Goal: Task Accomplishment & Management: Manage account settings

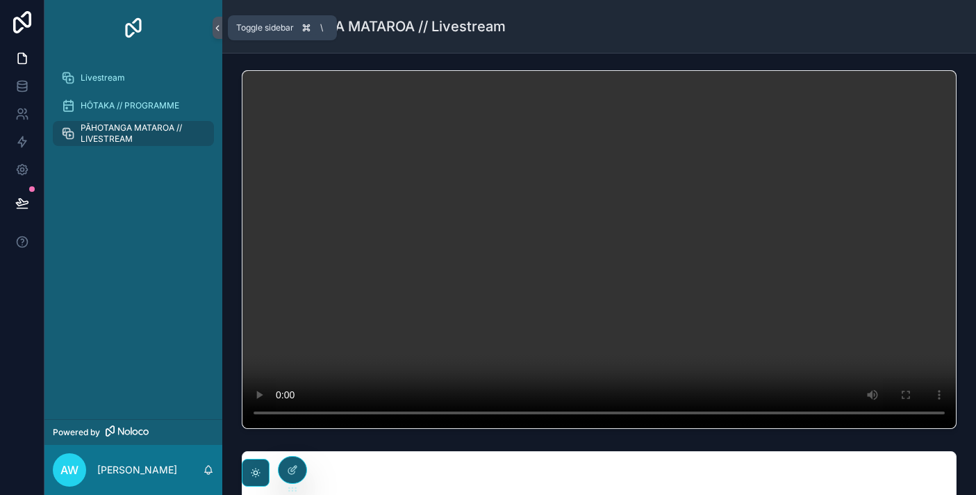
click at [215, 27] on icon "scrollable content" at bounding box center [218, 28] width 10 height 10
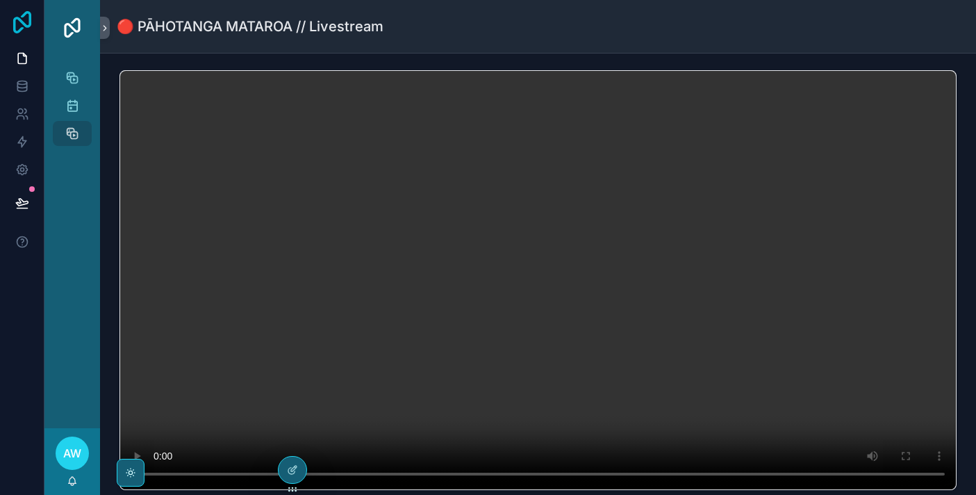
click at [15, 18] on icon at bounding box center [22, 22] width 18 height 22
click at [290, 474] on icon at bounding box center [292, 469] width 11 height 11
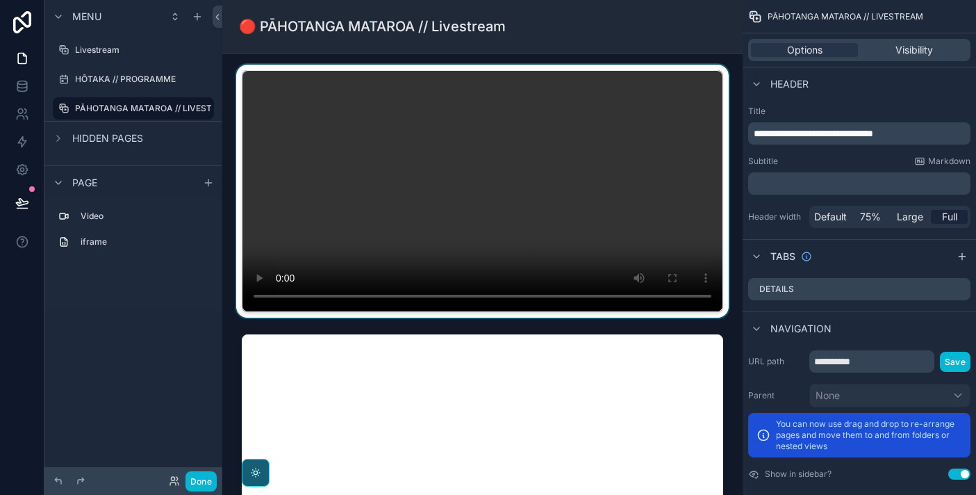
click at [288, 128] on div "scrollable content" at bounding box center [482, 191] width 498 height 253
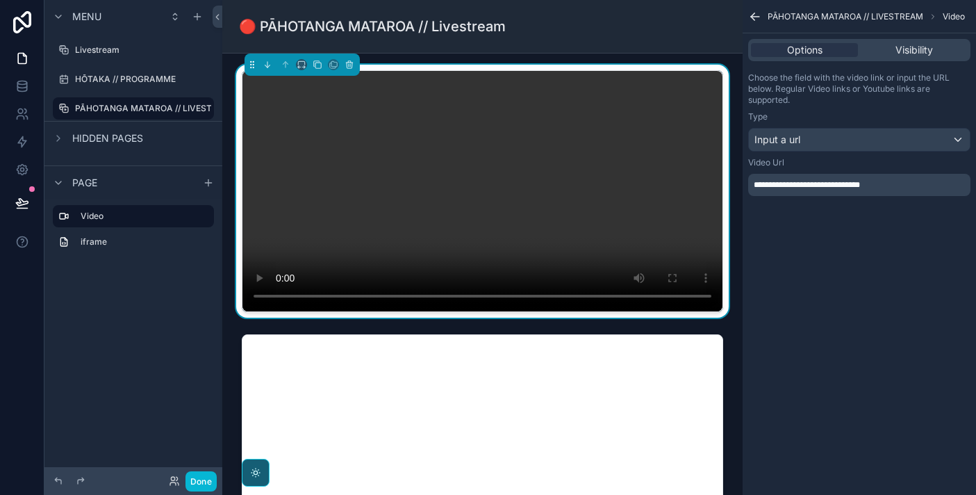
click at [916, 40] on div "Options Visibility" at bounding box center [859, 50] width 222 height 22
click at [914, 49] on span "Visibility" at bounding box center [915, 50] width 38 height 14
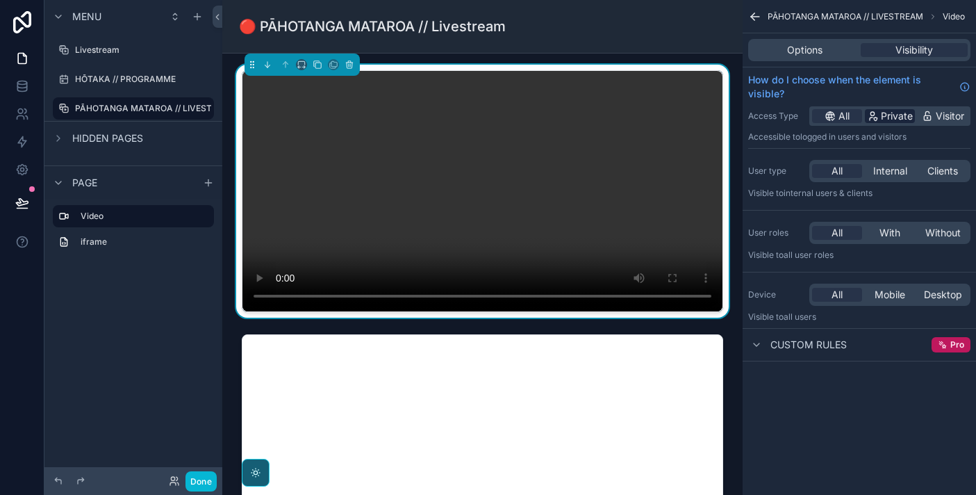
click at [900, 115] on span "Private" at bounding box center [897, 116] width 32 height 14
click at [905, 297] on span "Mobile" at bounding box center [890, 295] width 31 height 14
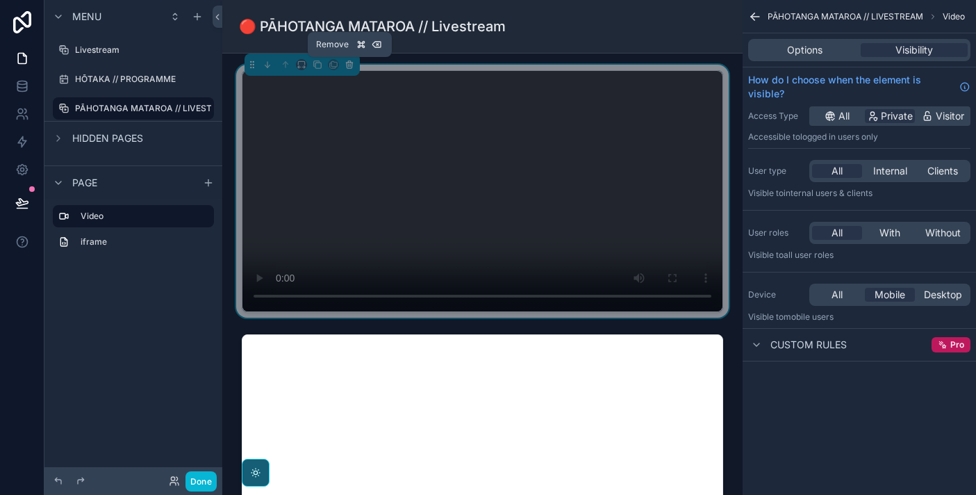
click at [349, 66] on icon "scrollable content" at bounding box center [349, 65] width 0 height 3
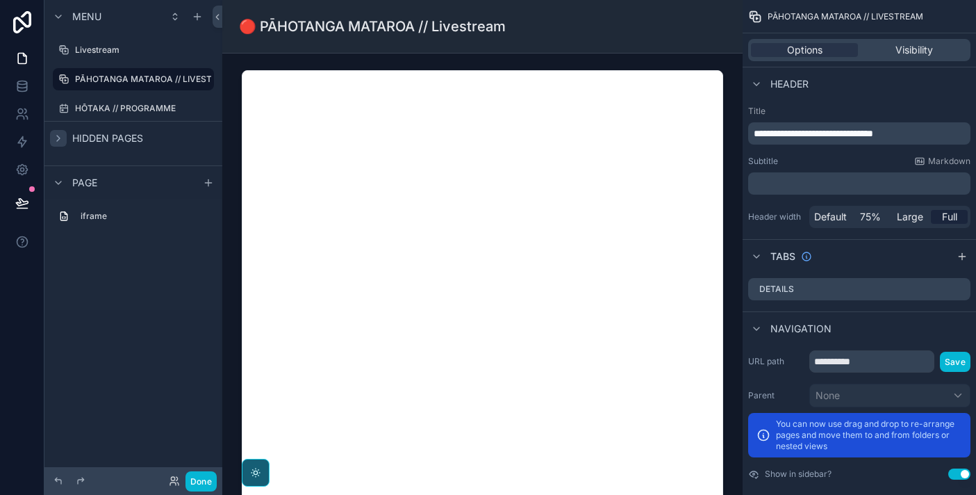
click at [59, 138] on icon "scrollable content" at bounding box center [58, 138] width 3 height 6
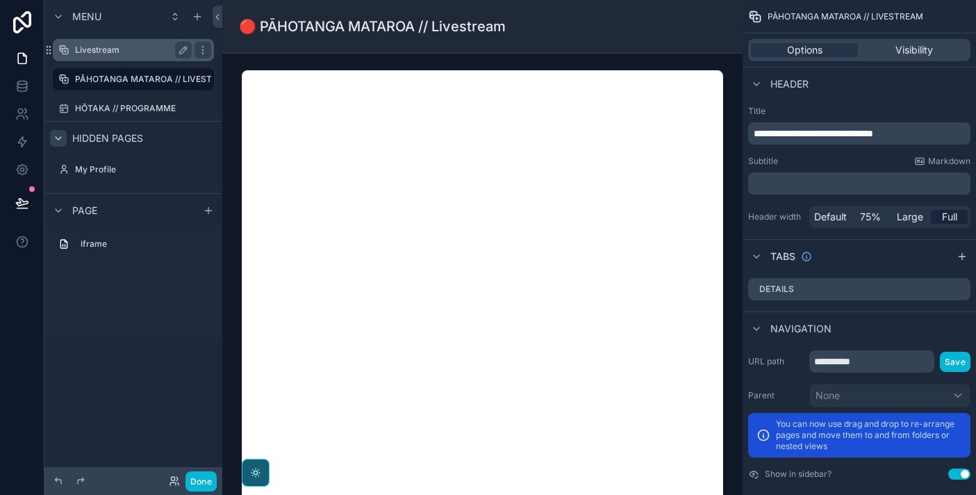
click at [97, 46] on label "Livestream" at bounding box center [130, 49] width 111 height 11
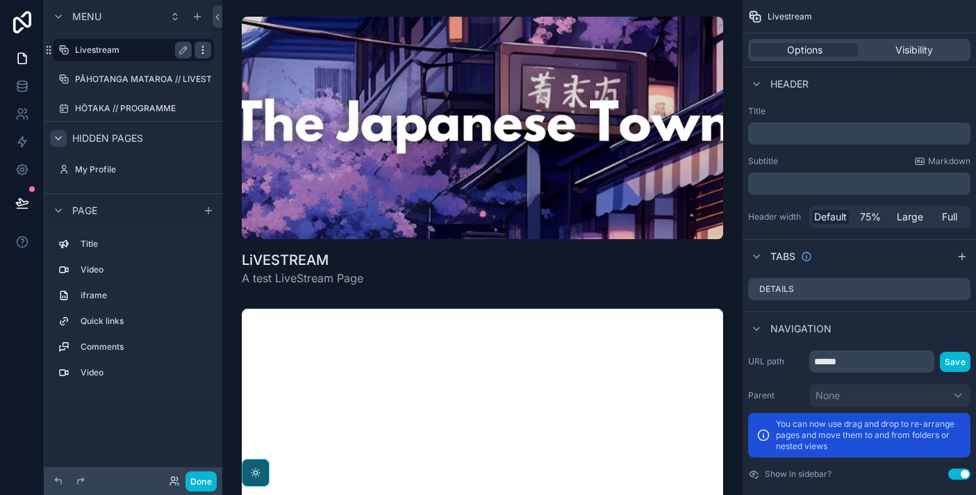
click at [211, 51] on div "scrollable content" at bounding box center [203, 50] width 17 height 17
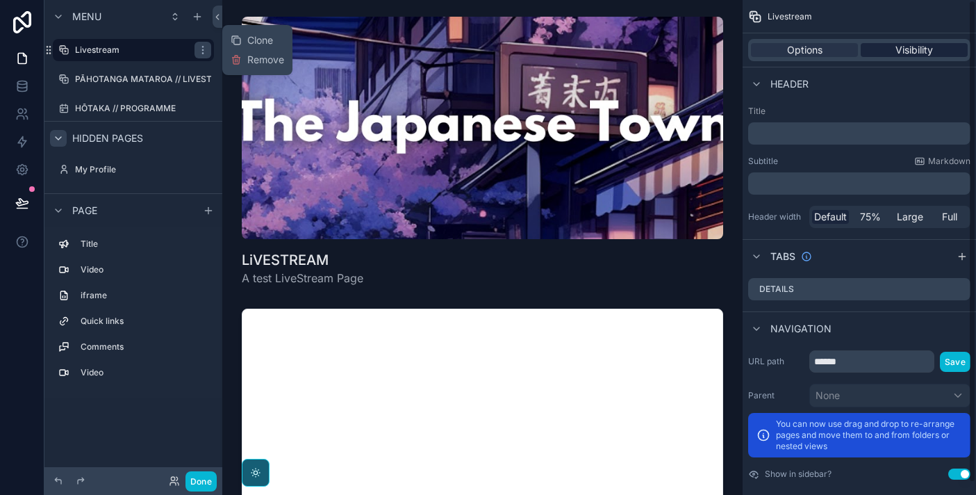
click at [934, 55] on div "Visibility" at bounding box center [914, 50] width 107 height 14
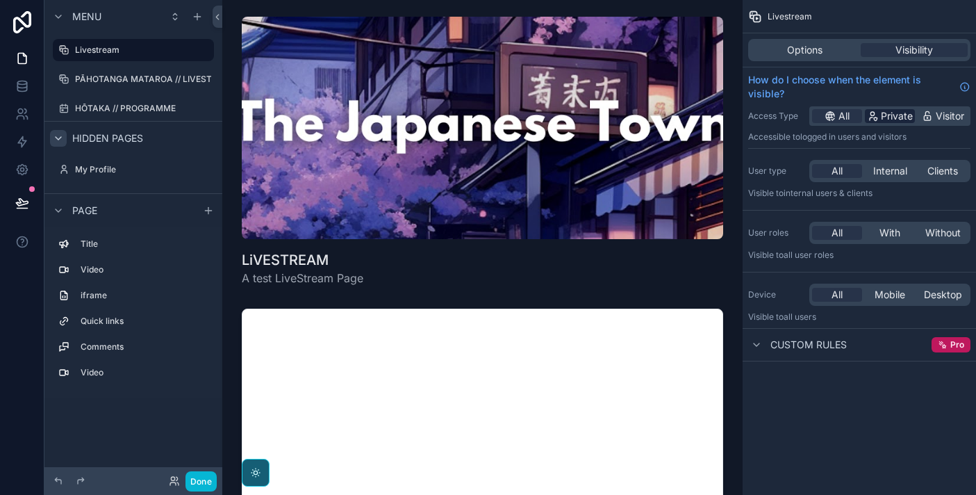
click at [897, 116] on span "Private" at bounding box center [897, 116] width 32 height 14
click at [932, 170] on span "Clients" at bounding box center [942, 171] width 31 height 14
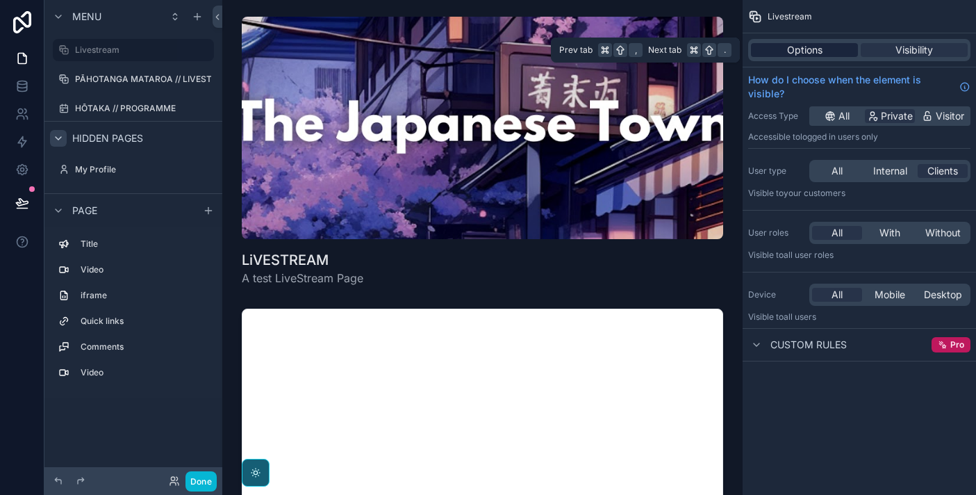
click at [836, 55] on div "Options" at bounding box center [804, 50] width 107 height 14
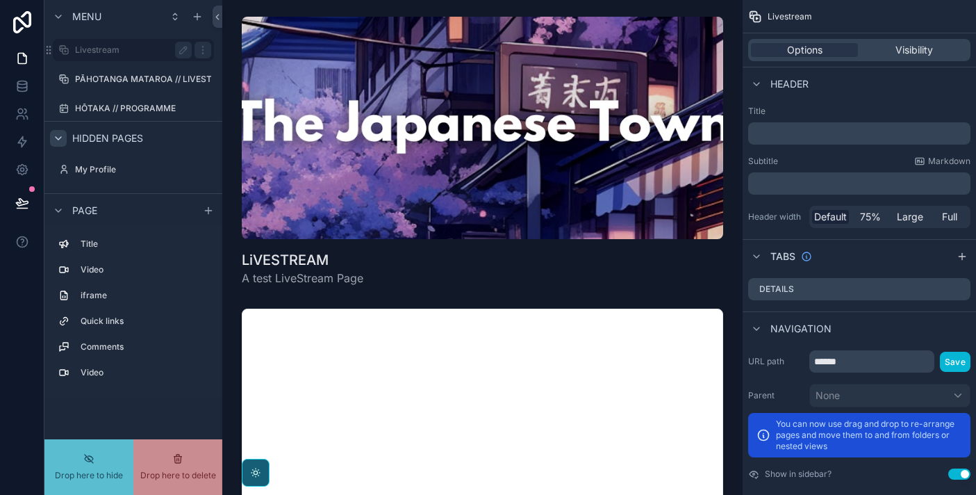
drag, startPoint x: 50, startPoint y: 53, endPoint x: 70, endPoint y: 115, distance: 64.4
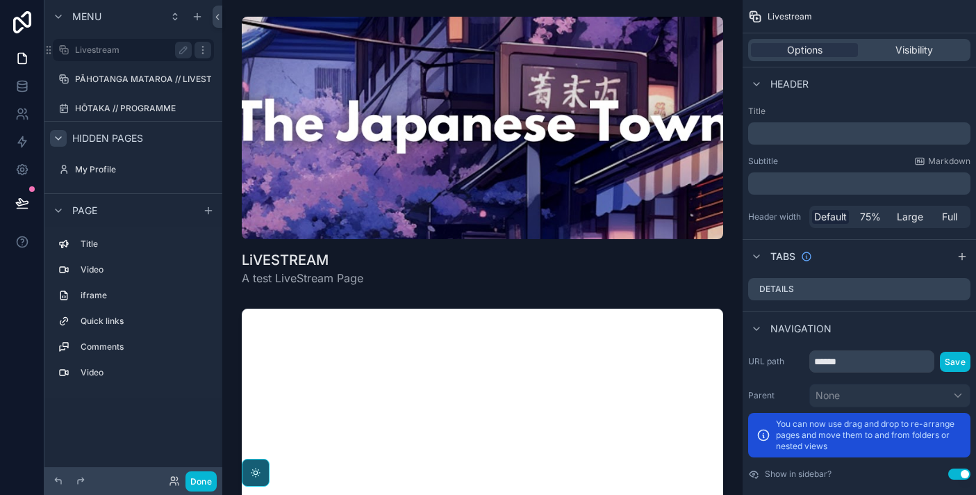
click at [206, 50] on icon "scrollable content" at bounding box center [202, 49] width 11 height 11
click at [270, 57] on span "Remove" at bounding box center [265, 60] width 37 height 14
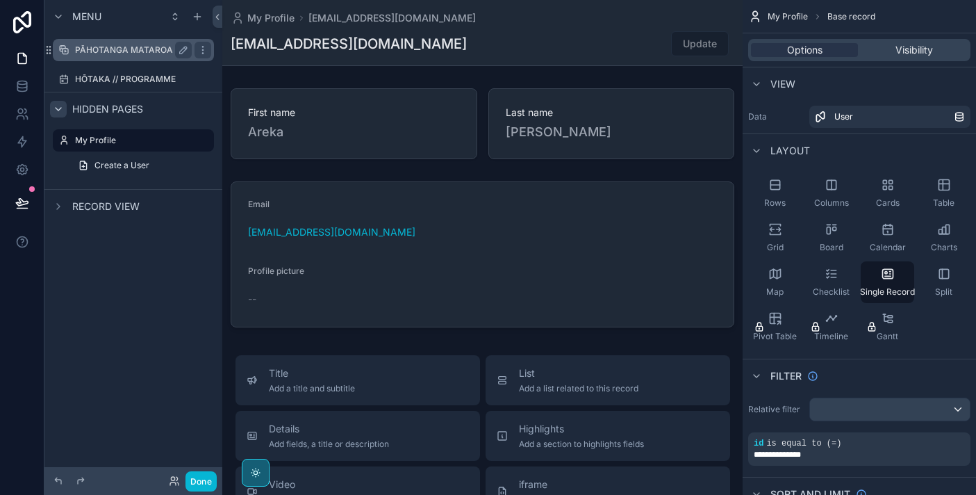
click at [162, 56] on div "PĀHOTANGA MATAROA // LIVESTREAM" at bounding box center [133, 50] width 117 height 17
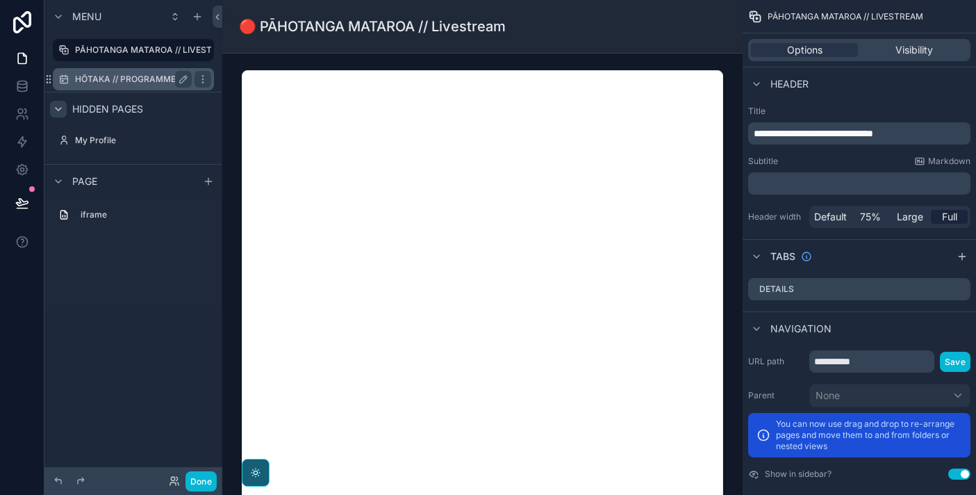
click at [157, 71] on div "HŌTAKA // PROGRAMME" at bounding box center [133, 79] width 117 height 17
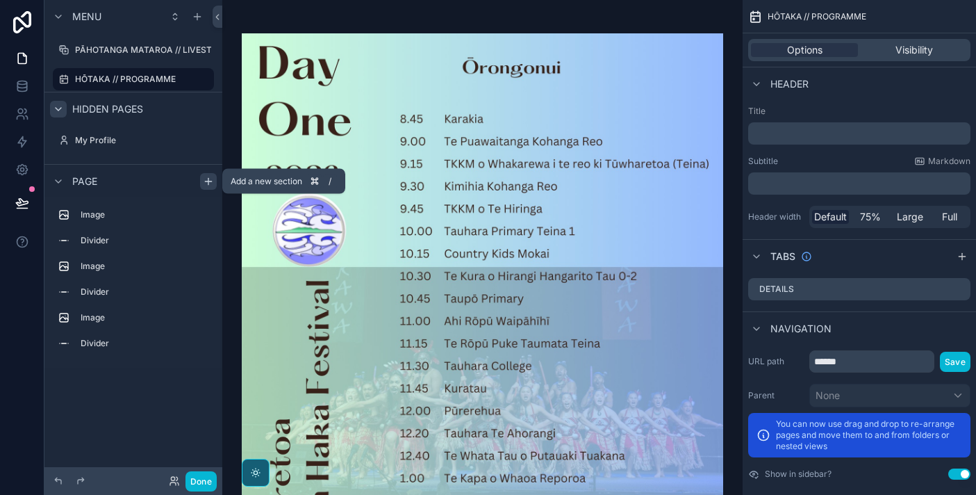
click at [209, 178] on icon "scrollable content" at bounding box center [208, 181] width 11 height 11
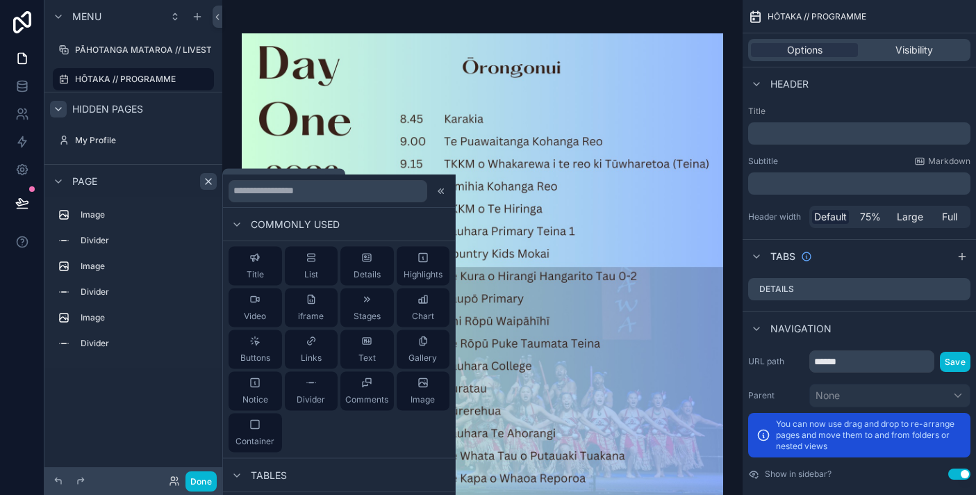
click at [201, 177] on div "scrollable content" at bounding box center [208, 181] width 17 height 17
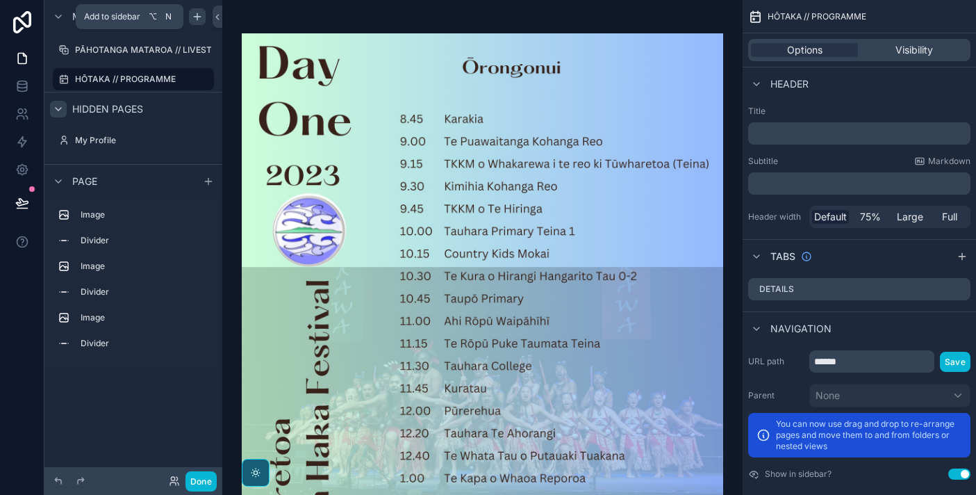
click at [199, 18] on icon "scrollable content" at bounding box center [197, 16] width 11 height 11
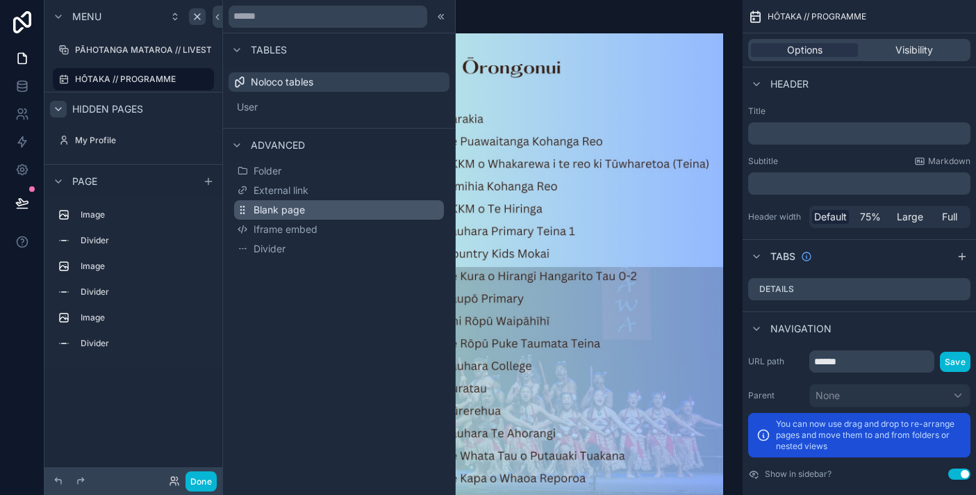
click at [315, 202] on button "Blank page" at bounding box center [339, 209] width 210 height 19
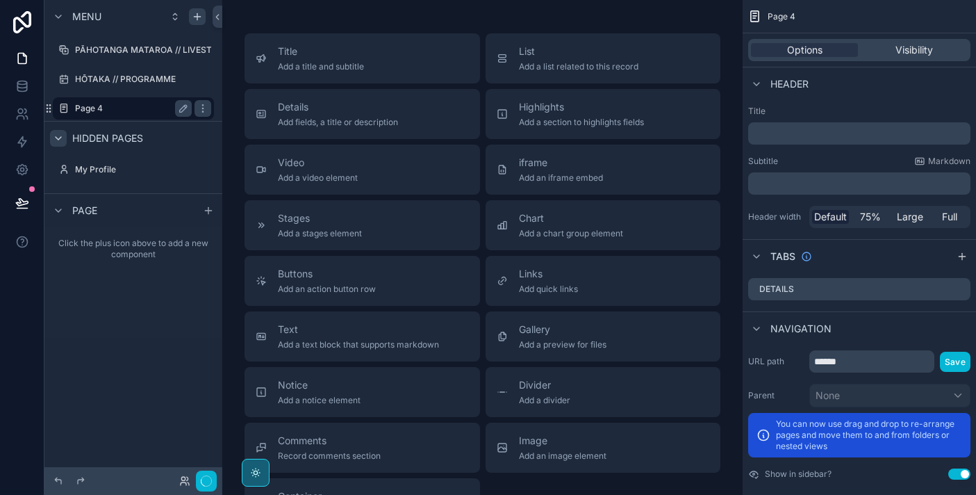
click at [133, 110] on label "Page 4" at bounding box center [130, 108] width 111 height 11
click at [185, 111] on icon "scrollable content" at bounding box center [183, 108] width 11 height 11
click at [151, 108] on input "******" at bounding box center [122, 108] width 94 height 17
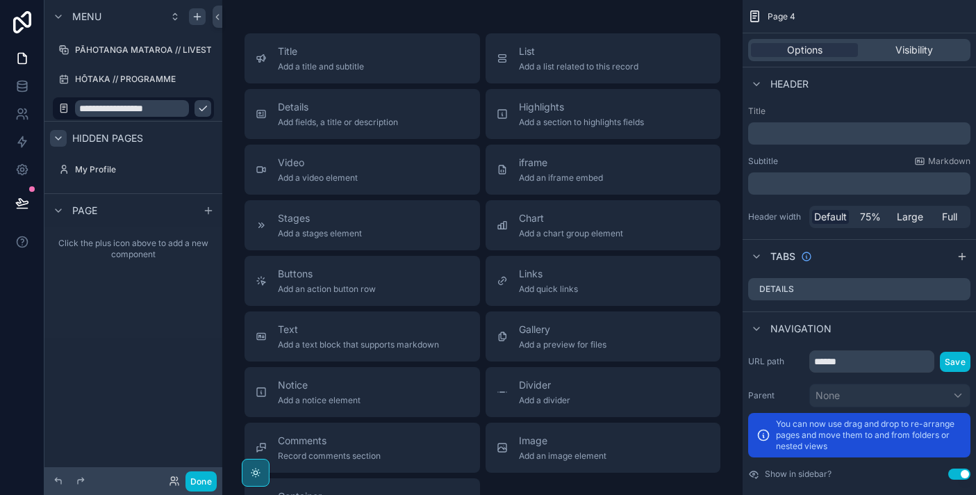
type input "**********"
click at [206, 105] on icon "scrollable content" at bounding box center [202, 108] width 11 height 11
click at [206, 106] on icon "scrollable content" at bounding box center [202, 108] width 11 height 11
click at [178, 108] on icon "scrollable content" at bounding box center [183, 108] width 11 height 11
click at [577, 62] on span "Add a list related to this record" at bounding box center [578, 66] width 119 height 11
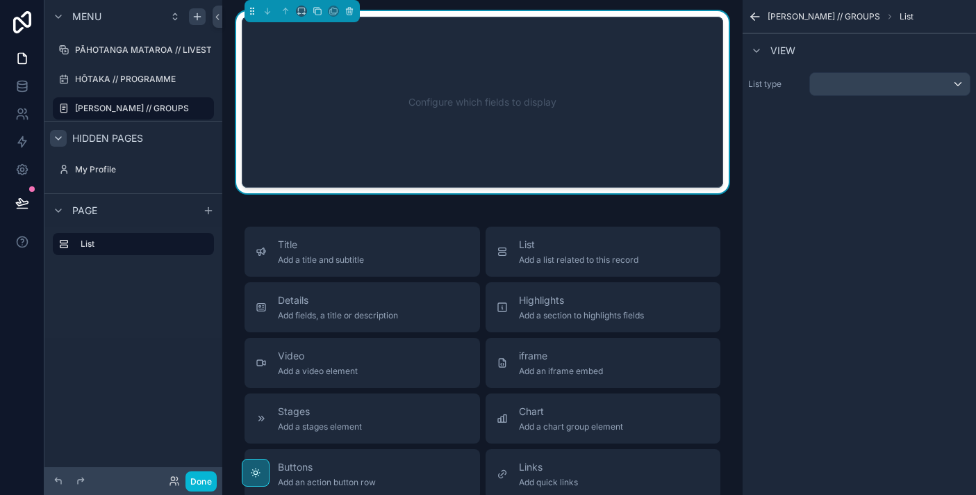
click at [420, 93] on div "Configure which fields to display" at bounding box center [483, 102] width 436 height 125
click at [142, 245] on label "List" at bounding box center [142, 243] width 122 height 11
click at [858, 82] on div "scrollable content" at bounding box center [890, 84] width 160 height 22
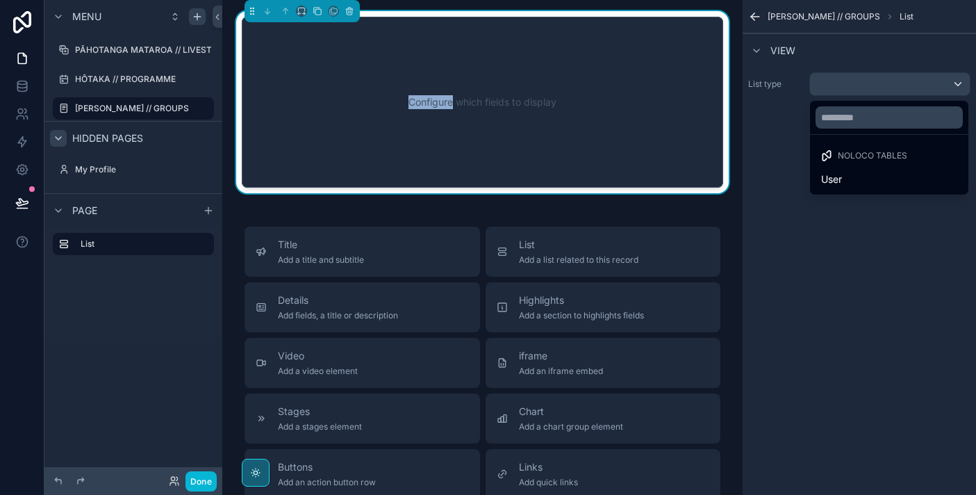
click at [874, 158] on span "Noloco tables" at bounding box center [872, 155] width 69 height 11
click at [866, 157] on span "Noloco tables" at bounding box center [872, 155] width 69 height 11
click at [934, 91] on div "scrollable content" at bounding box center [488, 247] width 976 height 495
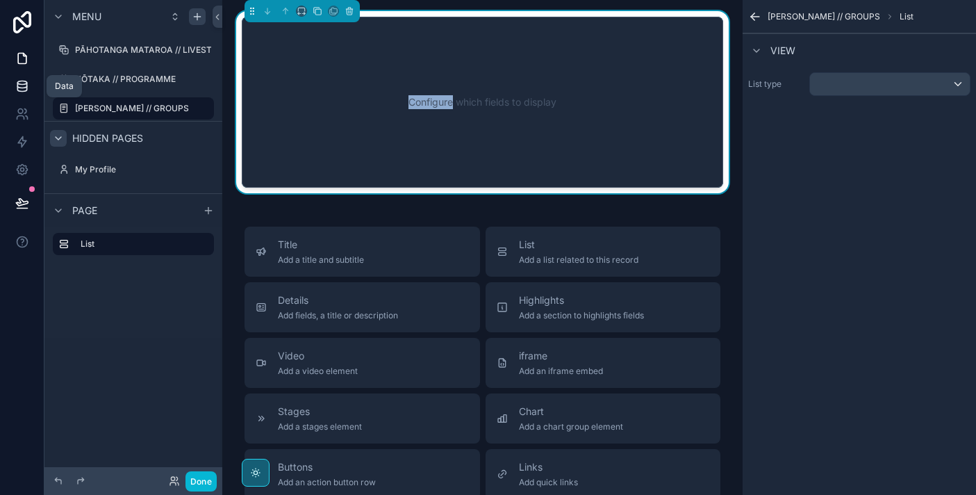
click at [28, 88] on icon at bounding box center [22, 86] width 14 height 14
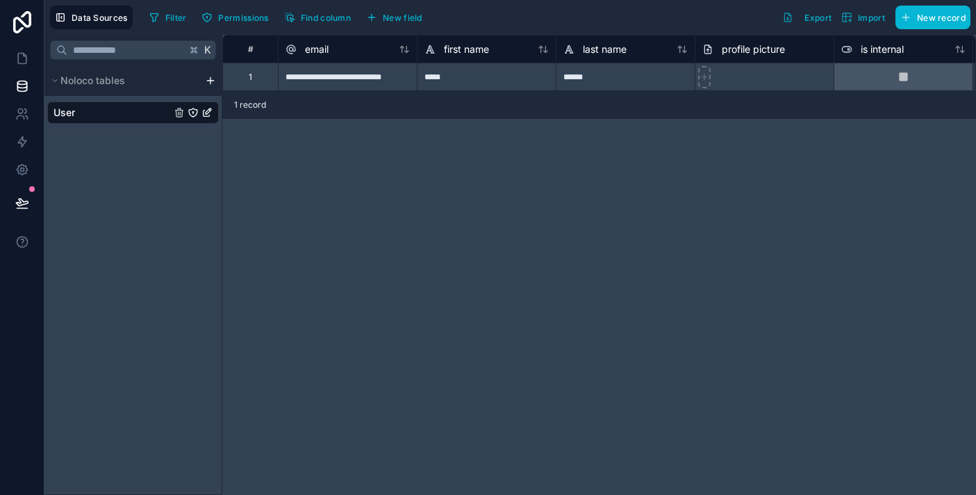
click at [209, 81] on html "**********" at bounding box center [488, 247] width 976 height 495
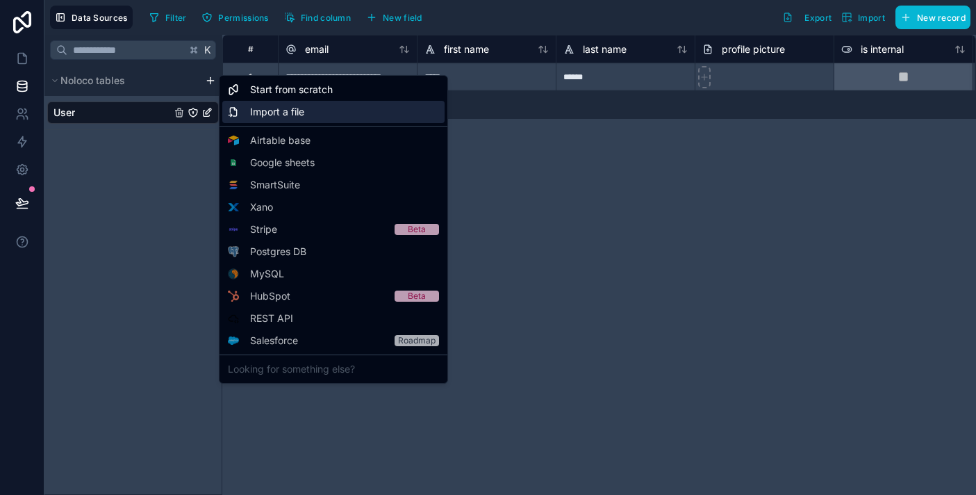
click at [238, 110] on icon at bounding box center [233, 111] width 11 height 11
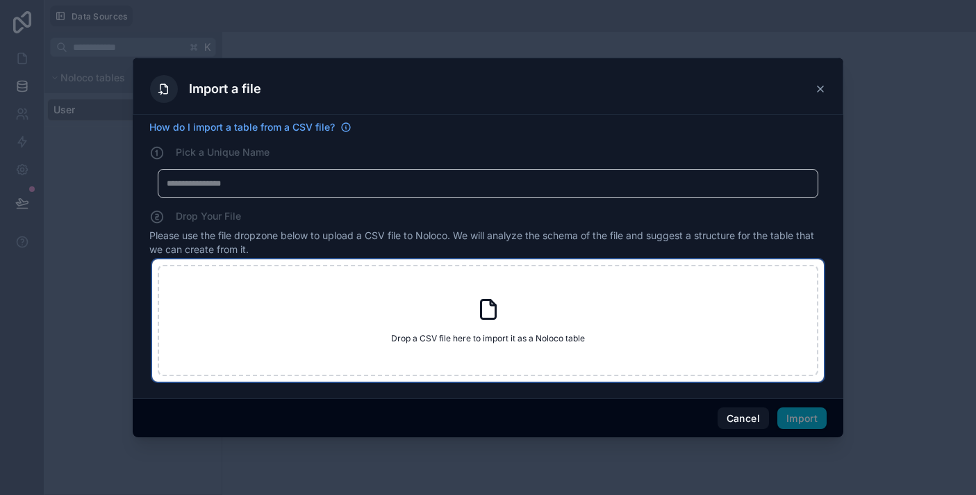
click at [475, 329] on div "Drop a CSV file here to import it as a Noloco table Drop a CSV file here to imp…" at bounding box center [488, 320] width 661 height 111
type input "**********"
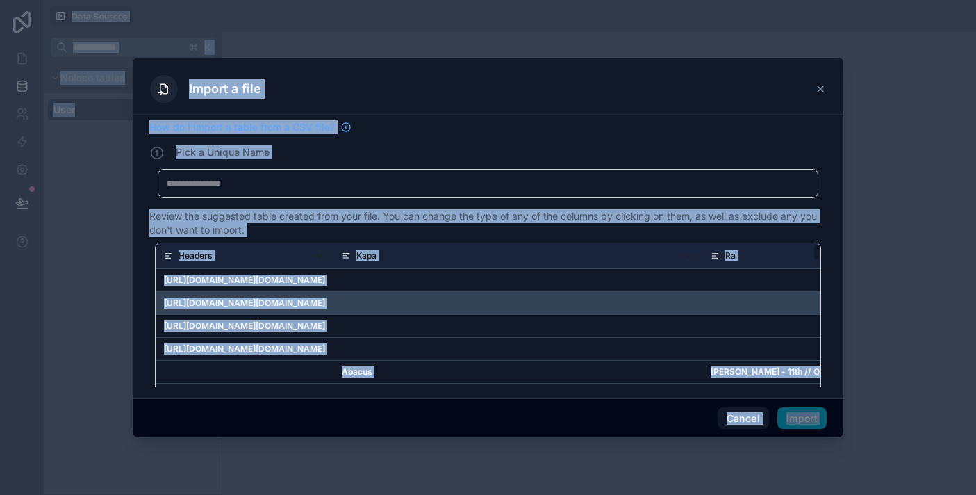
click at [333, 309] on td "https://storage.googleapis.com/glide-prod.appspot.com/uploads-v2/DnshIqyrRuMUNr…" at bounding box center [245, 302] width 178 height 23
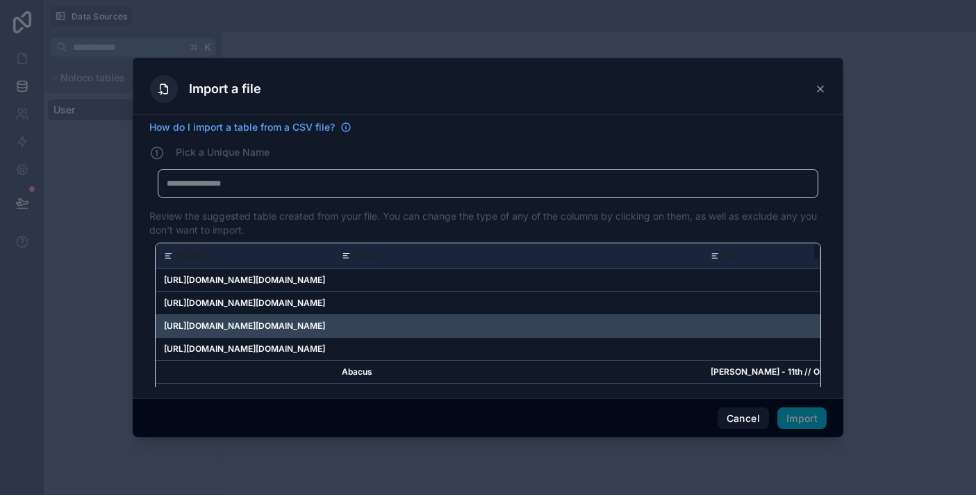
click at [702, 319] on td "scrollable content" at bounding box center [517, 325] width 369 height 23
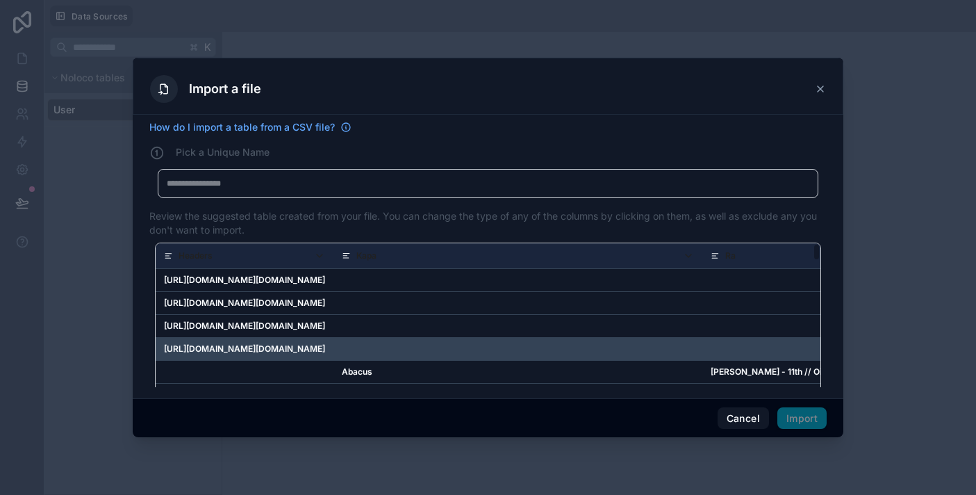
click at [702, 347] on td "scrollable content" at bounding box center [517, 348] width 369 height 23
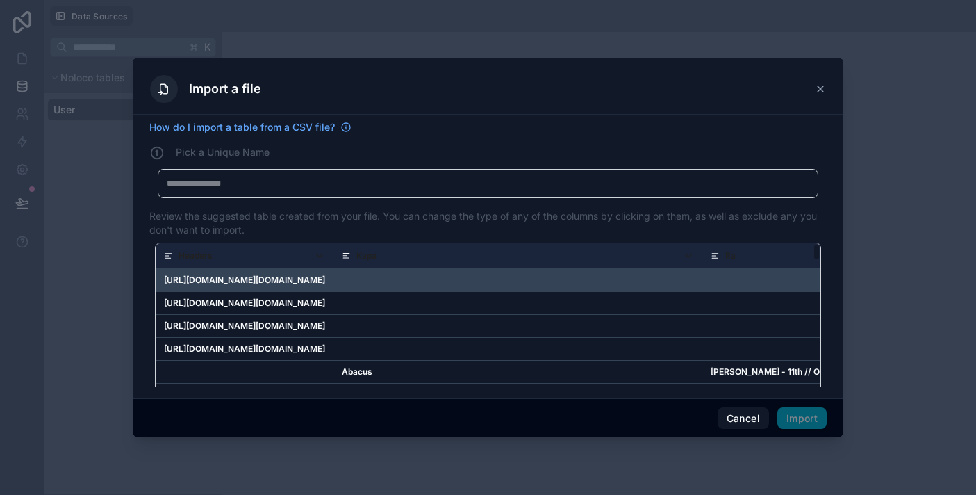
click at [702, 285] on td "scrollable content" at bounding box center [517, 279] width 369 height 23
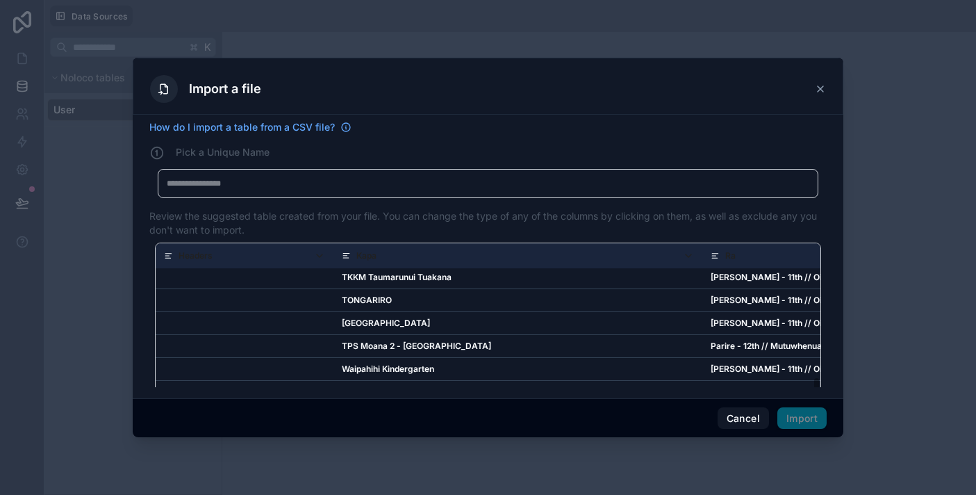
scroll to position [1877, 0]
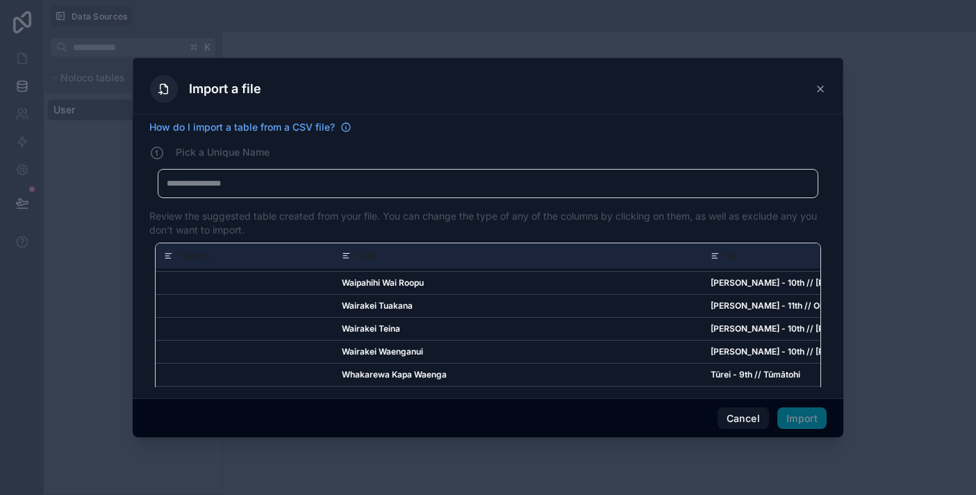
click at [702, 351] on td "Wairakei Waenganui" at bounding box center [517, 351] width 369 height 23
click at [733, 388] on div "How do I import a table from a CSV file? Pick a Unique Name My Imported File Re…" at bounding box center [488, 256] width 711 height 283
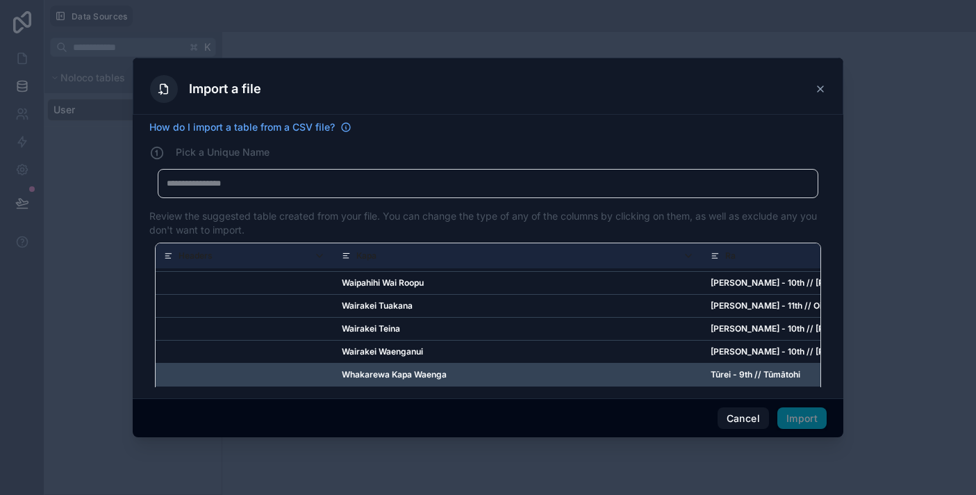
click at [702, 370] on td "Whakarewa Kapa Waenga" at bounding box center [517, 374] width 369 height 23
click at [702, 373] on td "Whakarewa Kapa Waenga" at bounding box center [517, 374] width 369 height 23
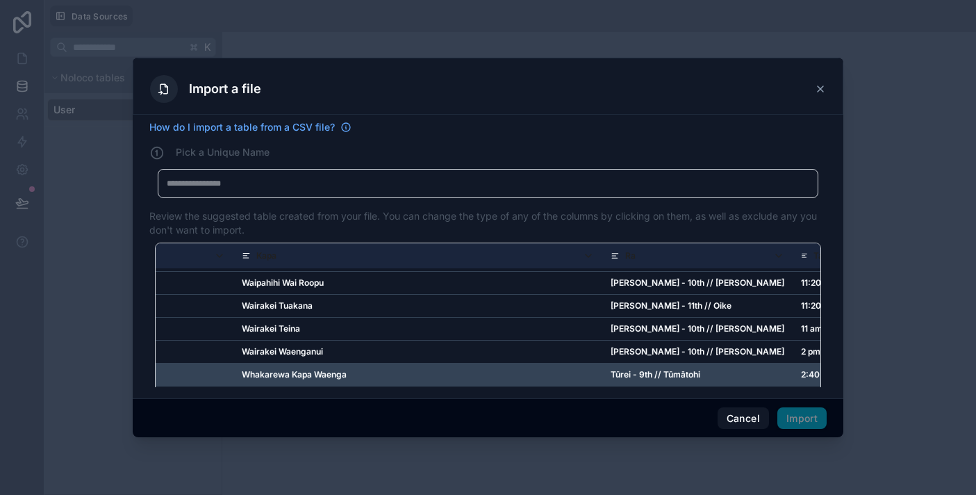
scroll to position [1877, 451]
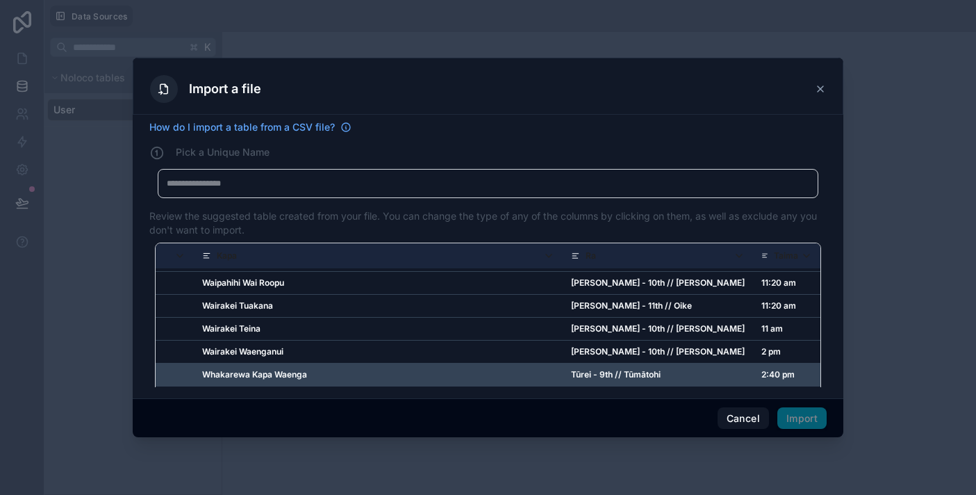
click at [776, 375] on td "2:40 pm" at bounding box center [786, 374] width 67 height 23
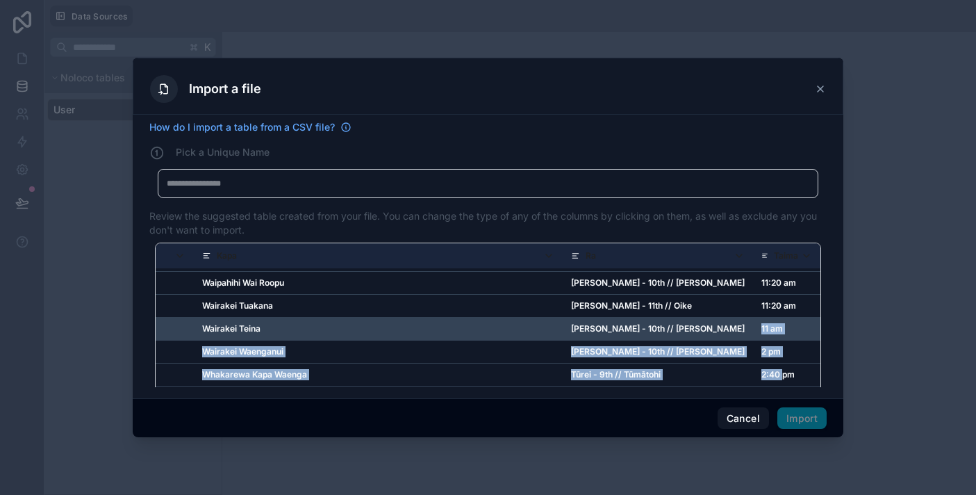
drag, startPoint x: 783, startPoint y: 379, endPoint x: 775, endPoint y: 321, distance: 58.9
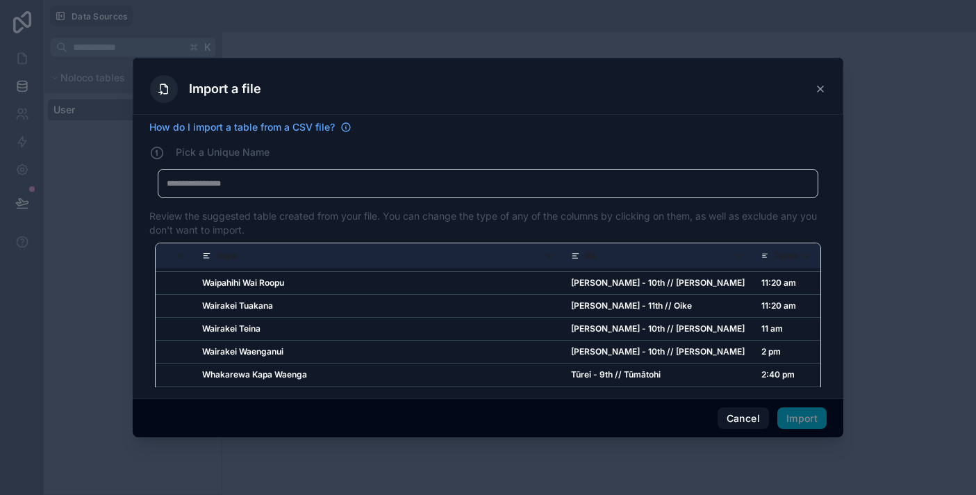
click at [797, 409] on span "Import" at bounding box center [801, 418] width 49 height 22
click at [823, 93] on icon at bounding box center [820, 88] width 11 height 11
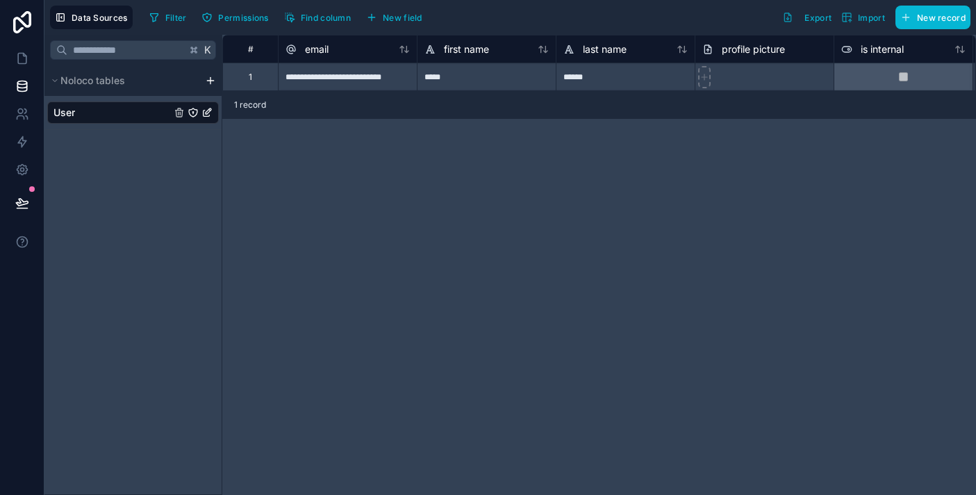
click at [172, 183] on div "K Noloco tables User" at bounding box center [133, 265] width 178 height 460
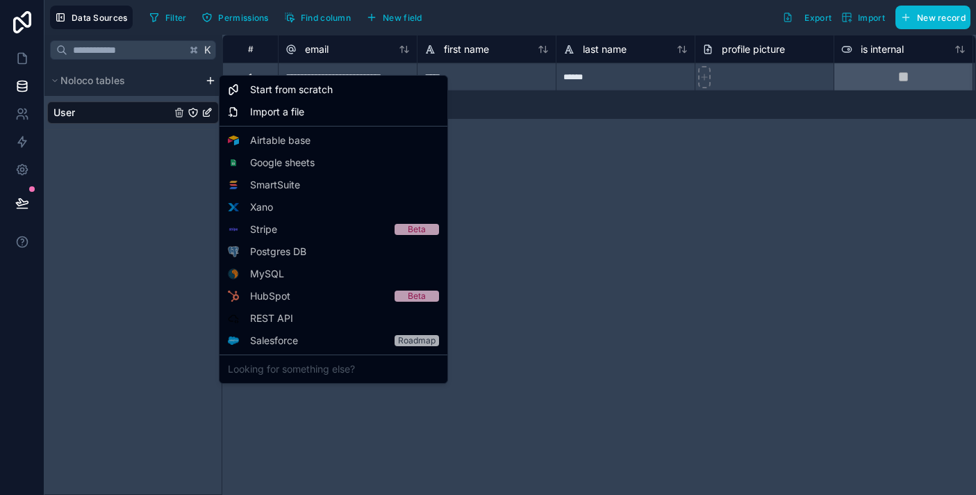
click at [210, 82] on html "**********" at bounding box center [488, 247] width 976 height 495
click at [273, 104] on div "Import a file" at bounding box center [333, 112] width 222 height 22
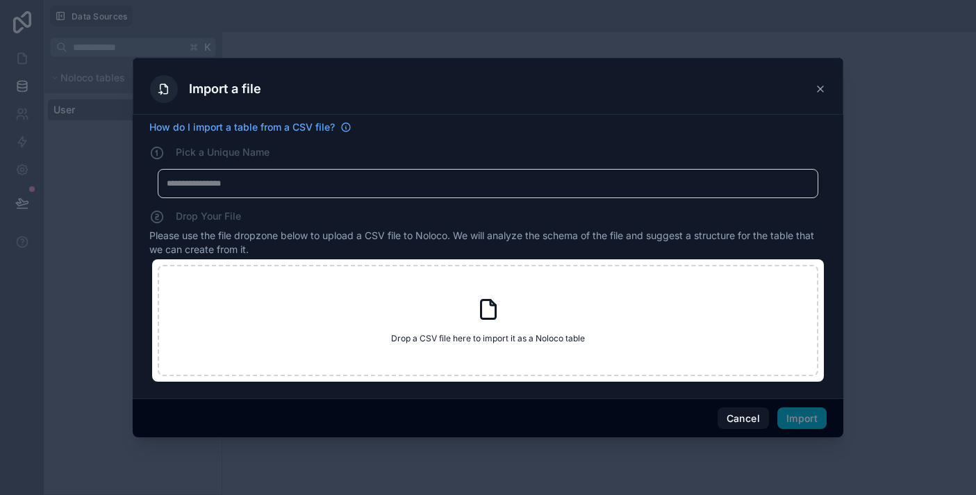
click at [411, 192] on div "My Imported File" at bounding box center [488, 183] width 661 height 29
click at [409, 190] on div "My Imported File" at bounding box center [488, 183] width 661 height 29
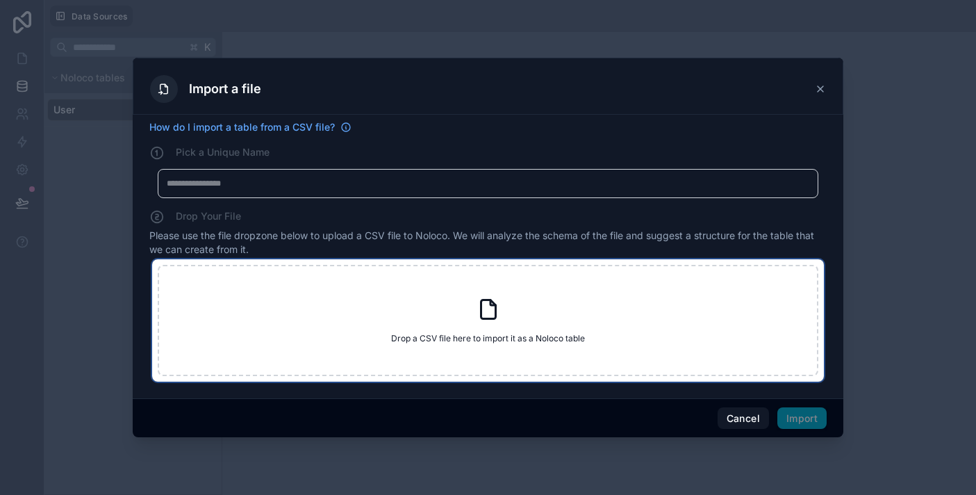
click at [391, 347] on div "Drop a CSV file here to import it as a Noloco table Drop a CSV file here to imp…" at bounding box center [488, 320] width 661 height 111
type input "**********"
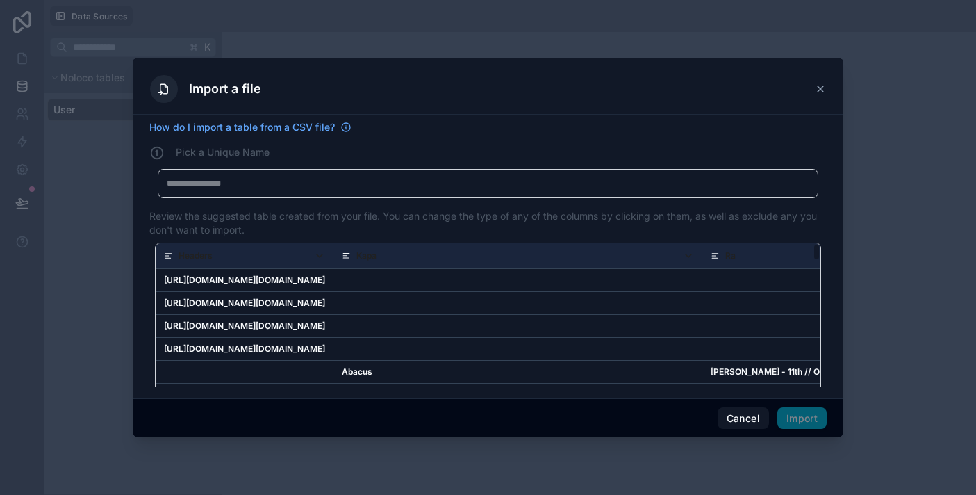
click at [456, 189] on div "My Imported File" at bounding box center [488, 183] width 661 height 29
click at [456, 182] on div at bounding box center [488, 183] width 643 height 11
click at [803, 417] on button "Import" at bounding box center [801, 418] width 49 height 22
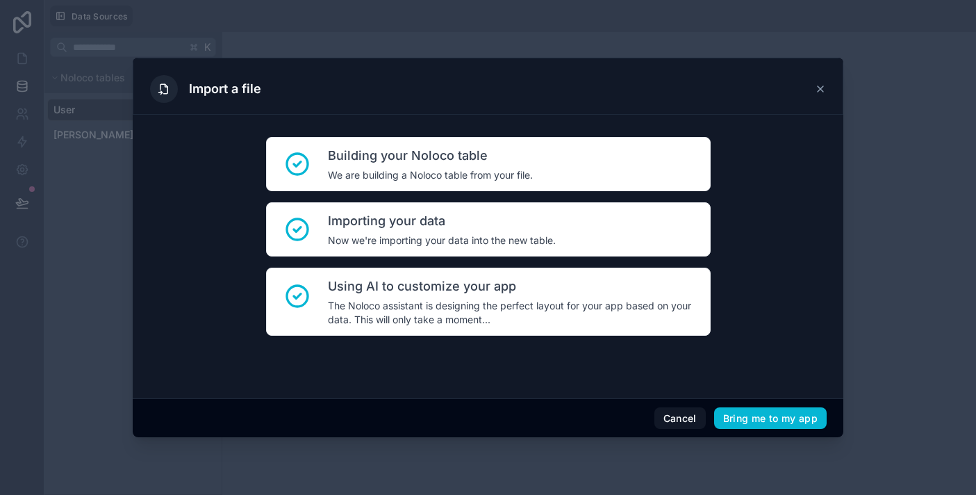
click at [798, 404] on div "Cancel Bring me to my app" at bounding box center [488, 418] width 711 height 40
click at [780, 424] on button "Bring me to my app" at bounding box center [770, 418] width 113 height 22
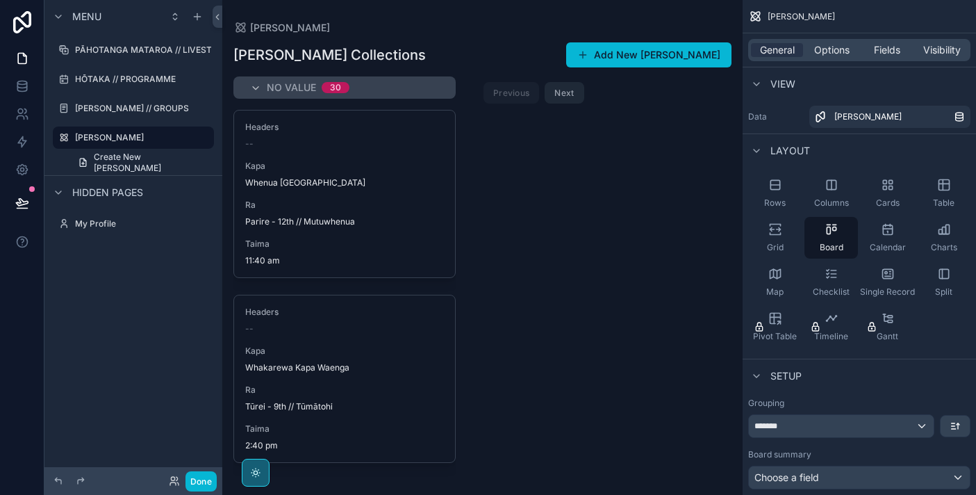
click at [564, 94] on div "scrollable content" at bounding box center [482, 247] width 520 height 495
click at [566, 96] on button "Next" at bounding box center [564, 93] width 39 height 22
click at [497, 88] on button "Previous" at bounding box center [512, 93] width 56 height 22
click at [261, 86] on div "No value 30" at bounding box center [344, 87] width 189 height 11
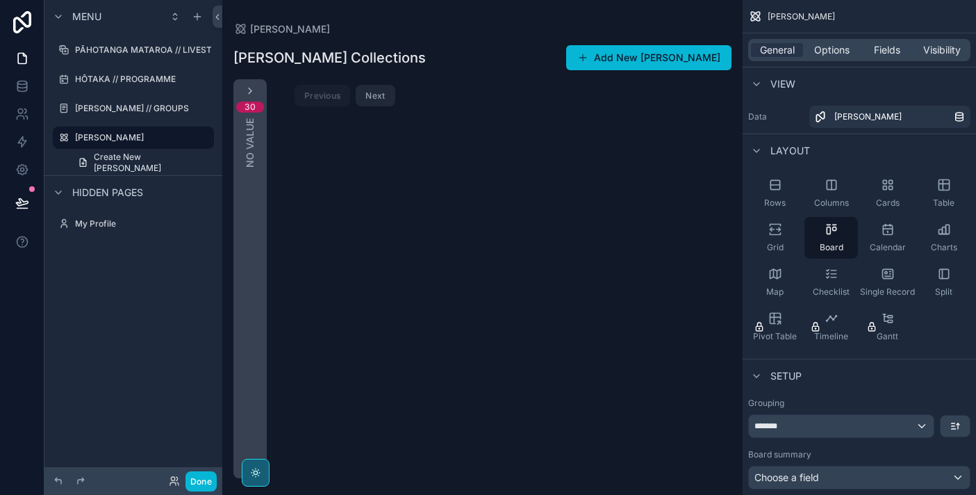
click at [261, 87] on div "30 No value" at bounding box center [249, 278] width 33 height 399
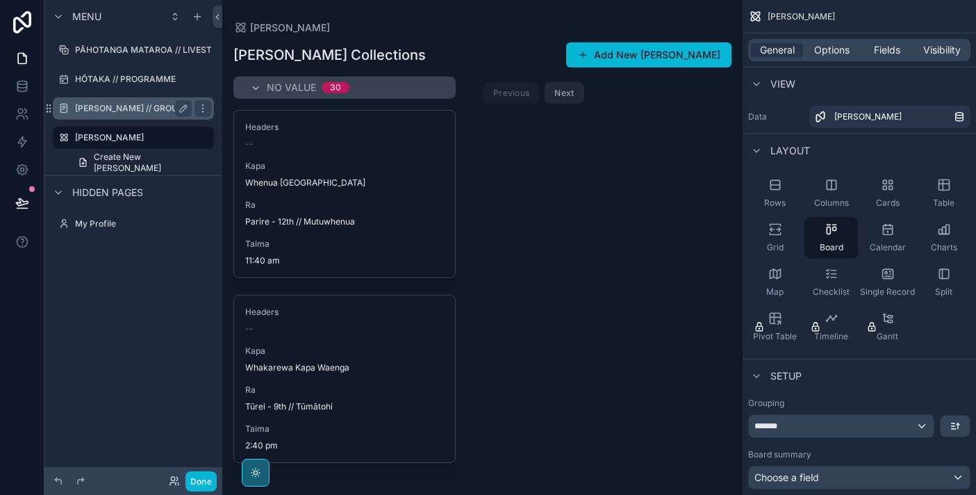
click at [144, 115] on div "[PERSON_NAME] // GROUPS" at bounding box center [133, 108] width 117 height 17
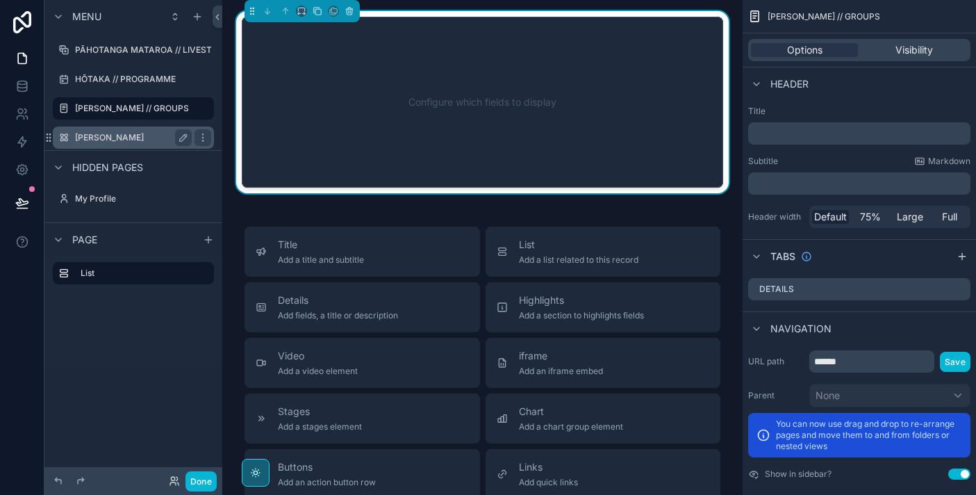
click at [140, 135] on label "[PERSON_NAME]" at bounding box center [130, 137] width 111 height 11
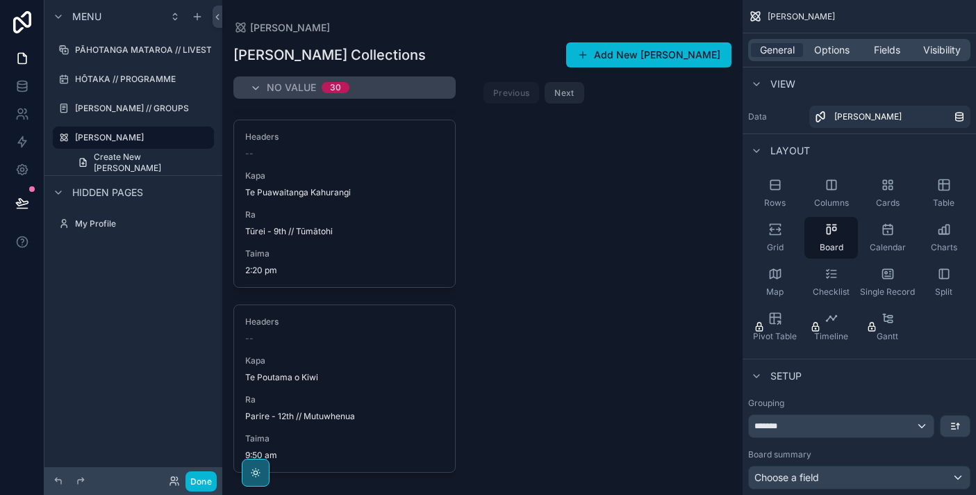
scroll to position [5192, 0]
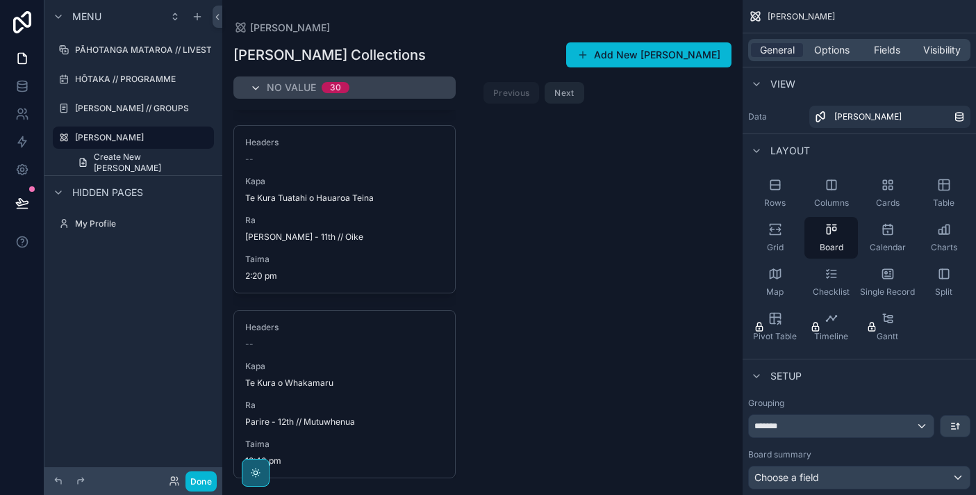
click at [256, 90] on icon "scrollable content" at bounding box center [255, 88] width 11 height 11
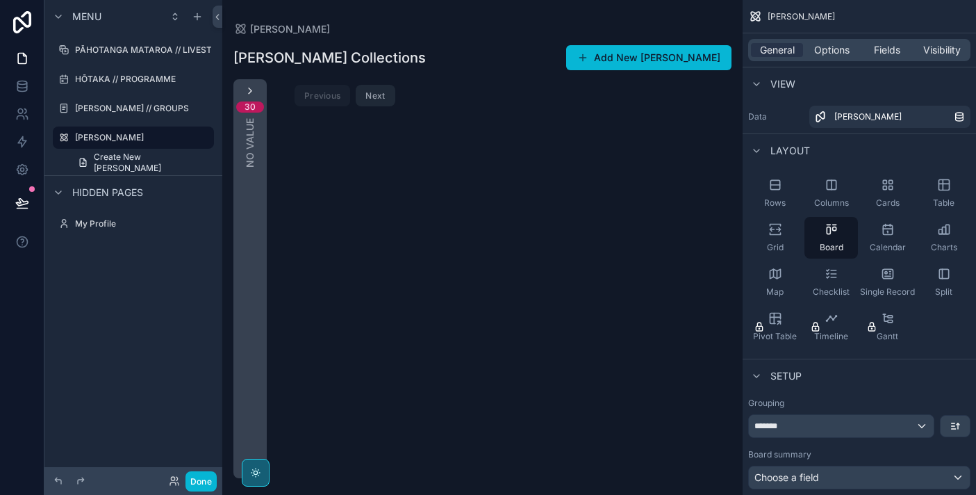
click at [256, 90] on div "30 No value" at bounding box center [249, 278] width 33 height 399
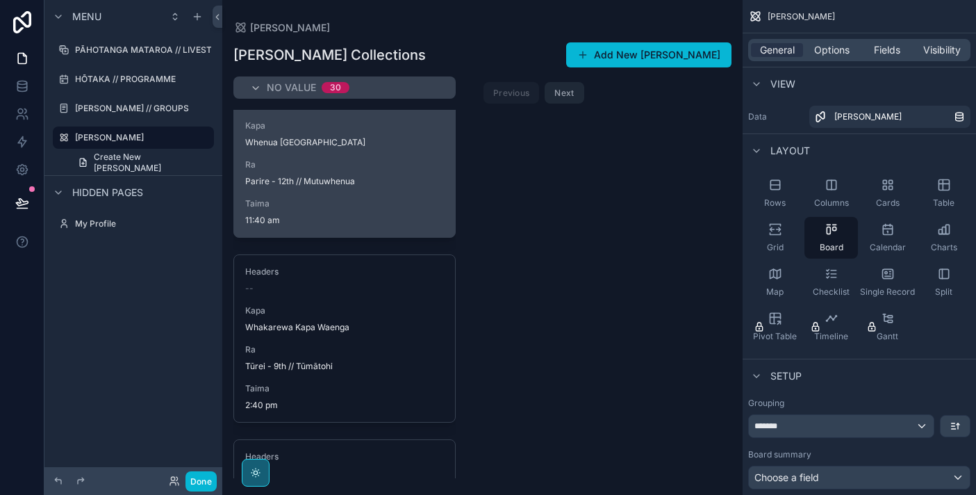
scroll to position [0, 0]
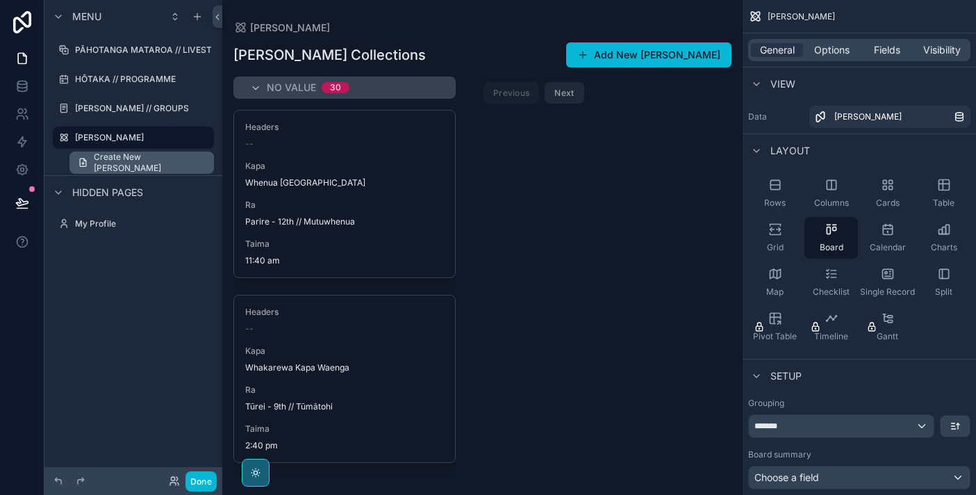
click at [171, 163] on span "Create New [PERSON_NAME]" at bounding box center [150, 162] width 112 height 22
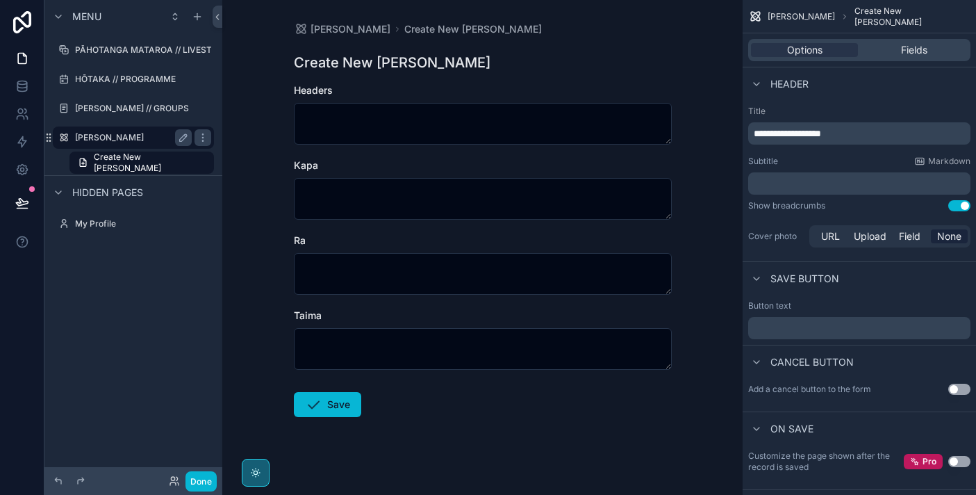
click at [149, 136] on label "[PERSON_NAME]" at bounding box center [130, 137] width 111 height 11
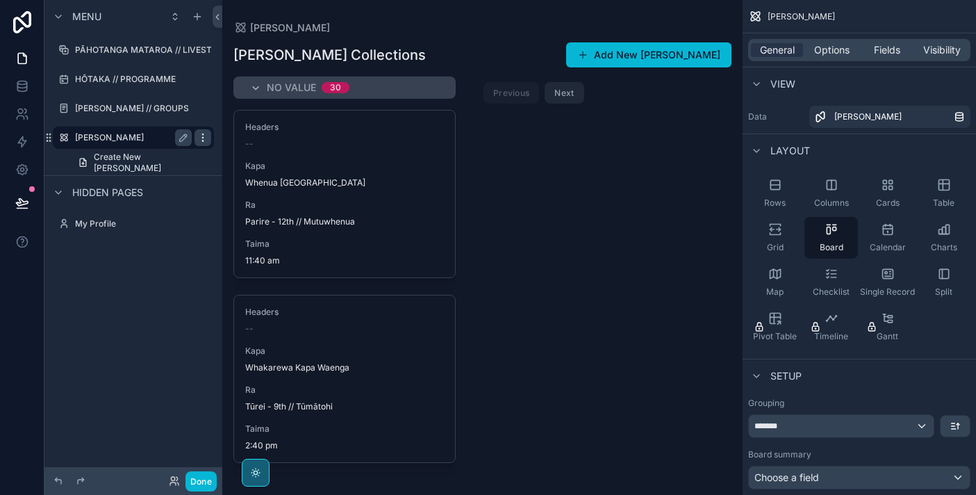
click at [210, 138] on div "scrollable content" at bounding box center [203, 137] width 17 height 17
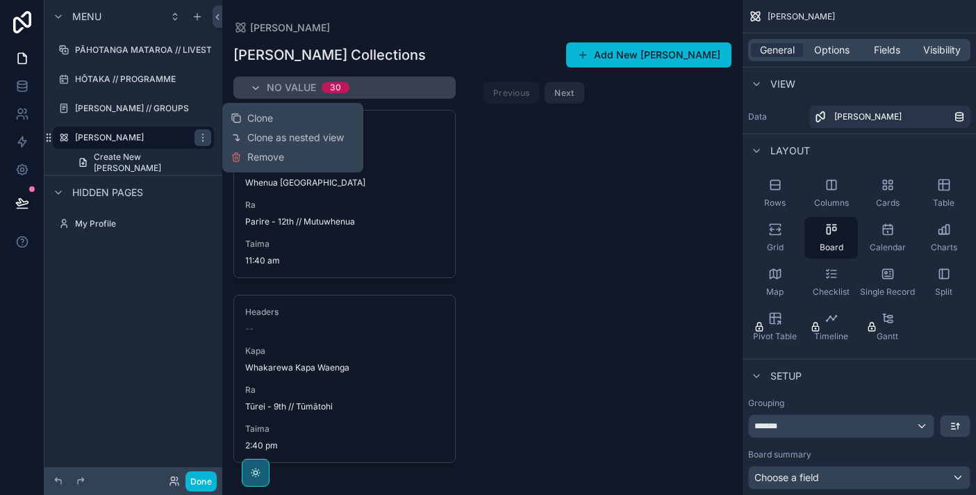
click at [502, 208] on div "No value 30 Headers -- Kapa Whenua Waipāhīhī School Ra Parire - 12th // Mutuwhe…" at bounding box center [482, 277] width 520 height 402
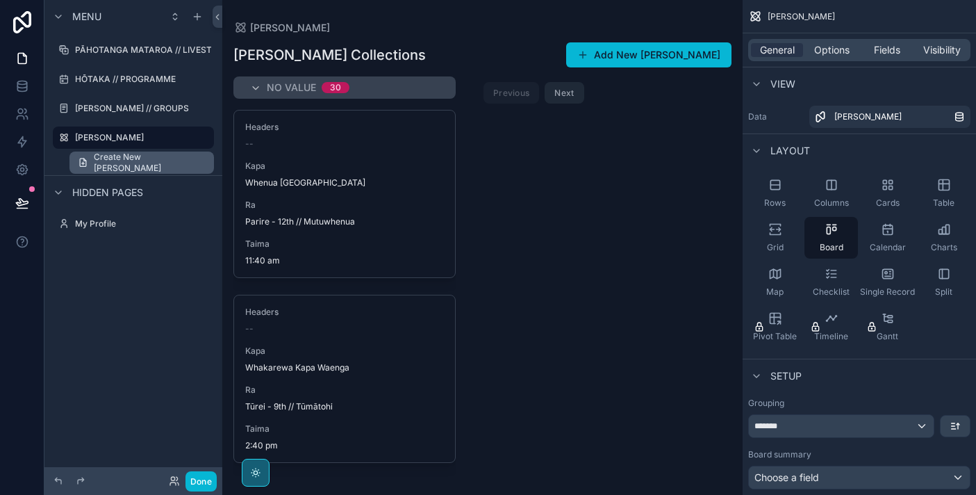
click at [159, 166] on span "Create New [PERSON_NAME]" at bounding box center [150, 162] width 112 height 22
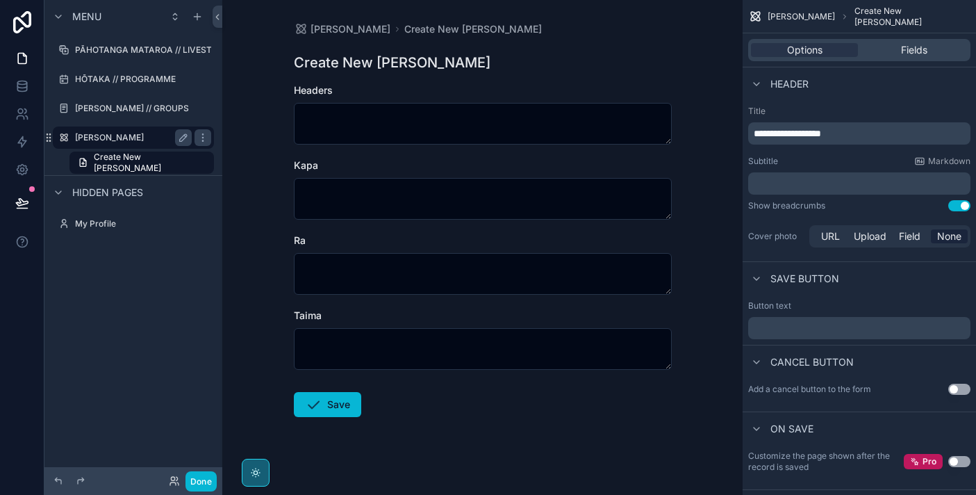
click at [139, 137] on label "[PERSON_NAME]" at bounding box center [130, 137] width 111 height 11
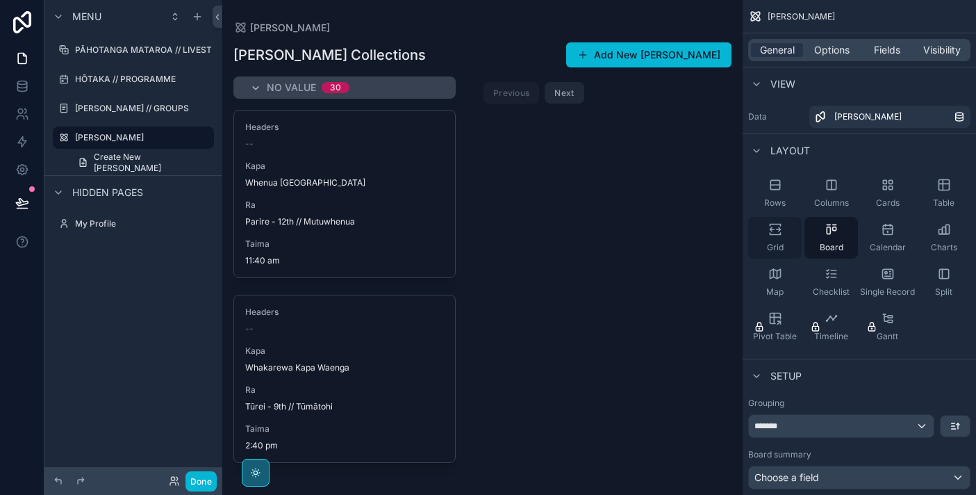
click at [774, 234] on icon "scrollable content" at bounding box center [775, 234] width 10 height 2
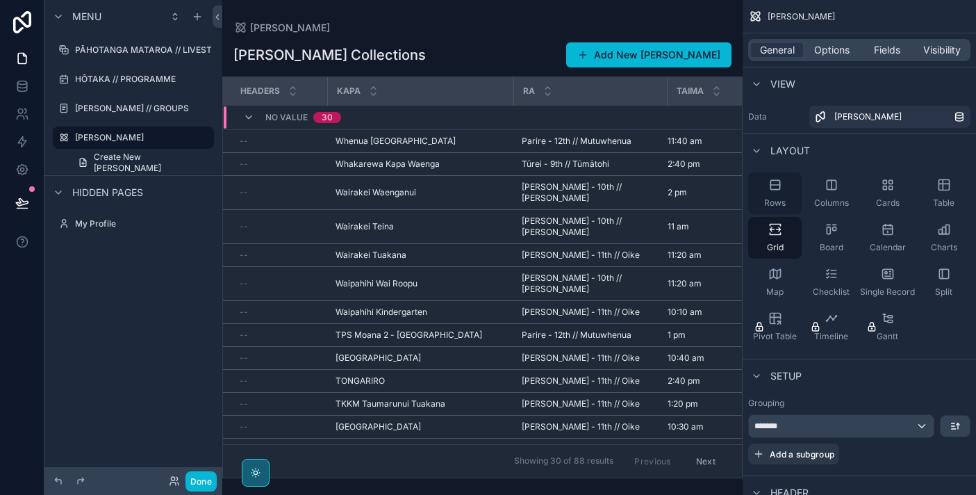
click at [779, 195] on div "Rows" at bounding box center [774, 193] width 53 height 42
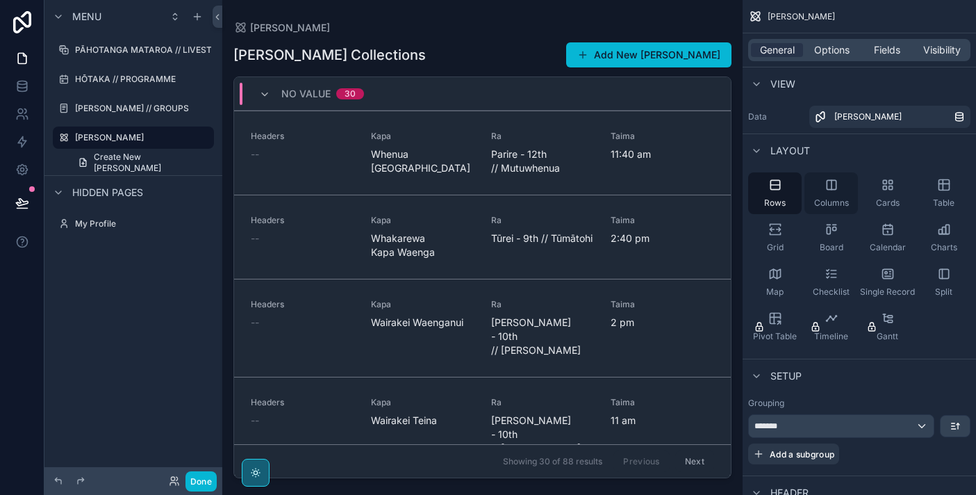
click at [818, 193] on div "Columns" at bounding box center [831, 193] width 53 height 42
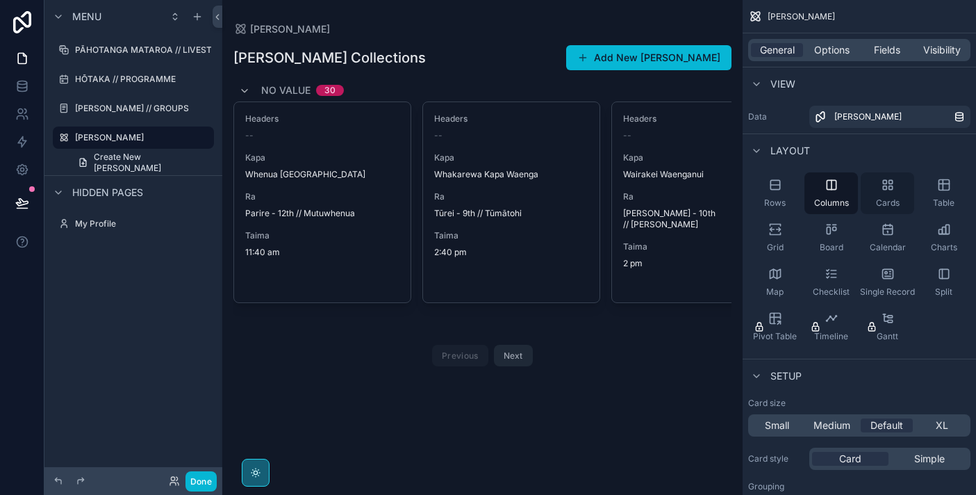
click at [908, 192] on div "Cards" at bounding box center [887, 193] width 53 height 42
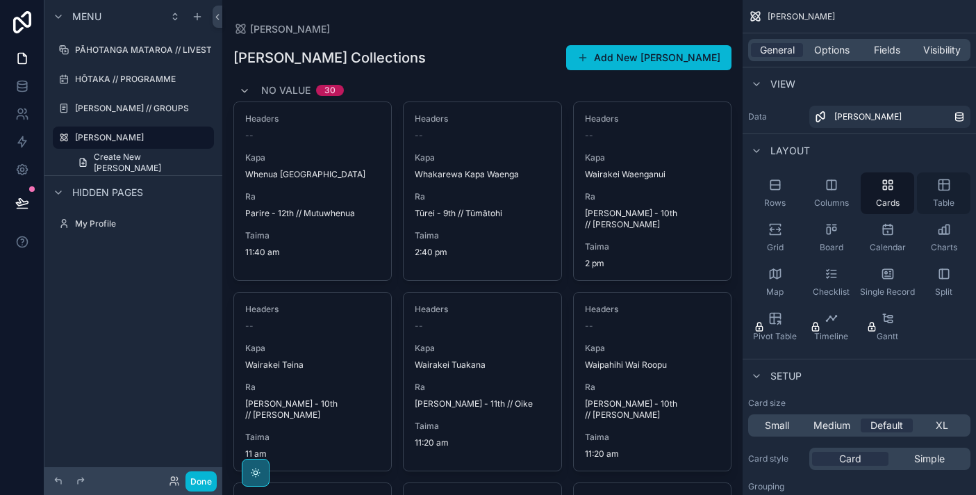
click at [935, 190] on div "Table" at bounding box center [943, 193] width 53 height 42
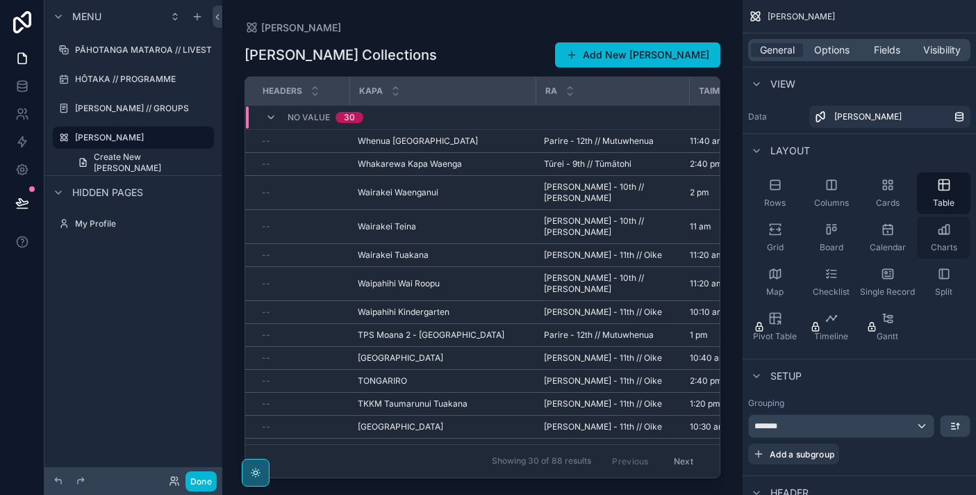
click at [947, 236] on icon "scrollable content" at bounding box center [944, 229] width 14 height 14
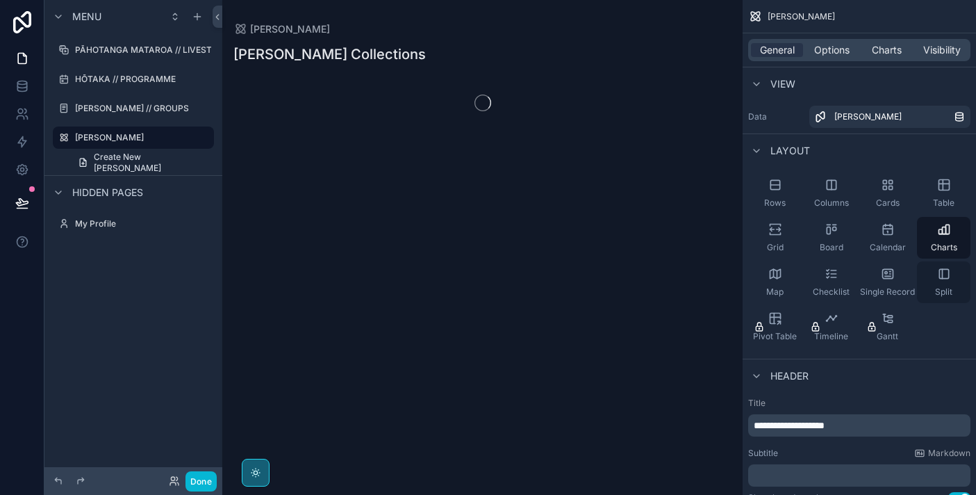
click at [946, 285] on div "Split" at bounding box center [943, 282] width 53 height 42
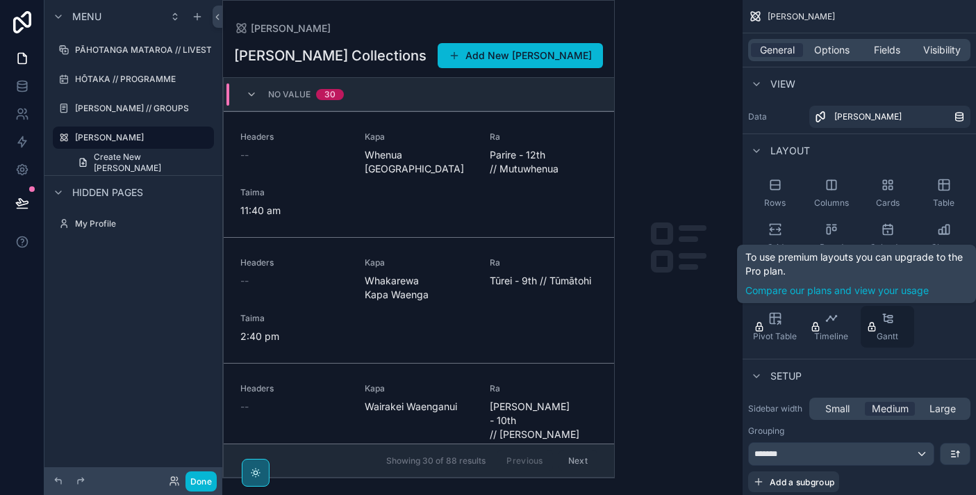
click at [886, 328] on div "Gantt" at bounding box center [887, 327] width 53 height 42
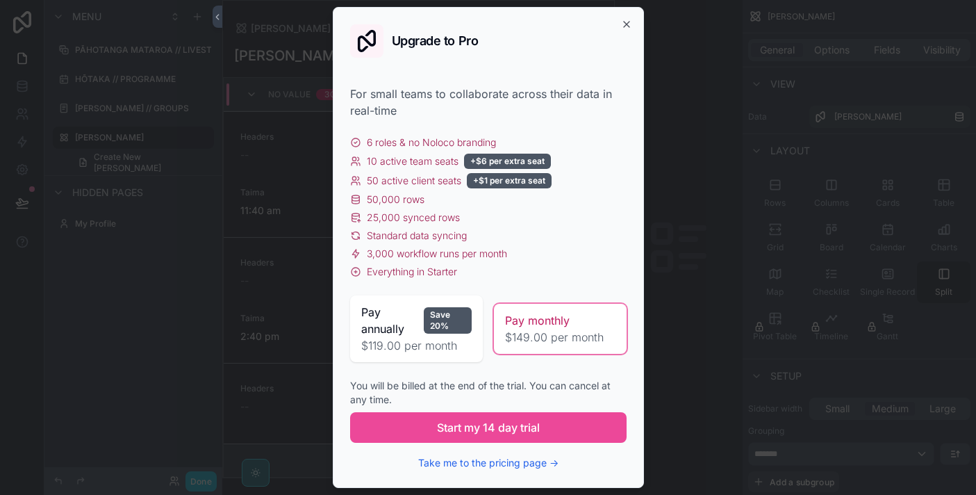
click at [633, 18] on div "Upgrade to Pro For small teams to collaborate across their data in real-time 6 …" at bounding box center [488, 247] width 311 height 481
click at [629, 22] on icon "button" at bounding box center [626, 24] width 11 height 11
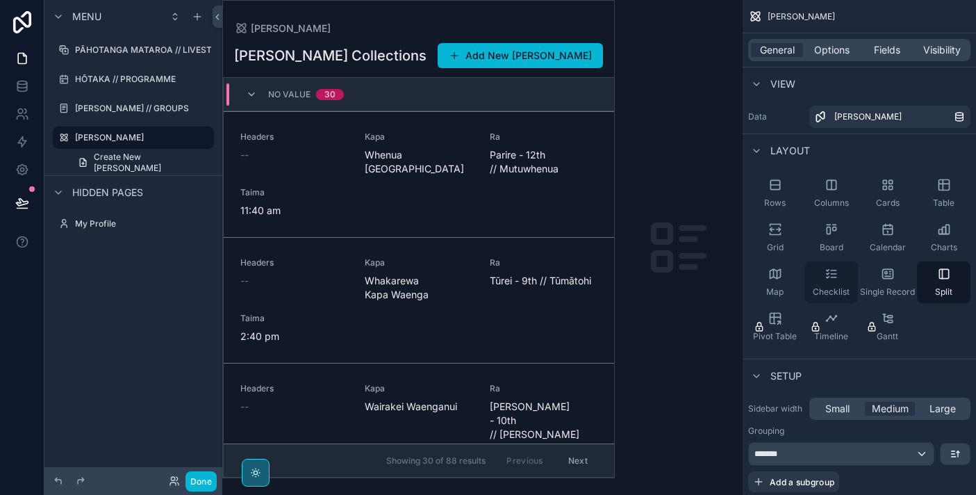
click at [819, 281] on div "Checklist" at bounding box center [831, 282] width 53 height 42
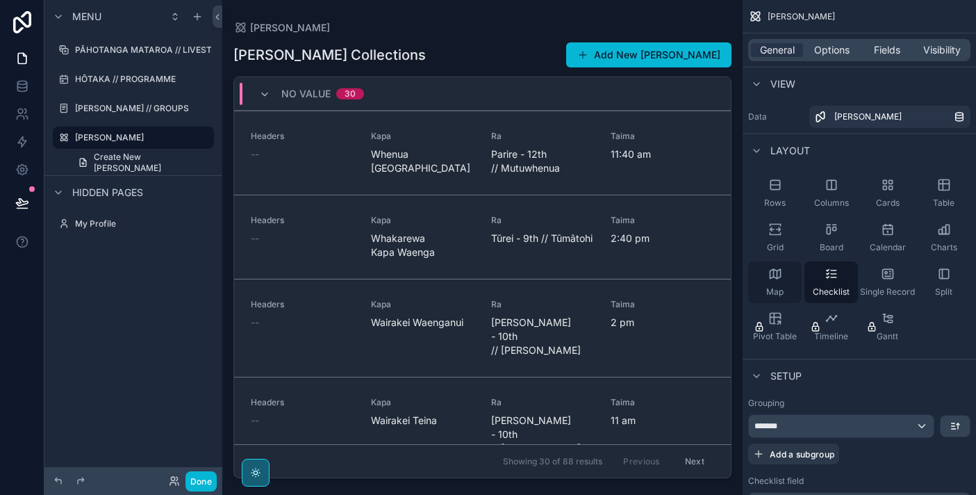
click at [779, 283] on div "Map" at bounding box center [774, 282] width 53 height 42
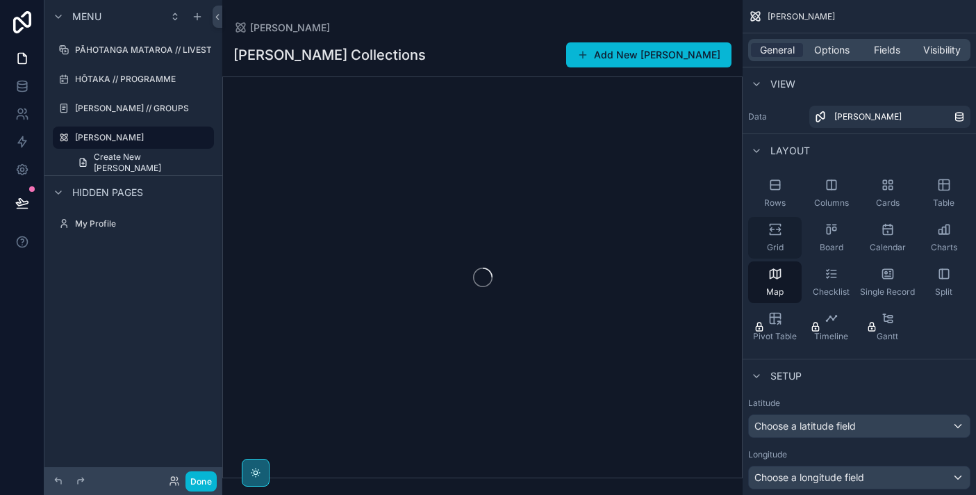
click at [782, 236] on div "Grid" at bounding box center [774, 238] width 53 height 42
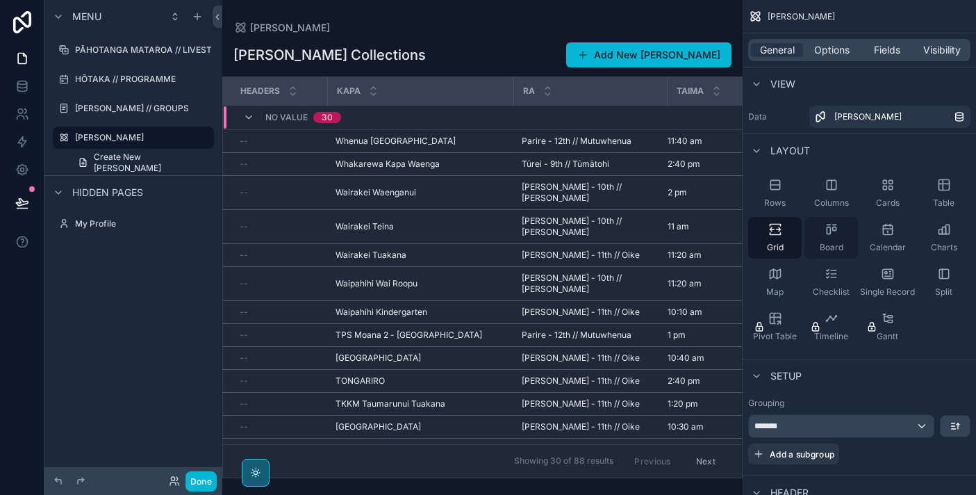
click at [827, 231] on icon "scrollable content" at bounding box center [828, 230] width 3 height 7
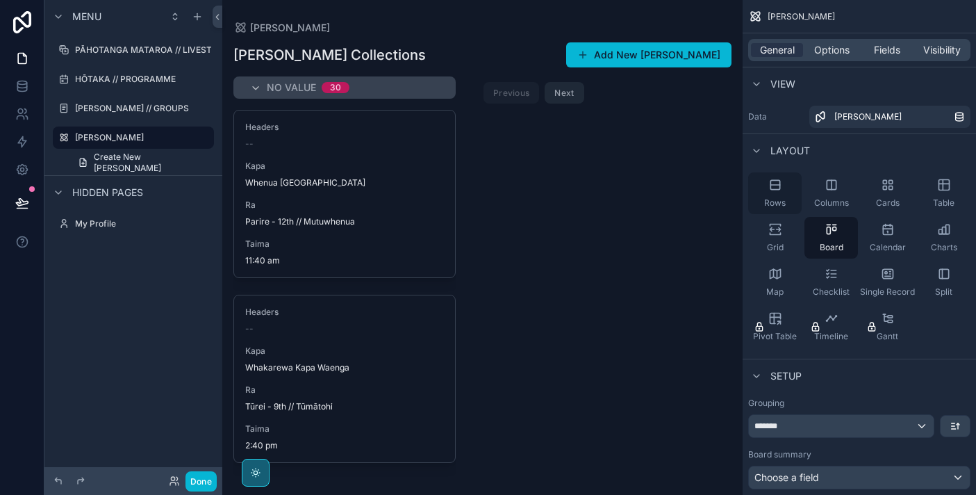
click at [770, 190] on icon "scrollable content" at bounding box center [775, 185] width 14 height 14
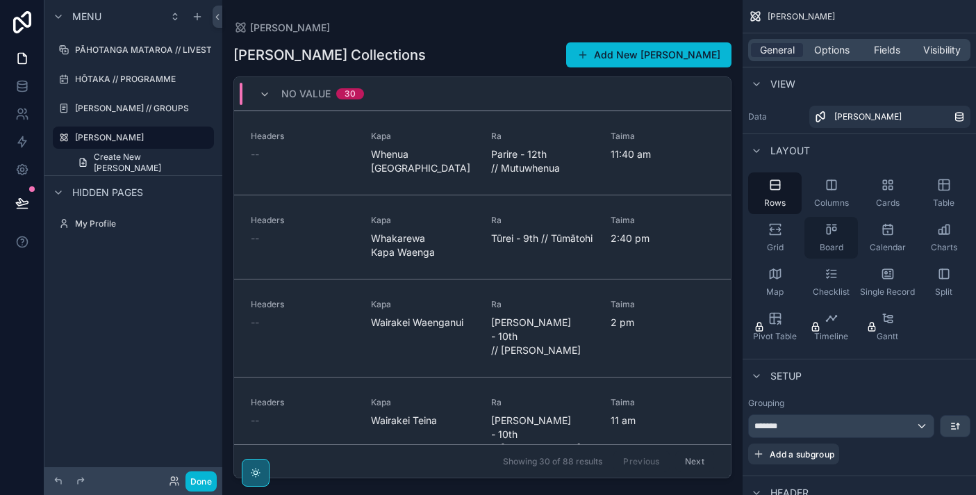
click at [842, 246] on span "Board" at bounding box center [832, 247] width 24 height 11
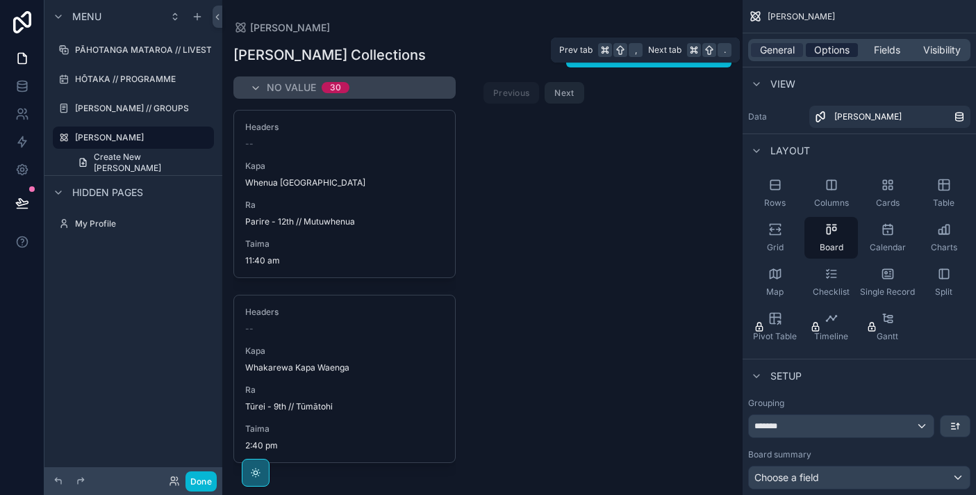
click at [834, 51] on span "Options" at bounding box center [831, 50] width 35 height 14
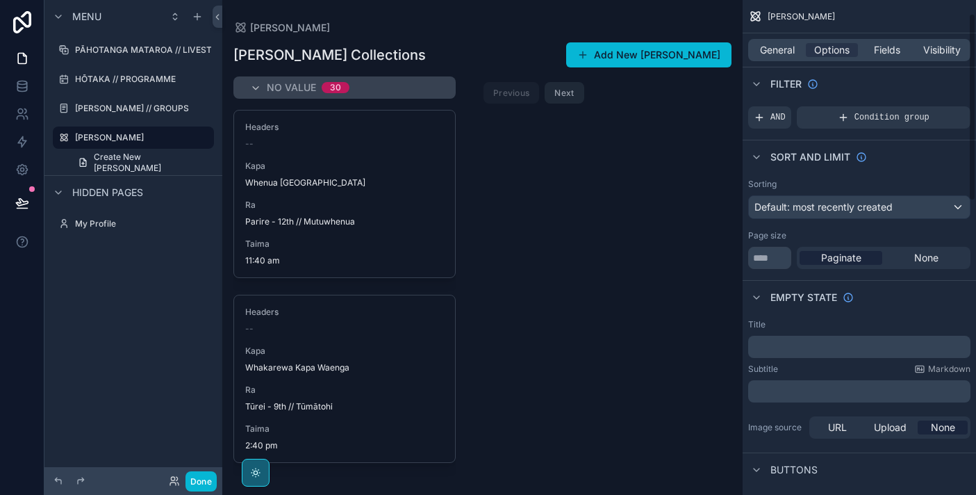
scroll to position [39, 0]
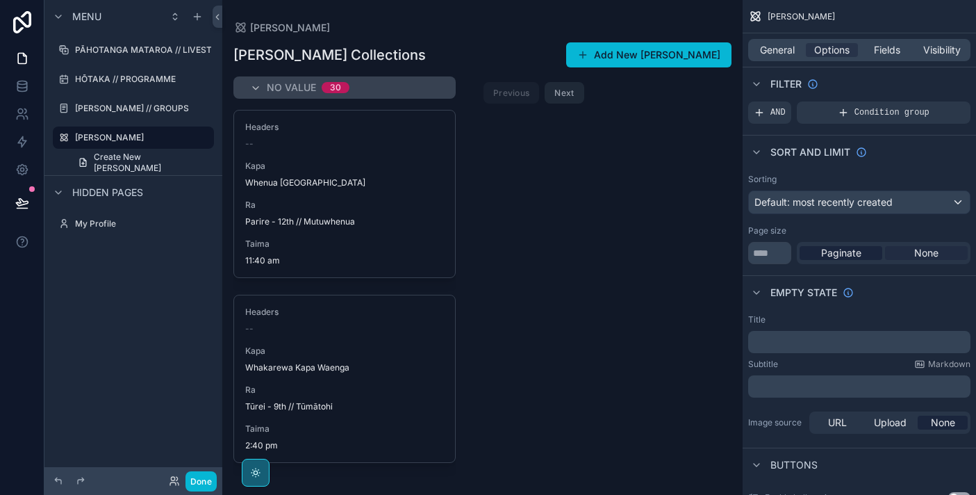
click at [926, 258] on span "None" at bounding box center [926, 253] width 24 height 14
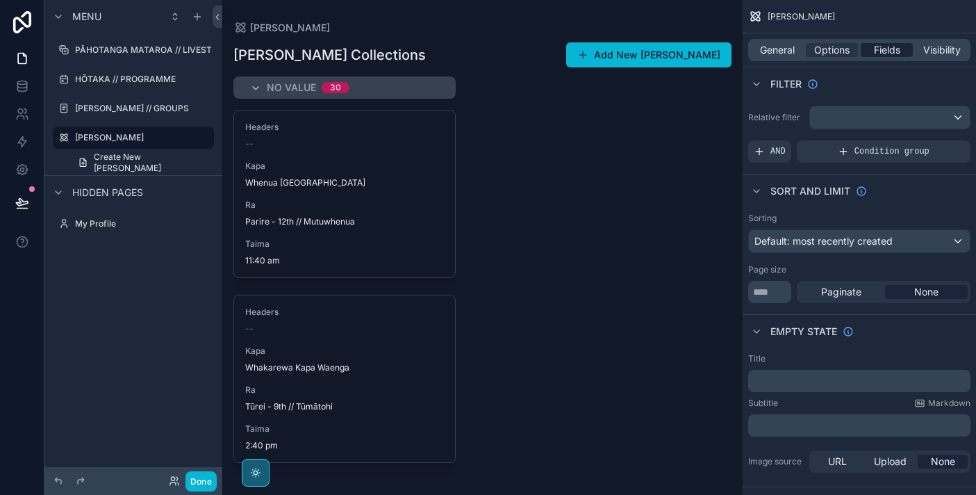
click at [884, 54] on span "Fields" at bounding box center [887, 50] width 26 height 14
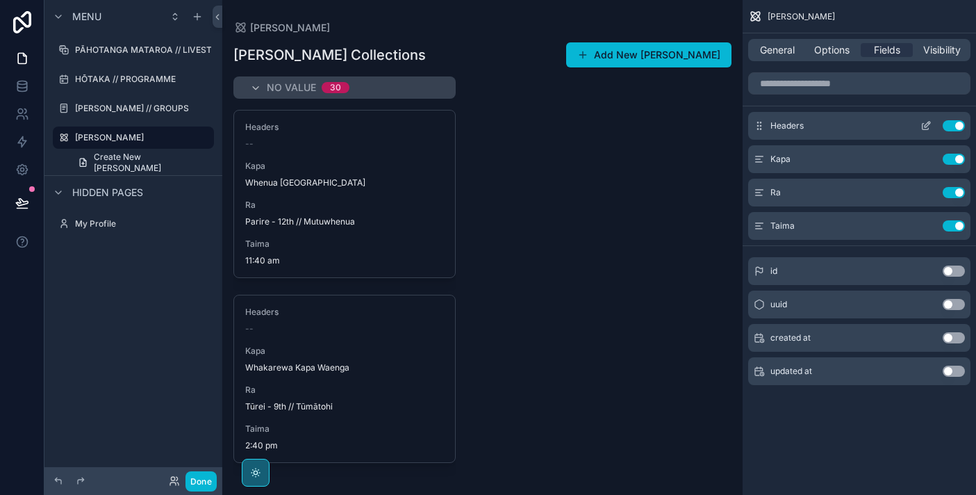
click at [954, 132] on div "Headers Use setting" at bounding box center [859, 126] width 222 height 28
click at [950, 129] on button "Use setting" at bounding box center [954, 125] width 22 height 11
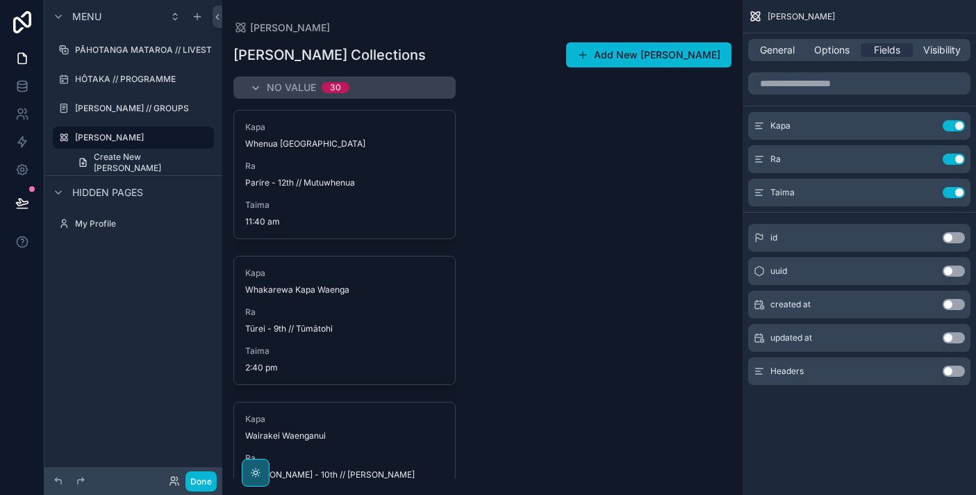
click at [958, 240] on button "Use setting" at bounding box center [954, 237] width 22 height 11
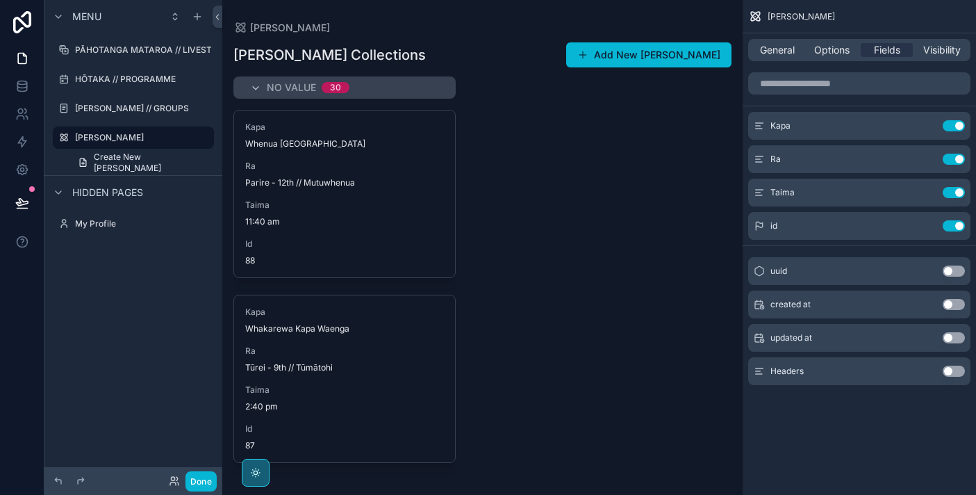
click at [958, 240] on div "Kapa Use setting Ra Use setting Taima Use setting id Use setting uuid Use setti…" at bounding box center [859, 234] width 233 height 335
click at [955, 226] on button "Use setting" at bounding box center [954, 225] width 22 height 11
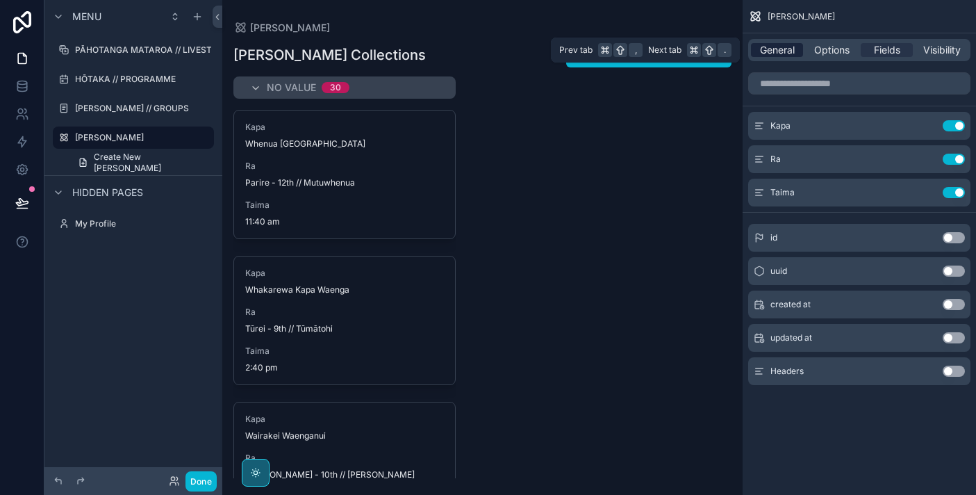
click at [789, 49] on span "General" at bounding box center [777, 50] width 35 height 14
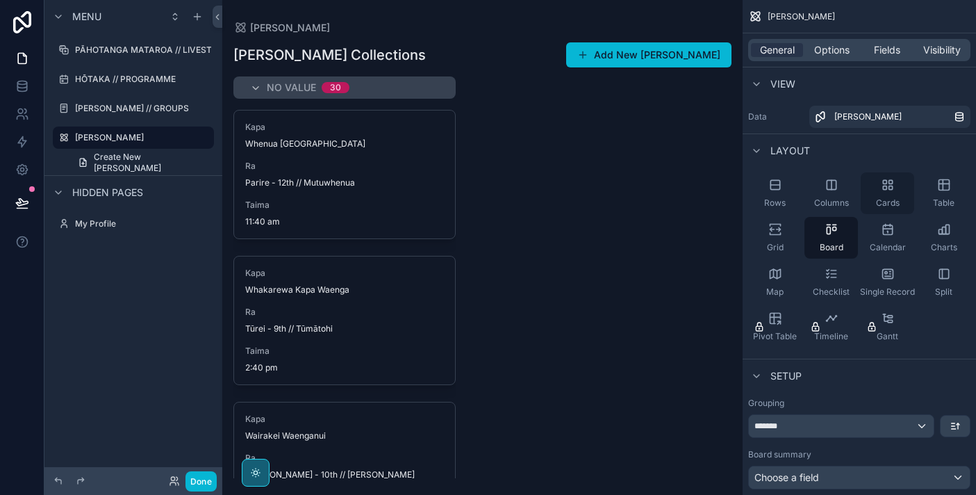
click at [876, 195] on div "Cards" at bounding box center [887, 193] width 53 height 42
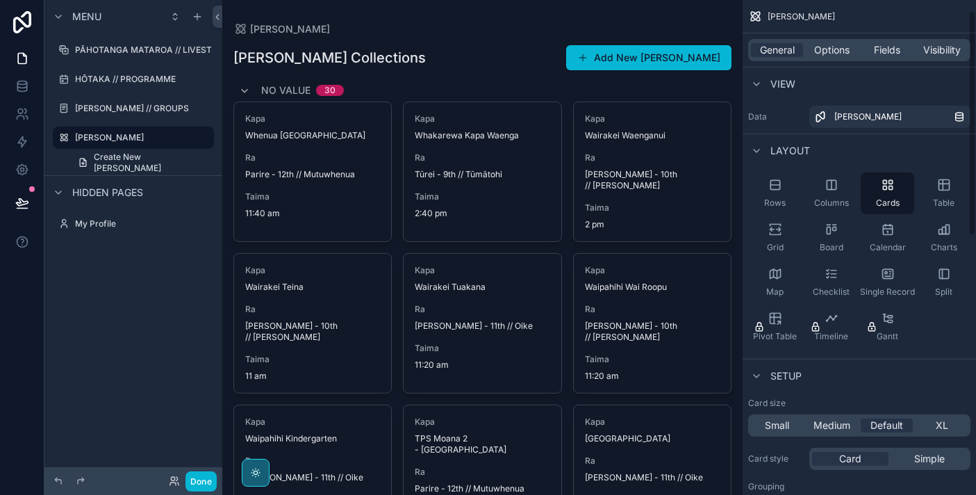
scroll to position [32, 0]
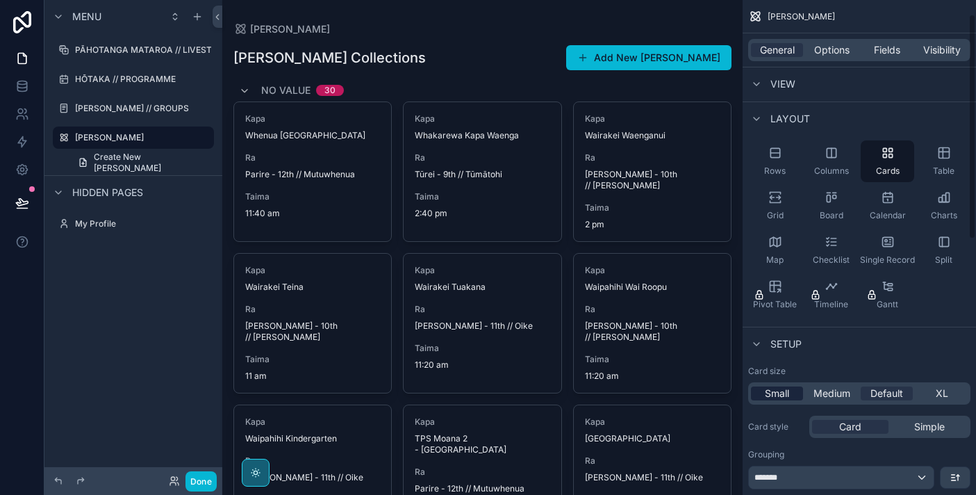
click at [770, 393] on span "Small" at bounding box center [777, 393] width 24 height 14
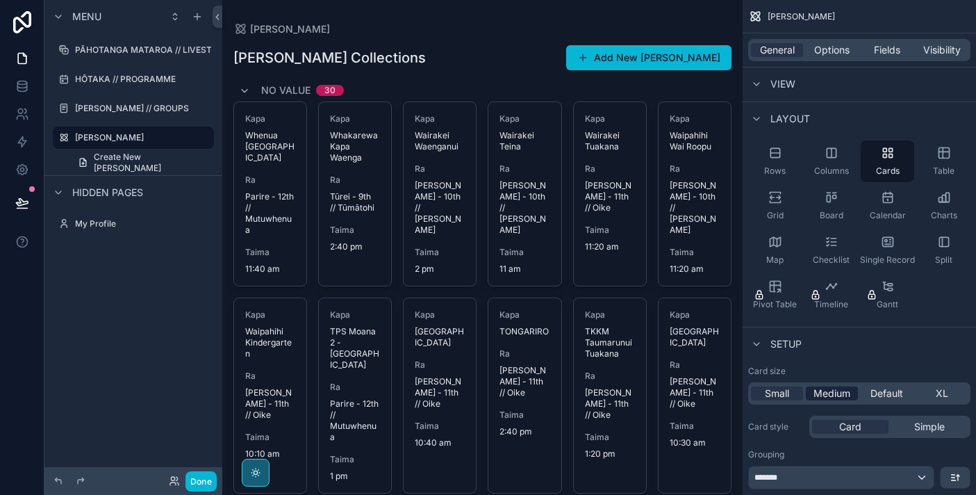
click at [818, 396] on span "Medium" at bounding box center [832, 393] width 37 height 14
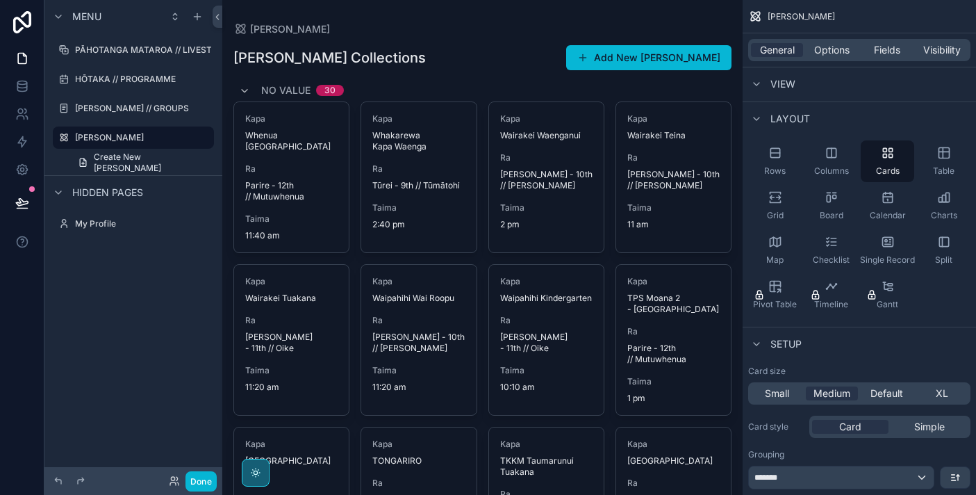
click at [909, 400] on div "Small Medium Default XL" at bounding box center [859, 393] width 222 height 22
click at [900, 396] on span "Default" at bounding box center [887, 393] width 33 height 14
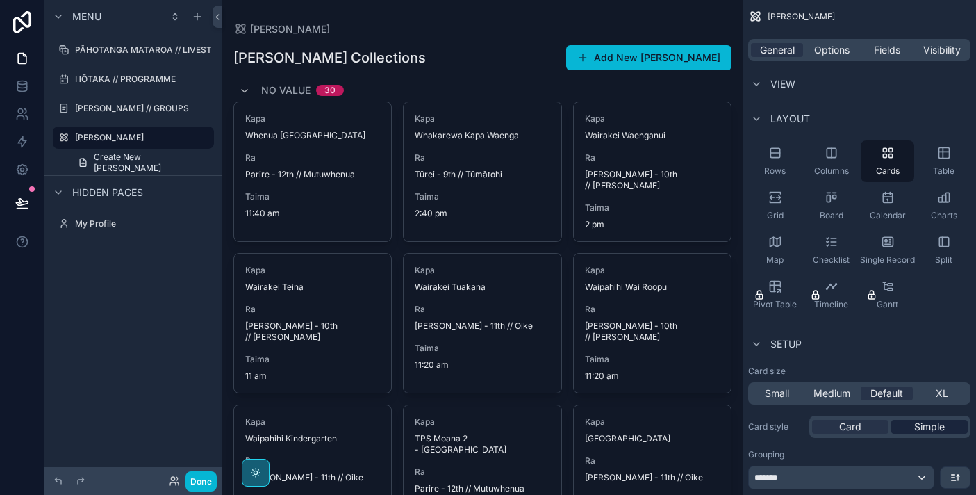
click at [926, 429] on span "Simple" at bounding box center [929, 427] width 31 height 14
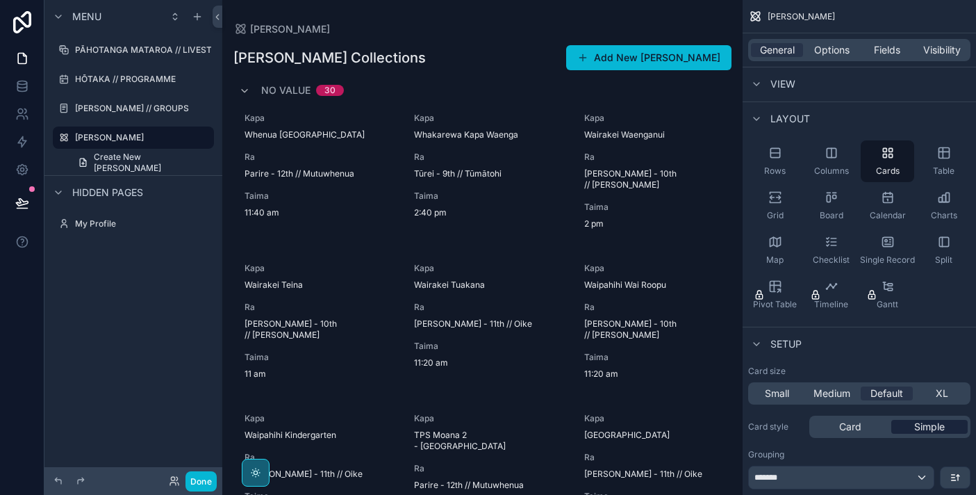
click at [926, 429] on span "Simple" at bounding box center [929, 427] width 31 height 14
click at [861, 428] on div "Card" at bounding box center [850, 427] width 76 height 14
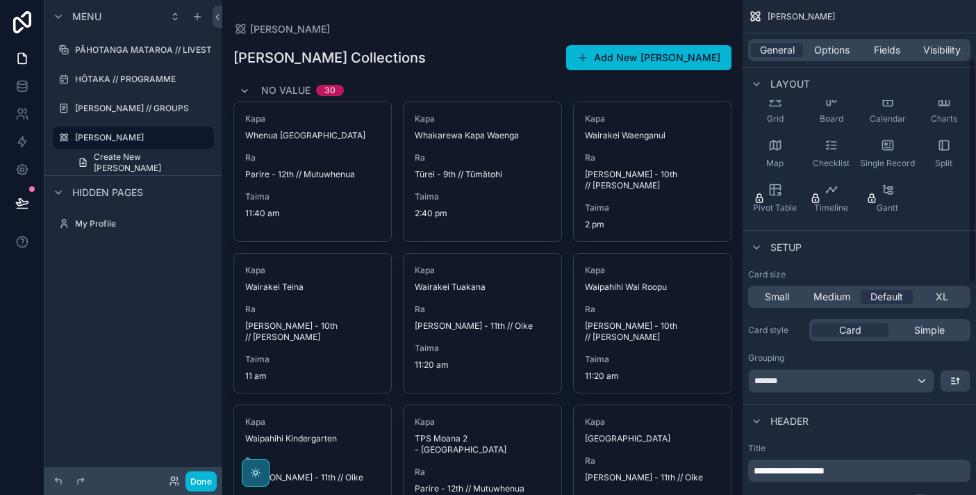
scroll to position [160, 0]
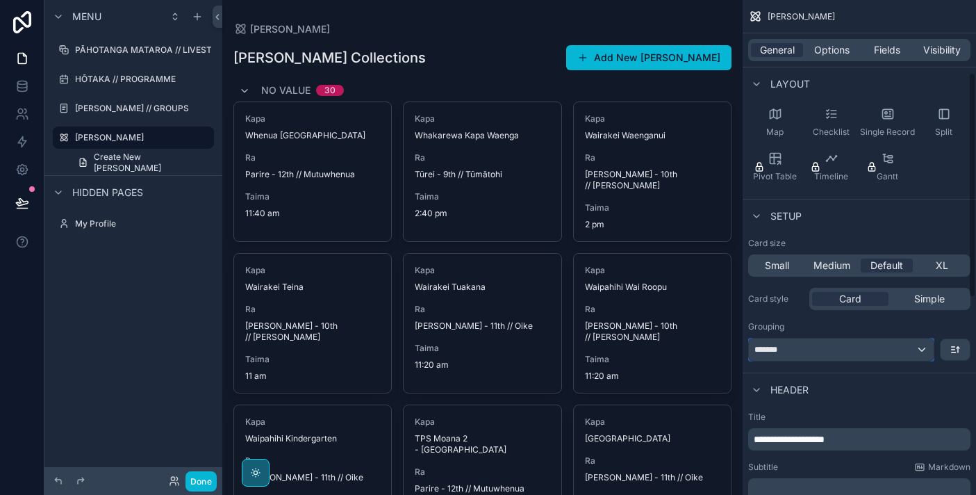
click at [903, 356] on div "*******" at bounding box center [841, 349] width 185 height 22
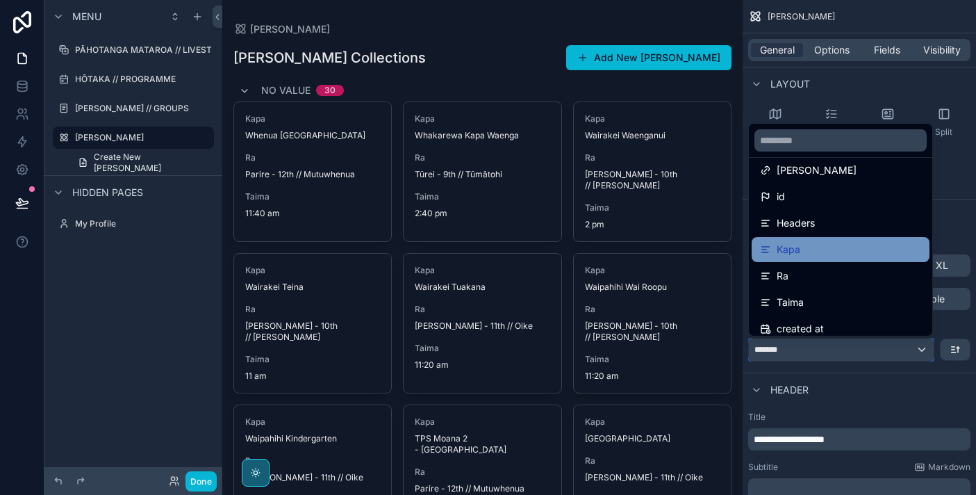
scroll to position [33, 0]
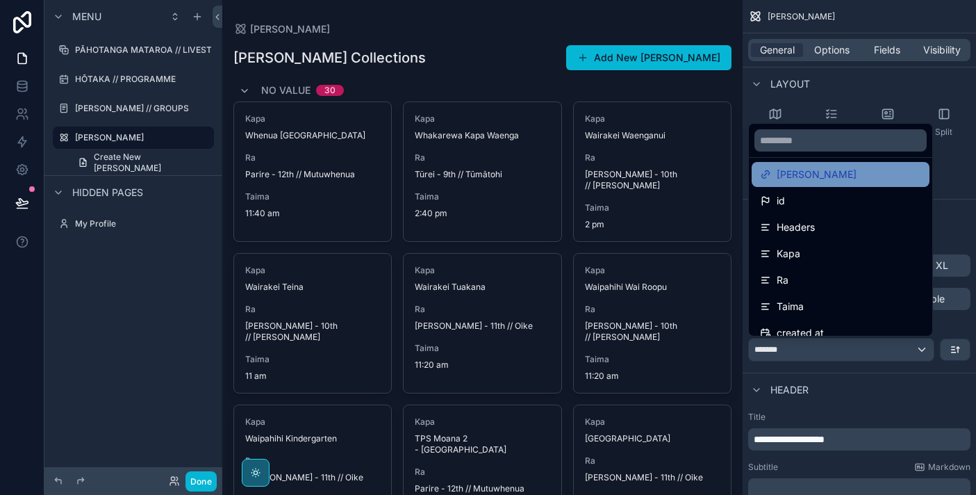
click at [877, 179] on div "[PERSON_NAME]" at bounding box center [840, 174] width 161 height 17
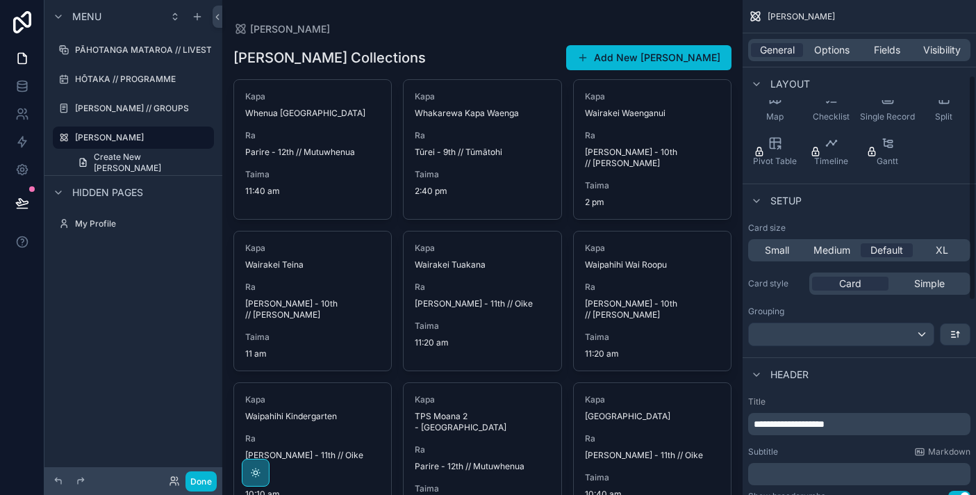
scroll to position [184, 0]
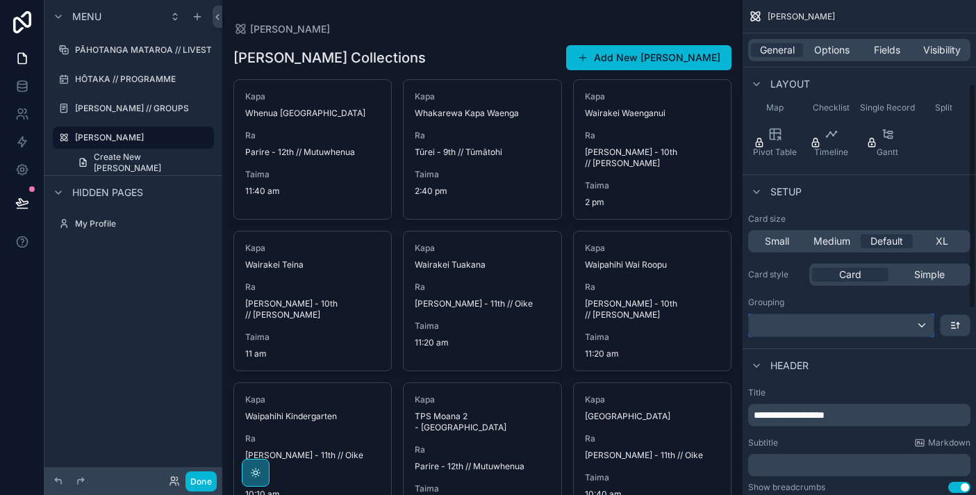
click at [909, 320] on div "scrollable content" at bounding box center [841, 325] width 185 height 22
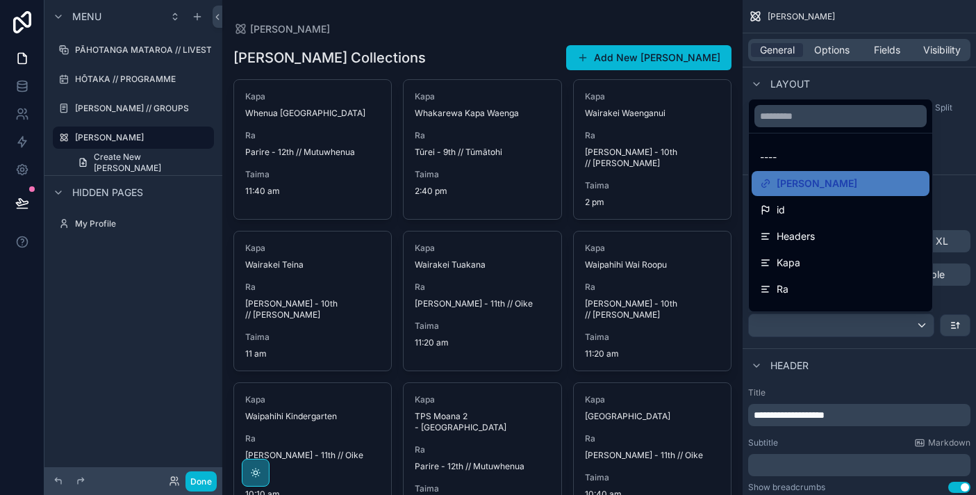
click at [906, 369] on div "scrollable content" at bounding box center [488, 247] width 976 height 495
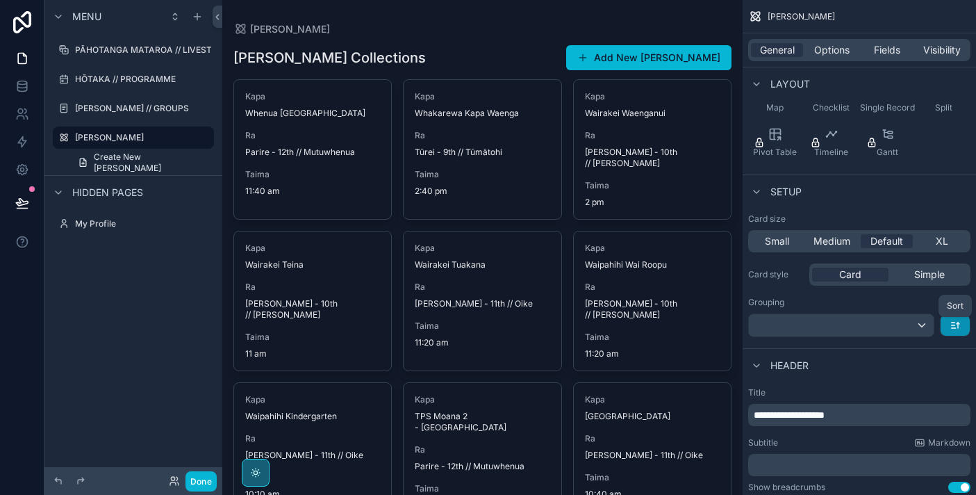
click at [958, 324] on icon "scrollable content" at bounding box center [958, 325] width 0 height 6
click at [955, 356] on span "A -> Z" at bounding box center [945, 356] width 28 height 17
click at [961, 331] on button "scrollable content" at bounding box center [955, 325] width 29 height 21
click at [952, 381] on span "Z -> A" at bounding box center [945, 382] width 28 height 17
click at [954, 333] on button "scrollable content" at bounding box center [955, 325] width 29 height 21
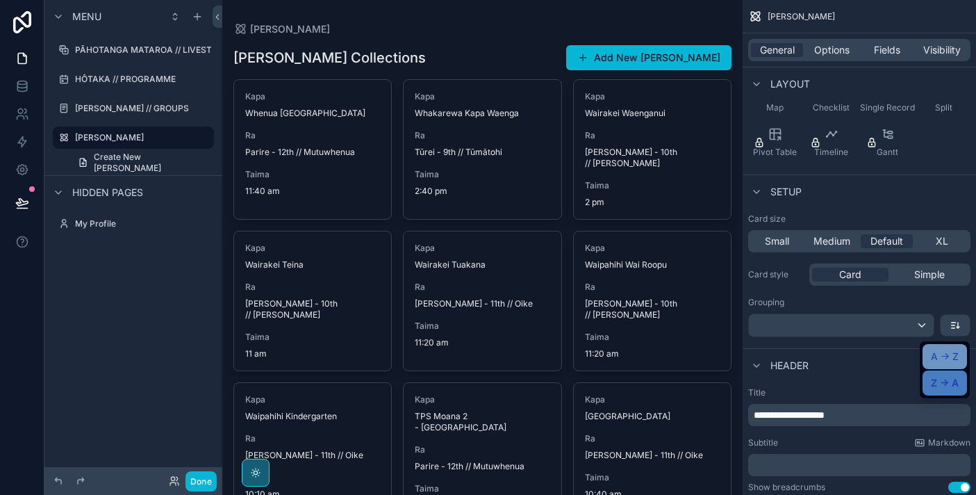
click at [948, 351] on span "A -> Z" at bounding box center [945, 356] width 28 height 17
click at [911, 327] on div "scrollable content" at bounding box center [841, 325] width 185 height 22
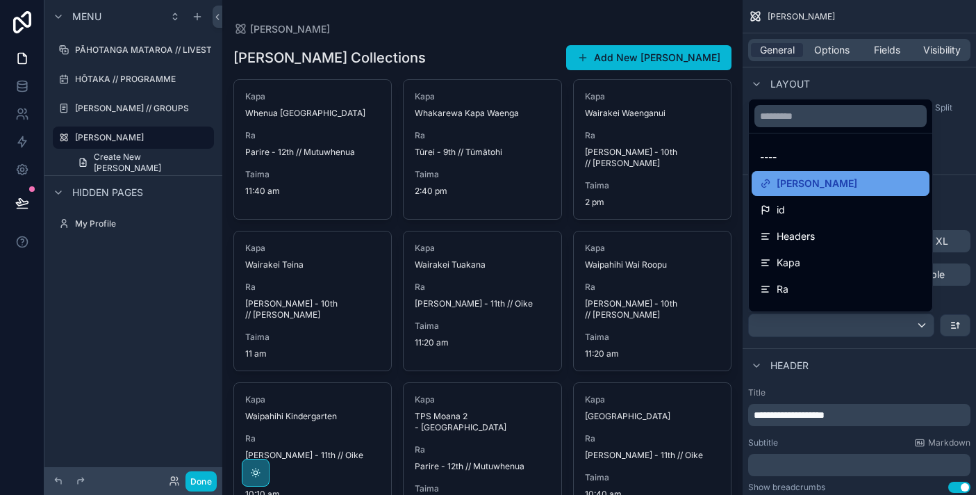
click at [864, 185] on div "[PERSON_NAME]" at bounding box center [840, 183] width 161 height 17
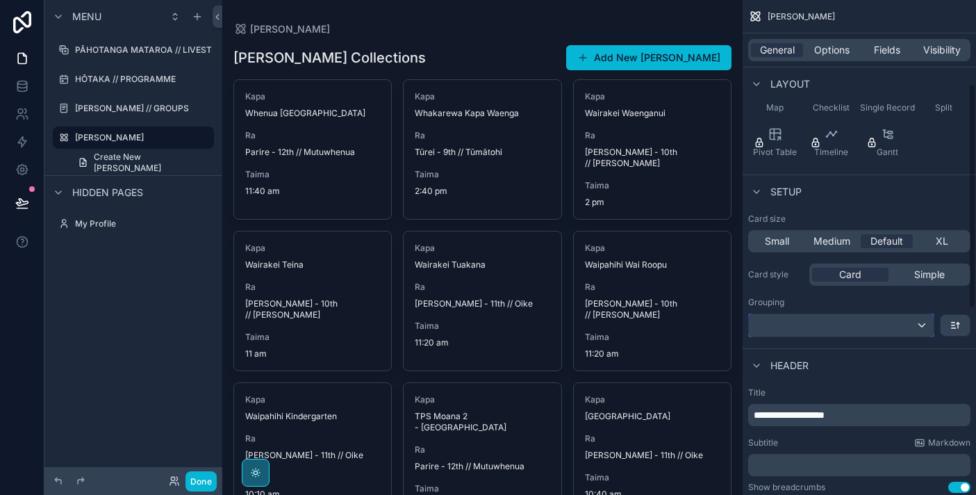
click at [848, 324] on div "scrollable content" at bounding box center [841, 325] width 185 height 22
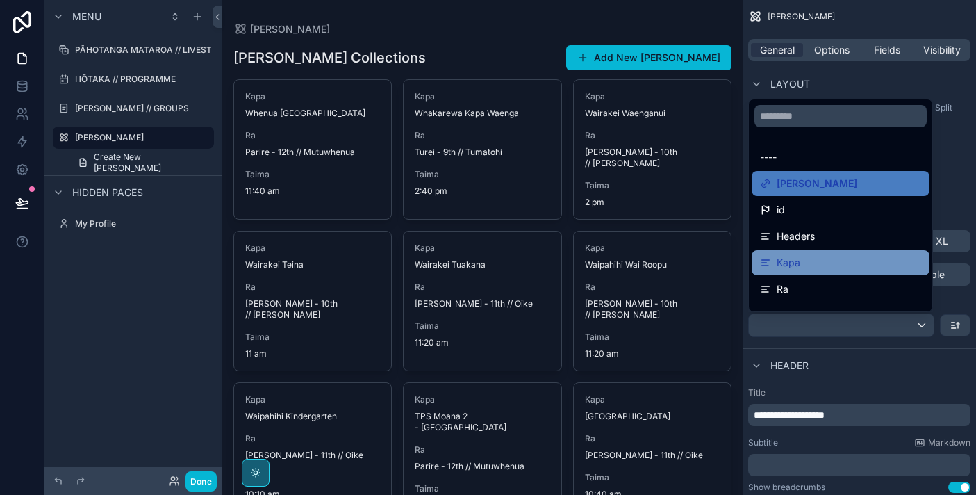
click at [848, 256] on div "Kapa" at bounding box center [840, 262] width 161 height 17
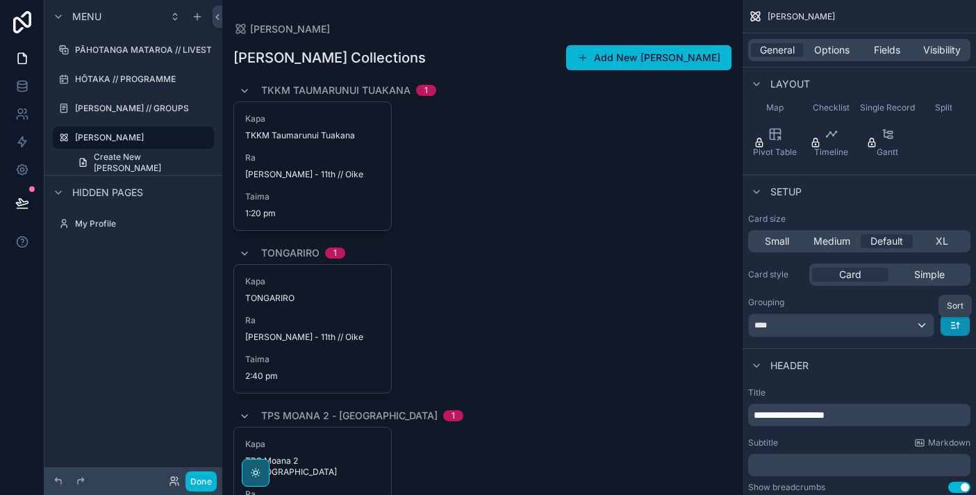
click at [955, 326] on icon "scrollable content" at bounding box center [955, 325] width 11 height 11
click at [948, 354] on span "A -> Z" at bounding box center [945, 356] width 28 height 17
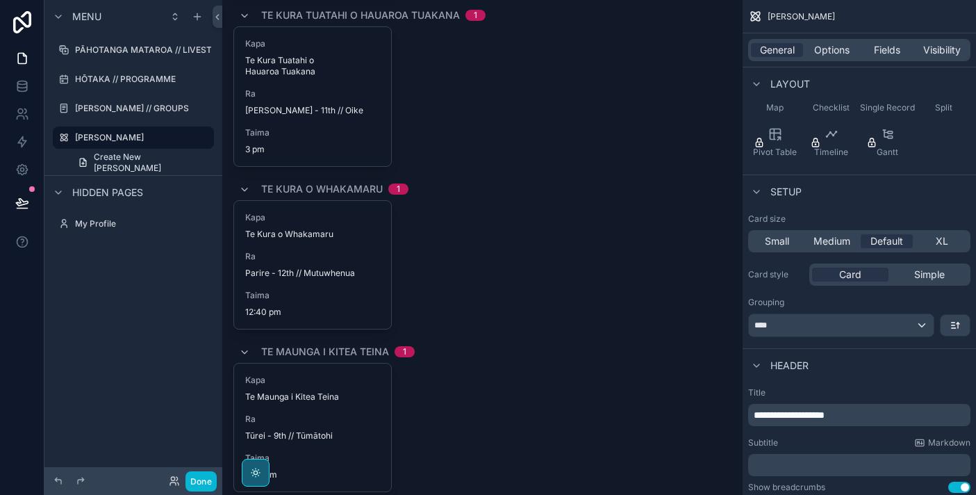
scroll to position [0, 0]
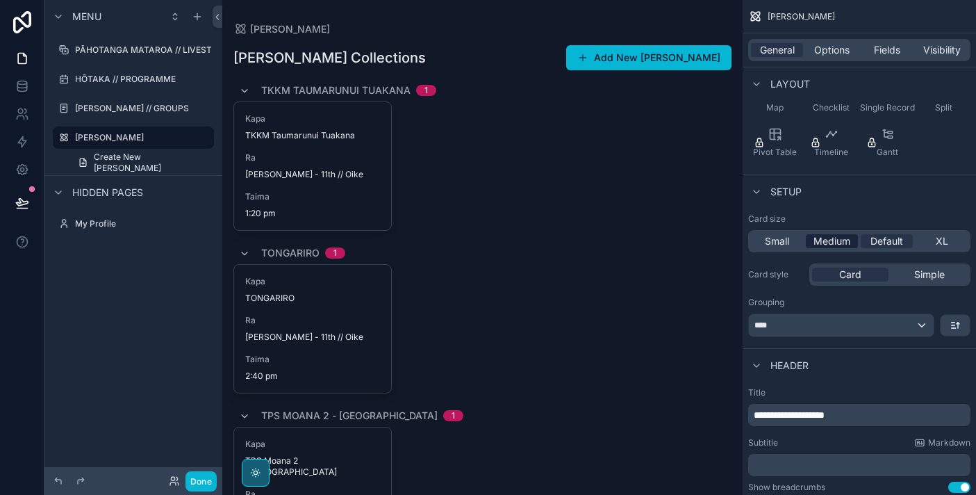
click at [841, 240] on span "Medium" at bounding box center [832, 241] width 37 height 14
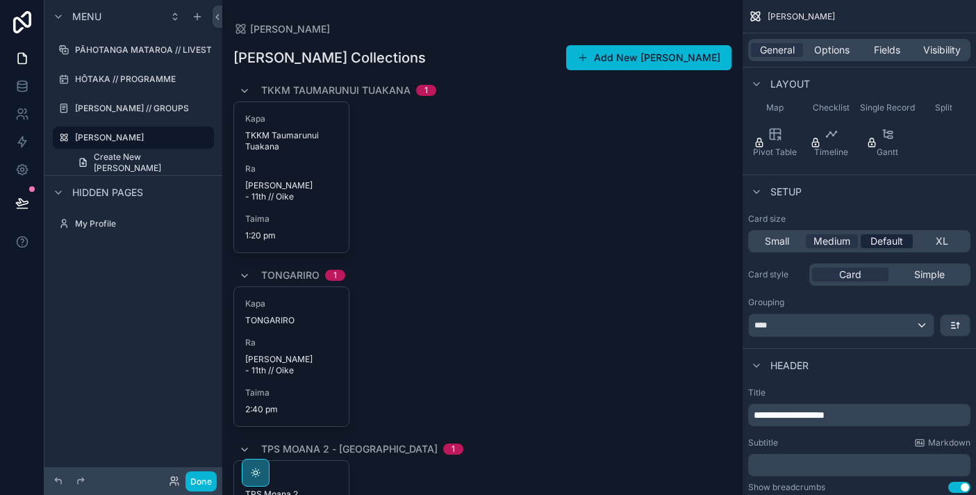
click at [891, 244] on span "Default" at bounding box center [887, 241] width 33 height 14
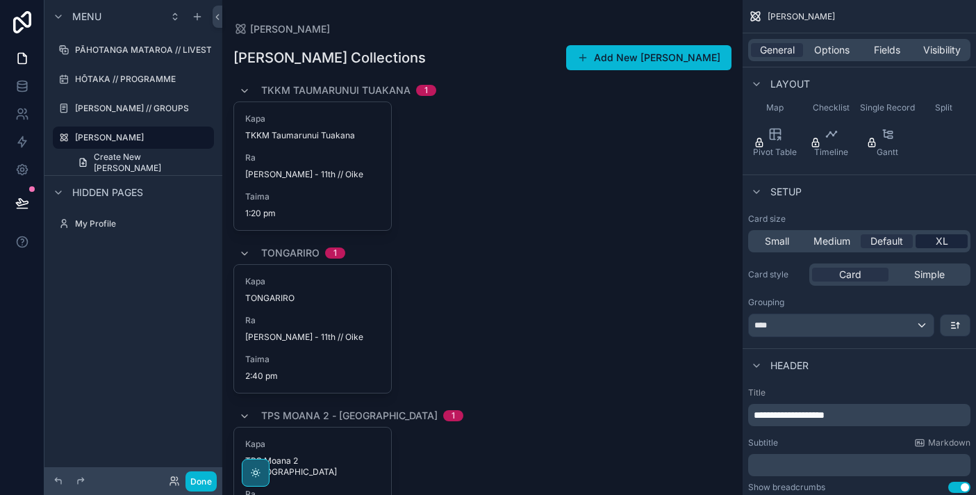
click at [934, 242] on div "XL" at bounding box center [942, 241] width 52 height 14
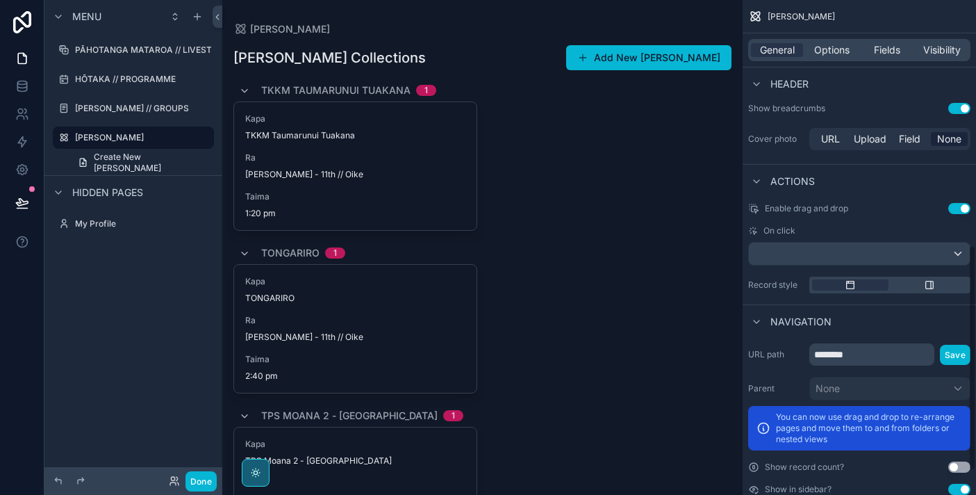
scroll to position [591, 0]
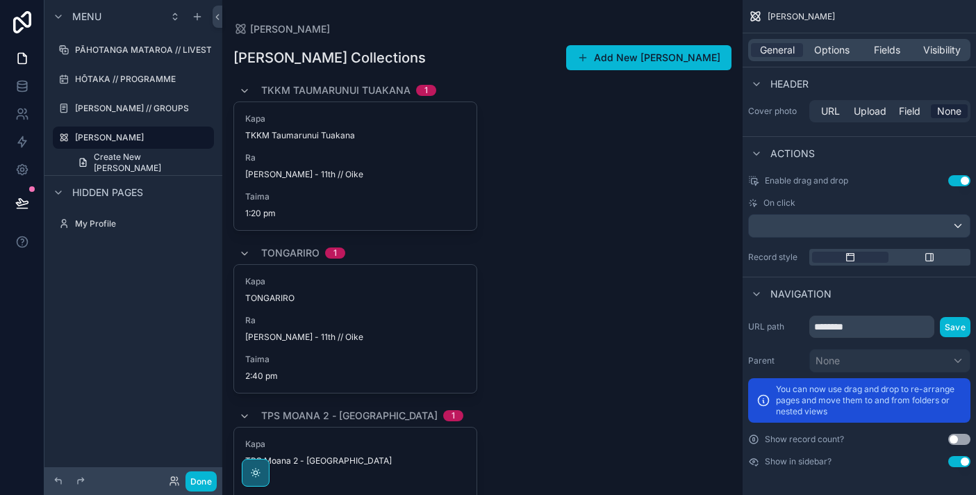
click at [962, 458] on button "Use setting" at bounding box center [959, 461] width 22 height 11
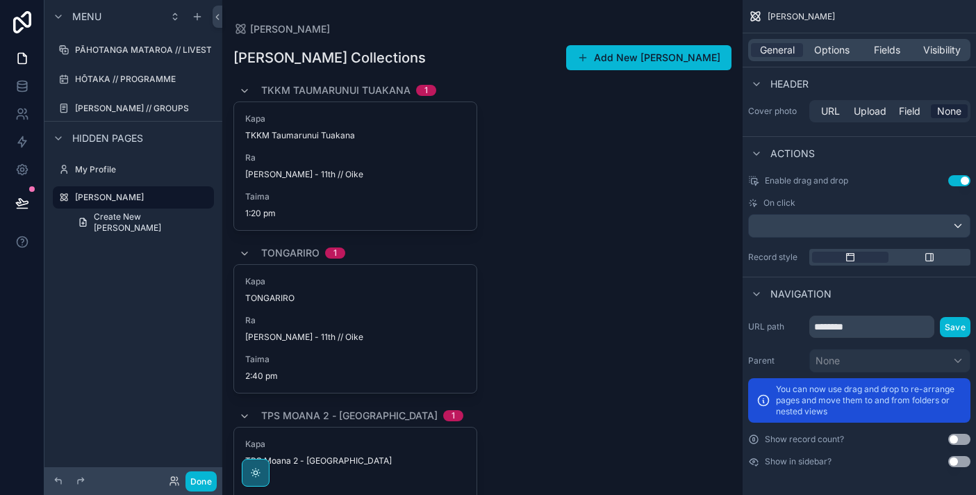
click at [962, 458] on button "Use setting" at bounding box center [959, 461] width 22 height 11
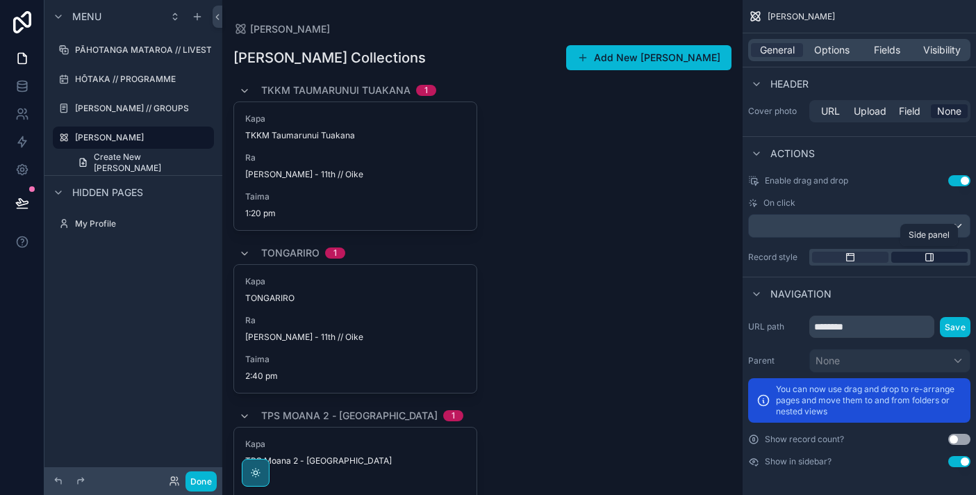
click at [934, 256] on icon "scrollable content" at bounding box center [929, 256] width 11 height 11
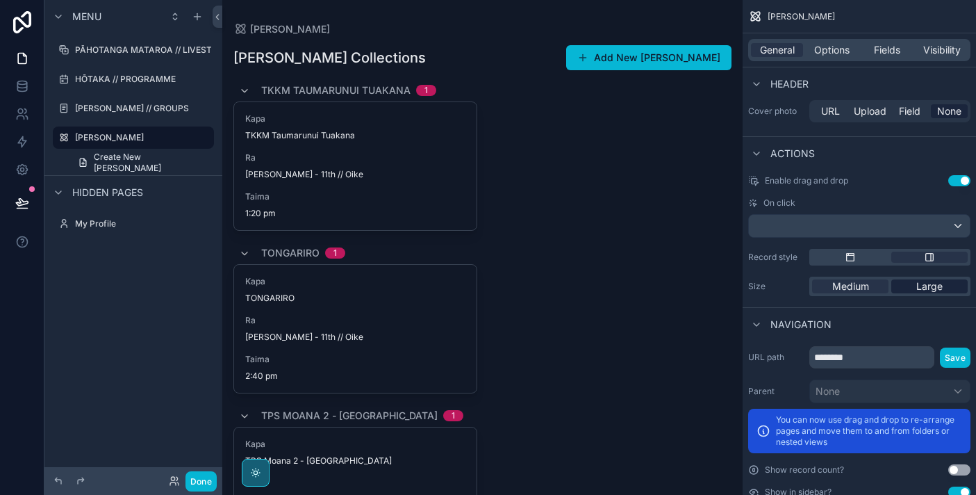
click at [927, 285] on span "Large" at bounding box center [929, 286] width 26 height 14
click at [840, 288] on span "Medium" at bounding box center [850, 286] width 37 height 14
click at [851, 261] on icon "scrollable content" at bounding box center [850, 256] width 11 height 11
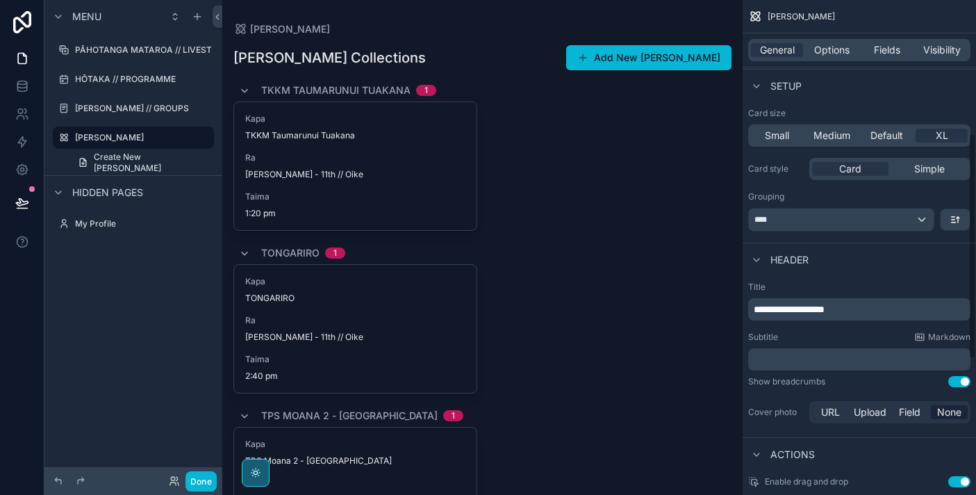
scroll to position [288, 0]
click at [866, 313] on p "**********" at bounding box center [861, 311] width 214 height 14
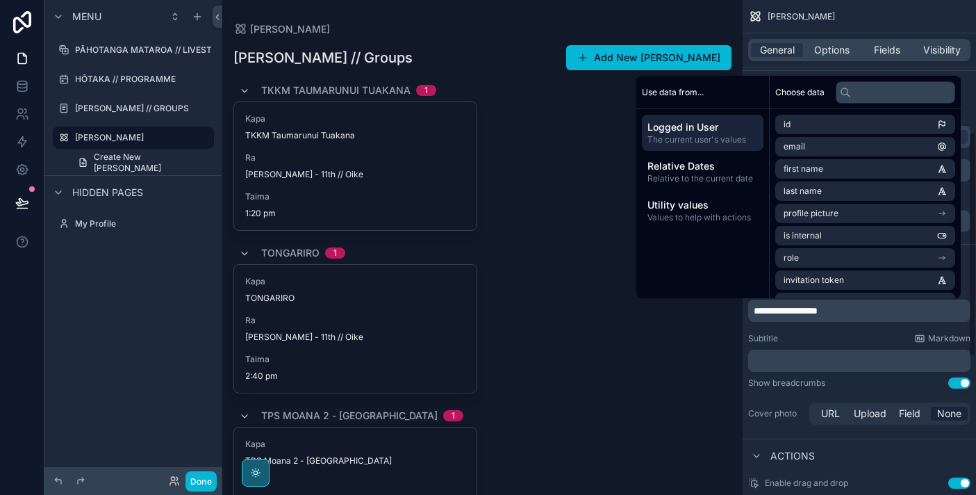
click at [867, 333] on div "Subtitle Markdown" at bounding box center [859, 338] width 222 height 11
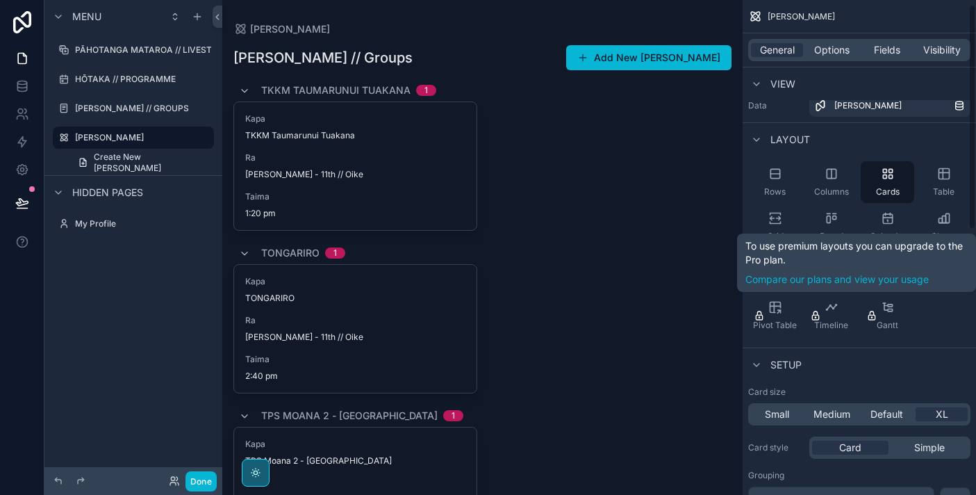
scroll to position [0, 0]
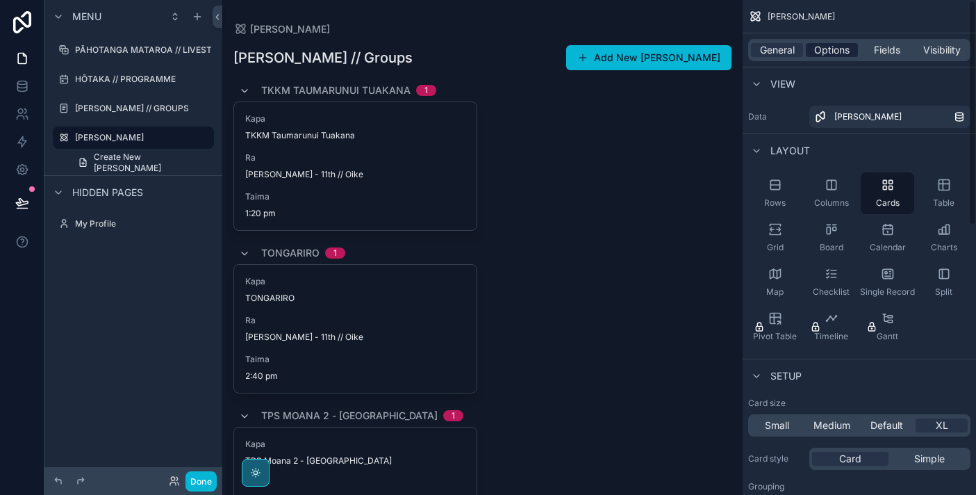
click at [841, 49] on span "Options" at bounding box center [831, 50] width 35 height 14
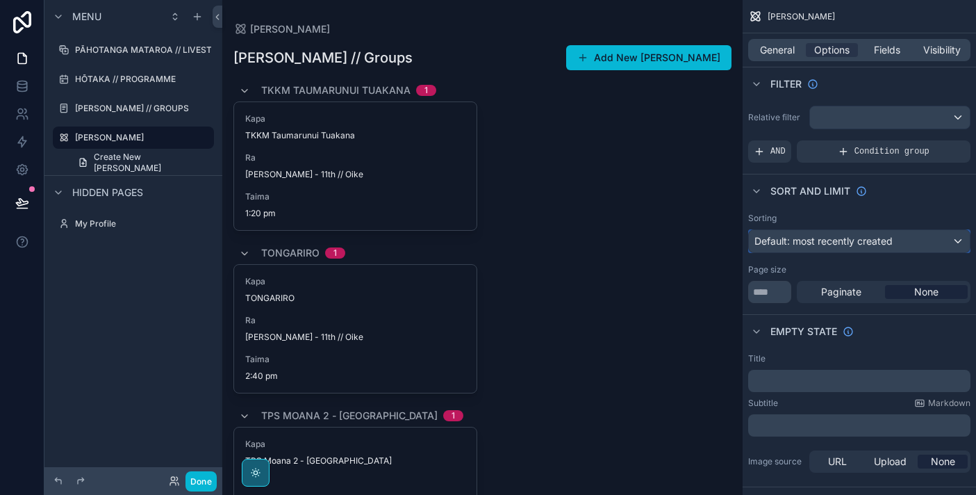
click at [879, 246] on span "Default: most recently created" at bounding box center [823, 241] width 138 height 12
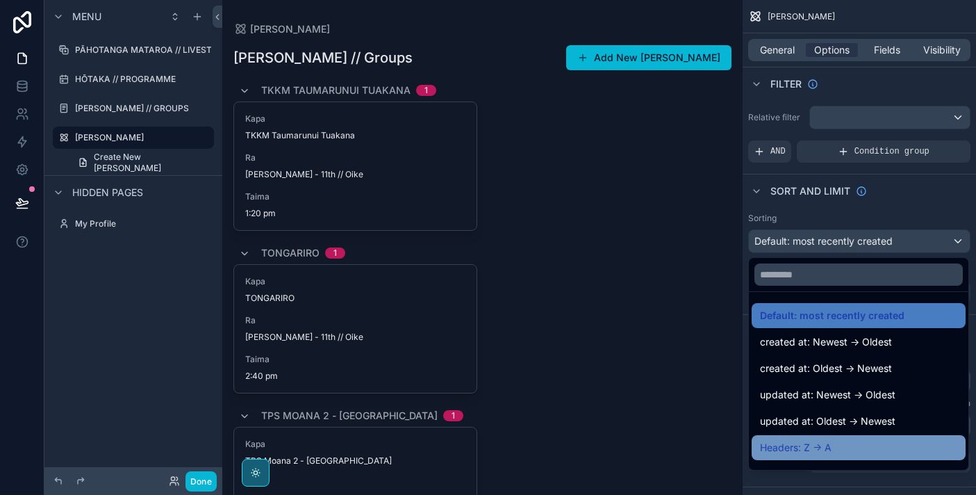
click at [879, 452] on div "Headers: Z -> A" at bounding box center [858, 447] width 197 height 17
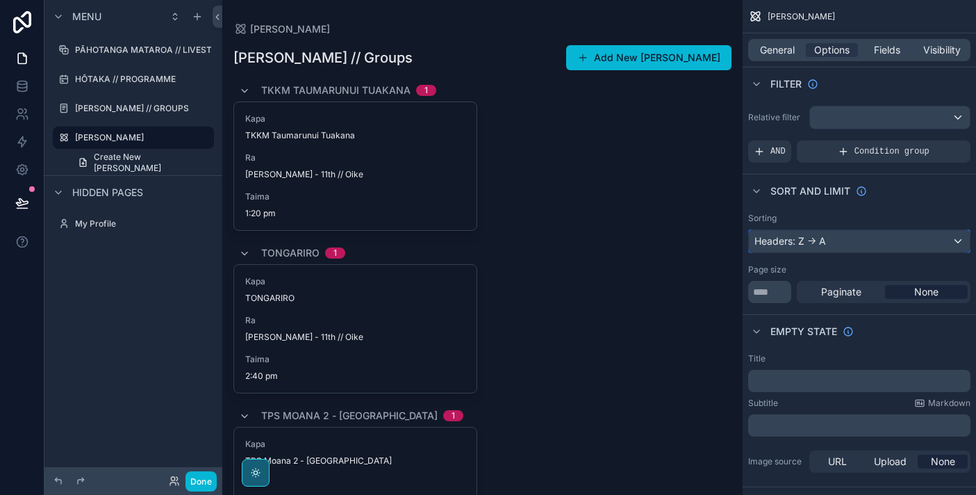
click at [881, 236] on div "Headers: Z -> A" at bounding box center [859, 241] width 221 height 22
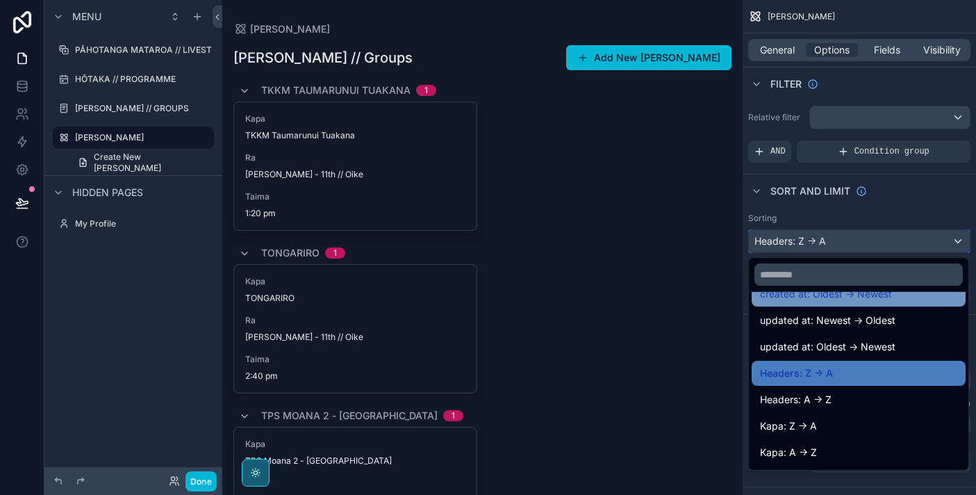
scroll to position [101, 0]
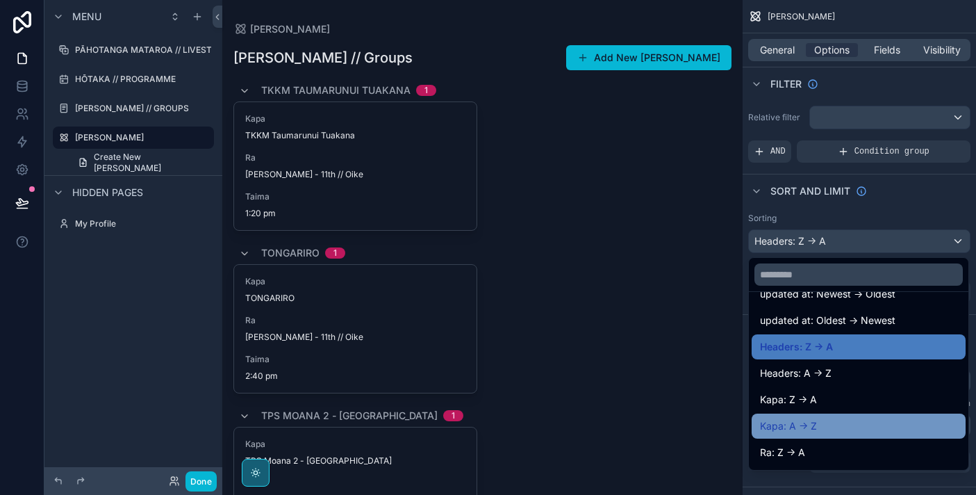
click at [878, 416] on div "Kapa: A -> Z" at bounding box center [859, 425] width 214 height 25
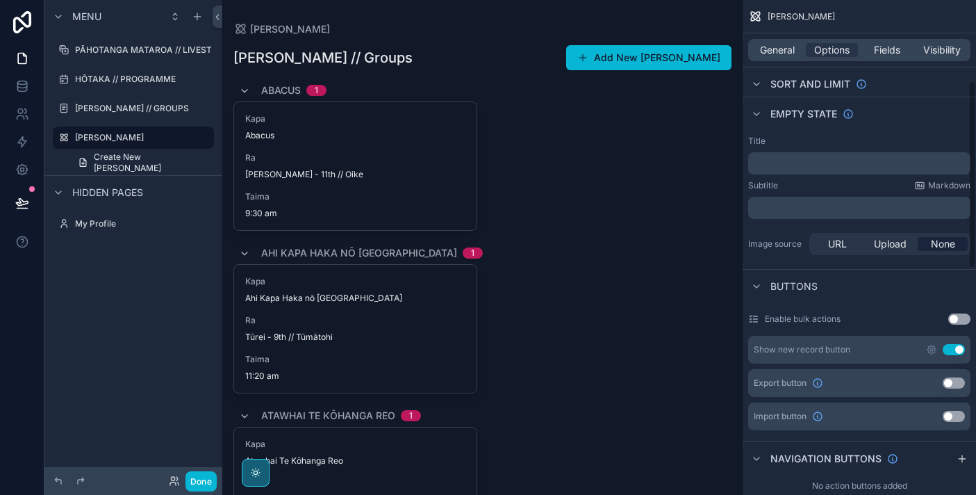
scroll to position [220, 0]
click at [950, 350] on button "Use setting" at bounding box center [954, 347] width 22 height 11
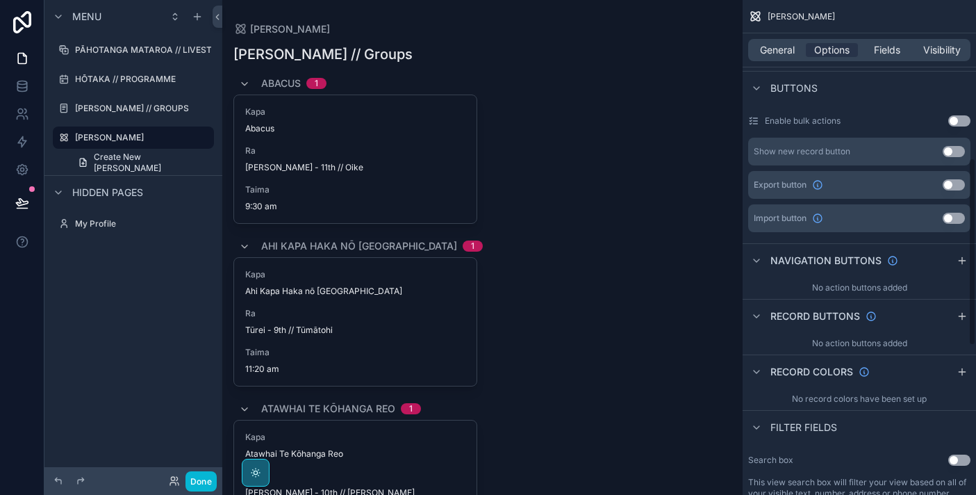
scroll to position [419, 0]
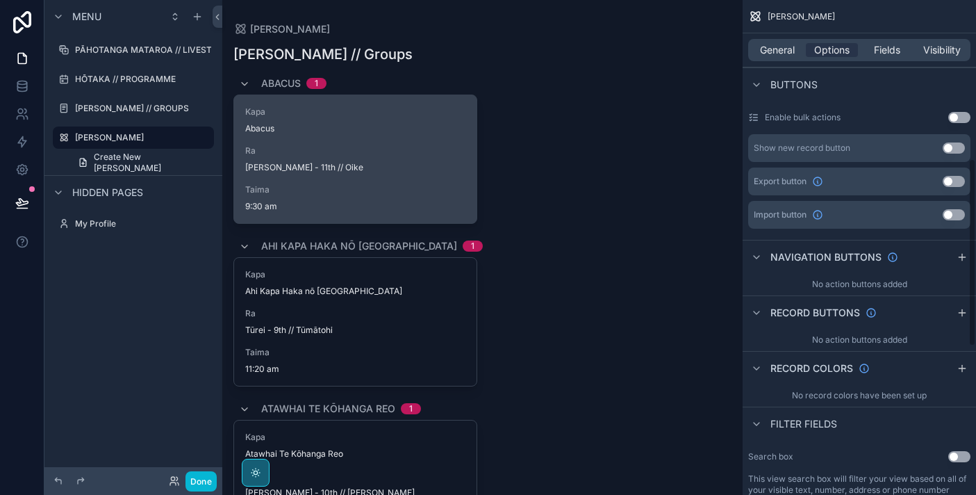
click at [423, 150] on span "Ra" at bounding box center [355, 150] width 220 height 11
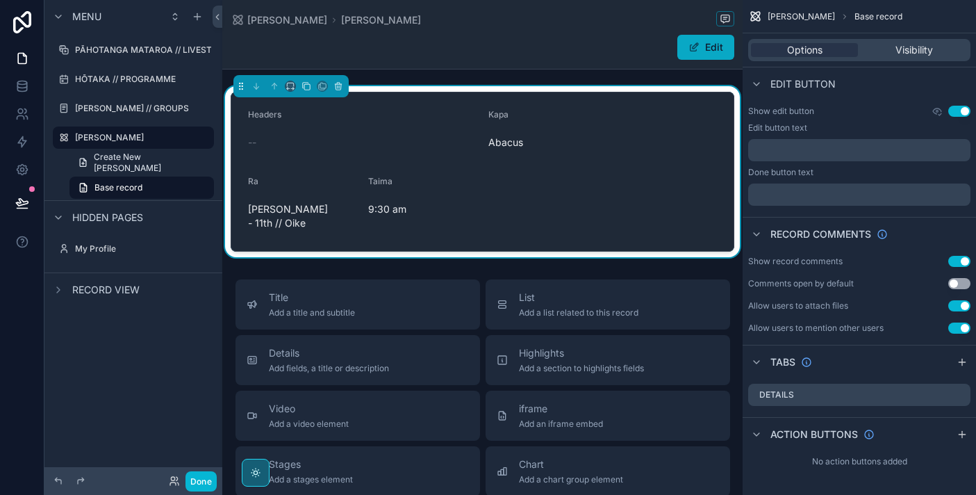
click at [713, 49] on button "Edit" at bounding box center [705, 47] width 57 height 25
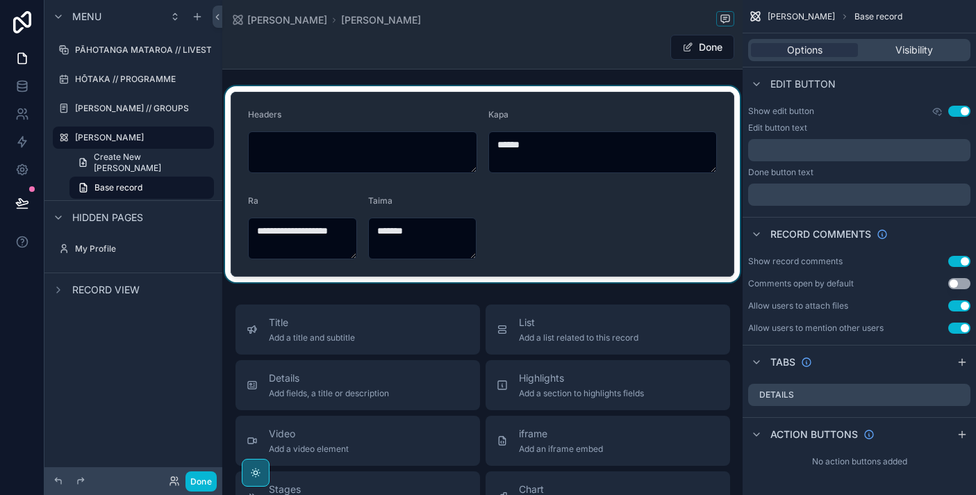
click at [442, 160] on div "scrollable content" at bounding box center [482, 184] width 520 height 196
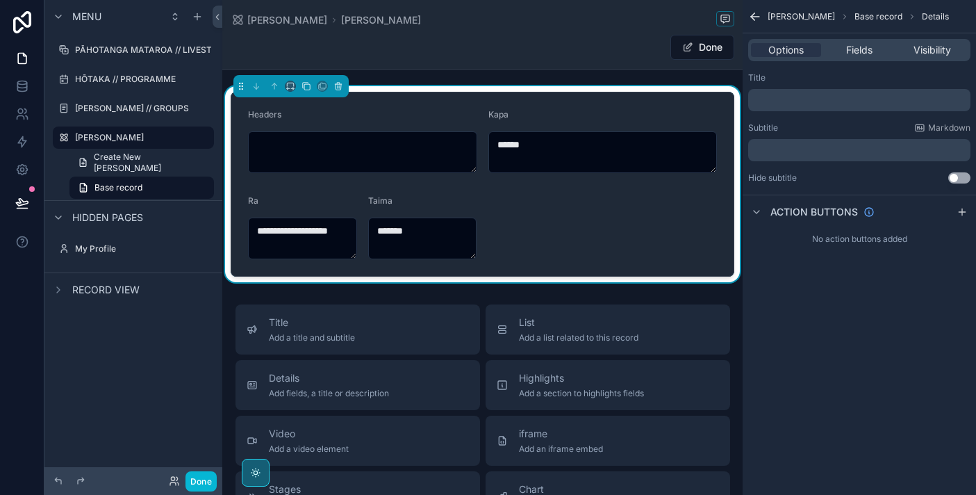
scroll to position [0, 0]
click at [848, 49] on span "Fields" at bounding box center [859, 50] width 26 height 14
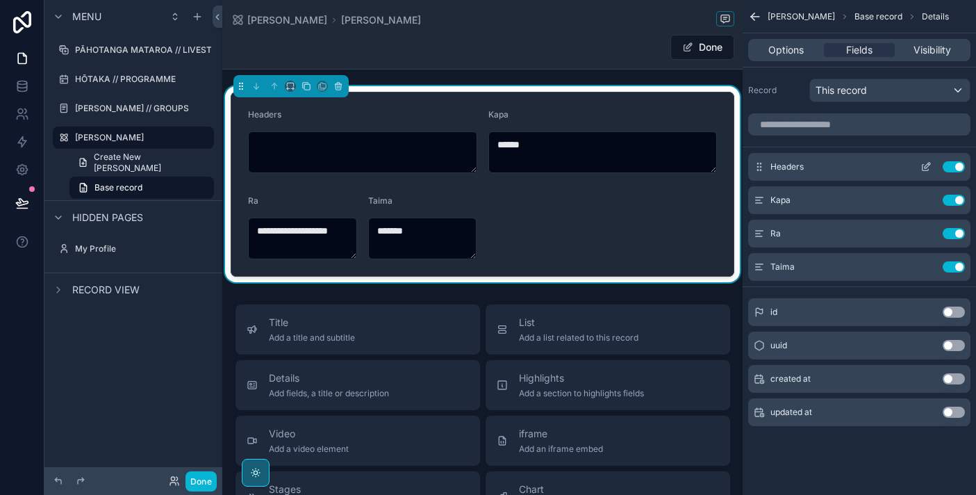
click at [957, 163] on button "Use setting" at bounding box center [954, 166] width 22 height 11
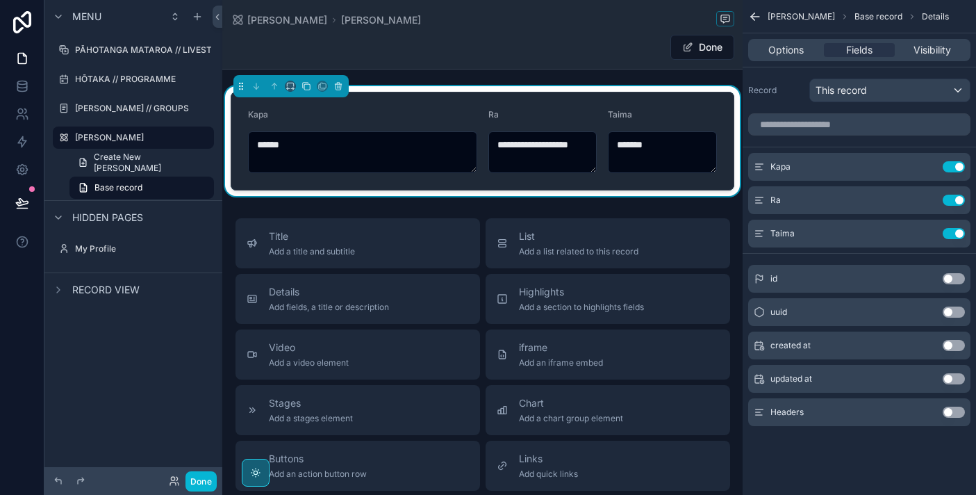
click at [886, 463] on div "Ngā Kapa Base record Details Options Fields Visibility Record This record Kapa …" at bounding box center [859, 232] width 233 height 465
click at [909, 91] on div "This record" at bounding box center [890, 90] width 160 height 22
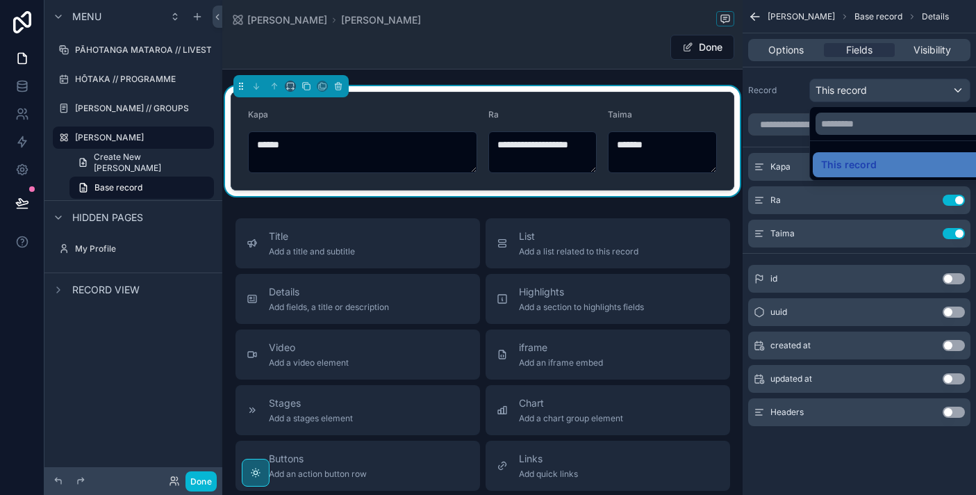
click at [909, 91] on div "scrollable content" at bounding box center [488, 247] width 976 height 495
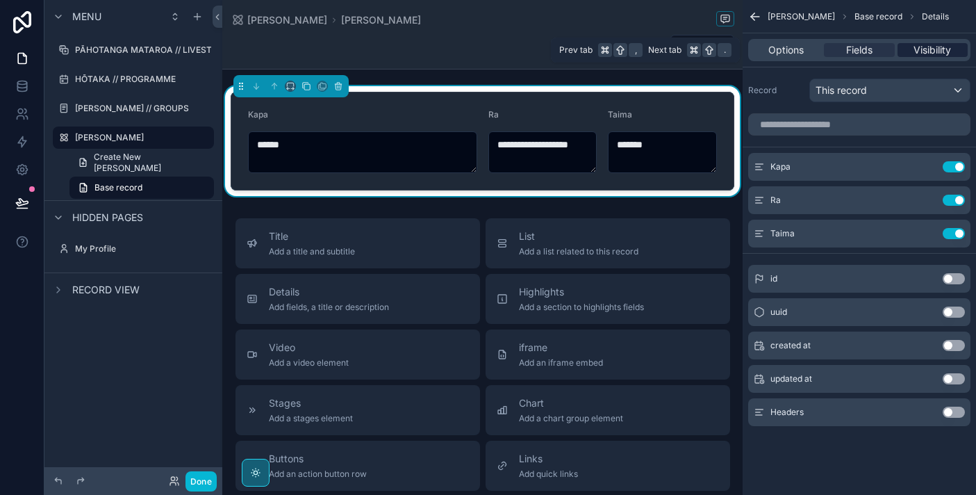
click at [933, 44] on span "Visibility" at bounding box center [933, 50] width 38 height 14
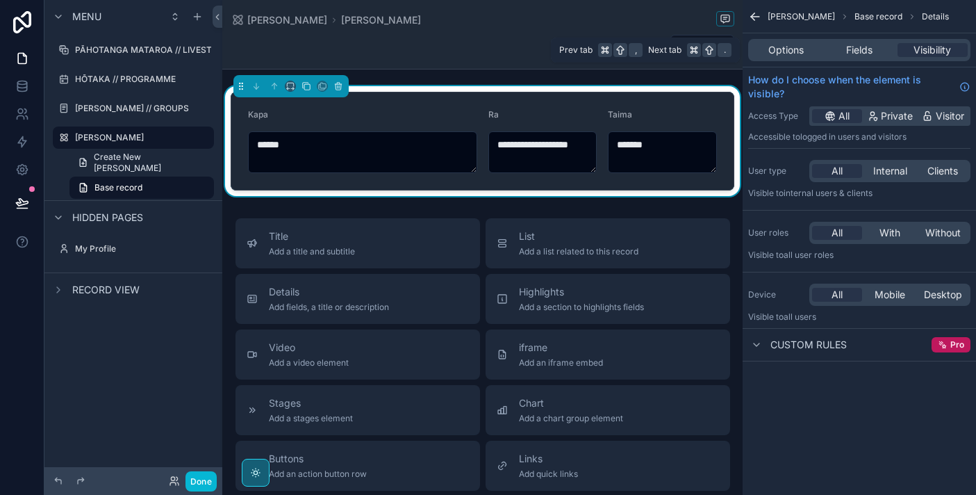
click at [770, 57] on div "Options Fields Visibility" at bounding box center [859, 50] width 222 height 22
click at [720, 43] on button "Done" at bounding box center [702, 47] width 64 height 25
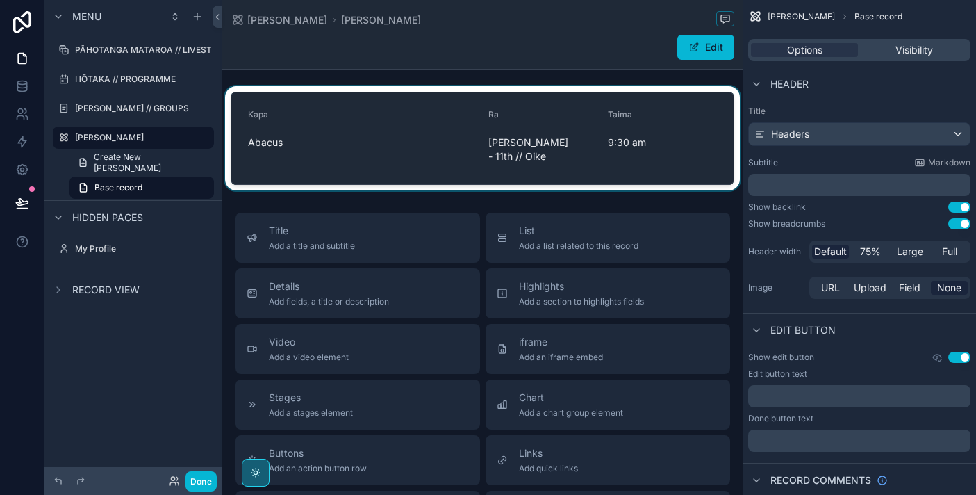
click at [290, 125] on div "scrollable content" at bounding box center [482, 138] width 520 height 104
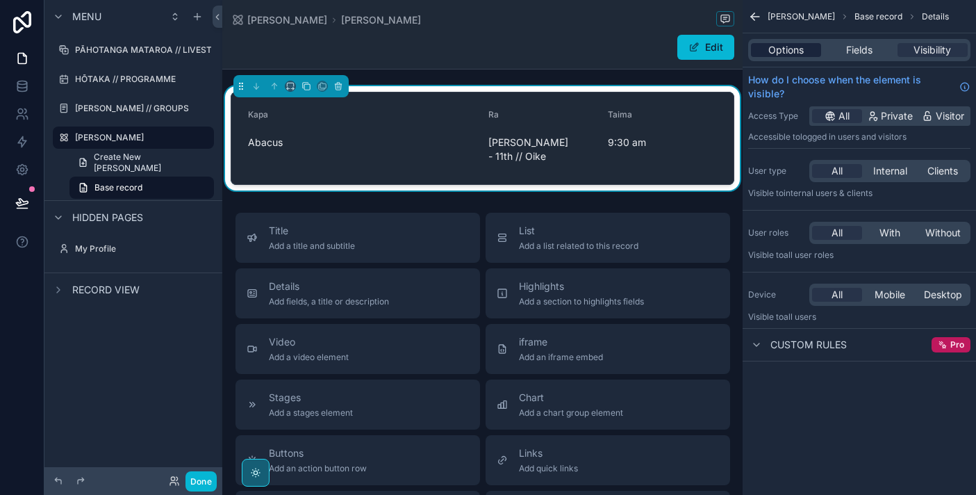
click at [784, 49] on span "Options" at bounding box center [785, 50] width 35 height 14
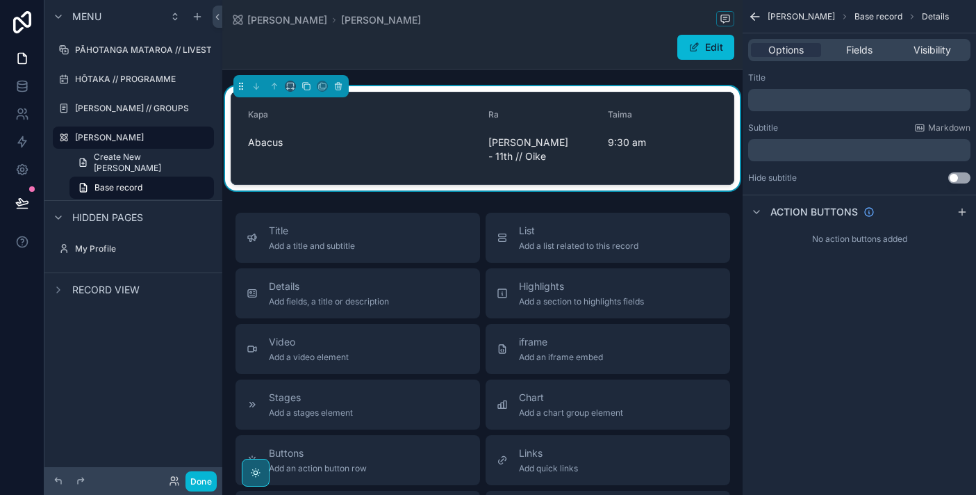
click at [802, 301] on div "Ngā Kapa Base record Details Options Fields Visibility Title ﻿ Subtitle Markdow…" at bounding box center [859, 247] width 233 height 495
click at [252, 22] on span "[PERSON_NAME]" at bounding box center [287, 20] width 80 height 14
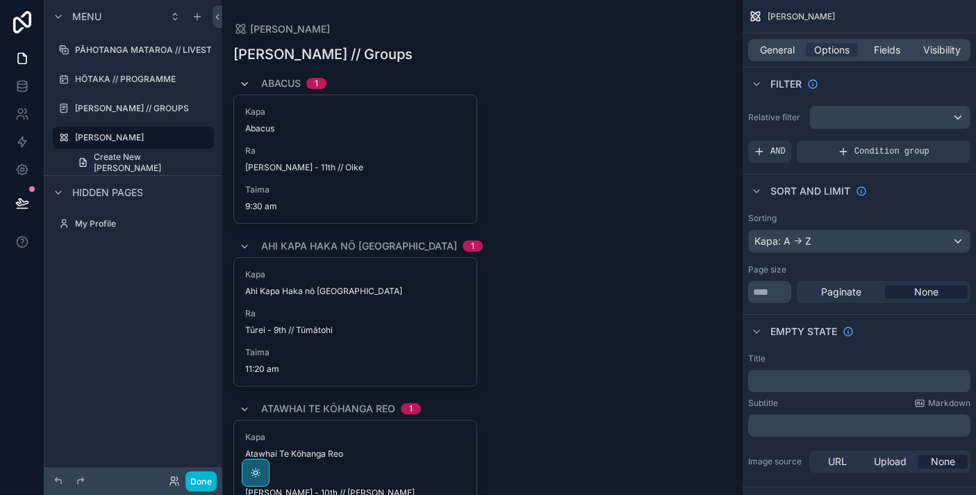
click at [244, 84] on icon "scrollable content" at bounding box center [244, 84] width 11 height 11
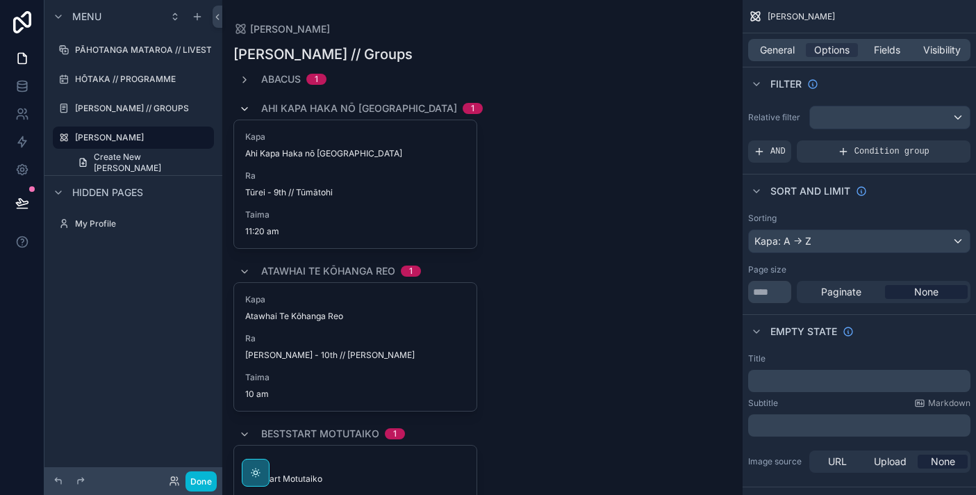
click at [249, 104] on icon "scrollable content" at bounding box center [244, 109] width 11 height 11
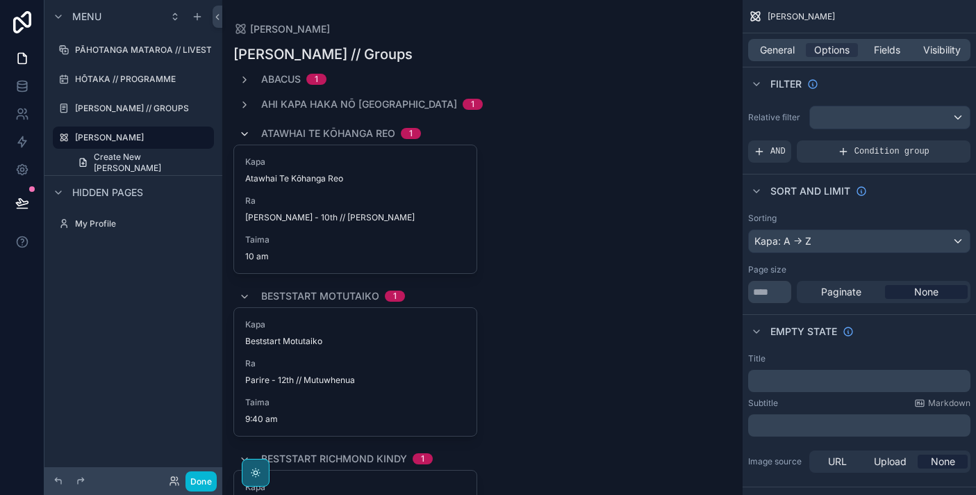
click at [244, 138] on icon "scrollable content" at bounding box center [244, 134] width 11 height 11
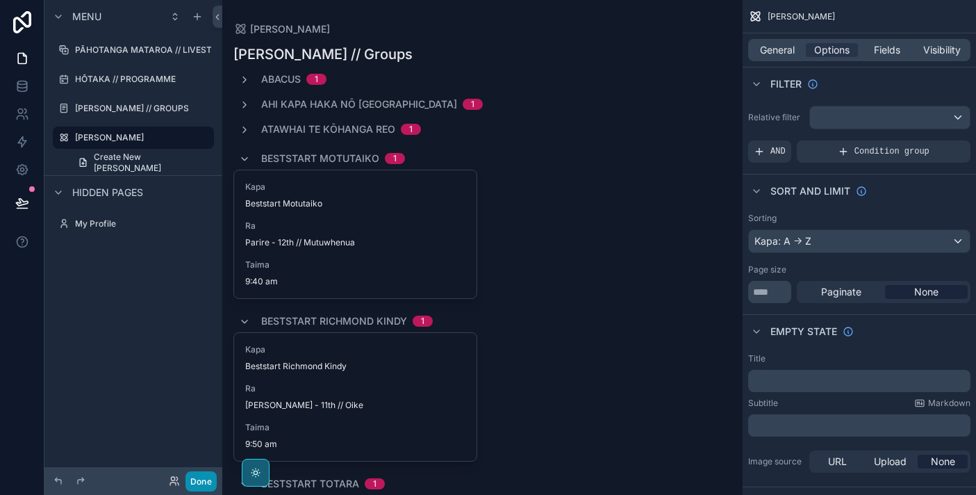
click at [206, 479] on button "Done" at bounding box center [200, 481] width 31 height 20
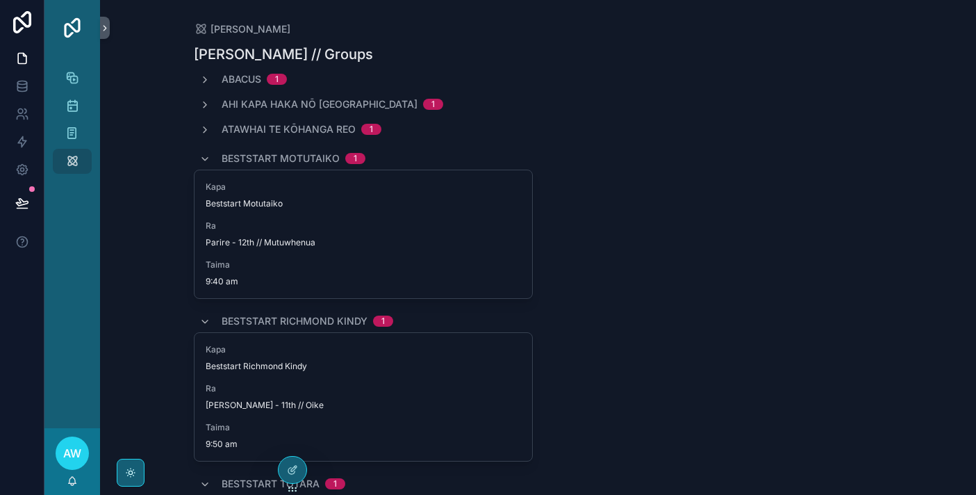
click at [206, 167] on div "Beststart Motutaiko 1" at bounding box center [282, 158] width 166 height 22
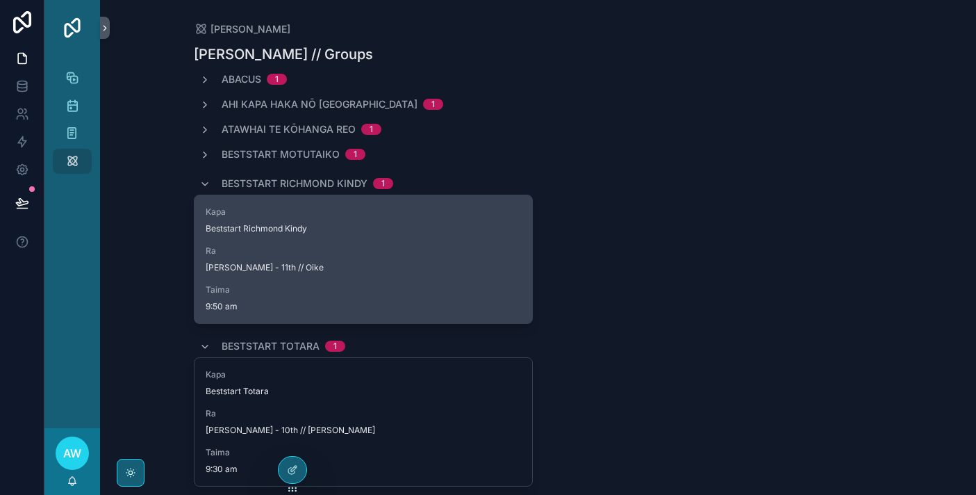
click at [217, 206] on span "Kapa" at bounding box center [363, 211] width 315 height 11
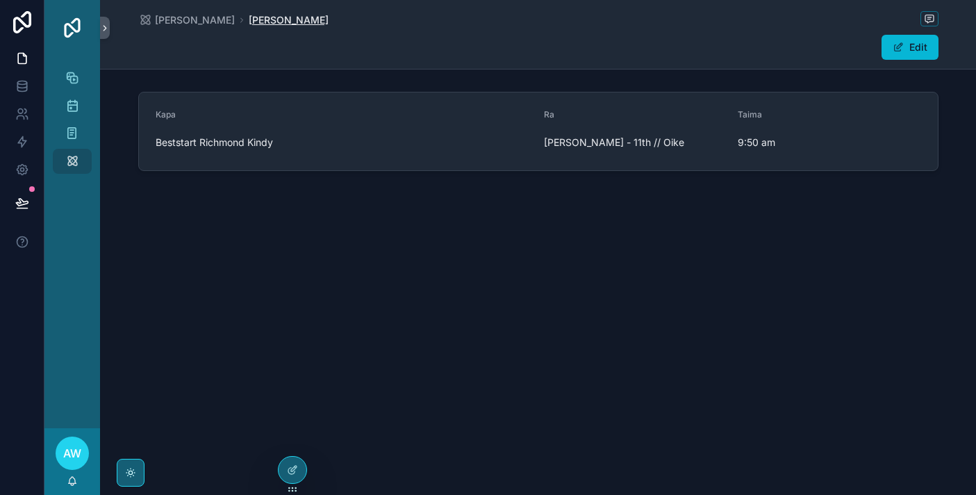
click at [249, 22] on span "[PERSON_NAME]" at bounding box center [289, 20] width 80 height 14
click at [189, 22] on span "[PERSON_NAME]" at bounding box center [195, 20] width 80 height 14
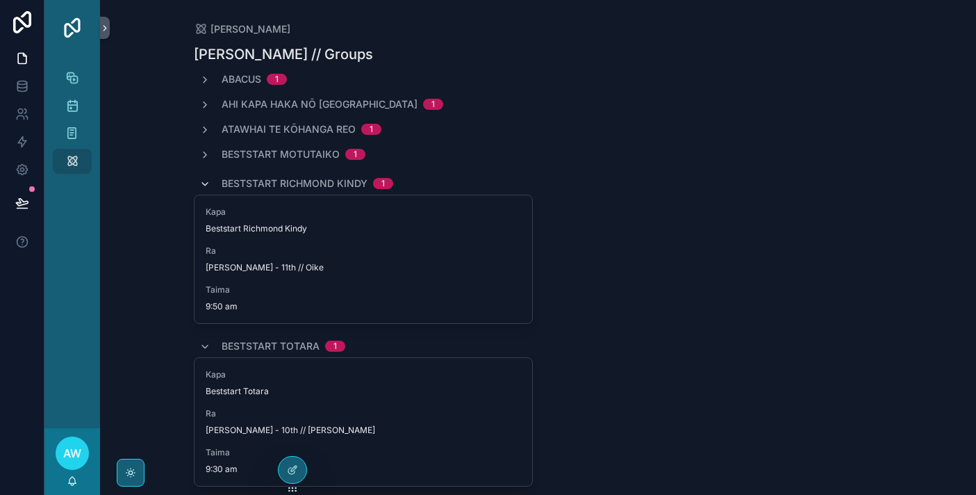
click at [210, 185] on icon "scrollable content" at bounding box center [204, 184] width 11 height 11
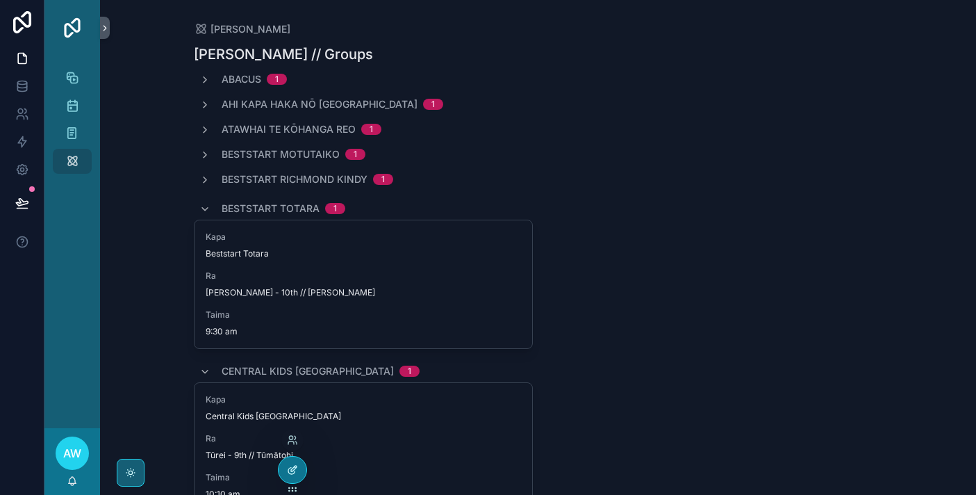
click at [299, 462] on div at bounding box center [293, 469] width 28 height 26
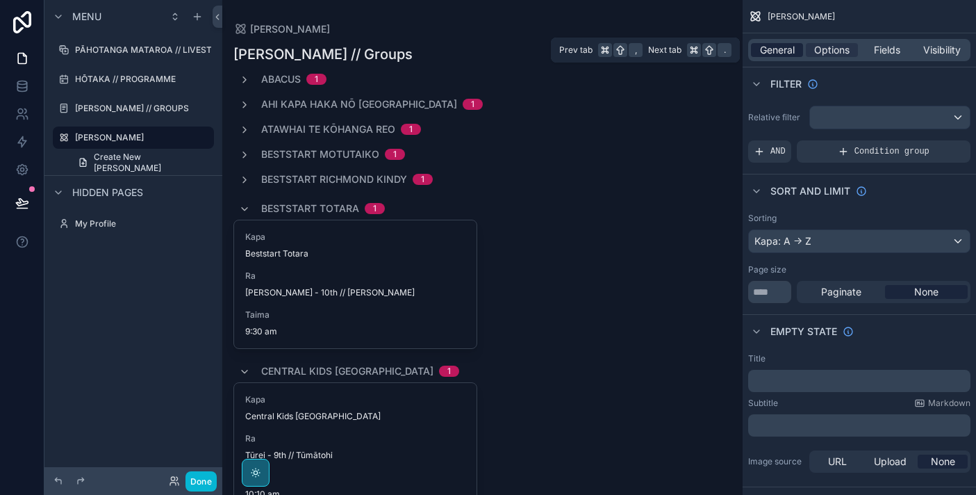
click at [777, 51] on span "General" at bounding box center [777, 50] width 35 height 14
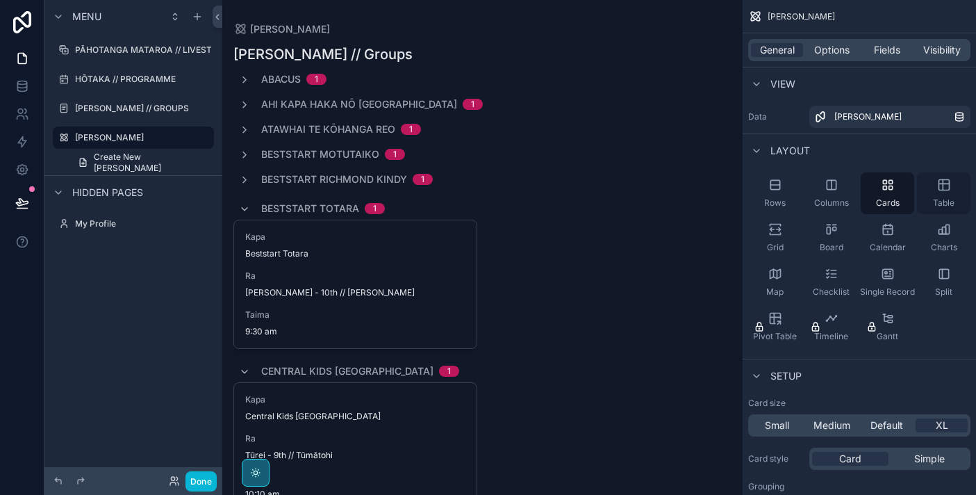
click at [921, 195] on div "Table" at bounding box center [943, 193] width 53 height 42
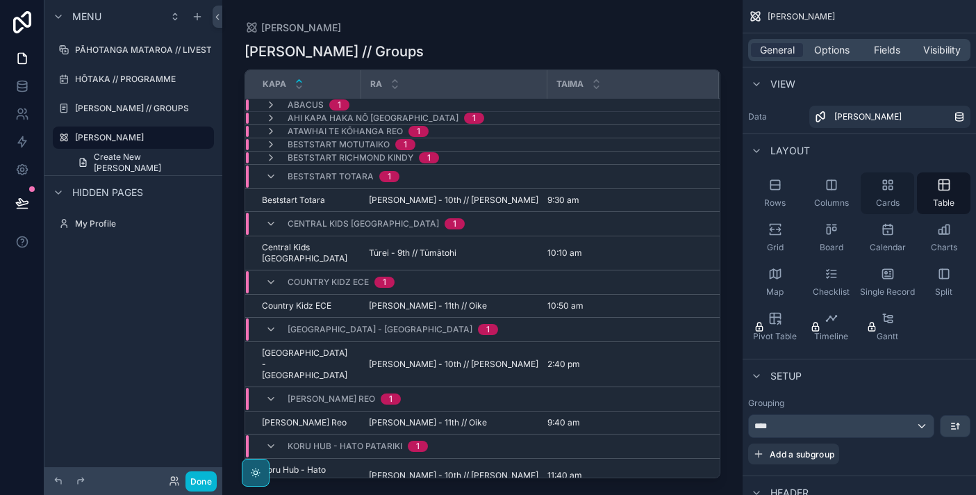
click at [878, 195] on div "Cards" at bounding box center [887, 193] width 53 height 42
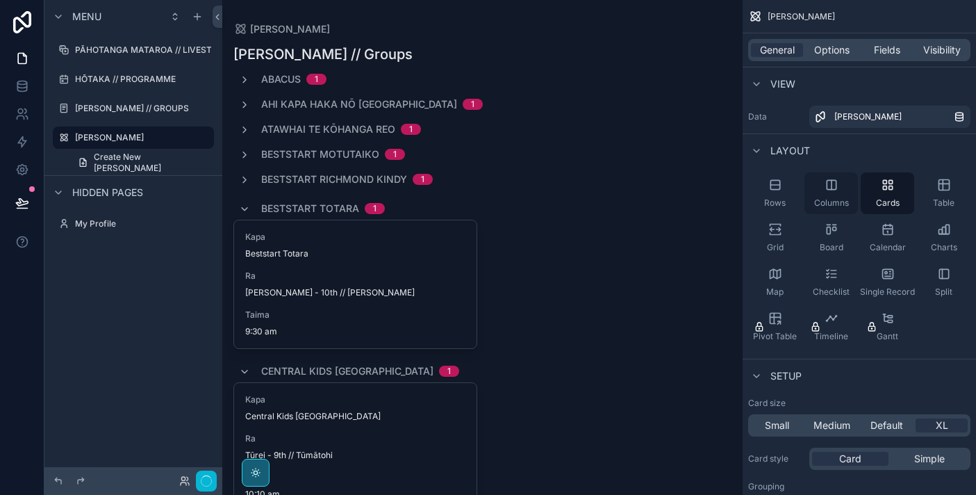
click at [825, 194] on div "Columns" at bounding box center [831, 193] width 53 height 42
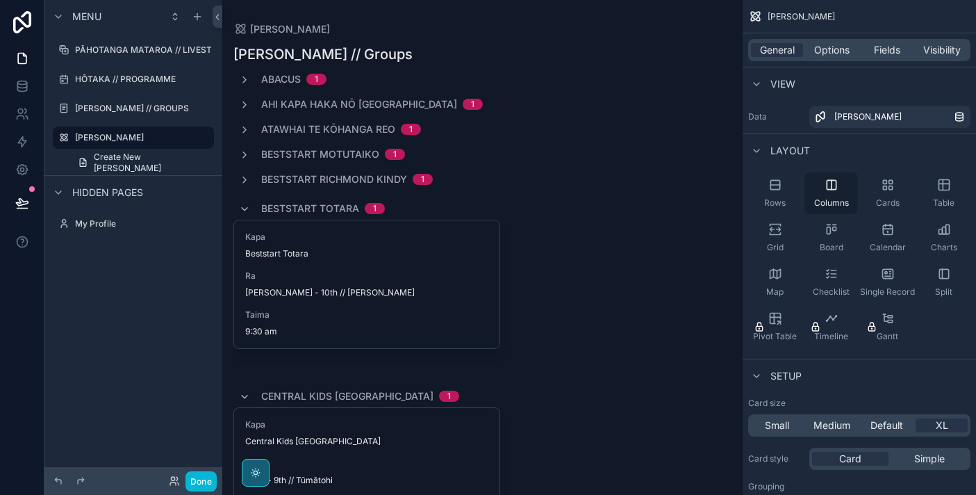
click at [825, 194] on div "Columns" at bounding box center [831, 193] width 53 height 42
click at [782, 195] on div "Rows" at bounding box center [774, 193] width 53 height 42
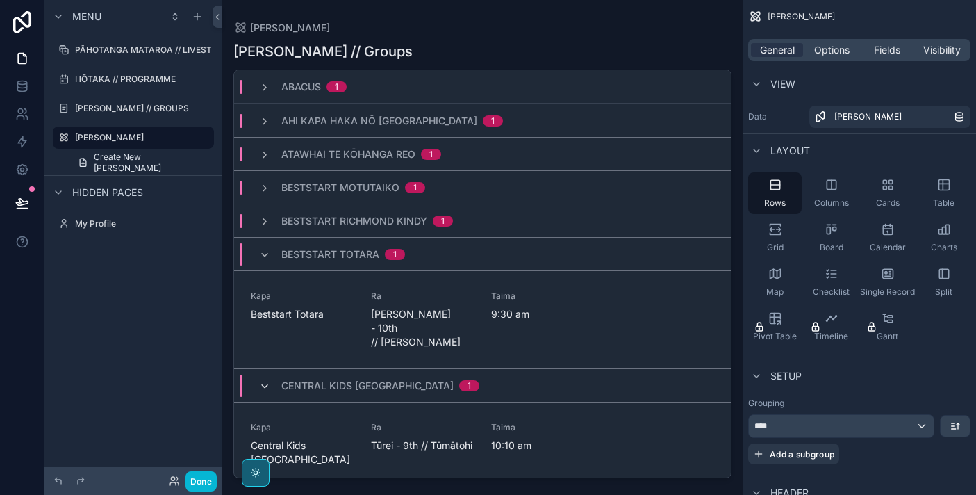
click at [264, 381] on icon "scrollable content" at bounding box center [264, 386] width 11 height 11
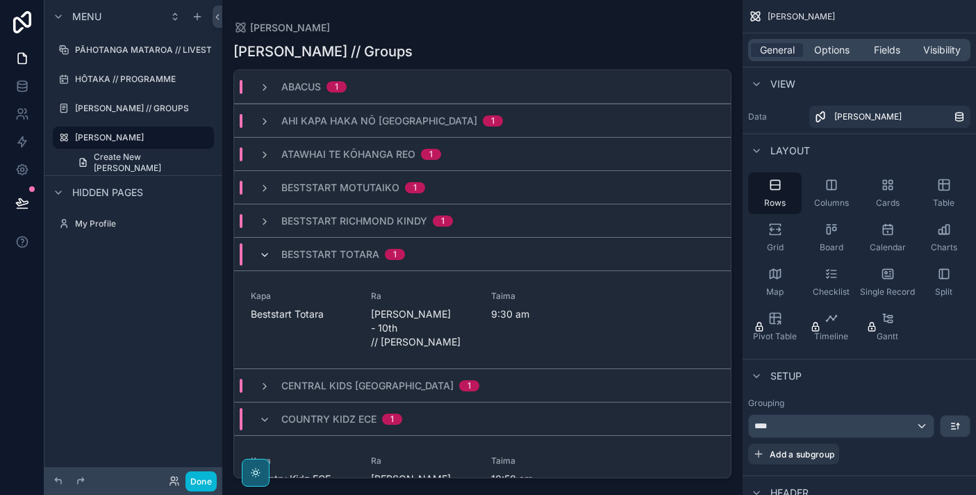
click at [265, 256] on icon "scrollable content" at bounding box center [264, 254] width 11 height 11
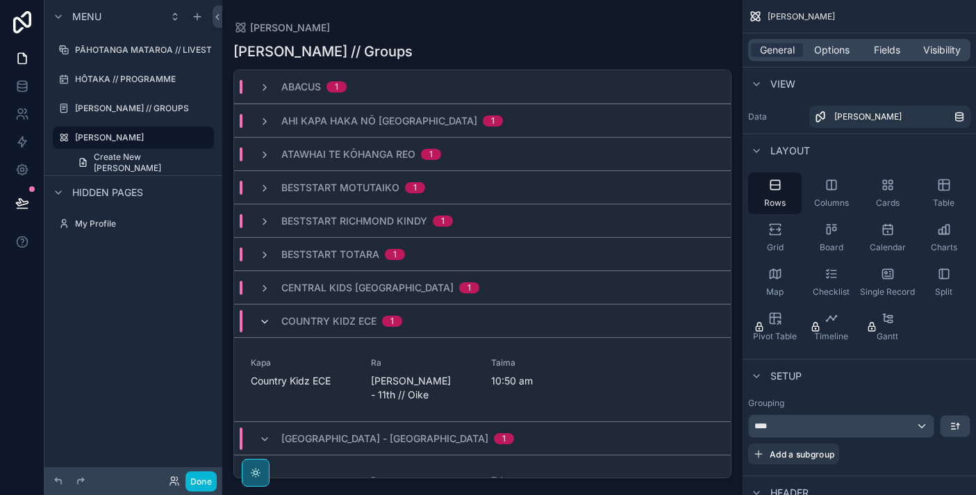
click at [266, 321] on icon "scrollable content" at bounding box center [264, 321] width 11 height 11
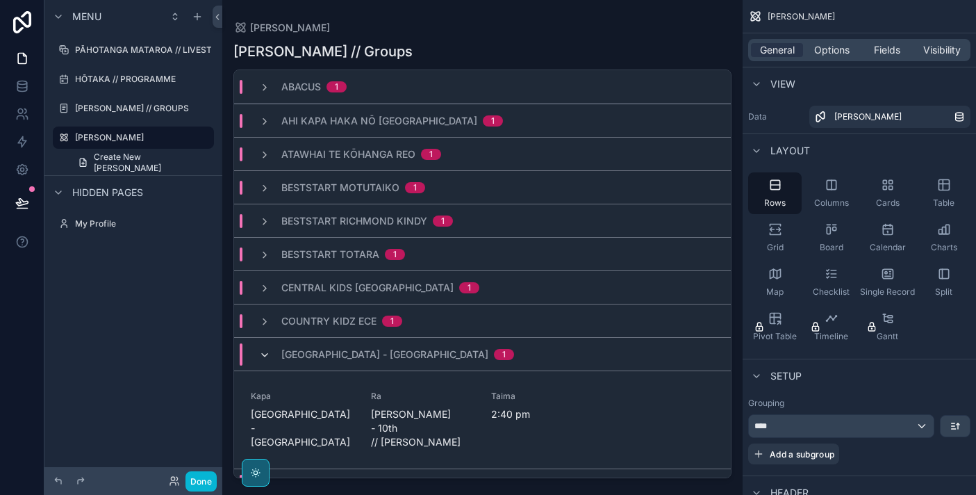
click at [263, 356] on icon "scrollable content" at bounding box center [264, 354] width 11 height 11
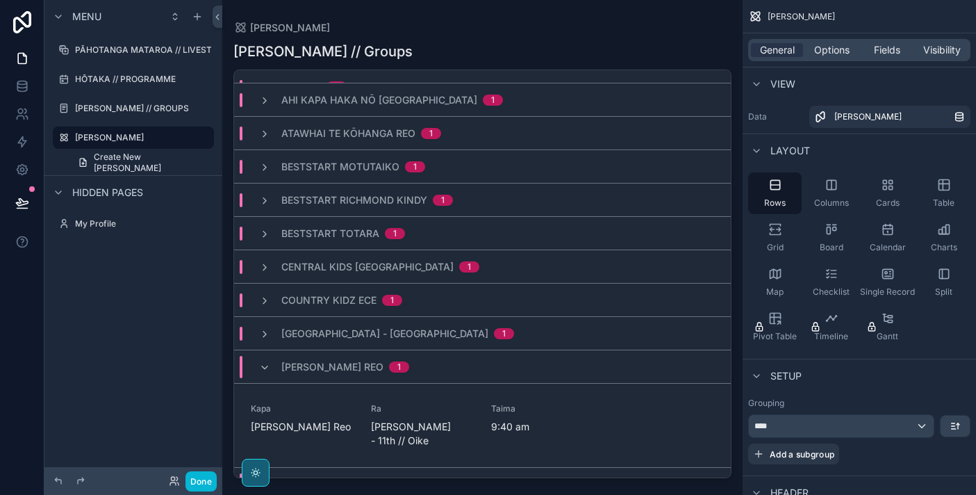
click at [264, 359] on div "Kimihia Kohanga Reo 1" at bounding box center [334, 367] width 150 height 22
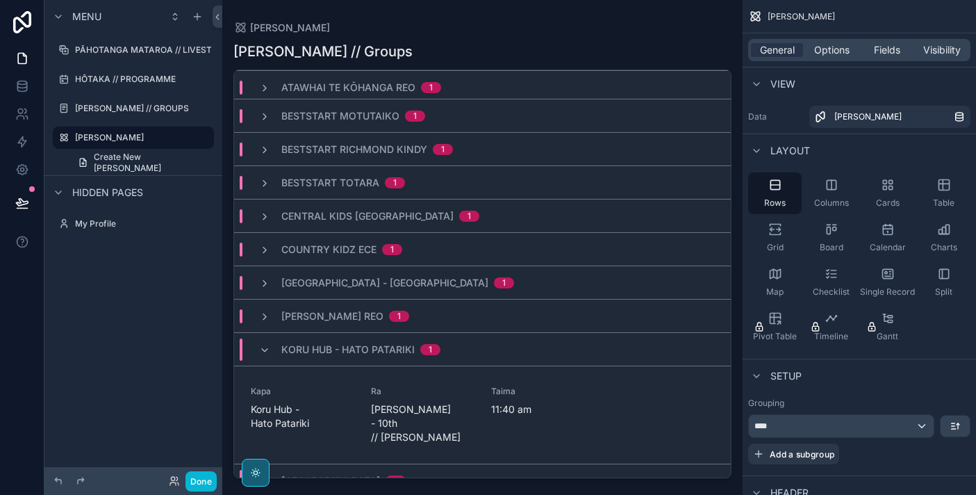
scroll to position [92, 0]
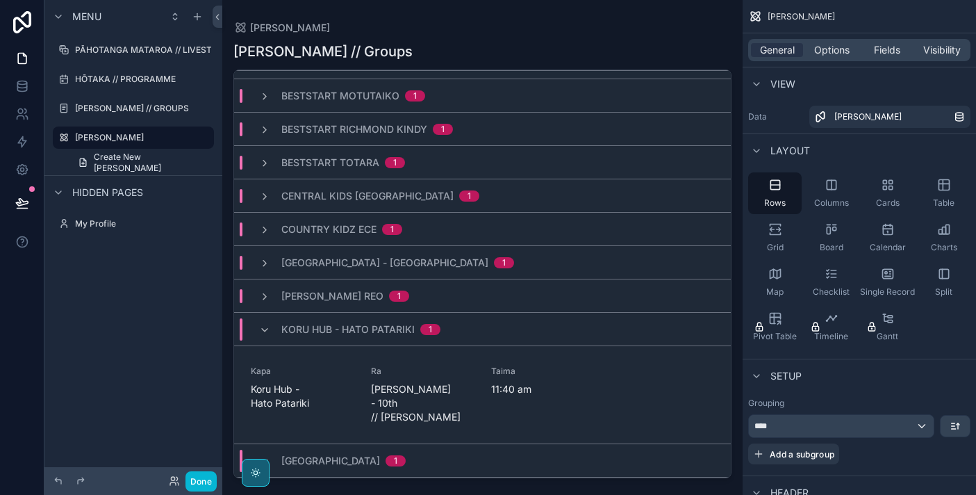
click at [263, 338] on div "Koru Hub - Hato Patariki 1" at bounding box center [349, 329] width 181 height 22
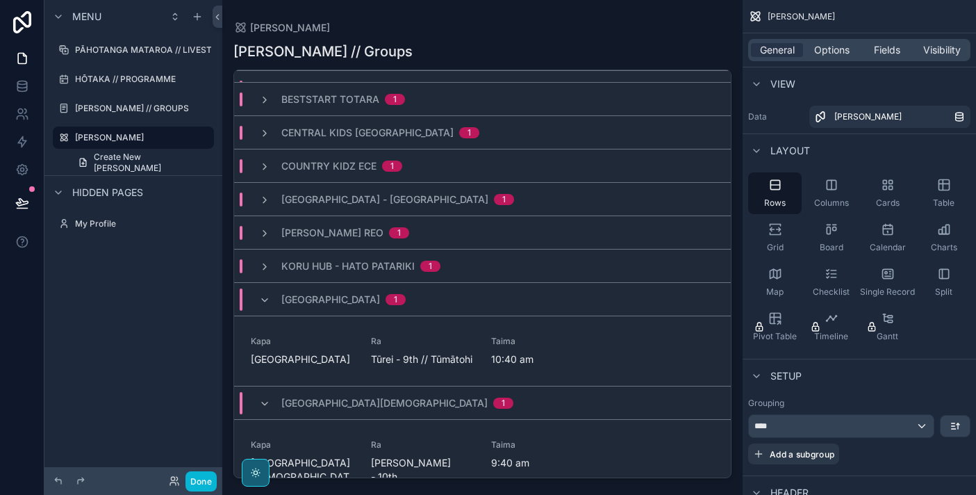
scroll to position [162, 0]
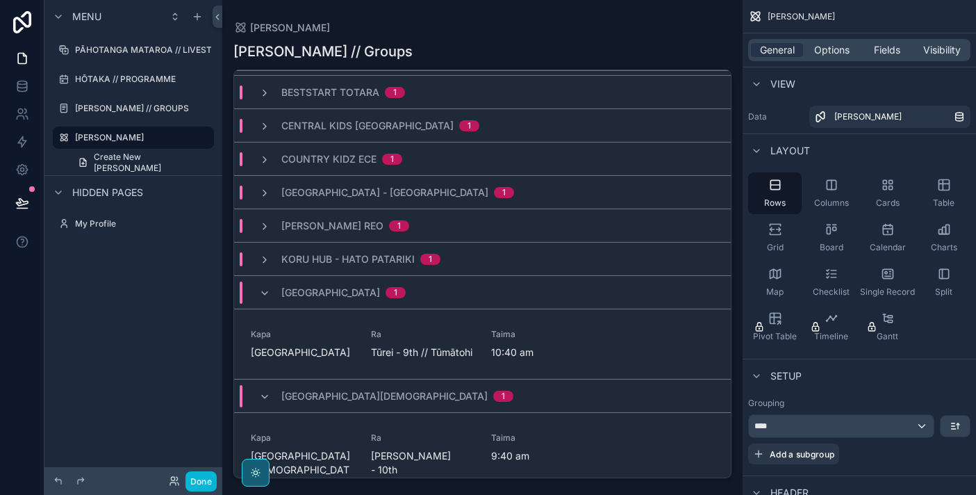
click at [265, 299] on div "Kuratau School 1" at bounding box center [332, 292] width 147 height 22
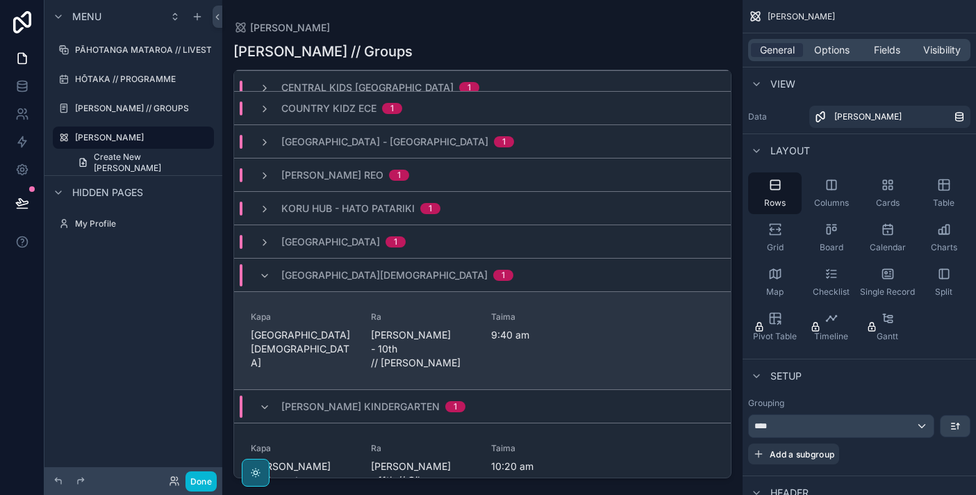
scroll to position [223, 0]
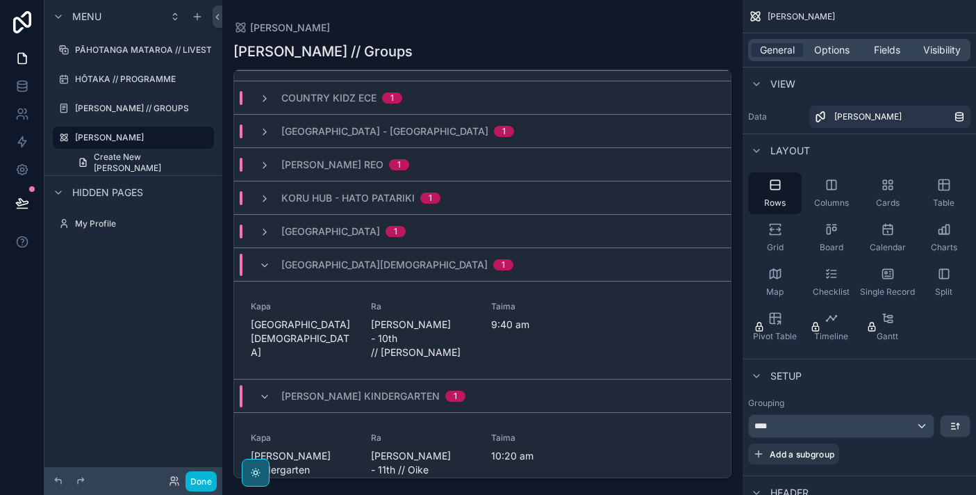
click at [265, 271] on div "Lake Taupō Christian School 1" at bounding box center [386, 265] width 254 height 22
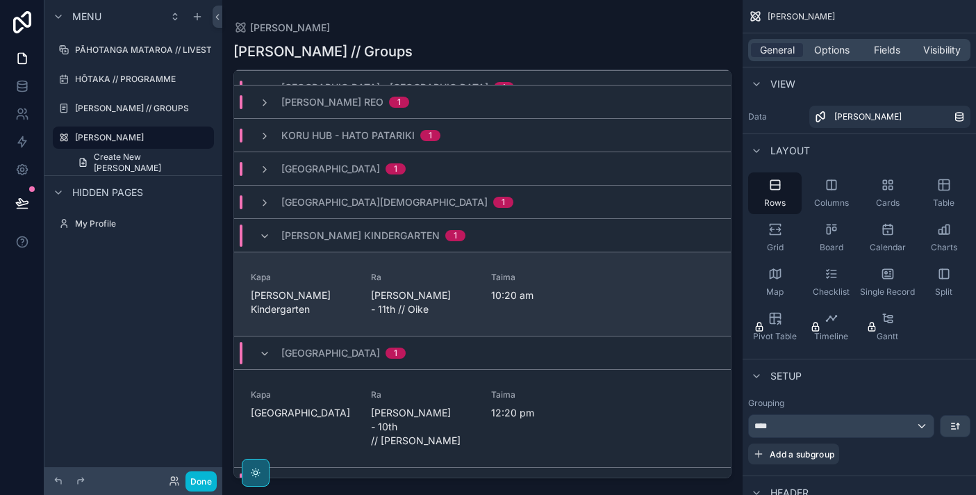
scroll to position [298, 0]
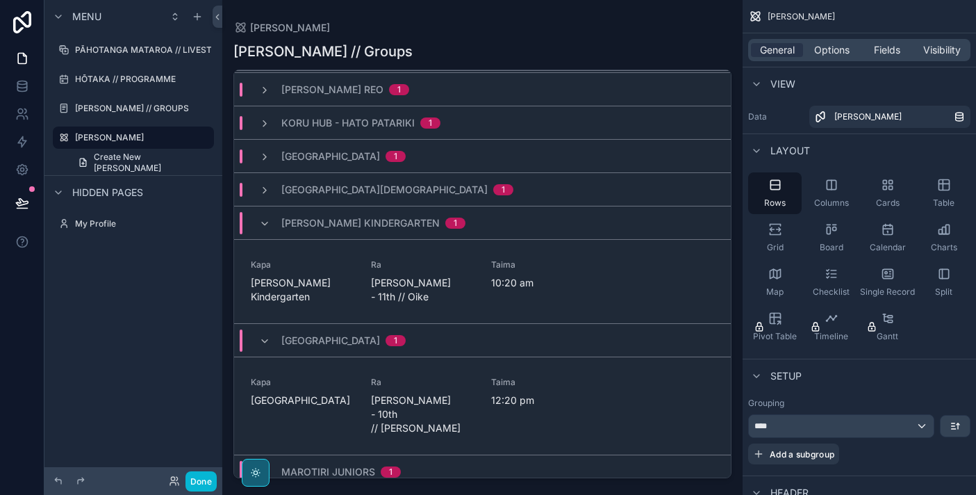
click at [263, 230] on div "Laughton Kindergarten 1" at bounding box center [362, 223] width 206 height 22
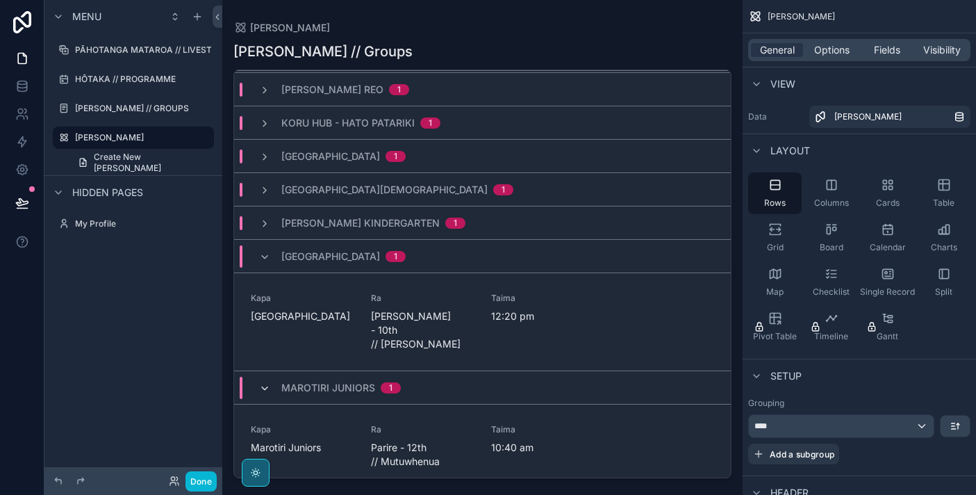
click at [263, 383] on icon "scrollable content" at bounding box center [264, 388] width 11 height 11
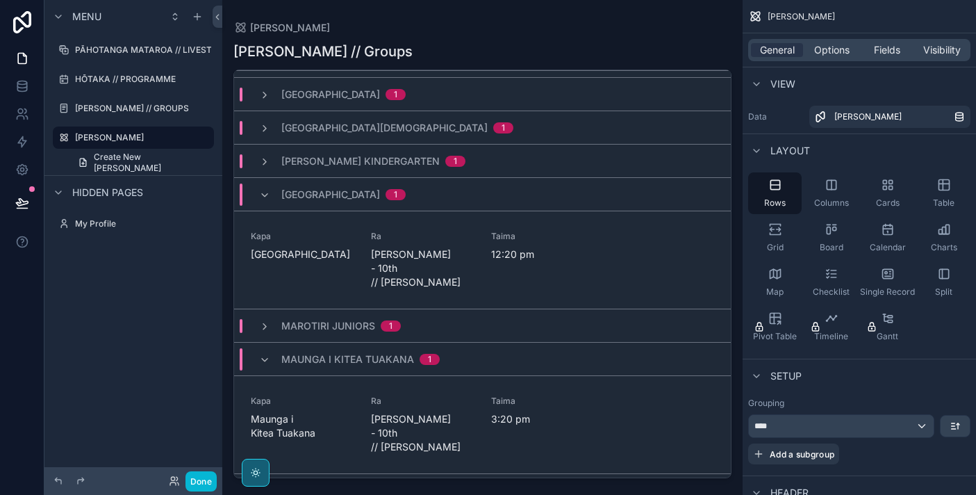
scroll to position [397, 0]
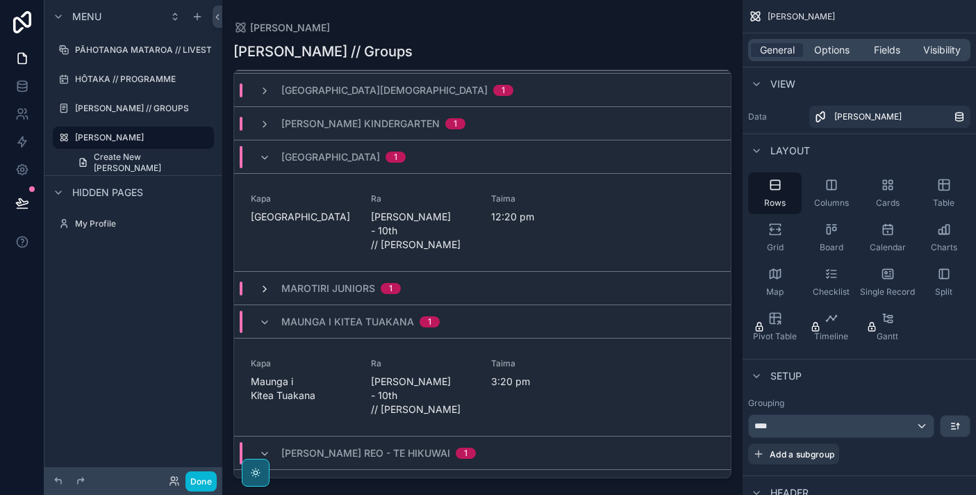
click at [262, 283] on icon "scrollable content" at bounding box center [264, 288] width 11 height 11
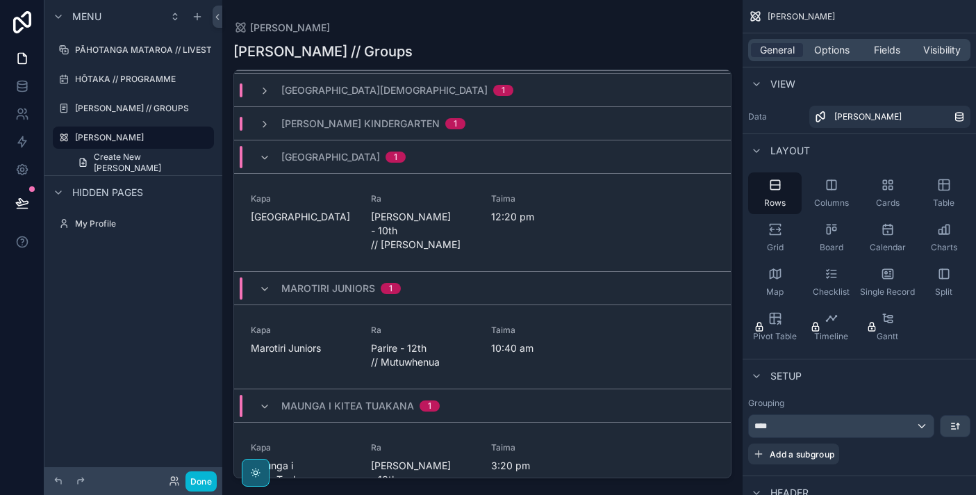
click at [262, 283] on icon "scrollable content" at bounding box center [264, 288] width 11 height 11
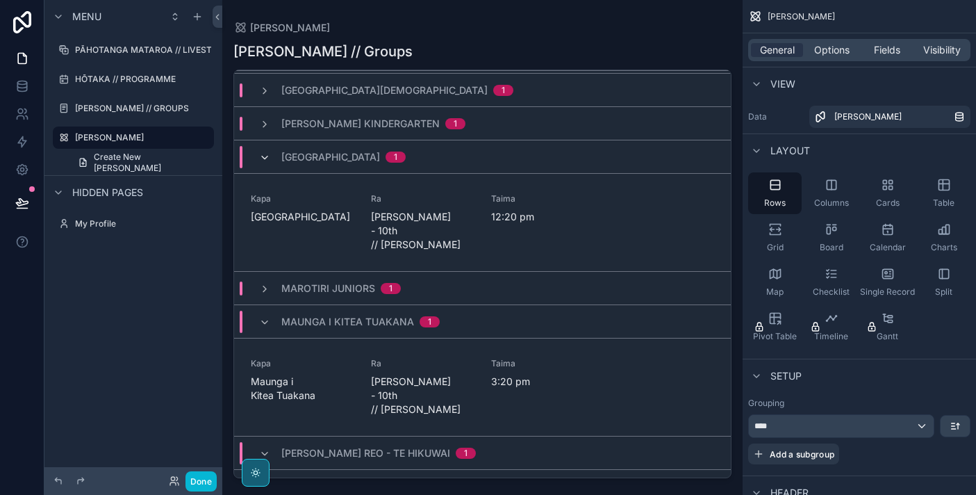
click at [270, 151] on span "scrollable content" at bounding box center [264, 156] width 11 height 11
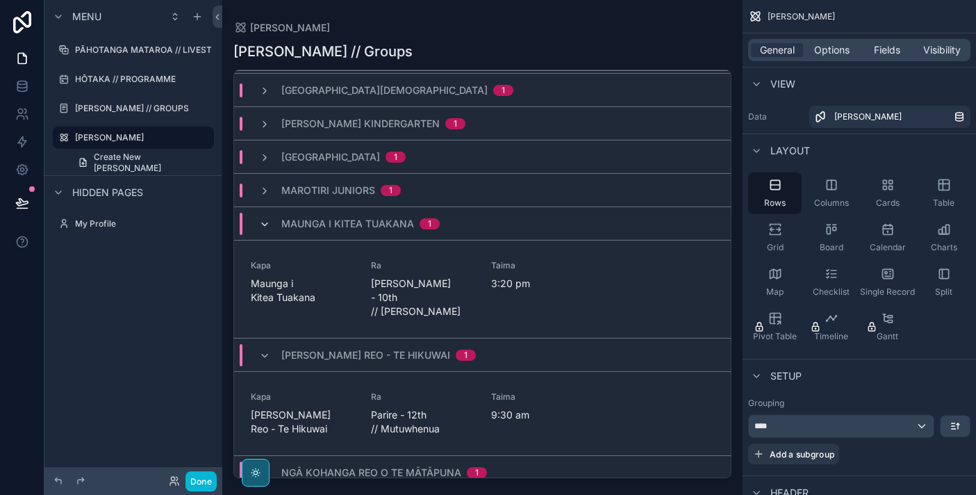
click at [263, 227] on icon "scrollable content" at bounding box center [264, 224] width 11 height 11
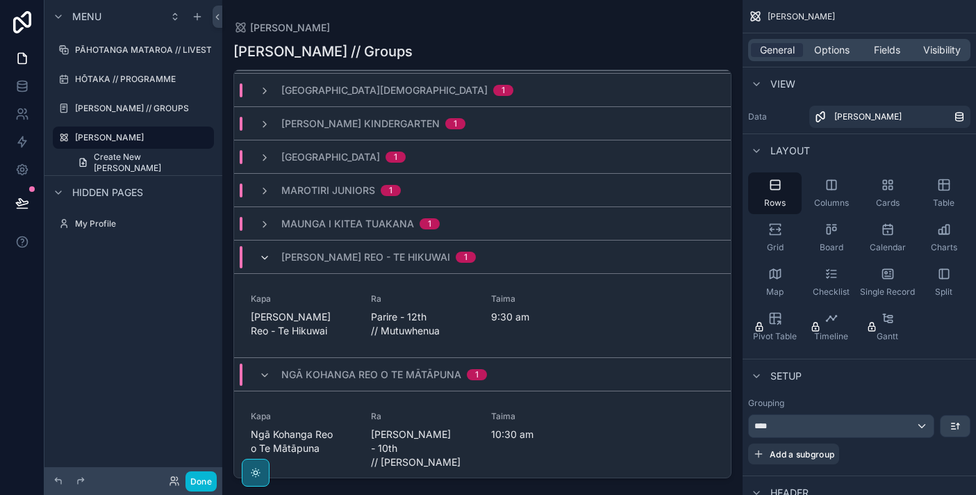
click at [265, 255] on icon "scrollable content" at bounding box center [264, 257] width 11 height 11
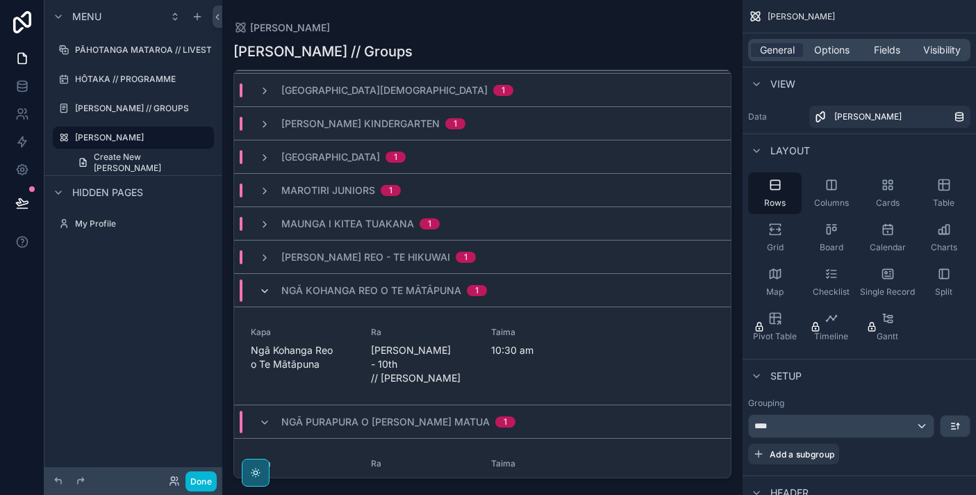
click at [266, 286] on icon "scrollable content" at bounding box center [264, 291] width 11 height 11
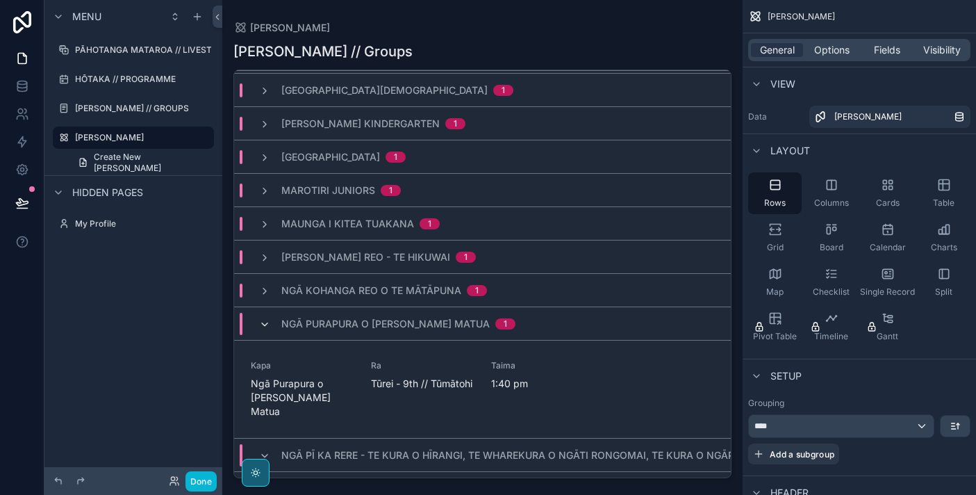
click at [267, 329] on icon "scrollable content" at bounding box center [264, 324] width 11 height 11
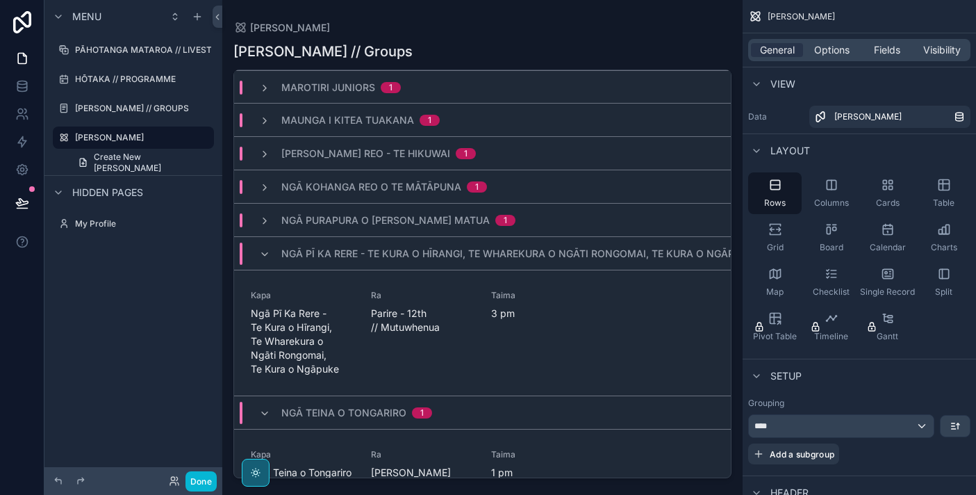
scroll to position [514, 0]
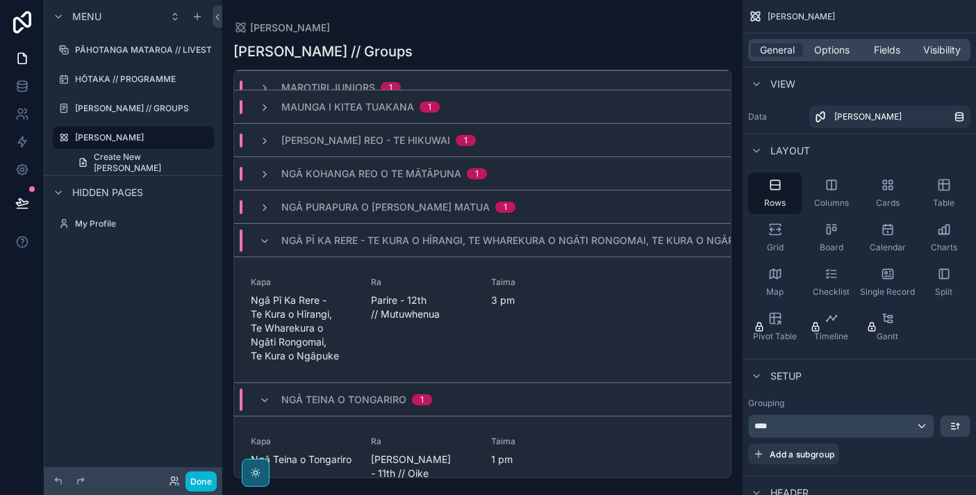
click at [261, 233] on div "Ngā Pī Ka Rere - Te Kura o Hīrangi, Te Wharekura o Ngāti Rongomai, Te Kura o Ng…" at bounding box center [519, 240] width 520 height 22
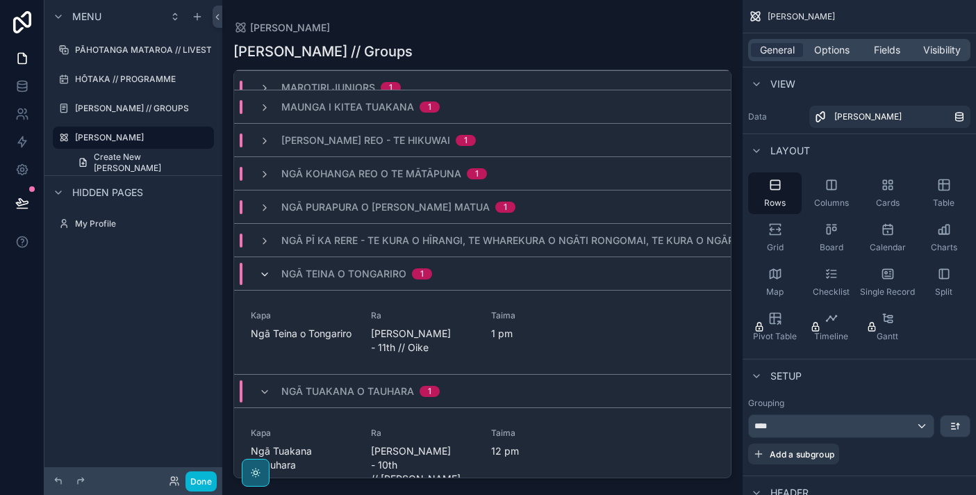
click at [261, 270] on icon "scrollable content" at bounding box center [264, 274] width 11 height 11
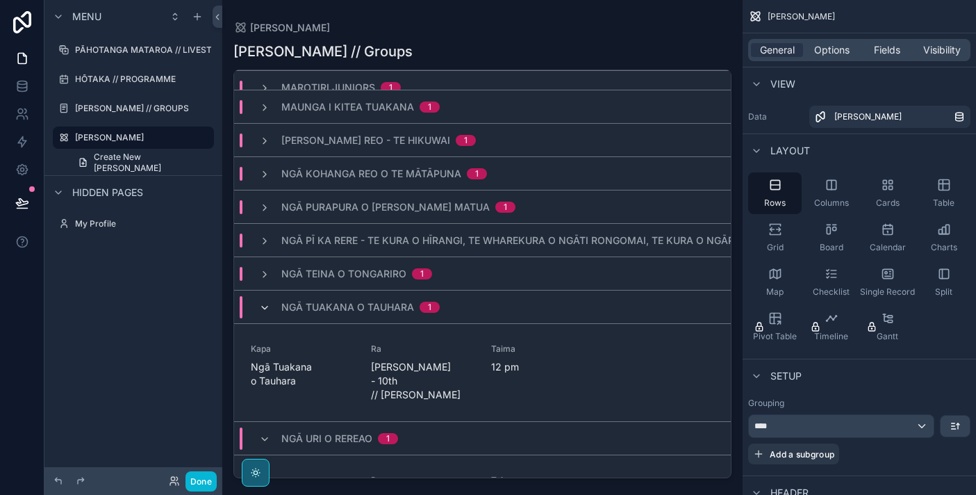
click at [265, 312] on icon "scrollable content" at bounding box center [264, 307] width 11 height 11
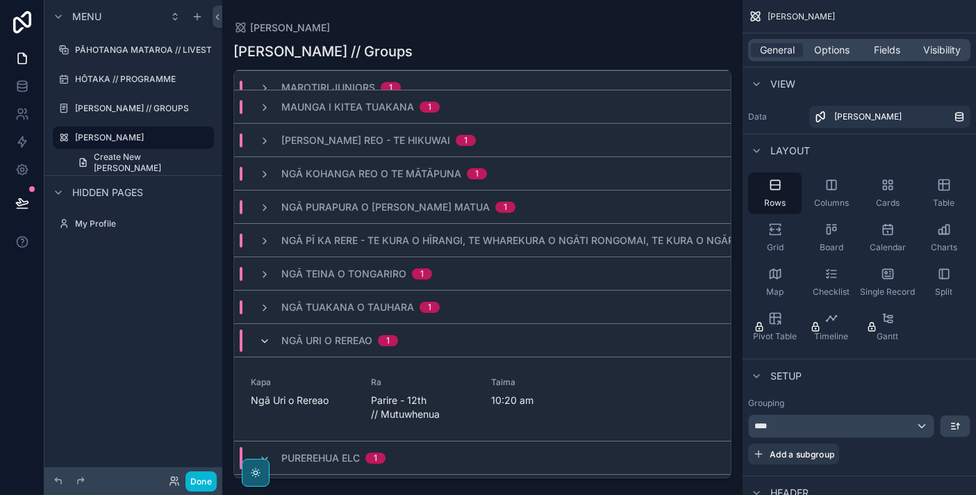
click at [266, 341] on icon "scrollable content" at bounding box center [264, 341] width 11 height 11
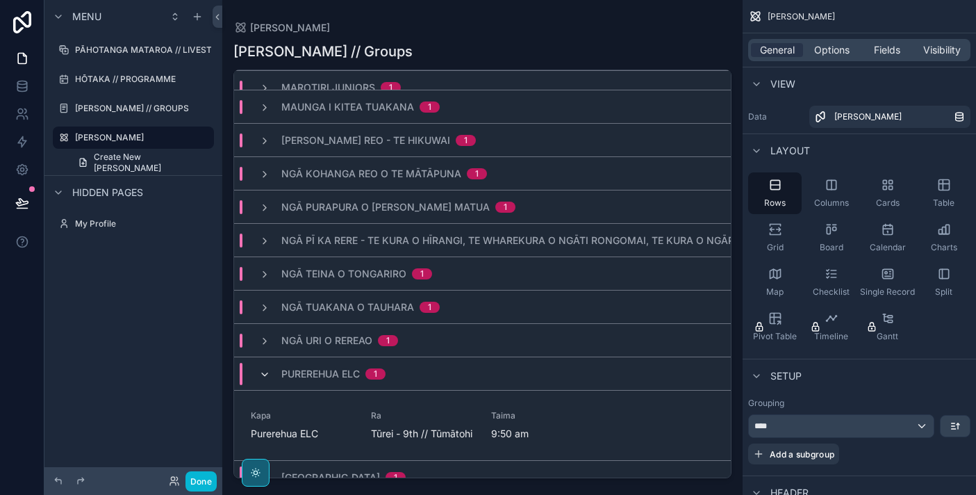
click at [268, 370] on icon "scrollable content" at bounding box center [264, 374] width 11 height 11
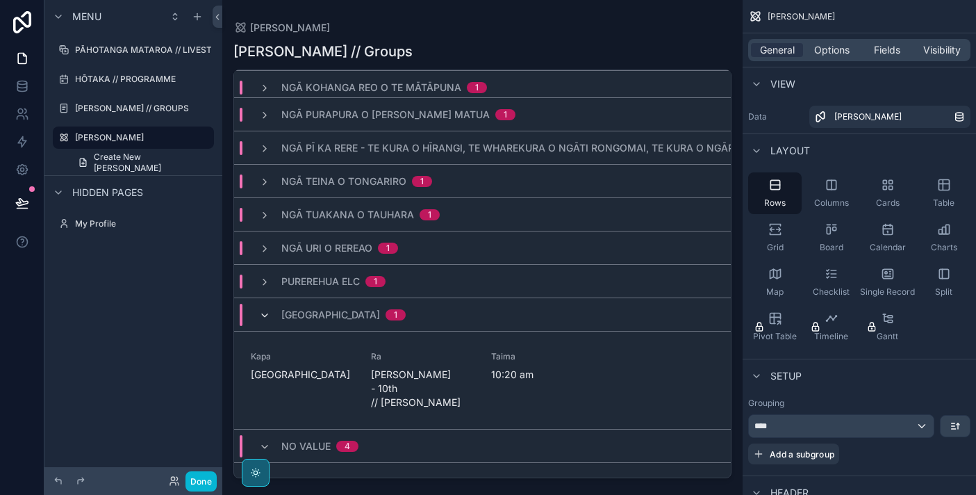
click at [265, 317] on icon "scrollable content" at bounding box center [264, 315] width 11 height 11
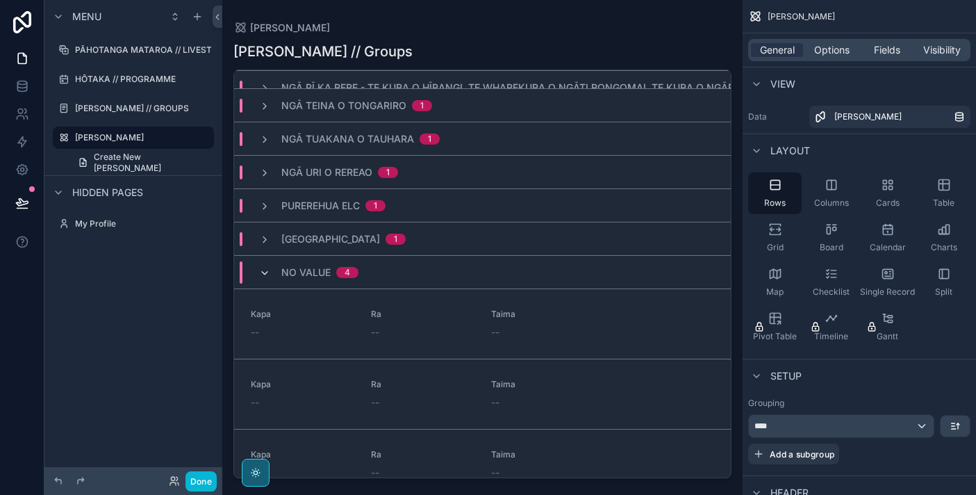
click at [263, 272] on icon "scrollable content" at bounding box center [264, 272] width 11 height 11
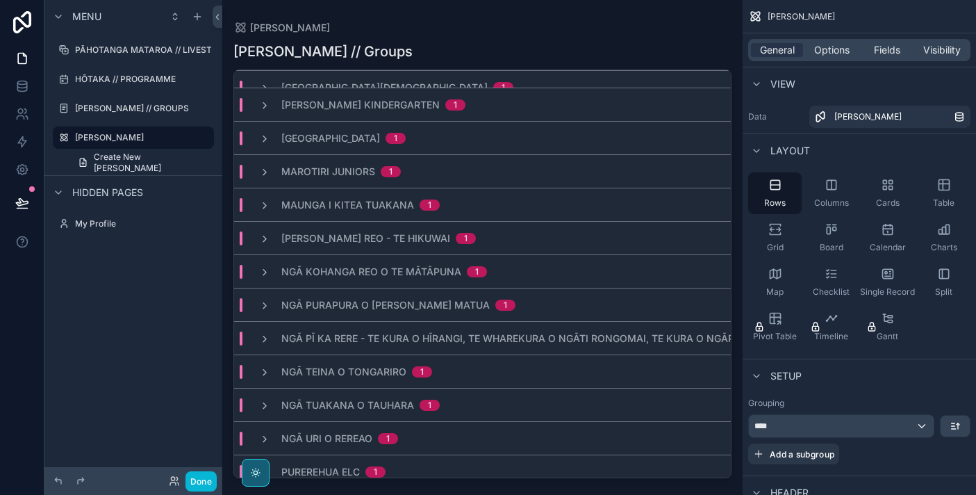
scroll to position [493, 0]
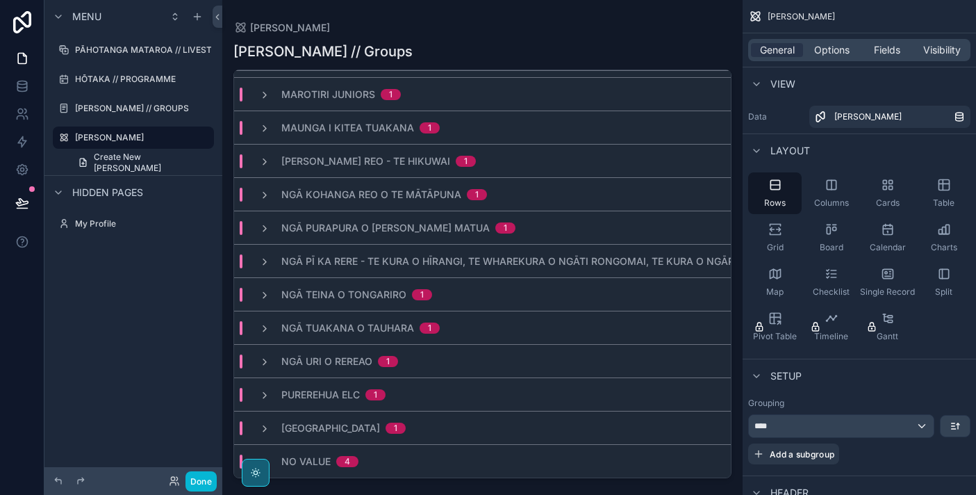
click at [377, 452] on div "No value 4" at bounding box center [482, 460] width 497 height 33
click at [952, 190] on div "Table" at bounding box center [943, 193] width 53 height 42
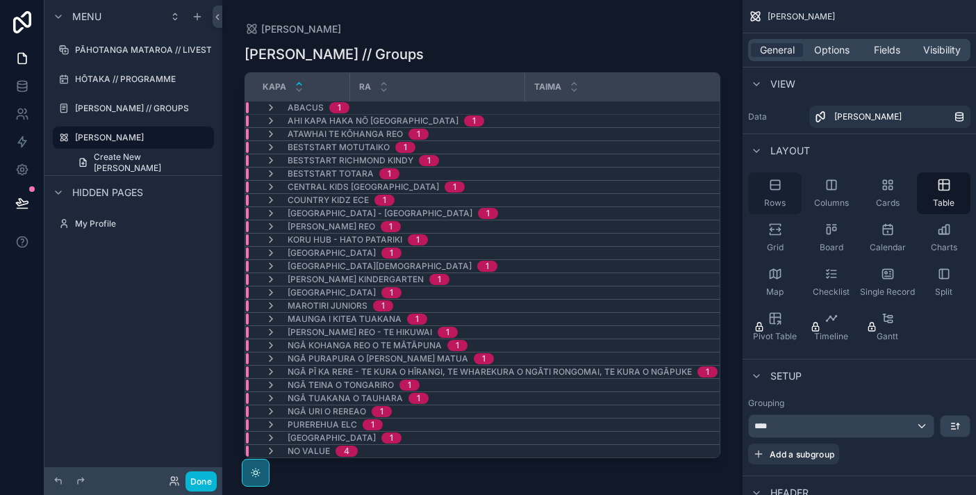
click at [784, 190] on div "Rows" at bounding box center [774, 193] width 53 height 42
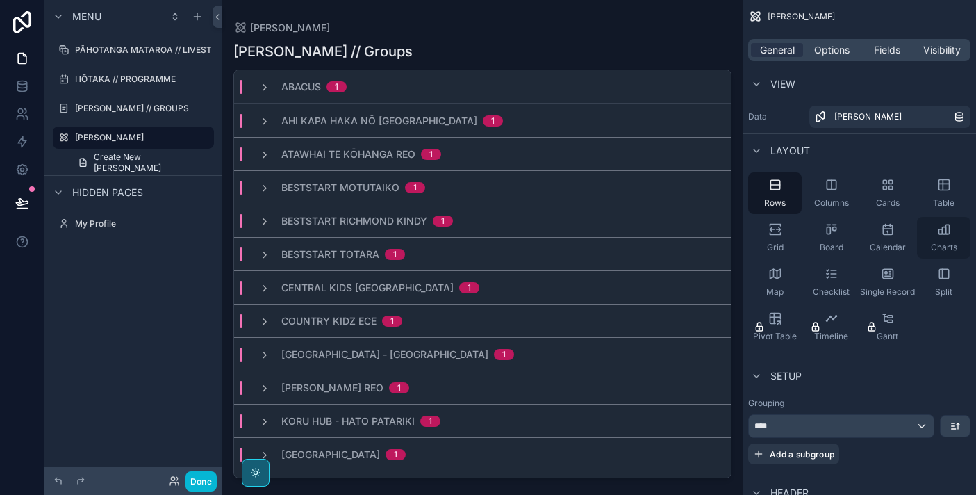
click at [948, 240] on div "Charts" at bounding box center [943, 238] width 53 height 42
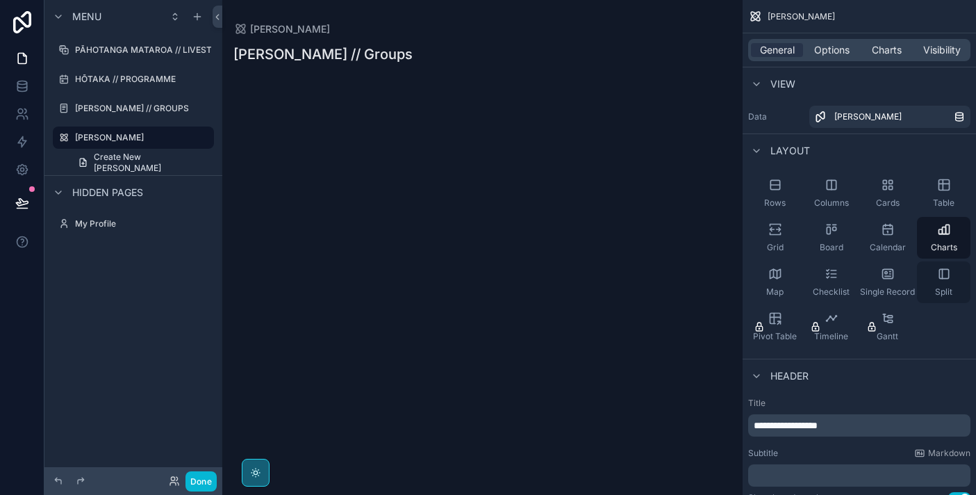
click at [946, 281] on div "Split" at bounding box center [943, 282] width 53 height 42
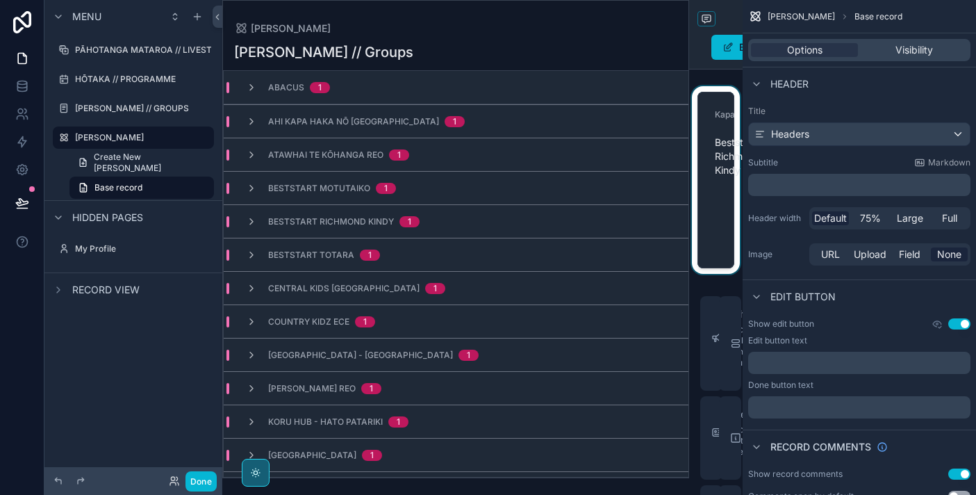
click at [718, 151] on div "scrollable content" at bounding box center [715, 180] width 53 height 188
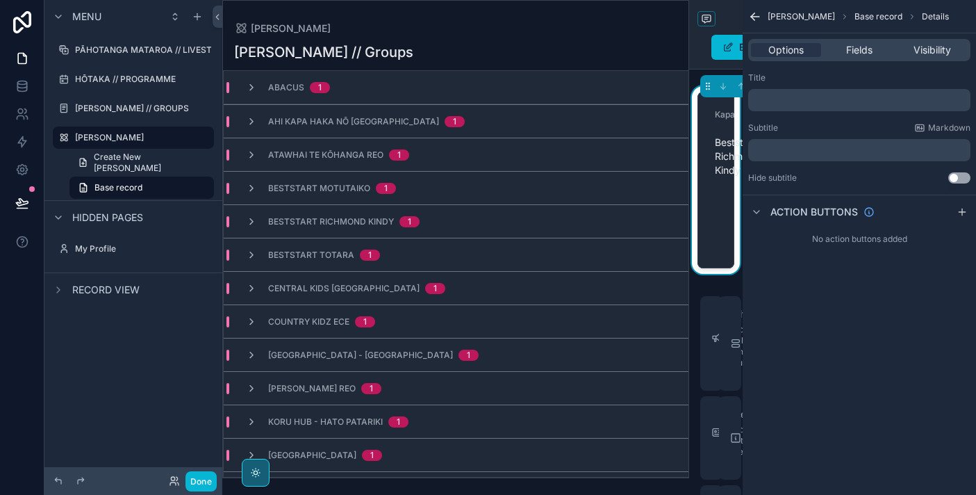
click at [761, 14] on icon "scrollable content" at bounding box center [755, 17] width 14 height 14
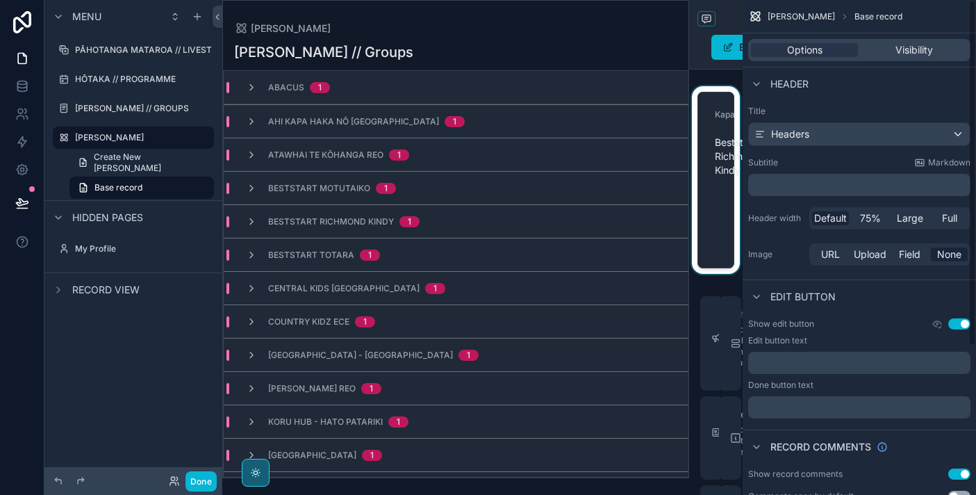
click at [508, 290] on div "Central Kids Northwood Kindergarten 1" at bounding box center [456, 287] width 465 height 33
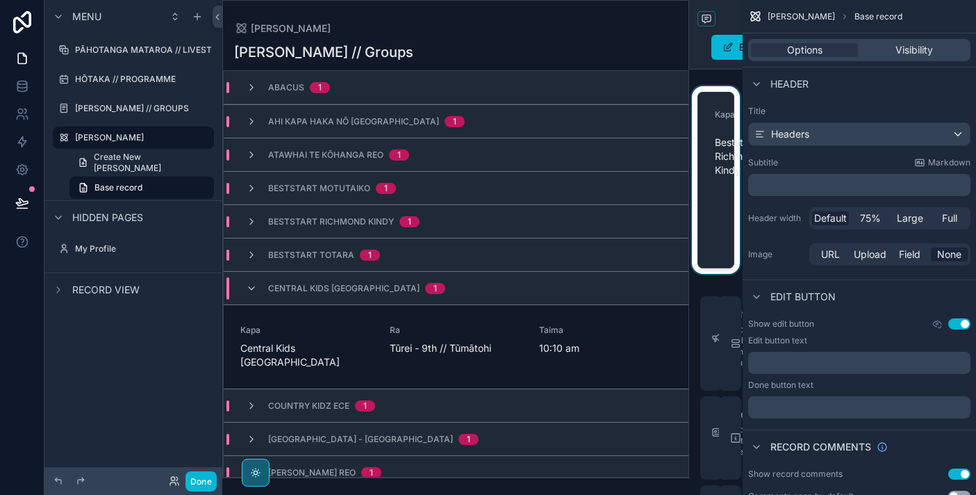
click at [146, 174] on div "Create New Ngā Kapa Base record" at bounding box center [133, 175] width 178 height 50
click at [153, 166] on span "Create New [PERSON_NAME]" at bounding box center [150, 162] width 112 height 22
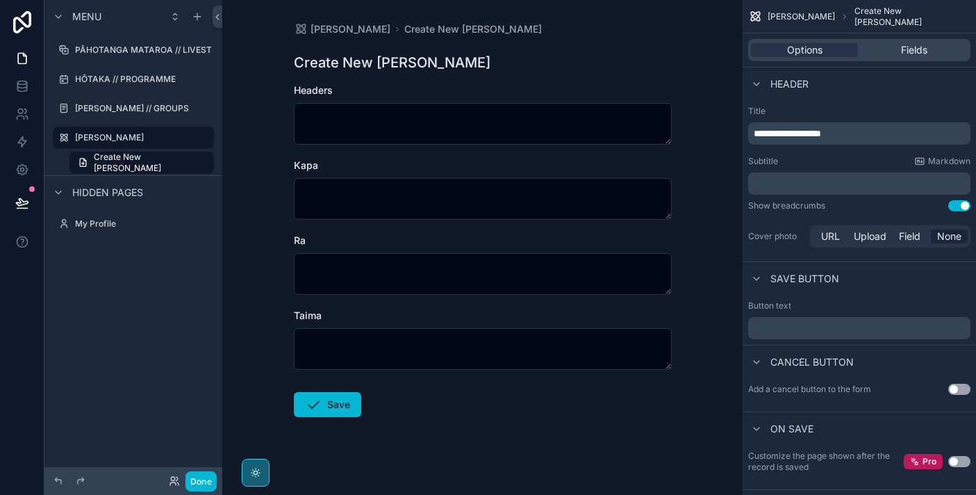
click at [154, 185] on div "Hidden pages" at bounding box center [133, 191] width 178 height 33
click at [166, 167] on span "Create New [PERSON_NAME]" at bounding box center [150, 162] width 112 height 22
click at [162, 135] on label "[PERSON_NAME]" at bounding box center [130, 137] width 111 height 11
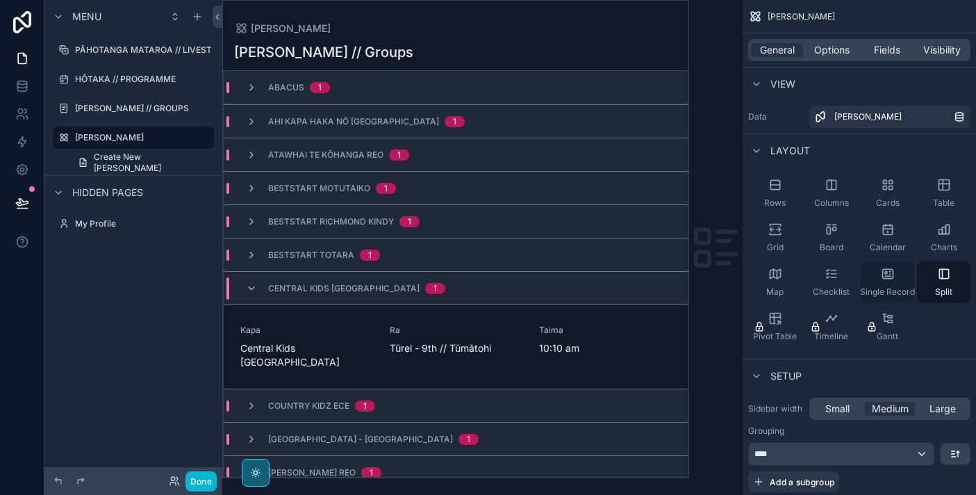
click at [894, 271] on icon "scrollable content" at bounding box center [888, 274] width 14 height 14
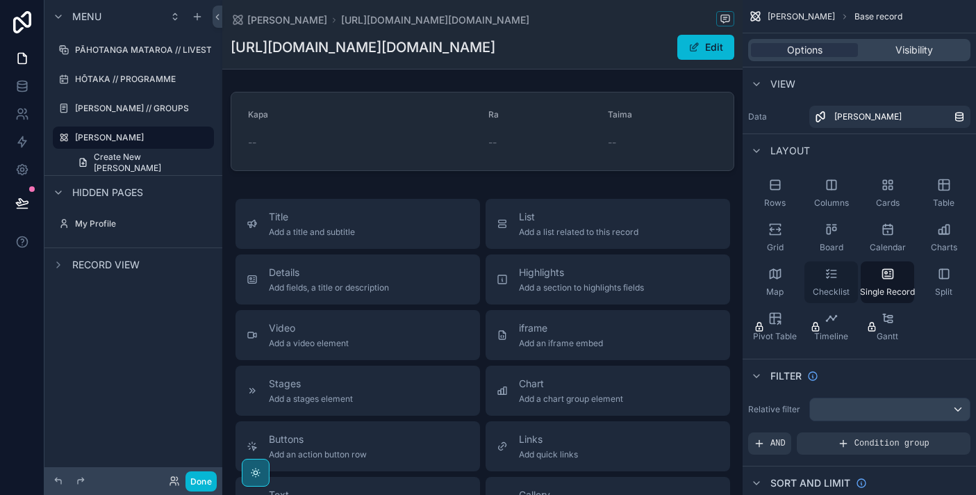
click at [838, 276] on icon "scrollable content" at bounding box center [832, 274] width 14 height 14
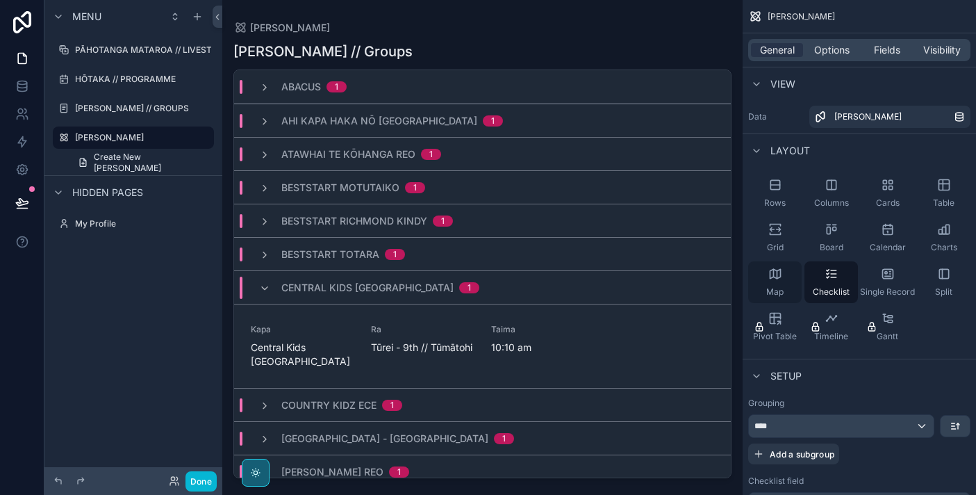
click at [780, 283] on div "Map" at bounding box center [774, 282] width 53 height 42
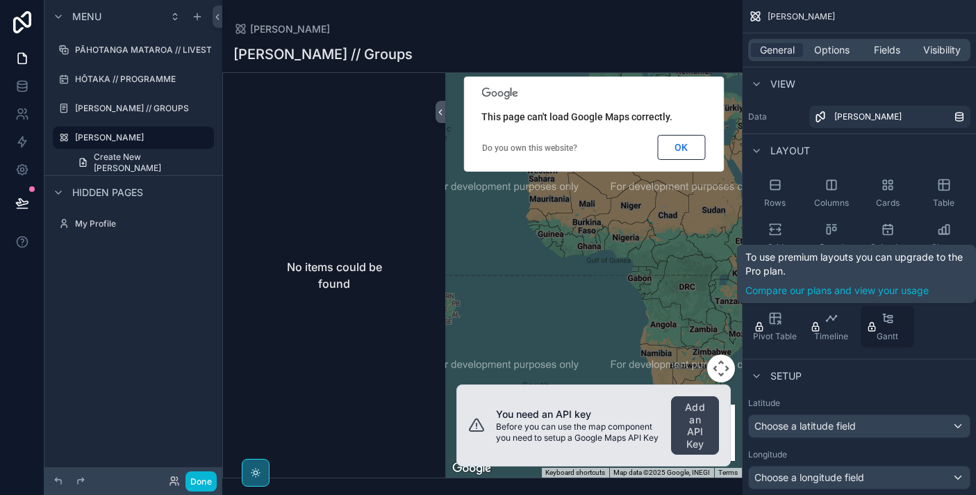
click at [880, 325] on div "Gantt" at bounding box center [887, 327] width 53 height 42
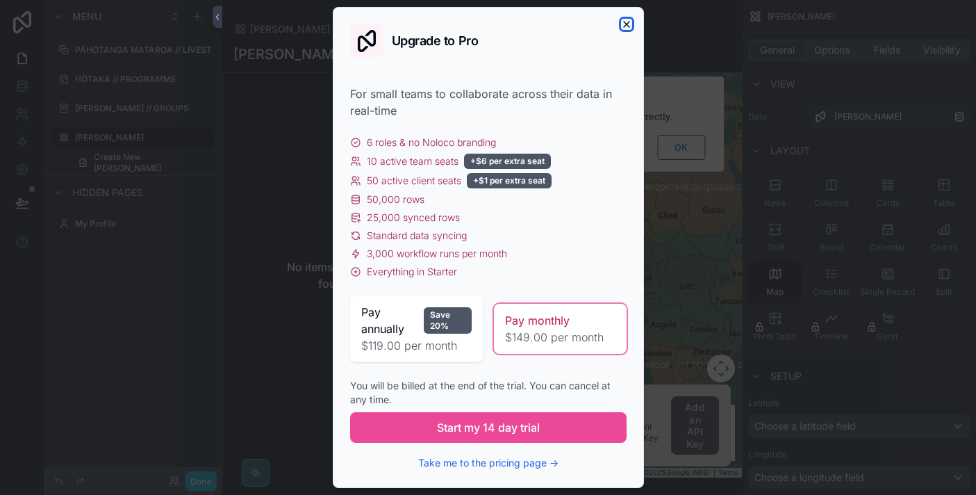
click at [629, 26] on icon "button" at bounding box center [626, 24] width 11 height 11
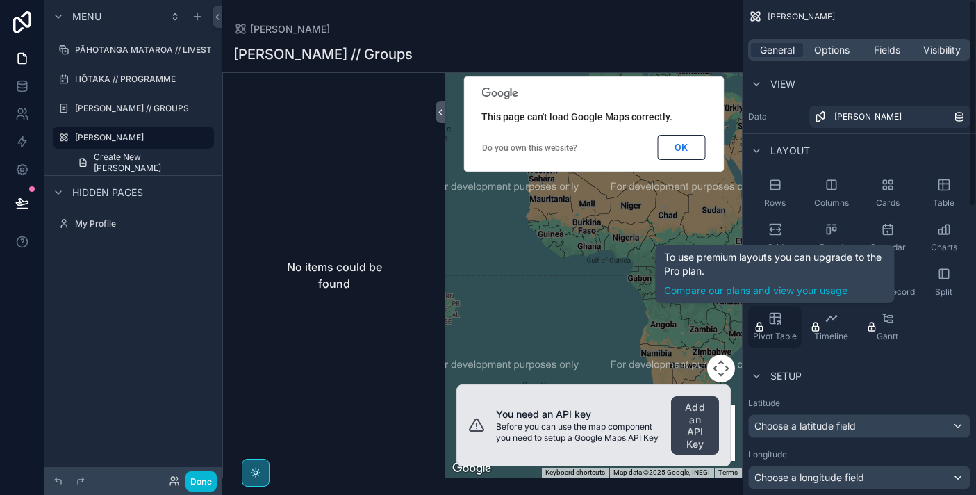
click at [782, 324] on div "Pivot Table" at bounding box center [774, 327] width 53 height 42
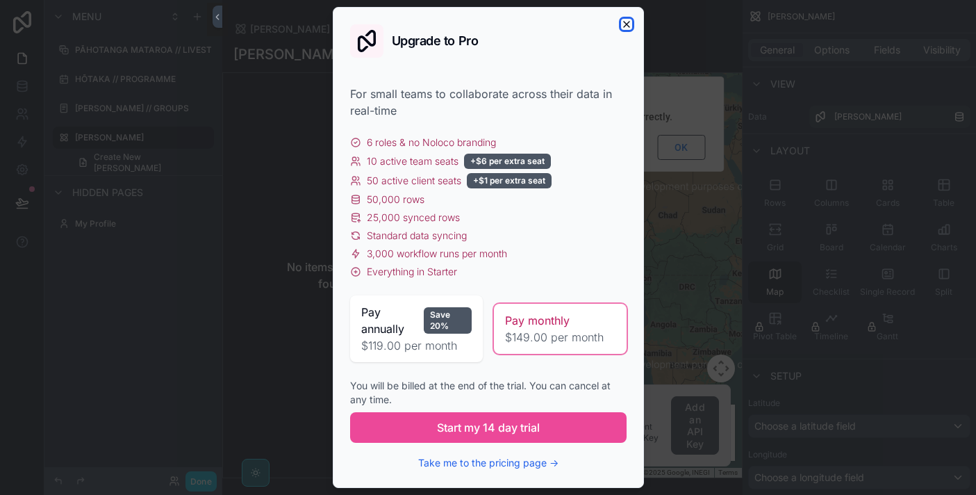
click at [624, 23] on icon "button" at bounding box center [626, 24] width 11 height 11
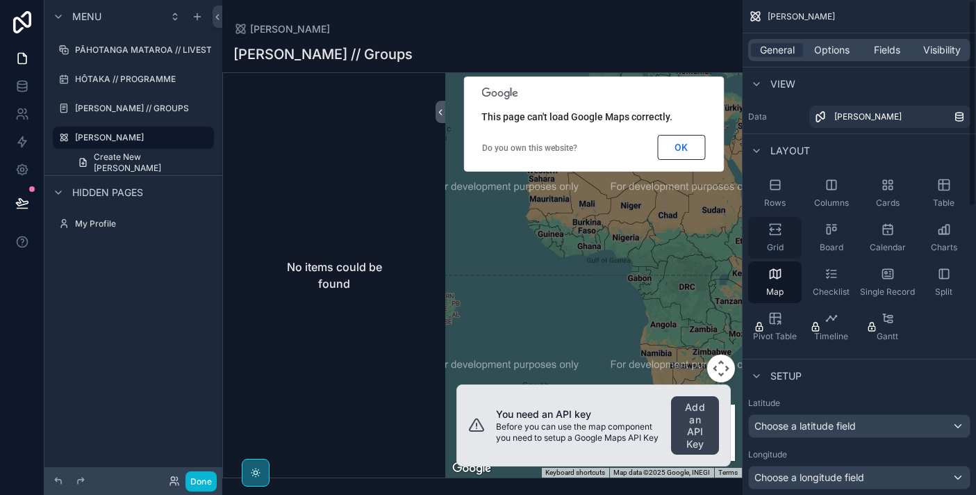
click at [793, 238] on div "Grid" at bounding box center [774, 238] width 53 height 42
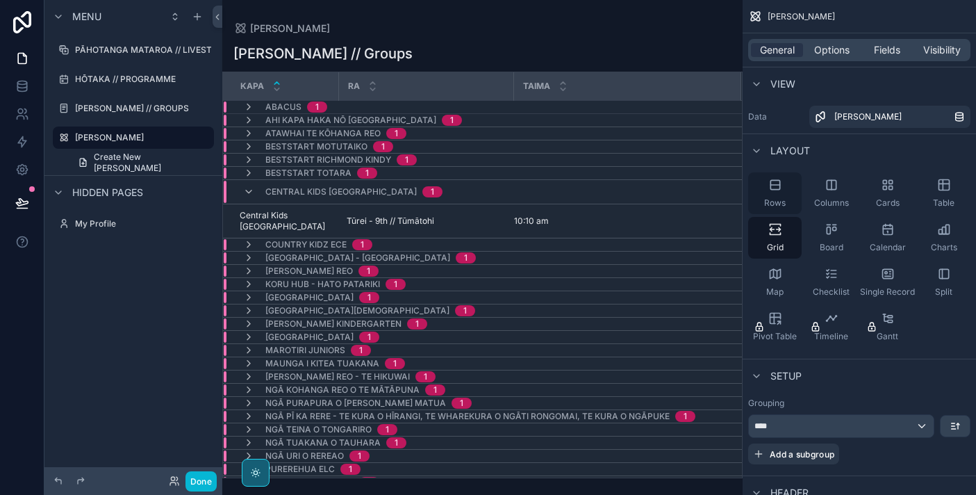
click at [791, 189] on div "Rows" at bounding box center [774, 193] width 53 height 42
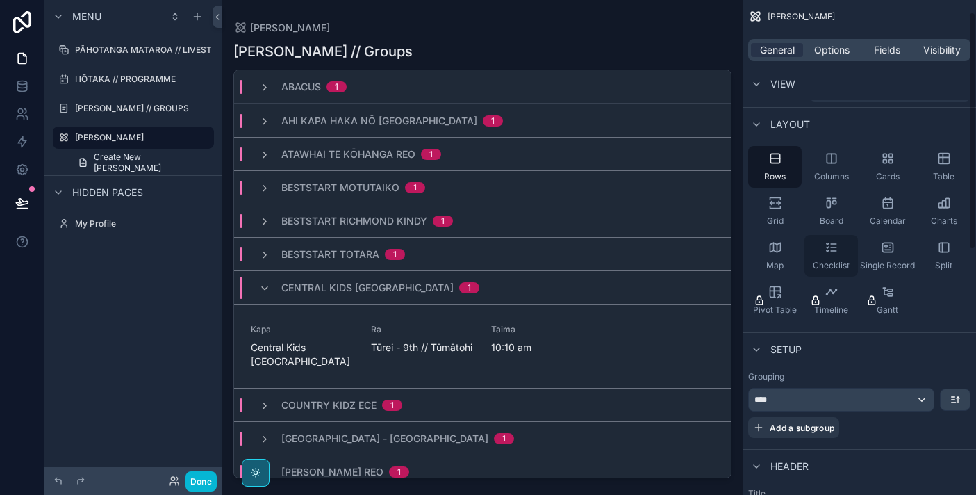
scroll to position [26, 0]
click at [832, 215] on div "Board" at bounding box center [831, 212] width 53 height 42
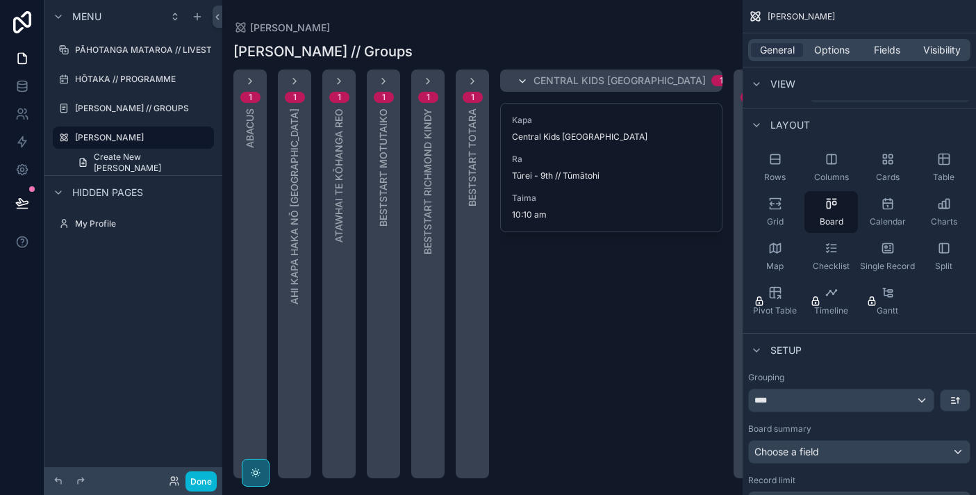
click at [517, 79] on icon "scrollable content" at bounding box center [522, 81] width 11 height 11
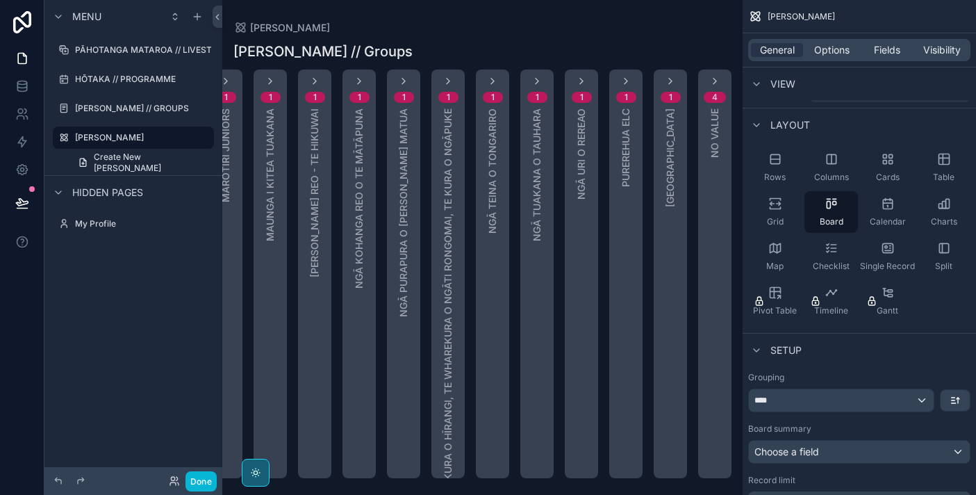
scroll to position [0, 0]
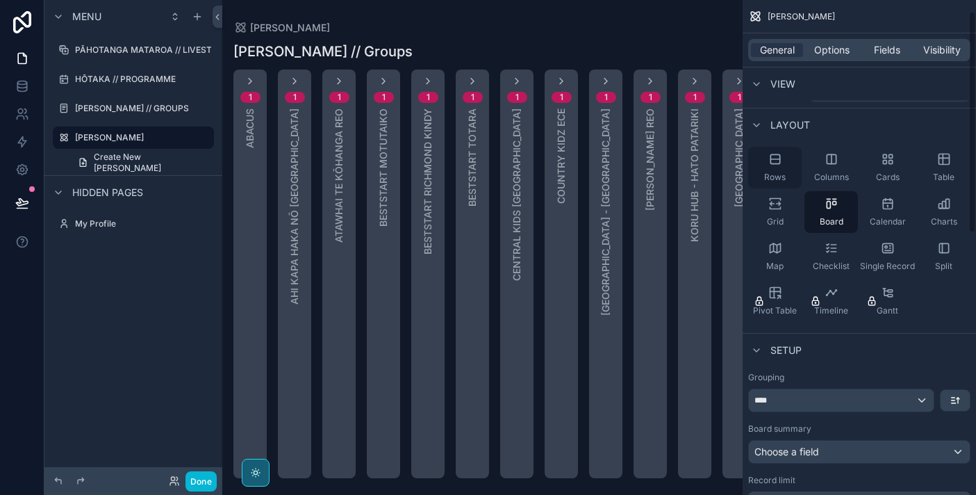
click at [775, 172] on span "Rows" at bounding box center [775, 177] width 22 height 11
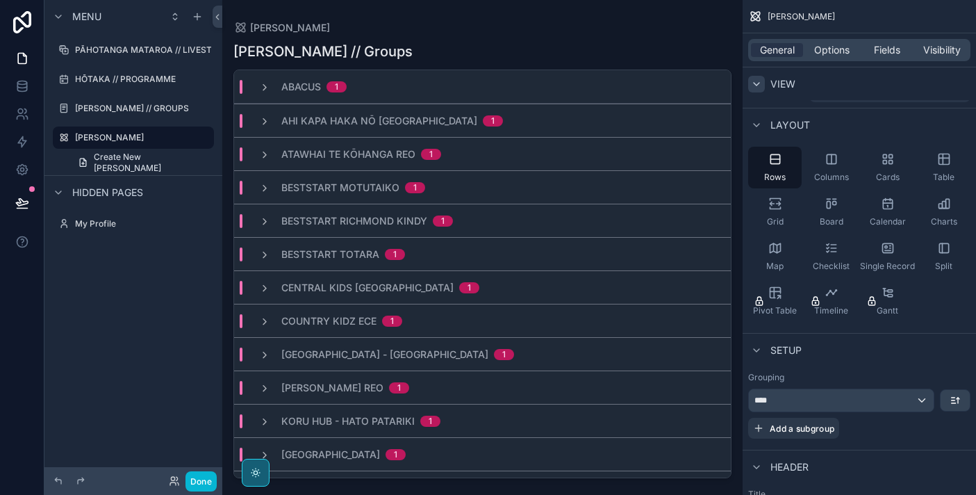
click at [758, 88] on icon "scrollable content" at bounding box center [756, 84] width 11 height 11
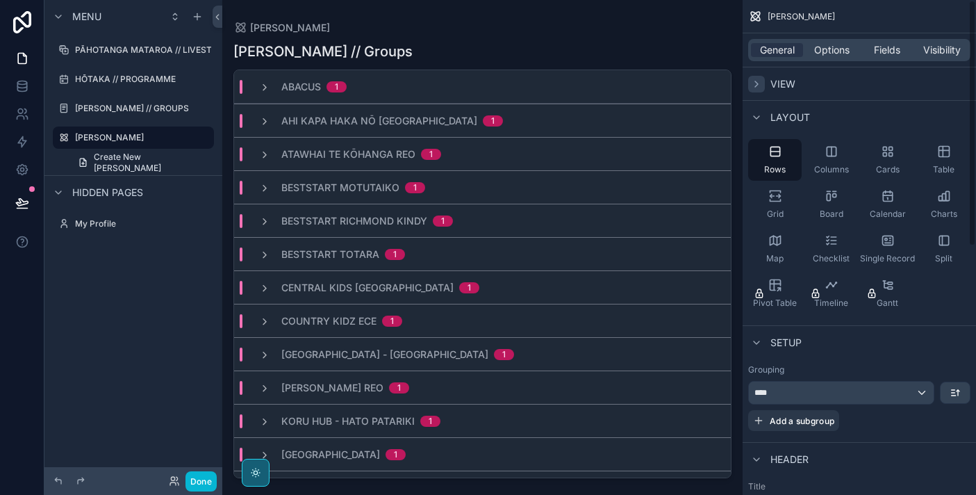
click at [758, 88] on icon "scrollable content" at bounding box center [756, 84] width 11 height 11
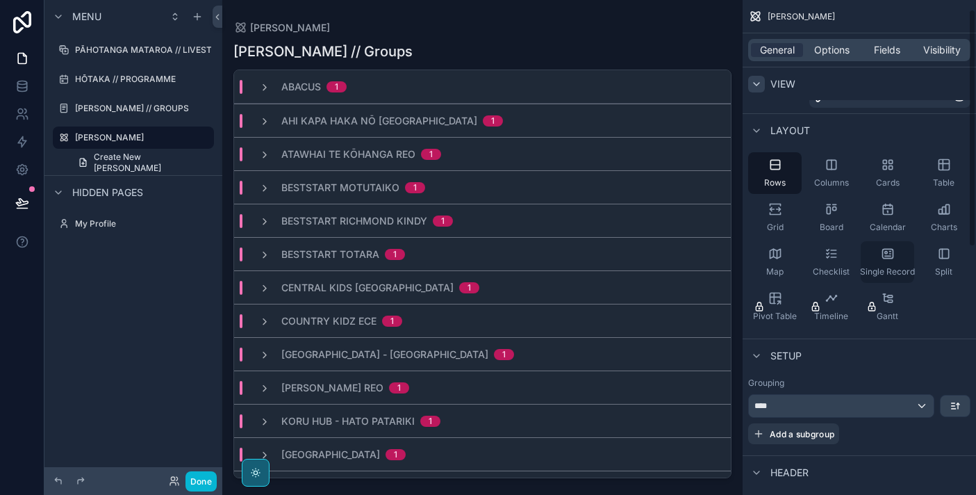
scroll to position [29, 0]
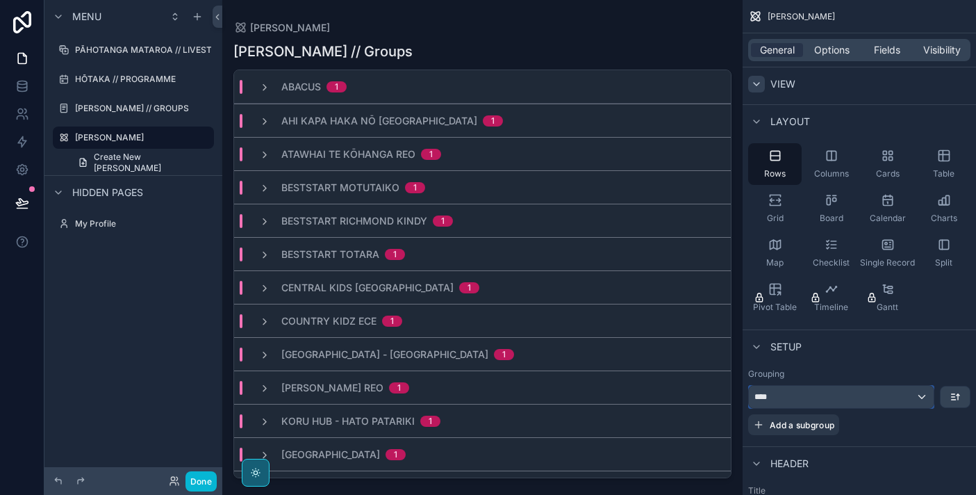
click at [902, 397] on div "****" at bounding box center [841, 397] width 185 height 22
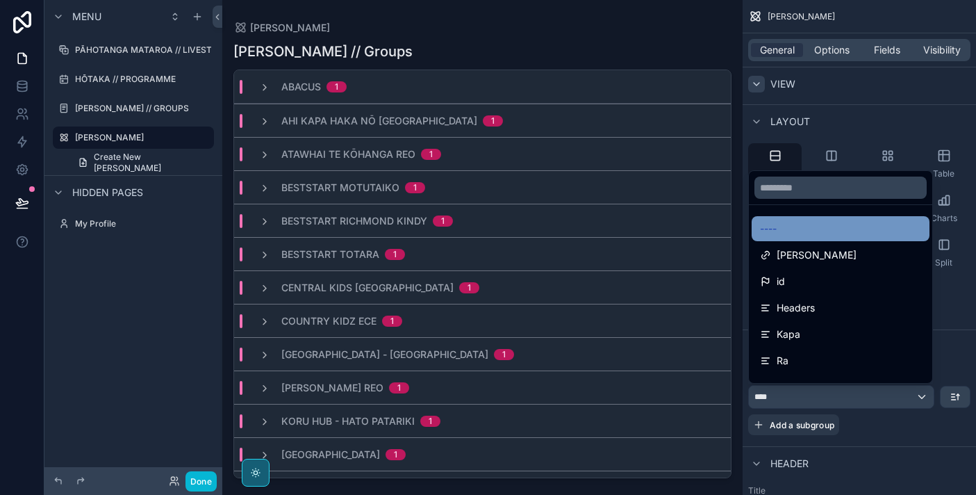
click at [880, 231] on div "----" at bounding box center [840, 228] width 161 height 17
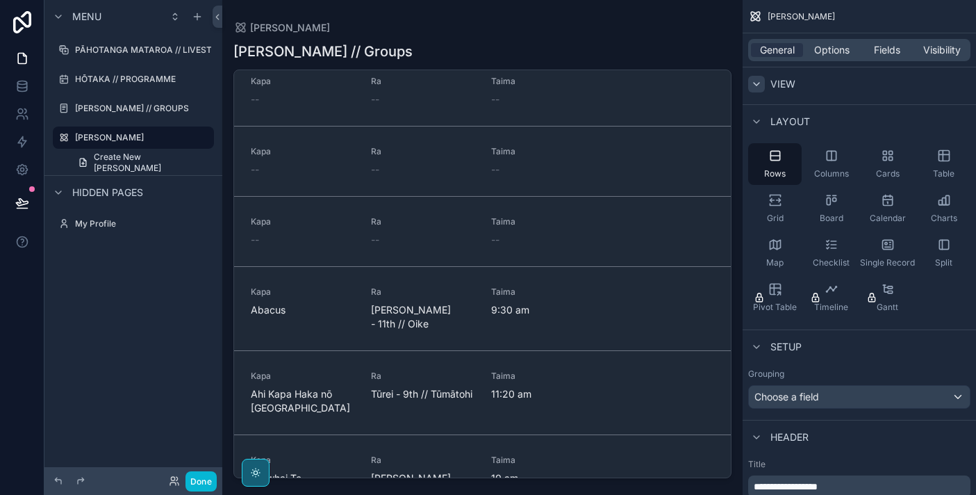
scroll to position [0, 0]
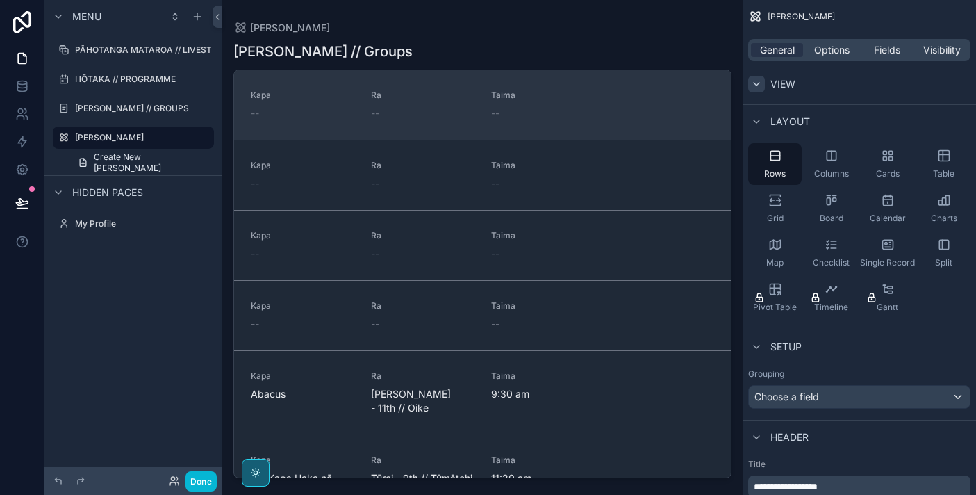
click at [593, 121] on link "Kapa -- Ra -- Taima --" at bounding box center [482, 104] width 497 height 69
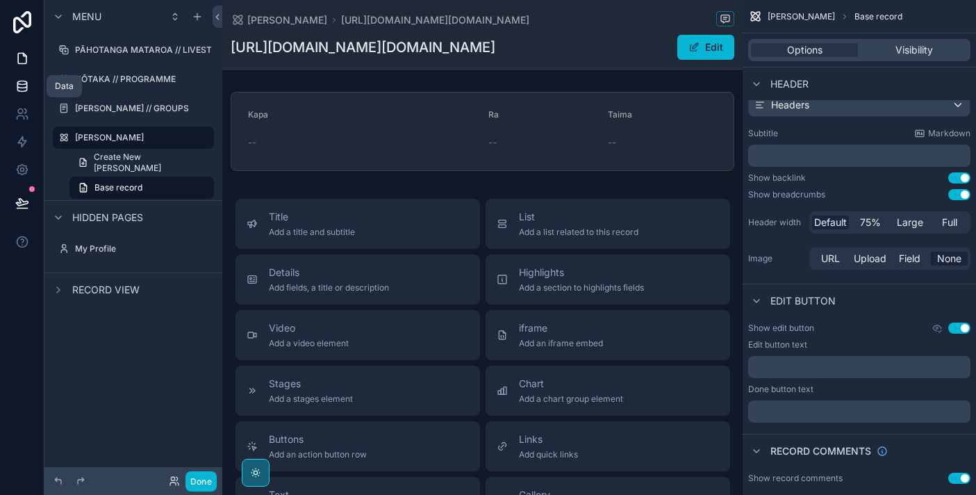
click at [24, 83] on icon at bounding box center [22, 86] width 14 height 14
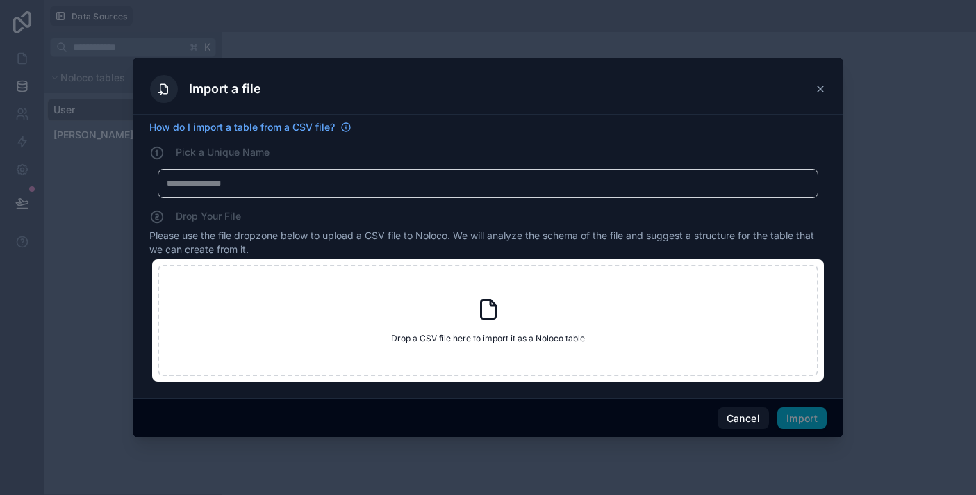
click at [86, 127] on div at bounding box center [488, 247] width 976 height 495
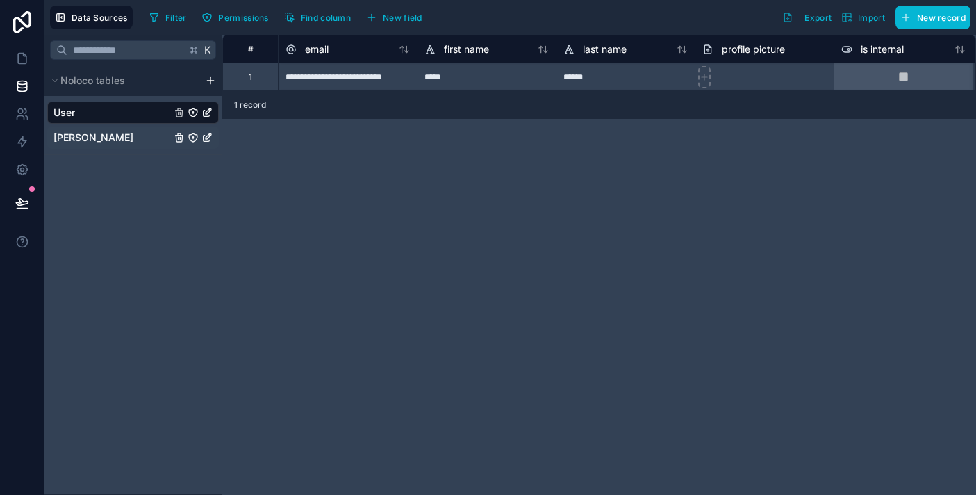
click at [83, 140] on span "[PERSON_NAME]" at bounding box center [93, 138] width 80 height 14
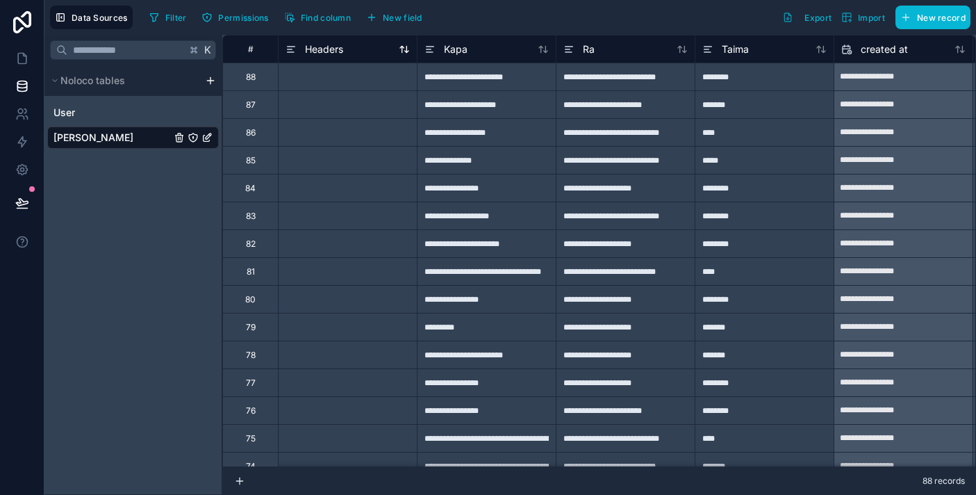
click at [354, 55] on div "Headers" at bounding box center [348, 49] width 124 height 17
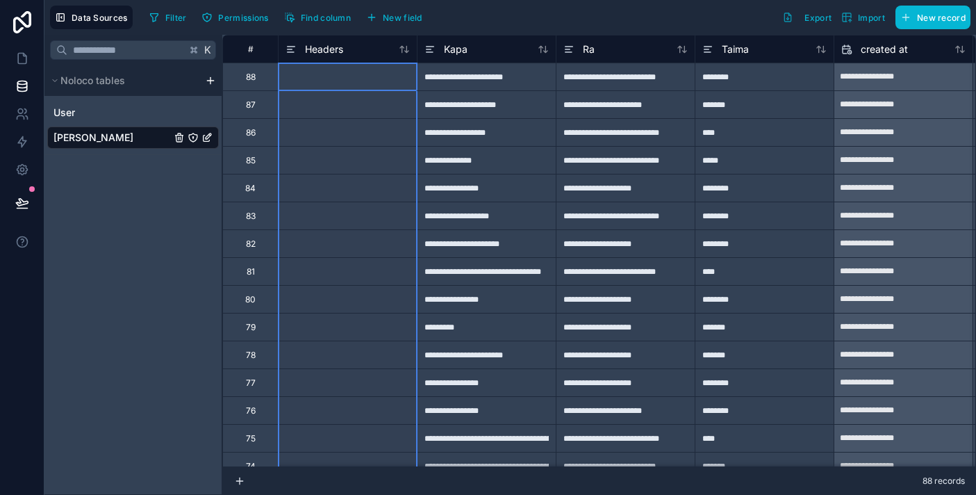
click at [340, 187] on div at bounding box center [347, 188] width 139 height 28
click at [382, 51] on div "Headers" at bounding box center [348, 49] width 124 height 17
click at [331, 53] on span "Headers" at bounding box center [324, 49] width 38 height 14
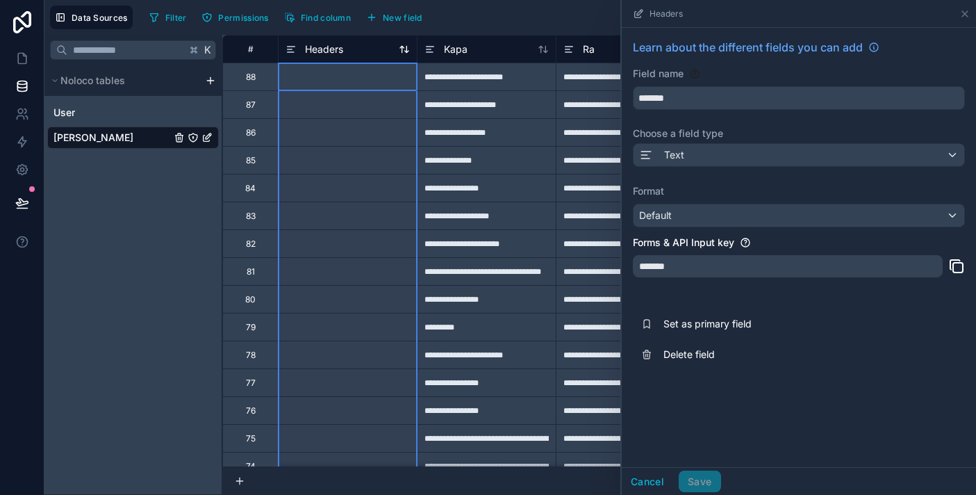
click at [308, 53] on span "Headers" at bounding box center [324, 49] width 38 height 14
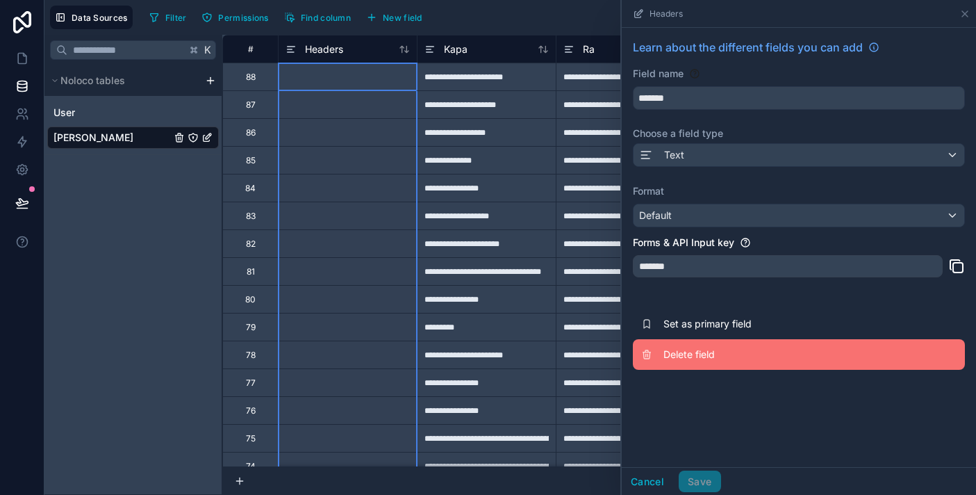
click at [664, 355] on span "Delete field" at bounding box center [763, 354] width 200 height 14
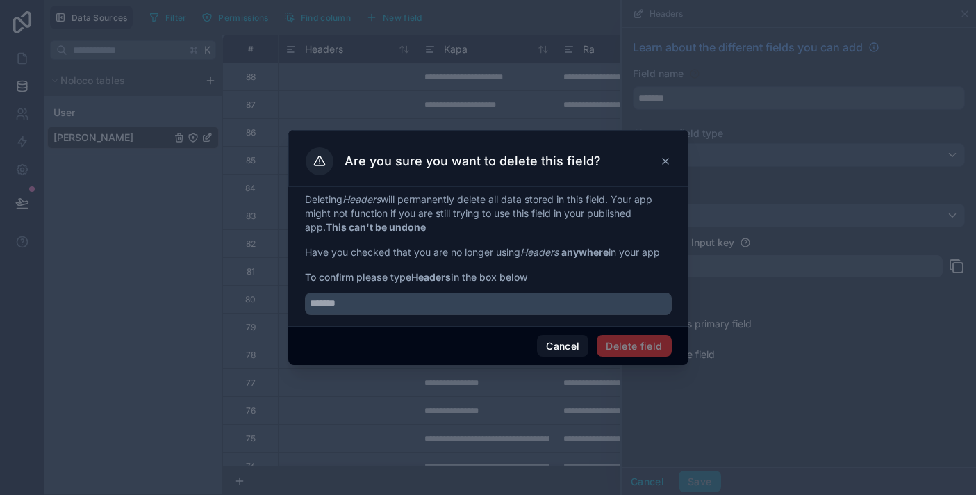
click at [652, 349] on span "Delete field" at bounding box center [634, 346] width 74 height 22
click at [572, 306] on input "text" at bounding box center [488, 303] width 367 height 22
type input "*******"
click at [647, 363] on div "Cancel Delete field" at bounding box center [488, 346] width 400 height 40
click at [650, 345] on button "Delete field" at bounding box center [634, 346] width 74 height 22
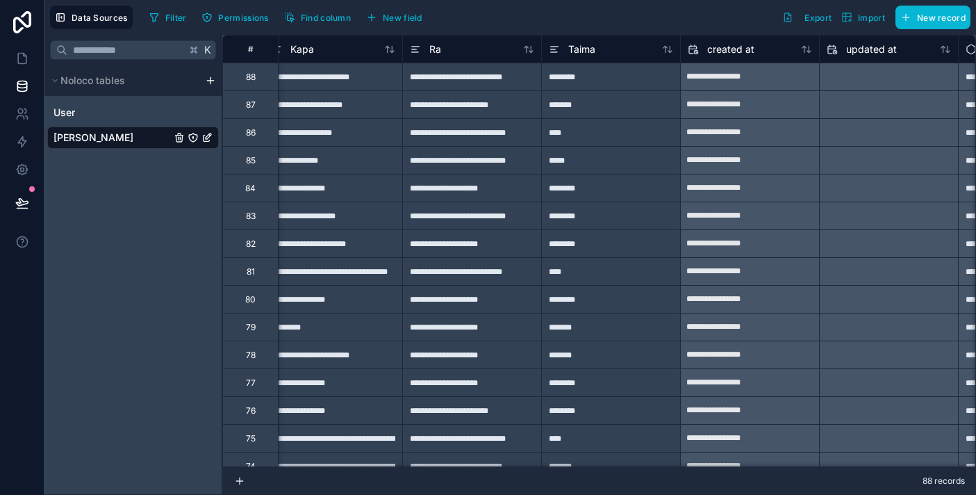
scroll to position [0, 13]
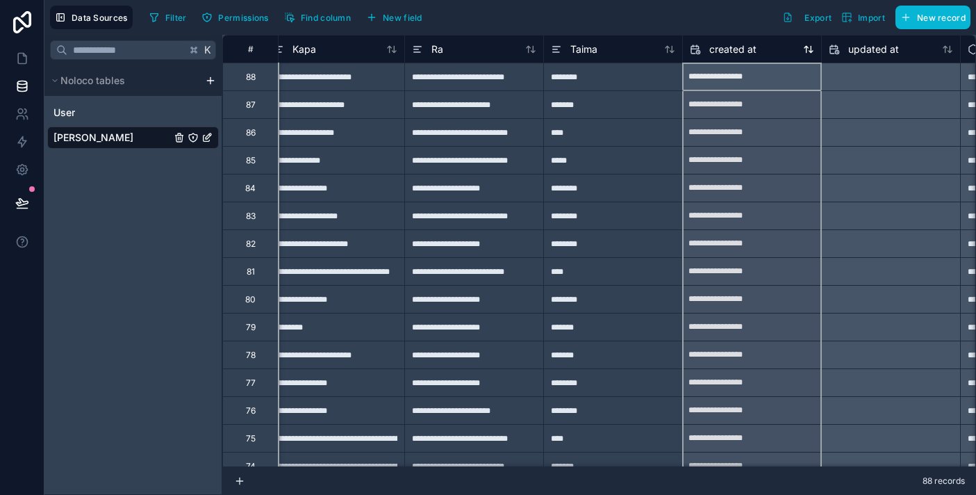
click at [751, 56] on span "created at" at bounding box center [732, 49] width 47 height 14
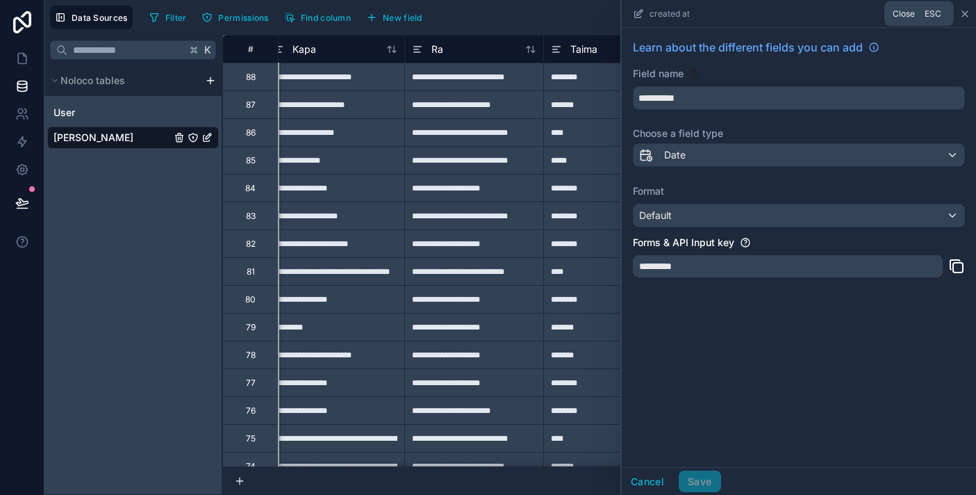
click at [960, 9] on icon at bounding box center [964, 13] width 11 height 11
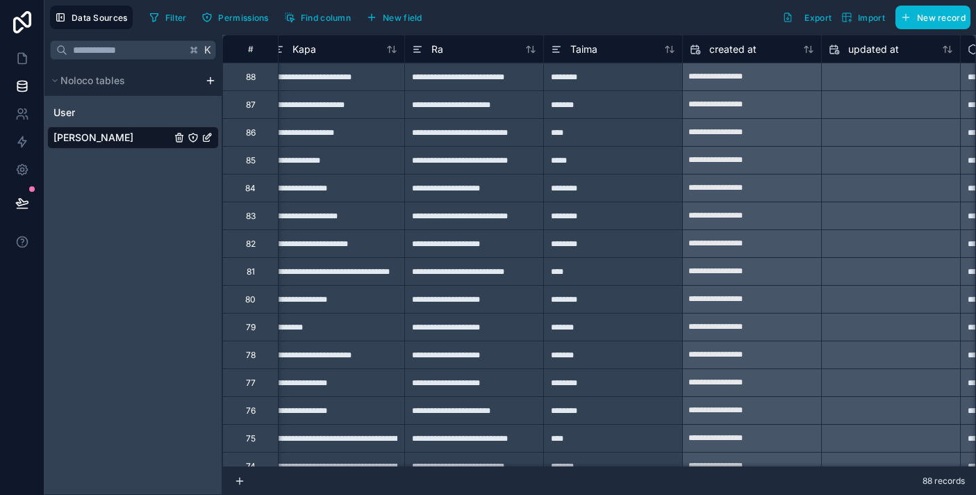
scroll to position [0, 136]
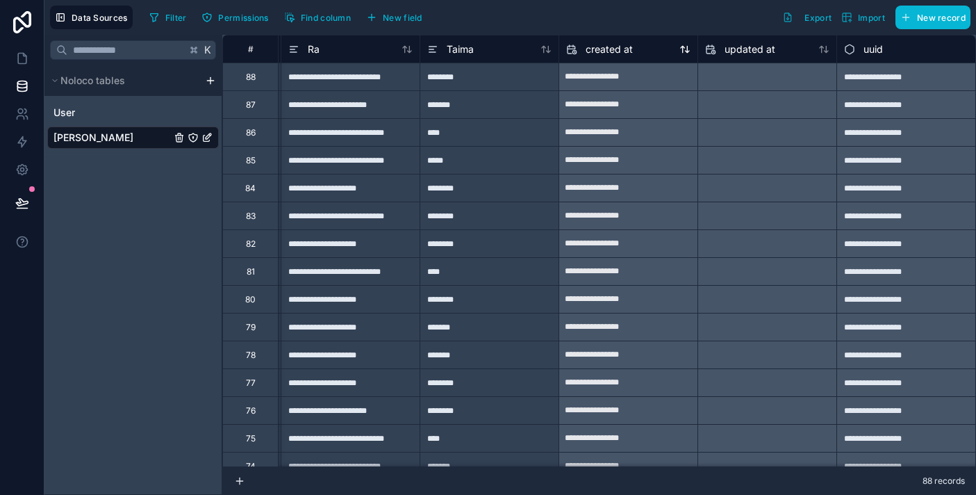
click at [637, 50] on div "created at" at bounding box center [628, 49] width 124 height 17
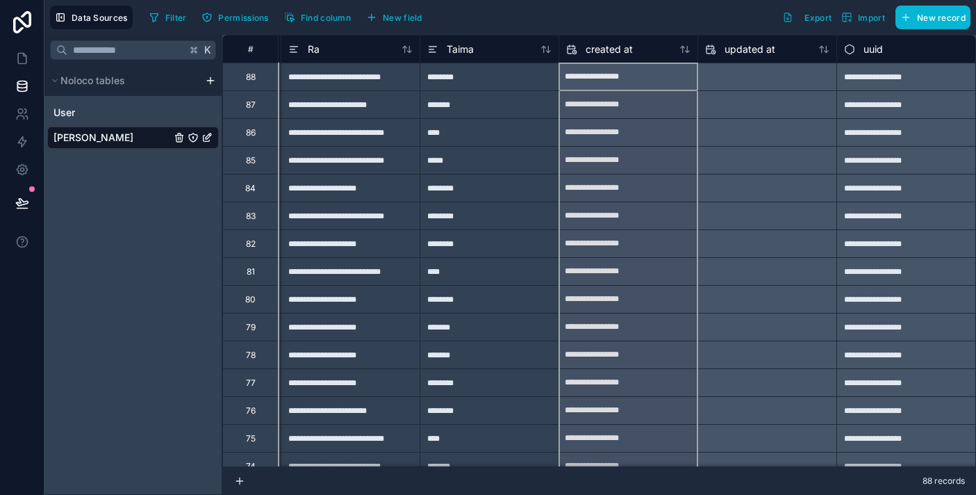
click at [732, 72] on div at bounding box center [767, 77] width 138 height 22
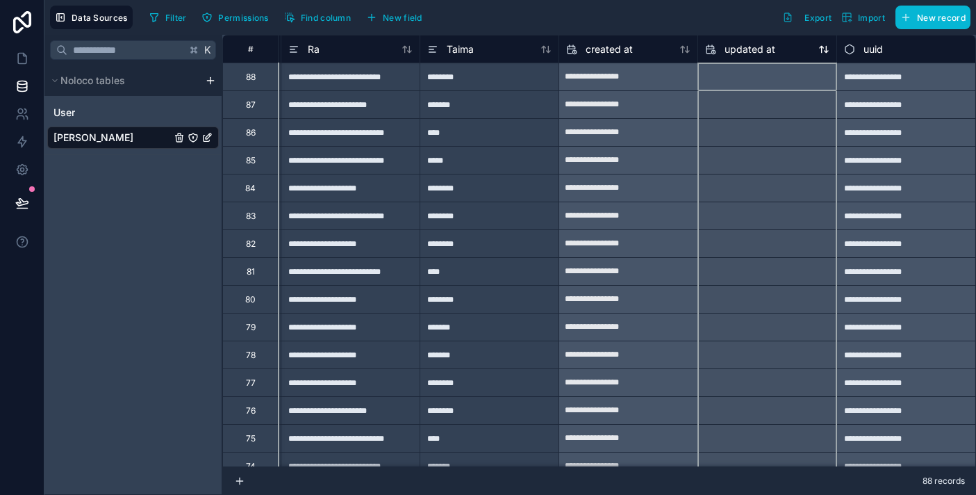
click at [737, 47] on span "updated at" at bounding box center [750, 49] width 51 height 14
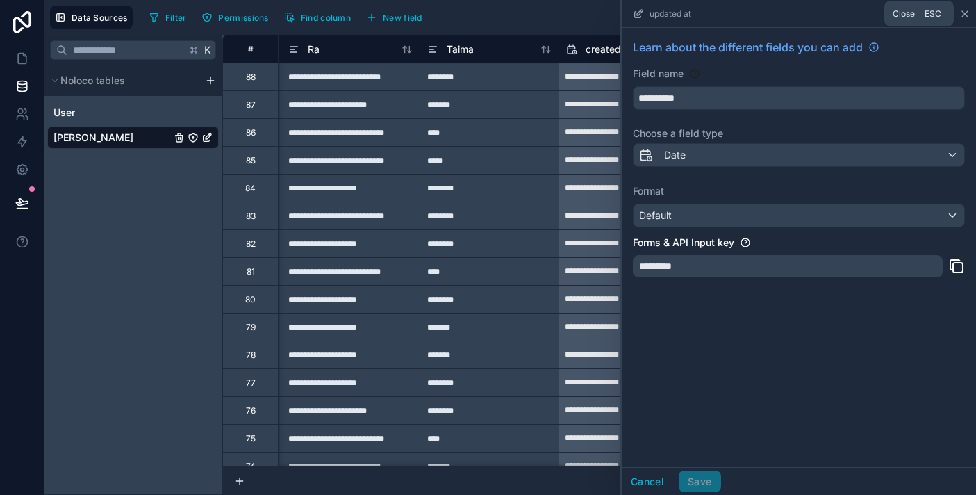
click at [967, 13] on icon at bounding box center [964, 13] width 11 height 11
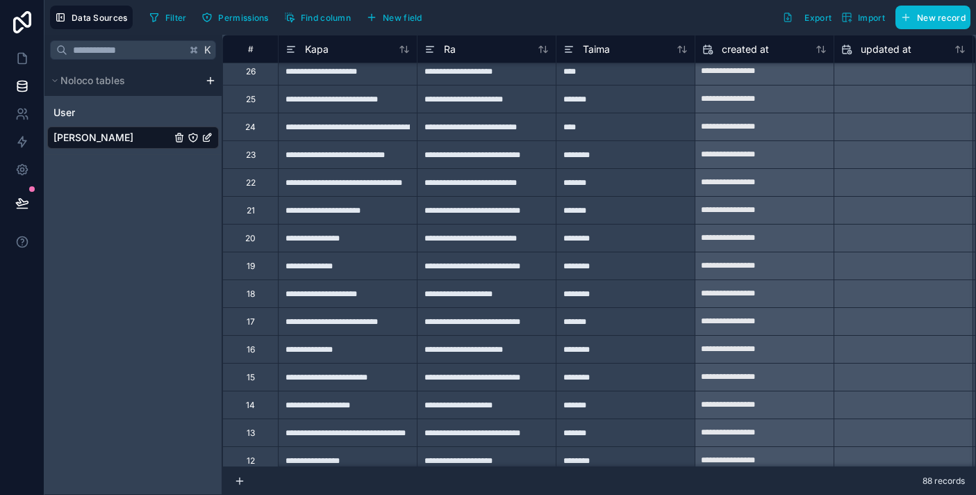
scroll to position [2042, 0]
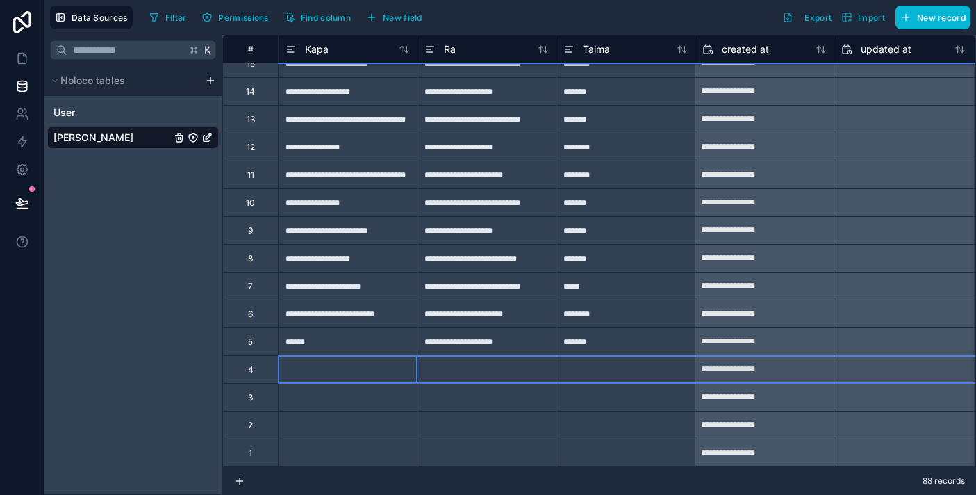
click at [261, 375] on div "4" at bounding box center [250, 369] width 56 height 28
click at [252, 452] on div "1" at bounding box center [250, 452] width 56 height 28
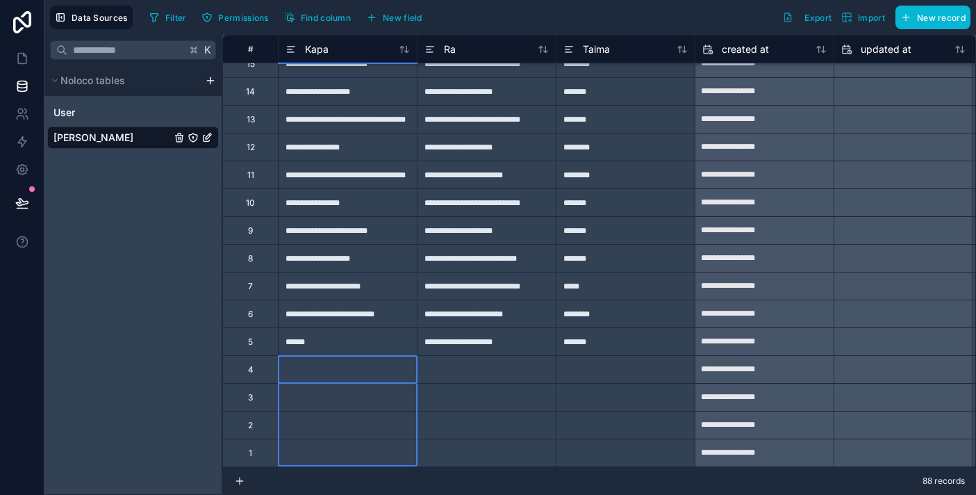
click at [252, 368] on div "4" at bounding box center [251, 369] width 6 height 11
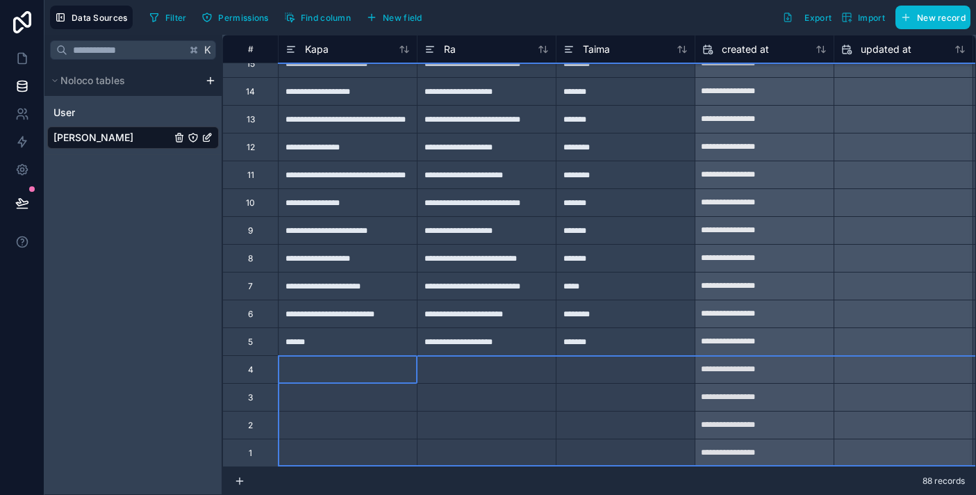
drag, startPoint x: 243, startPoint y: 368, endPoint x: 256, endPoint y: 477, distance: 109.8
click at [256, 477] on div "**********" at bounding box center [599, 265] width 754 height 460
click at [306, 475] on div "Delete rows 85 to 88" at bounding box center [308, 475] width 104 height 15
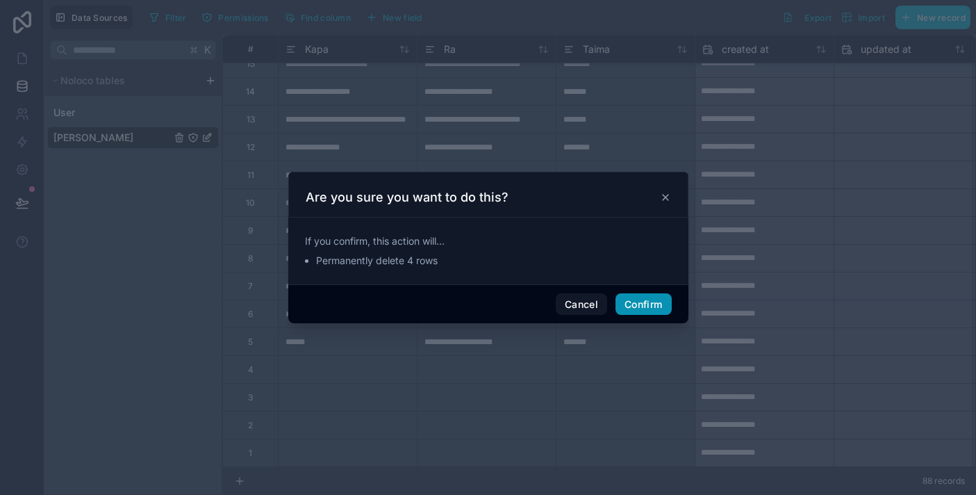
click at [645, 306] on button "Confirm" at bounding box center [644, 304] width 56 height 22
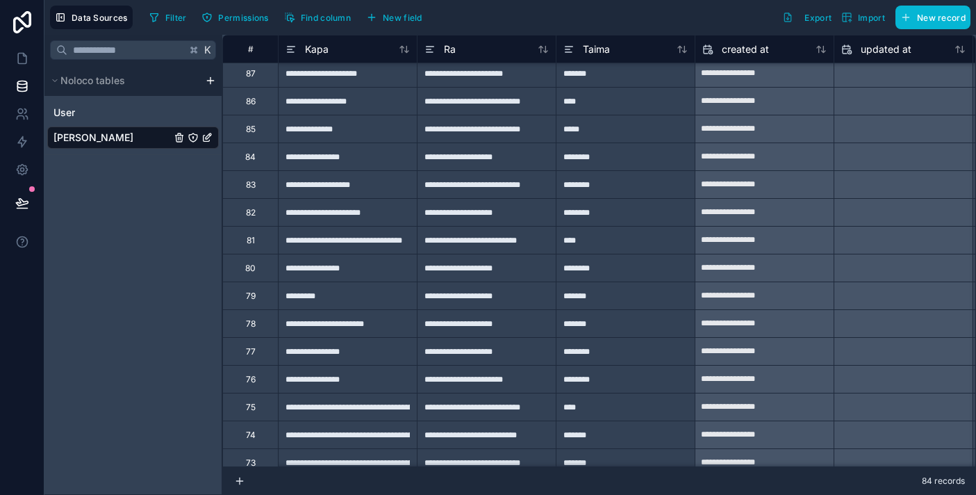
scroll to position [0, 0]
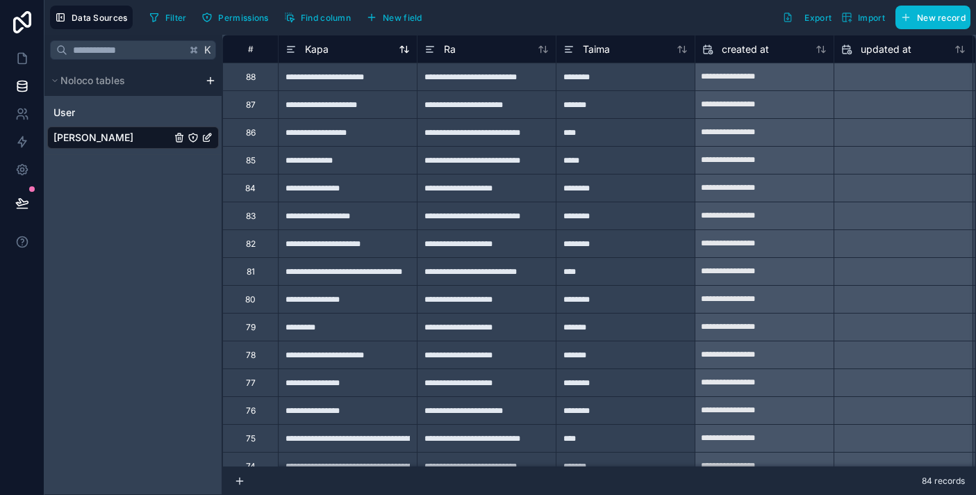
click at [402, 53] on icon at bounding box center [404, 49] width 11 height 11
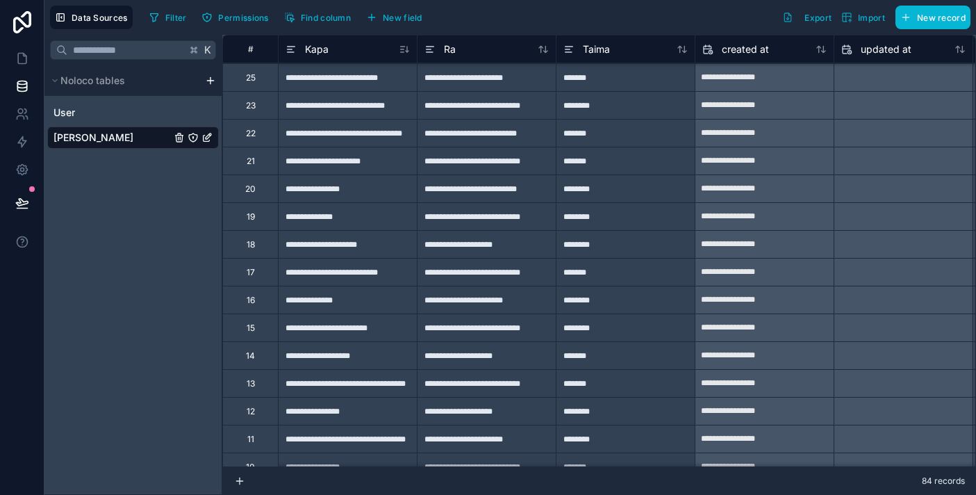
scroll to position [1931, 0]
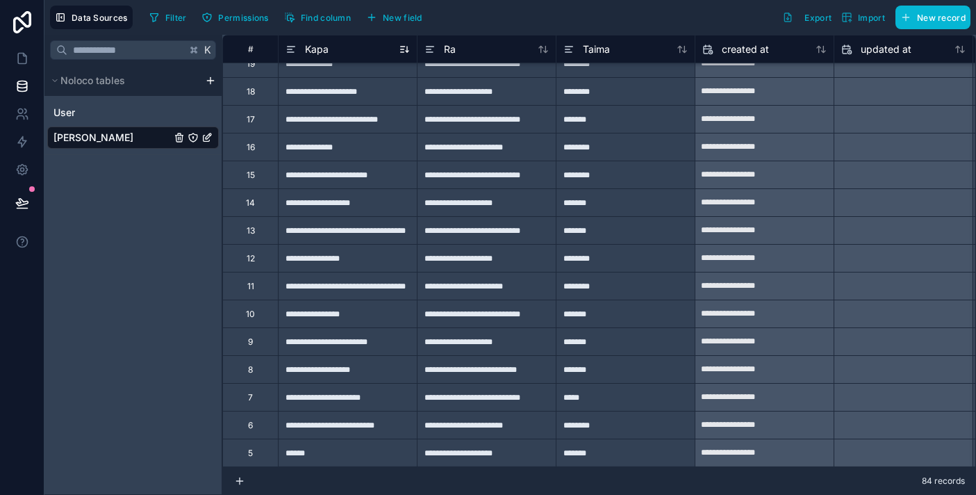
click at [402, 54] on icon at bounding box center [404, 49] width 11 height 11
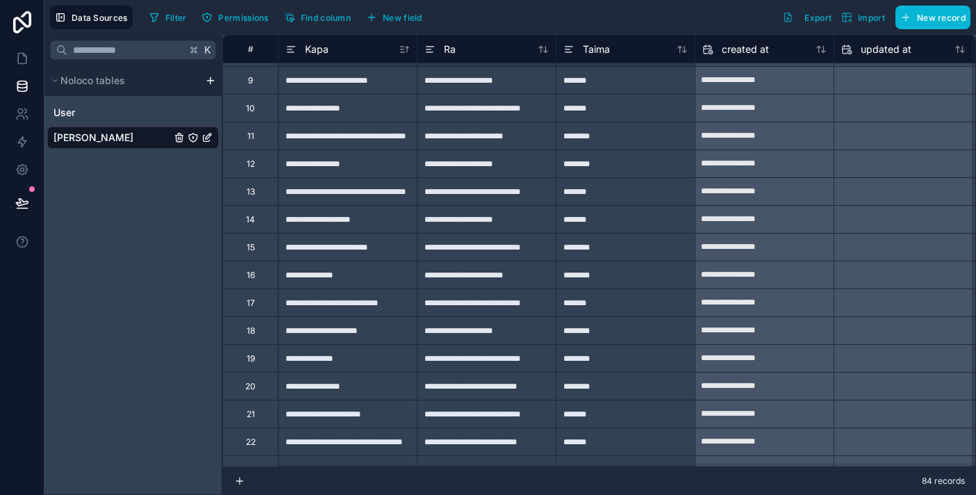
scroll to position [0, 0]
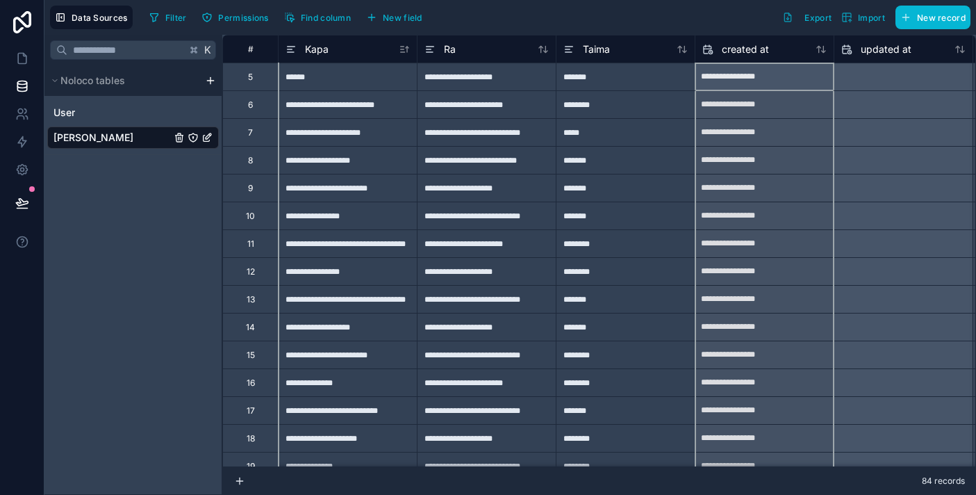
click at [913, 99] on div at bounding box center [903, 105] width 138 height 22
click at [884, 42] on span "updated at" at bounding box center [886, 49] width 51 height 14
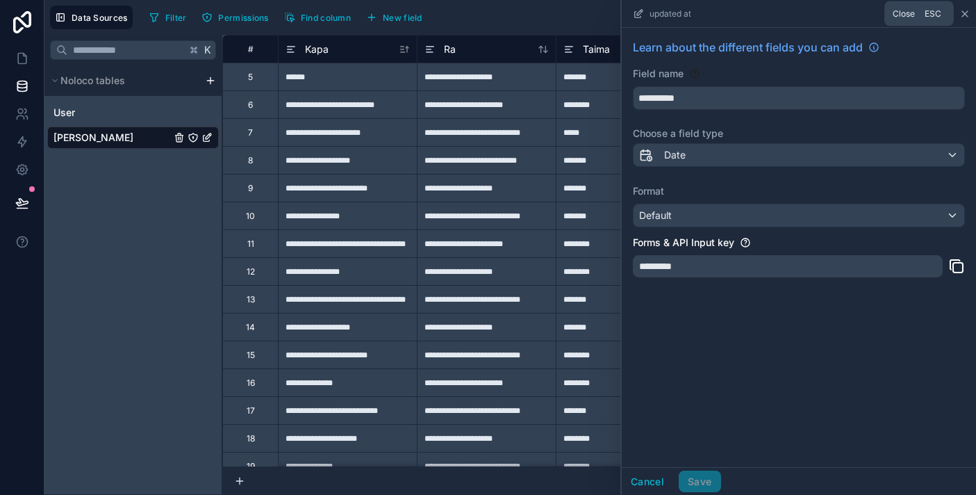
click at [969, 17] on icon at bounding box center [964, 13] width 11 height 11
click at [385, 236] on div "**********" at bounding box center [347, 243] width 139 height 28
click at [970, 11] on icon at bounding box center [964, 13] width 11 height 11
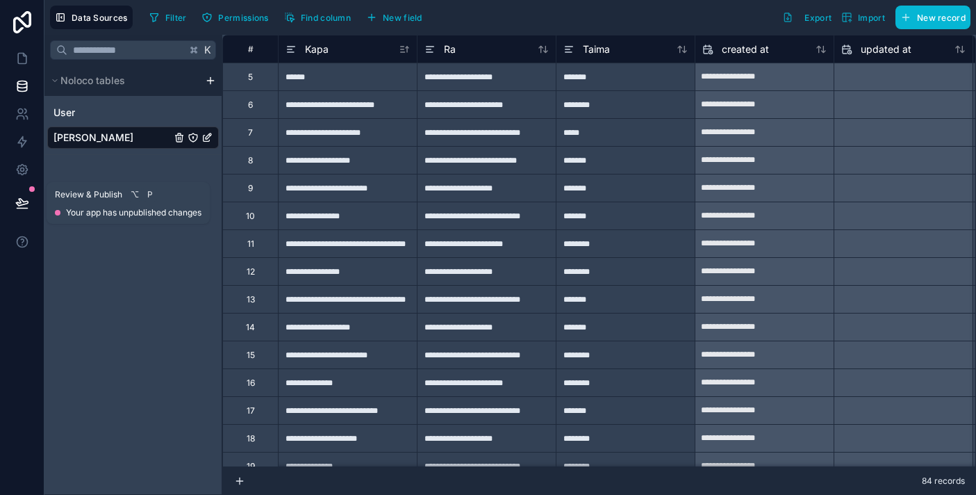
click at [29, 196] on button at bounding box center [22, 202] width 31 height 39
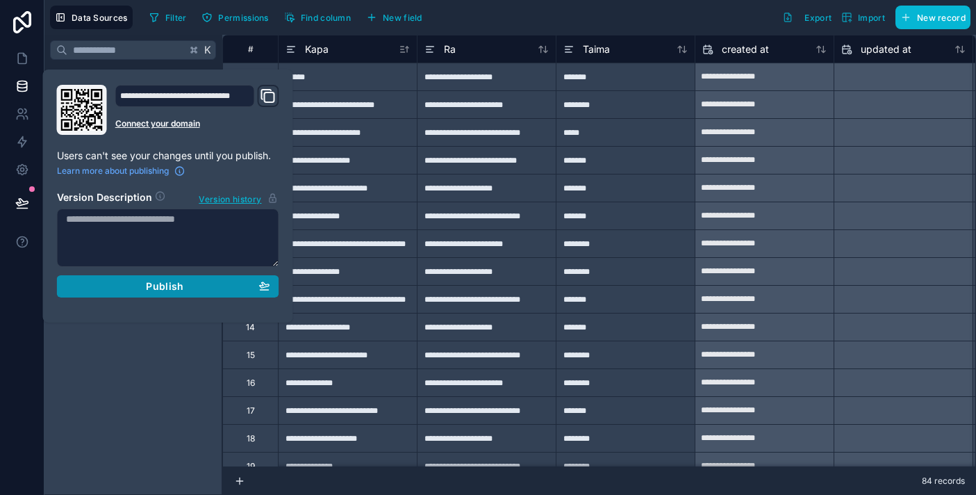
click at [136, 288] on div "Publish" at bounding box center [168, 286] width 204 height 13
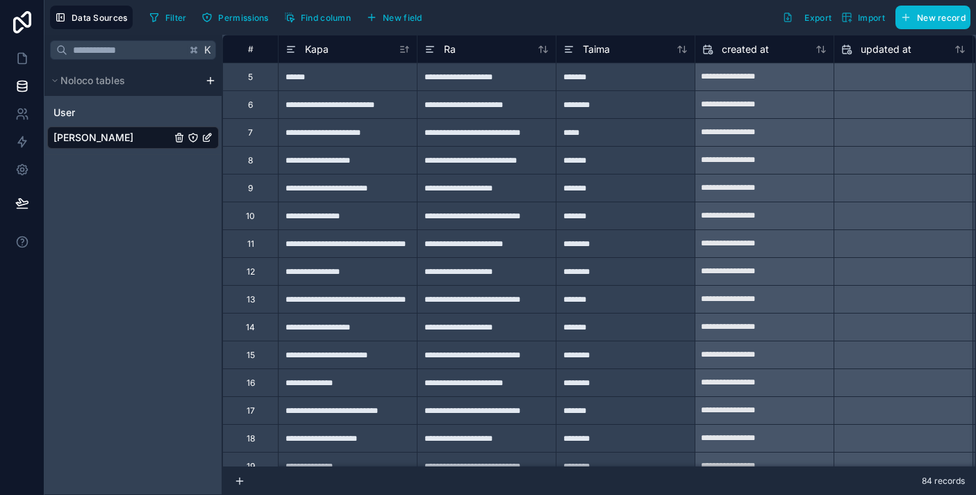
click at [187, 371] on div "K Noloco tables User Ngā Kapa" at bounding box center [133, 265] width 178 height 460
click at [25, 61] on icon at bounding box center [22, 58] width 8 height 10
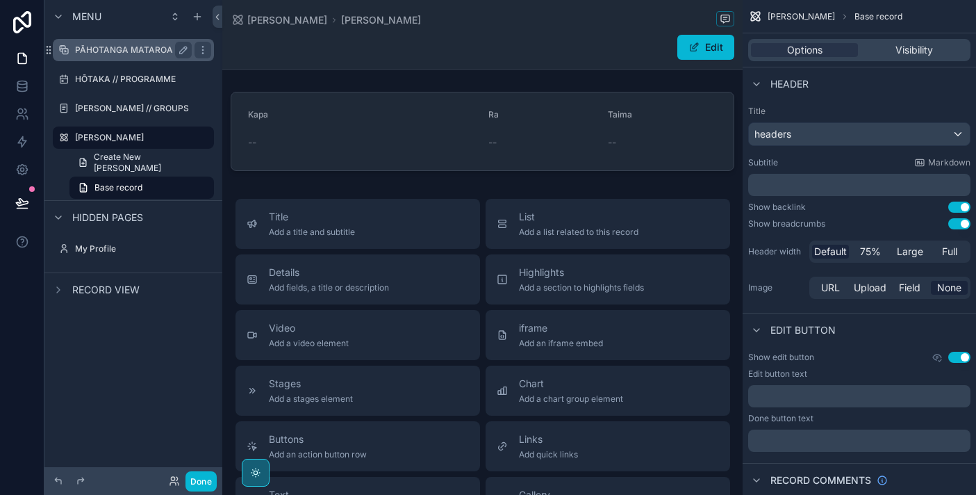
click at [174, 49] on label "PĀHOTANGA MATAROA // LIVESTREAM" at bounding box center [155, 49] width 161 height 11
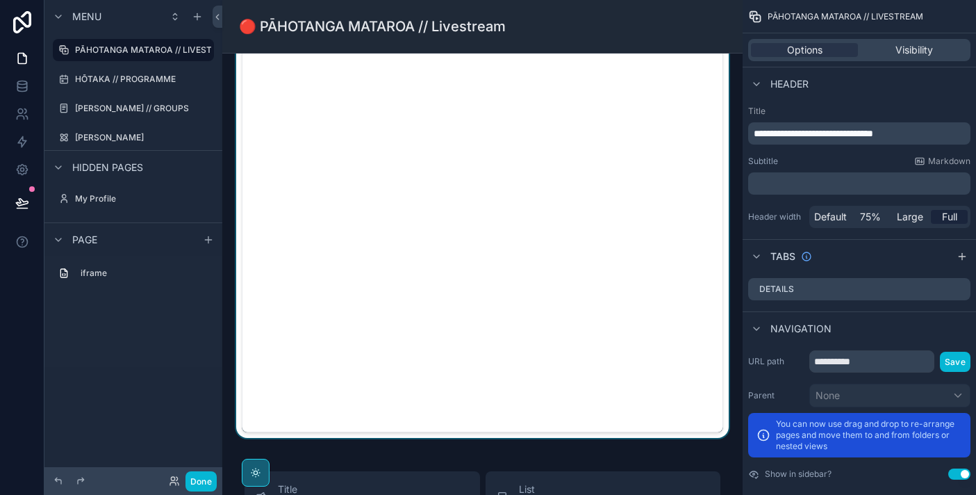
scroll to position [141, 0]
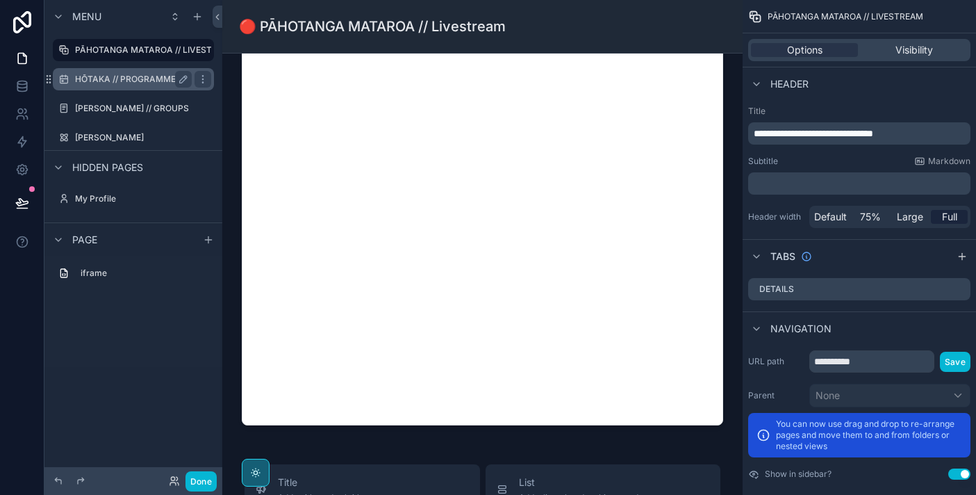
click at [151, 77] on label "HŌTAKA // PROGRAMME" at bounding box center [130, 79] width 111 height 11
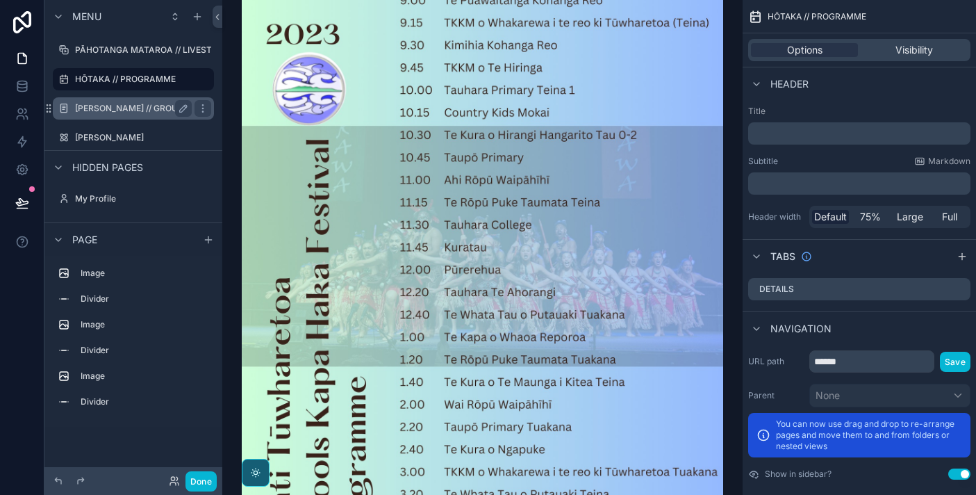
click at [167, 106] on label "[PERSON_NAME] // GROUPS" at bounding box center [132, 108] width 114 height 11
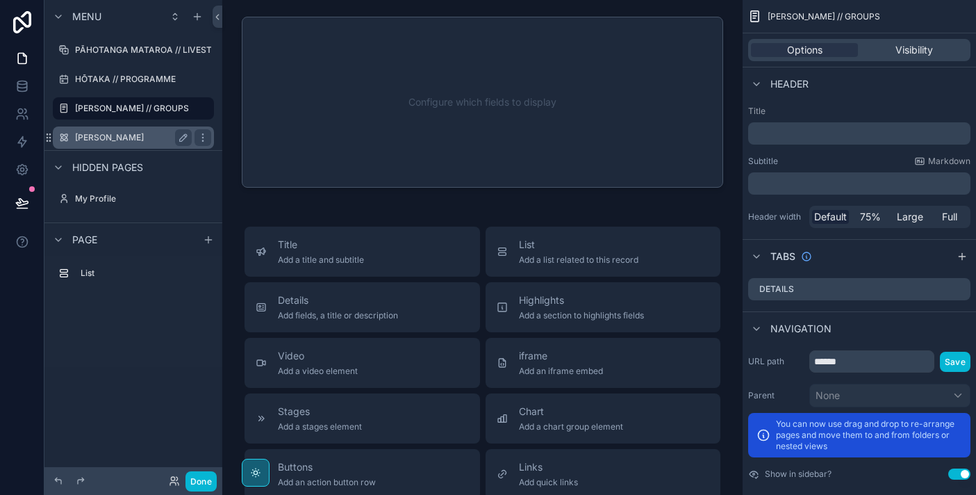
click at [161, 128] on div "[PERSON_NAME]" at bounding box center [134, 137] width 156 height 22
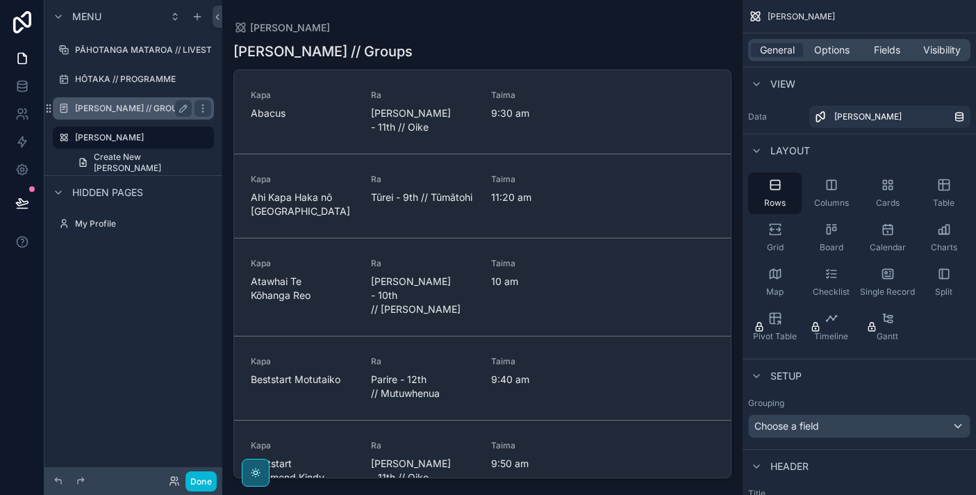
click at [163, 113] on label "[PERSON_NAME] // GROUPS" at bounding box center [132, 108] width 114 height 11
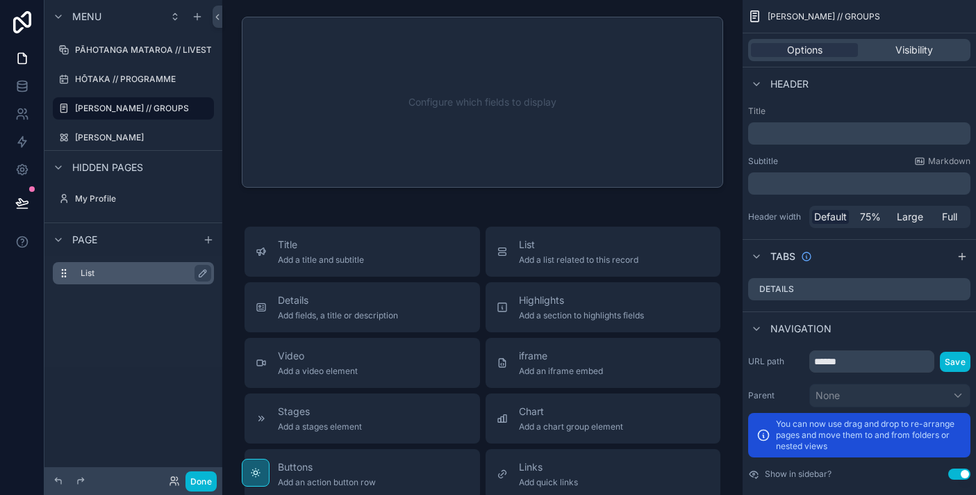
click at [154, 278] on label "List" at bounding box center [142, 272] width 122 height 11
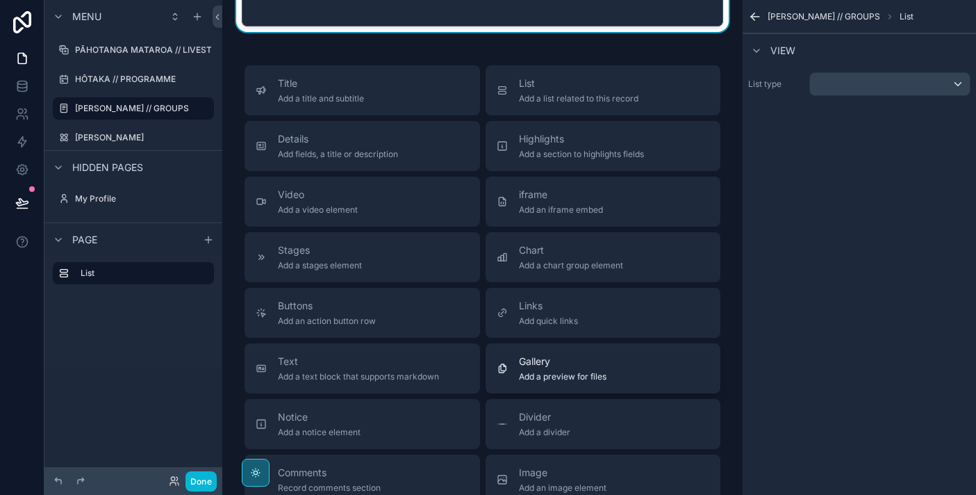
scroll to position [150, 0]
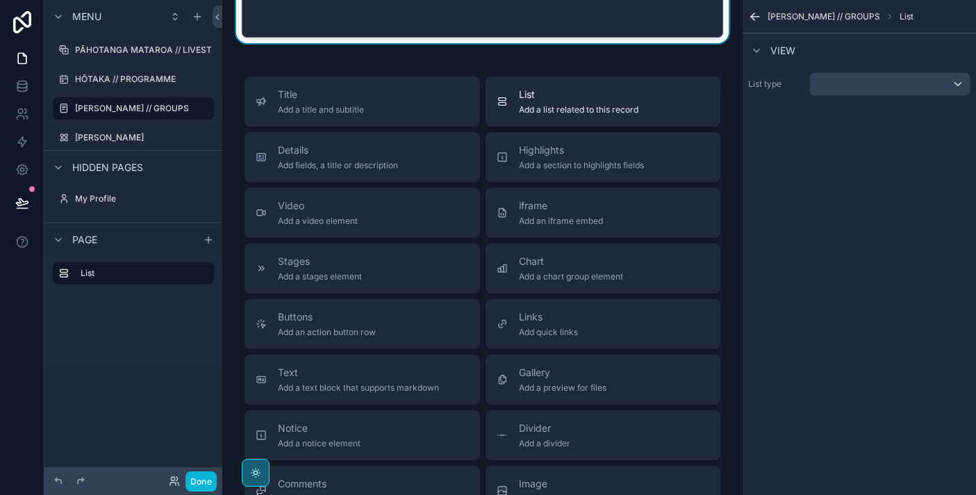
click at [602, 99] on span "List" at bounding box center [578, 95] width 119 height 14
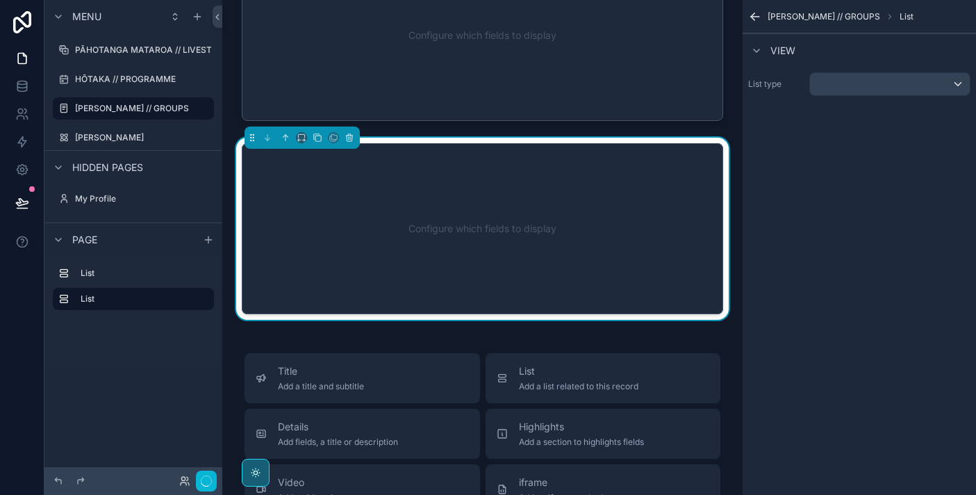
scroll to position [48, 0]
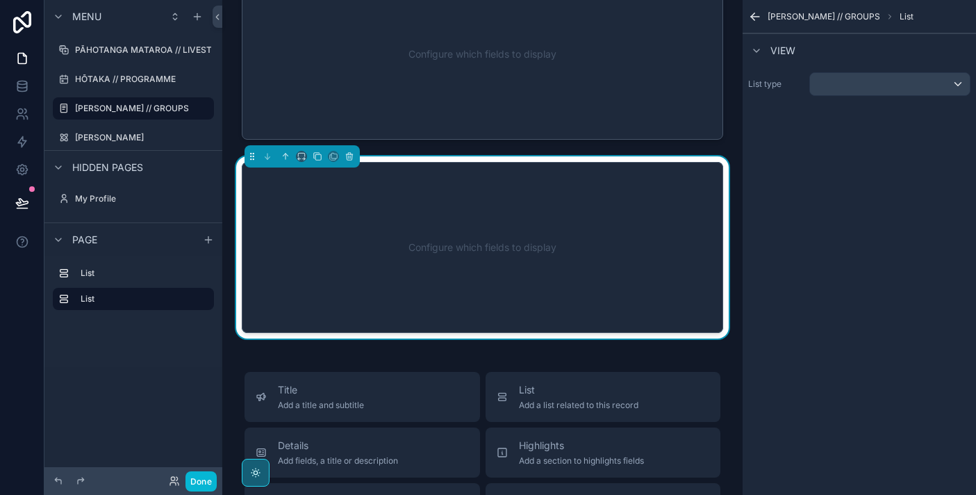
click at [564, 236] on div "Configure which fields to display" at bounding box center [483, 247] width 436 height 125
click at [350, 159] on icon "scrollable content" at bounding box center [350, 157] width 6 height 6
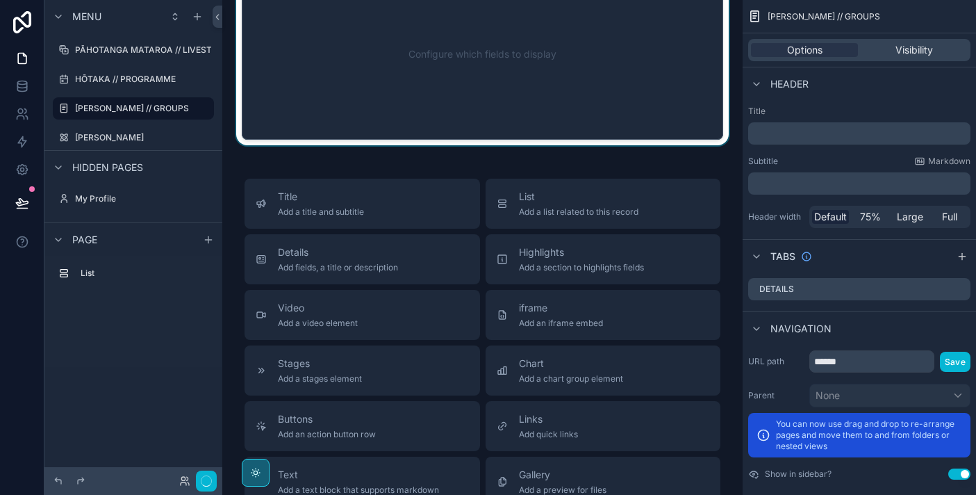
click at [481, 104] on div "scrollable content" at bounding box center [482, 54] width 498 height 182
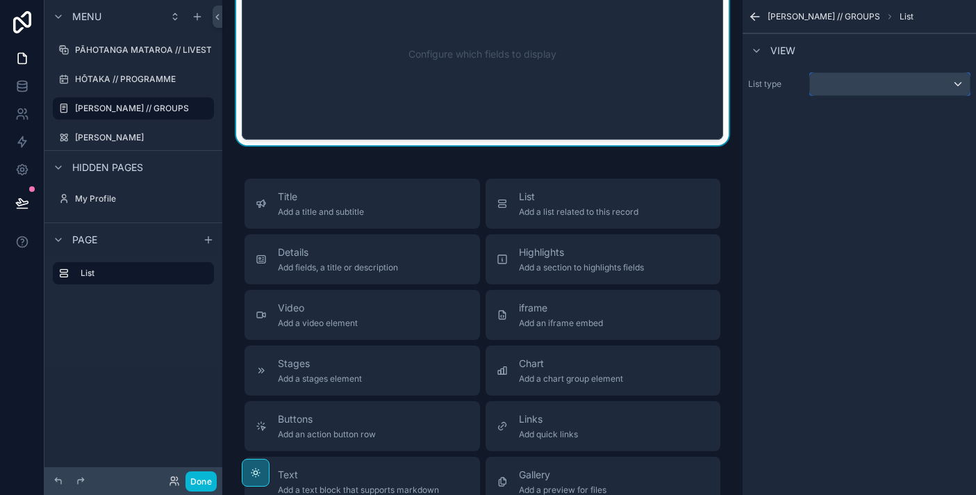
click at [862, 93] on div "scrollable content" at bounding box center [890, 84] width 160 height 22
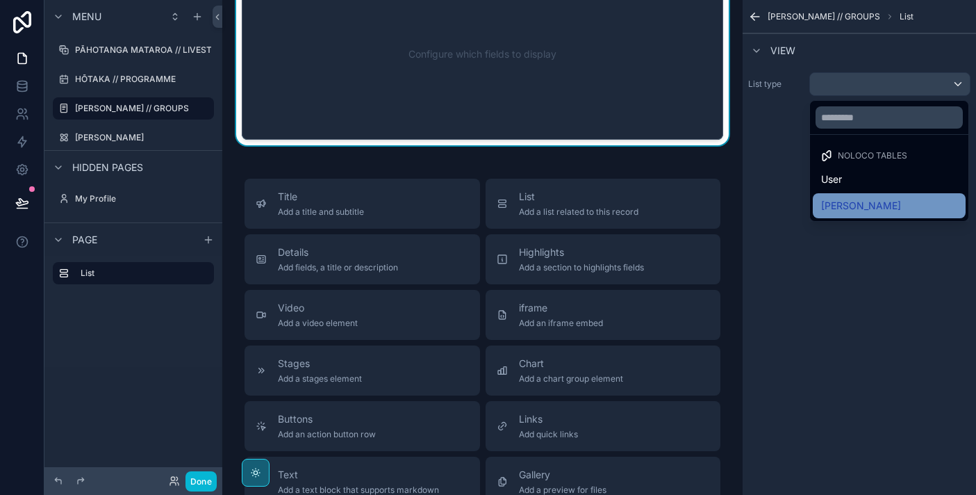
click at [854, 209] on span "[PERSON_NAME]" at bounding box center [861, 205] width 80 height 17
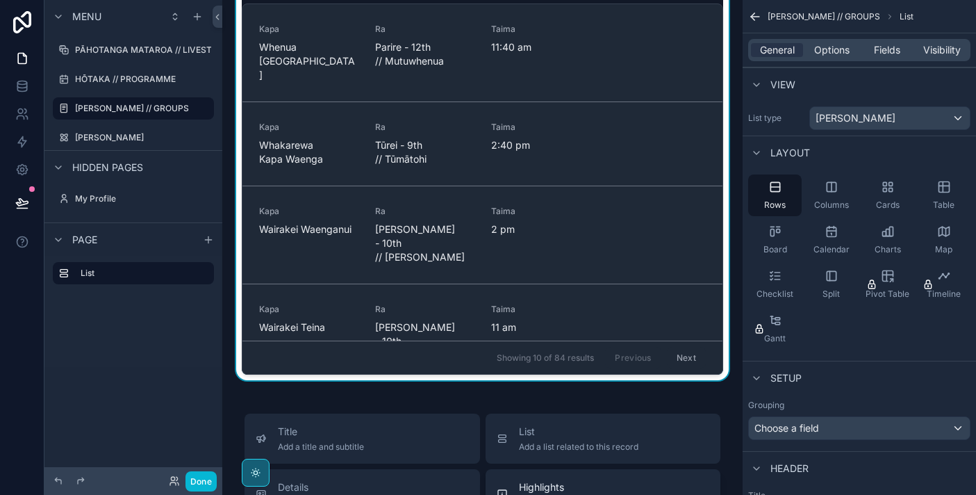
scroll to position [0, 0]
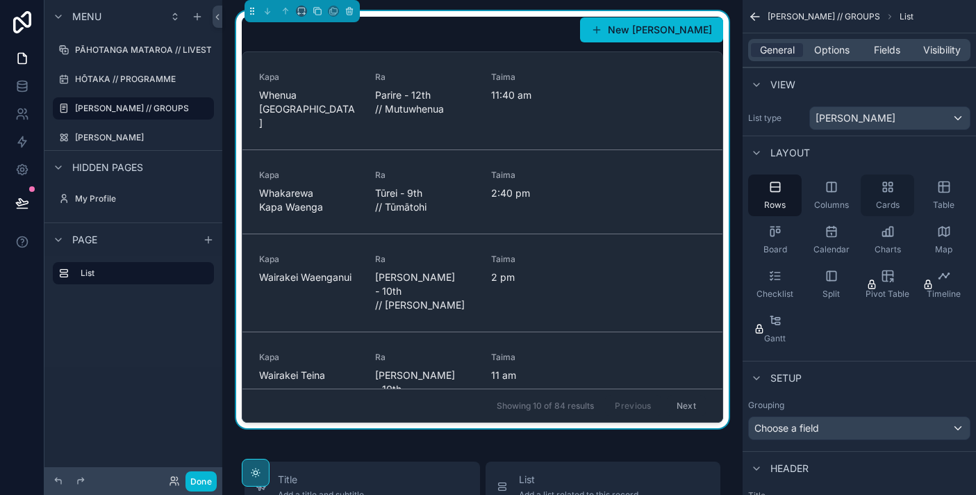
click at [880, 188] on div "Cards" at bounding box center [887, 195] width 53 height 42
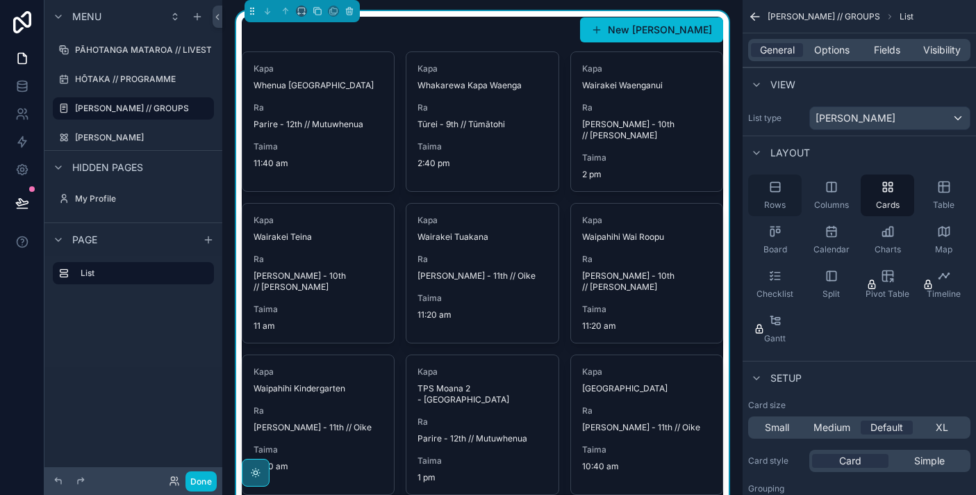
click at [789, 191] on div "Rows" at bounding box center [774, 195] width 53 height 42
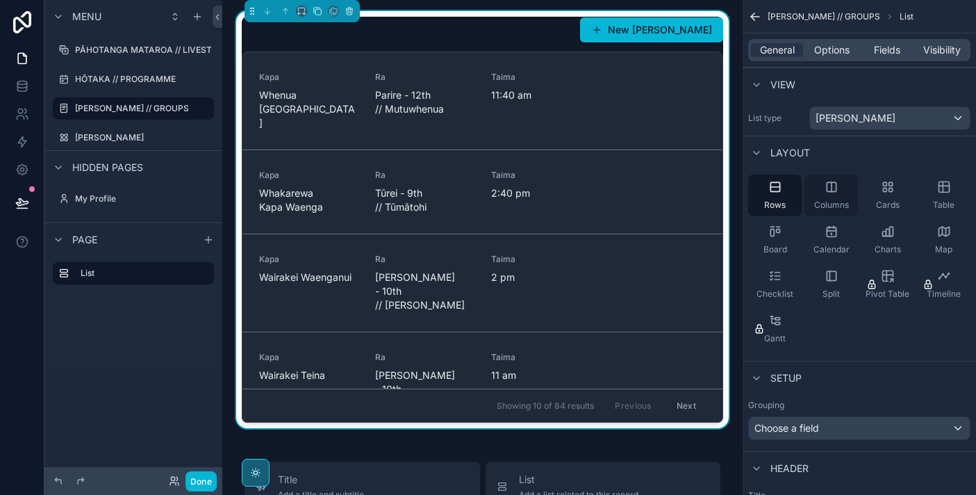
click at [822, 192] on div "Columns" at bounding box center [831, 195] width 53 height 42
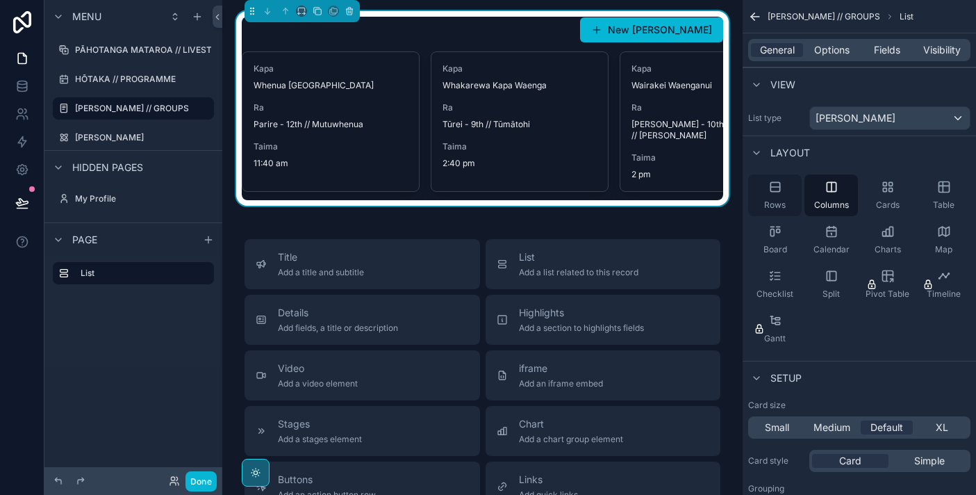
click at [770, 199] on div "Rows" at bounding box center [774, 195] width 53 height 42
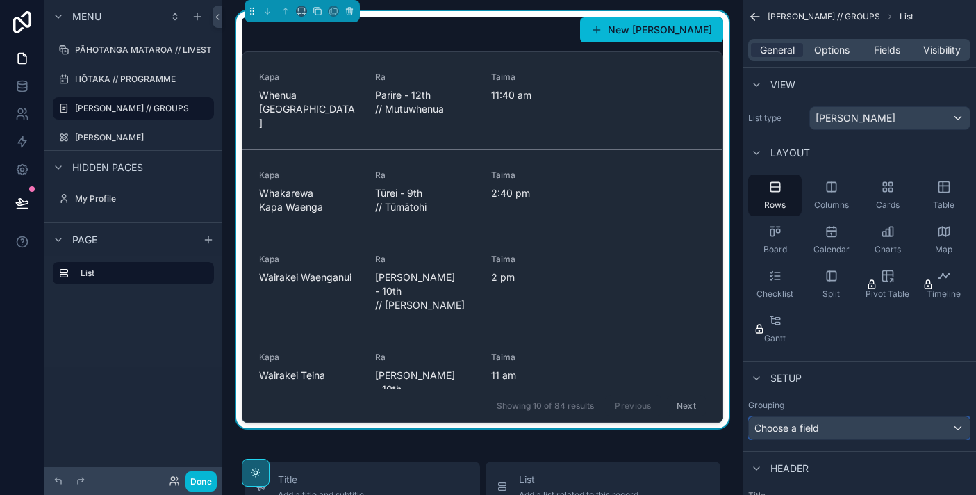
click at [794, 426] on span "Choose a field" at bounding box center [786, 428] width 65 height 12
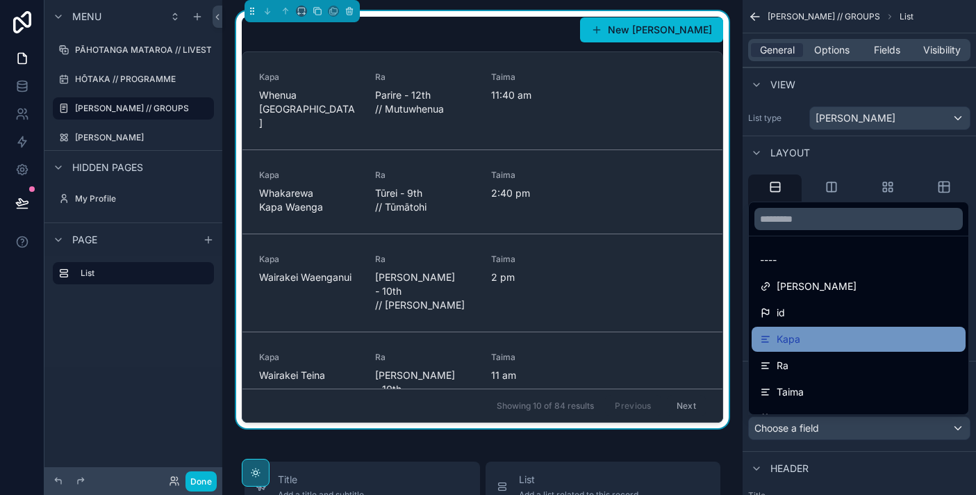
click at [816, 335] on div "Kapa" at bounding box center [858, 339] width 197 height 17
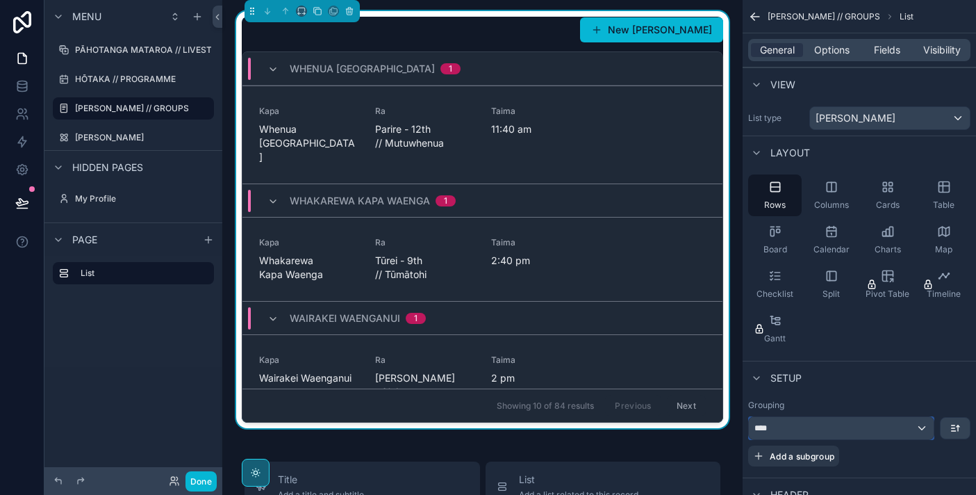
click at [798, 426] on div "****" at bounding box center [841, 428] width 185 height 22
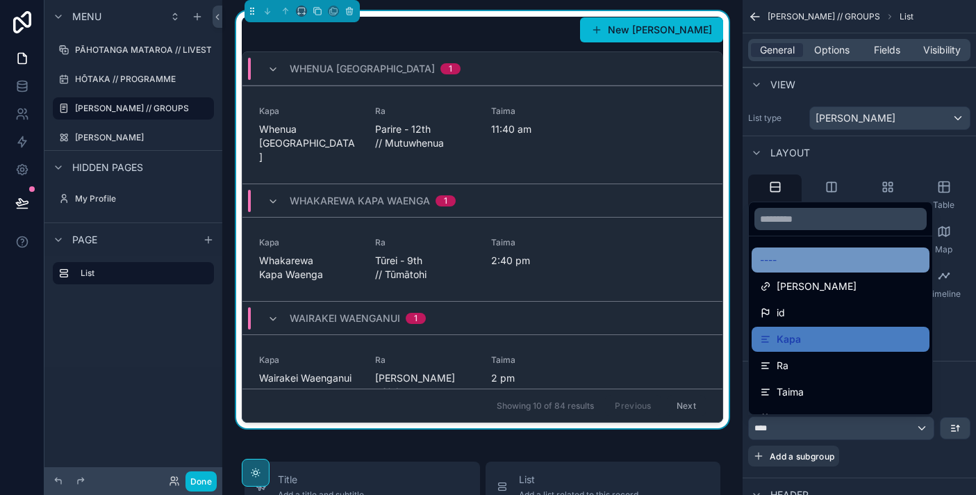
click at [827, 253] on div "----" at bounding box center [840, 259] width 161 height 17
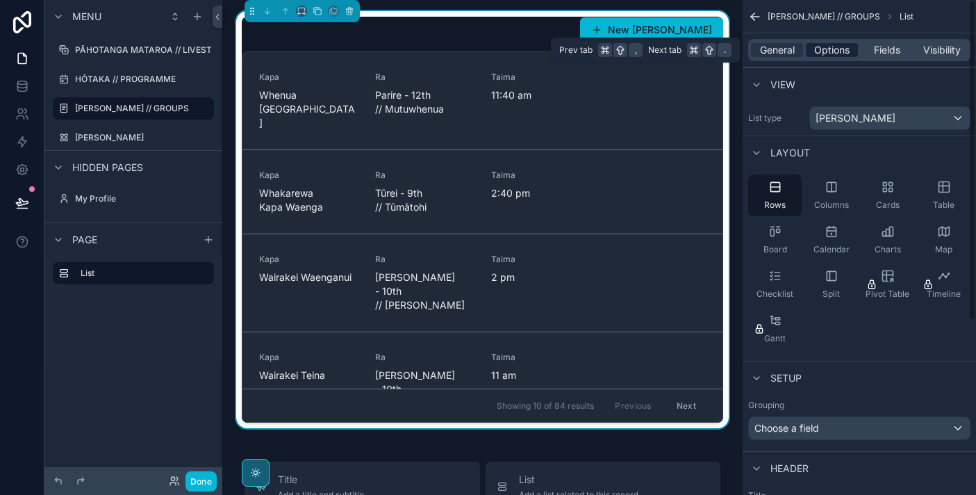
click at [837, 53] on span "Options" at bounding box center [831, 50] width 35 height 14
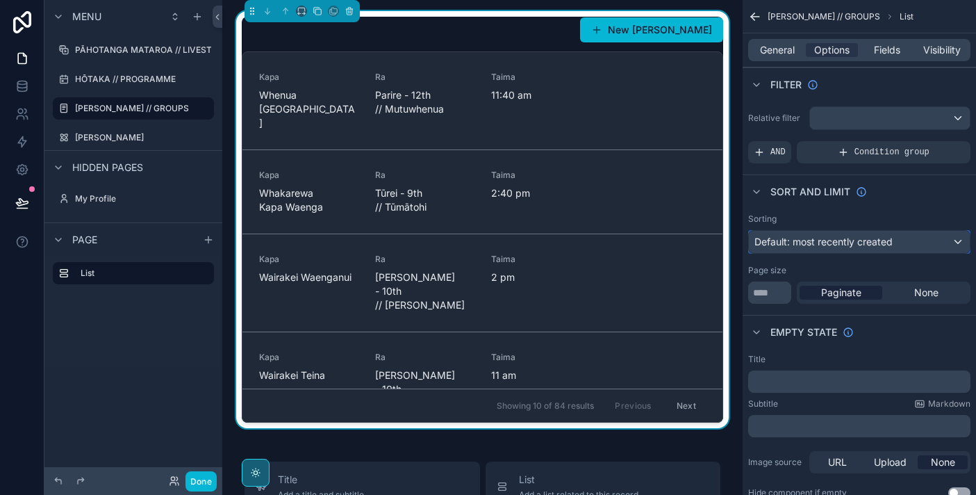
click at [855, 238] on span "Default: most recently created" at bounding box center [823, 242] width 138 height 12
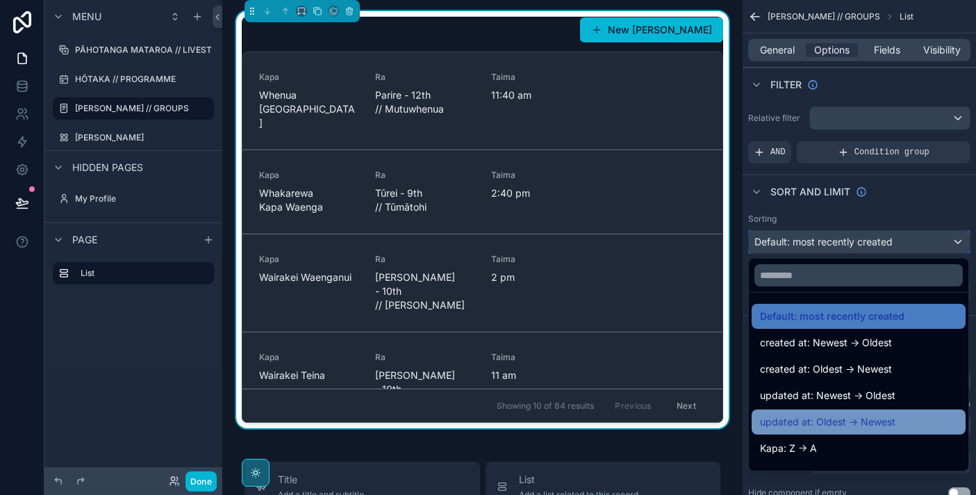
scroll to position [28, 0]
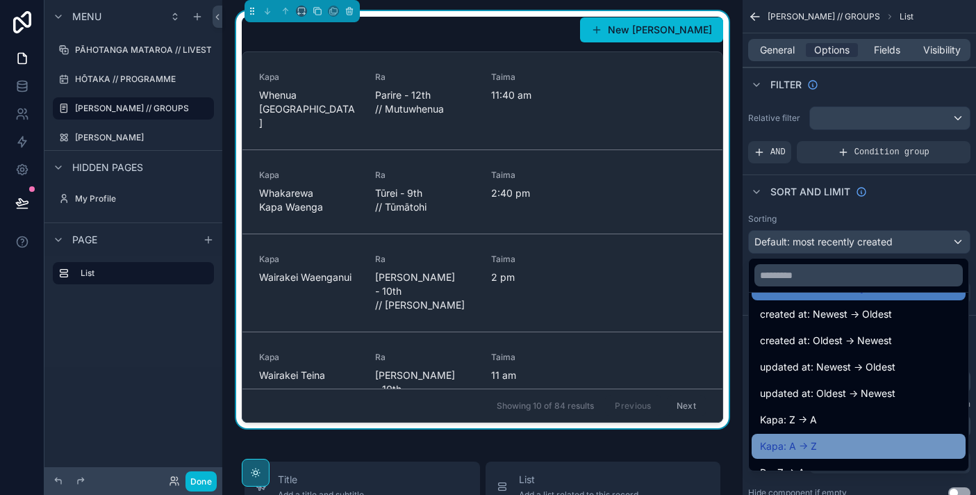
click at [834, 438] on div "Kapa: A -> Z" at bounding box center [858, 446] width 197 height 17
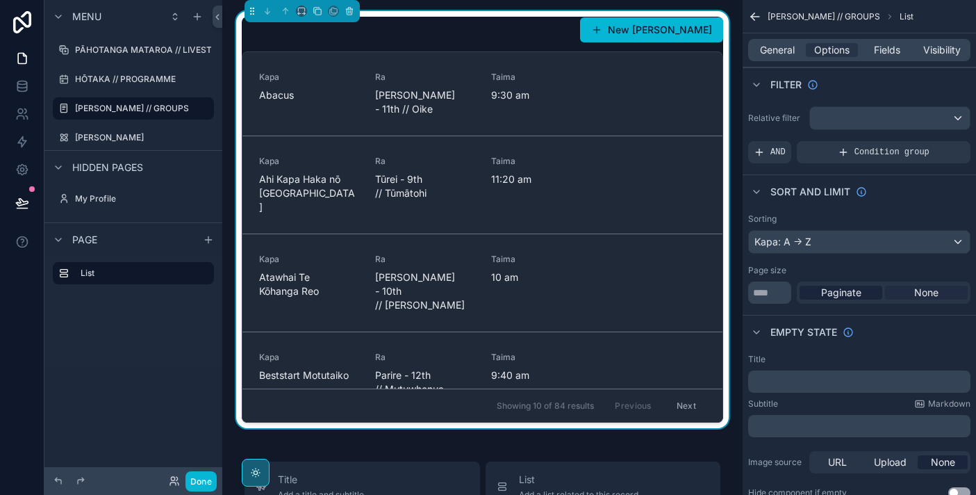
click at [911, 293] on div "None" at bounding box center [926, 293] width 83 height 14
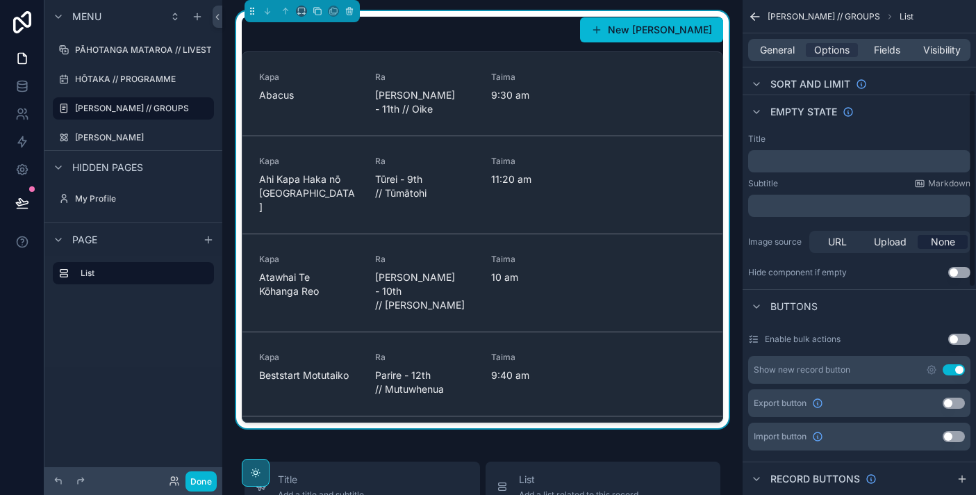
scroll to position [225, 0]
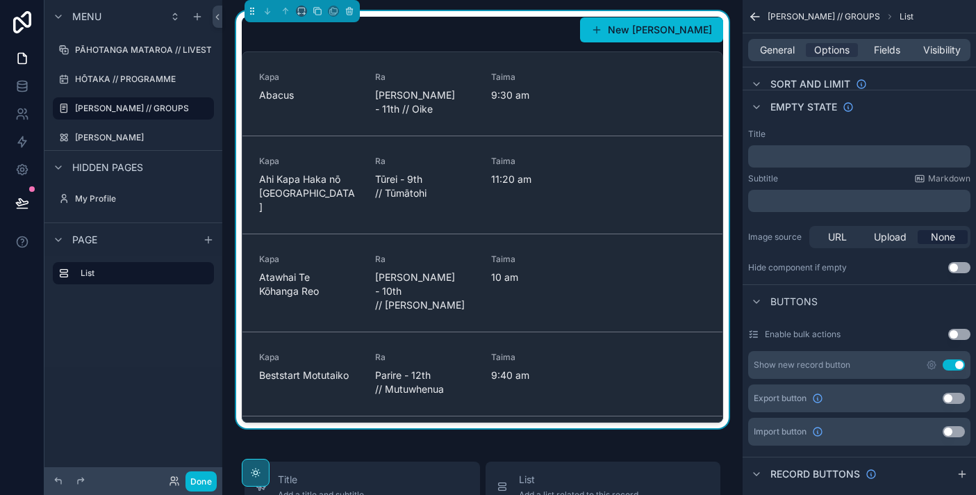
click at [955, 369] on button "Use setting" at bounding box center [954, 364] width 22 height 11
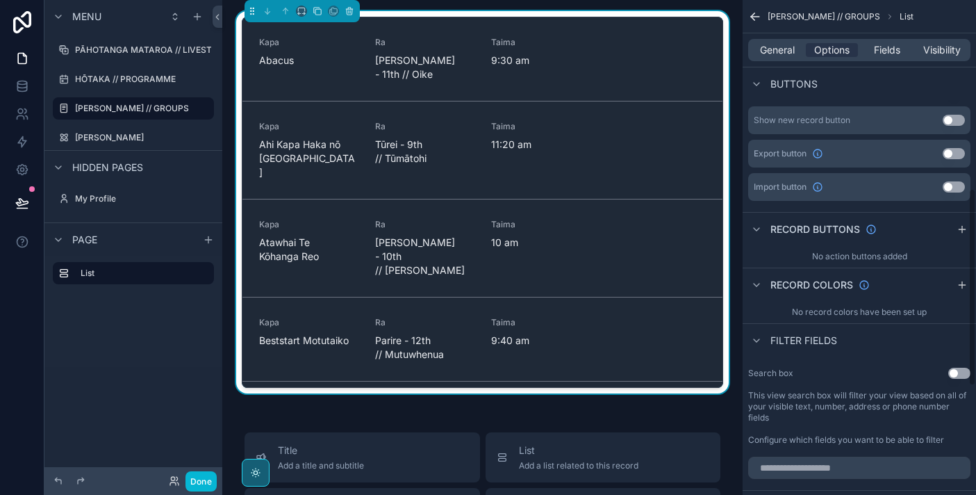
scroll to position [472, 0]
click at [932, 302] on div "No record colors have been set up" at bounding box center [859, 309] width 233 height 22
click at [959, 290] on div "Record colors" at bounding box center [859, 281] width 233 height 33
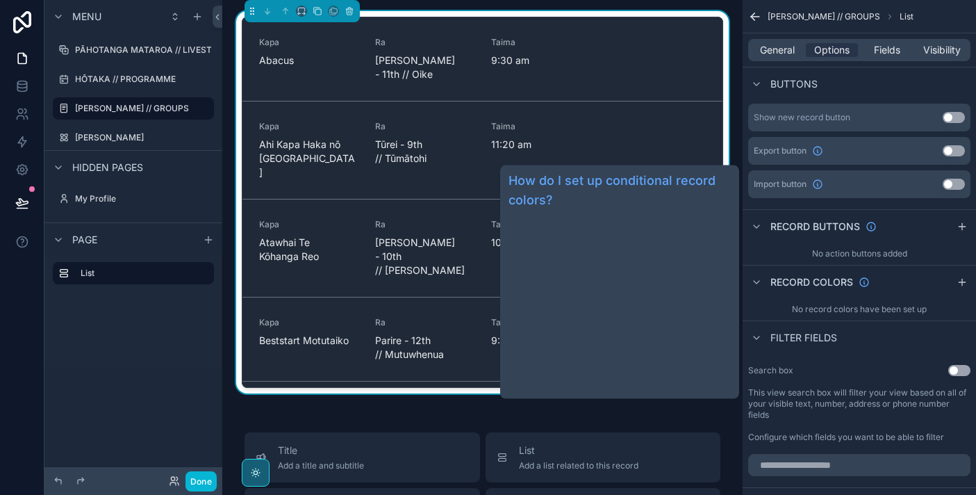
click at [847, 281] on span "Record colors" at bounding box center [811, 282] width 83 height 14
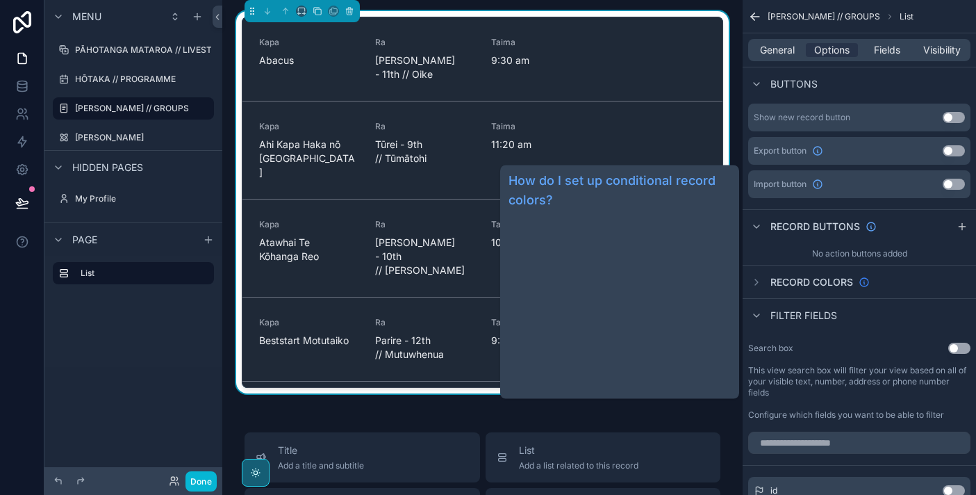
click at [863, 285] on icon "scrollable content" at bounding box center [864, 282] width 11 height 11
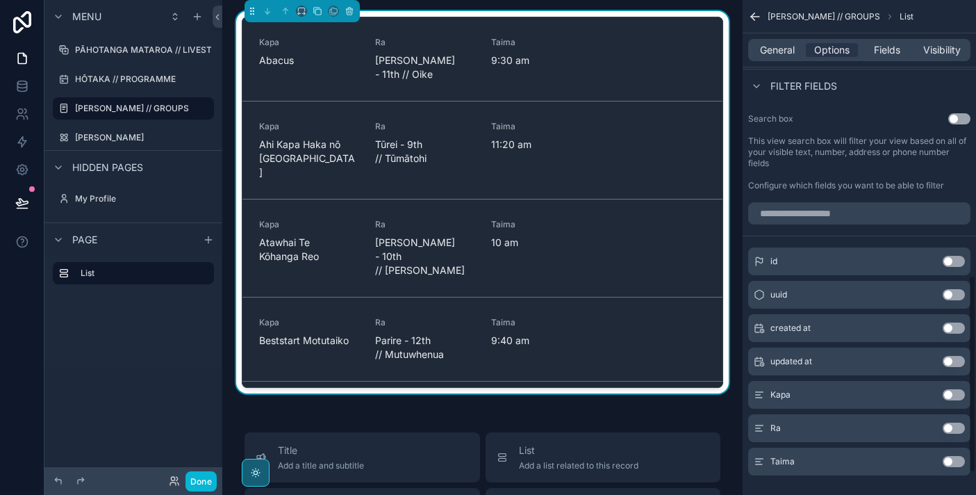
scroll to position [743, 0]
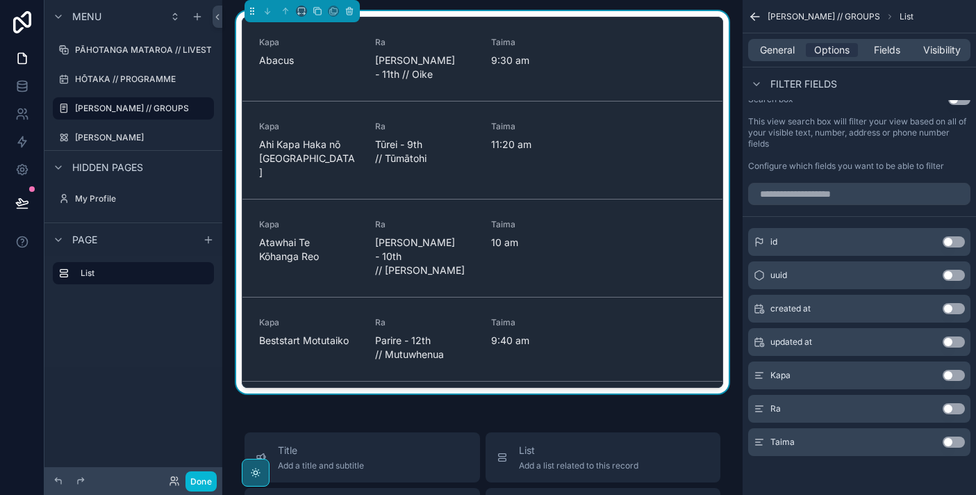
click at [955, 409] on button "Use setting" at bounding box center [954, 408] width 22 height 11
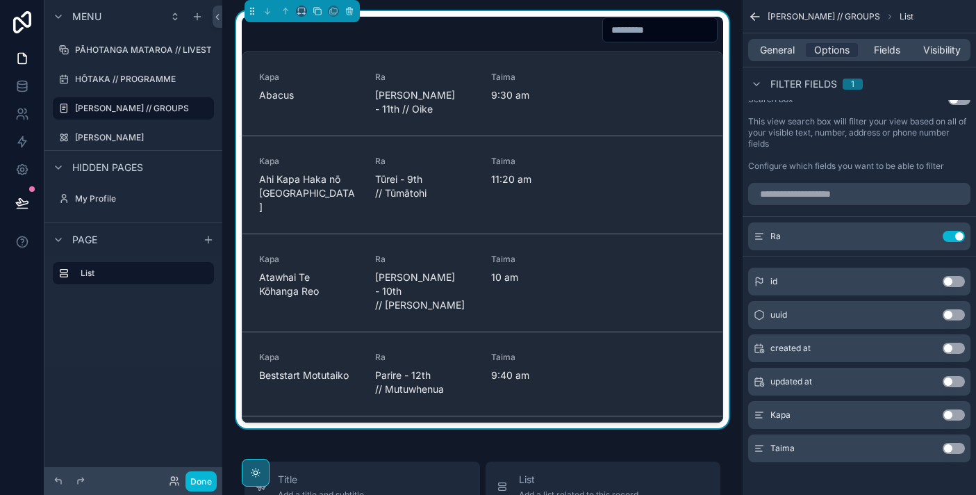
click at [640, 26] on input "scrollable content" at bounding box center [660, 29] width 114 height 19
click at [929, 235] on icon "scrollable content" at bounding box center [926, 236] width 11 height 11
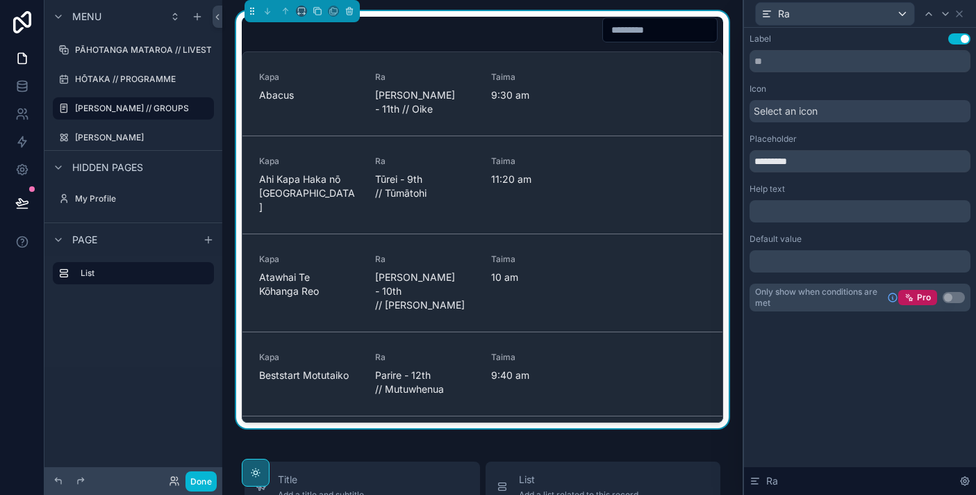
click at [961, 36] on button "Use setting" at bounding box center [959, 38] width 22 height 11
click at [959, 17] on icon at bounding box center [959, 13] width 11 height 11
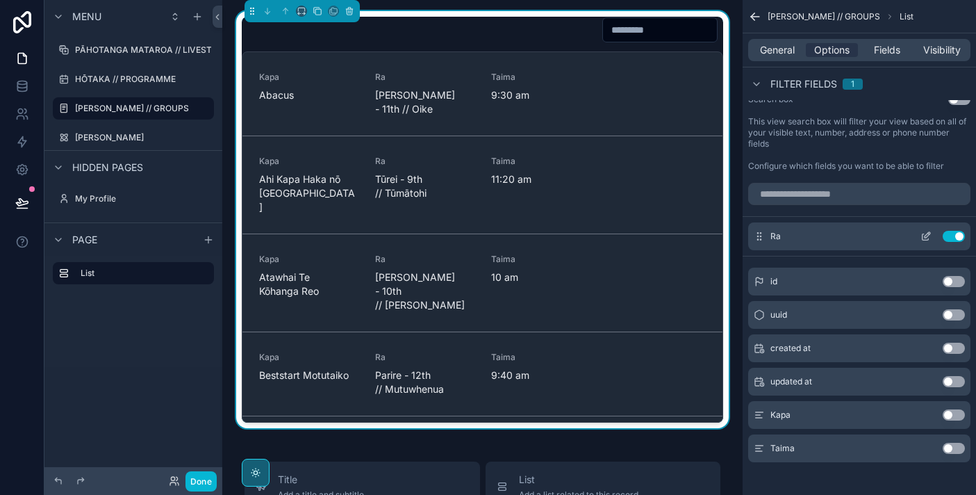
click at [957, 233] on button "Use setting" at bounding box center [954, 236] width 22 height 11
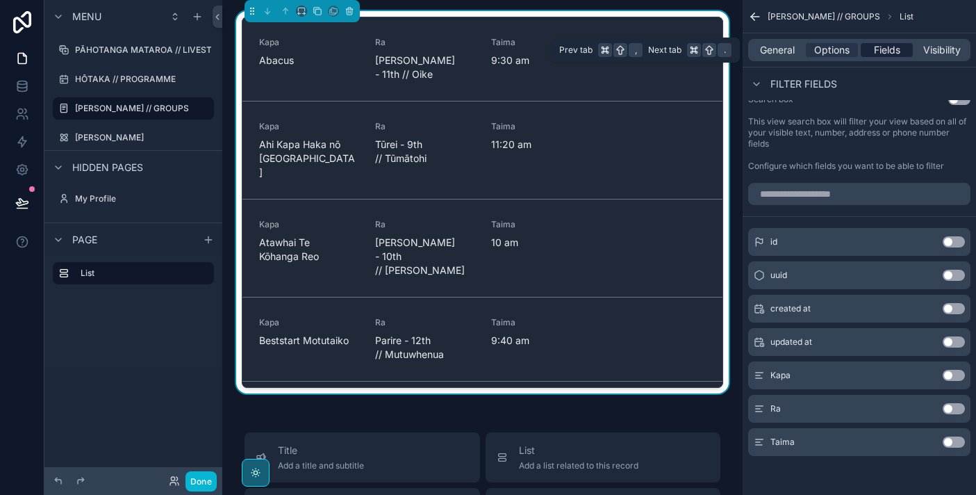
click at [875, 53] on span "Fields" at bounding box center [887, 50] width 26 height 14
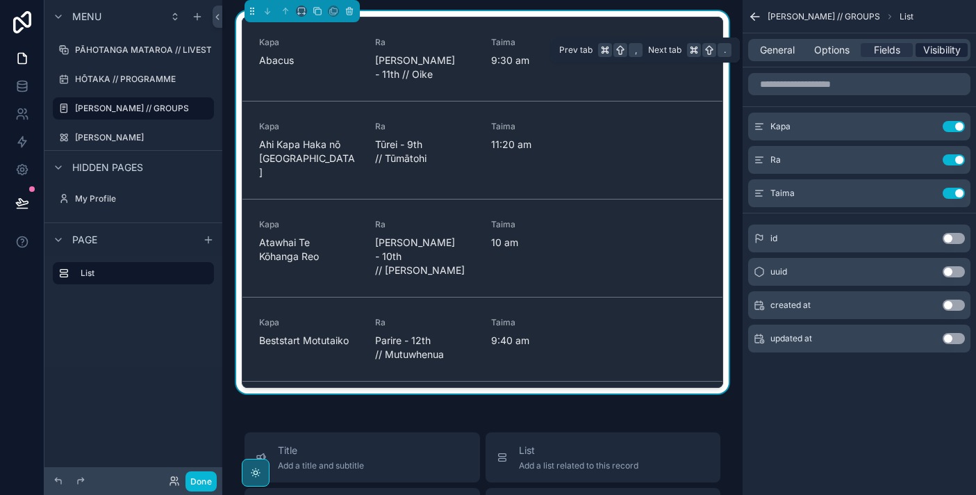
click at [934, 52] on span "Visibility" at bounding box center [942, 50] width 38 height 14
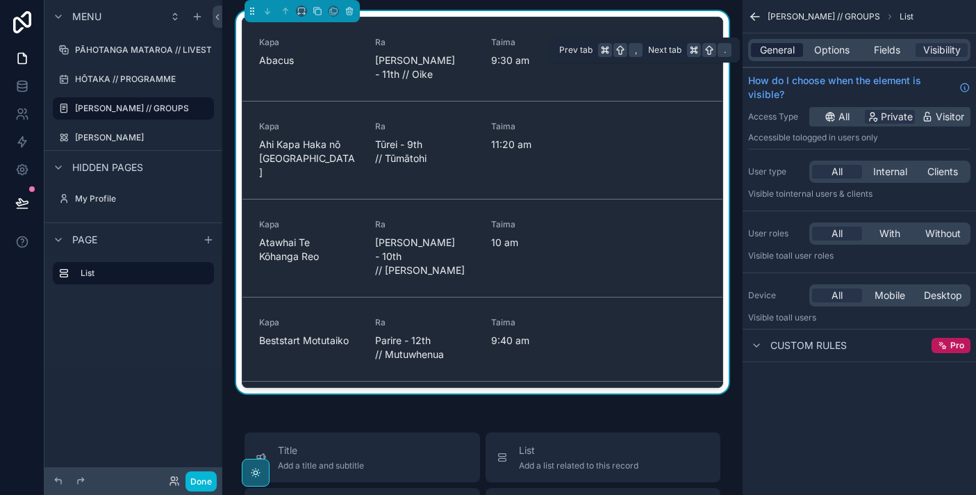
click at [784, 46] on span "General" at bounding box center [777, 50] width 35 height 14
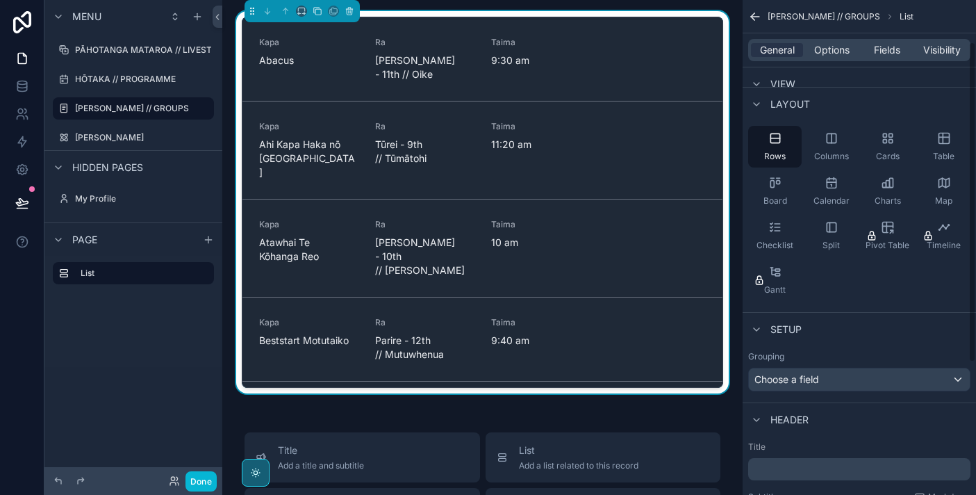
scroll to position [72, 0]
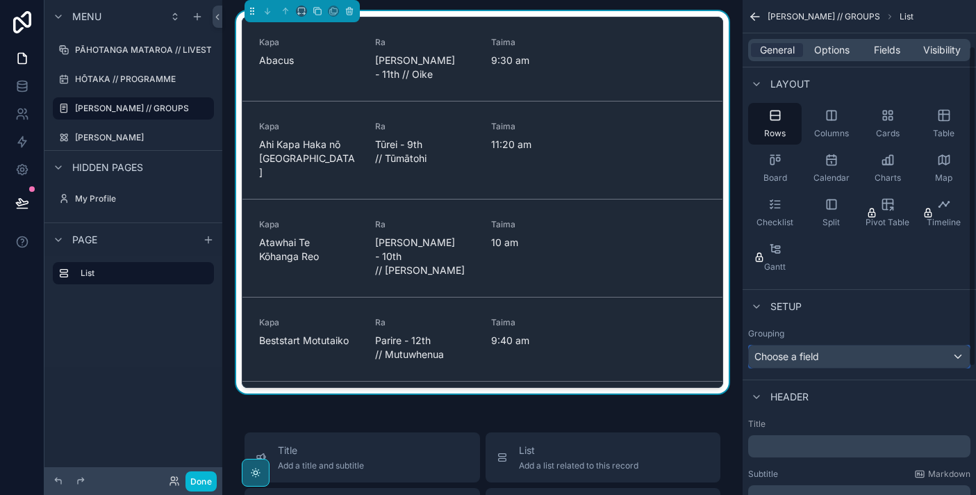
click at [856, 356] on div "Choose a field" at bounding box center [859, 356] width 221 height 22
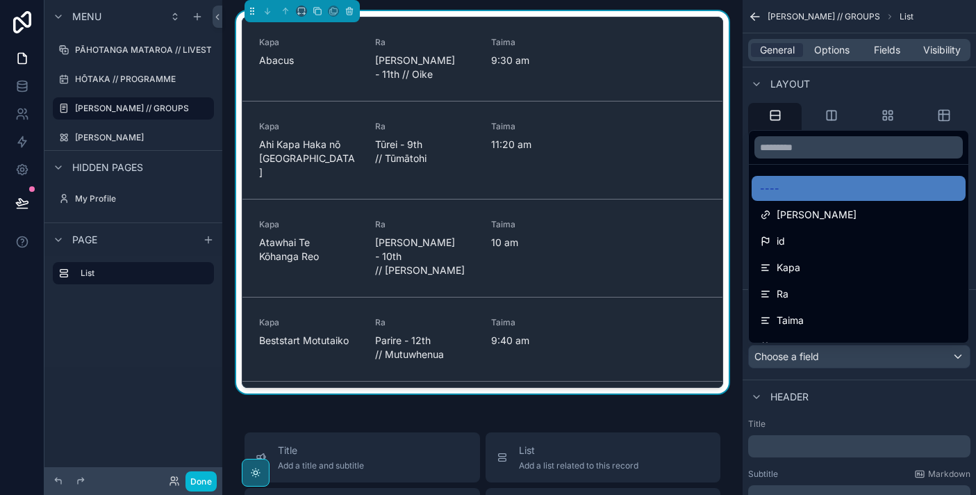
click at [856, 356] on div "scrollable content" at bounding box center [488, 247] width 976 height 495
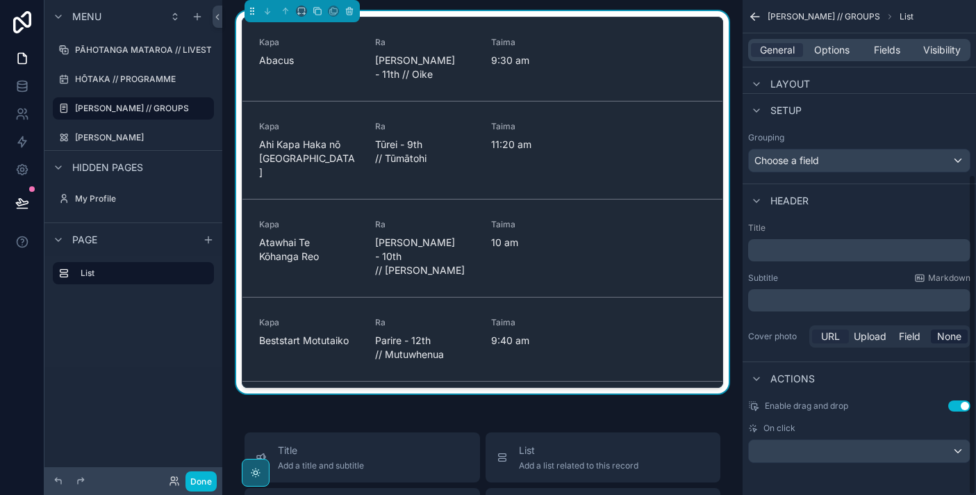
scroll to position [269, 0]
click at [957, 402] on button "Use setting" at bounding box center [959, 404] width 22 height 11
click at [874, 447] on div "scrollable content" at bounding box center [859, 449] width 221 height 22
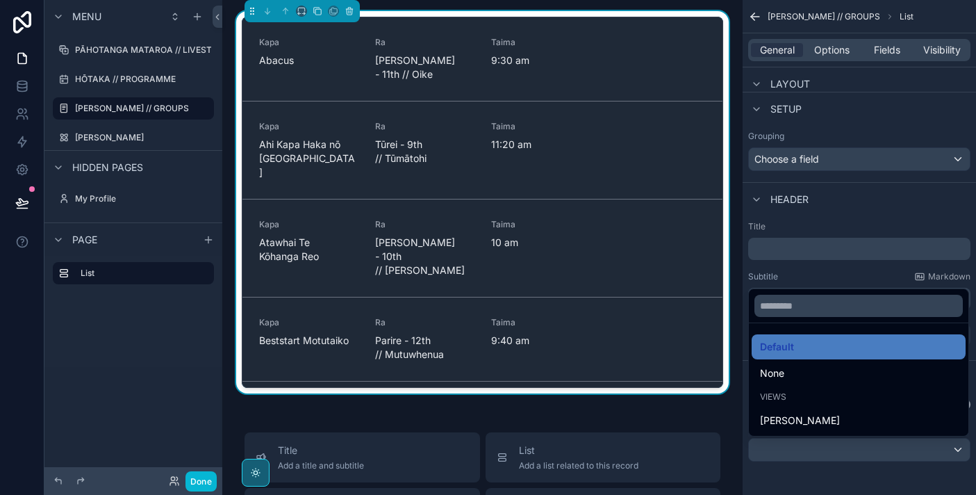
click at [862, 468] on div "scrollable content" at bounding box center [488, 247] width 976 height 495
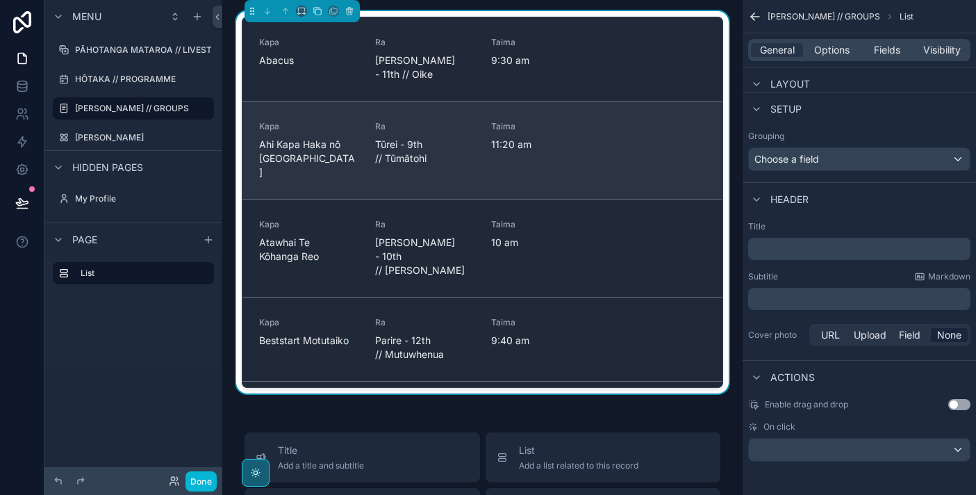
click at [593, 101] on link "Kapa Ahi Kapa Haka nō Waipāhīhī Ra Tūrei - 9th // Tūmātohi Taima 11:20 am" at bounding box center [482, 150] width 480 height 98
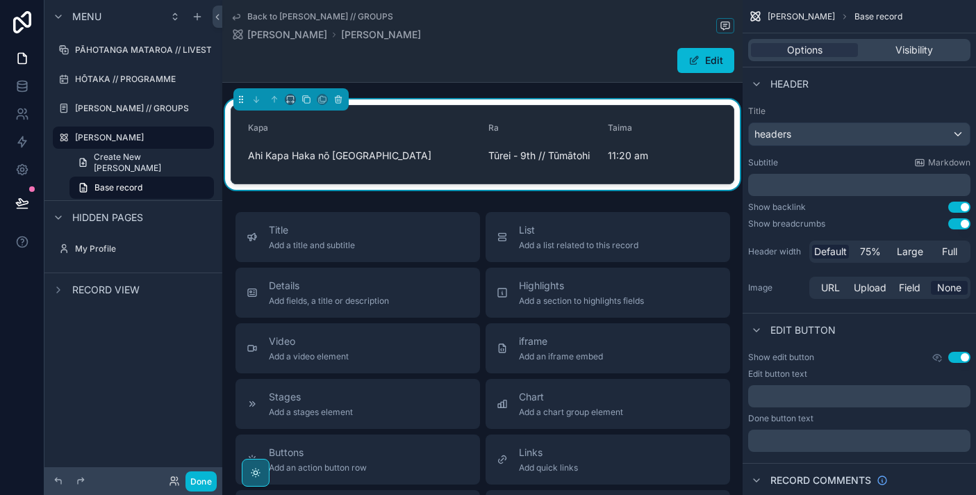
click at [675, 156] on span "11:20 am" at bounding box center [662, 156] width 109 height 14
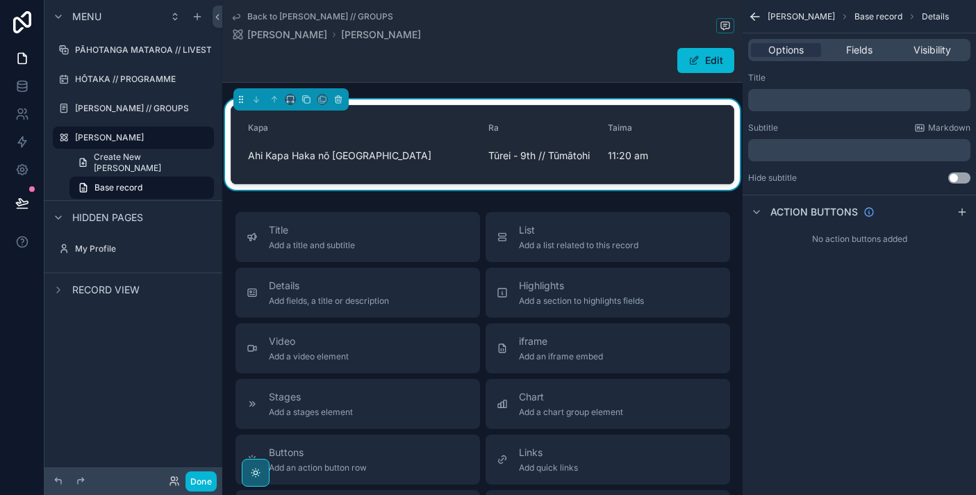
click at [641, 197] on div "Back to NGĀ KAPA // GROUPS Ngā Kapa Ngā Kapa Edit Kapa Ahi Kapa Haka nō Waipāhī…" at bounding box center [482, 409] width 520 height 818
click at [859, 63] on div "Options Fields Visibility" at bounding box center [859, 49] width 233 height 33
click at [838, 96] on p "﻿" at bounding box center [861, 99] width 214 height 11
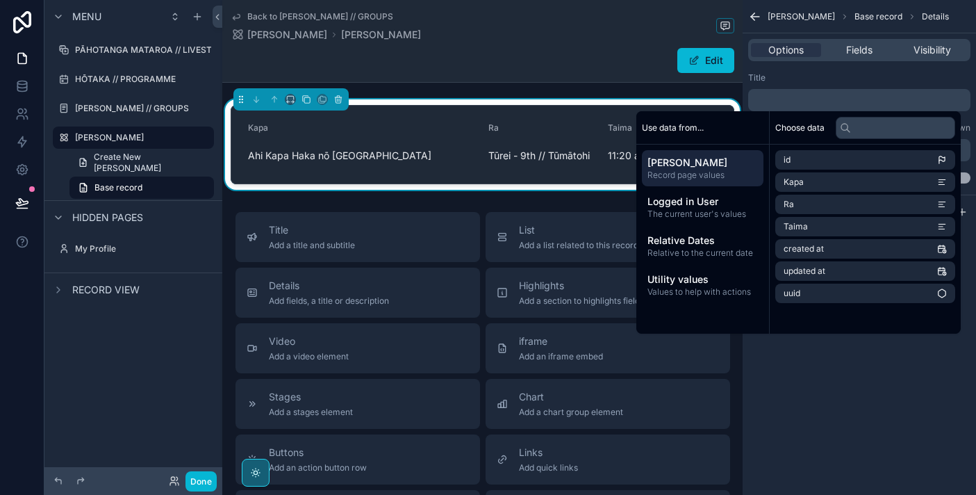
click at [846, 402] on div "Ngā Kapa Base record Details Options Fields Visibility Title ﻿ Subtitle Markdow…" at bounding box center [859, 247] width 233 height 495
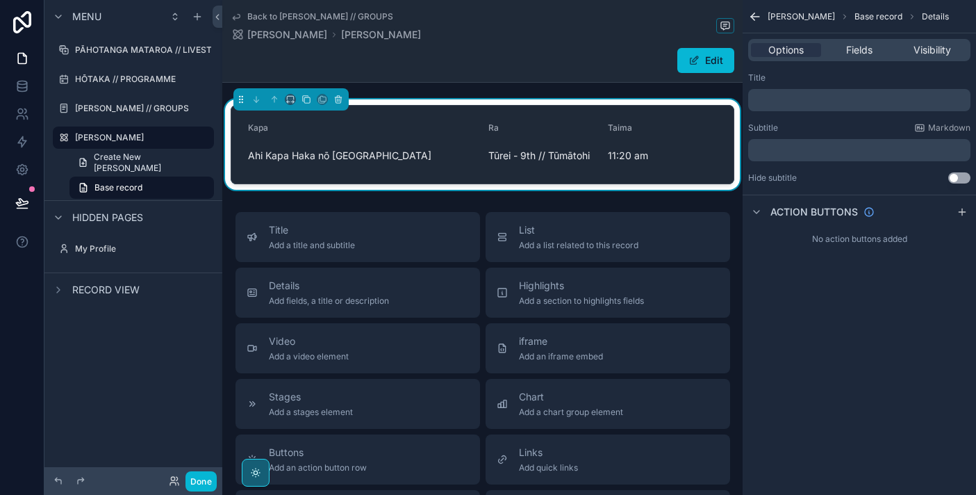
click at [815, 100] on p "﻿" at bounding box center [861, 99] width 214 height 11
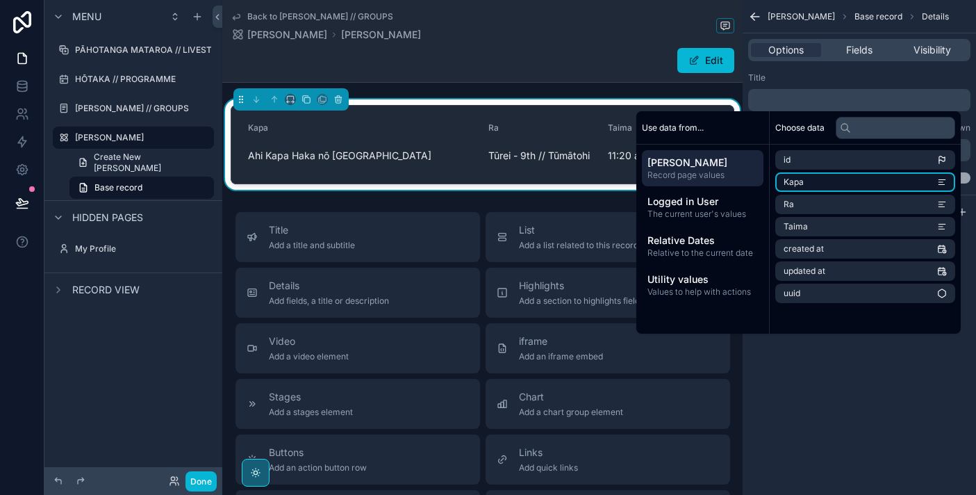
click at [823, 185] on li "Kapa" at bounding box center [865, 181] width 180 height 19
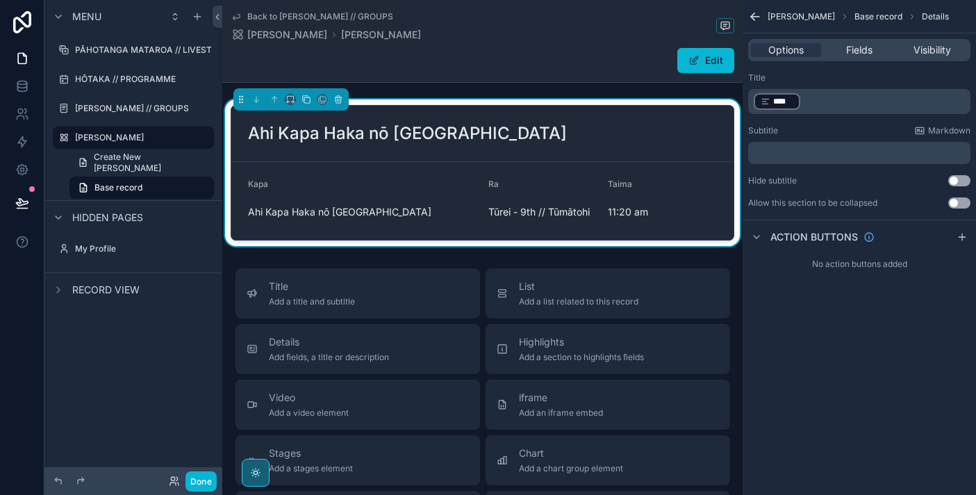
click at [315, 192] on div "Kapa" at bounding box center [362, 187] width 229 height 17
click at [853, 54] on span "Fields" at bounding box center [859, 50] width 26 height 14
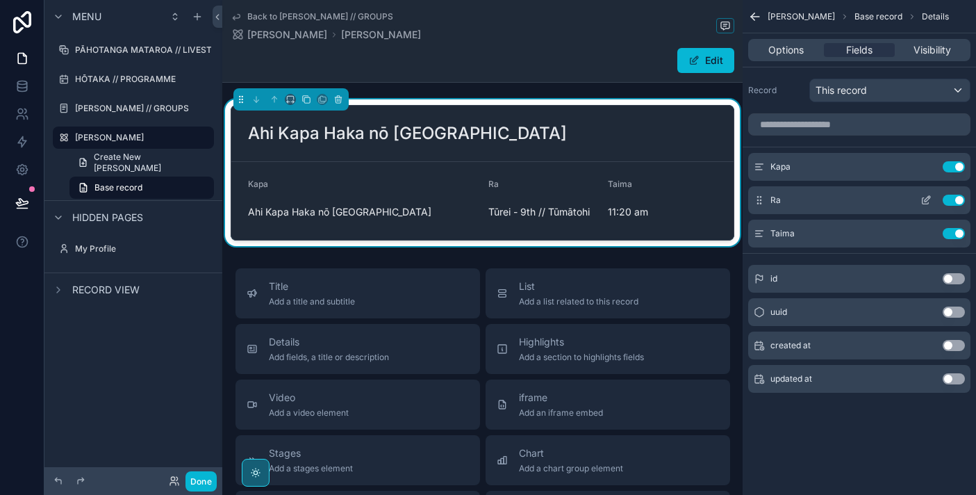
click at [962, 197] on button "Use setting" at bounding box center [954, 200] width 22 height 11
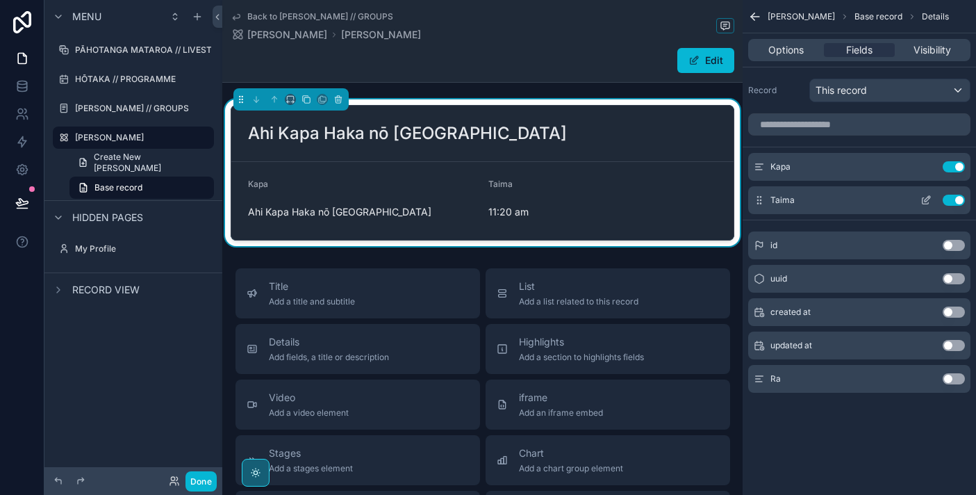
click at [957, 201] on button "Use setting" at bounding box center [954, 200] width 22 height 11
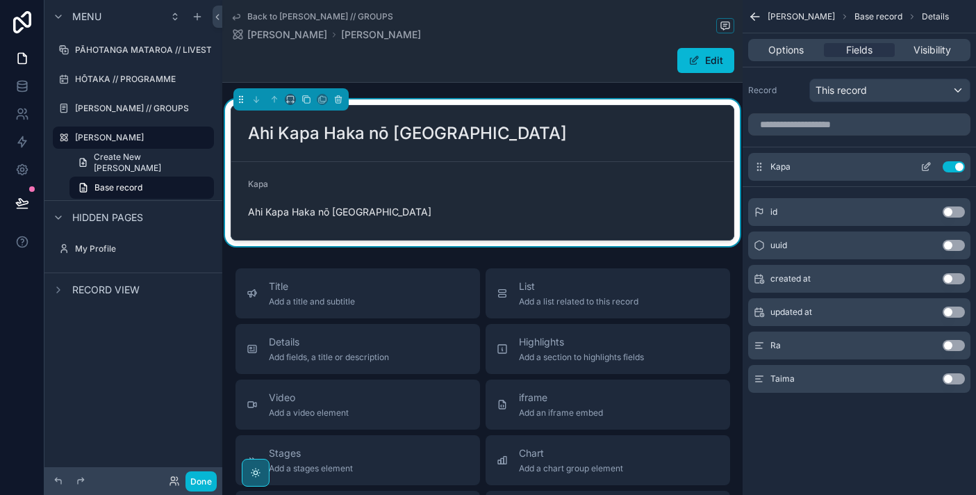
click at [953, 167] on button "Use setting" at bounding box center [954, 166] width 22 height 11
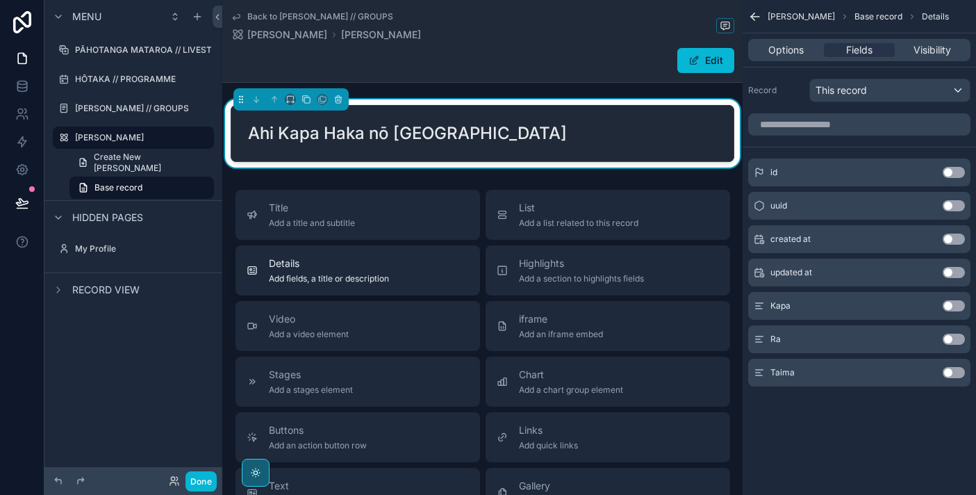
click at [365, 272] on div "Details Add fields, a title or description" at bounding box center [329, 270] width 120 height 28
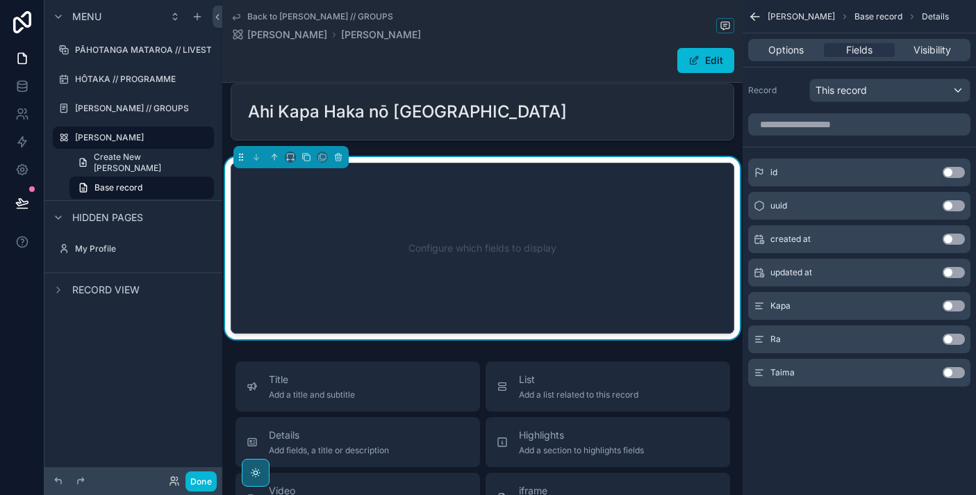
scroll to position [22, 0]
click at [470, 198] on div "Configure which fields to display" at bounding box center [483, 247] width 458 height 125
click at [897, 89] on div "This record" at bounding box center [890, 90] width 160 height 22
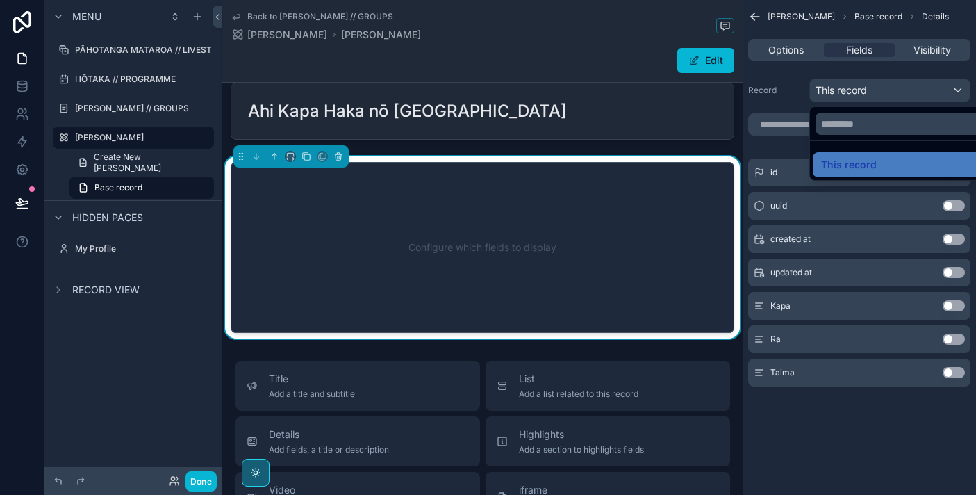
click at [897, 89] on div "scrollable content" at bounding box center [488, 247] width 976 height 495
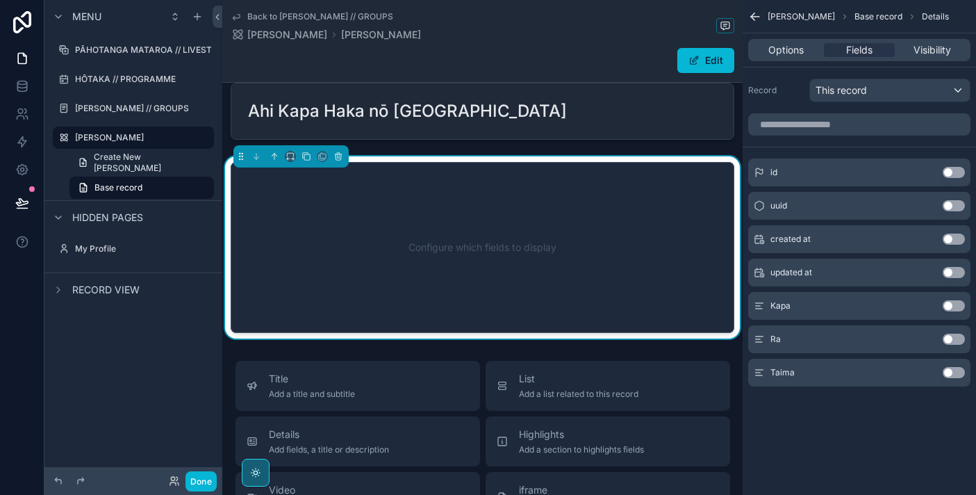
click at [954, 342] on button "Use setting" at bounding box center [954, 338] width 22 height 11
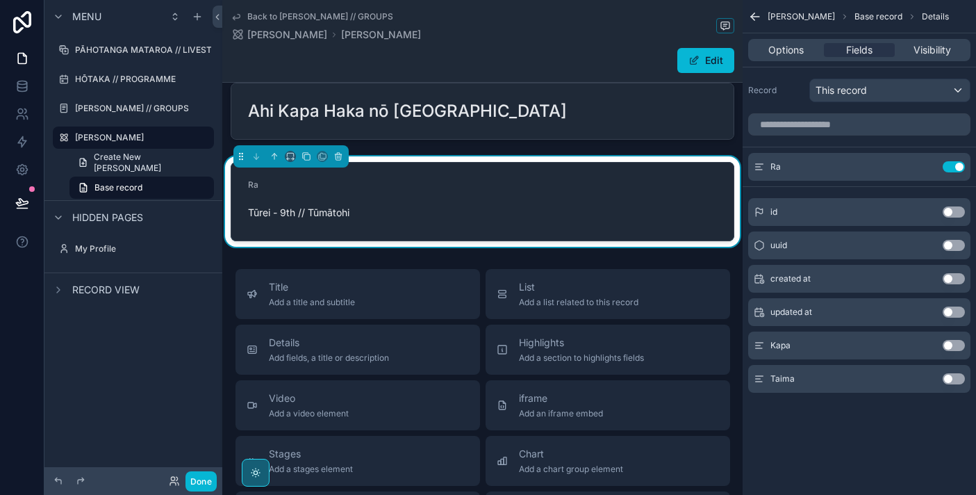
click at [952, 381] on button "Use setting" at bounding box center [954, 378] width 22 height 11
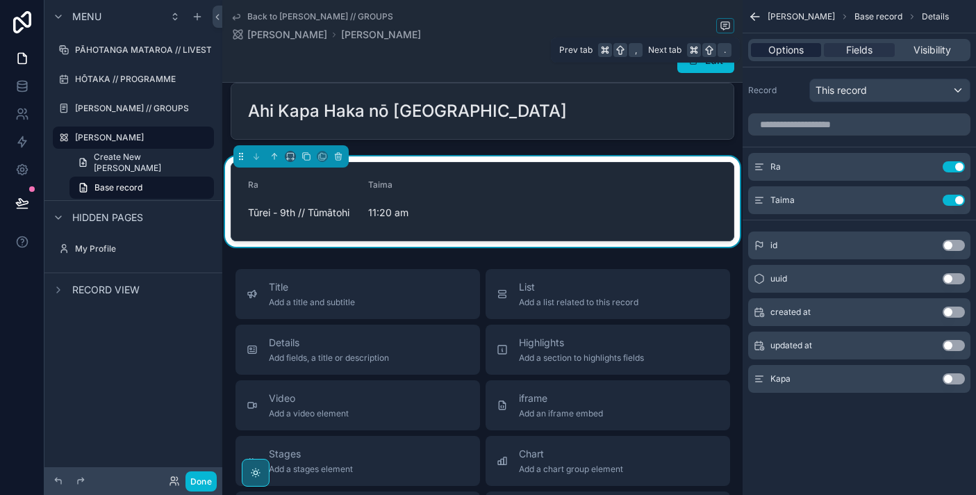
click at [790, 49] on span "Options" at bounding box center [785, 50] width 35 height 14
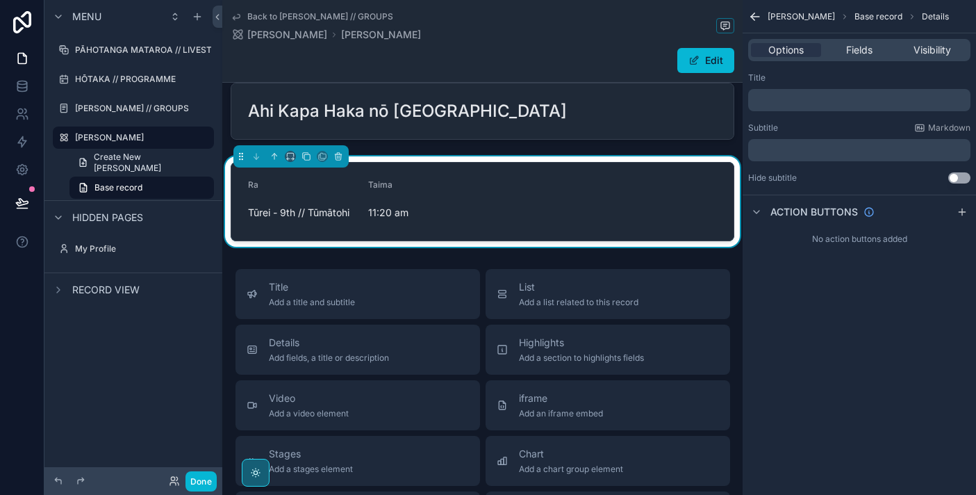
scroll to position [0, 0]
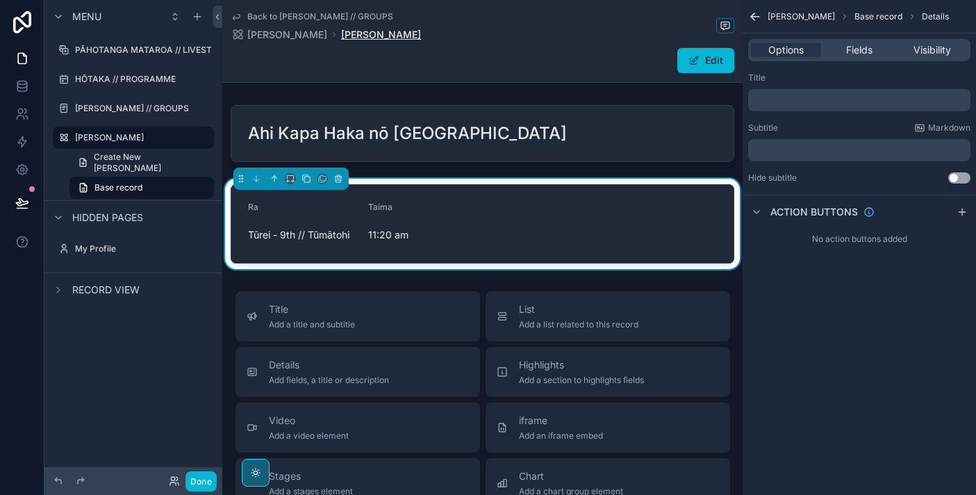
click at [341, 40] on span "[PERSON_NAME]" at bounding box center [381, 35] width 80 height 14
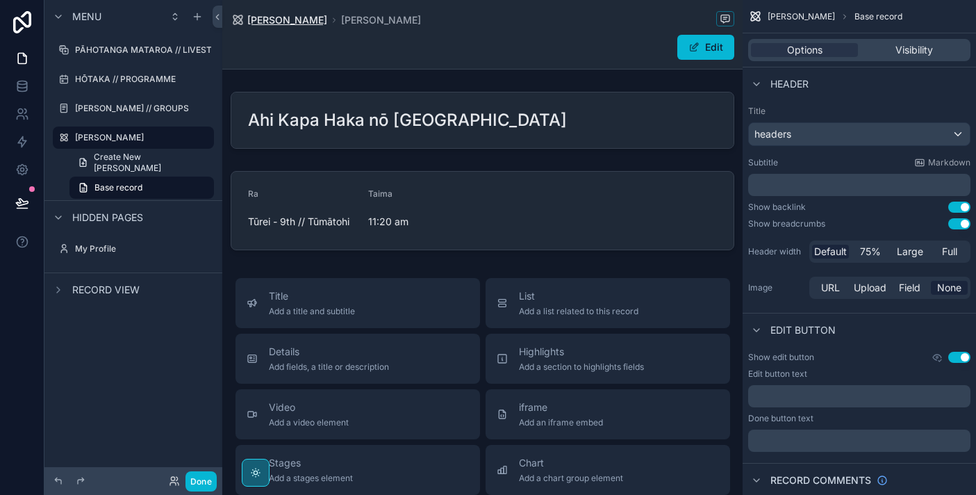
click at [272, 21] on span "[PERSON_NAME]" at bounding box center [287, 20] width 80 height 14
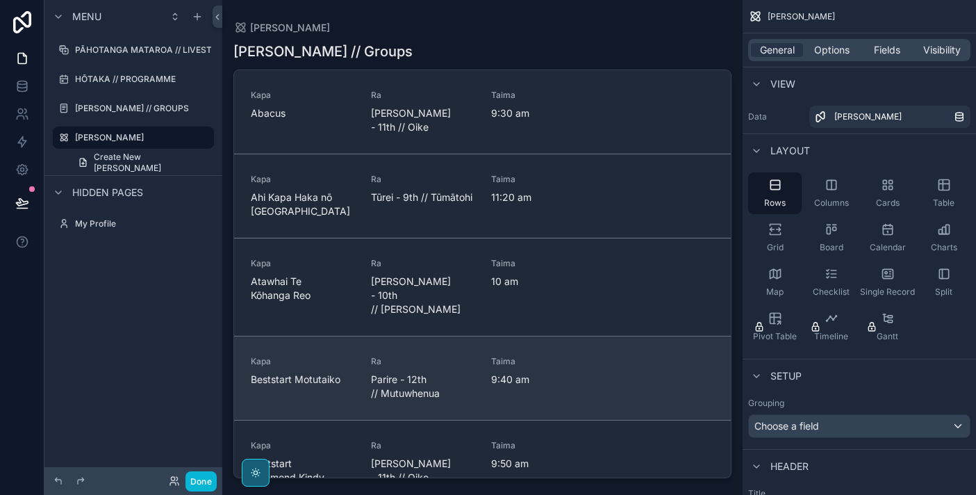
click at [288, 372] on span "Beststart Motutaiko" at bounding box center [303, 379] width 104 height 14
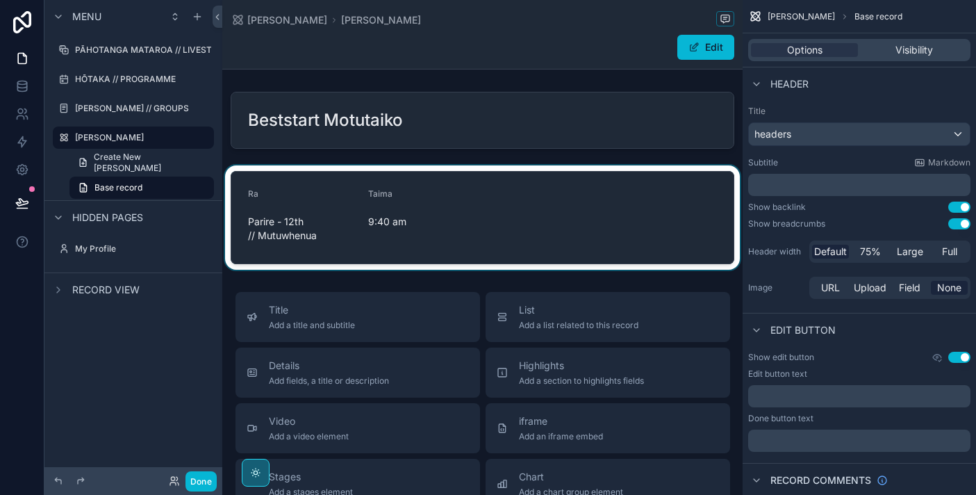
click at [311, 211] on div "scrollable content" at bounding box center [482, 217] width 520 height 104
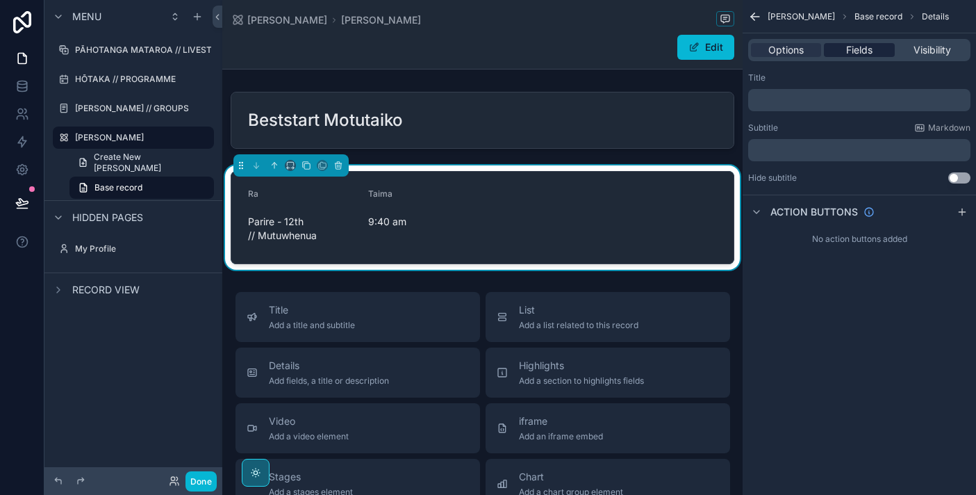
click at [847, 53] on span "Fields" at bounding box center [859, 50] width 26 height 14
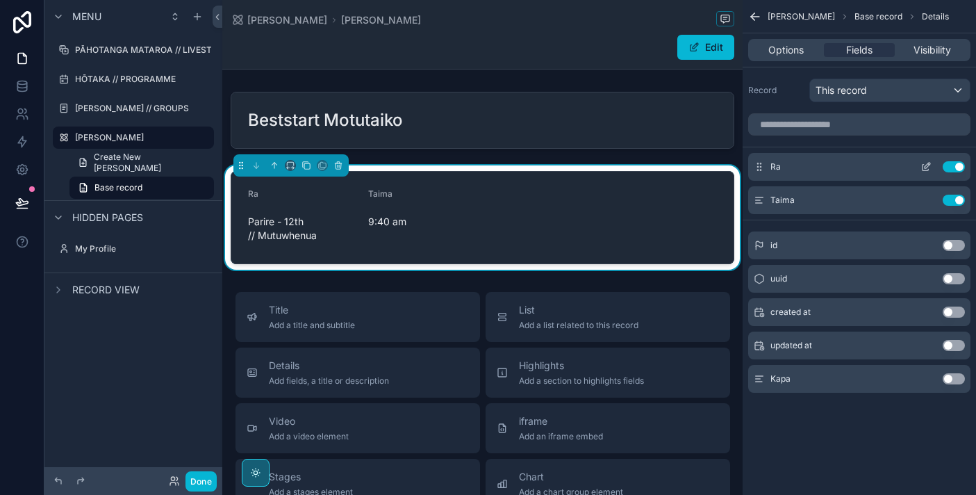
click at [929, 165] on icon "scrollable content" at bounding box center [928, 166] width 6 height 6
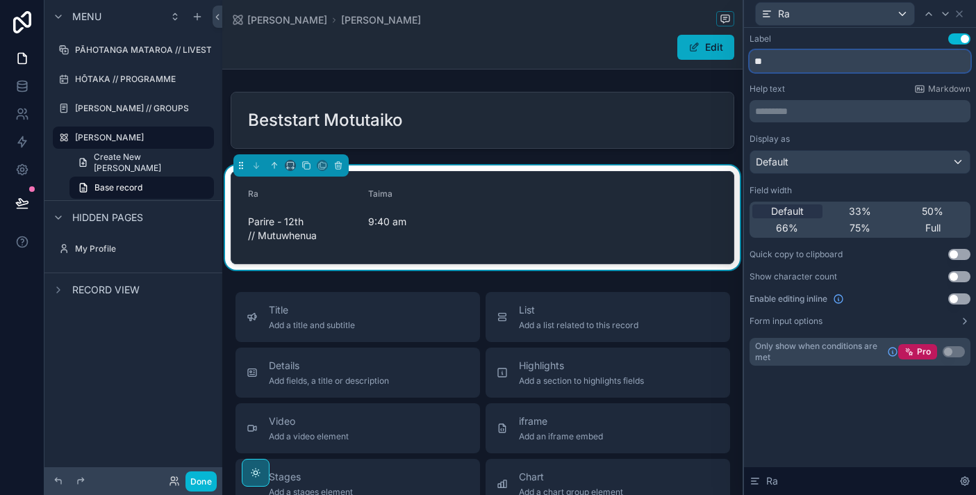
drag, startPoint x: 807, startPoint y: 63, endPoint x: 702, endPoint y: 53, distance: 104.6
click at [702, 53] on div "Ra Label Use setting ** Help text Markdown ********* ﻿ Display as Default Field…" at bounding box center [488, 247] width 976 height 495
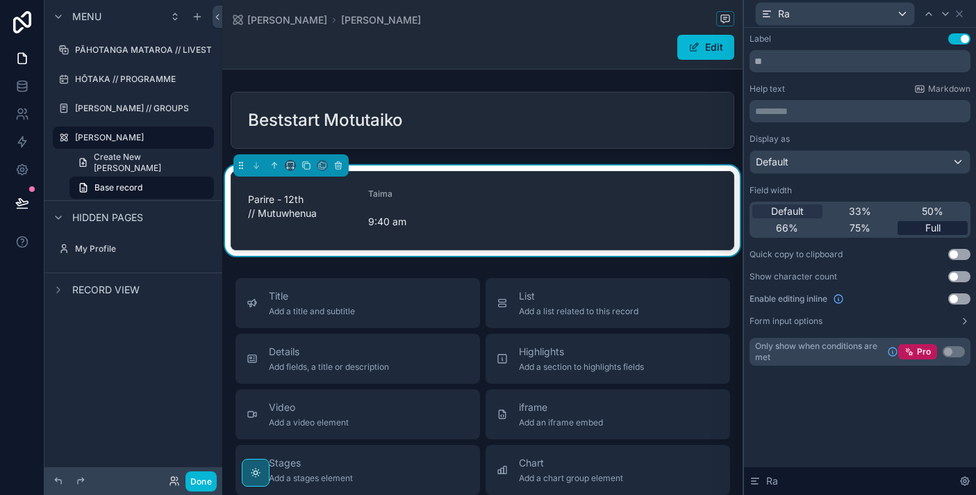
click at [926, 228] on span "Full" at bounding box center [932, 228] width 15 height 14
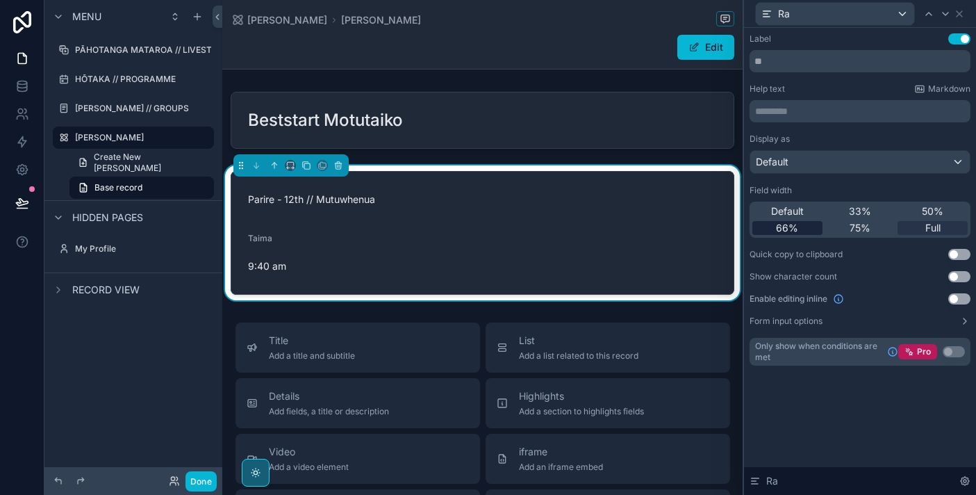
click at [800, 223] on div "66%" at bounding box center [787, 228] width 70 height 14
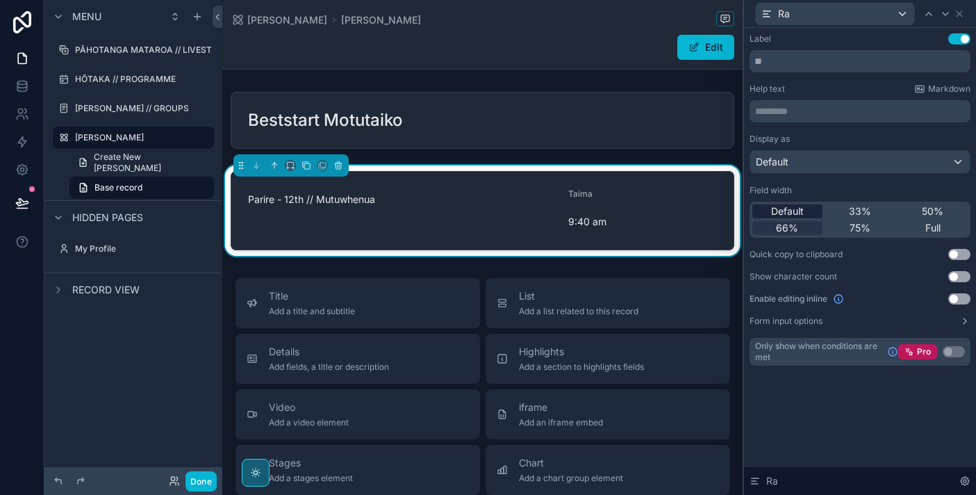
click at [800, 208] on span "Default" at bounding box center [787, 211] width 33 height 14
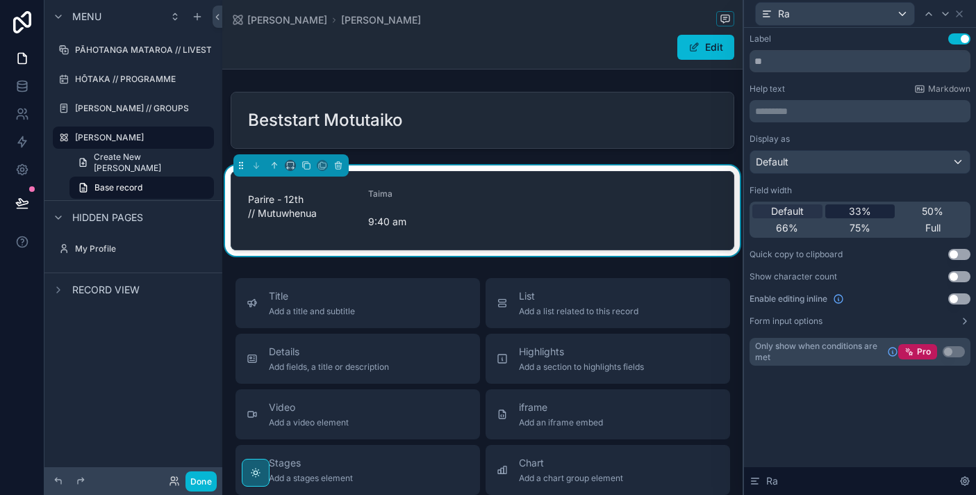
click at [856, 217] on span "33%" at bounding box center [860, 211] width 22 height 14
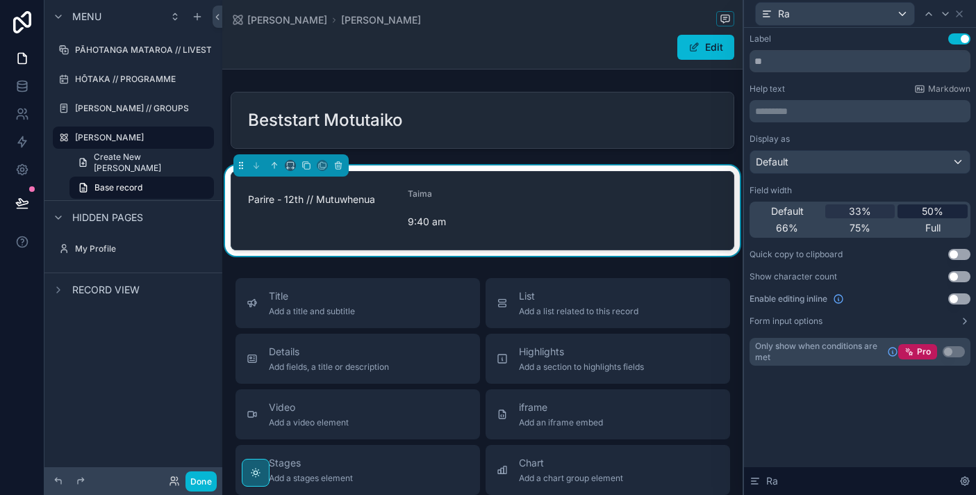
click at [914, 211] on div "50%" at bounding box center [933, 211] width 70 height 14
click at [850, 324] on button "Form input options" at bounding box center [860, 320] width 221 height 11
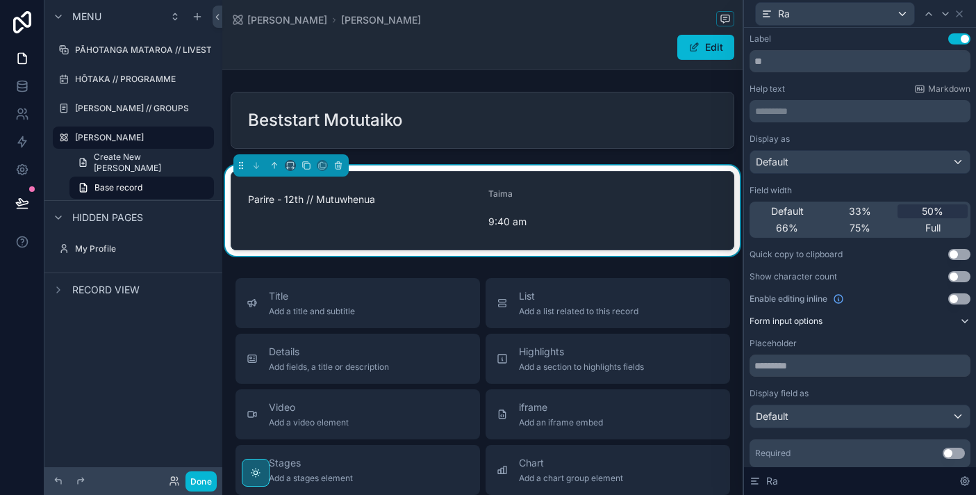
scroll to position [83, 0]
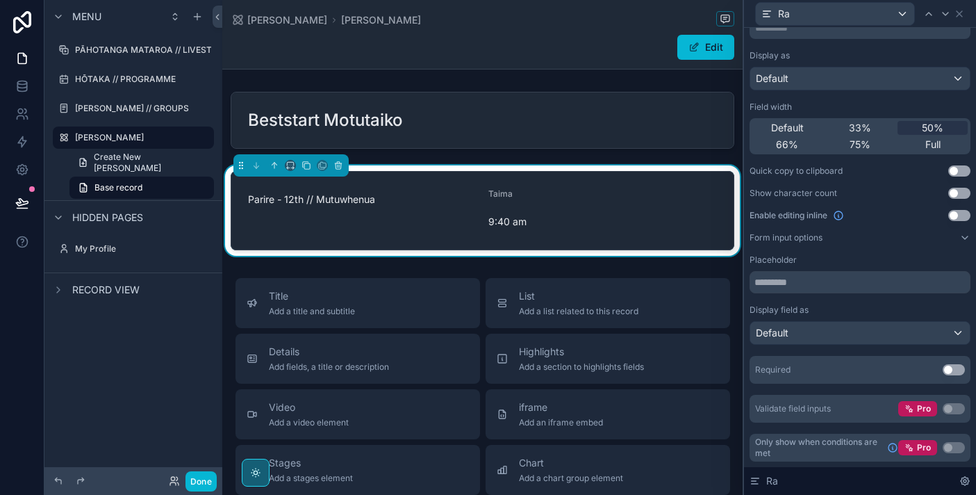
click at [805, 260] on div "Placeholder" at bounding box center [860, 259] width 221 height 11
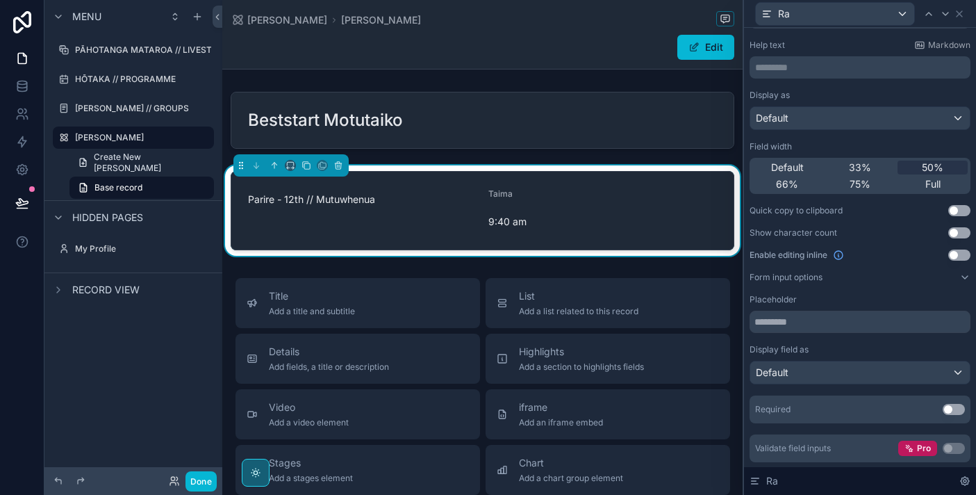
scroll to position [0, 0]
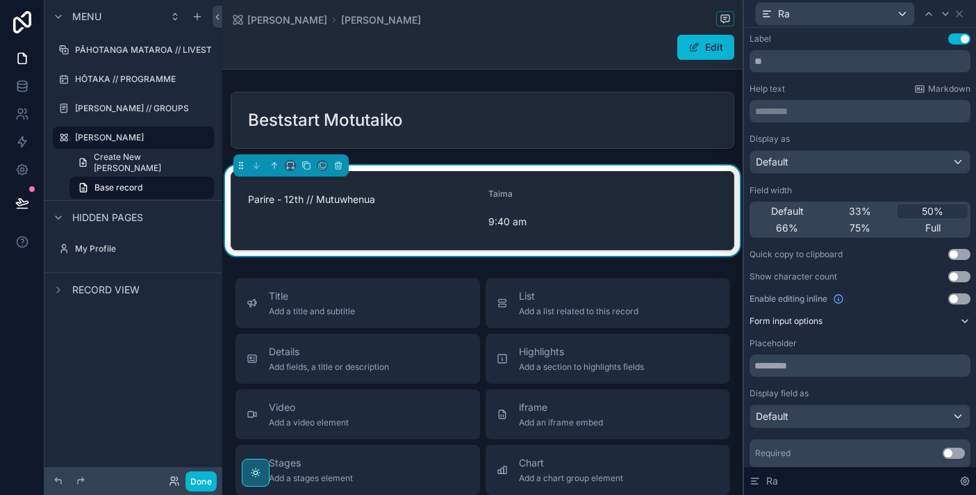
click at [960, 320] on icon at bounding box center [964, 320] width 11 height 11
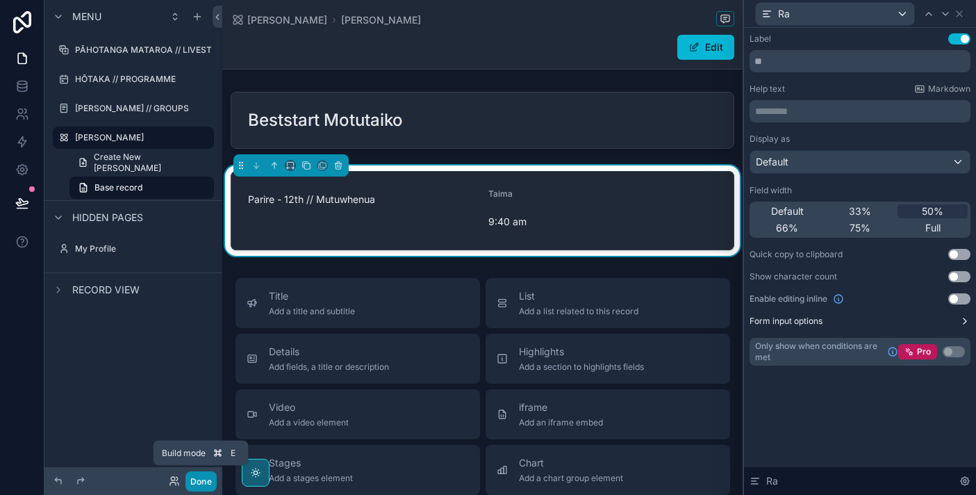
click at [203, 479] on button "Done" at bounding box center [200, 481] width 31 height 20
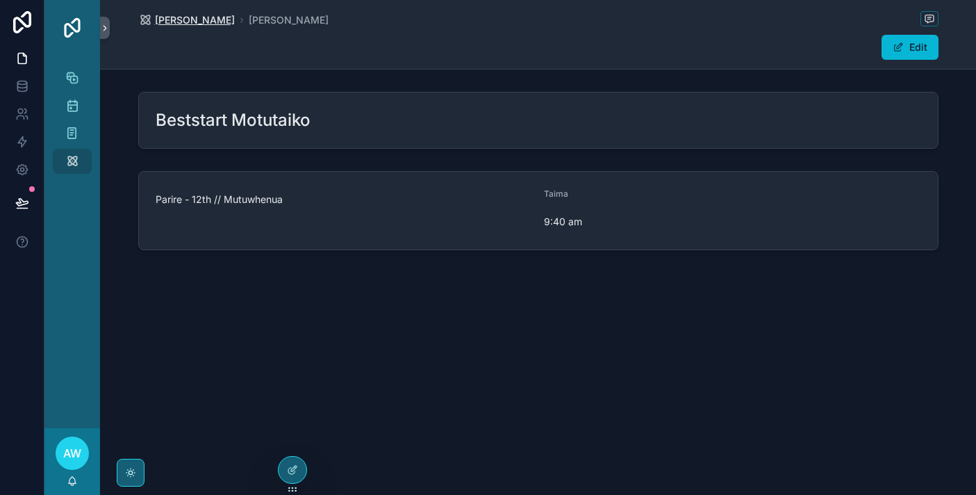
click at [190, 19] on span "[PERSON_NAME]" at bounding box center [195, 20] width 80 height 14
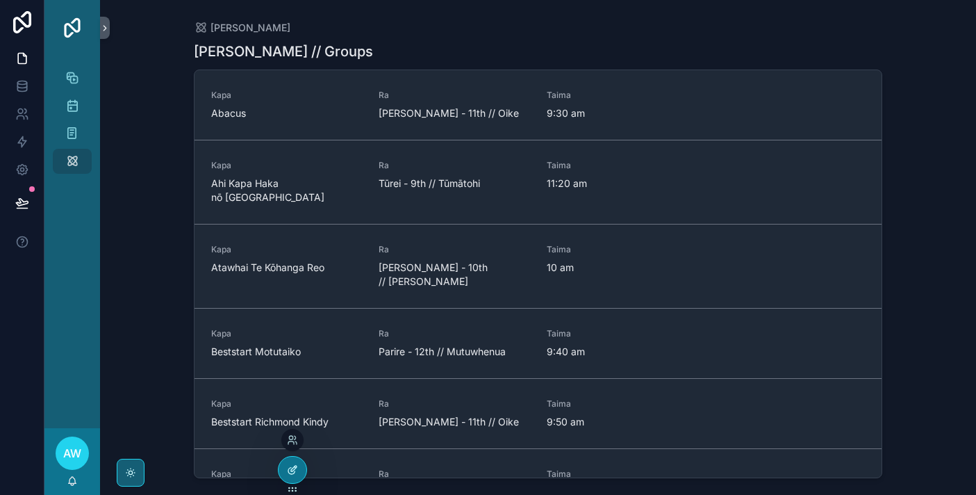
click at [299, 472] on div at bounding box center [293, 469] width 28 height 26
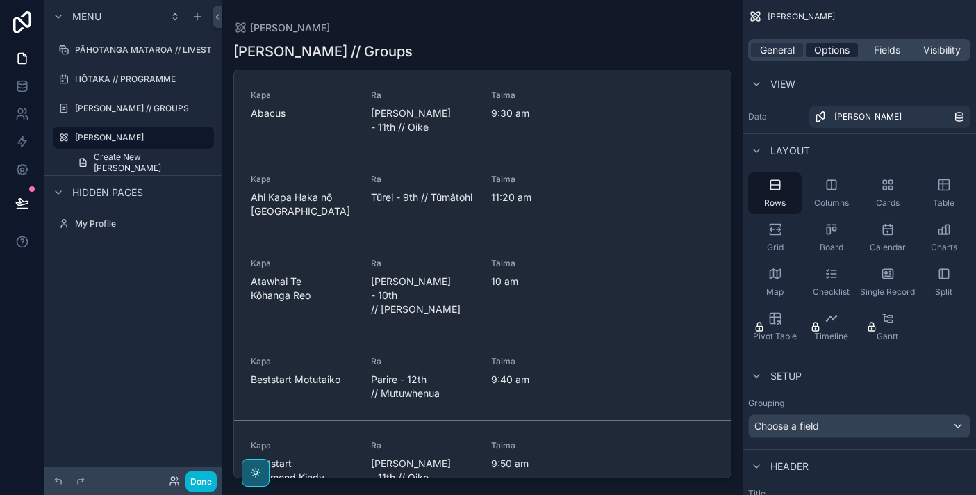
click at [826, 50] on span "Options" at bounding box center [831, 50] width 35 height 14
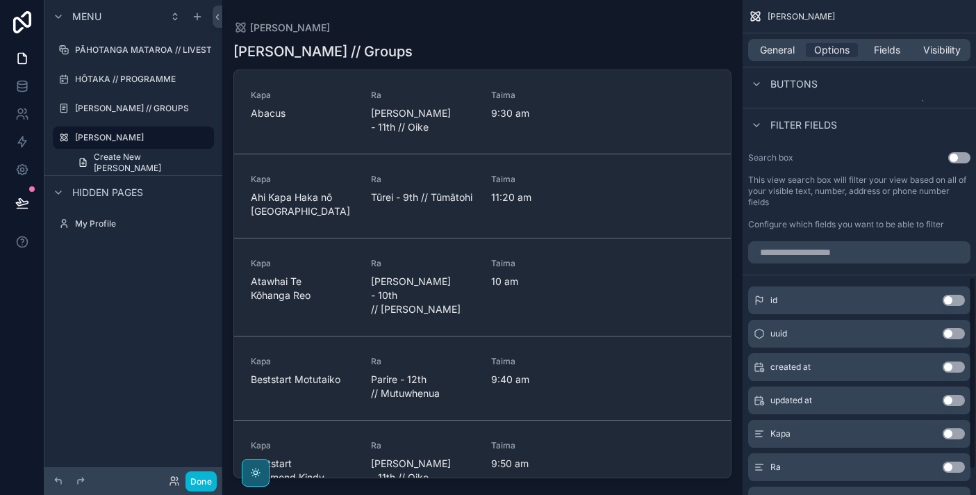
scroll to position [776, 0]
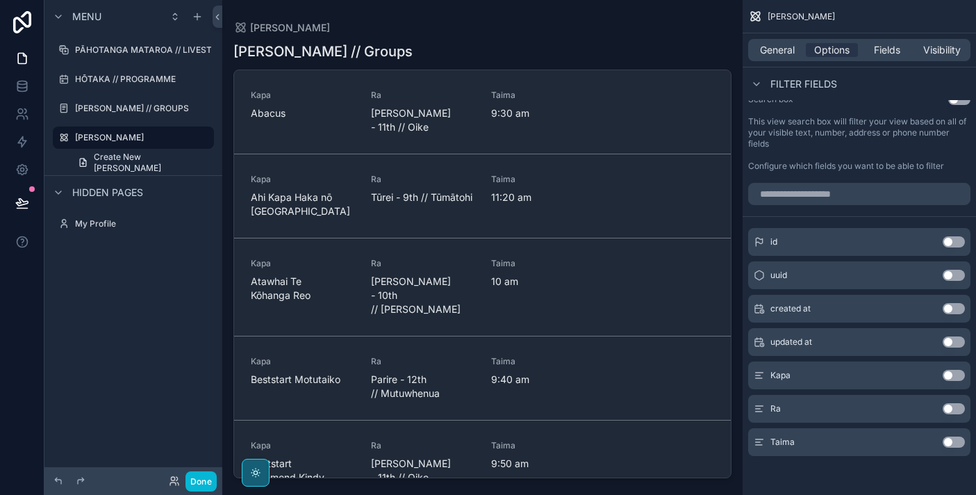
click at [584, 110] on div "scrollable content" at bounding box center [482, 239] width 520 height 478
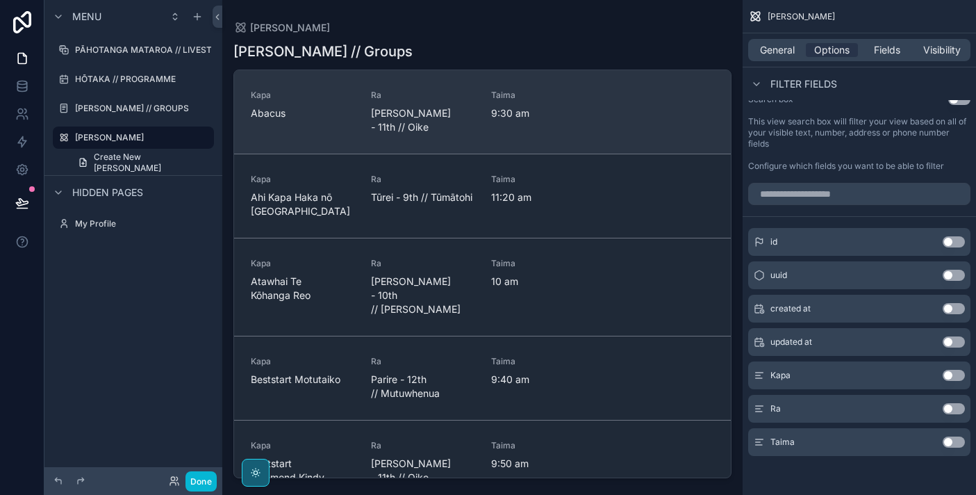
click at [576, 96] on span "Taima" at bounding box center [543, 95] width 104 height 11
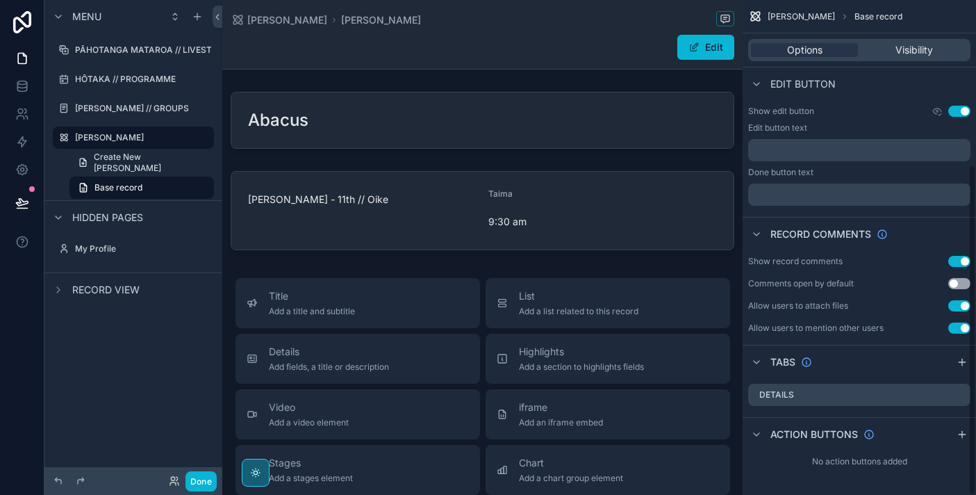
scroll to position [246, 0]
click at [341, 22] on span "[PERSON_NAME]" at bounding box center [381, 20] width 80 height 14
click at [279, 14] on span "[PERSON_NAME]" at bounding box center [287, 20] width 80 height 14
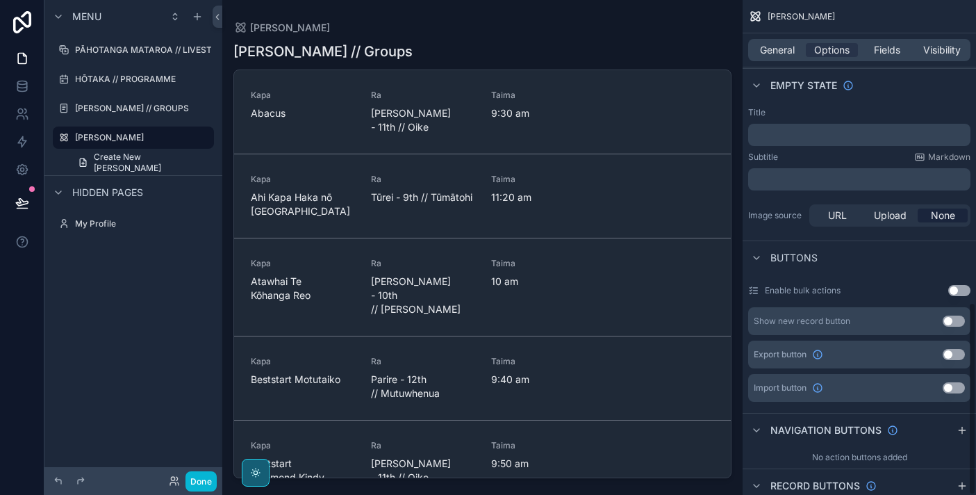
scroll to position [776, 0]
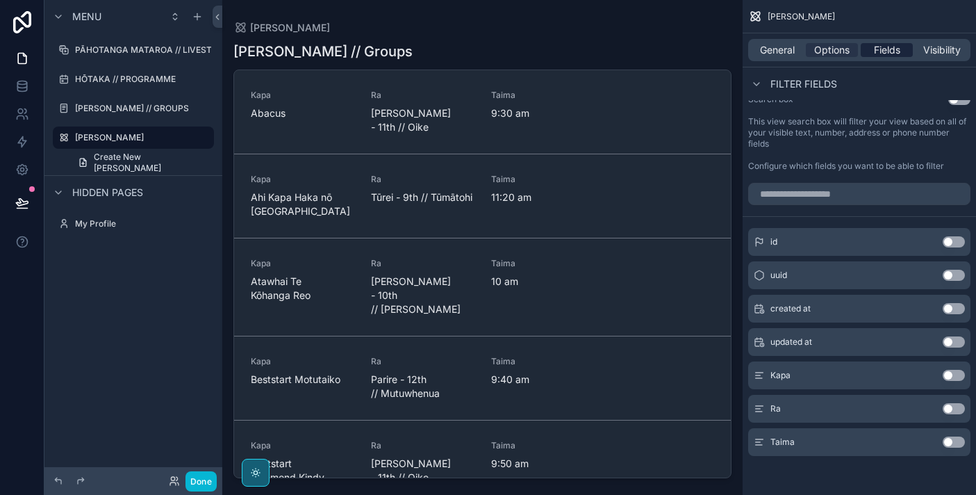
click at [885, 44] on span "Fields" at bounding box center [887, 50] width 26 height 14
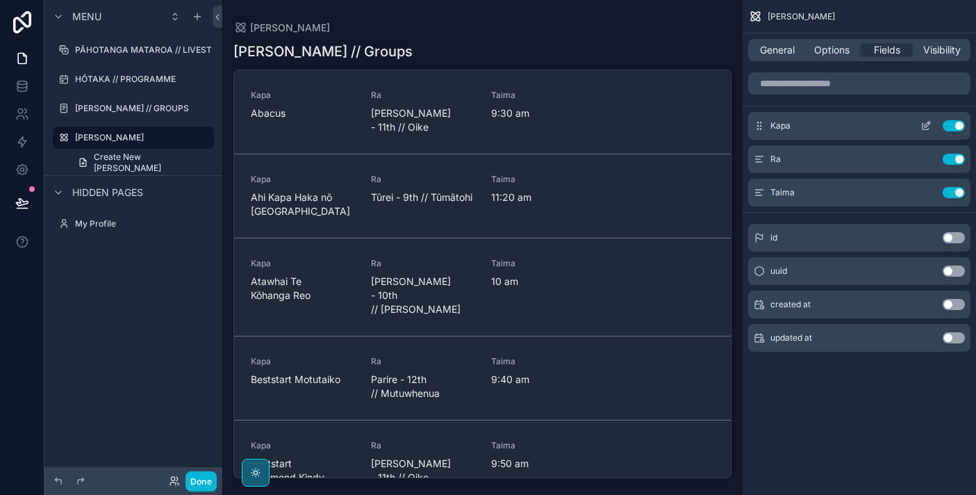
click at [927, 127] on icon "scrollable content" at bounding box center [926, 125] width 11 height 11
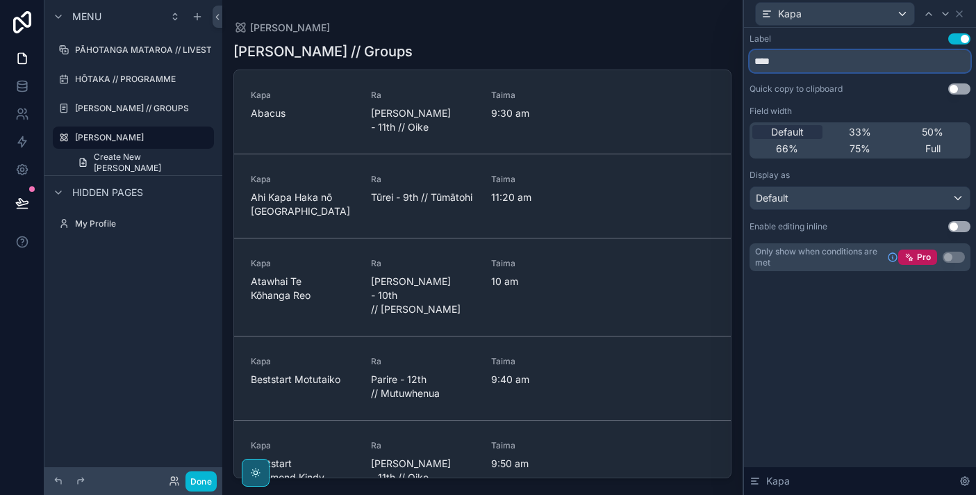
click at [845, 62] on input "****" at bounding box center [860, 61] width 221 height 22
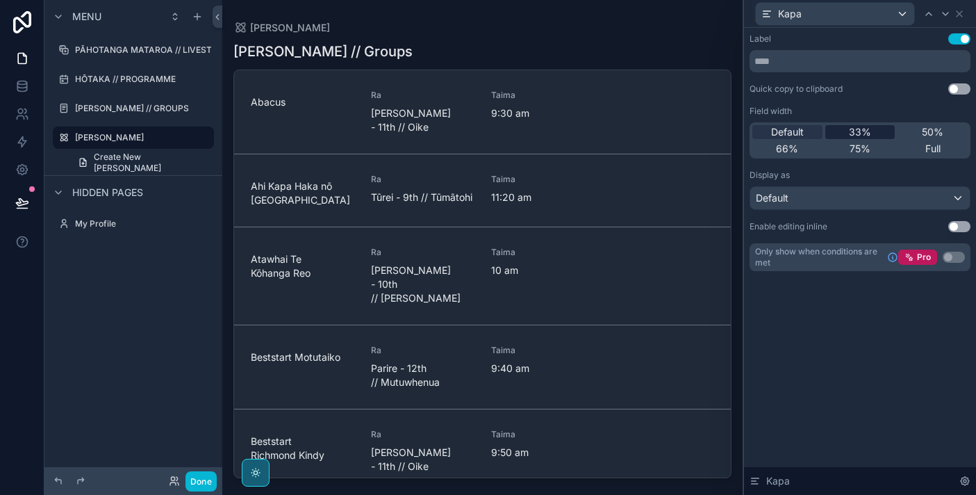
click at [863, 127] on span "33%" at bounding box center [860, 132] width 22 height 14
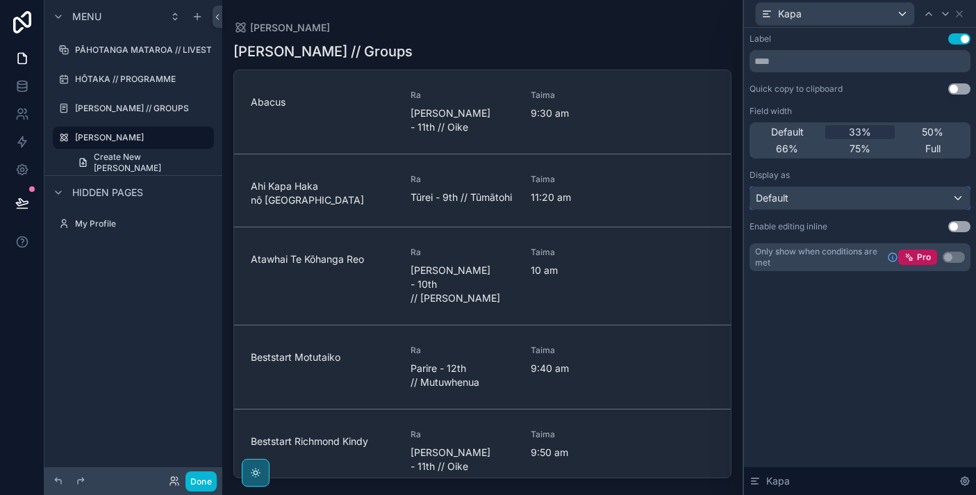
click at [860, 204] on div "Default" at bounding box center [860, 198] width 220 height 22
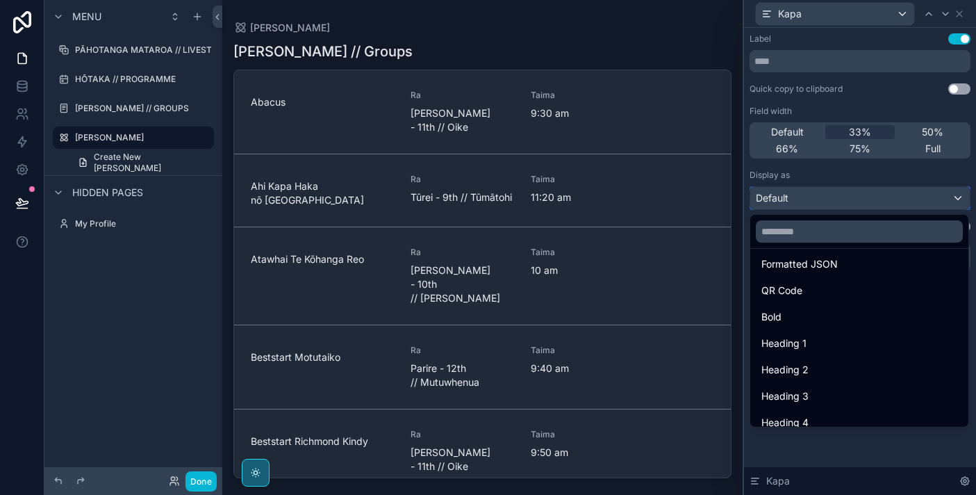
scroll to position [151, 0]
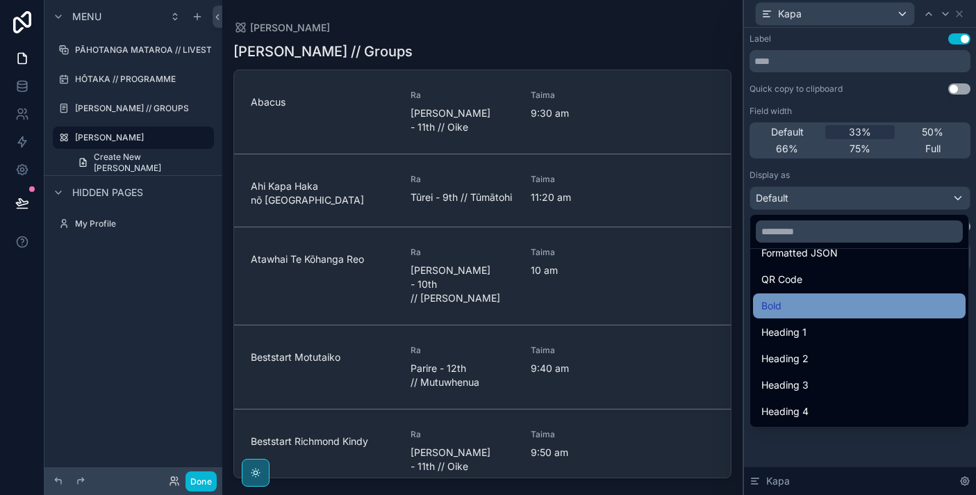
click at [847, 304] on div "Bold" at bounding box center [859, 305] width 196 height 17
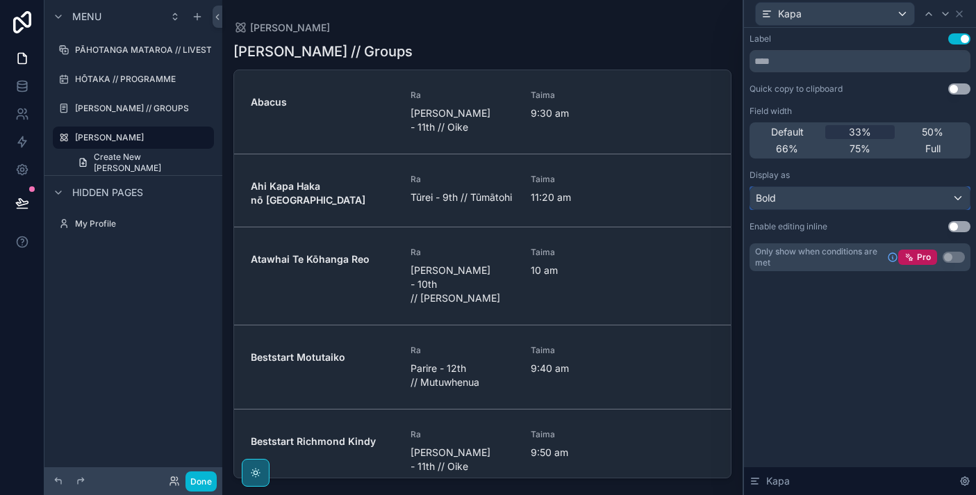
click at [865, 204] on div "Bold" at bounding box center [860, 198] width 220 height 22
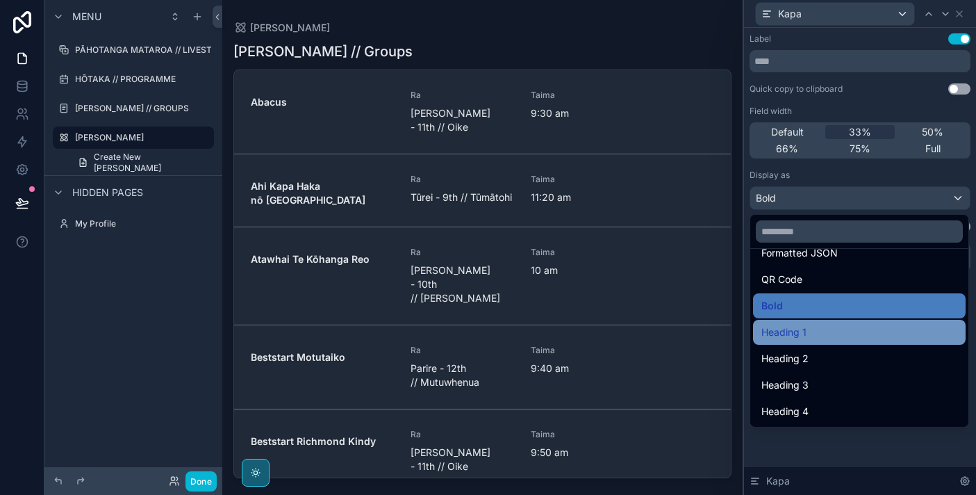
click at [845, 341] on div "Heading 1" at bounding box center [859, 332] width 213 height 25
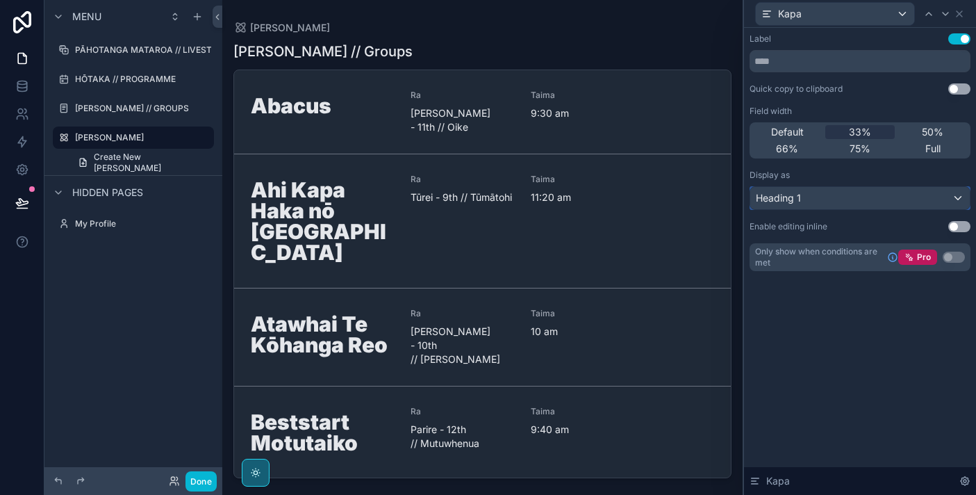
click at [881, 198] on div "Heading 1" at bounding box center [860, 198] width 220 height 22
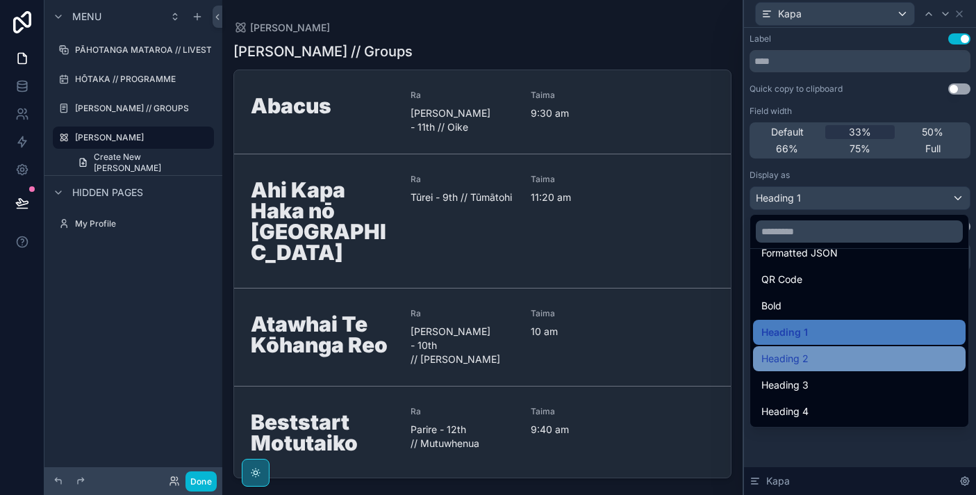
click at [837, 354] on div "Heading 2" at bounding box center [859, 358] width 196 height 17
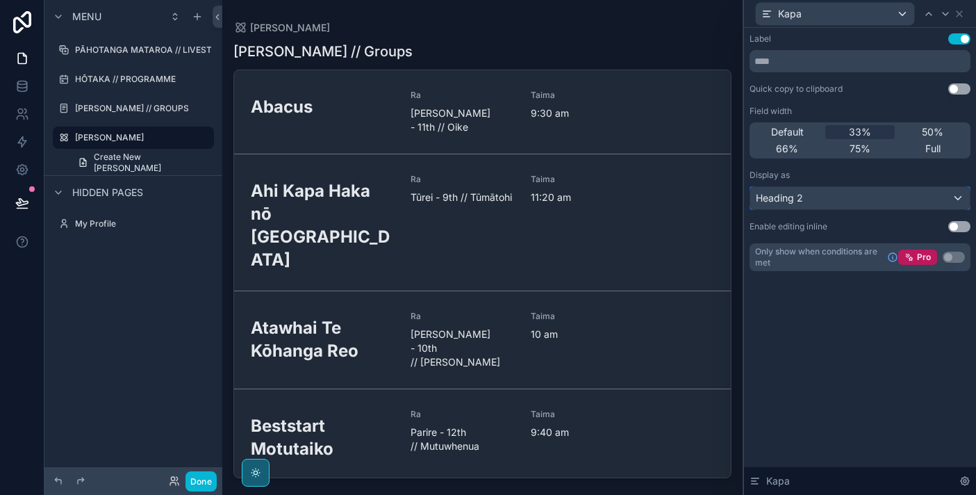
click at [857, 202] on div "Heading 2" at bounding box center [860, 198] width 220 height 22
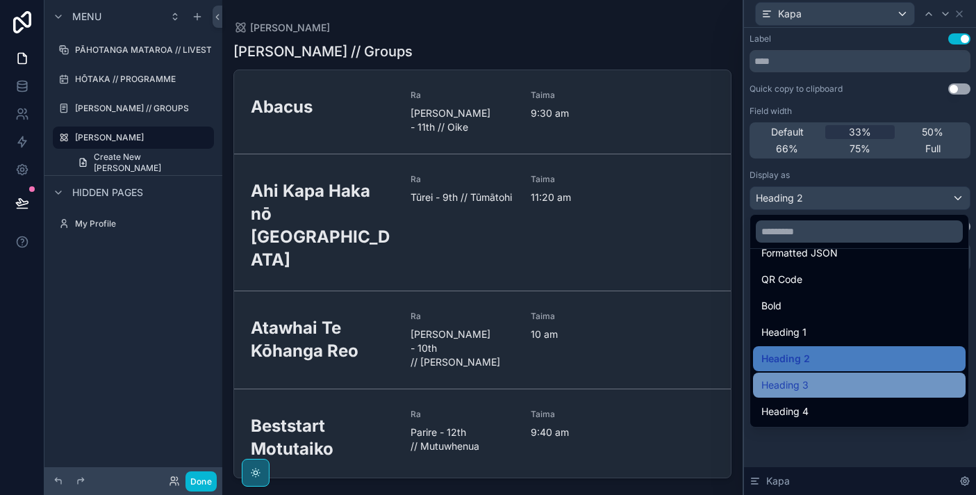
click at [836, 389] on div "Heading 3" at bounding box center [859, 385] width 196 height 17
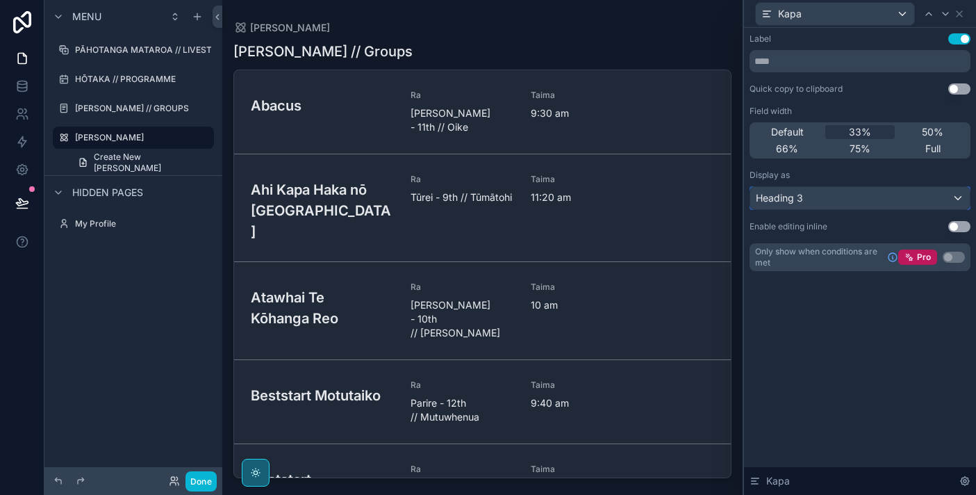
click at [845, 198] on div "Heading 3" at bounding box center [860, 198] width 220 height 22
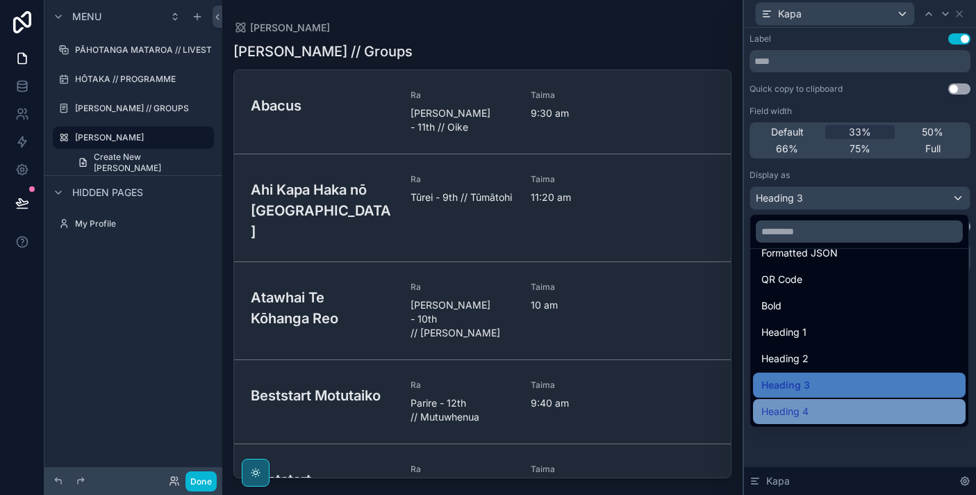
click at [829, 406] on div "Heading 4" at bounding box center [859, 411] width 196 height 17
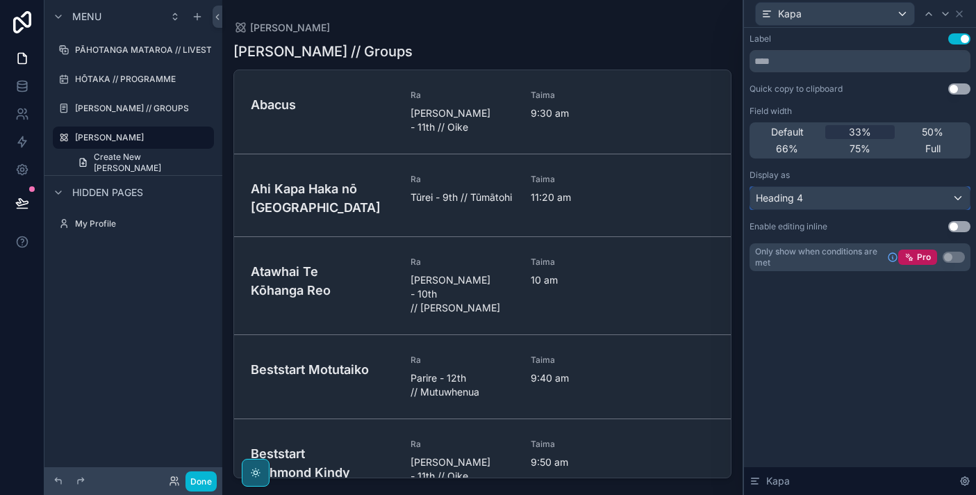
click at [836, 193] on div "Heading 4" at bounding box center [860, 198] width 220 height 22
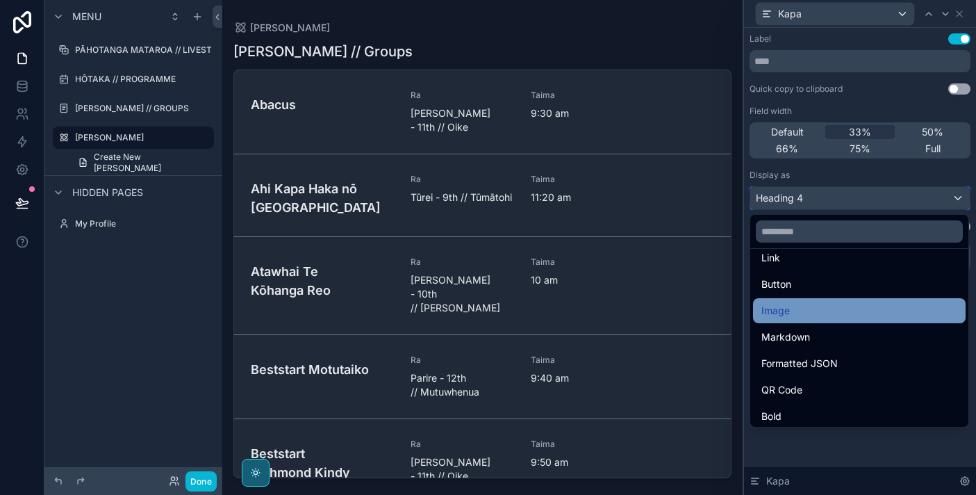
scroll to position [42, 0]
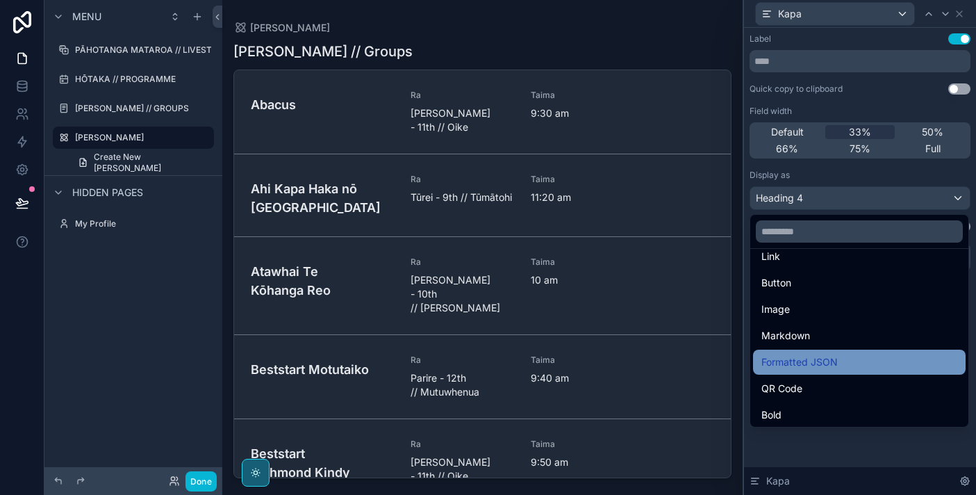
click at [829, 356] on span "Formatted JSON" at bounding box center [799, 362] width 76 height 17
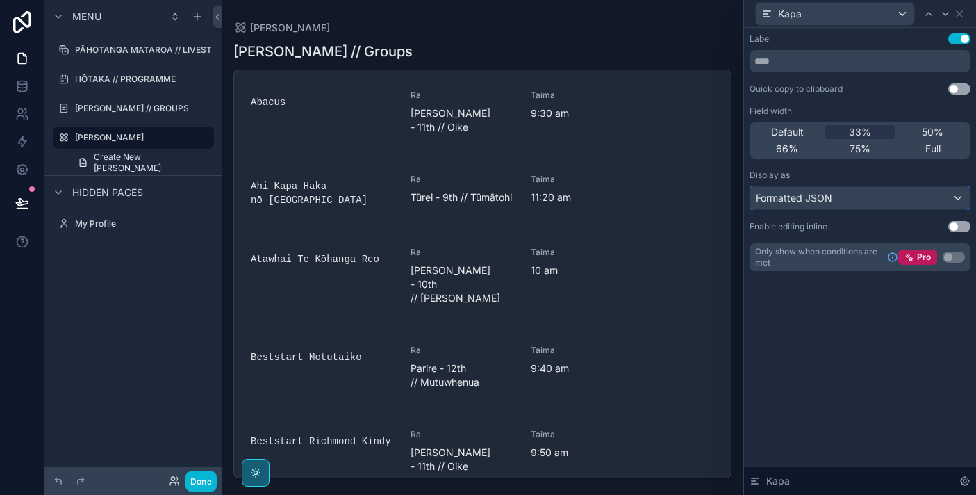
click at [848, 200] on div "Formatted JSON" at bounding box center [860, 198] width 220 height 22
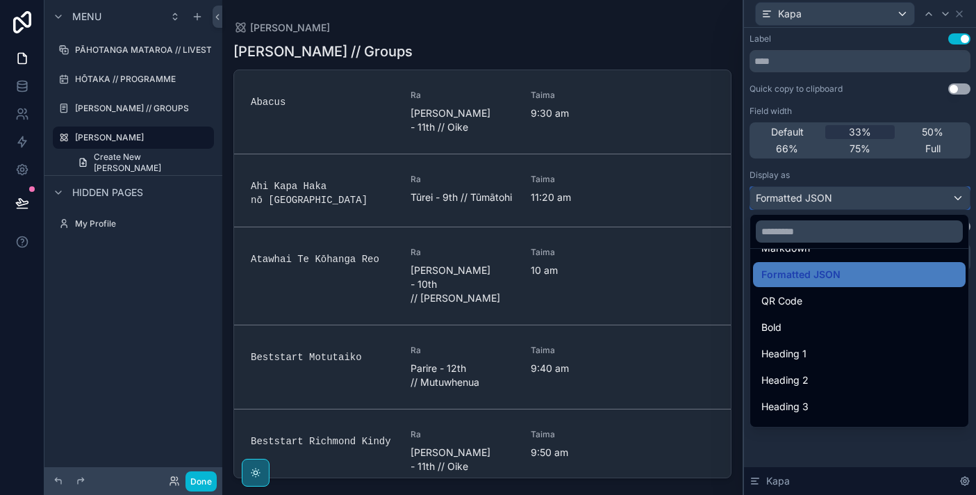
scroll to position [149, 0]
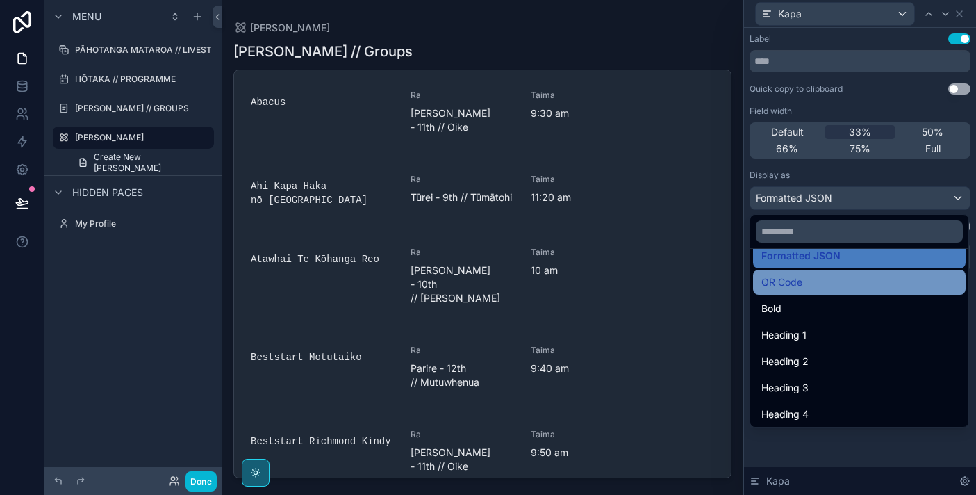
click at [830, 290] on div "QR Code" at bounding box center [859, 282] width 196 height 17
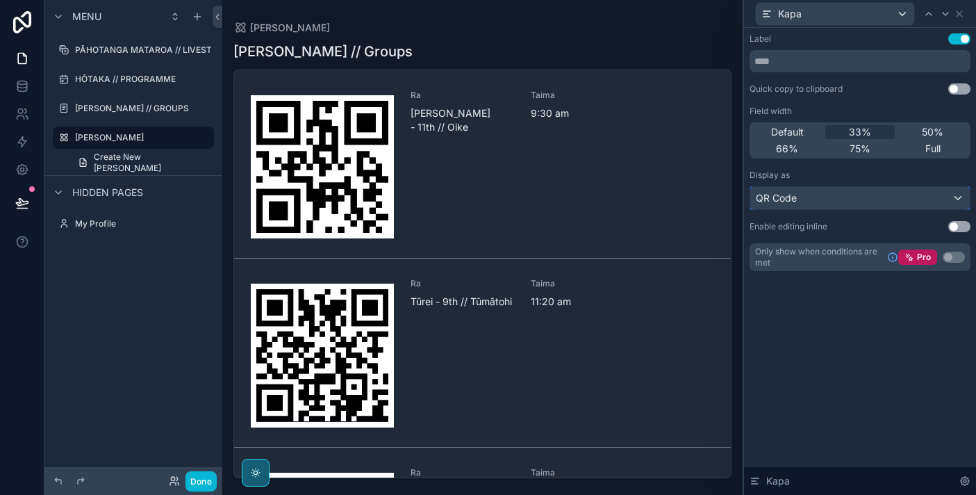
click at [849, 191] on div "QR Code" at bounding box center [860, 198] width 220 height 22
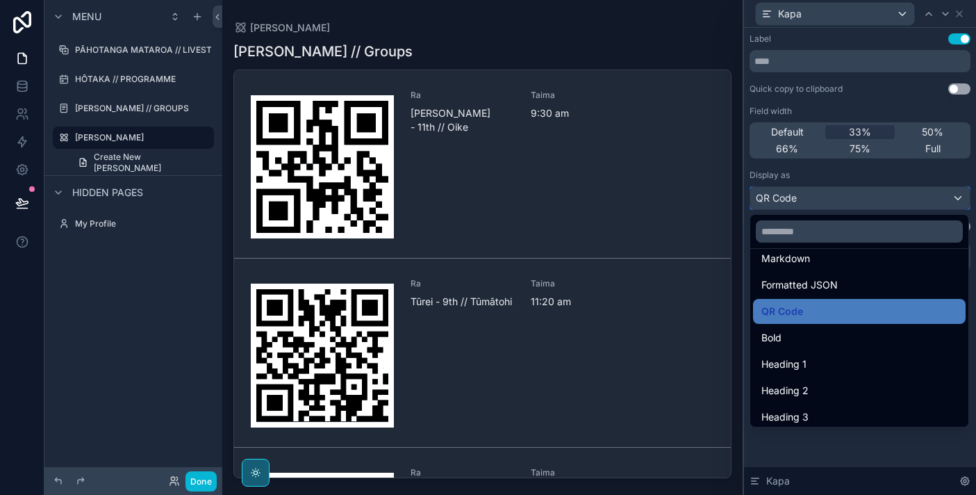
scroll to position [151, 0]
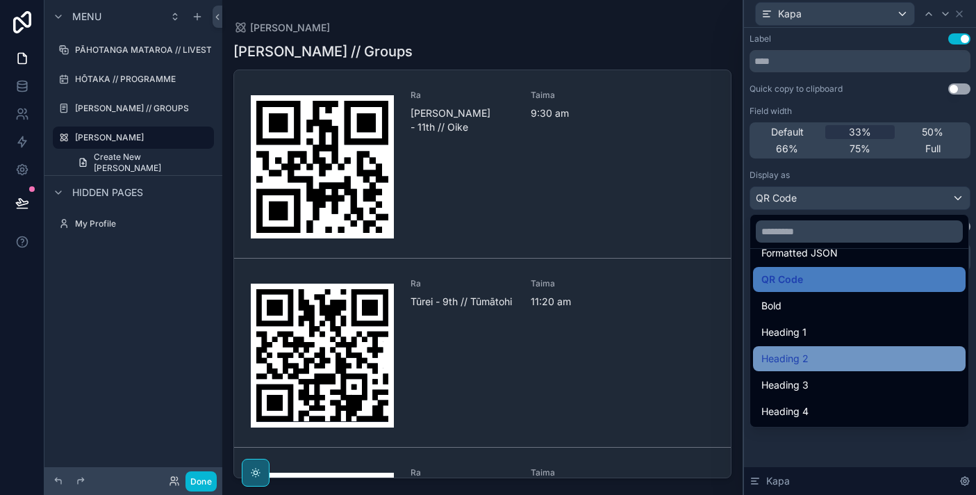
click at [830, 362] on div "Heading 2" at bounding box center [859, 358] width 196 height 17
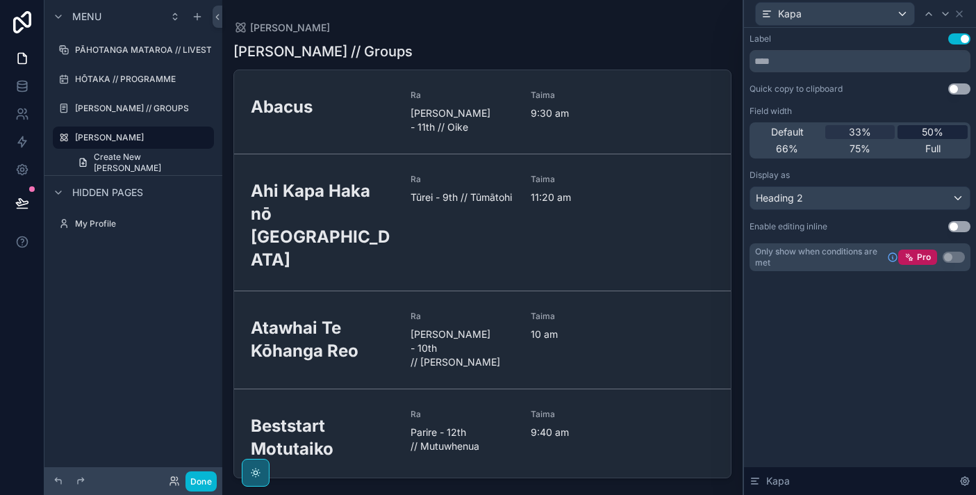
click at [920, 129] on div "50%" at bounding box center [933, 132] width 70 height 14
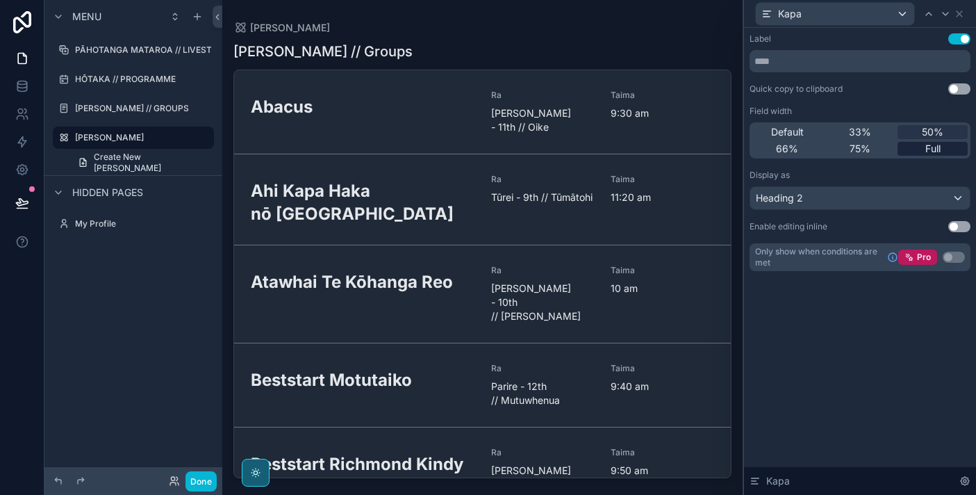
click at [928, 146] on span "Full" at bounding box center [932, 149] width 15 height 14
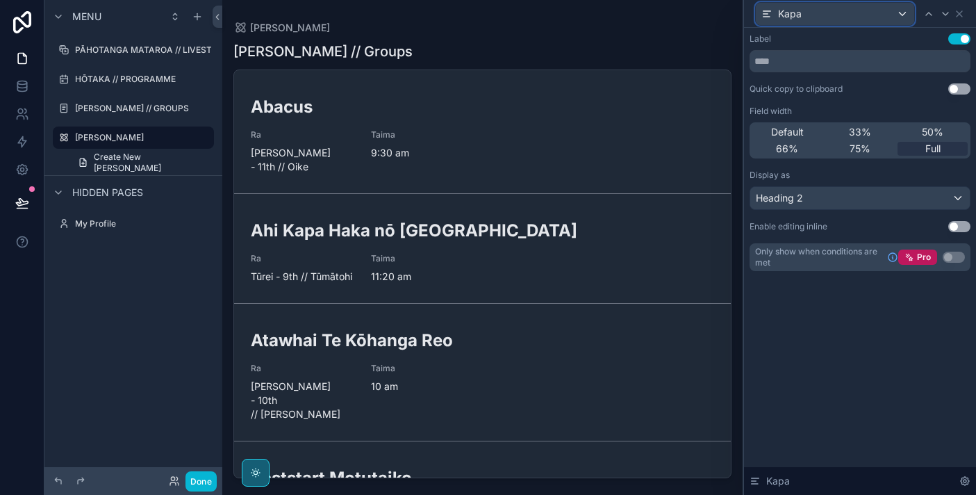
click at [898, 6] on div "Kapa" at bounding box center [835, 14] width 158 height 22
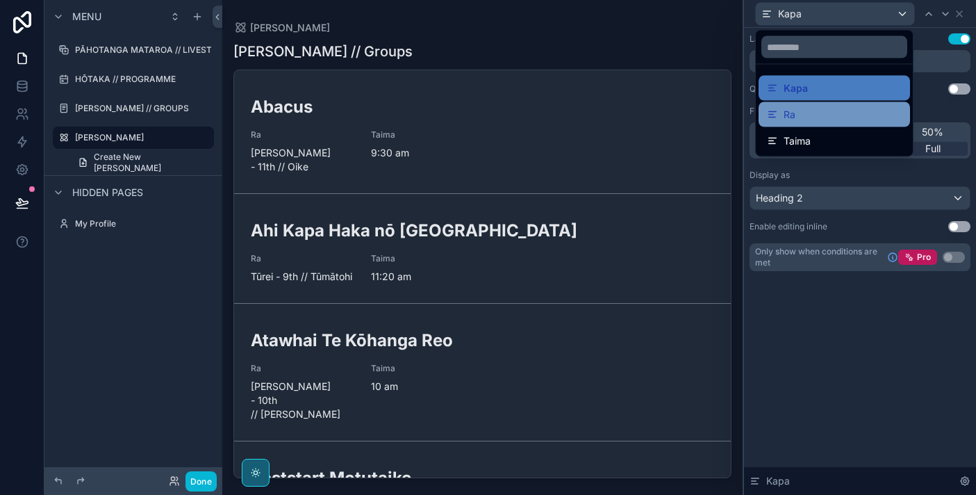
click at [857, 117] on div "Ra" at bounding box center [834, 114] width 135 height 17
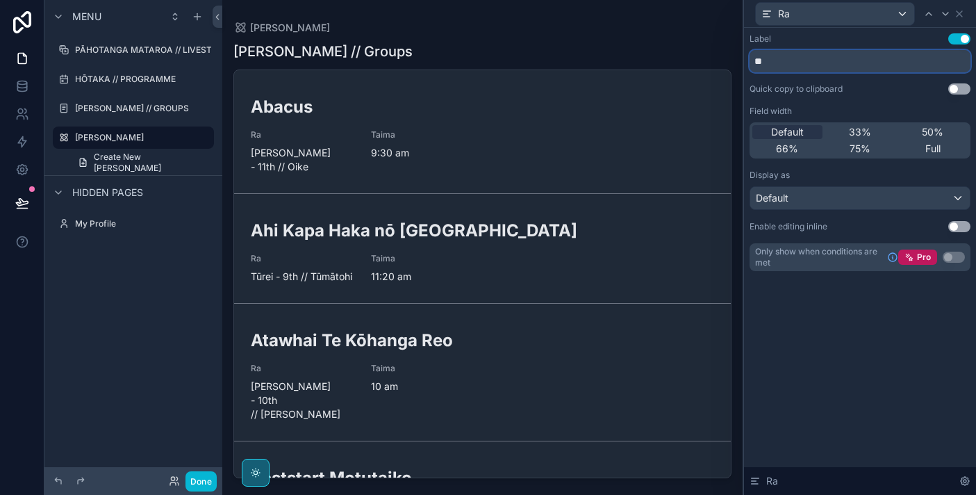
click at [935, 70] on input "**" at bounding box center [860, 61] width 221 height 22
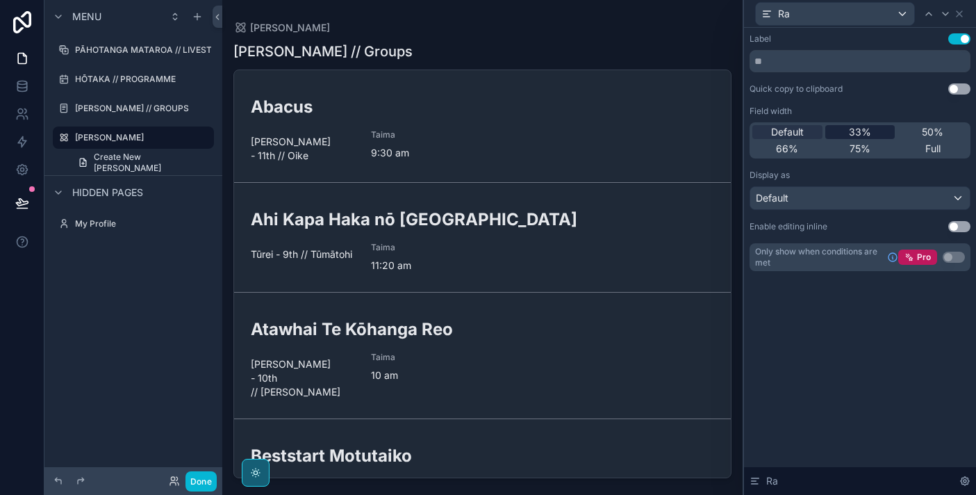
click at [866, 136] on span "33%" at bounding box center [860, 132] width 22 height 14
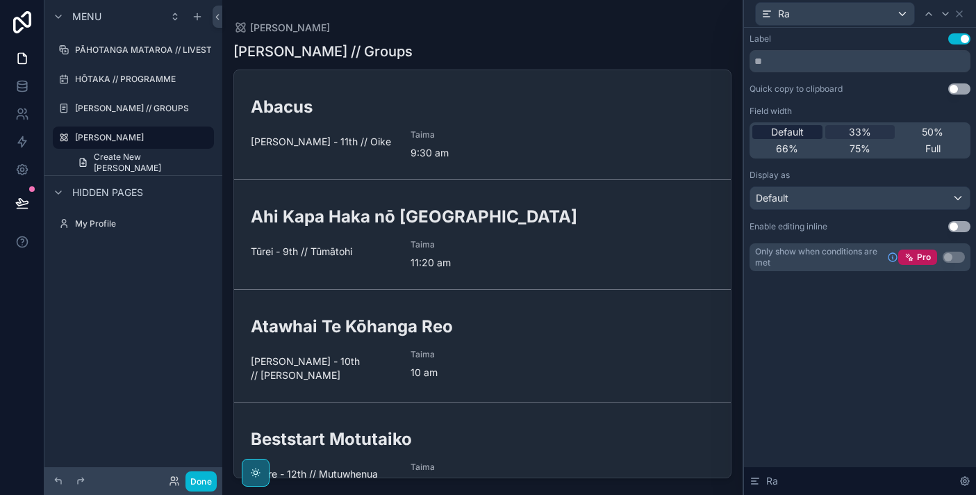
click at [804, 133] on div "Default" at bounding box center [787, 132] width 70 height 14
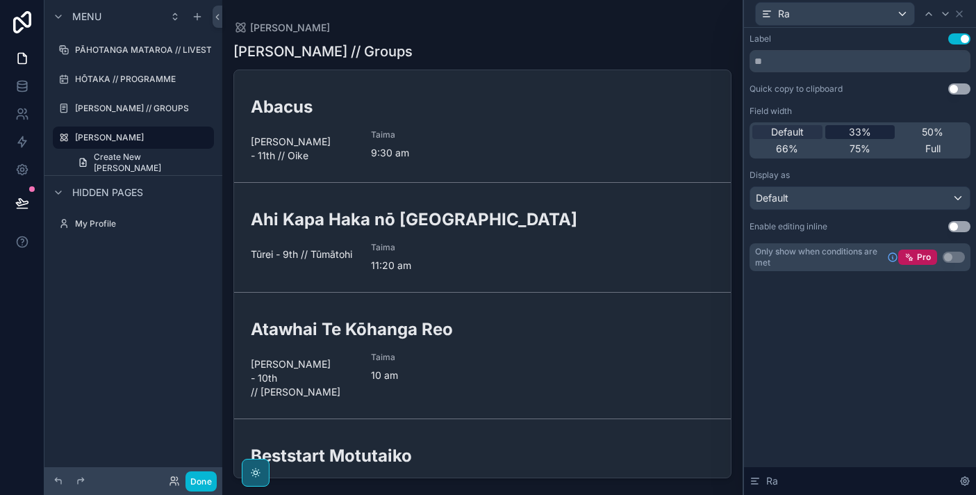
click at [847, 130] on div "33%" at bounding box center [860, 132] width 70 height 14
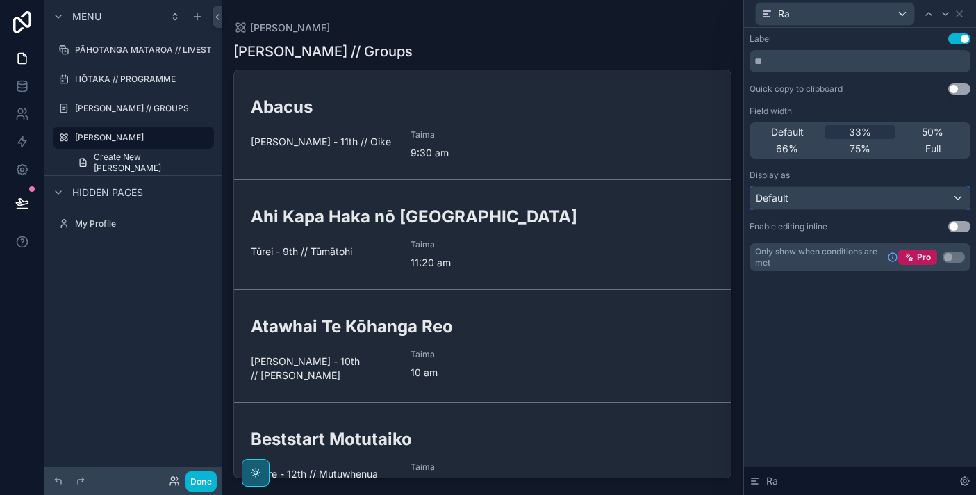
click at [854, 196] on div "Default" at bounding box center [860, 198] width 220 height 22
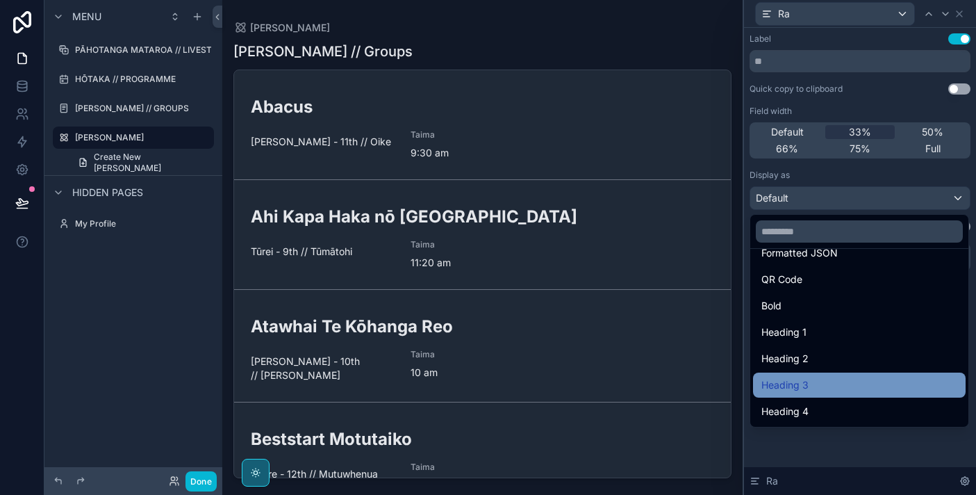
click at [841, 395] on div "Heading 3" at bounding box center [859, 384] width 213 height 25
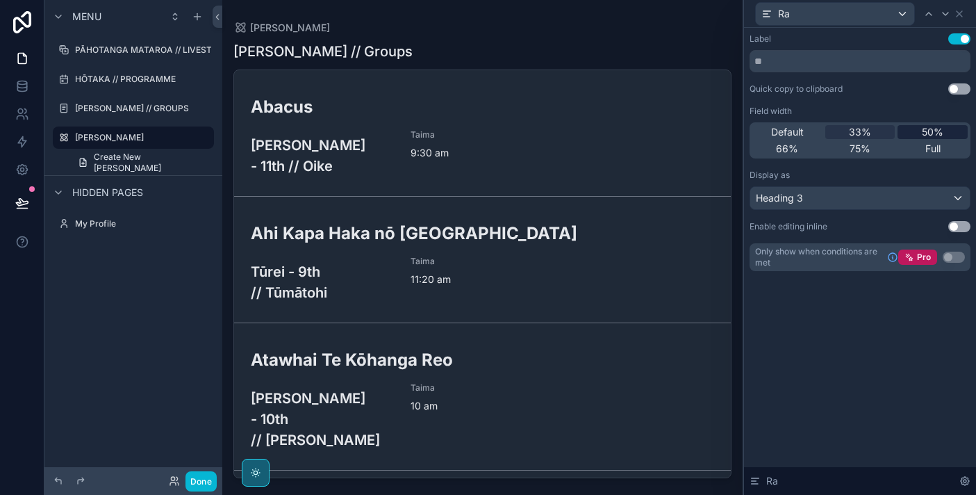
click at [918, 129] on div "50%" at bounding box center [933, 132] width 70 height 14
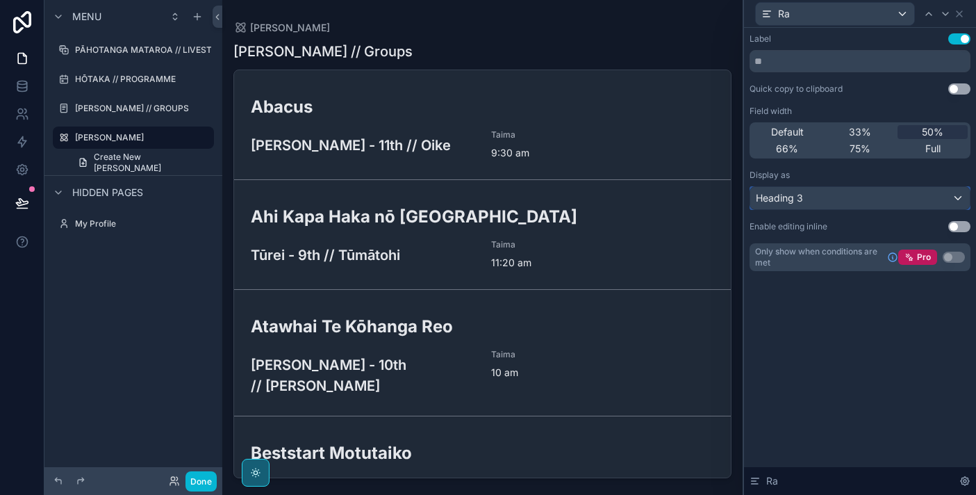
click at [806, 196] on div "Heading 3" at bounding box center [860, 198] width 220 height 22
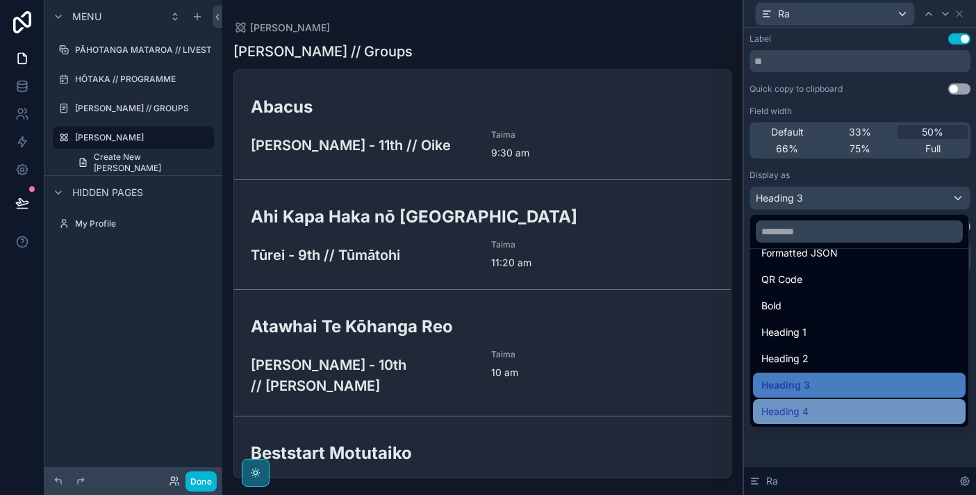
click at [808, 409] on span "Heading 4" at bounding box center [784, 411] width 47 height 17
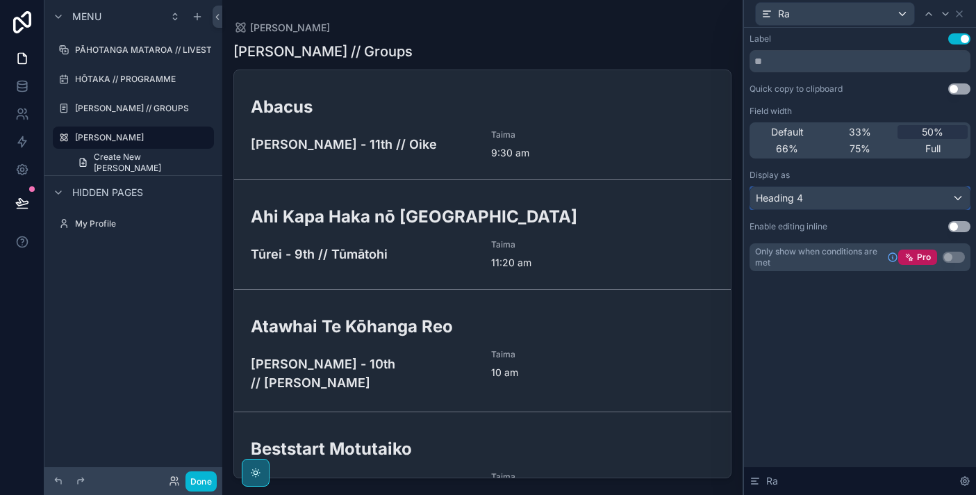
click at [881, 198] on div "Heading 4" at bounding box center [860, 198] width 220 height 22
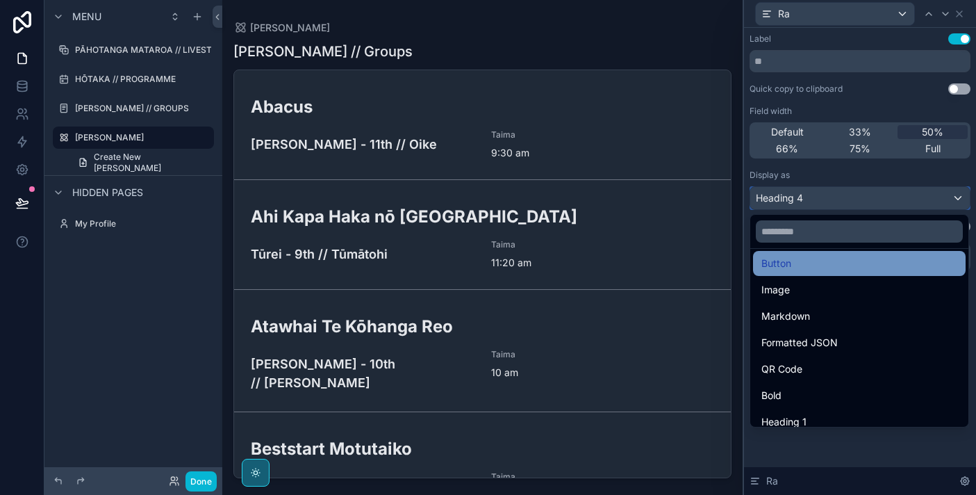
scroll to position [128, 0]
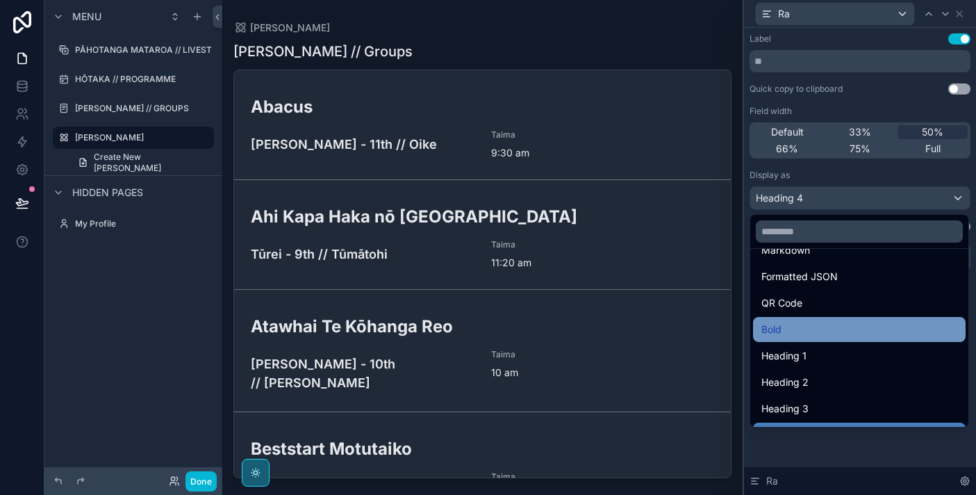
click at [843, 336] on div "Bold" at bounding box center [859, 329] width 196 height 17
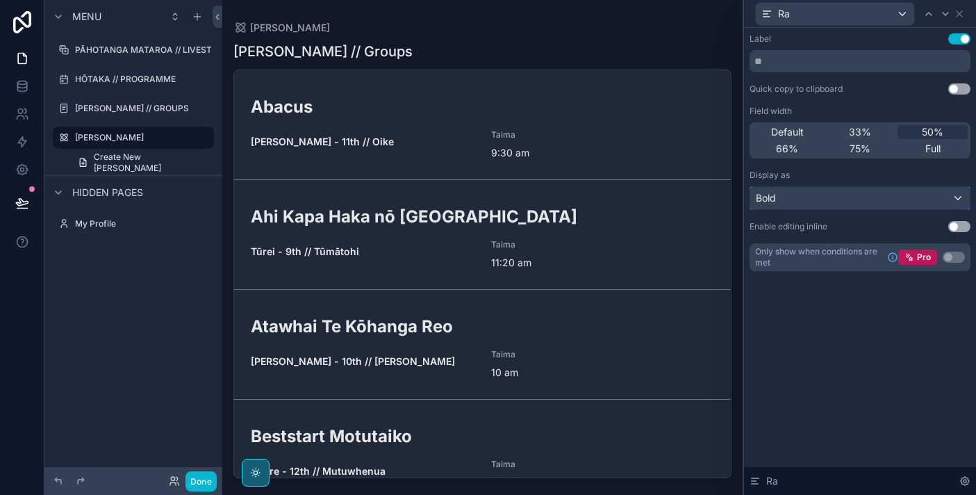
click at [850, 204] on div "Bold" at bounding box center [860, 198] width 220 height 22
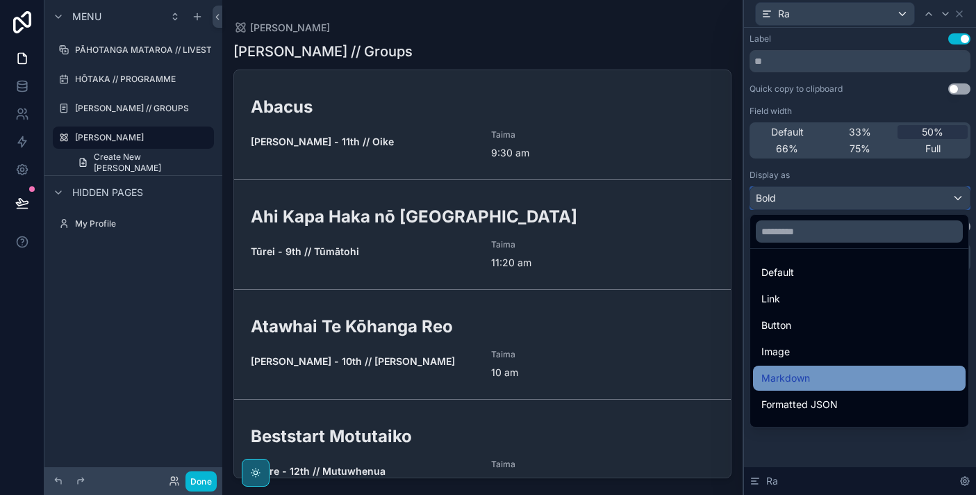
scroll to position [151, 0]
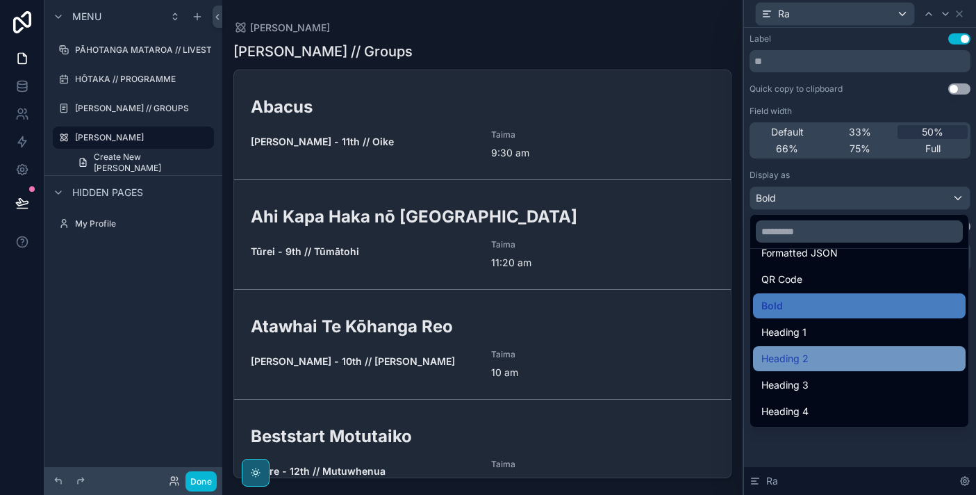
click at [818, 370] on div "Heading 2" at bounding box center [859, 358] width 213 height 25
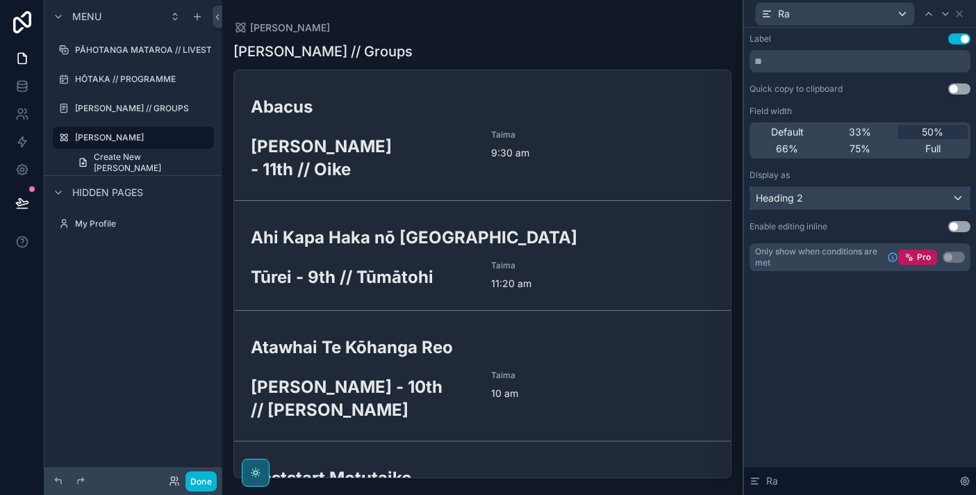
click at [856, 201] on div "Heading 2" at bounding box center [860, 198] width 220 height 22
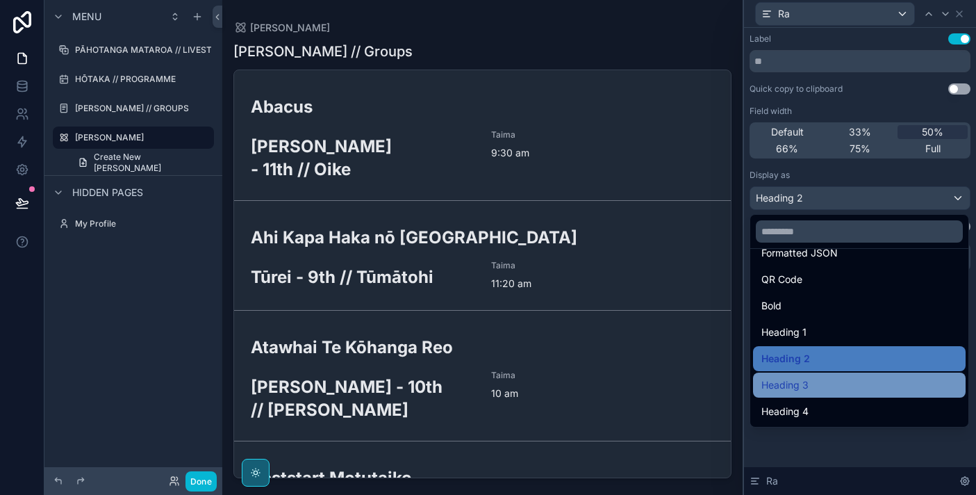
click at [834, 386] on div "Heading 3" at bounding box center [859, 385] width 196 height 17
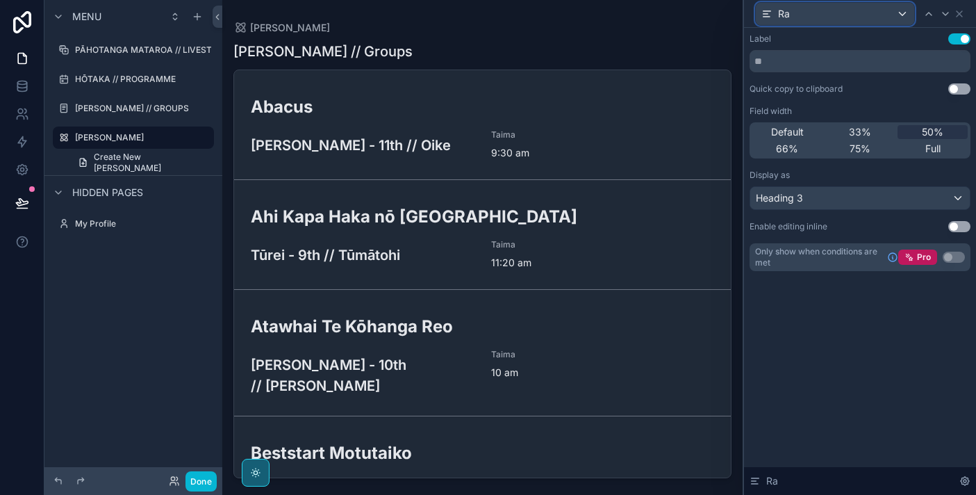
click at [851, 19] on div "Ra" at bounding box center [835, 14] width 158 height 22
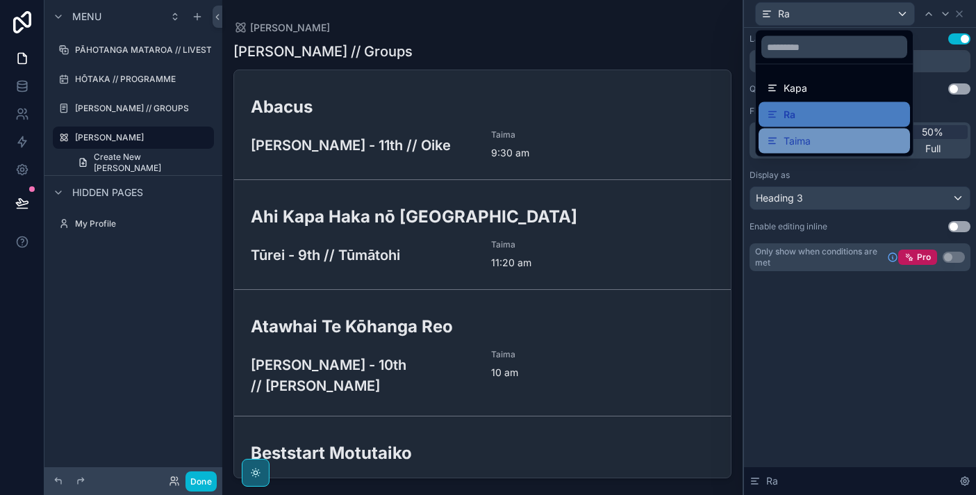
click at [839, 135] on div "Taima" at bounding box center [834, 141] width 135 height 17
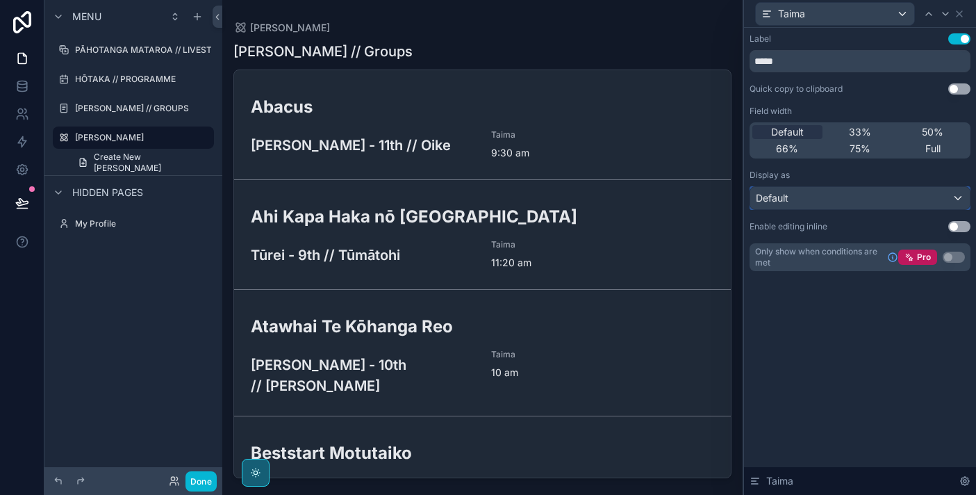
click at [811, 195] on div "Default" at bounding box center [860, 198] width 220 height 22
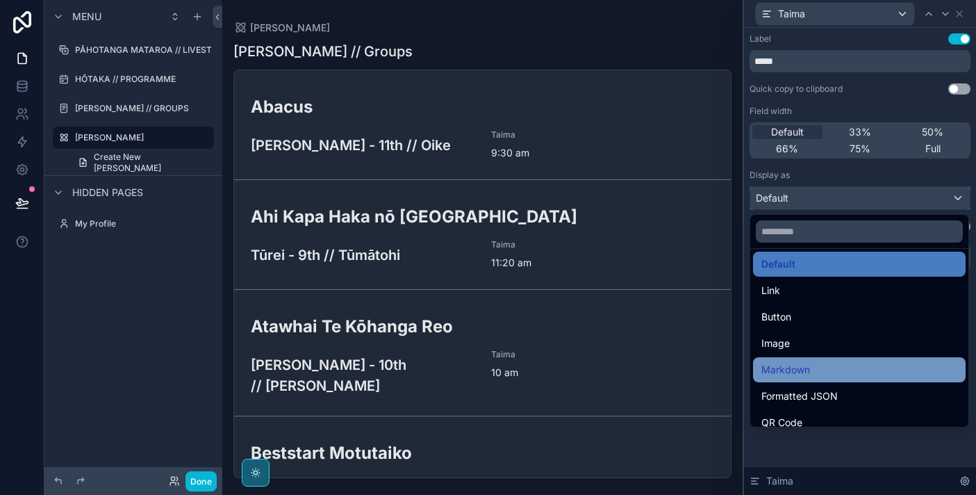
scroll to position [12, 0]
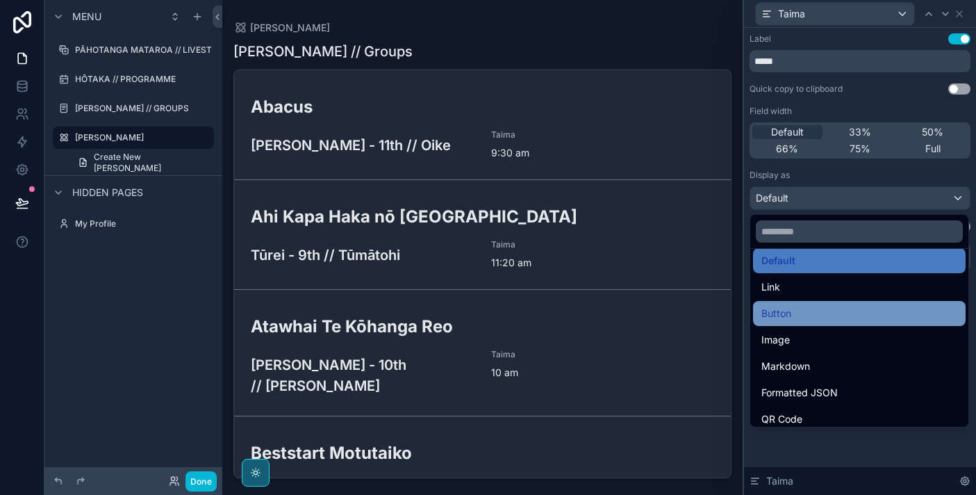
click at [816, 317] on div "Button" at bounding box center [859, 313] width 196 height 17
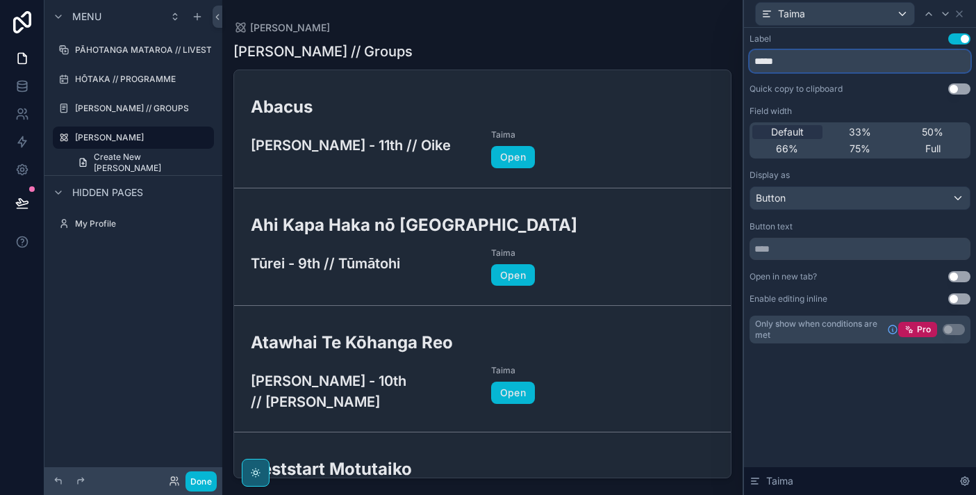
click at [846, 70] on input "*****" at bounding box center [860, 61] width 221 height 22
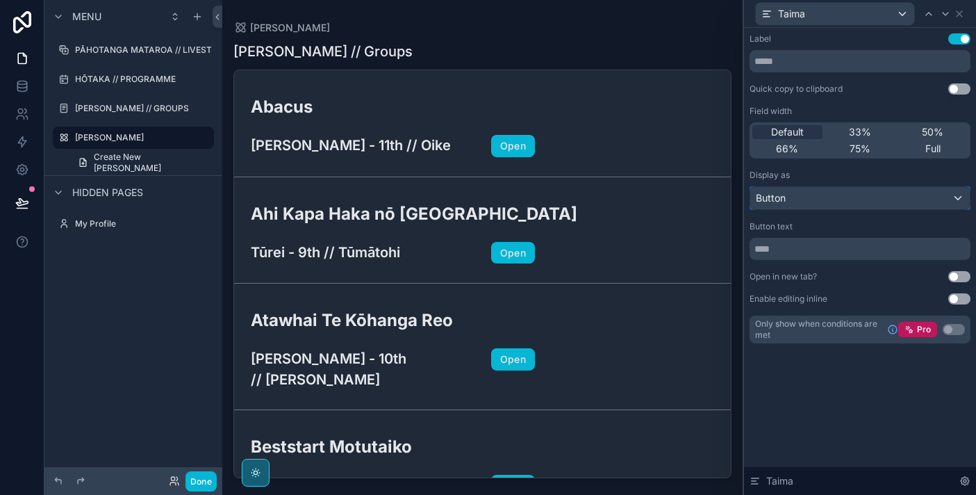
click at [844, 195] on div "Button" at bounding box center [860, 198] width 220 height 22
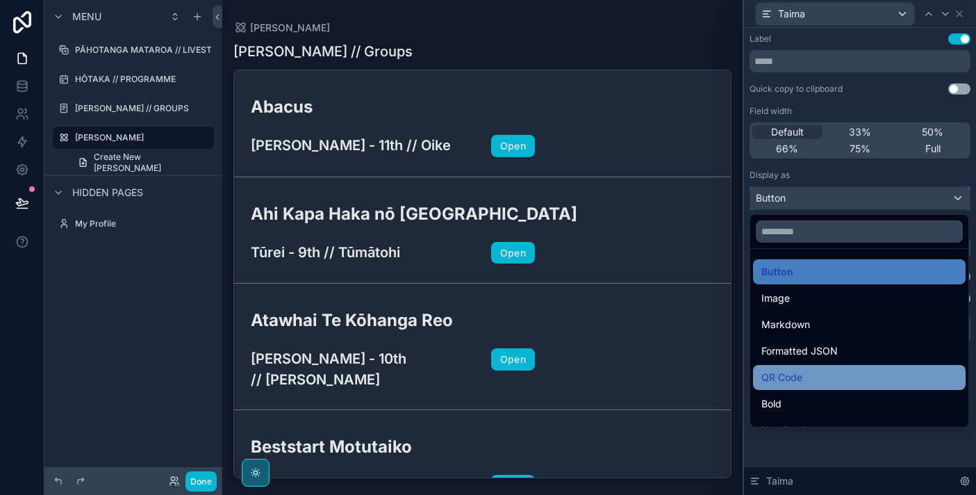
scroll to position [151, 0]
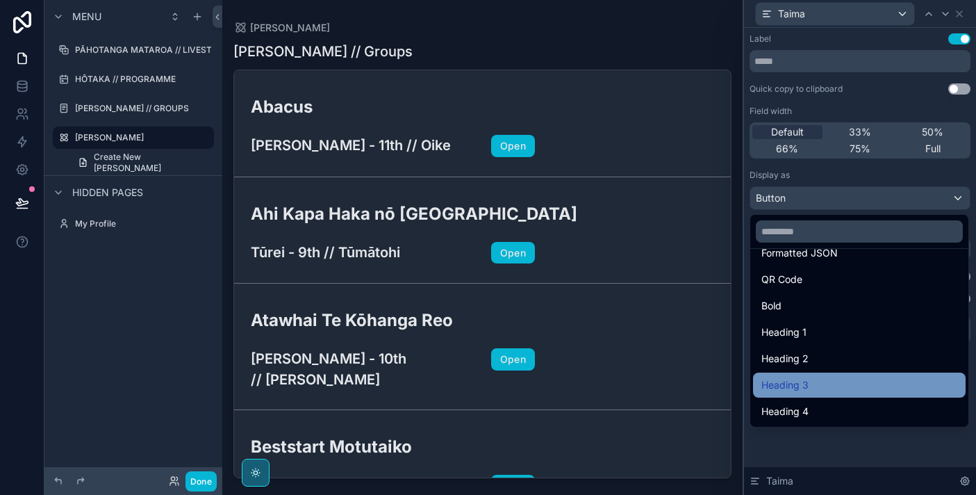
click at [829, 377] on div "Heading 3" at bounding box center [859, 385] width 196 height 17
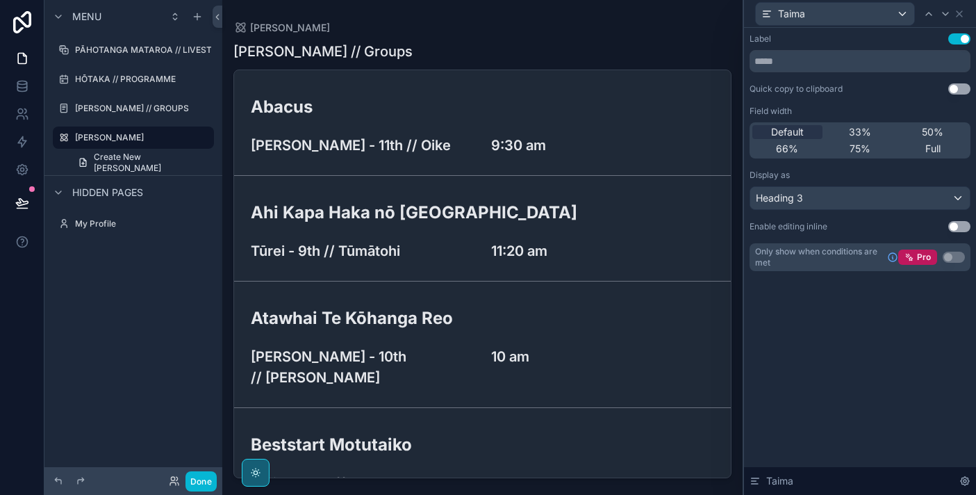
click at [837, 373] on div "Label Use setting Quick copy to clipboard Use setting Field width Default 33% 5…" at bounding box center [860, 261] width 232 height 467
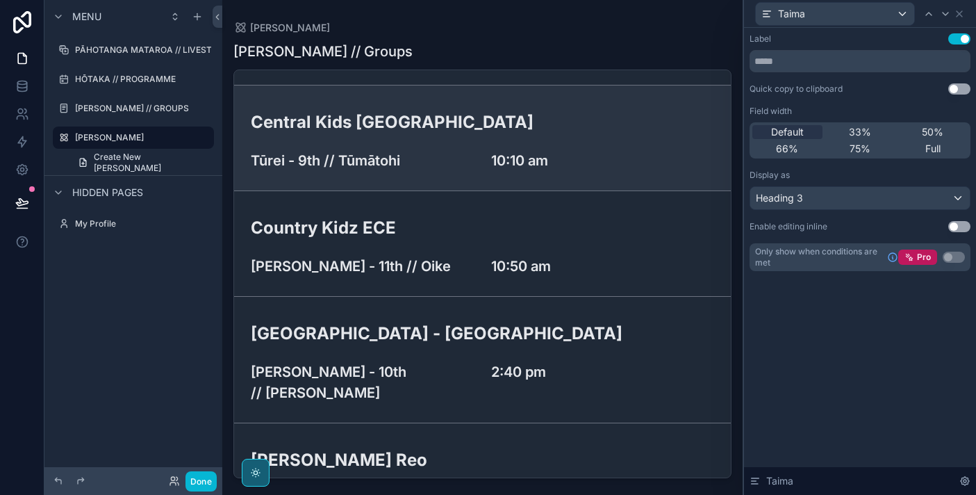
scroll to position [629, 0]
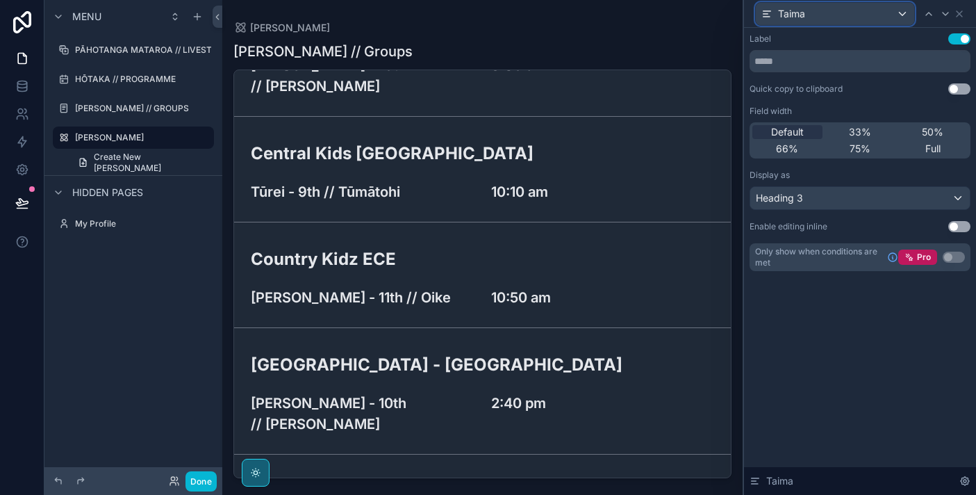
click at [891, 10] on div "Taima" at bounding box center [835, 14] width 158 height 22
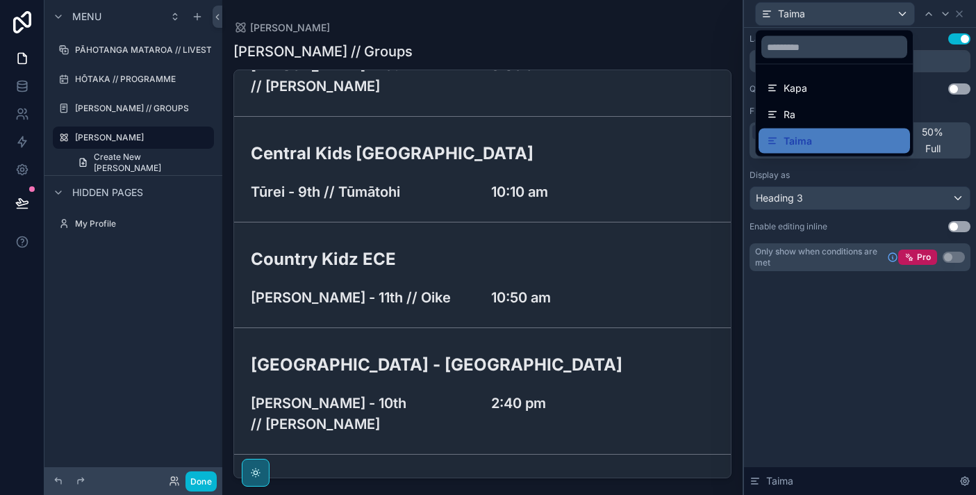
click at [891, 10] on div at bounding box center [860, 247] width 232 height 495
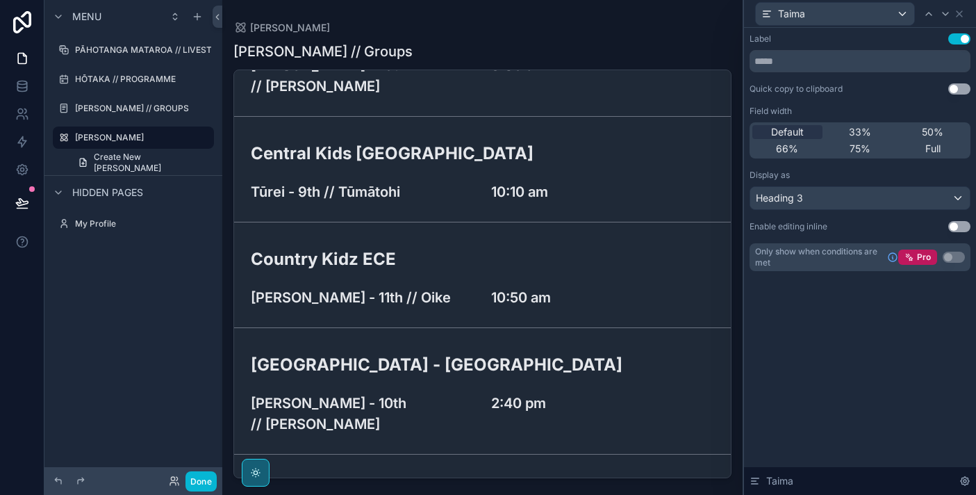
click at [959, 228] on button "Use setting" at bounding box center [959, 226] width 22 height 11
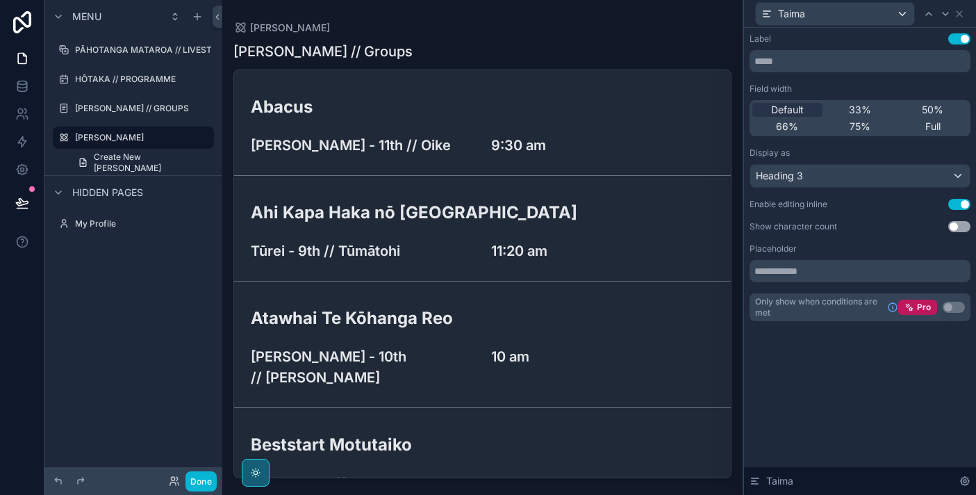
click at [959, 228] on button "Use setting" at bounding box center [959, 226] width 22 height 11
click at [959, 226] on button "Use setting" at bounding box center [959, 226] width 22 height 11
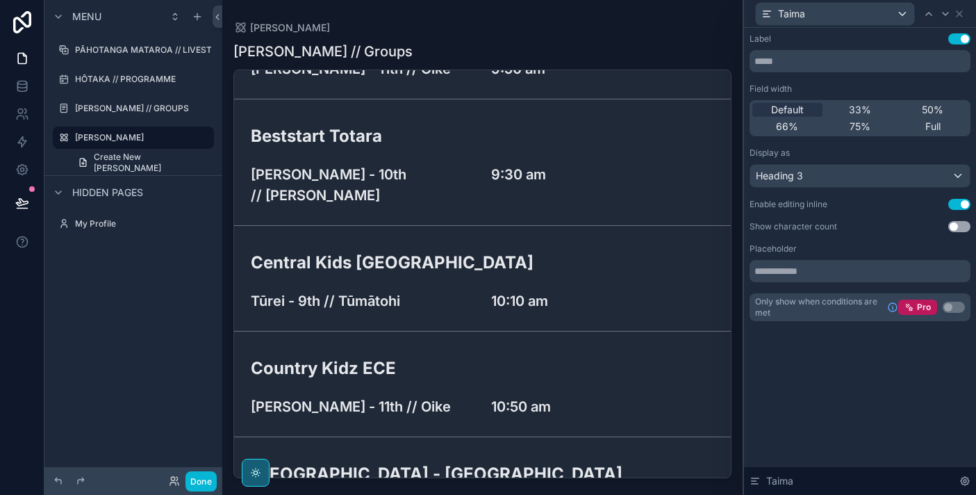
scroll to position [0, 0]
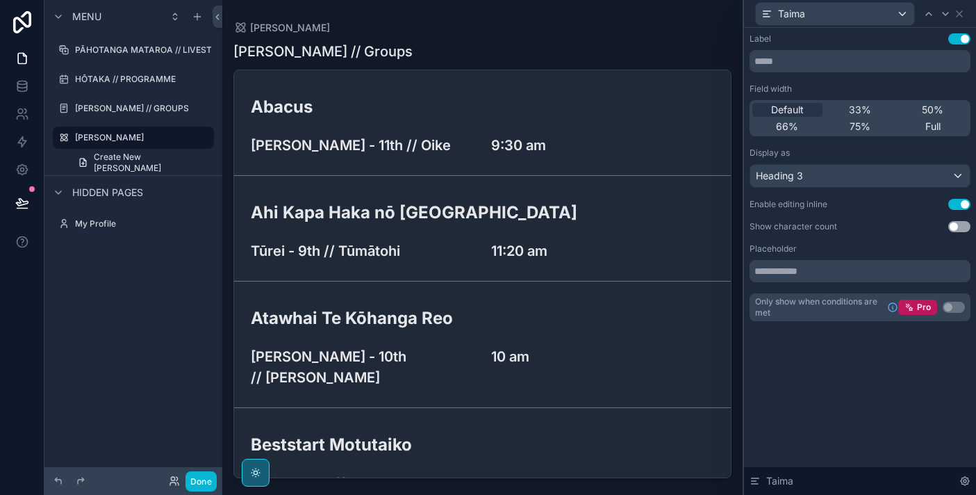
click at [962, 201] on button "Use setting" at bounding box center [959, 204] width 22 height 11
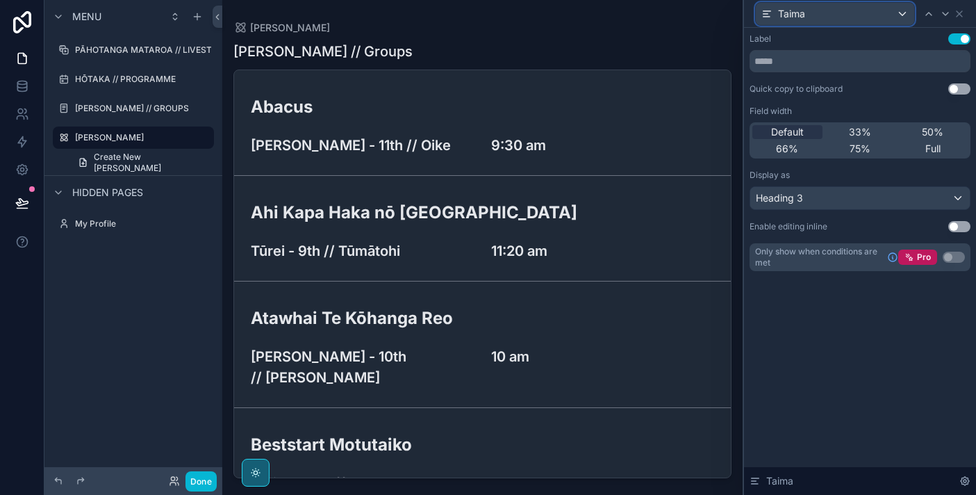
click at [828, 20] on div "Taima" at bounding box center [835, 14] width 158 height 22
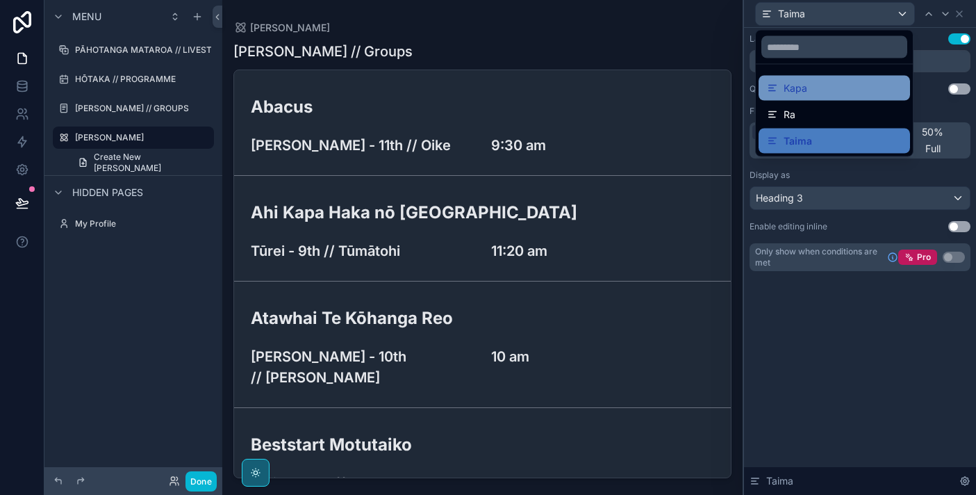
click at [805, 86] on span "Kapa" at bounding box center [796, 88] width 24 height 17
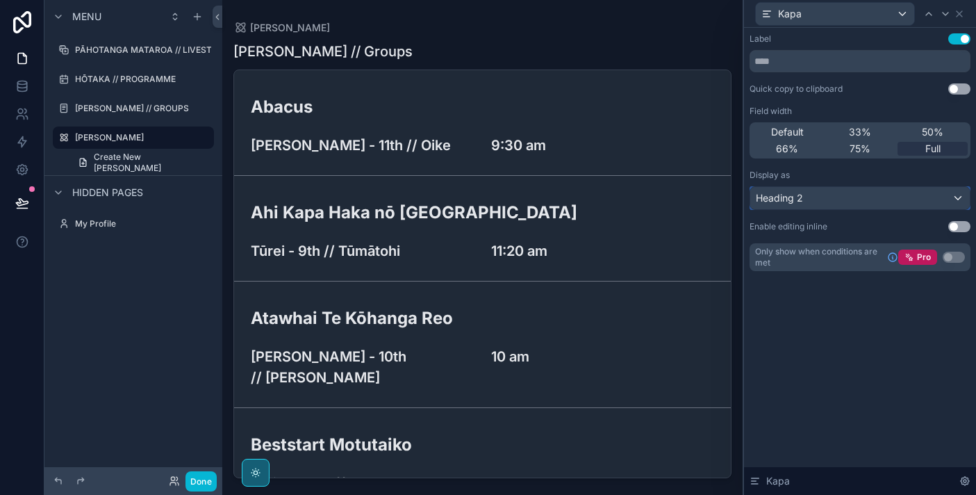
click at [884, 199] on div "Heading 2" at bounding box center [860, 198] width 220 height 22
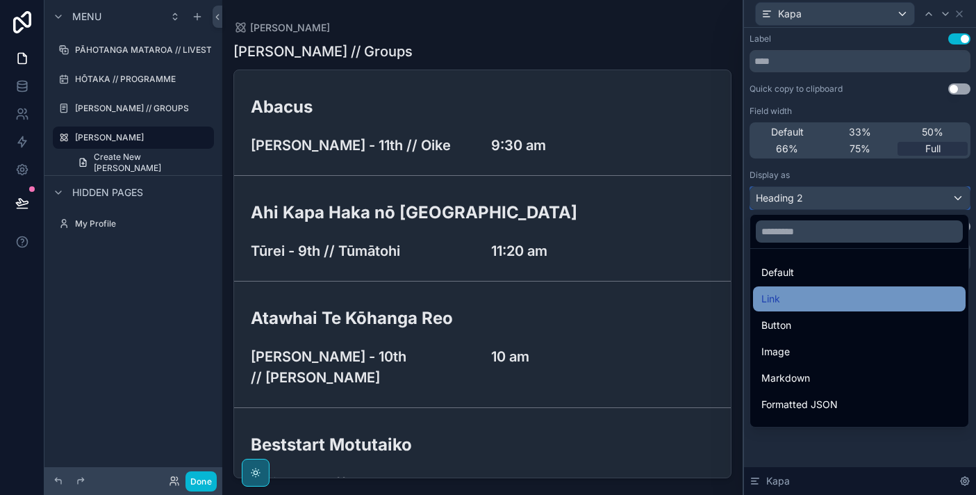
scroll to position [151, 0]
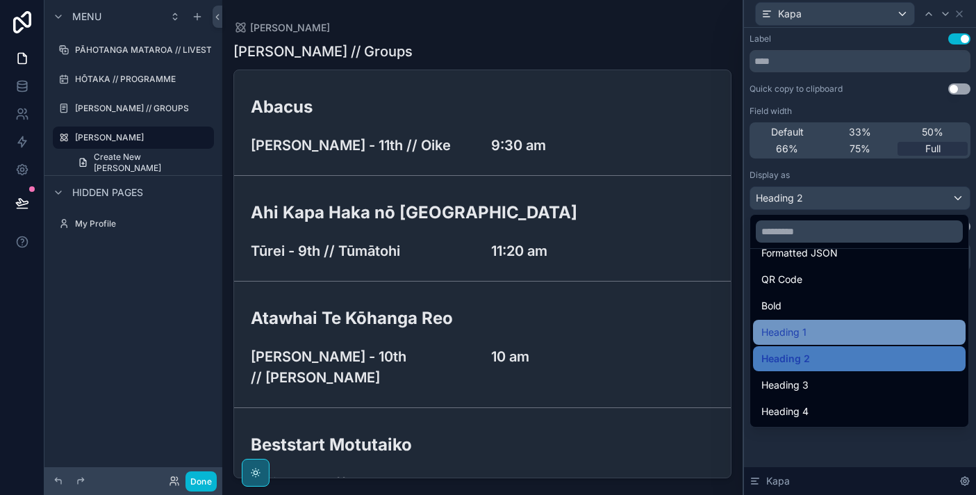
click at [860, 332] on div "Heading 1" at bounding box center [859, 332] width 196 height 17
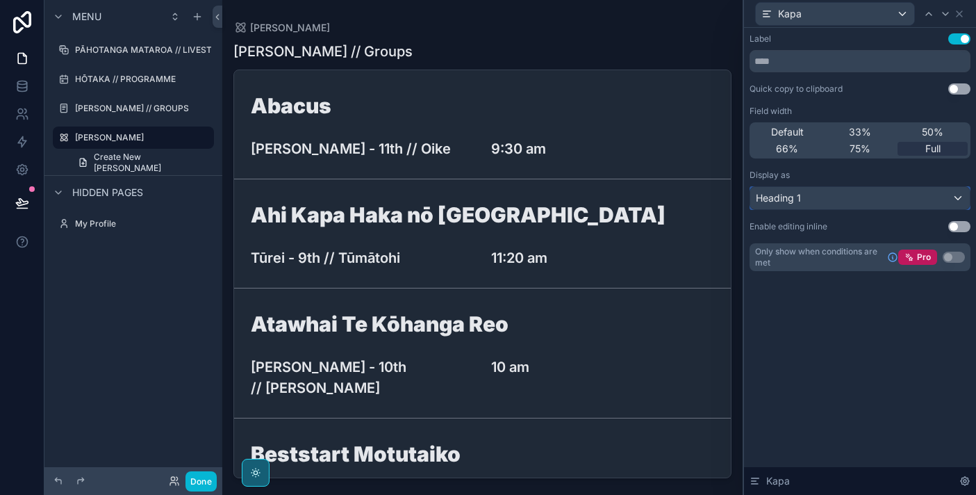
click at [880, 199] on div "Heading 1" at bounding box center [860, 198] width 220 height 22
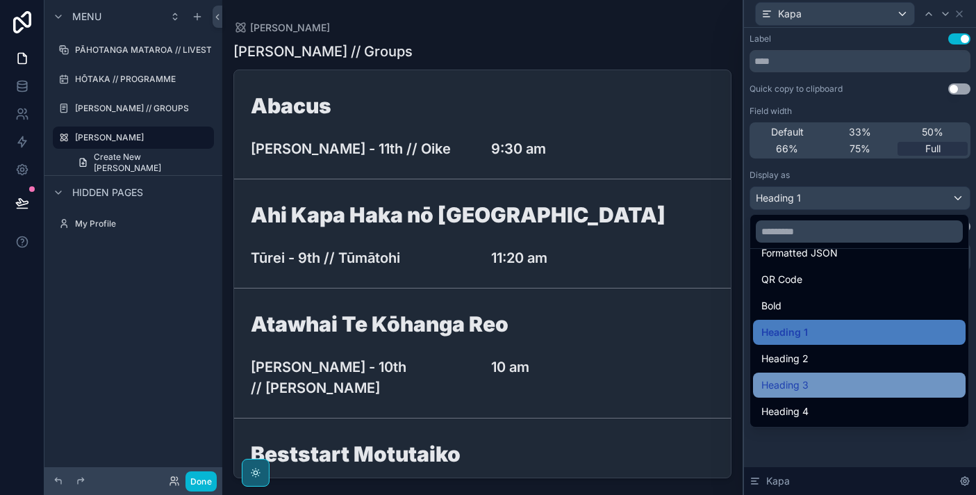
click at [839, 387] on div "Heading 3" at bounding box center [859, 385] width 196 height 17
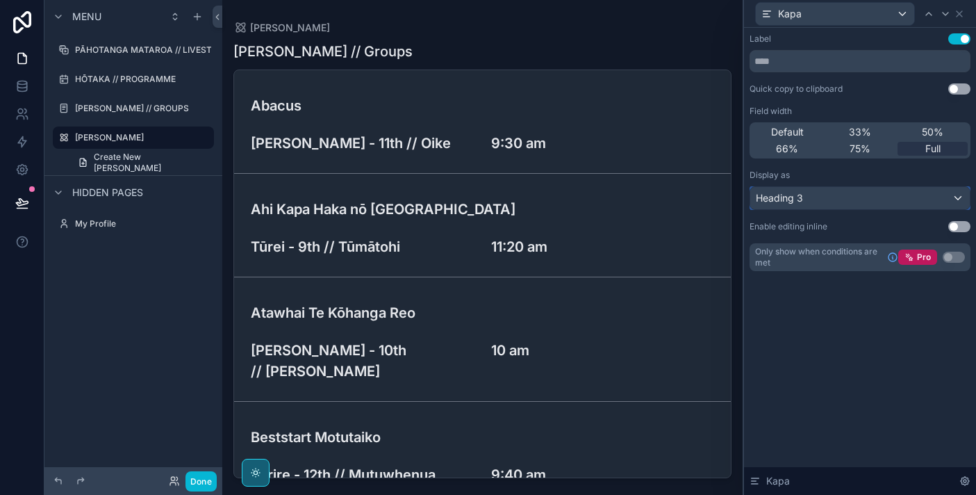
click at [859, 195] on div "Heading 3" at bounding box center [860, 198] width 220 height 22
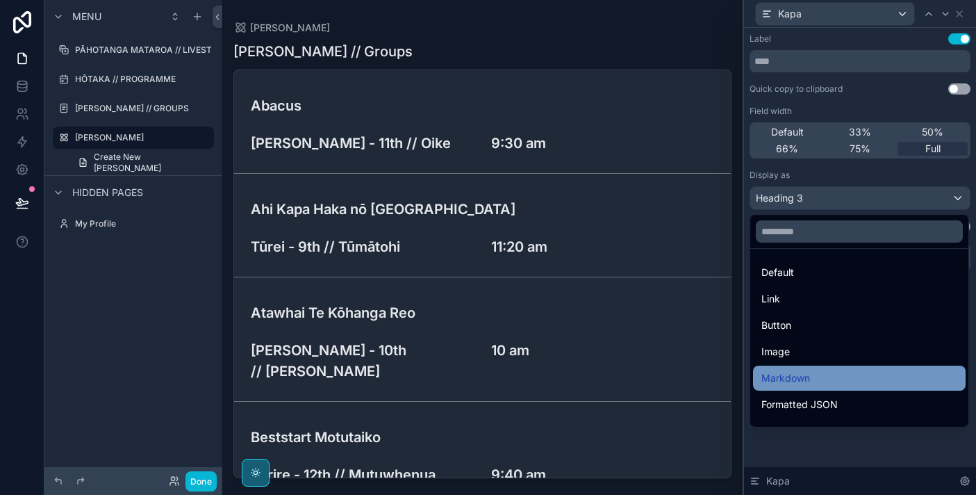
click at [832, 367] on div "Markdown" at bounding box center [859, 377] width 213 height 25
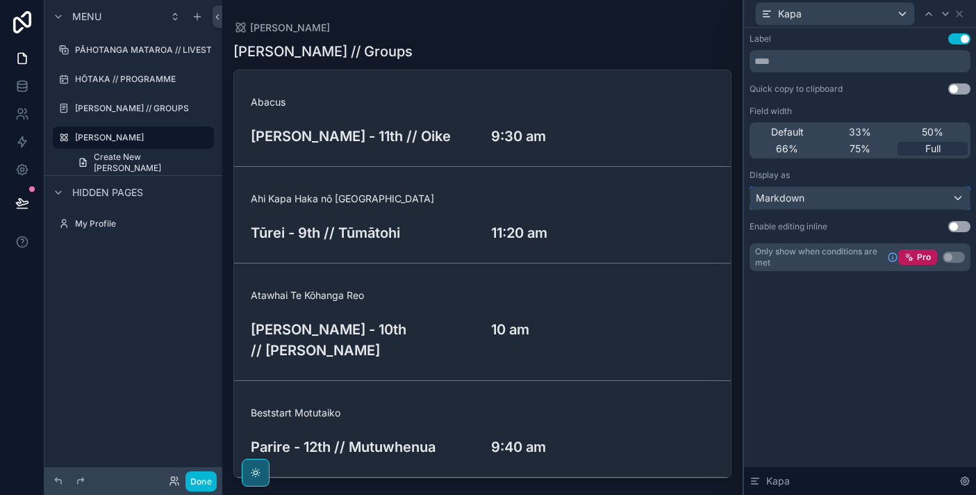
click at [883, 199] on div "Markdown" at bounding box center [860, 198] width 220 height 22
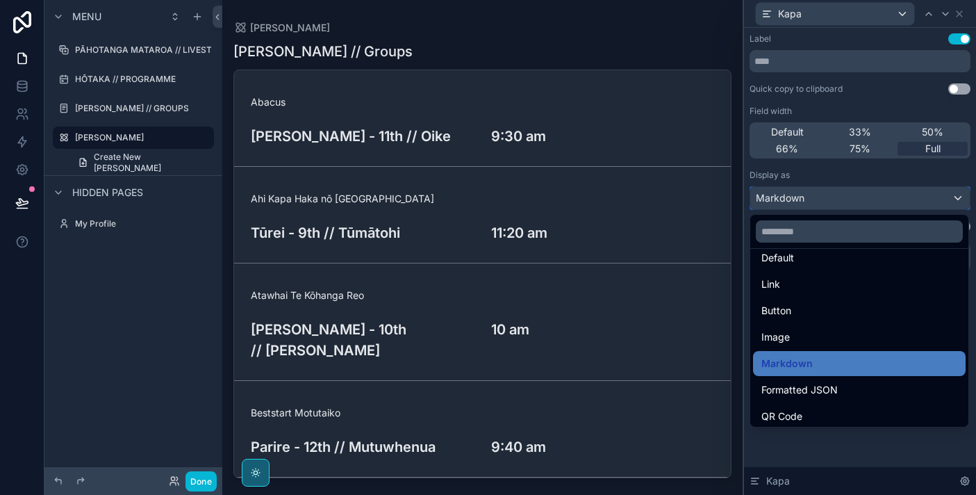
scroll to position [0, 0]
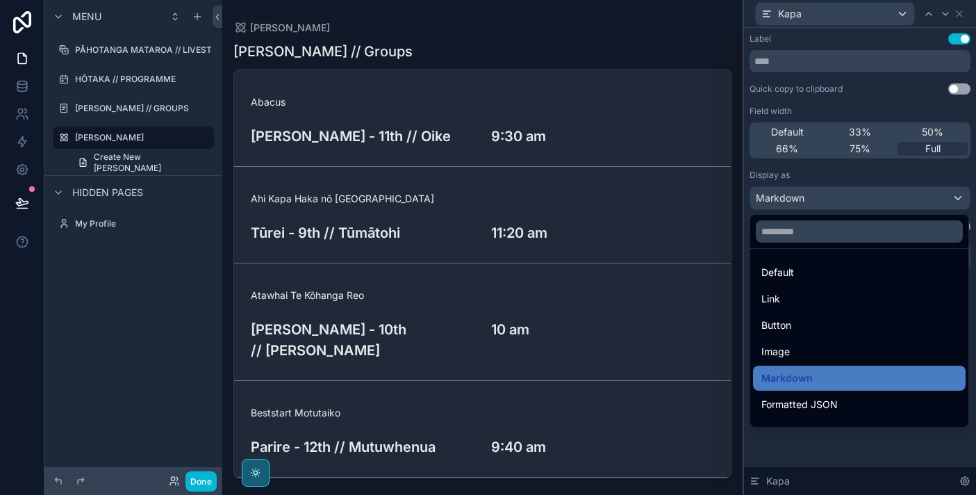
click at [844, 364] on ul "Default Link Button Image Markdown Formatted JSON QR Code Bold Heading 1 Headin…" at bounding box center [859, 338] width 218 height 178
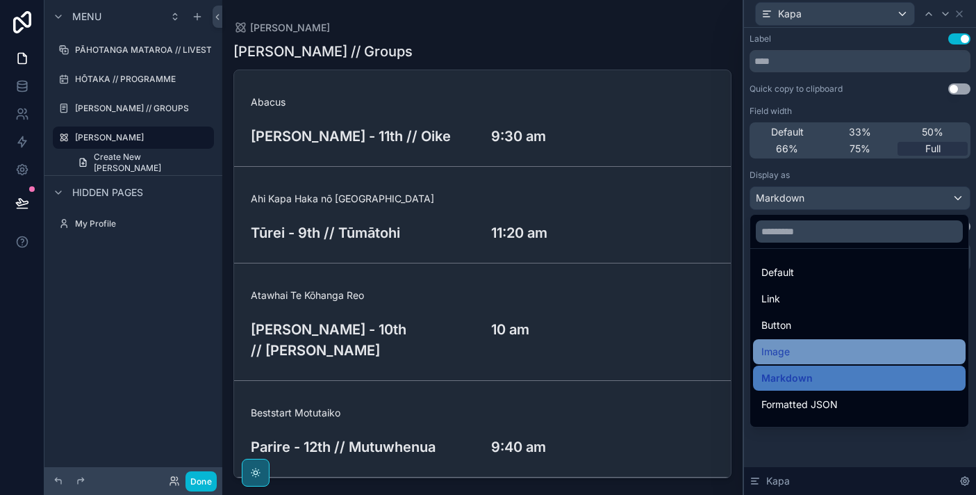
click at [849, 349] on div "Image" at bounding box center [859, 351] width 196 height 17
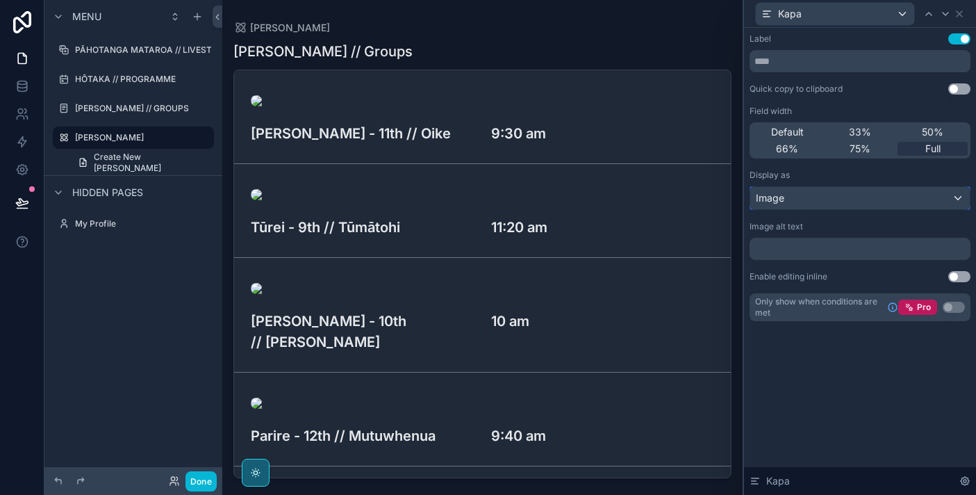
click at [832, 204] on div "Image" at bounding box center [860, 198] width 220 height 22
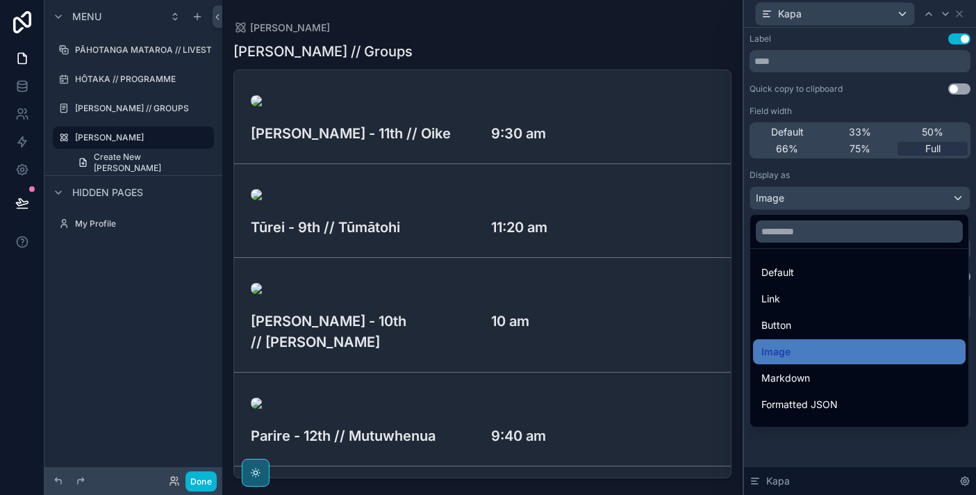
click at [860, 443] on div at bounding box center [860, 247] width 232 height 495
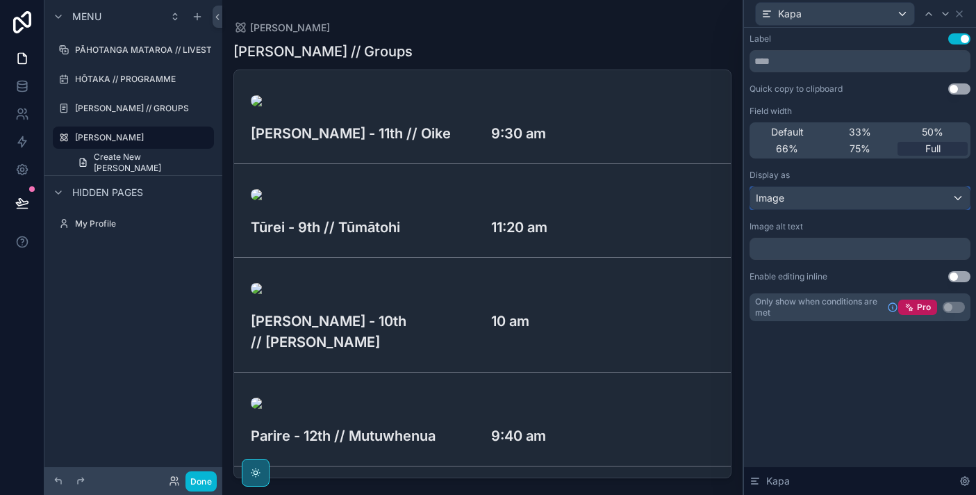
click at [913, 201] on div "Image" at bounding box center [860, 198] width 220 height 22
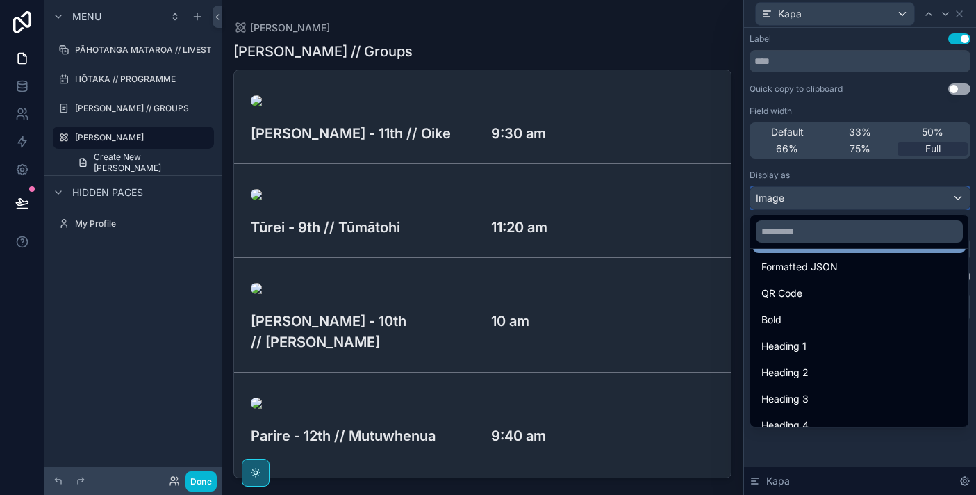
scroll to position [151, 0]
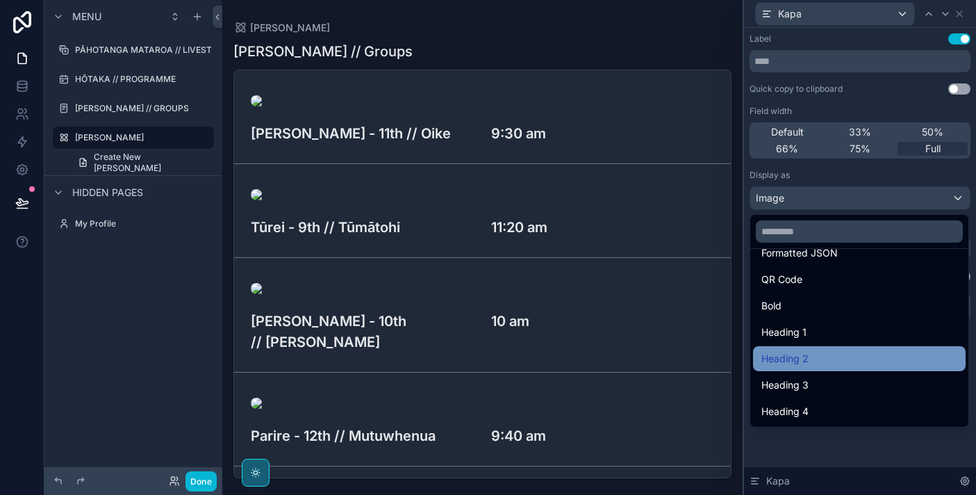
click at [844, 360] on div "Heading 2" at bounding box center [859, 358] width 196 height 17
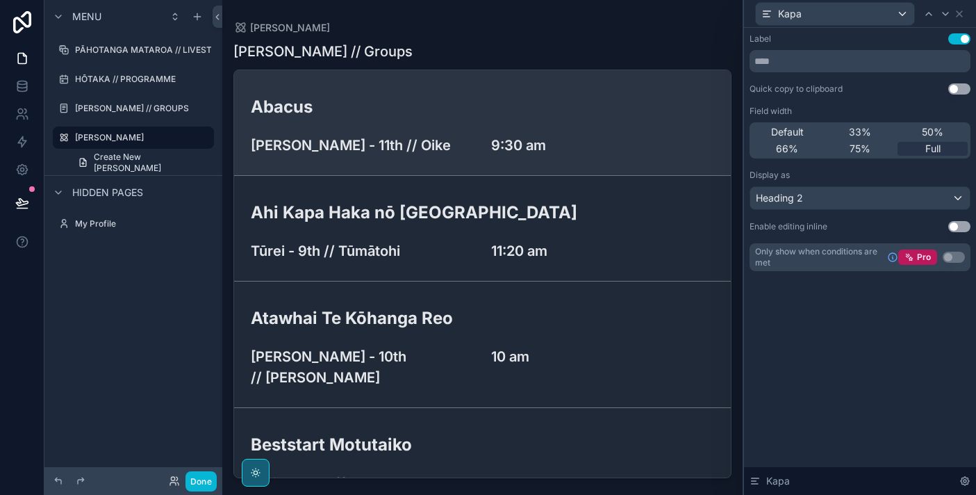
click at [635, 124] on div "Abacus Tāite - 11th // Oike 9:30 am" at bounding box center [482, 123] width 463 height 66
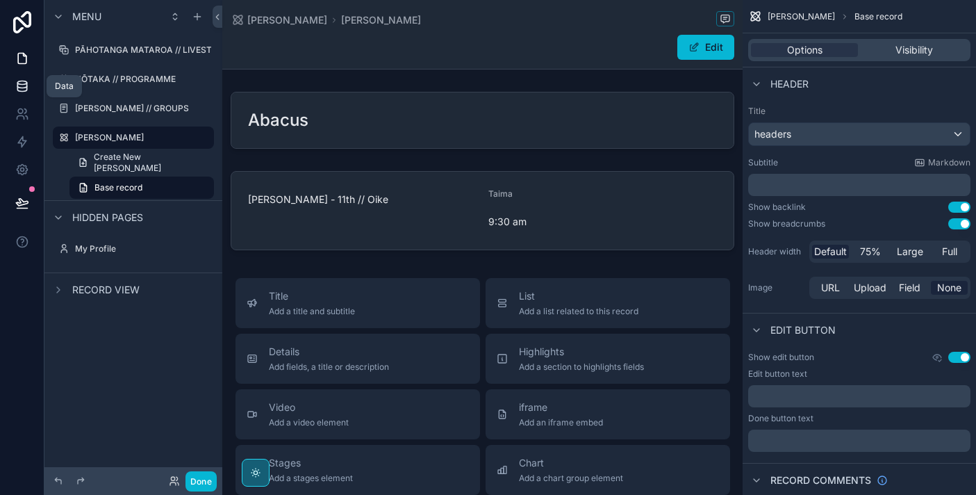
click at [28, 86] on icon at bounding box center [22, 86] width 14 height 14
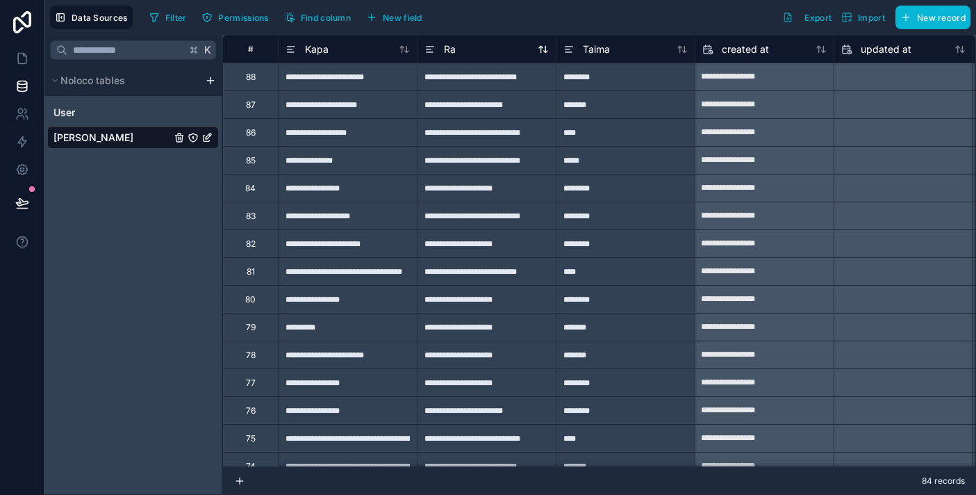
click at [501, 56] on div "Ra" at bounding box center [486, 49] width 124 height 17
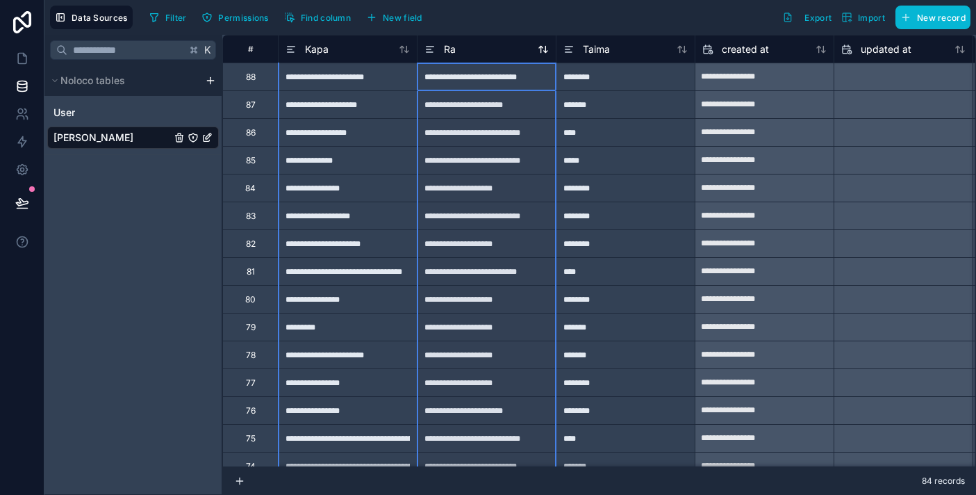
click at [515, 49] on div "Ra" at bounding box center [486, 49] width 124 height 17
click at [510, 49] on div "Ra" at bounding box center [486, 49] width 124 height 17
click at [396, 19] on span "New field" at bounding box center [403, 18] width 40 height 10
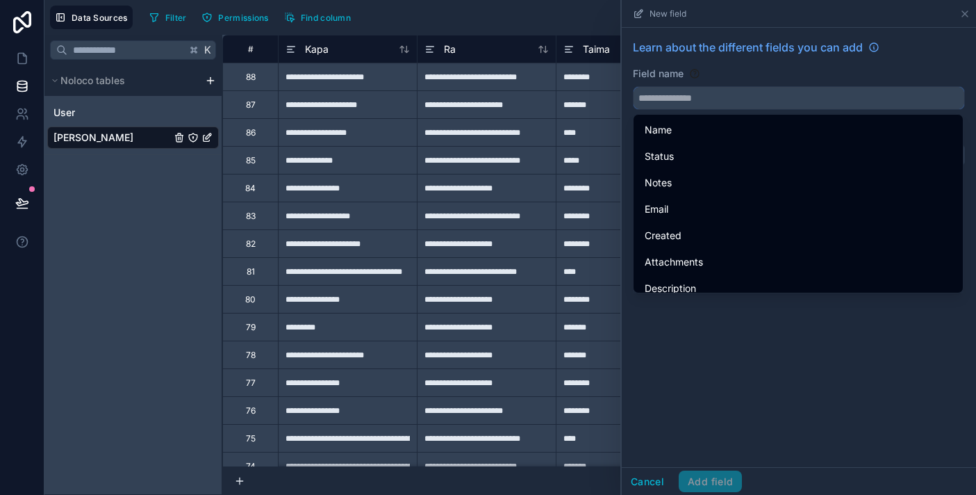
click at [735, 100] on input "text" at bounding box center [799, 98] width 331 height 22
click at [633, 86] on button "**" at bounding box center [799, 98] width 332 height 24
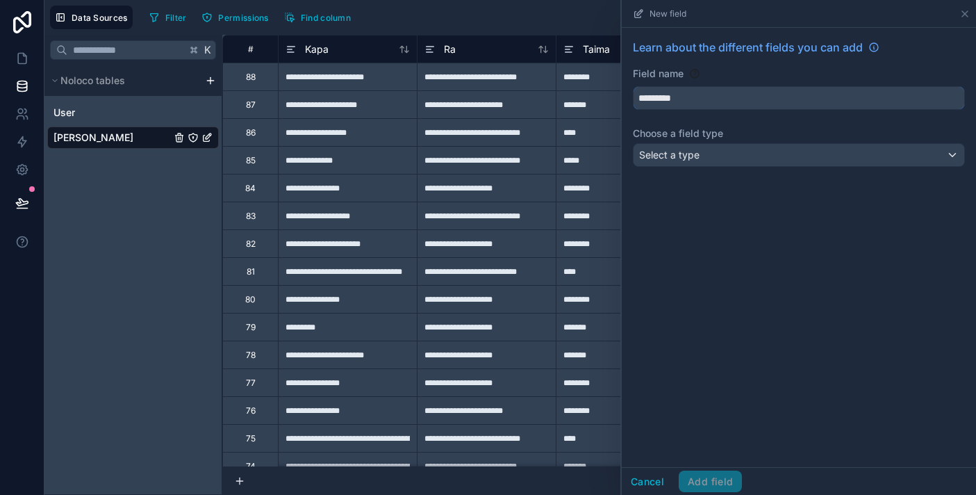
type input "*********"
click at [742, 152] on div "Select a type" at bounding box center [799, 155] width 331 height 22
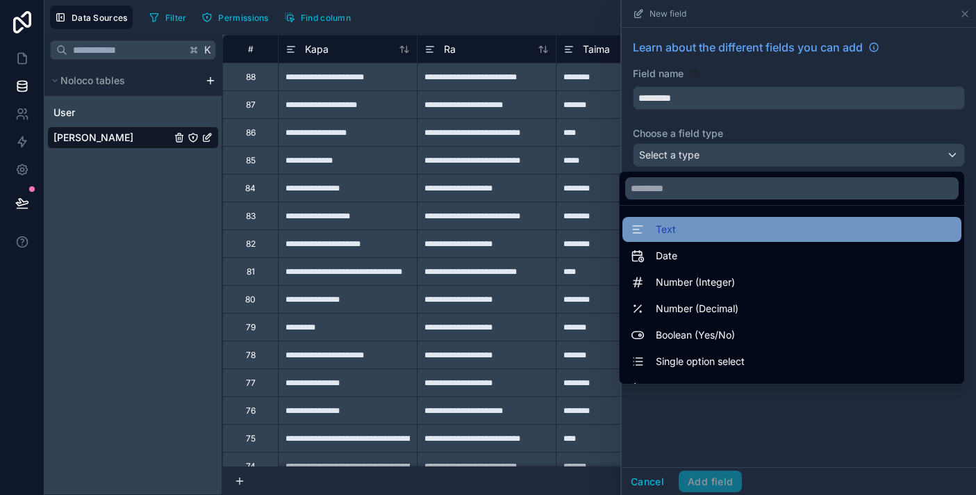
click at [749, 232] on div "Text" at bounding box center [792, 229] width 322 height 17
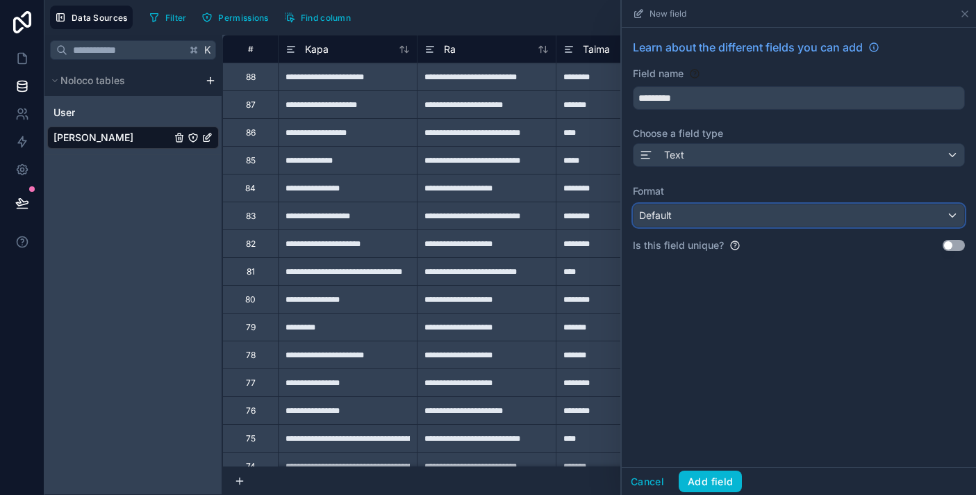
click at [747, 211] on div "Default" at bounding box center [799, 215] width 331 height 22
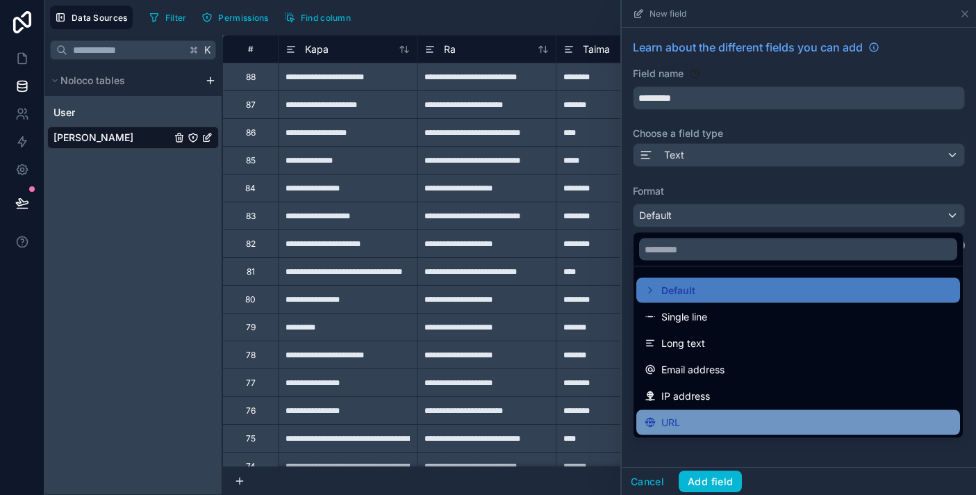
click at [745, 422] on div "URL" at bounding box center [798, 422] width 307 height 17
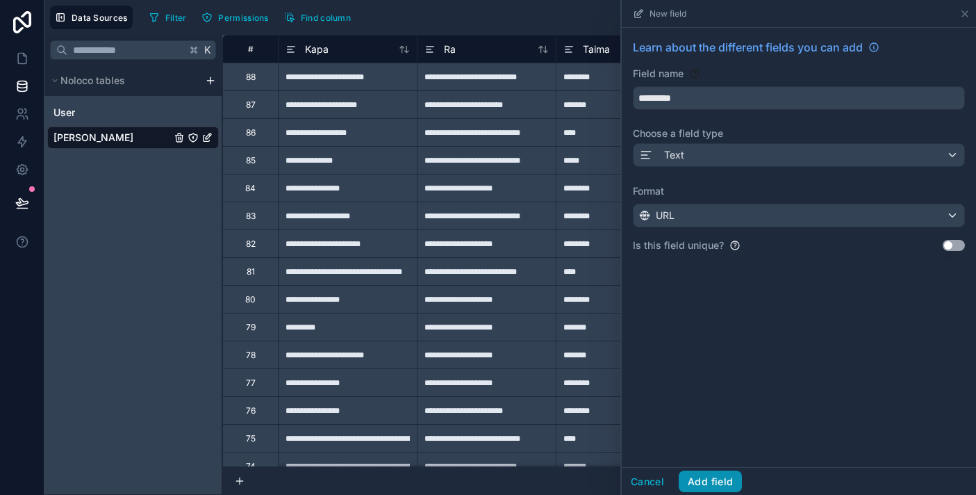
click at [720, 479] on button "Add field" at bounding box center [710, 481] width 63 height 22
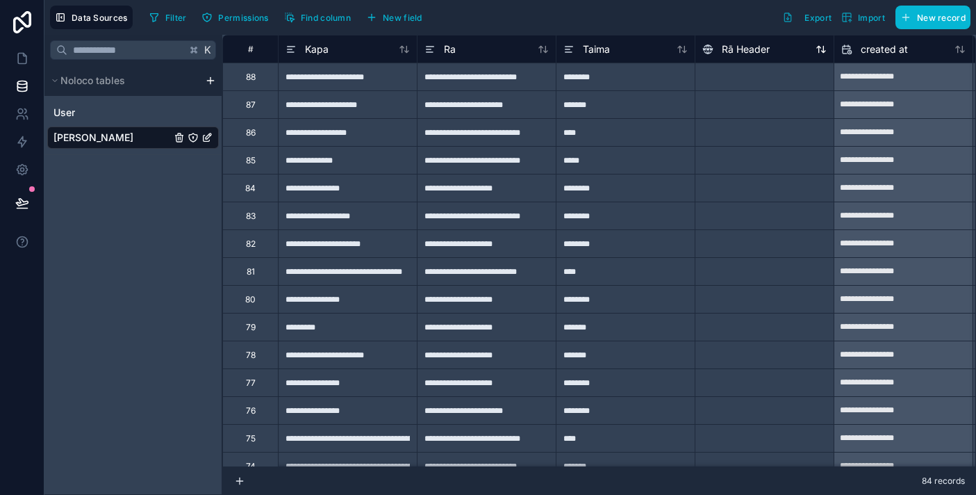
click at [738, 52] on span "Rā Header" at bounding box center [746, 49] width 48 height 14
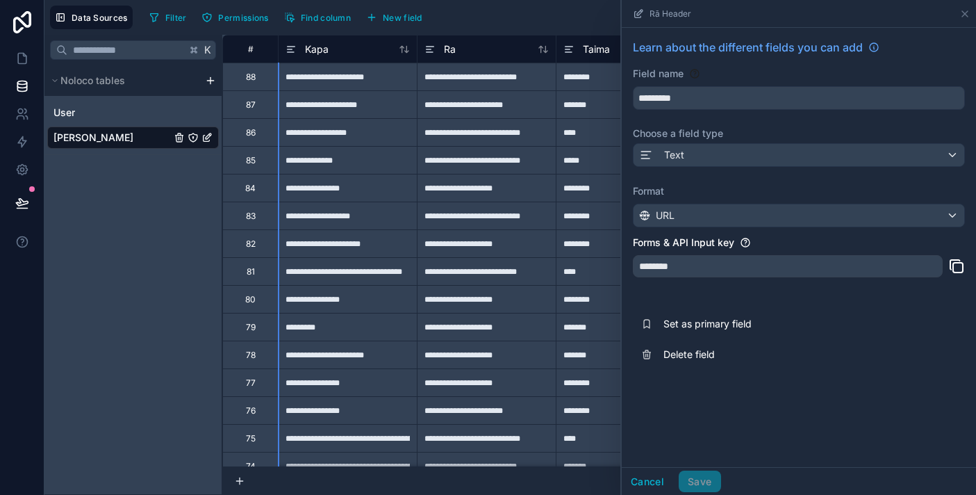
click at [973, 8] on div "Rā Header" at bounding box center [799, 14] width 354 height 28
click at [966, 13] on icon at bounding box center [964, 13] width 11 height 11
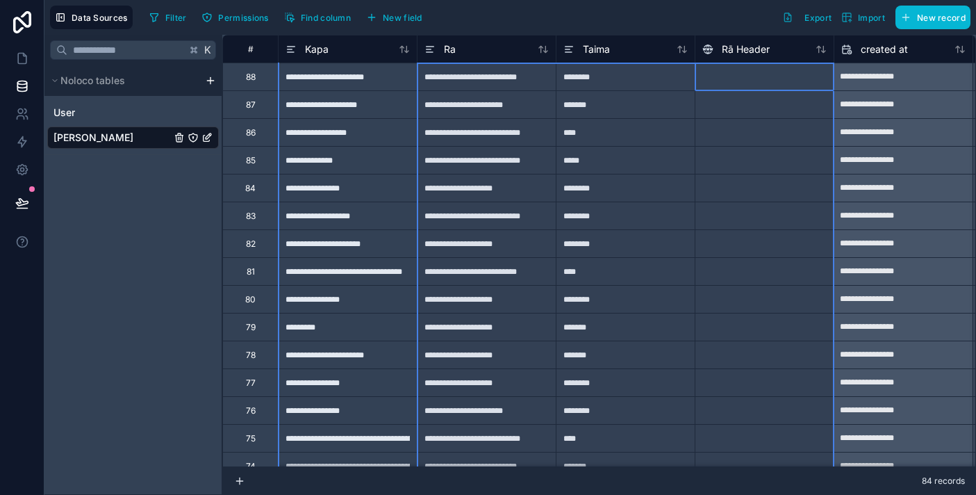
drag, startPoint x: 766, startPoint y: 53, endPoint x: 472, endPoint y: 77, distance: 294.9
click at [720, 51] on div "Rā Header" at bounding box center [735, 49] width 67 height 17
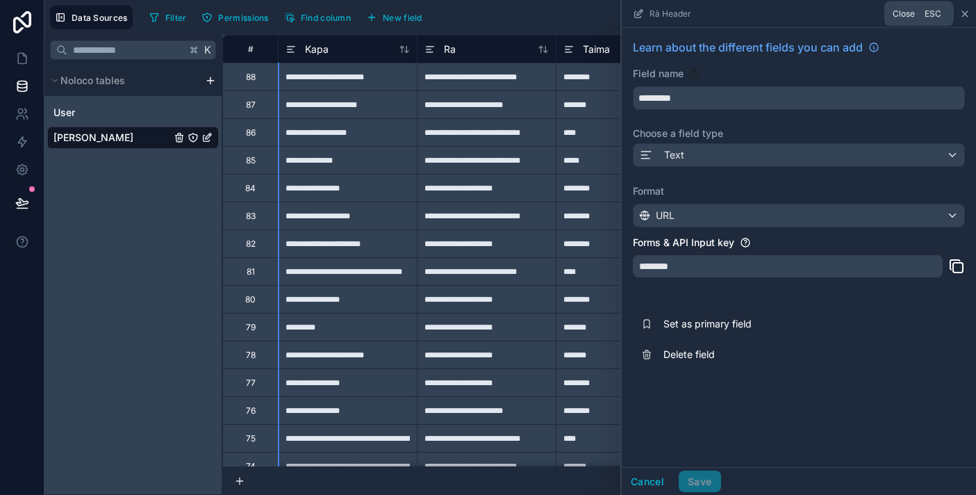
click at [966, 13] on icon at bounding box center [965, 14] width 6 height 6
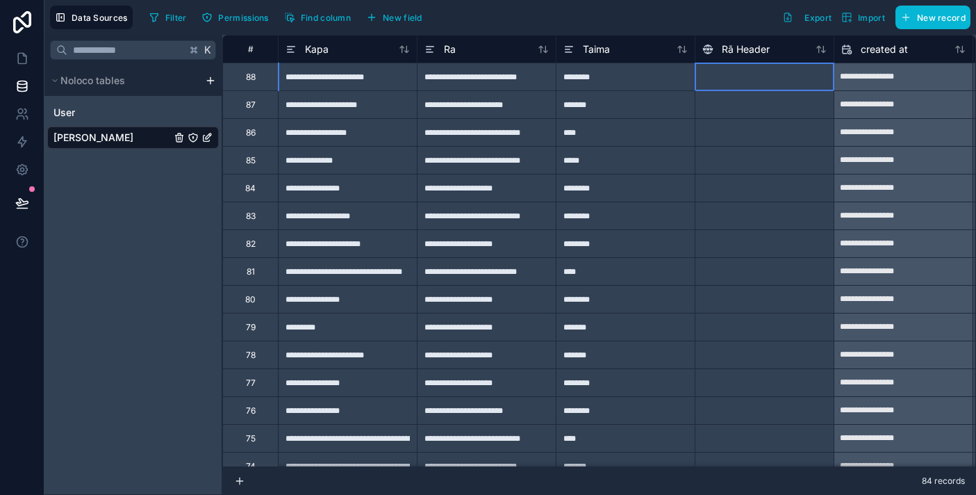
click at [730, 87] on div at bounding box center [764, 77] width 139 height 28
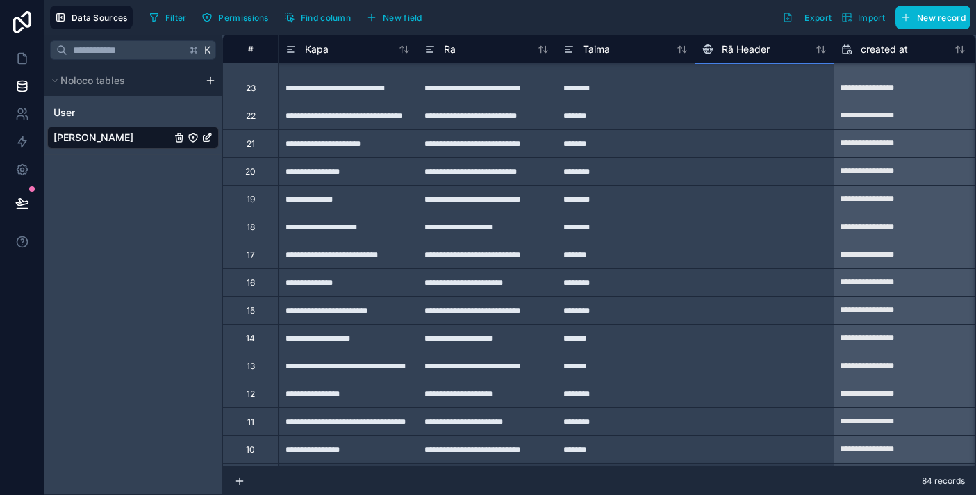
scroll to position [1931, 0]
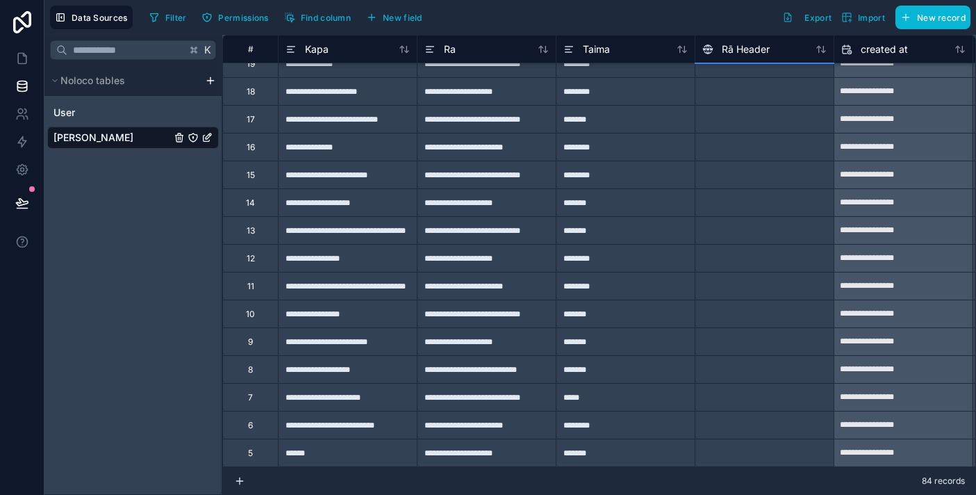
click at [737, 458] on div at bounding box center [764, 452] width 139 height 28
click at [737, 458] on input at bounding box center [764, 452] width 138 height 27
paste input "**********"
type input "**********"
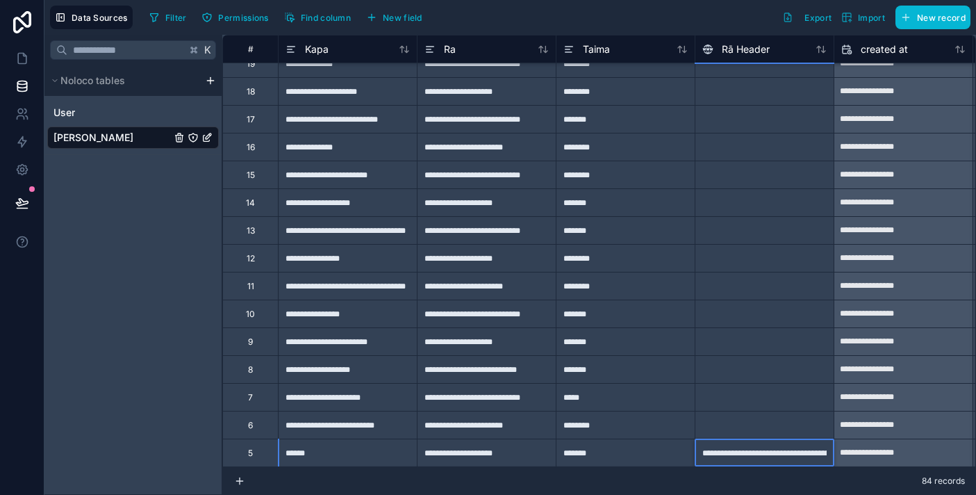
scroll to position [0, 241]
click at [745, 403] on div at bounding box center [764, 397] width 139 height 28
click at [737, 456] on div "**********" at bounding box center [764, 452] width 139 height 28
click at [24, 147] on icon at bounding box center [22, 142] width 14 height 14
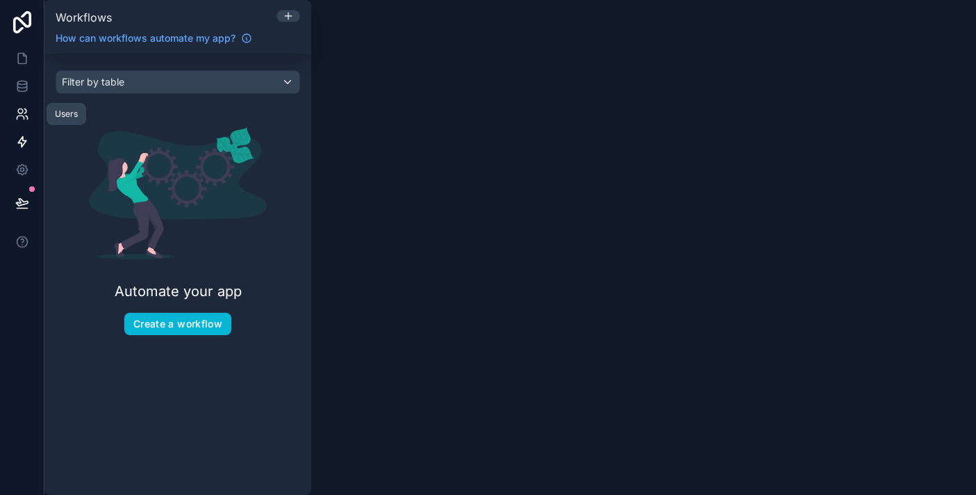
click at [28, 115] on icon at bounding box center [22, 114] width 14 height 14
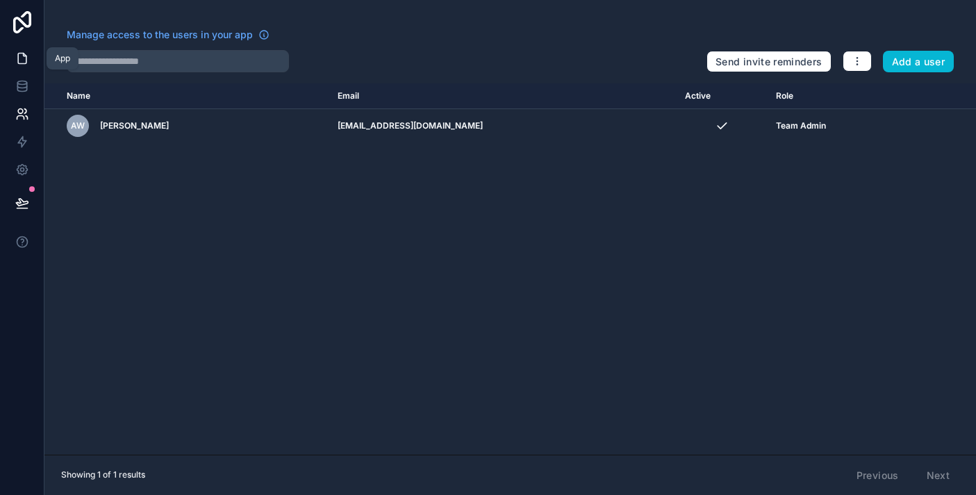
click at [24, 65] on icon at bounding box center [22, 58] width 14 height 14
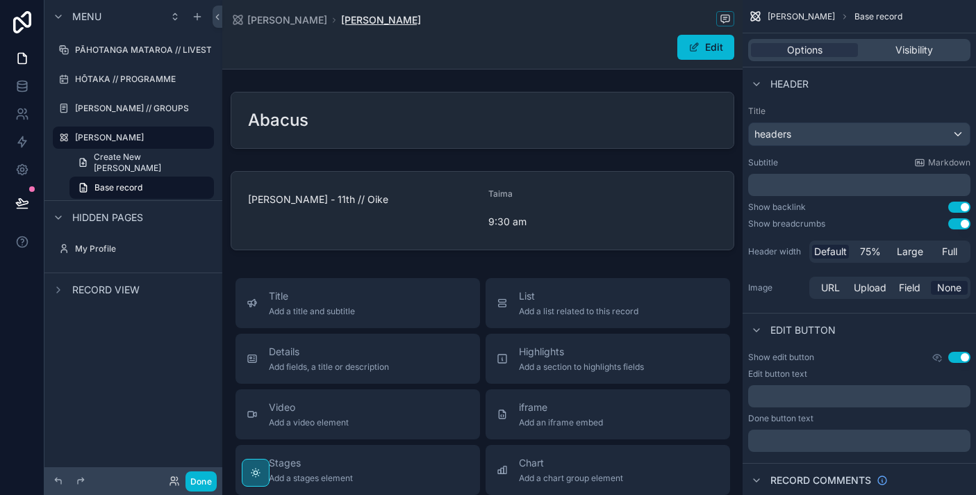
click at [341, 18] on span "[PERSON_NAME]" at bounding box center [381, 20] width 80 height 14
click at [261, 24] on span "[PERSON_NAME]" at bounding box center [287, 20] width 80 height 14
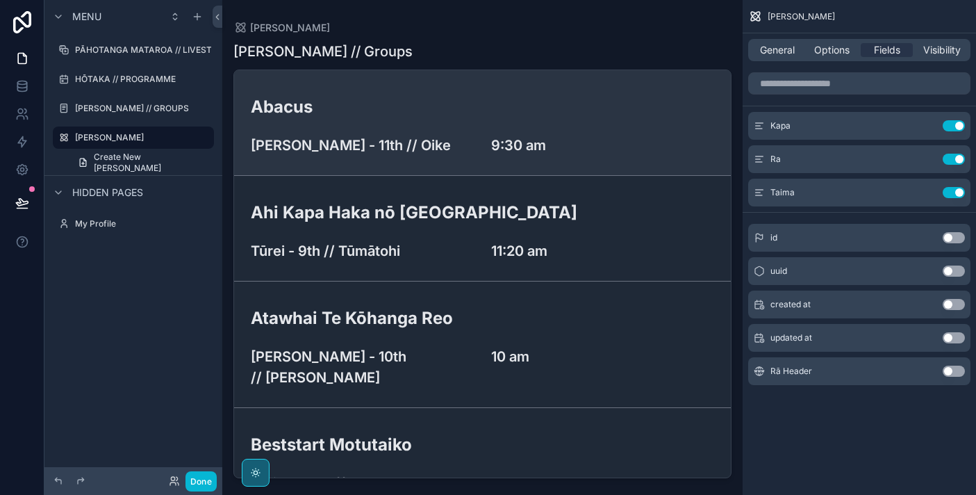
click at [563, 119] on div "Abacus Tāite - 11th // Oike 9:30 am" at bounding box center [482, 123] width 463 height 66
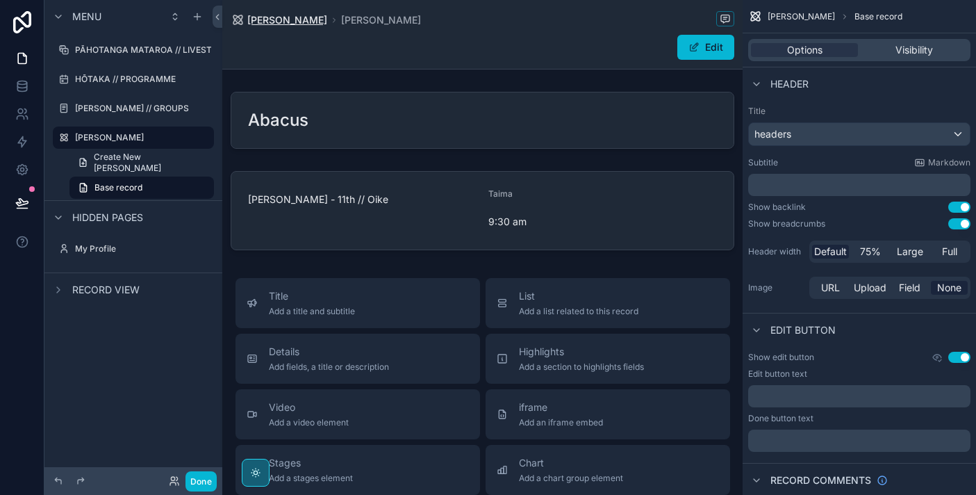
click at [265, 22] on span "[PERSON_NAME]" at bounding box center [287, 20] width 80 height 14
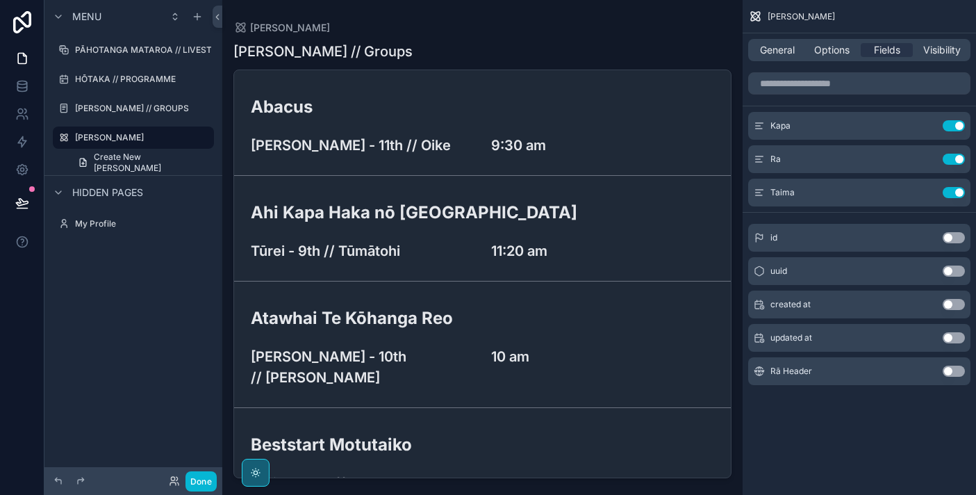
click at [527, 34] on div "Ngā Kapa // Groups Abacus Tāite - 11th // Oike 9:30 am Ahi Kapa Haka nō Waipāhī…" at bounding box center [482, 255] width 498 height 445
click at [818, 56] on span "Options" at bounding box center [831, 50] width 35 height 14
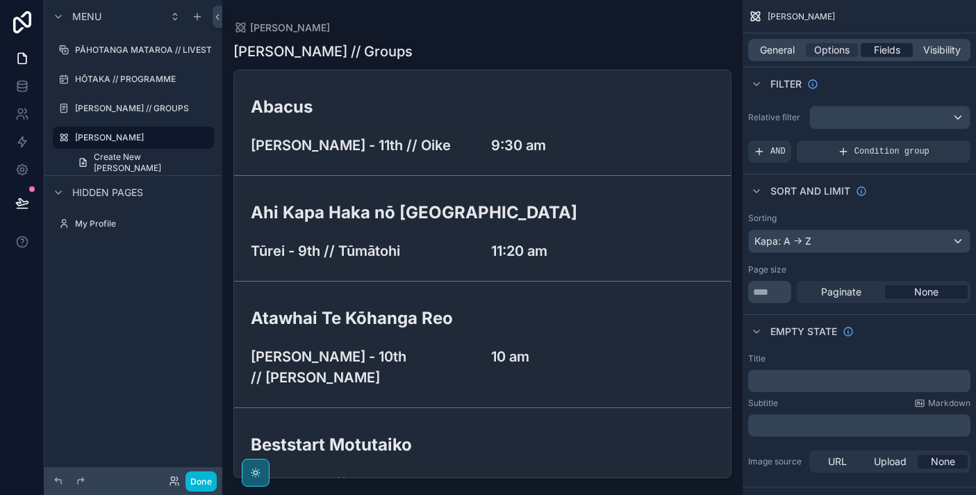
click at [875, 49] on span "Fields" at bounding box center [887, 50] width 26 height 14
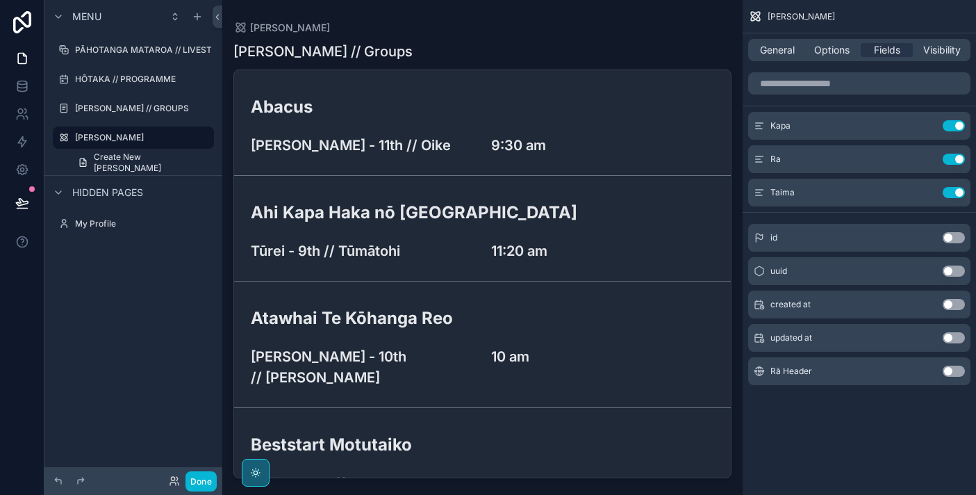
click at [952, 372] on button "Use setting" at bounding box center [954, 370] width 22 height 11
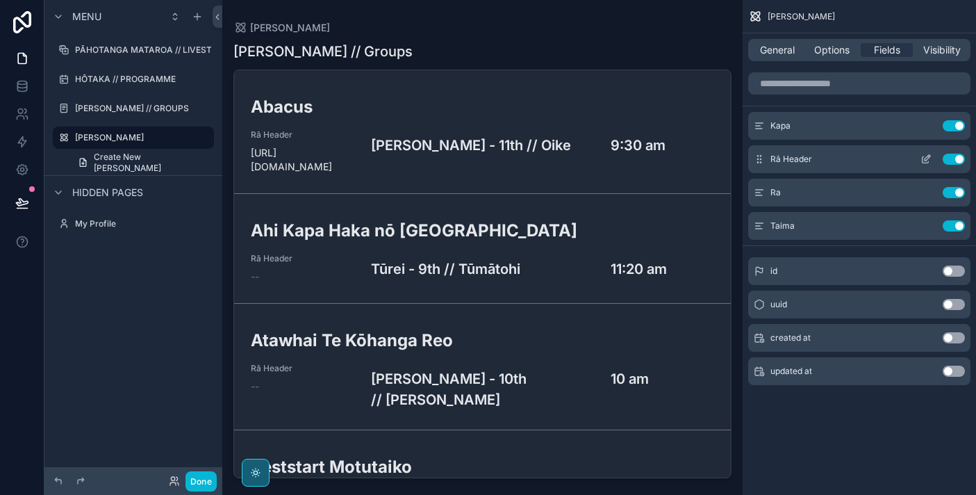
click at [928, 160] on icon "scrollable content" at bounding box center [926, 159] width 11 height 11
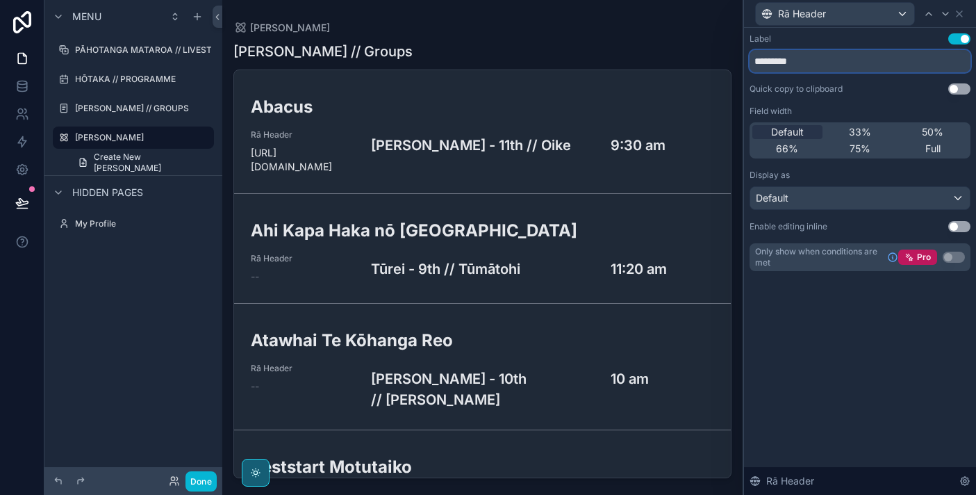
drag, startPoint x: 816, startPoint y: 60, endPoint x: 684, endPoint y: 51, distance: 131.6
click at [684, 51] on div "Rā Header Label Use setting ********* Quick copy to clipboard Use setting Field…" at bounding box center [488, 247] width 976 height 495
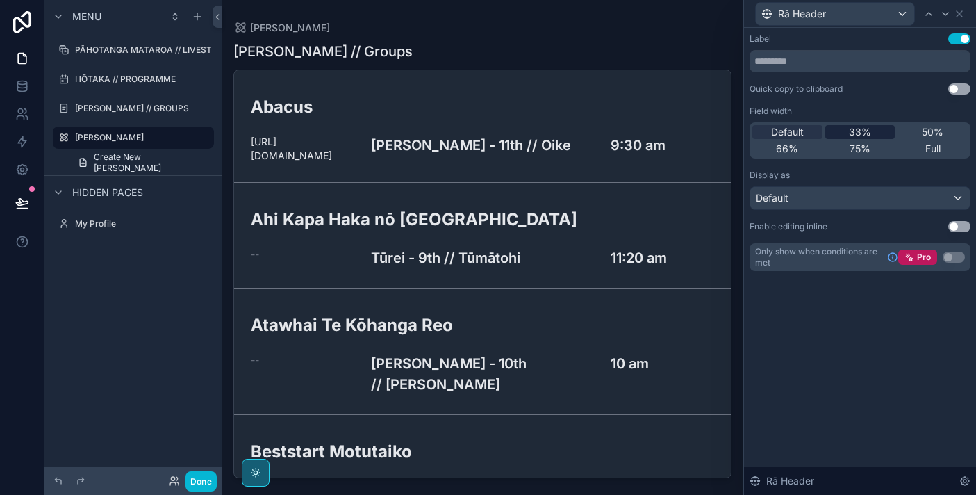
click at [873, 133] on div "33%" at bounding box center [860, 132] width 70 height 14
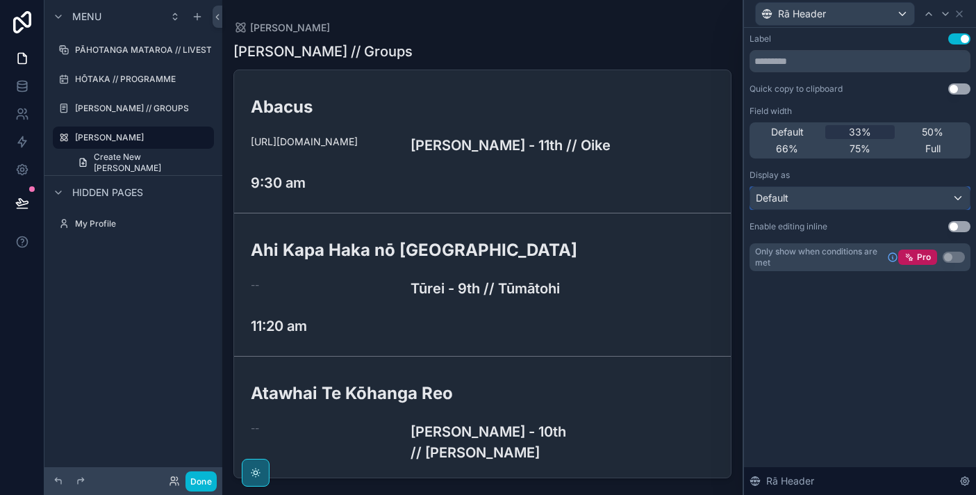
click at [837, 197] on div "Default" at bounding box center [860, 198] width 220 height 22
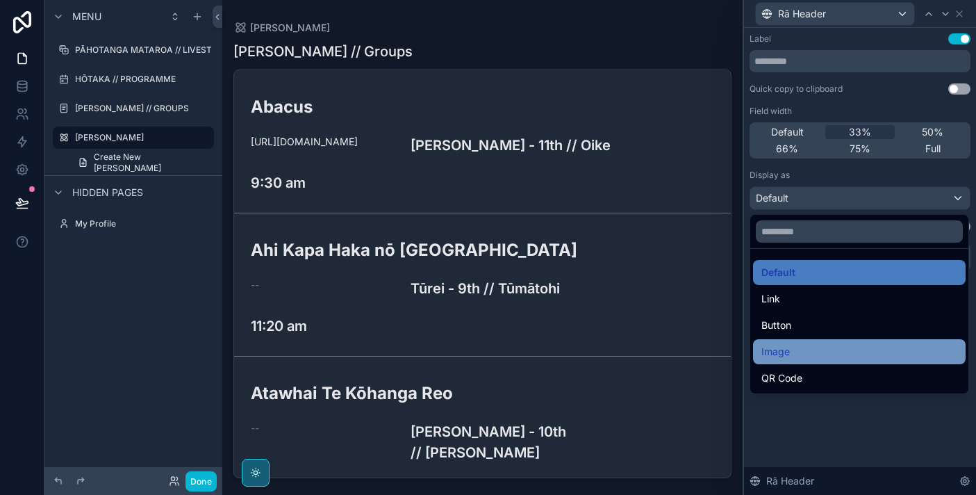
click at [818, 351] on div "Image" at bounding box center [859, 351] width 196 height 17
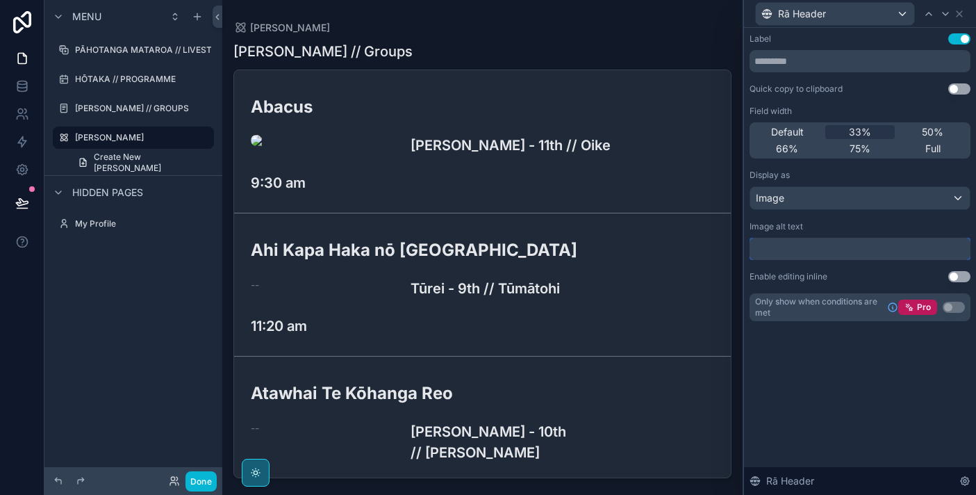
click at [790, 254] on input "text" at bounding box center [860, 249] width 221 height 22
click at [830, 192] on div "Image" at bounding box center [860, 198] width 220 height 22
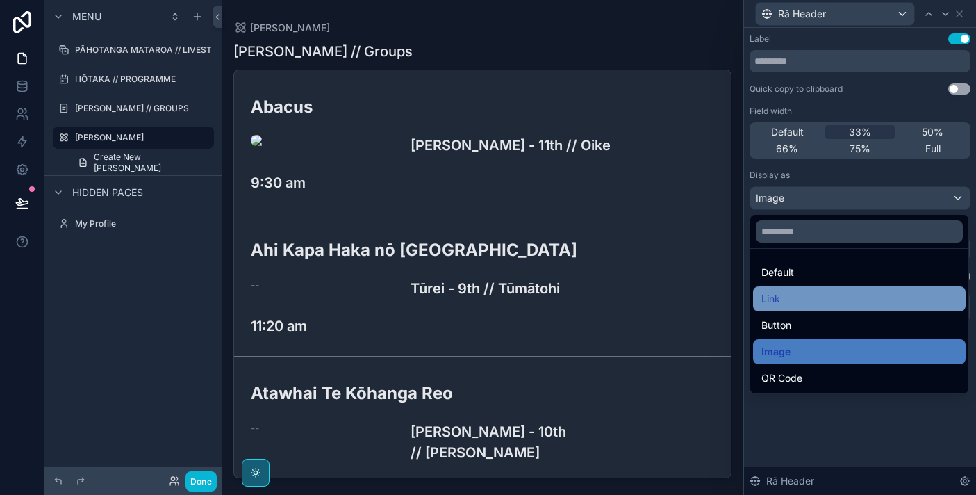
click at [834, 288] on div "Link" at bounding box center [859, 298] width 213 height 25
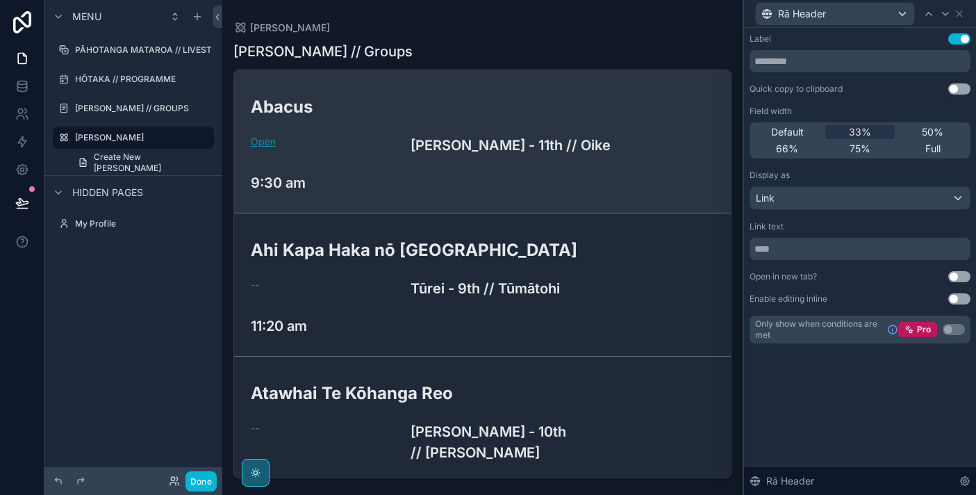
click at [268, 141] on link "Open" at bounding box center [263, 141] width 25 height 12
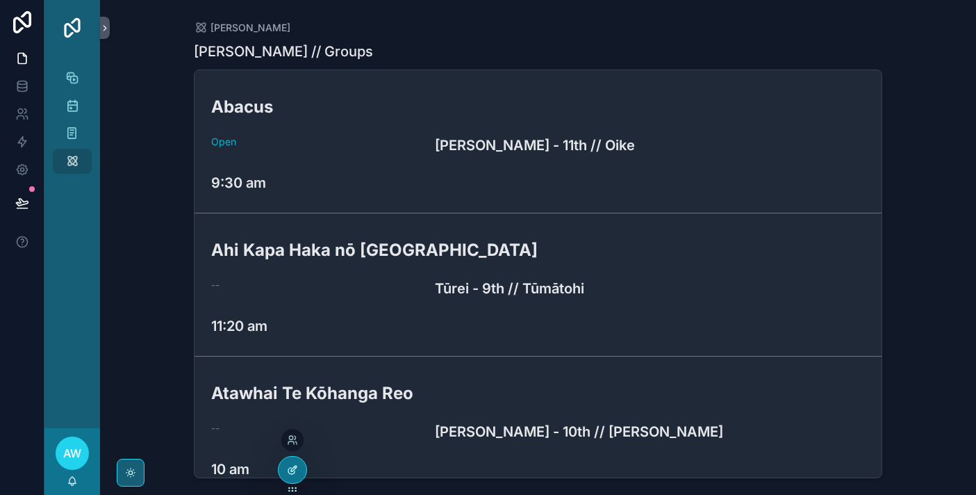
click at [299, 475] on div at bounding box center [293, 469] width 28 height 26
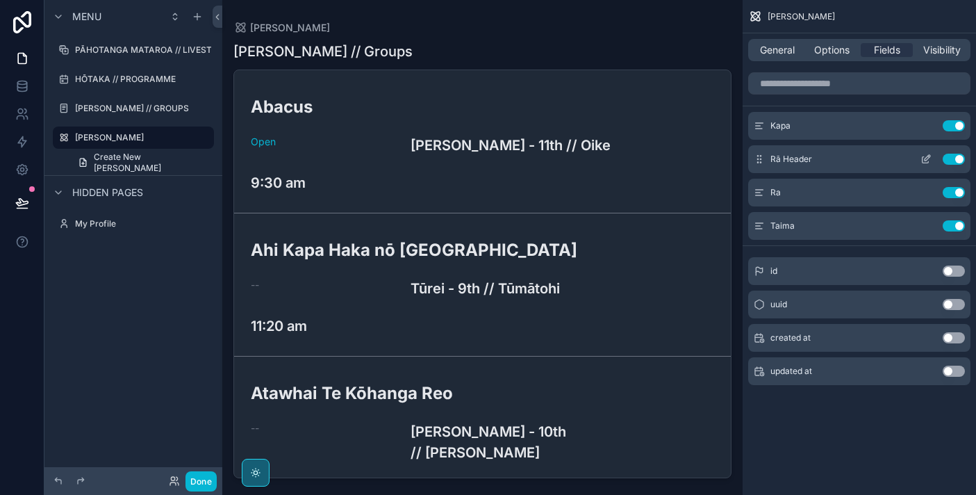
click at [926, 160] on icon "scrollable content" at bounding box center [926, 159] width 11 height 11
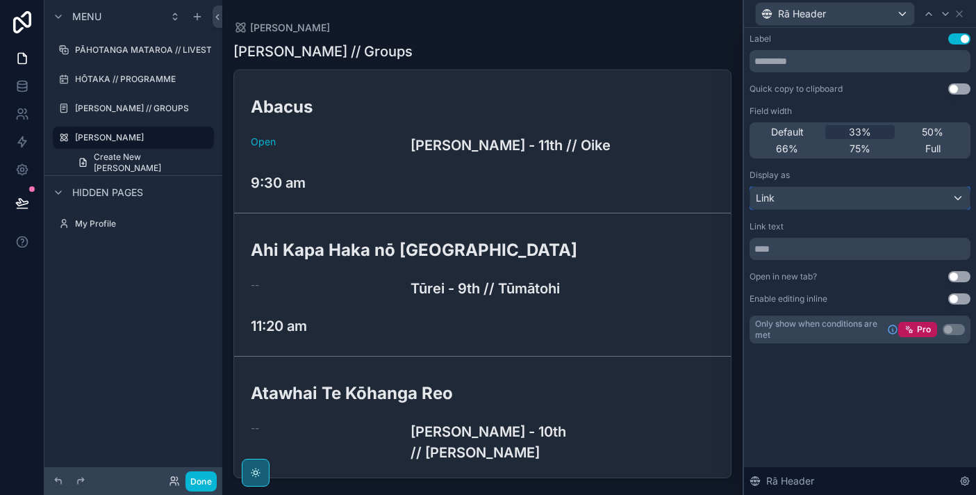
click at [896, 201] on div "Link" at bounding box center [860, 198] width 220 height 22
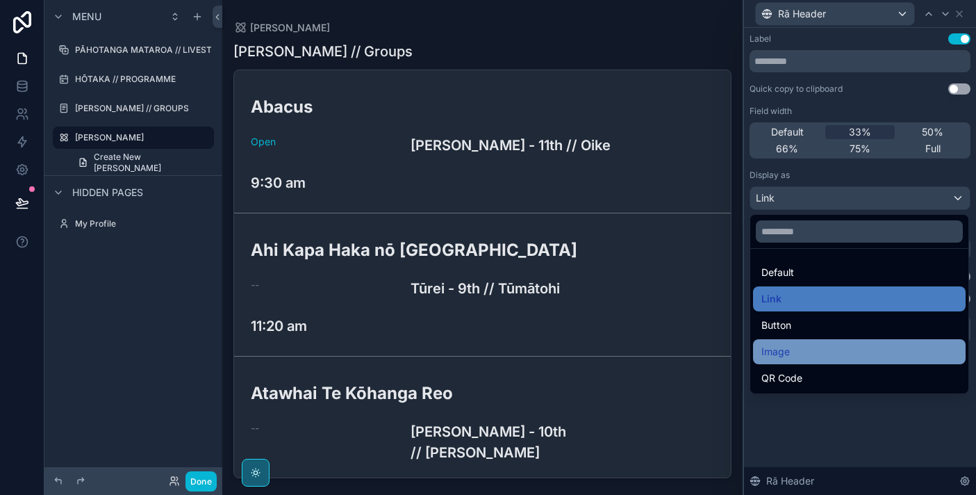
click at [873, 350] on div "Image" at bounding box center [859, 351] width 196 height 17
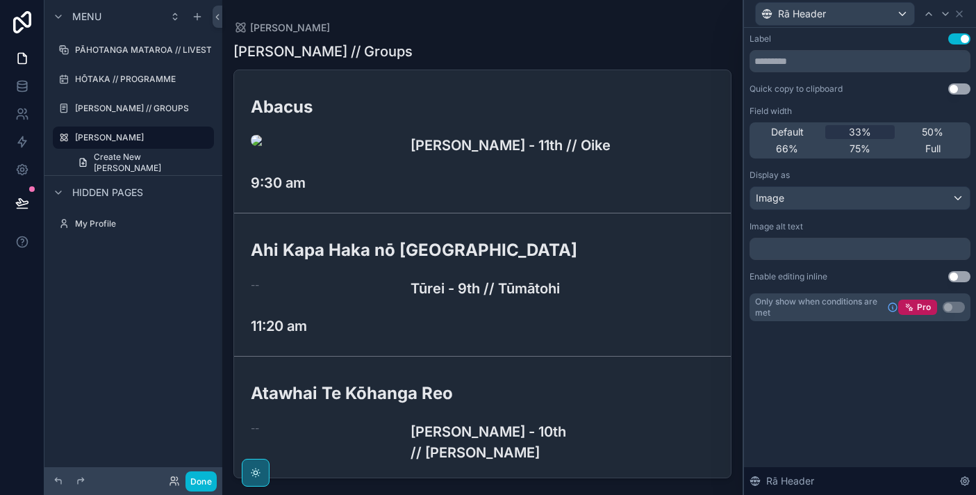
click at [818, 425] on div "Label Use setting Quick copy to clipboard Use setting Field width Default 33% 5…" at bounding box center [860, 261] width 232 height 467
click at [19, 88] on icon at bounding box center [21, 86] width 9 height 6
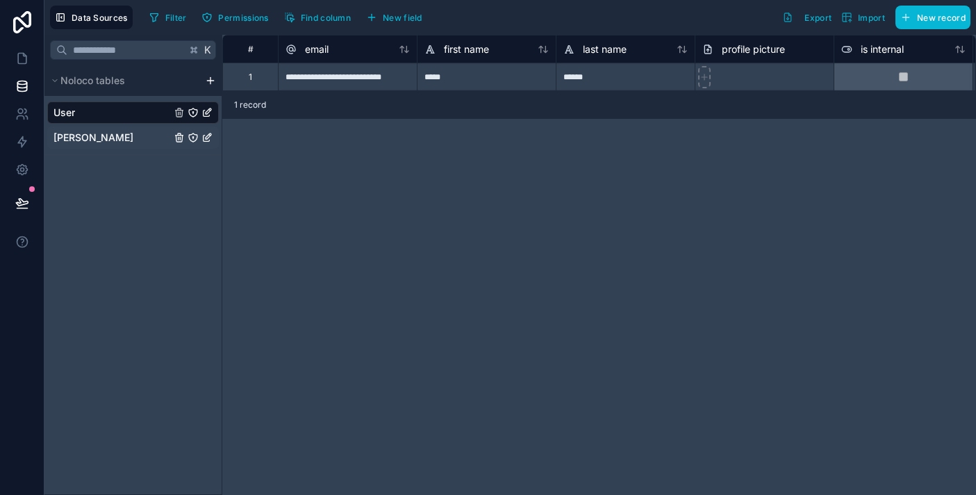
click at [142, 134] on link "Ngā Kapa" at bounding box center [133, 137] width 172 height 22
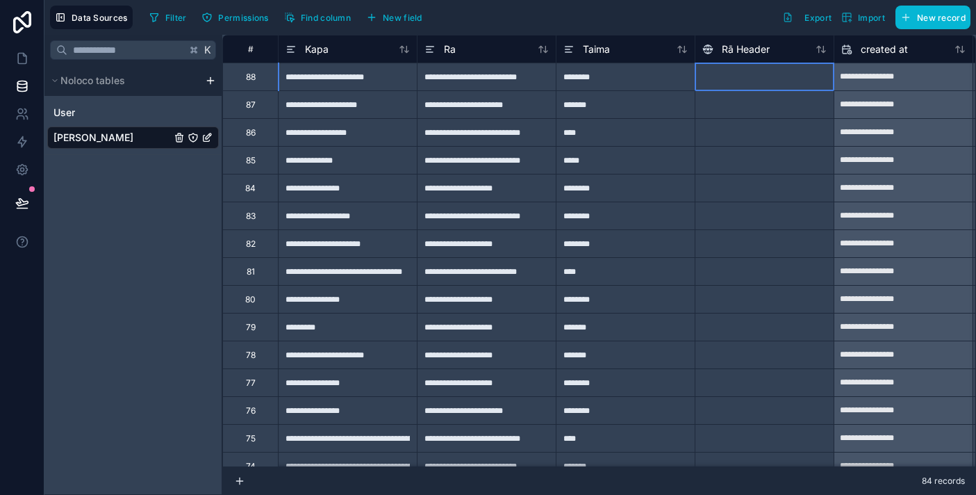
click at [759, 82] on div at bounding box center [764, 77] width 139 height 28
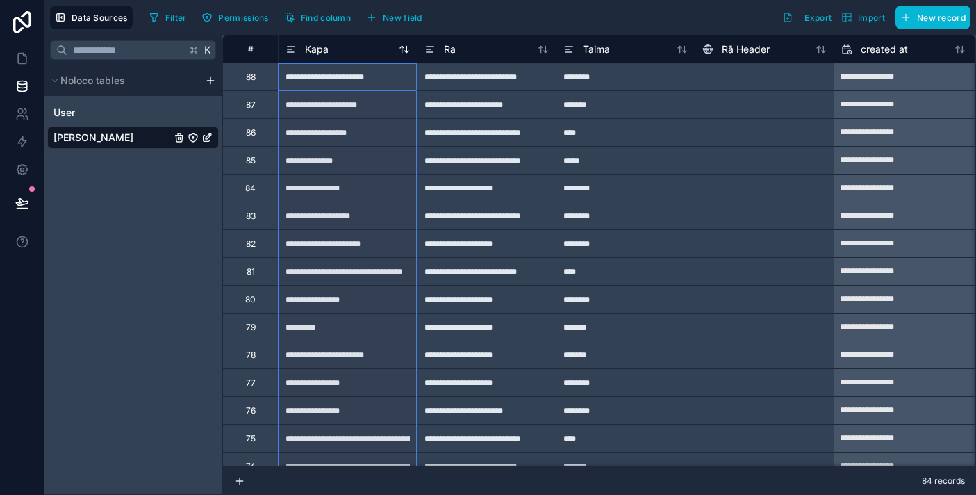
click at [405, 54] on icon at bounding box center [404, 49] width 11 height 11
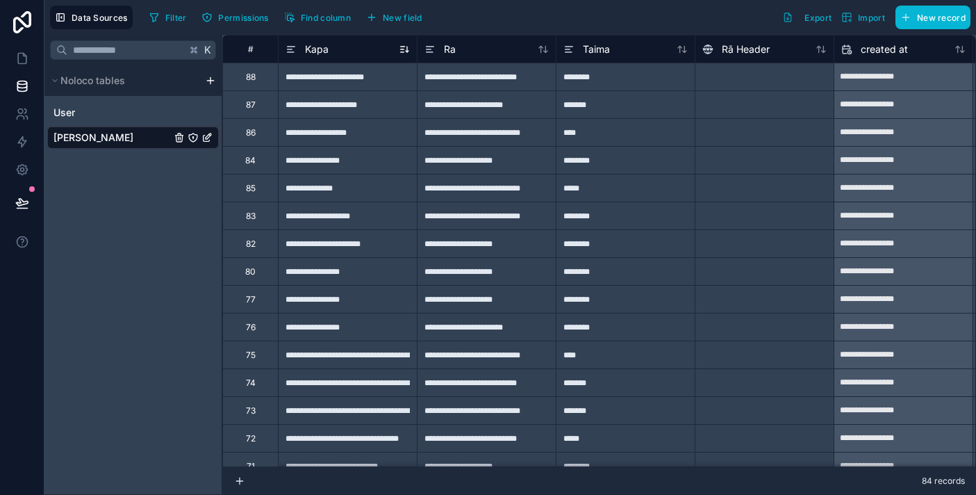
click at [405, 50] on icon at bounding box center [404, 49] width 11 height 11
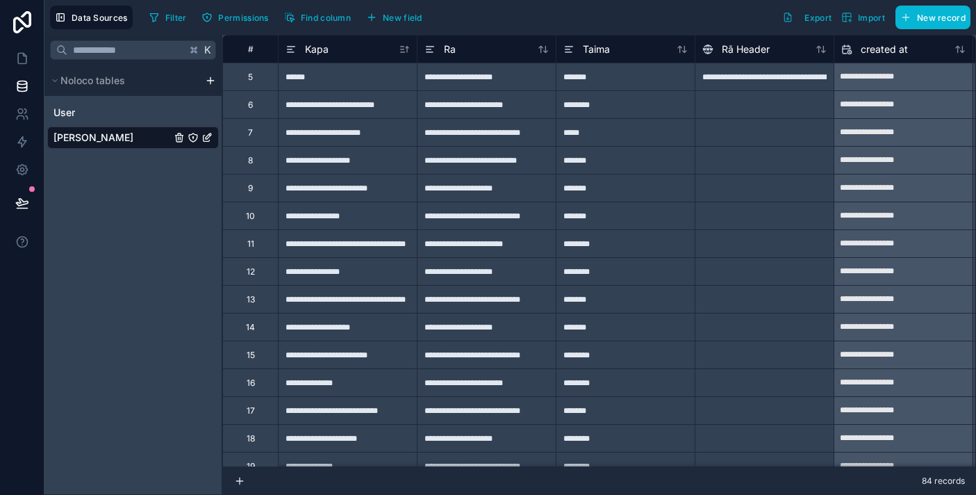
click at [790, 70] on div "**********" at bounding box center [764, 77] width 139 height 28
click at [775, 55] on div "Rā Header" at bounding box center [764, 49] width 124 height 17
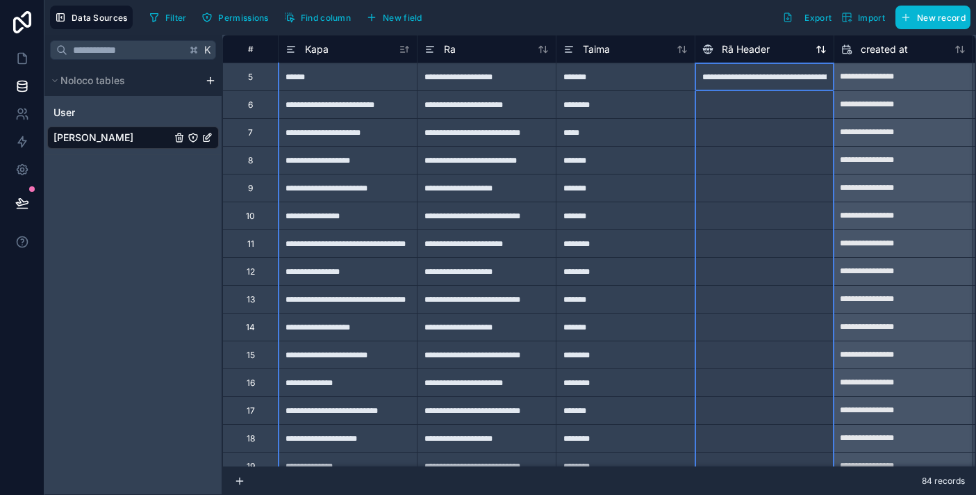
click at [765, 45] on span "Rā Header" at bounding box center [746, 49] width 48 height 14
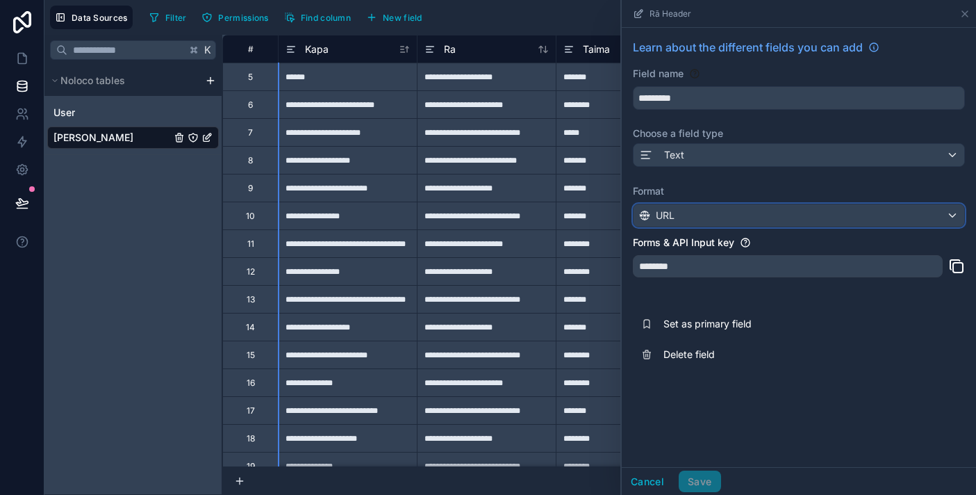
click at [752, 217] on div "URL" at bounding box center [799, 215] width 331 height 22
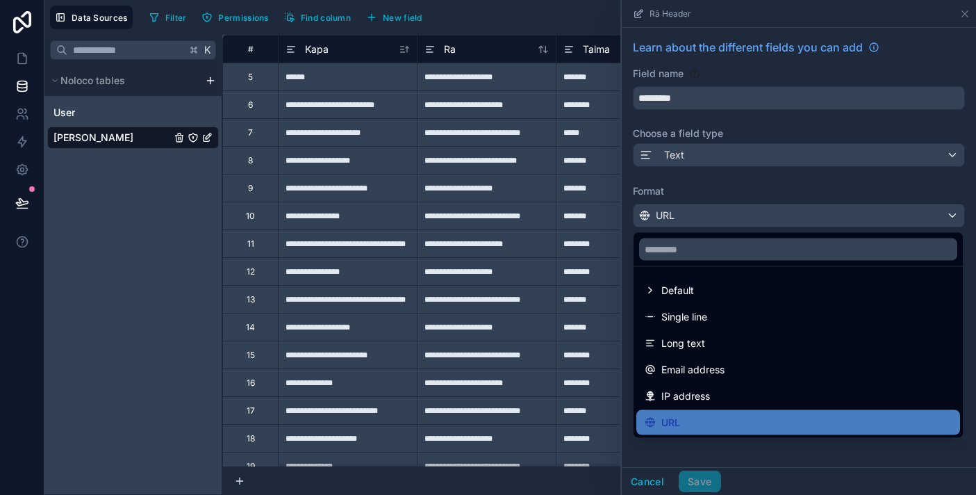
click at [770, 158] on div at bounding box center [799, 247] width 354 height 495
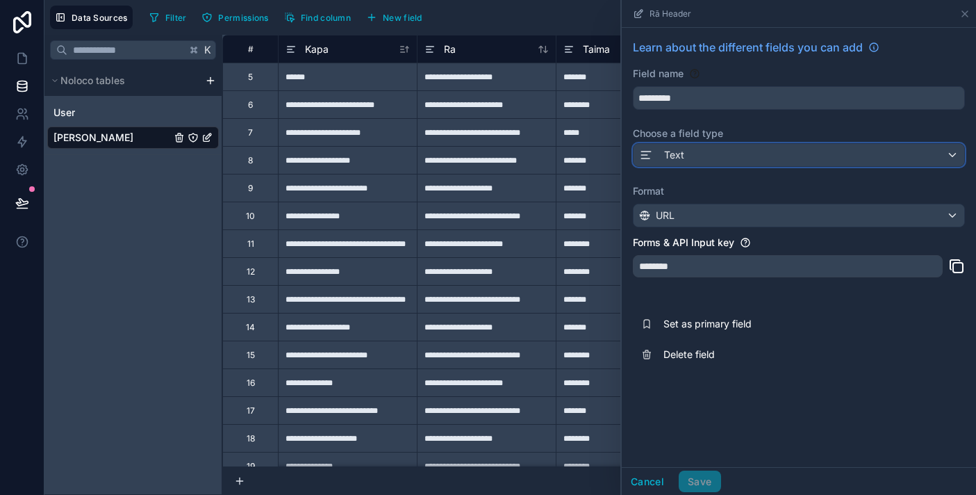
click at [770, 158] on div "Text" at bounding box center [799, 155] width 331 height 22
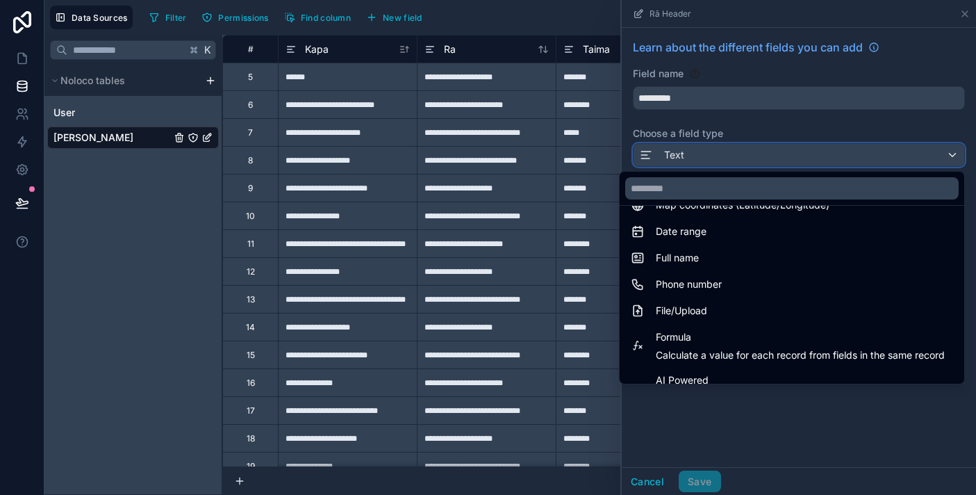
scroll to position [269, 0]
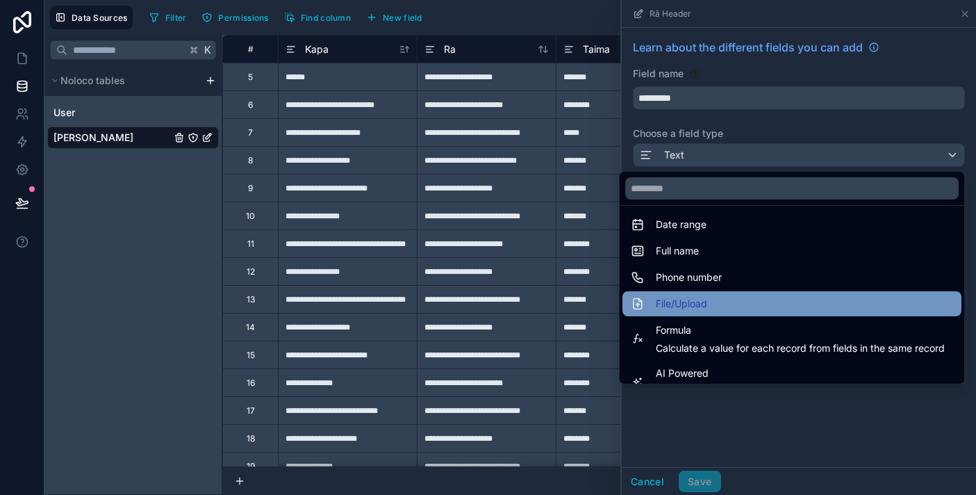
click at [761, 295] on div "File/Upload" at bounding box center [792, 303] width 322 height 17
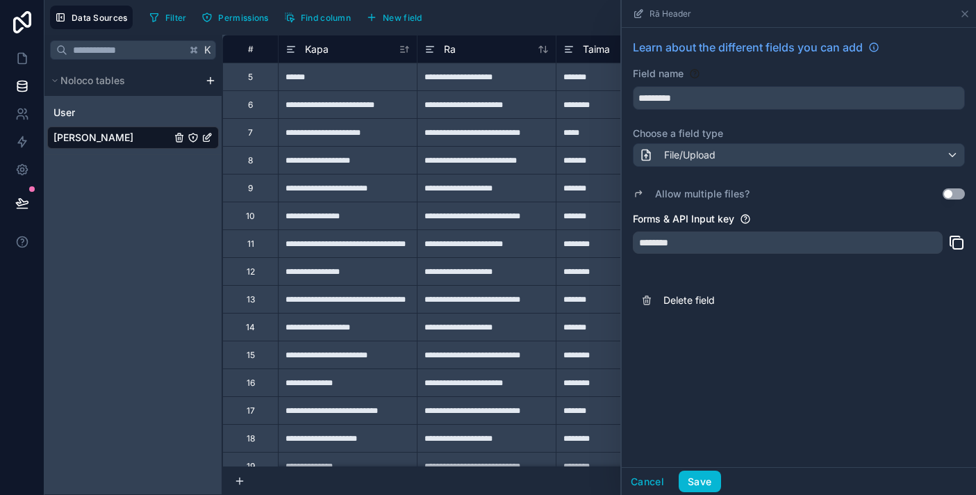
click at [952, 190] on button "Use setting" at bounding box center [954, 193] width 22 height 11
click at [955, 195] on button "Use setting" at bounding box center [954, 193] width 22 height 11
click at [761, 372] on div "Learn about the different fields you can add Field name ********* Choose a fiel…" at bounding box center [799, 247] width 354 height 439
click at [698, 484] on button "Save" at bounding box center [700, 481] width 42 height 22
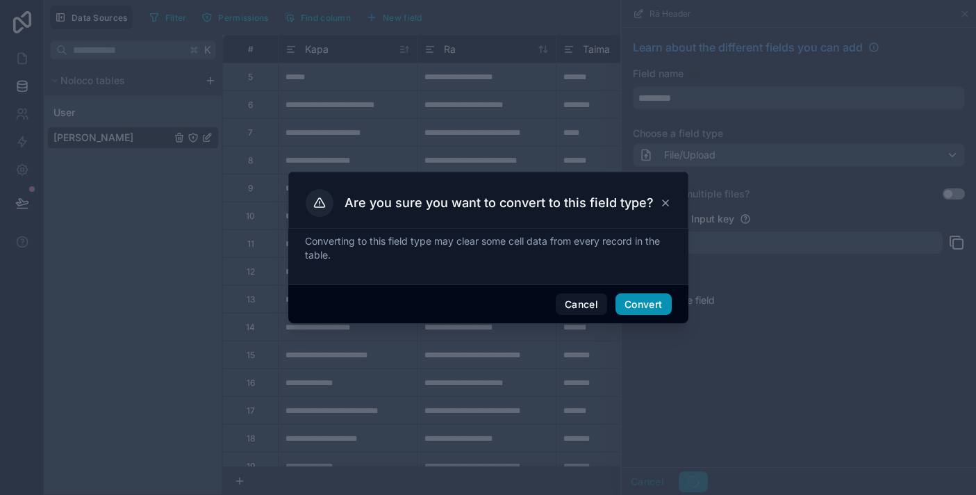
click at [643, 302] on button "Convert" at bounding box center [644, 304] width 56 height 22
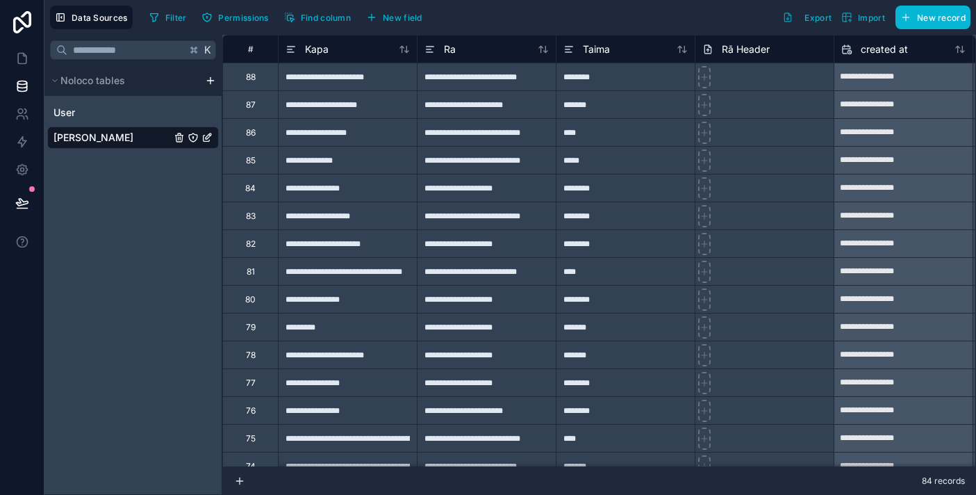
click at [711, 80] on div at bounding box center [764, 77] width 139 height 28
click at [705, 80] on icon at bounding box center [705, 77] width 10 height 10
click at [706, 79] on icon at bounding box center [705, 77] width 10 height 10
click at [409, 51] on icon at bounding box center [404, 49] width 11 height 11
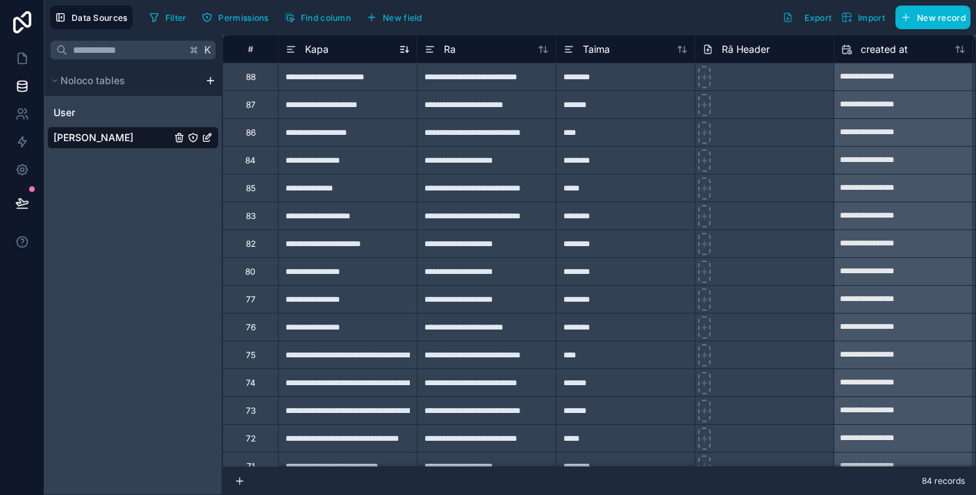
click at [404, 51] on icon at bounding box center [404, 49] width 11 height 11
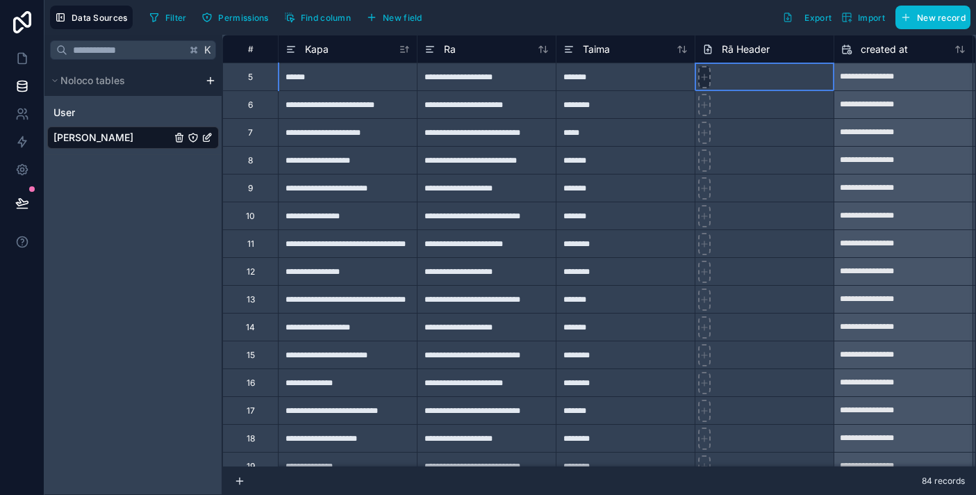
click at [707, 81] on div at bounding box center [704, 77] width 13 height 22
type input "**********"
click at [26, 138] on icon at bounding box center [22, 142] width 14 height 14
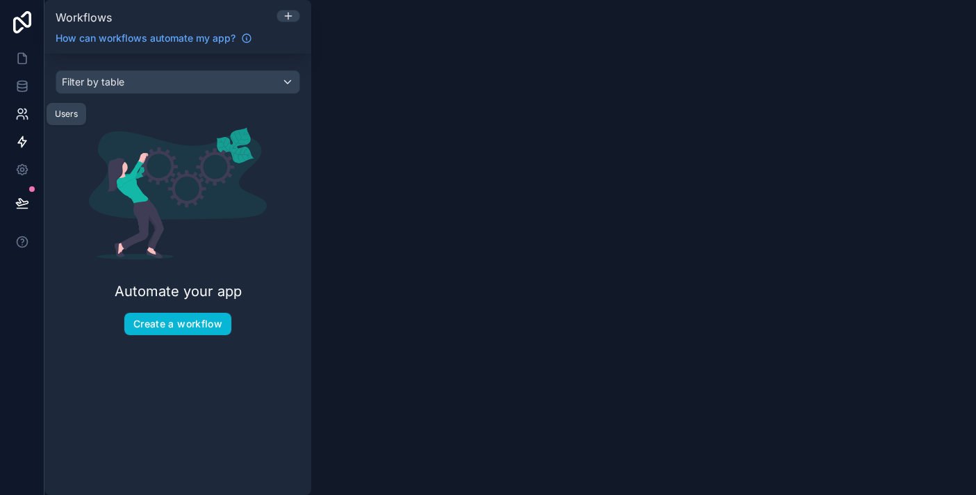
click at [26, 113] on icon at bounding box center [22, 114] width 14 height 14
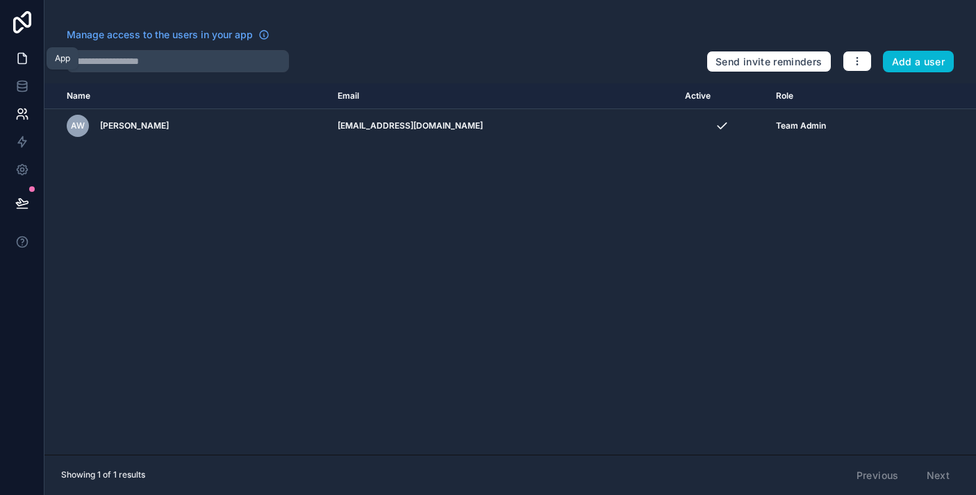
click at [22, 51] on icon at bounding box center [22, 58] width 14 height 14
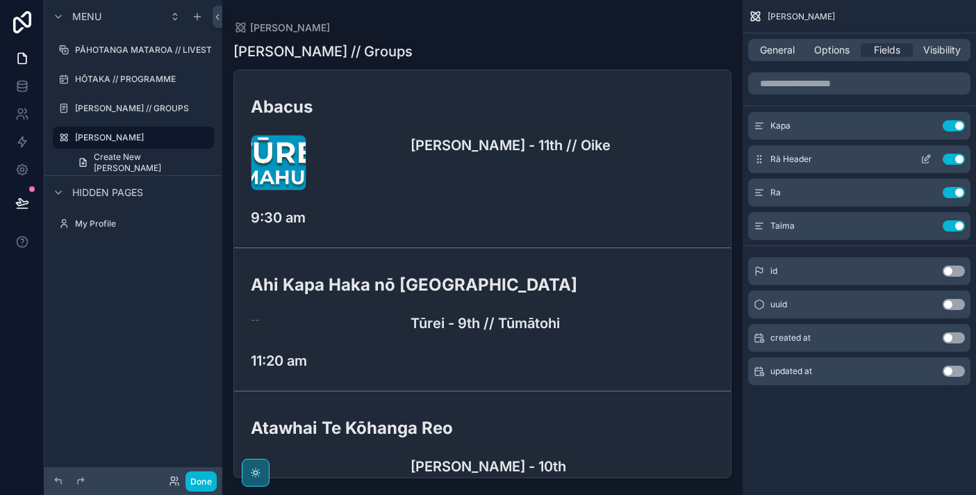
click at [923, 156] on icon "scrollable content" at bounding box center [926, 159] width 11 height 11
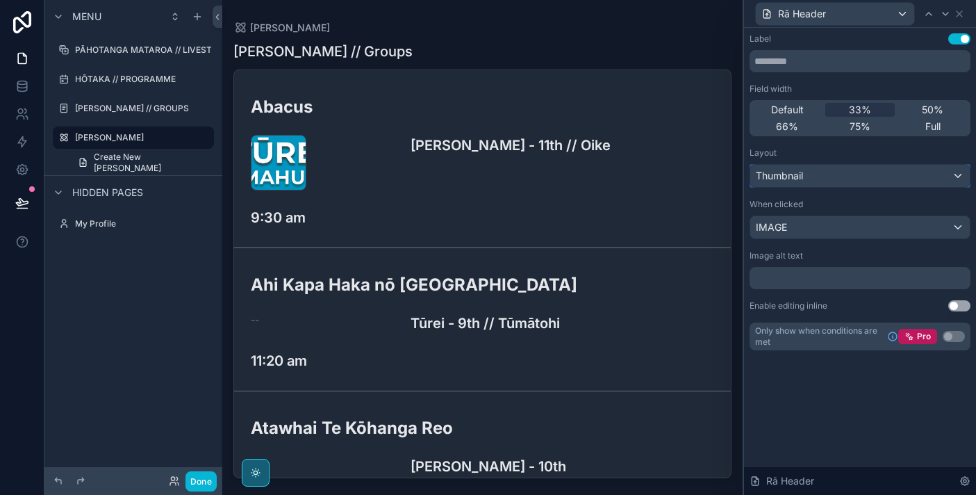
click at [861, 171] on div "Thumbnail" at bounding box center [860, 176] width 220 height 22
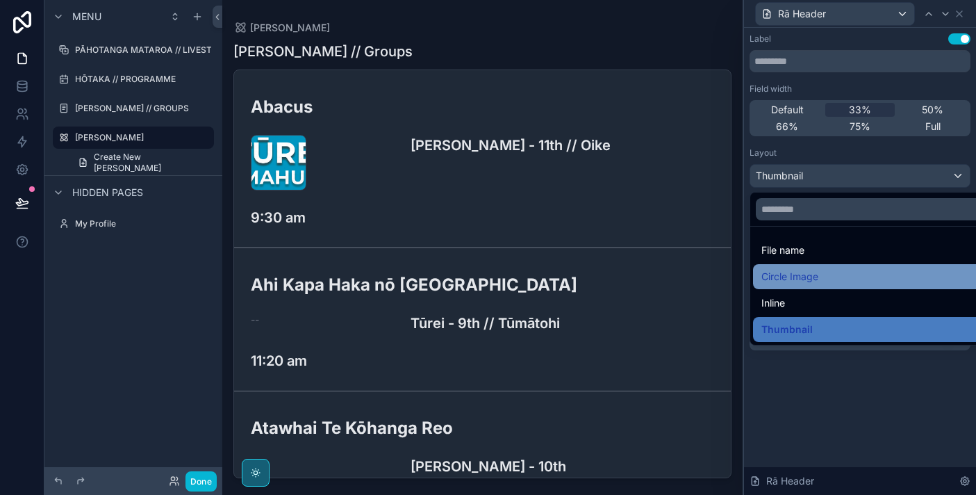
click at [850, 277] on div "Circle Image" at bounding box center [875, 276] width 229 height 17
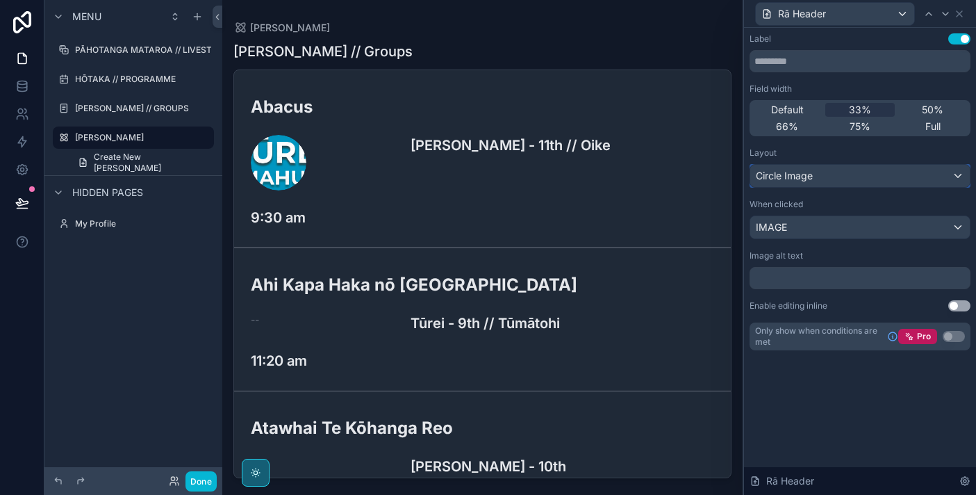
click at [864, 176] on div "Circle Image" at bounding box center [860, 176] width 220 height 22
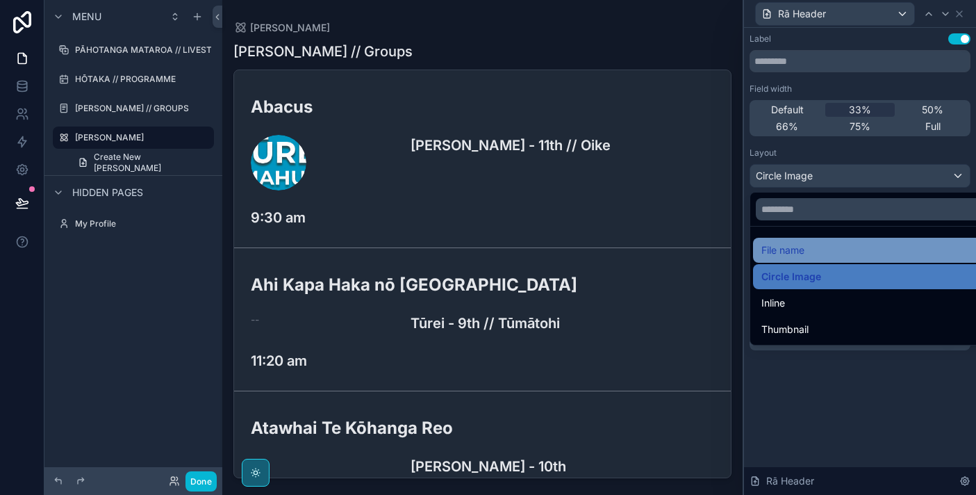
click at [847, 251] on div "File name" at bounding box center [875, 250] width 229 height 17
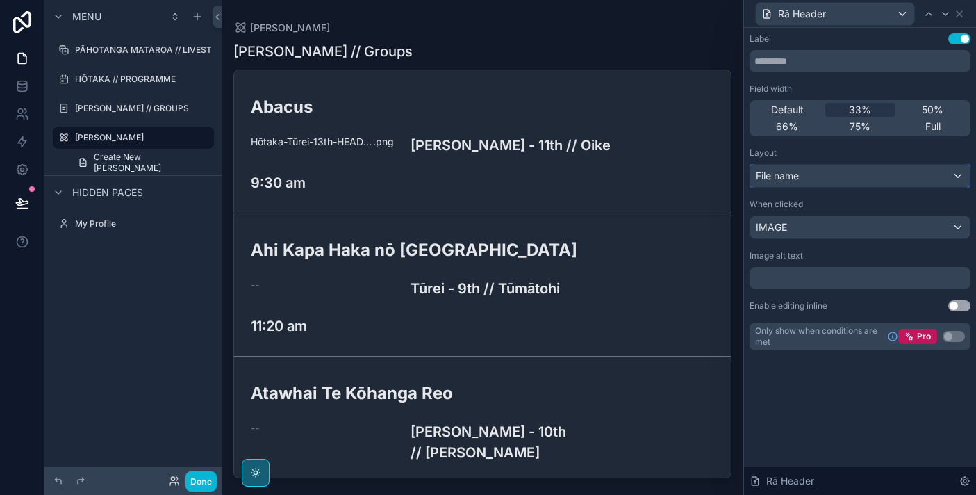
click at [854, 176] on div "File name" at bounding box center [860, 176] width 220 height 22
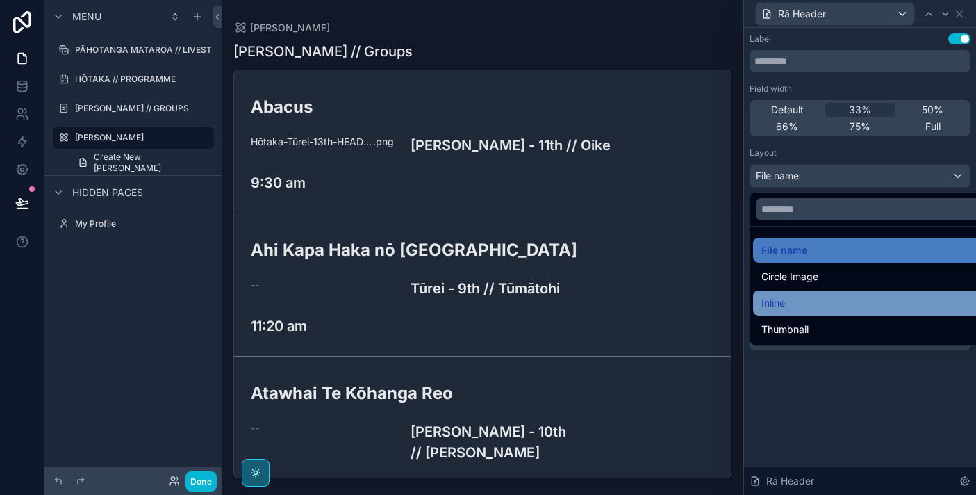
click at [842, 306] on div "Inline" at bounding box center [875, 303] width 229 height 17
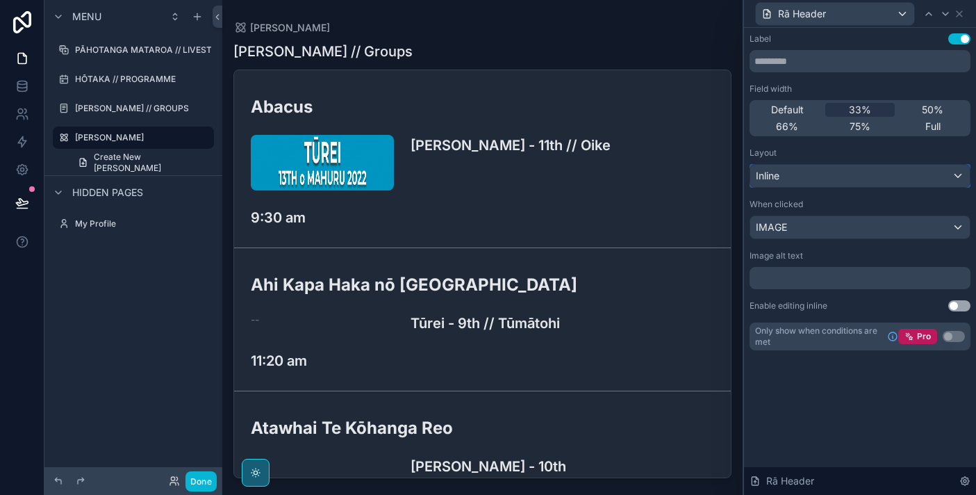
click at [843, 173] on div "Inline" at bounding box center [860, 176] width 220 height 22
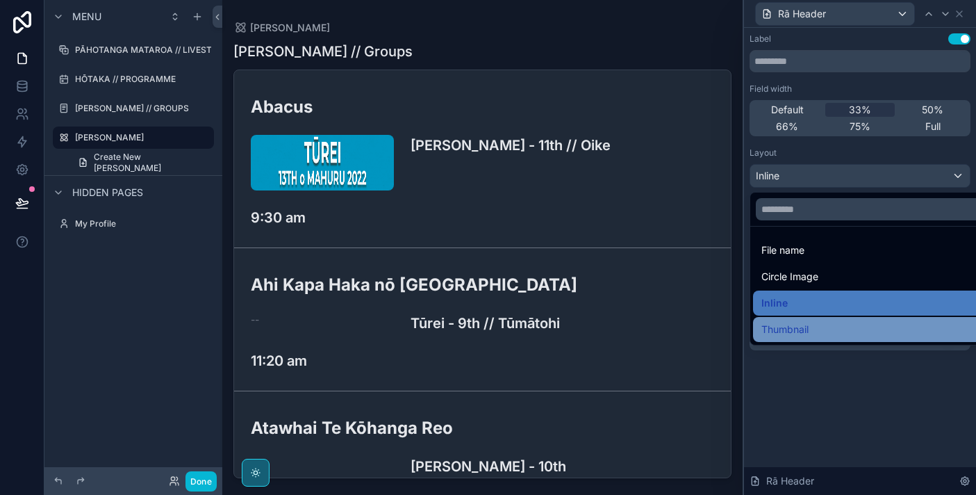
click at [844, 326] on div "Thumbnail" at bounding box center [875, 329] width 229 height 17
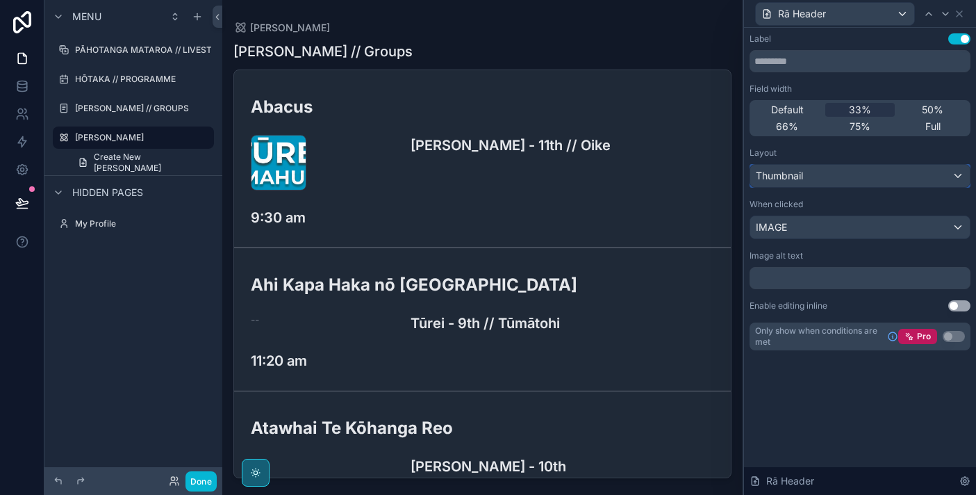
click at [841, 176] on div "Thumbnail" at bounding box center [860, 176] width 220 height 22
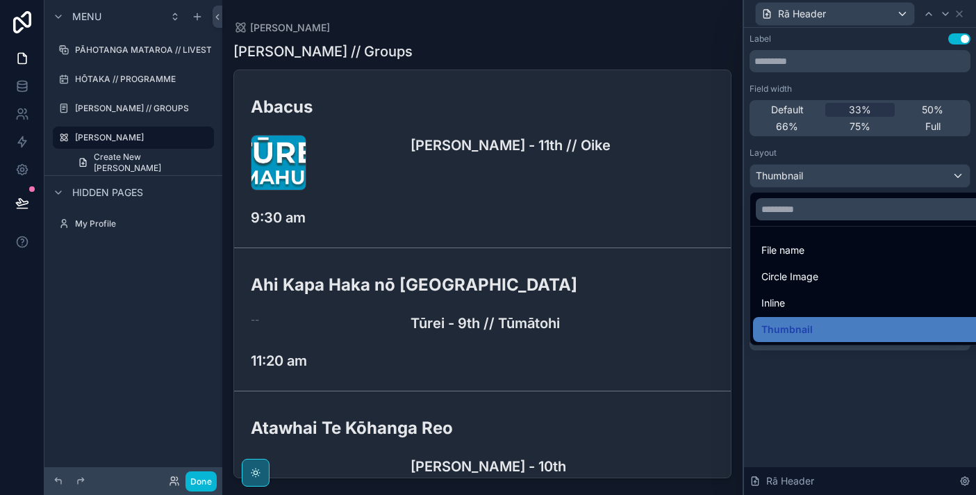
click at [934, 101] on div at bounding box center [860, 247] width 232 height 495
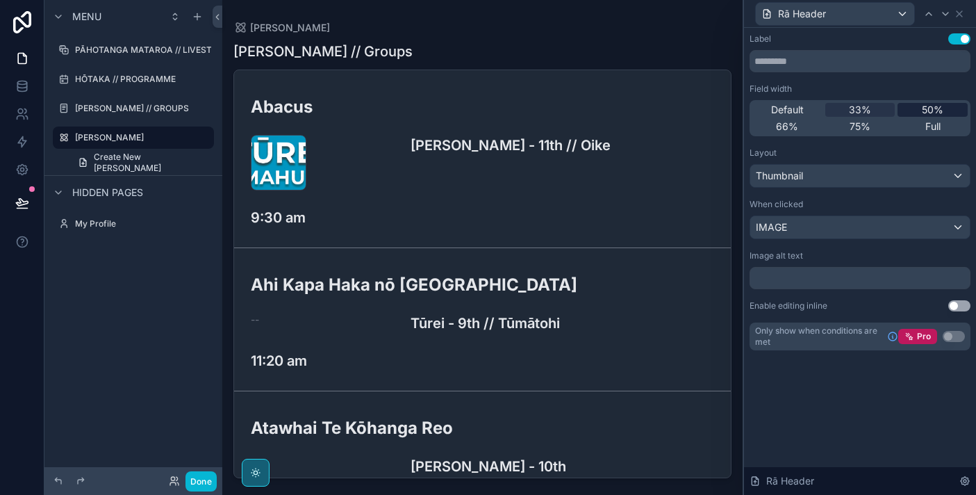
click at [932, 107] on span "50%" at bounding box center [933, 110] width 22 height 14
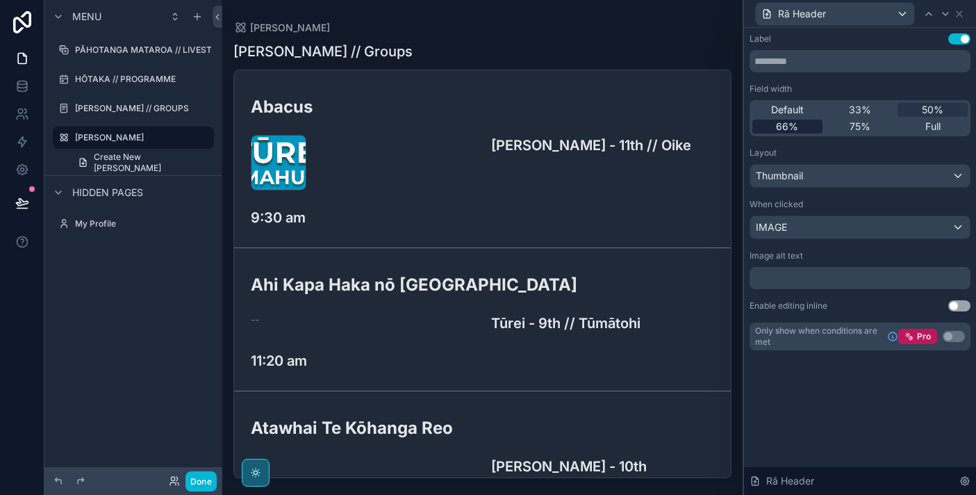
click at [800, 133] on div "66%" at bounding box center [787, 126] width 70 height 14
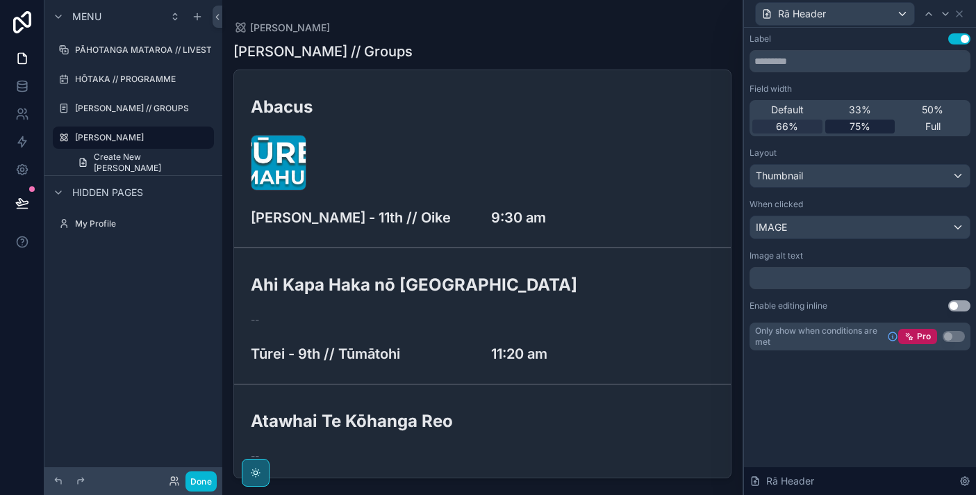
click at [847, 130] on div "75%" at bounding box center [860, 126] width 70 height 14
click at [830, 177] on div "Thumbnail" at bounding box center [860, 176] width 220 height 22
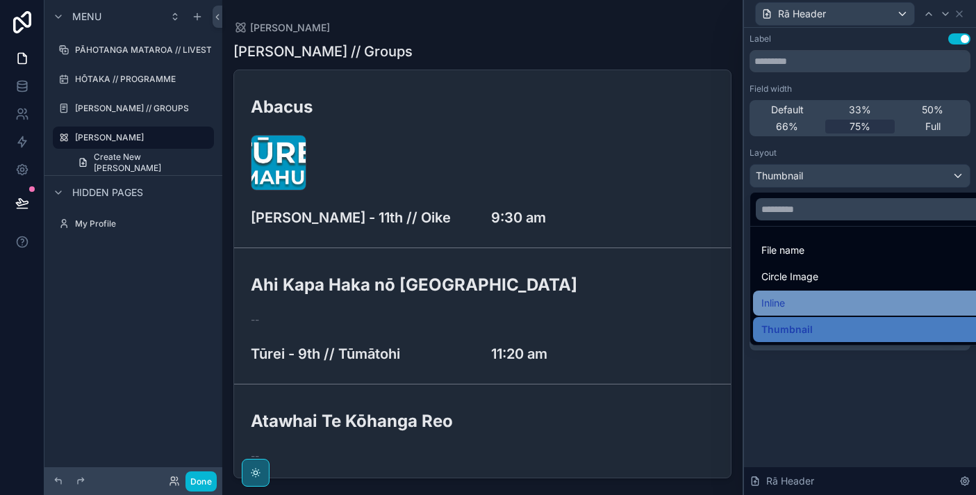
click at [831, 314] on div "Inline" at bounding box center [876, 302] width 246 height 25
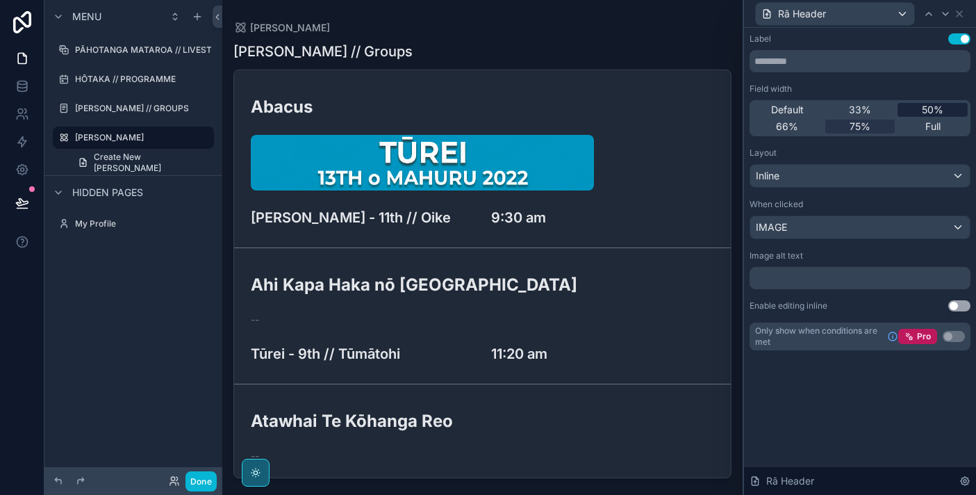
click at [914, 109] on div "50%" at bounding box center [933, 110] width 70 height 14
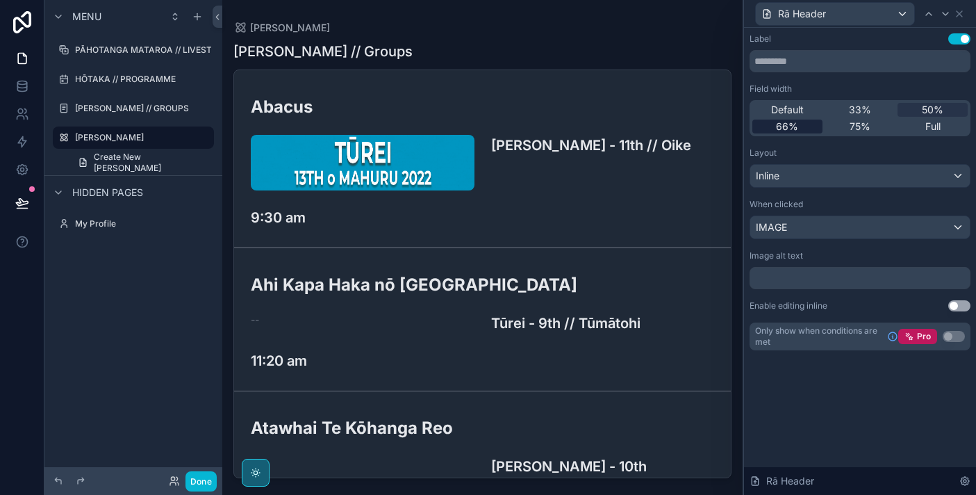
click at [802, 127] on div "66%" at bounding box center [787, 126] width 70 height 14
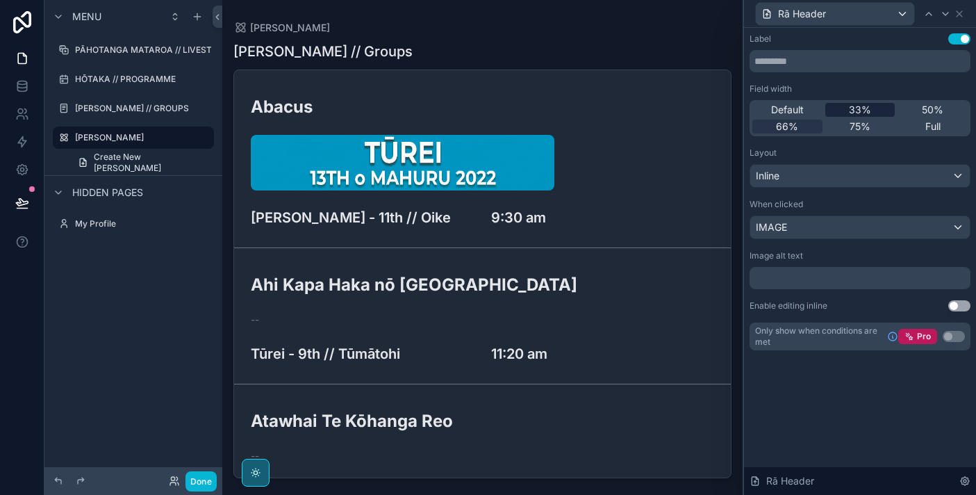
click at [862, 109] on span "33%" at bounding box center [860, 110] width 22 height 14
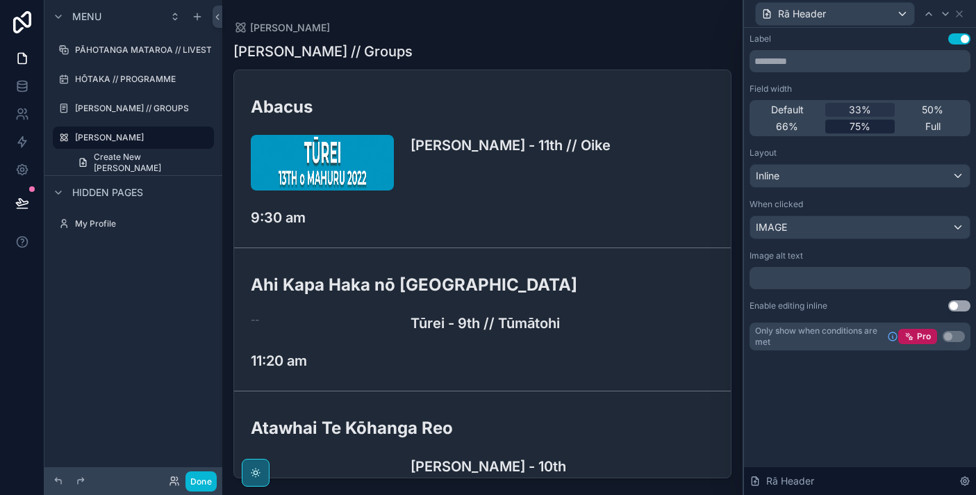
click at [873, 127] on div "75%" at bounding box center [860, 126] width 70 height 14
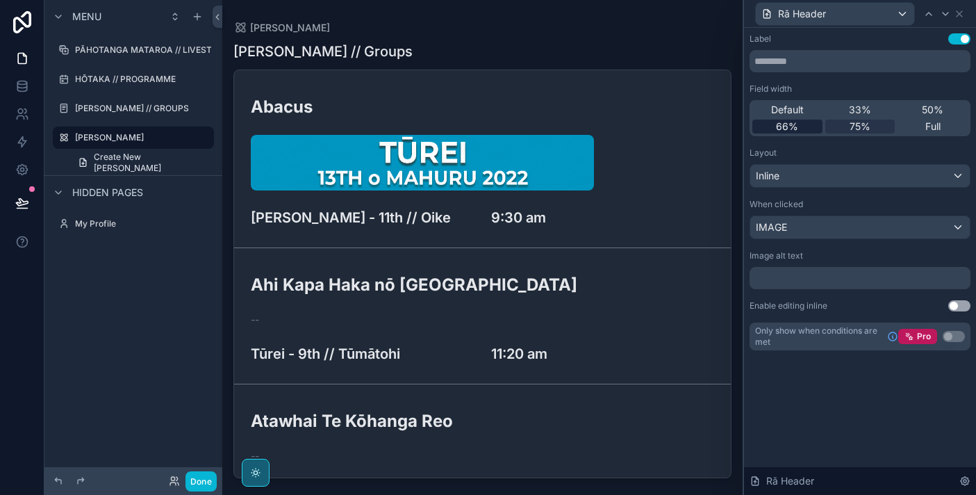
click at [793, 127] on span "66%" at bounding box center [787, 126] width 22 height 14
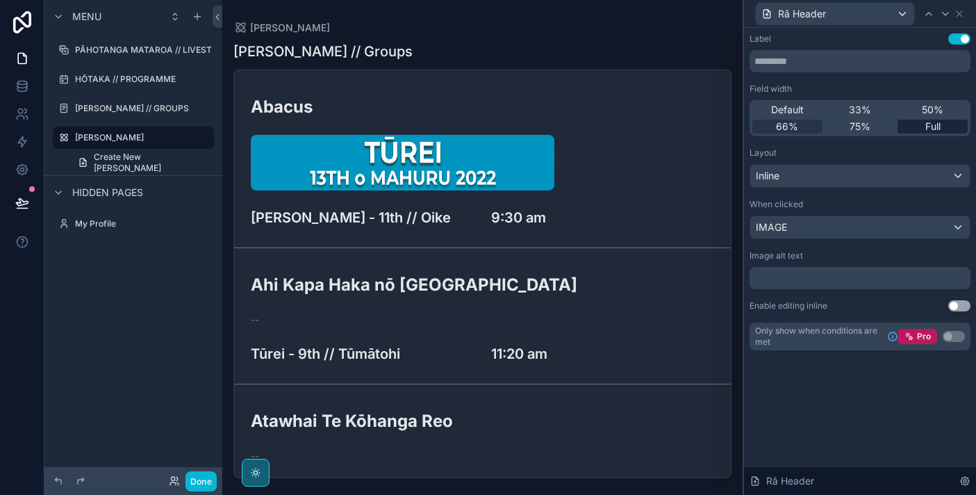
click at [939, 120] on span "Full" at bounding box center [932, 126] width 15 height 14
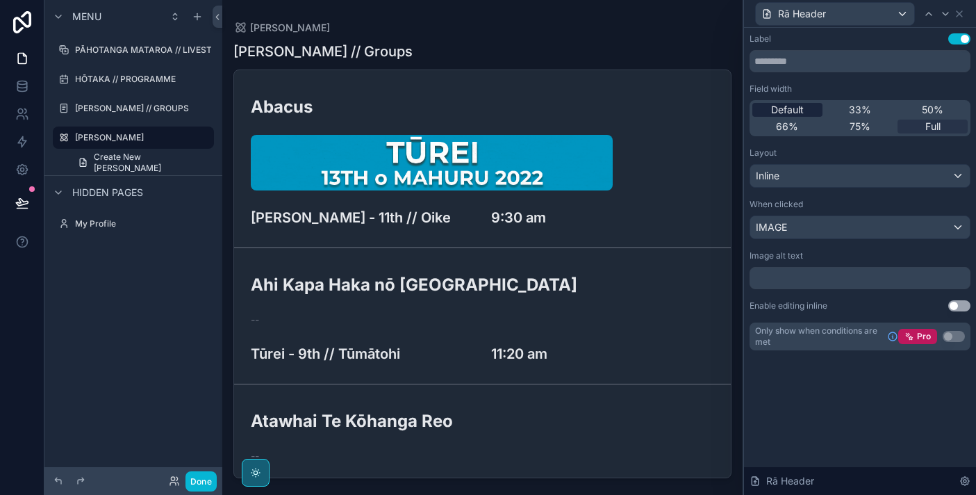
click at [802, 108] on span "Default" at bounding box center [787, 110] width 33 height 14
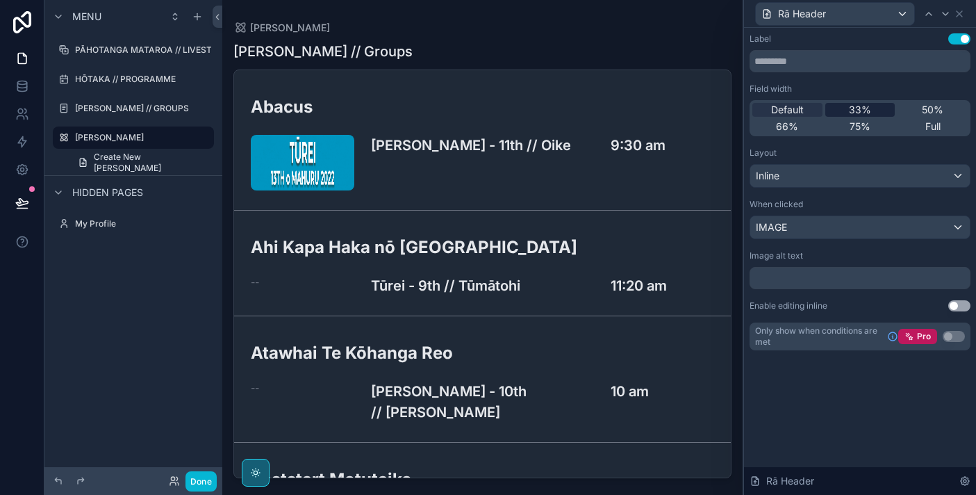
click at [852, 113] on span "33%" at bounding box center [860, 110] width 22 height 14
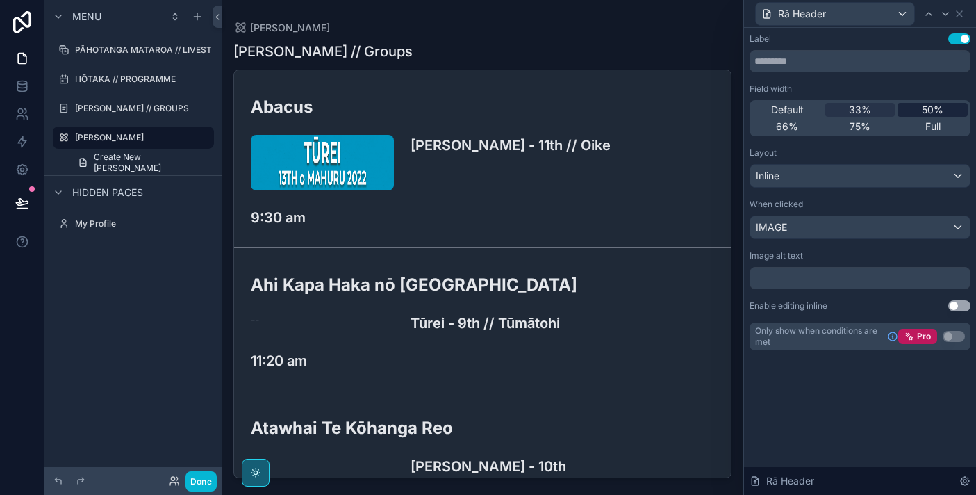
click at [926, 113] on span "50%" at bounding box center [933, 110] width 22 height 14
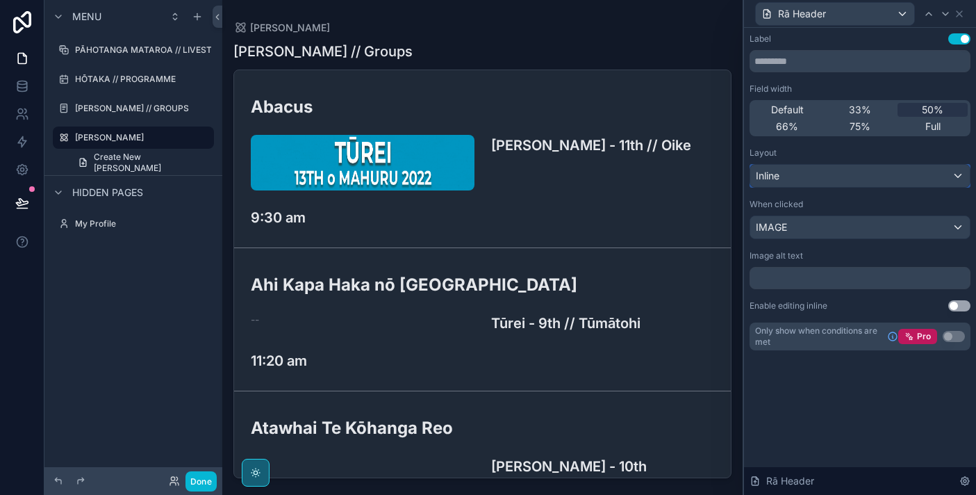
click at [802, 178] on div "Inline" at bounding box center [860, 176] width 220 height 22
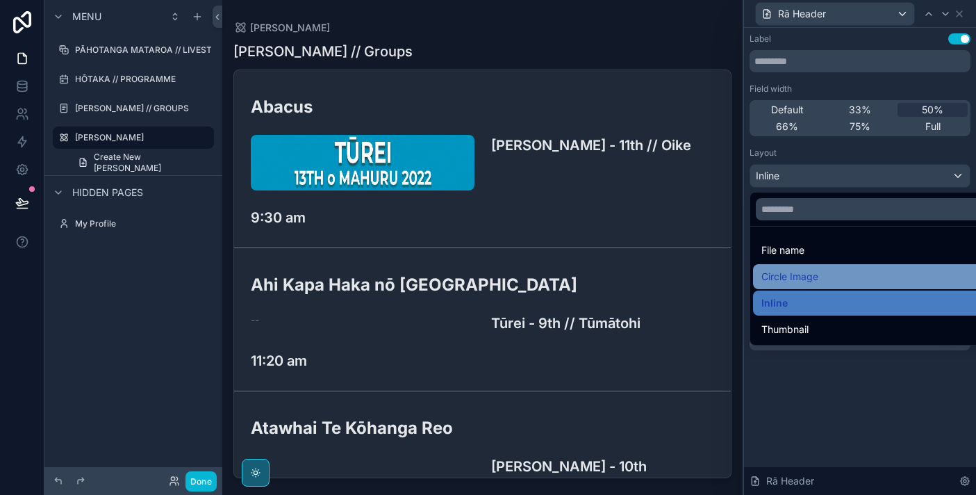
click at [818, 275] on span "Circle Image" at bounding box center [789, 276] width 57 height 17
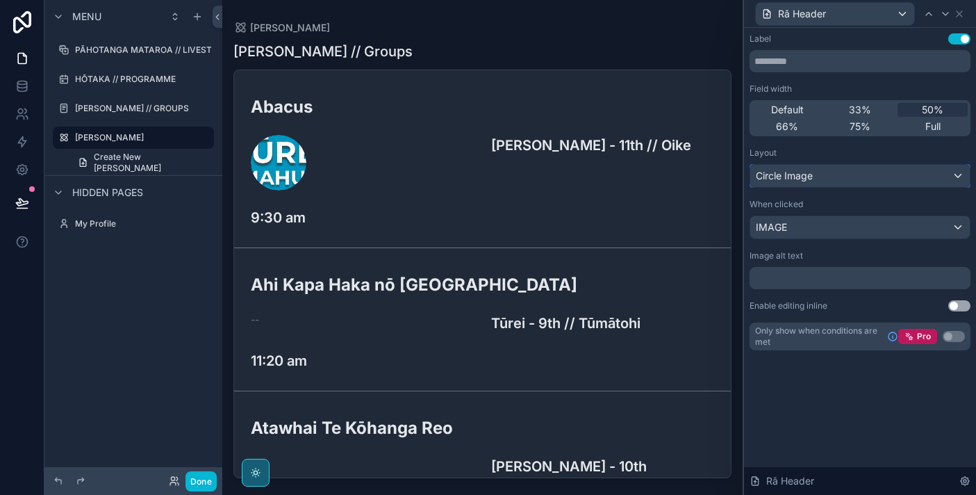
click at [833, 176] on div "Circle Image" at bounding box center [860, 176] width 220 height 22
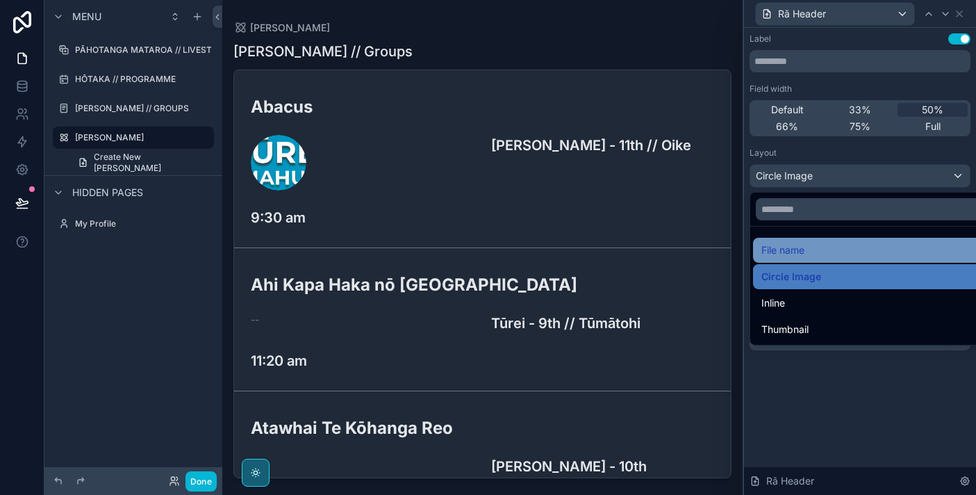
click at [820, 245] on div "File name" at bounding box center [875, 250] width 229 height 17
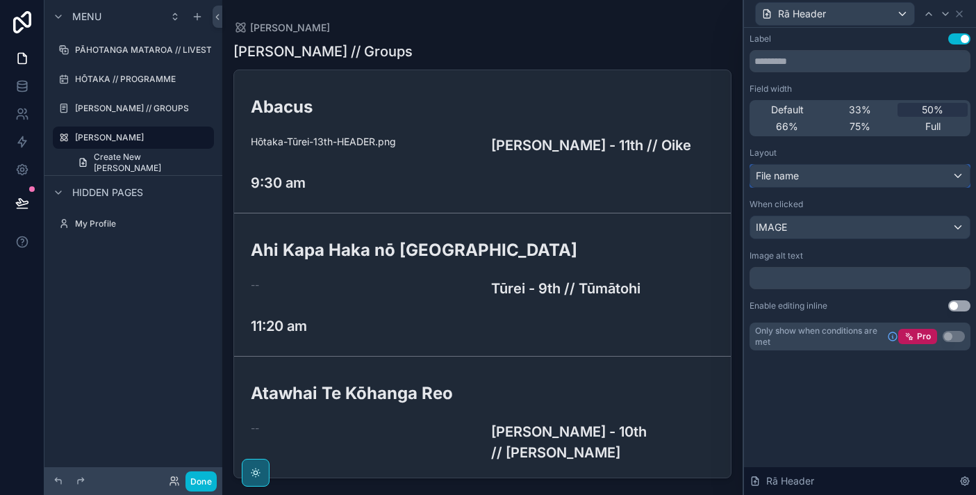
click at [839, 172] on div "File name" at bounding box center [860, 176] width 220 height 22
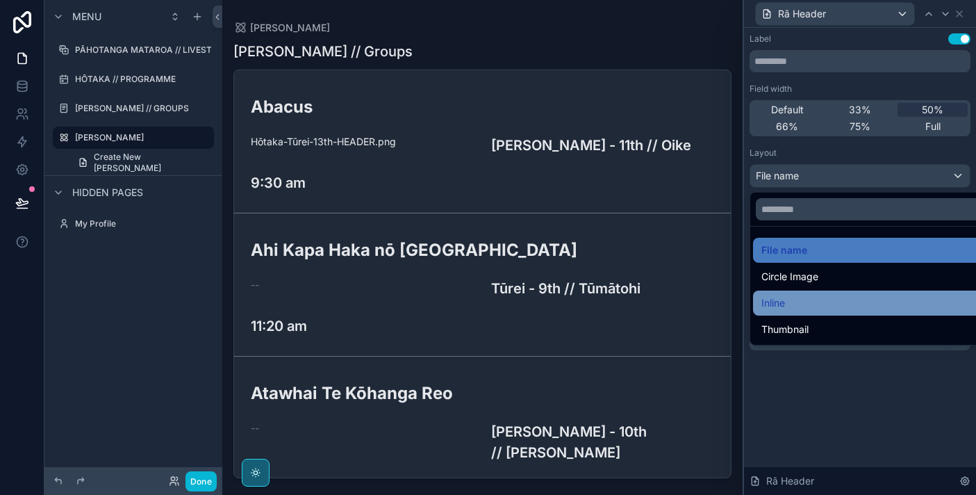
click at [829, 306] on div "Inline" at bounding box center [875, 303] width 229 height 17
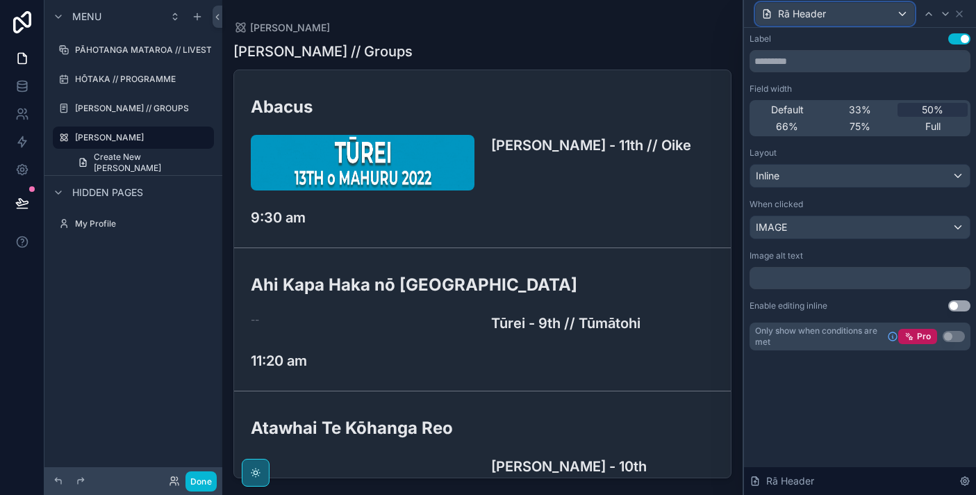
click at [889, 12] on div "Rā Header" at bounding box center [835, 14] width 158 height 22
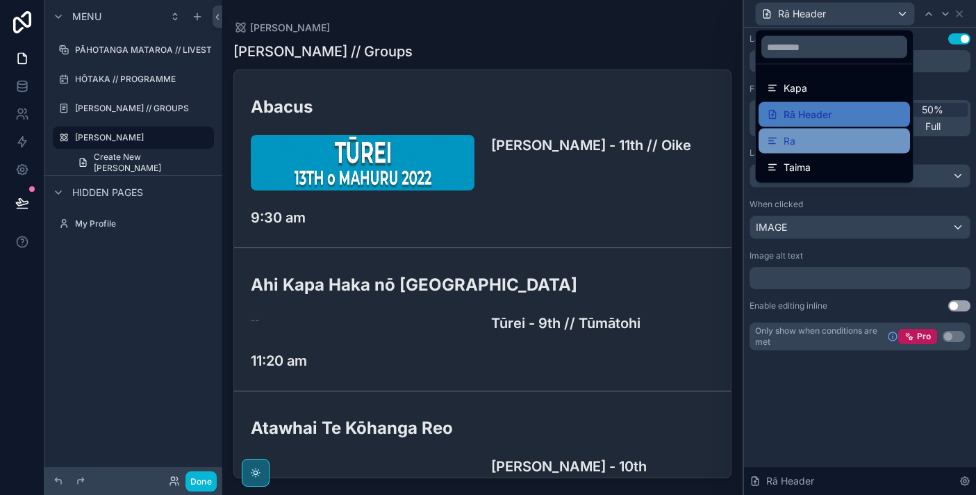
click at [834, 140] on div "Ra" at bounding box center [834, 141] width 135 height 17
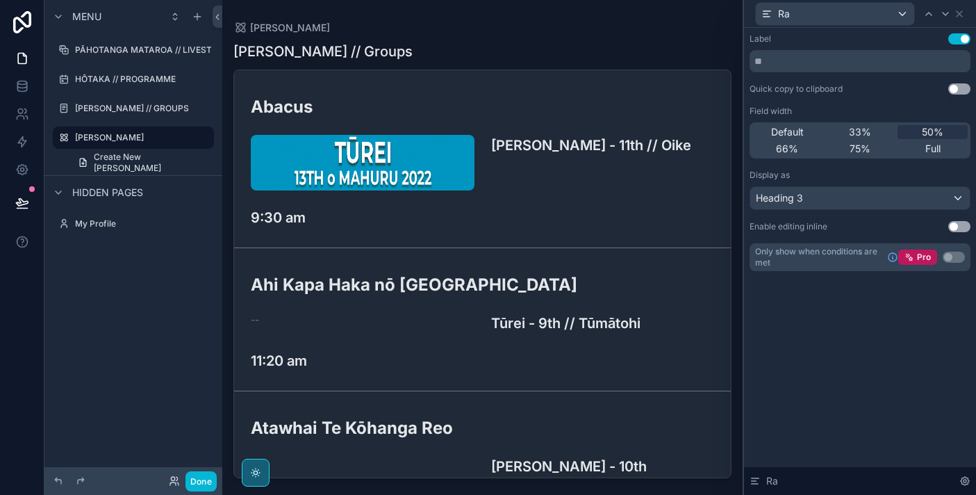
click at [957, 43] on button "Use setting" at bounding box center [959, 38] width 22 height 11
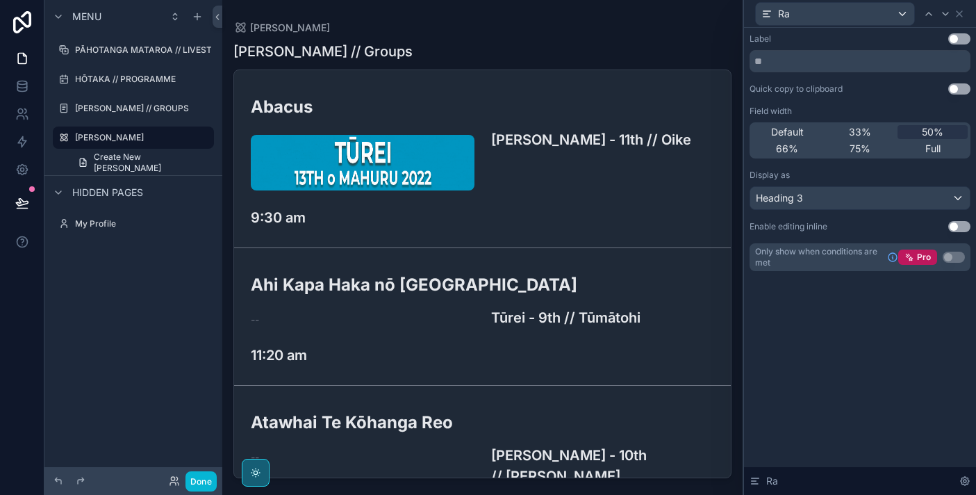
click at [957, 43] on button "Use setting" at bounding box center [959, 38] width 22 height 11
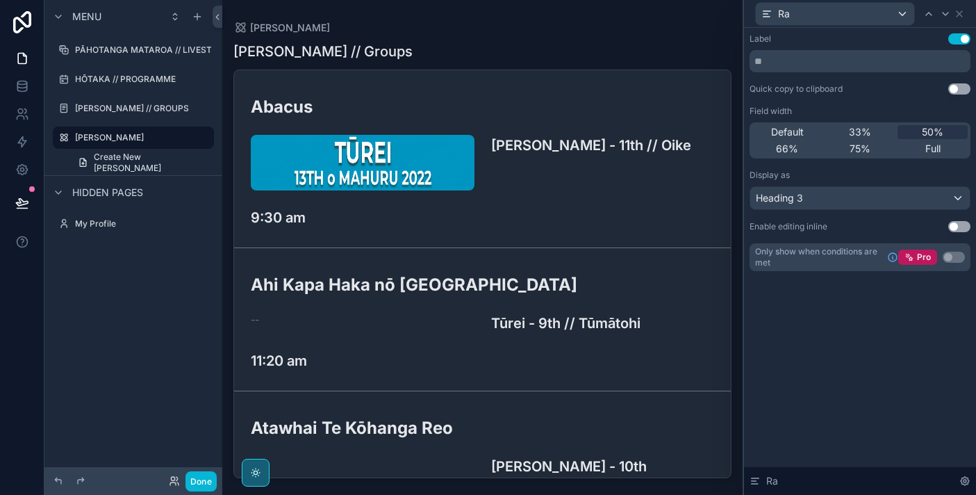
click at [957, 43] on button "Use setting" at bounding box center [959, 38] width 22 height 11
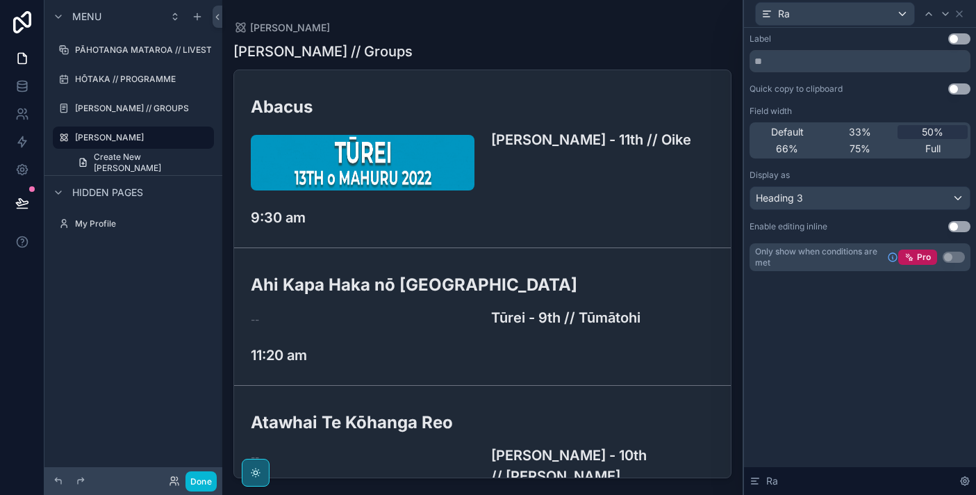
click at [957, 43] on button "Use setting" at bounding box center [959, 38] width 22 height 11
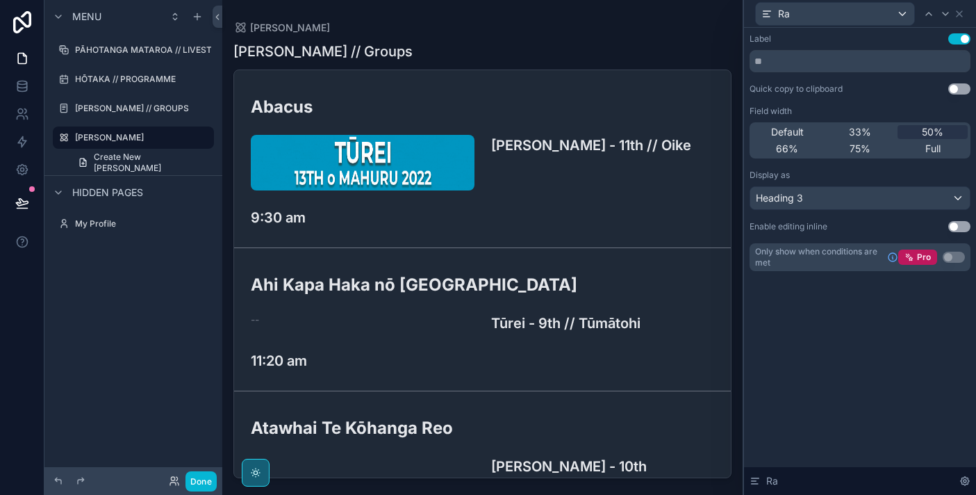
click at [600, 47] on div "scrollable content" at bounding box center [482, 239] width 520 height 478
click at [960, 11] on icon at bounding box center [959, 13] width 11 height 11
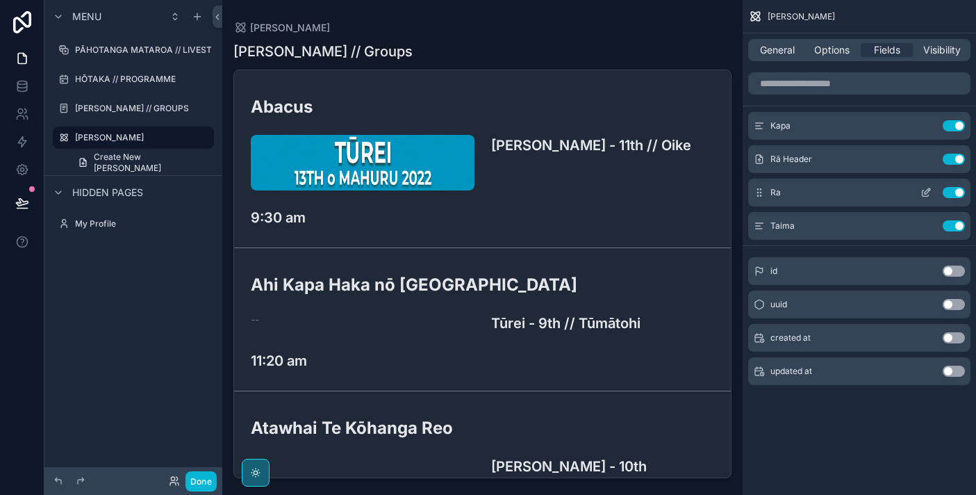
click at [955, 190] on button "Use setting" at bounding box center [954, 192] width 22 height 11
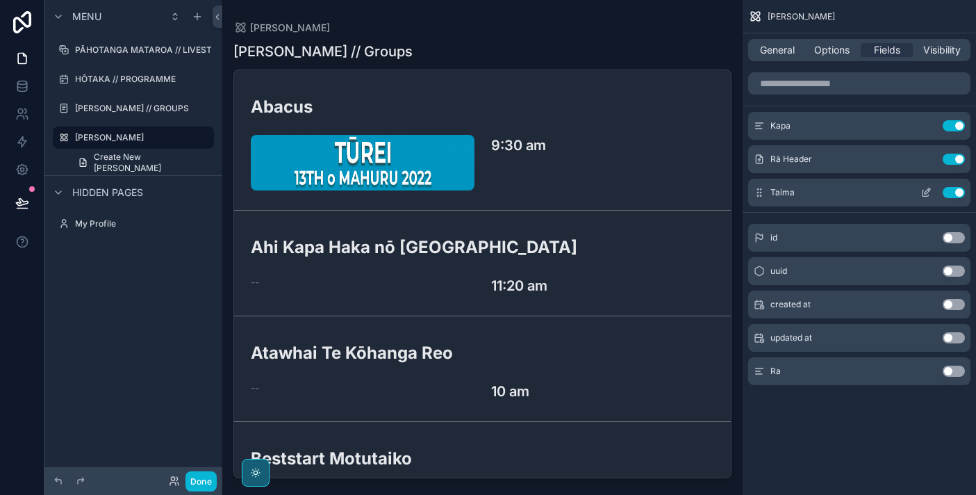
click at [927, 195] on icon "scrollable content" at bounding box center [926, 192] width 11 height 11
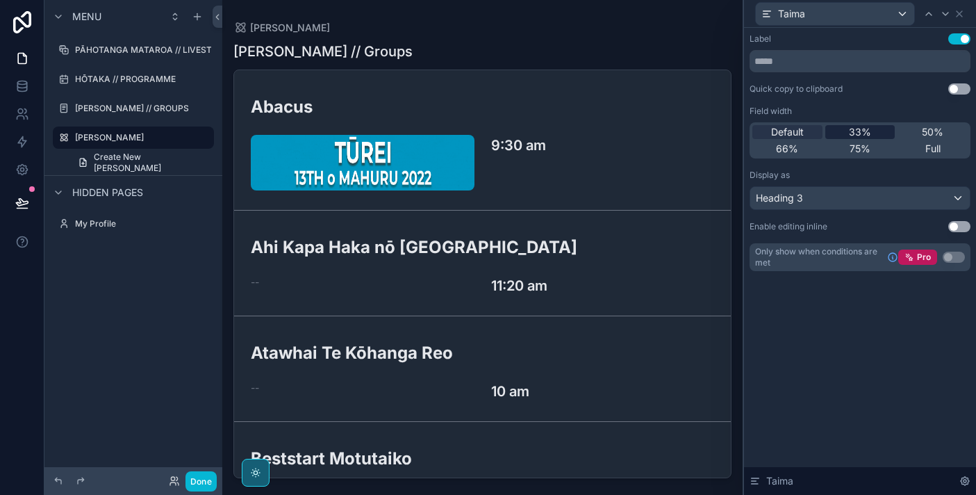
click at [842, 133] on div "33%" at bounding box center [860, 132] width 70 height 14
click at [786, 142] on span "66%" at bounding box center [787, 149] width 22 height 14
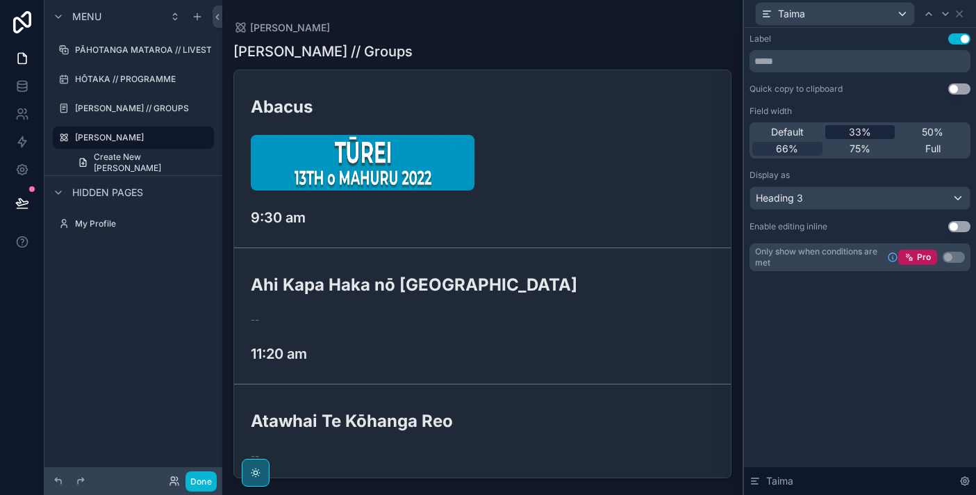
click at [843, 130] on div "33%" at bounding box center [860, 132] width 70 height 14
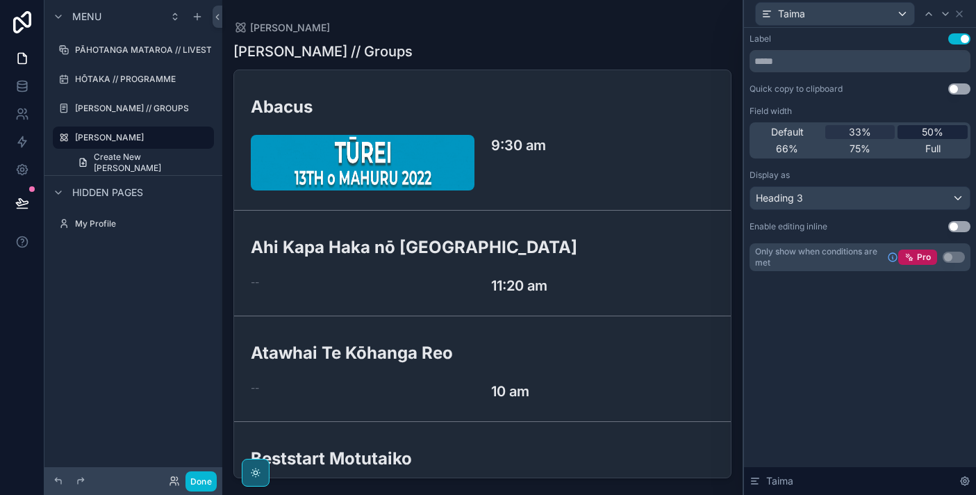
click at [923, 129] on span "50%" at bounding box center [933, 132] width 22 height 14
click at [868, 134] on span "33%" at bounding box center [860, 132] width 22 height 14
click at [858, 197] on div "Heading 3" at bounding box center [860, 198] width 220 height 22
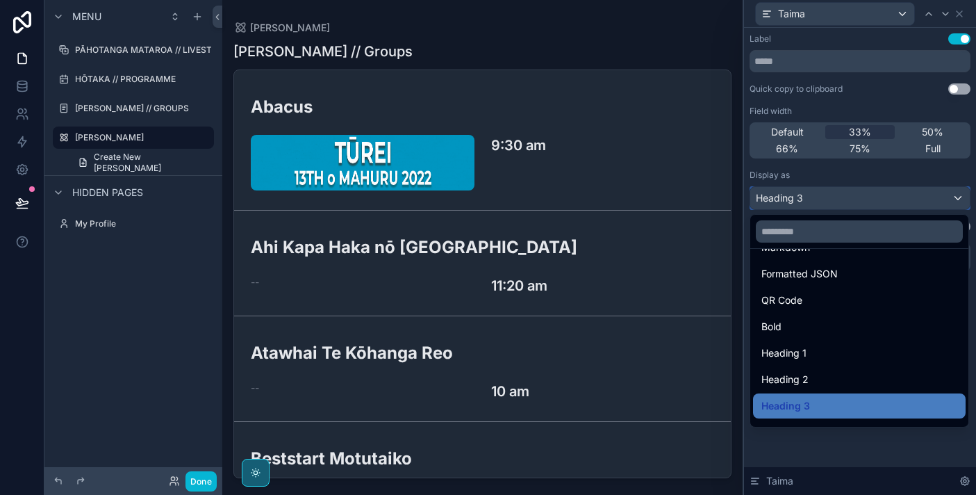
scroll to position [151, 0]
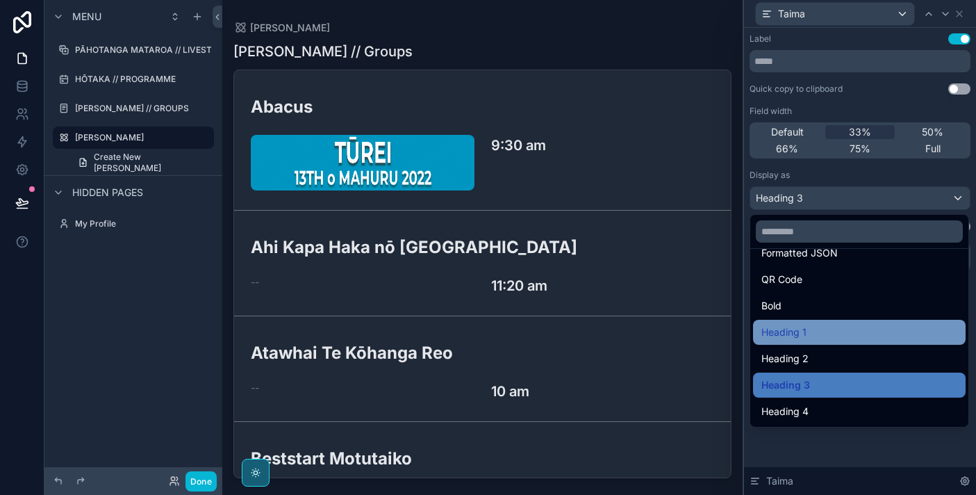
click at [824, 336] on div "Heading 1" at bounding box center [859, 332] width 196 height 17
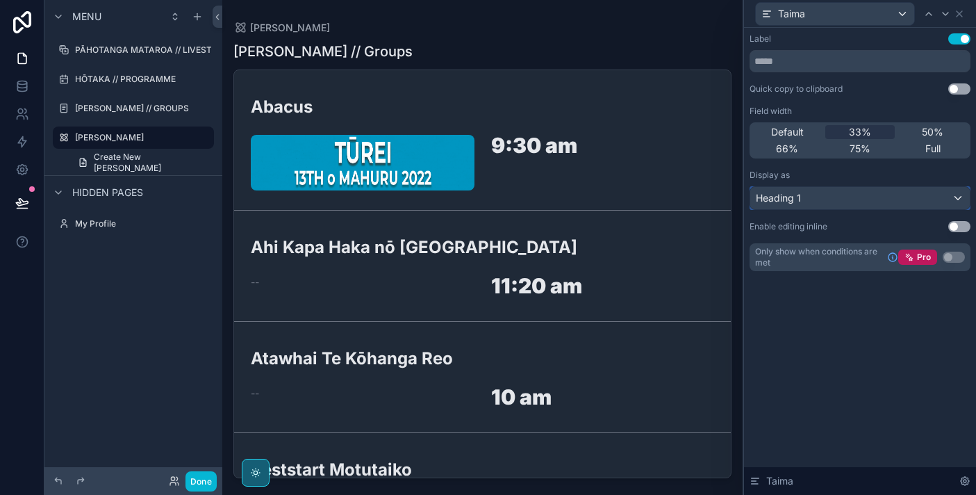
click at [840, 195] on div "Heading 1" at bounding box center [860, 198] width 220 height 22
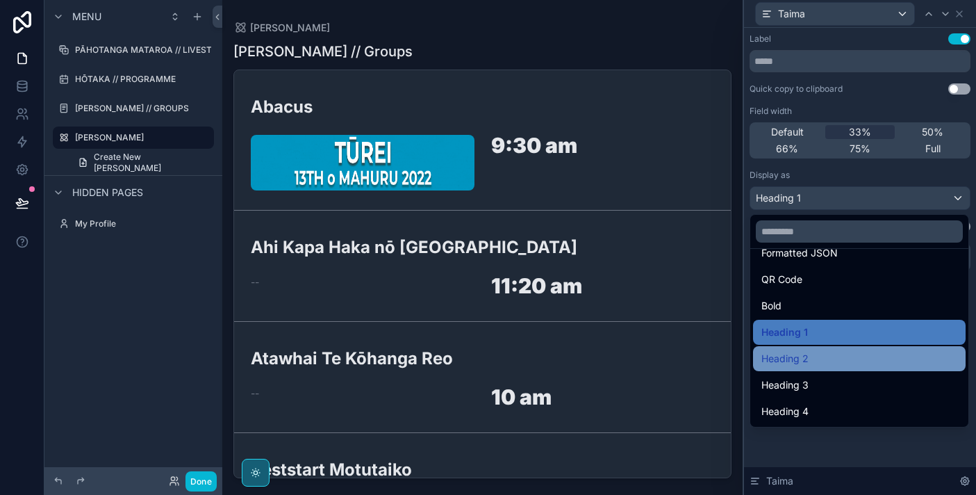
click at [818, 361] on div "Heading 2" at bounding box center [859, 358] width 196 height 17
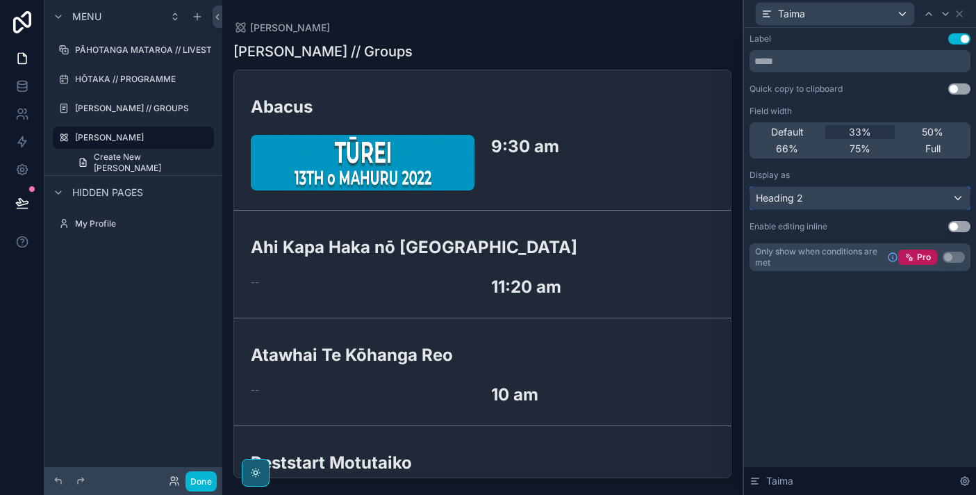
click at [827, 197] on div "Heading 2" at bounding box center [860, 198] width 220 height 22
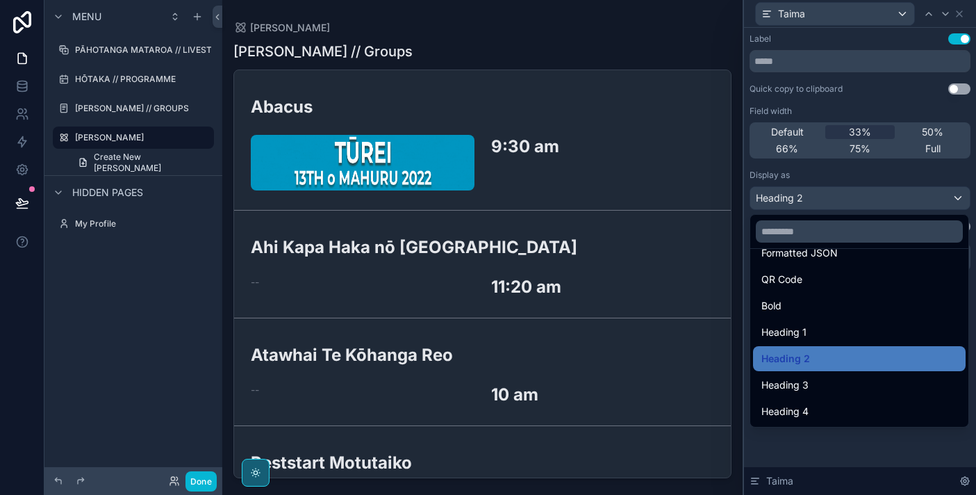
click at [829, 69] on div at bounding box center [860, 247] width 232 height 495
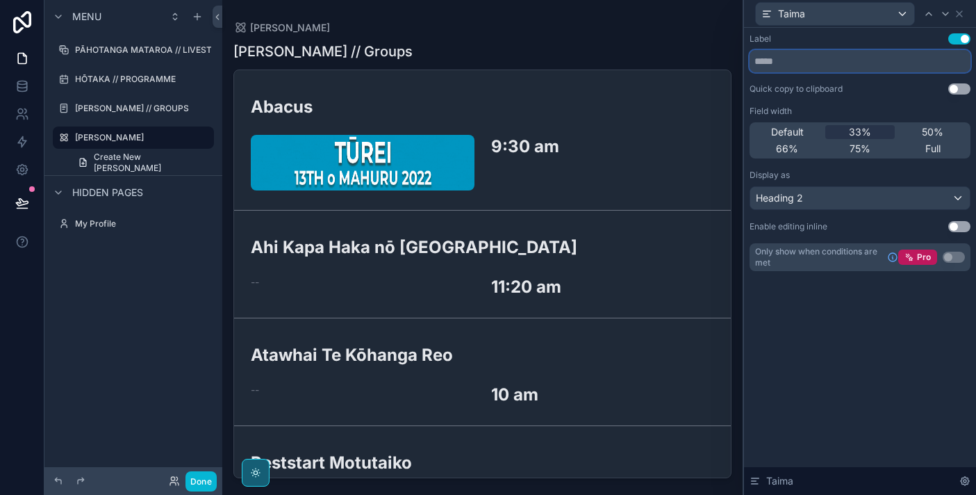
click at [829, 66] on input "text" at bounding box center [860, 61] width 221 height 22
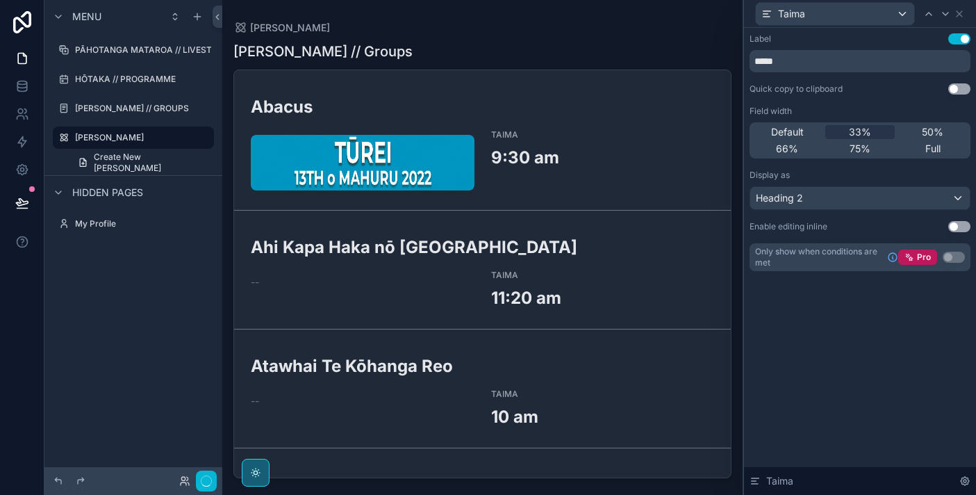
click at [855, 331] on div "Label Use setting ***** Quick copy to clipboard Use setting Field width Default…" at bounding box center [860, 261] width 232 height 467
click at [812, 62] on input "*****" at bounding box center [860, 61] width 221 height 22
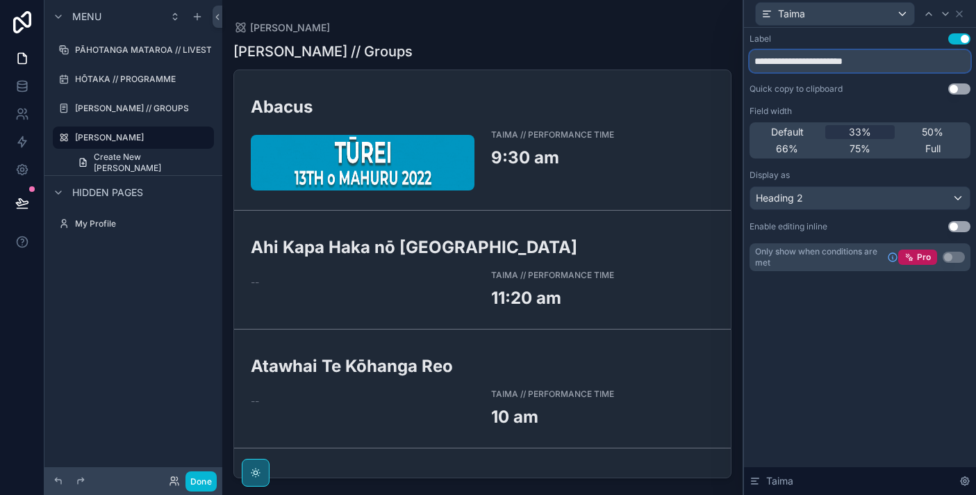
type input "**********"
click at [807, 354] on div "**********" at bounding box center [860, 261] width 232 height 467
click at [956, 92] on button "Use setting" at bounding box center [959, 88] width 22 height 11
click at [956, 90] on button "Use setting" at bounding box center [959, 88] width 22 height 11
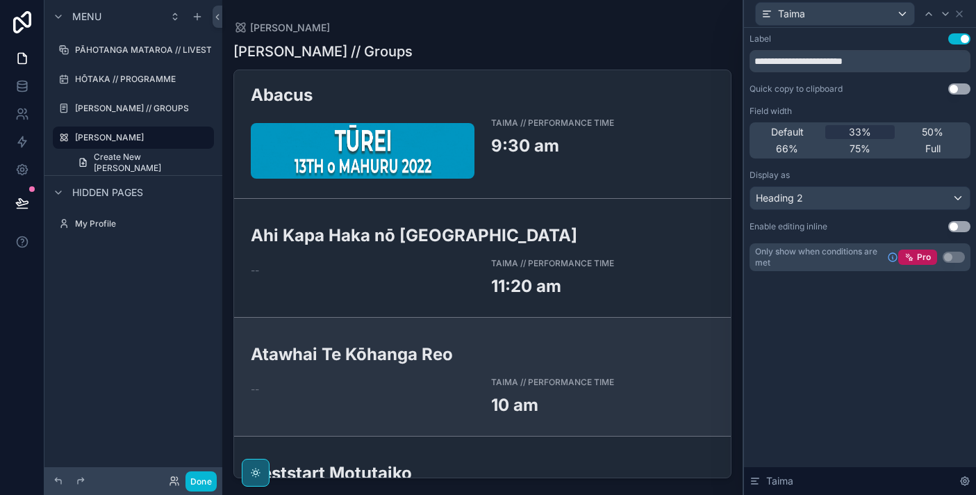
scroll to position [0, 0]
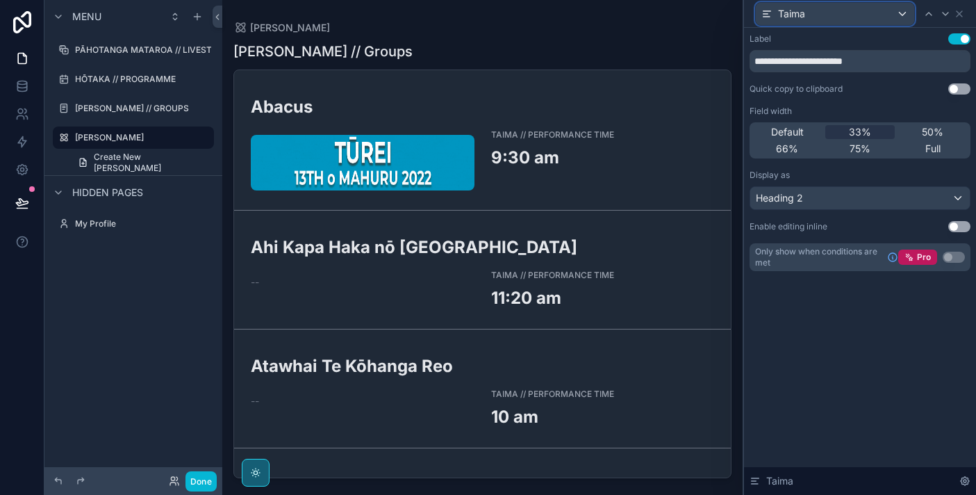
click at [797, 20] on div "Taima" at bounding box center [835, 14] width 158 height 22
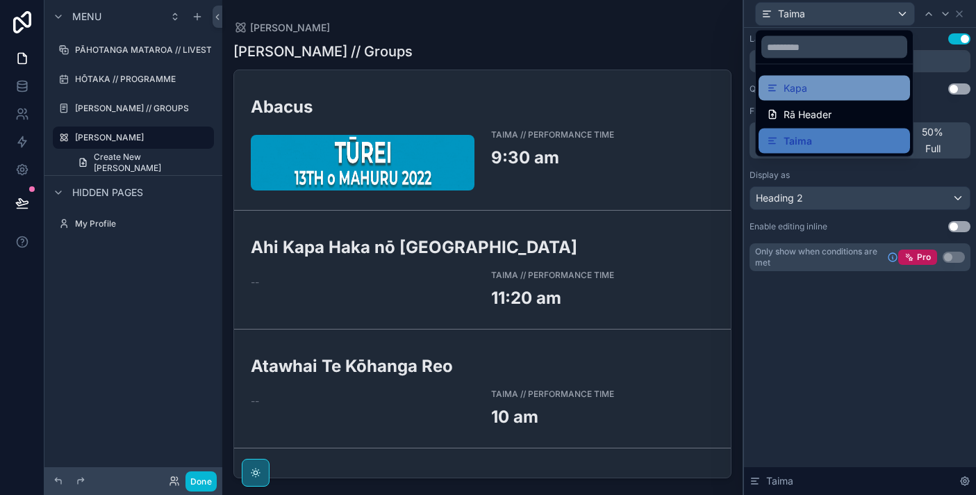
click at [799, 90] on span "Kapa" at bounding box center [796, 88] width 24 height 17
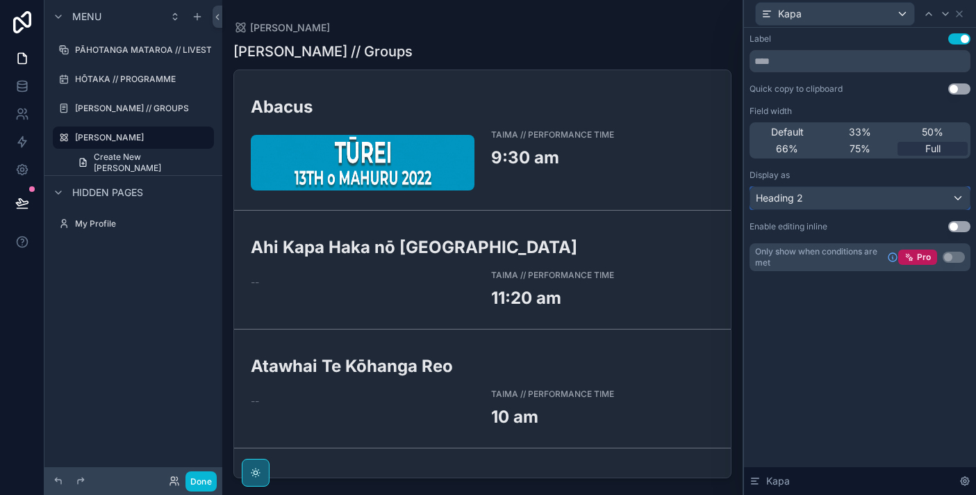
click at [827, 197] on div "Heading 2" at bounding box center [860, 198] width 220 height 22
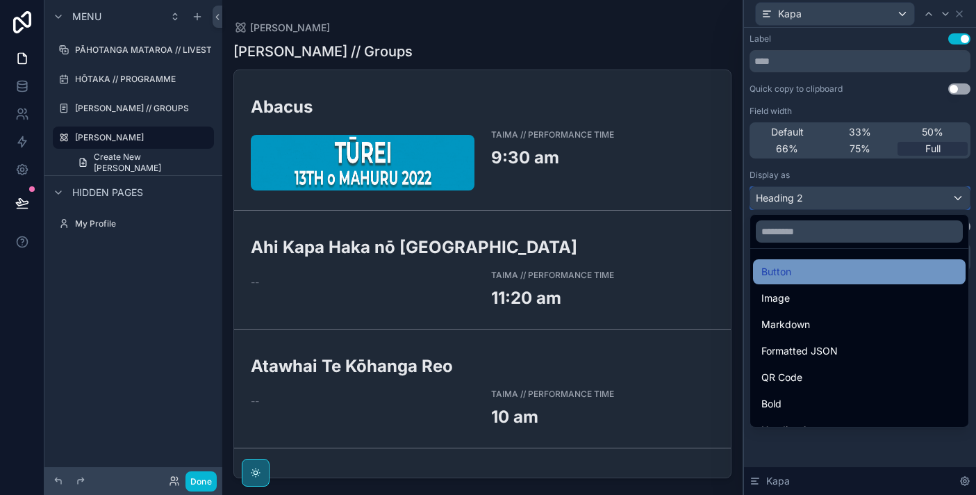
scroll to position [83, 0]
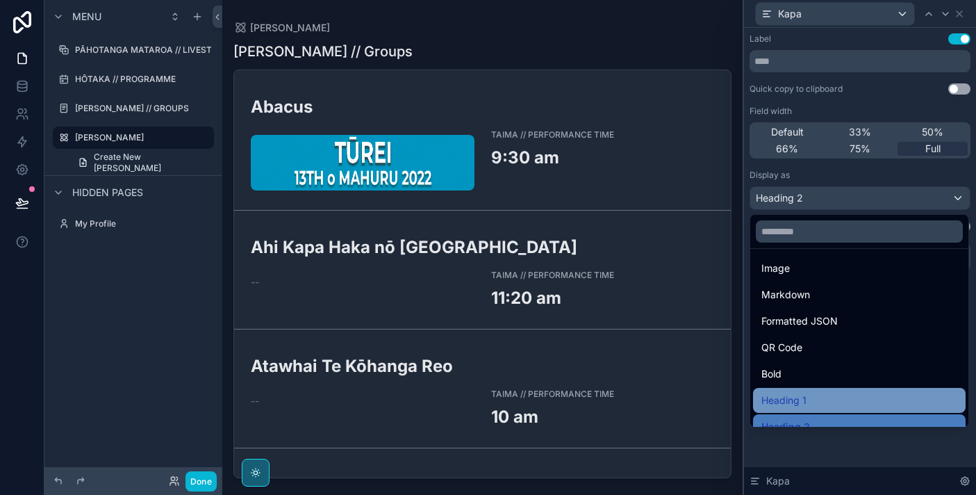
click at [805, 397] on span "Heading 1" at bounding box center [783, 400] width 45 height 17
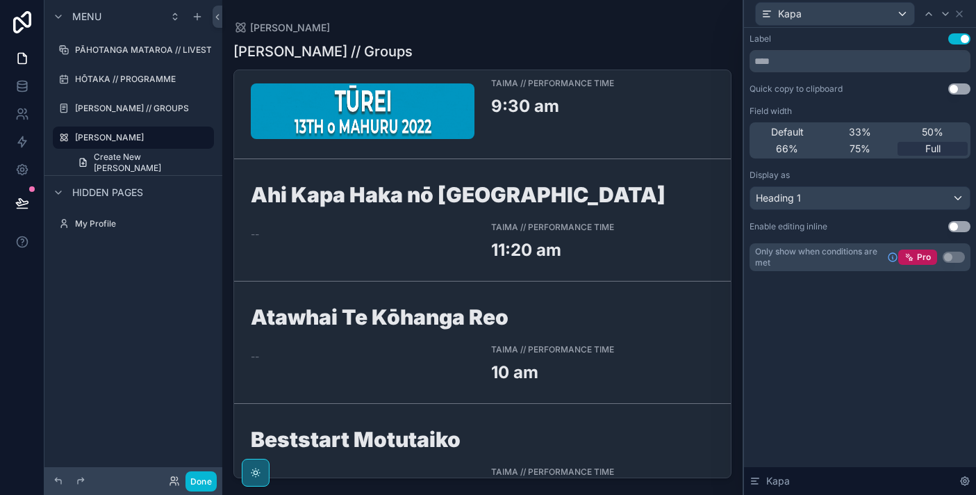
scroll to position [0, 0]
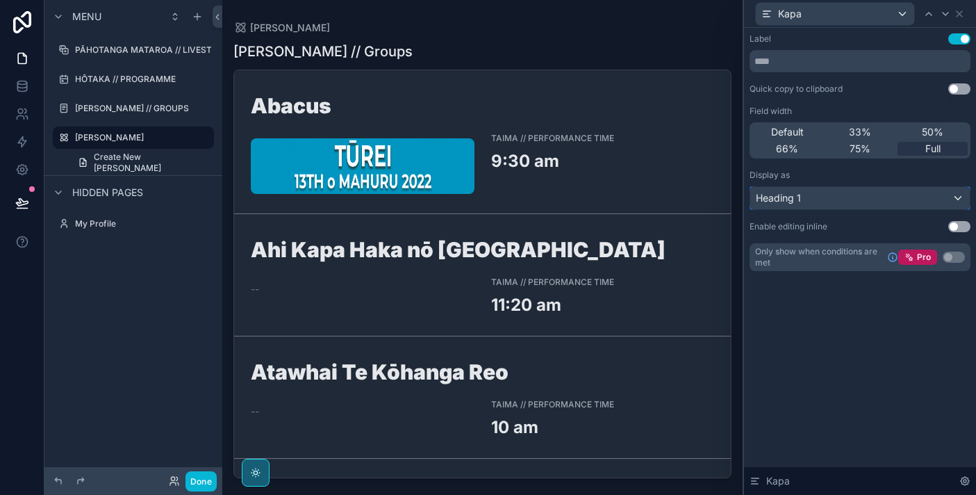
click at [845, 199] on div "Heading 1" at bounding box center [860, 198] width 220 height 22
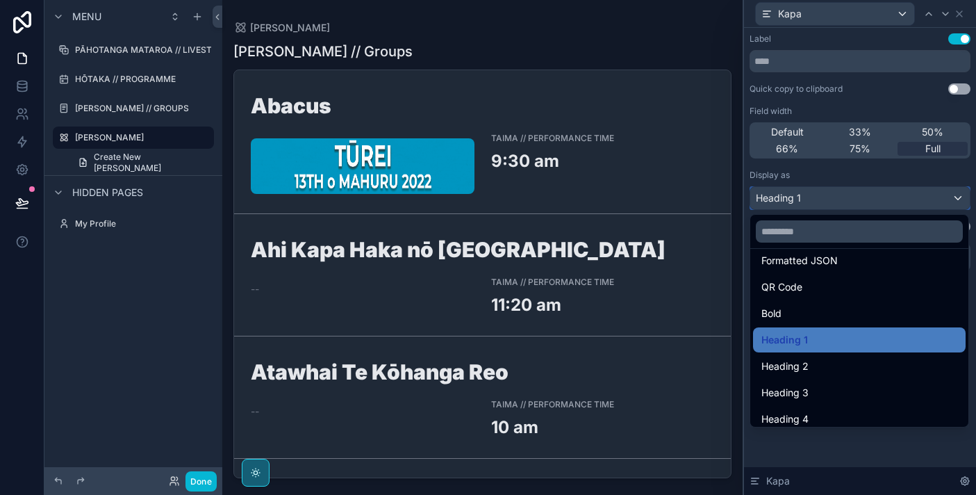
scroll to position [151, 0]
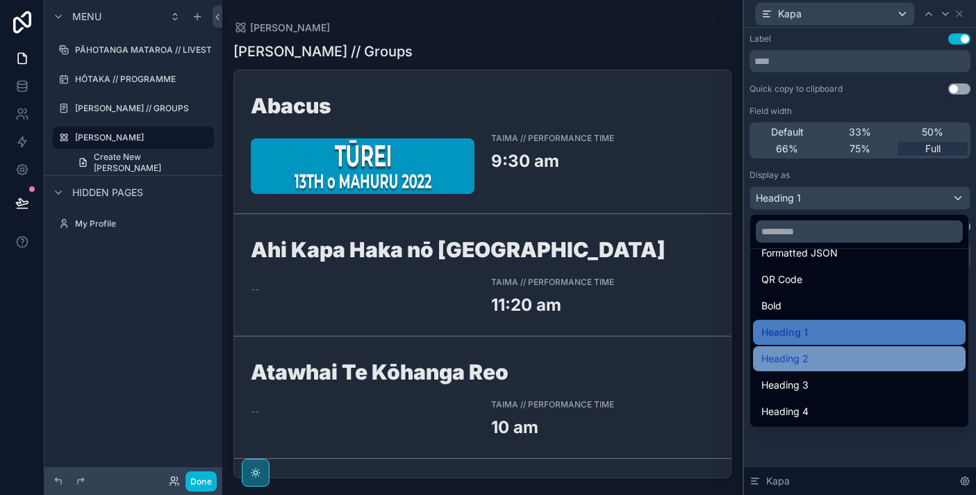
click at [820, 364] on div "Heading 2" at bounding box center [859, 358] width 196 height 17
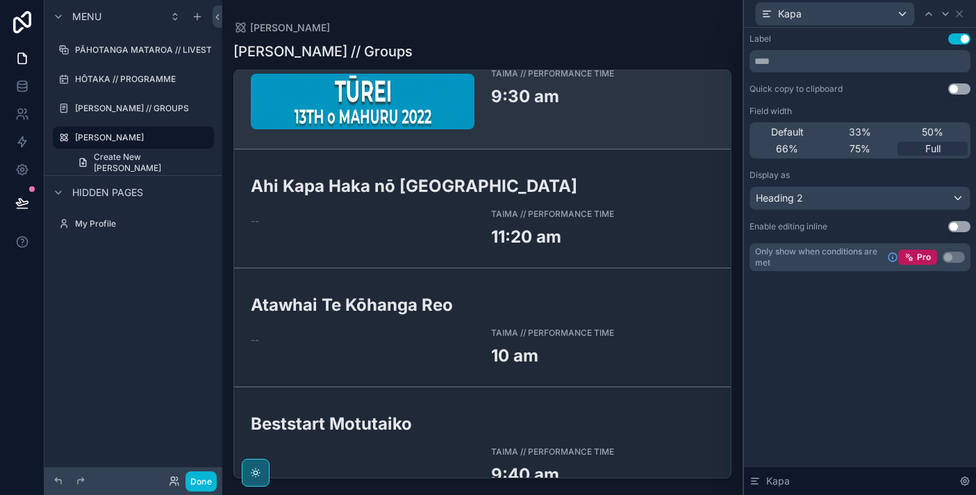
scroll to position [0, 0]
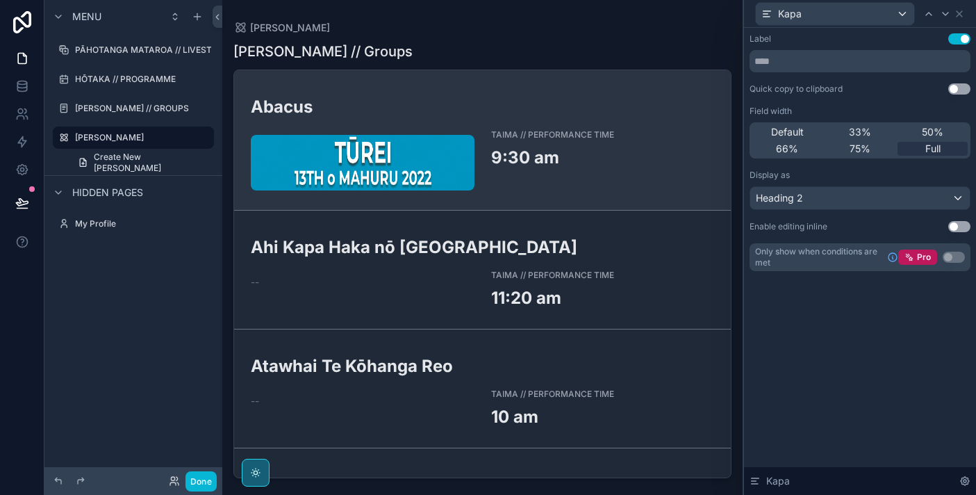
click at [616, 132] on span "TAIMA // PERFORMANCE TIME" at bounding box center [562, 134] width 143 height 11
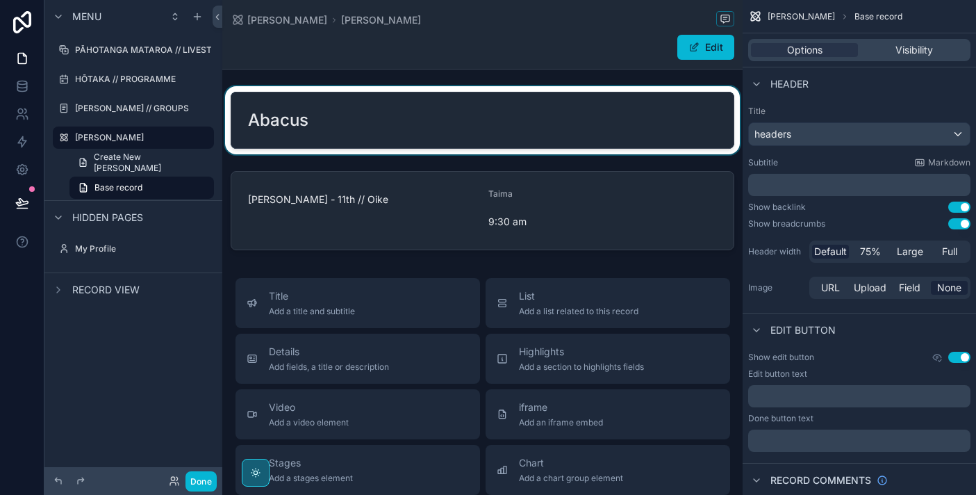
click at [582, 140] on div "scrollable content" at bounding box center [482, 120] width 520 height 68
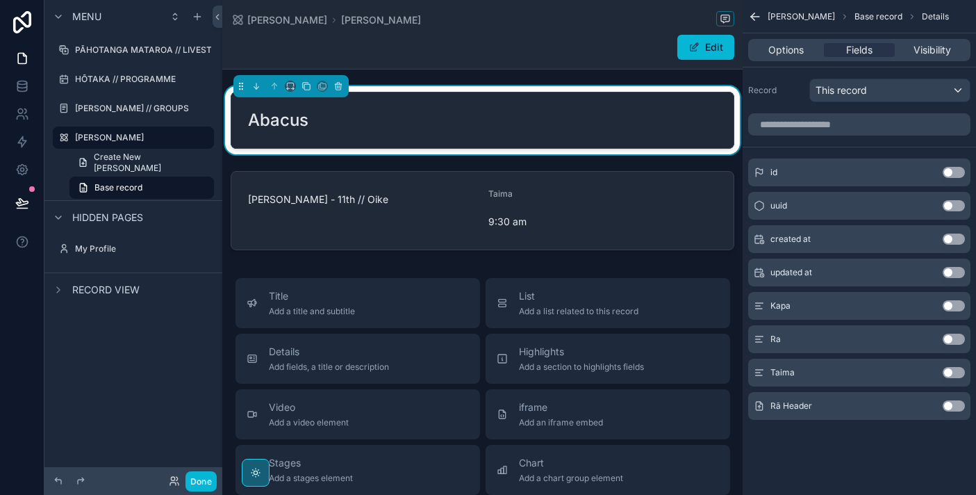
click at [958, 308] on button "Use setting" at bounding box center [954, 305] width 22 height 11
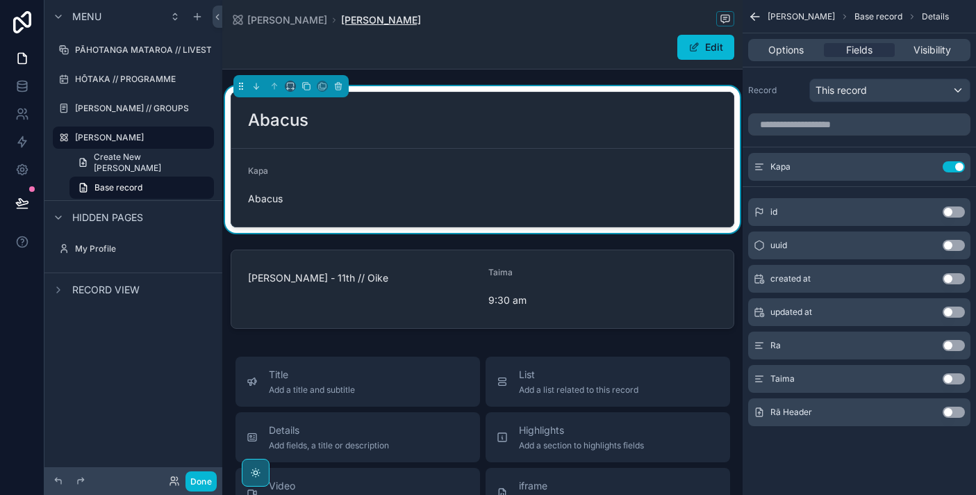
click at [341, 26] on span "[PERSON_NAME]" at bounding box center [381, 20] width 80 height 14
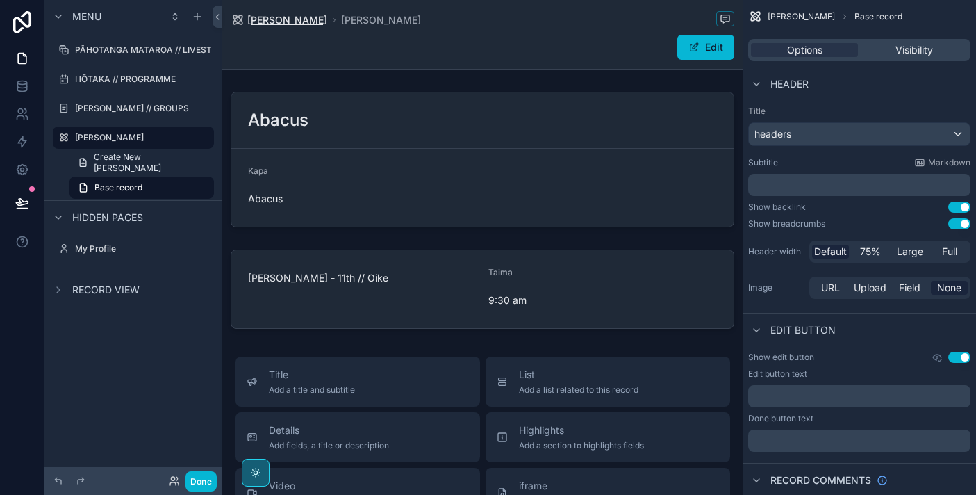
click at [279, 24] on span "[PERSON_NAME]" at bounding box center [287, 20] width 80 height 14
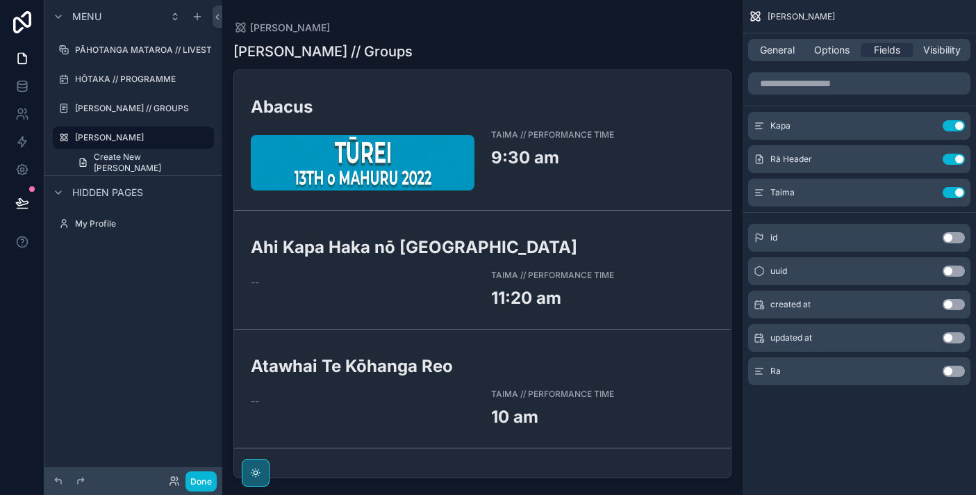
click at [767, 57] on div "General Options Fields Visibility" at bounding box center [859, 50] width 222 height 22
click at [773, 51] on span "General" at bounding box center [777, 50] width 35 height 14
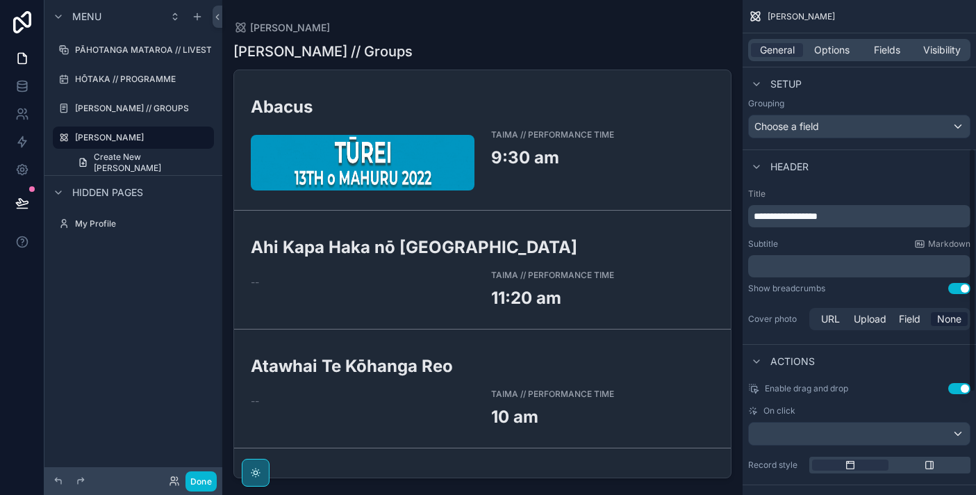
scroll to position [303, 0]
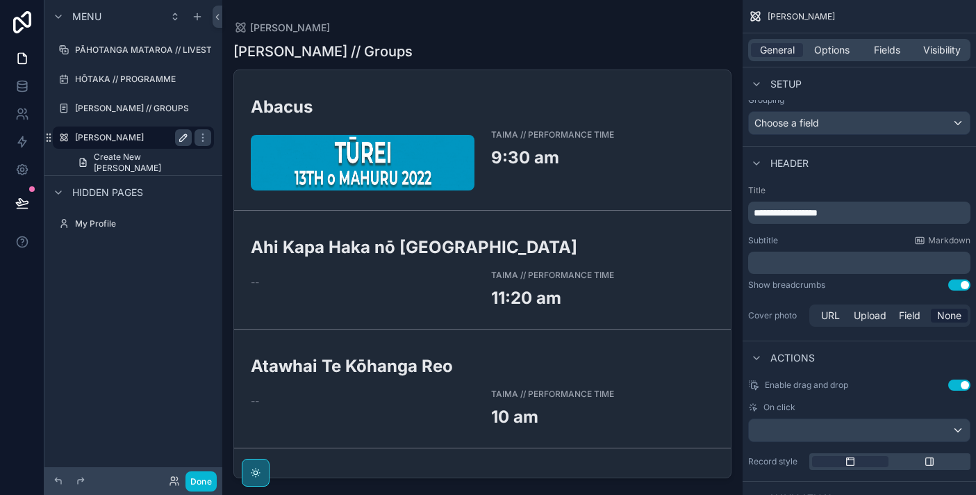
click at [183, 140] on icon "scrollable content" at bounding box center [183, 137] width 11 height 11
type input "**********"
click at [197, 139] on icon "scrollable content" at bounding box center [202, 137] width 11 height 11
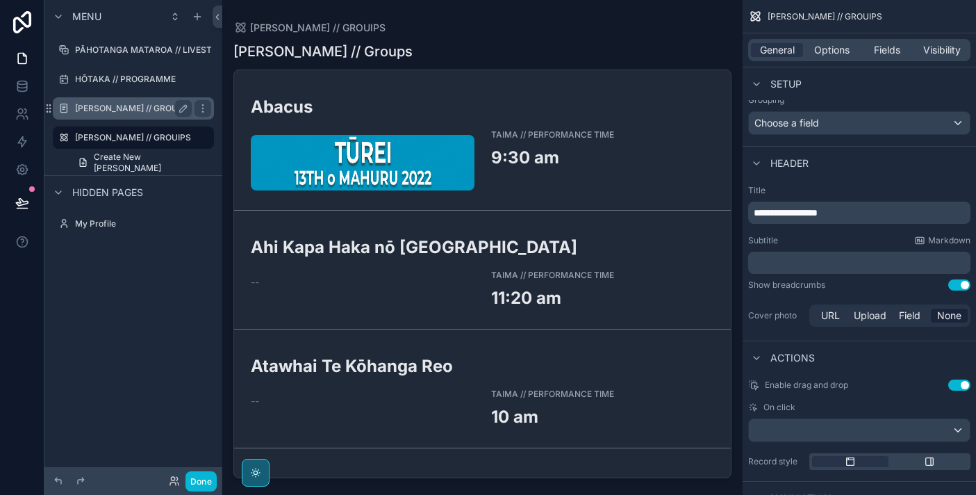
click at [160, 110] on label "[PERSON_NAME] // GROUPS" at bounding box center [132, 108] width 114 height 11
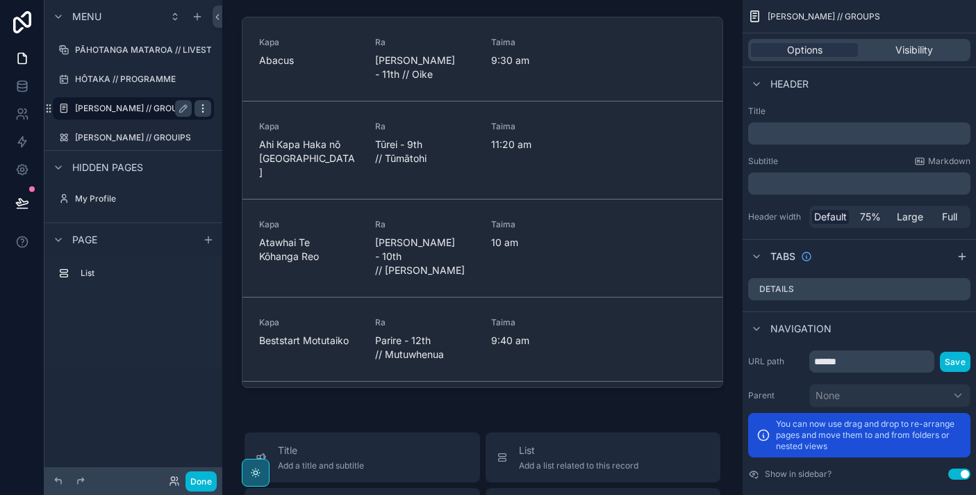
click at [206, 108] on icon "scrollable content" at bounding box center [202, 108] width 11 height 11
click at [247, 115] on span "Remove" at bounding box center [265, 118] width 37 height 14
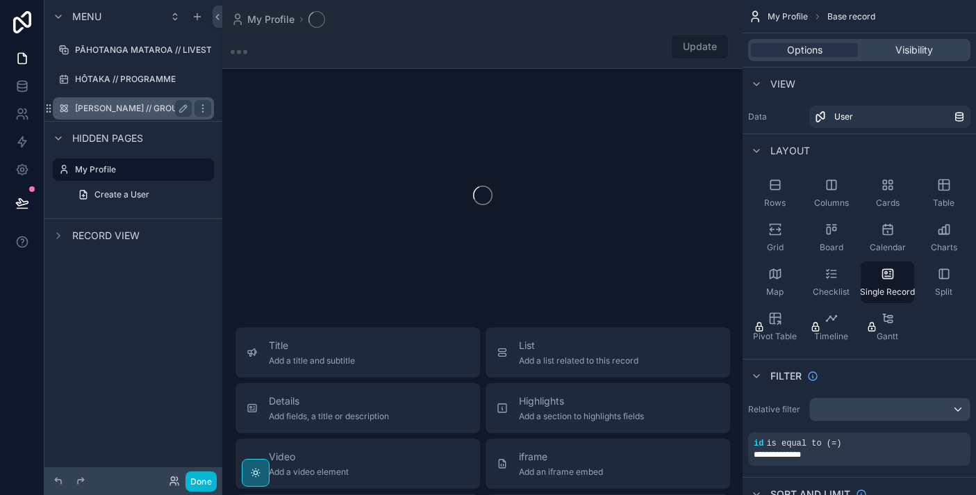
click at [150, 106] on label "NGĀ KAPA // GROUIPS" at bounding box center [133, 108] width 116 height 11
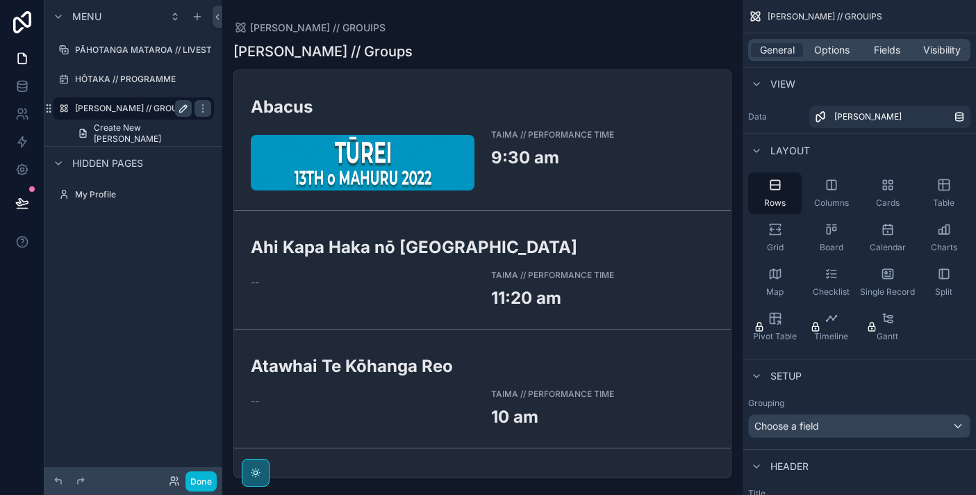
click at [187, 106] on icon "scrollable content" at bounding box center [183, 108] width 11 height 11
click at [163, 108] on input "**********" at bounding box center [122, 108] width 94 height 17
type input "**********"
click at [305, 47] on div "scrollable content" at bounding box center [482, 239] width 520 height 478
click at [358, 58] on h1 "Ngā Kapa // Groups" at bounding box center [322, 51] width 179 height 19
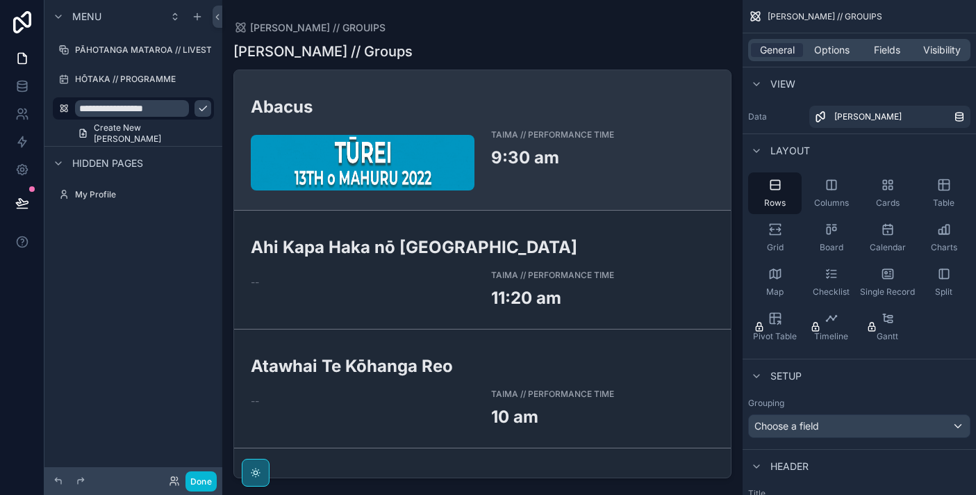
click at [407, 88] on link "Abacus TAIMA // PERFORMANCE TIME 9:30 am" at bounding box center [482, 140] width 497 height 140
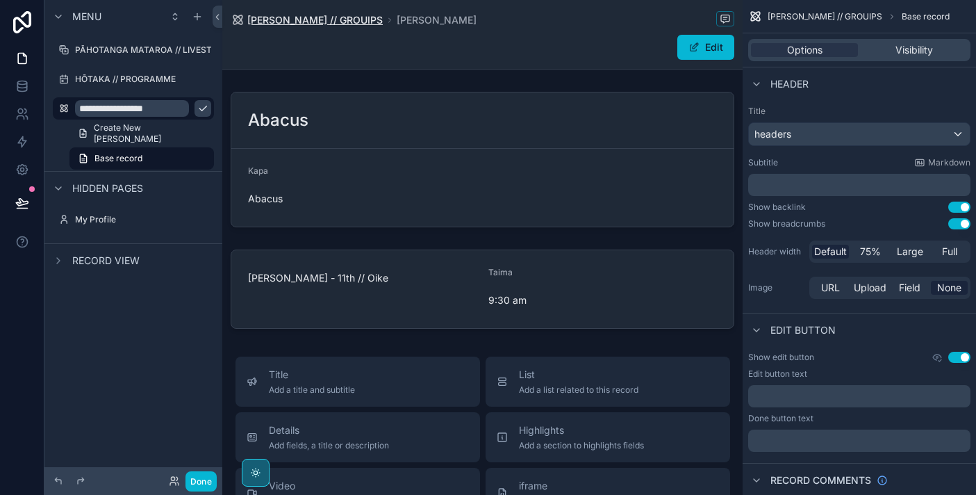
click at [290, 24] on span "NGĀ KAPA // GROUIPS" at bounding box center [314, 20] width 135 height 14
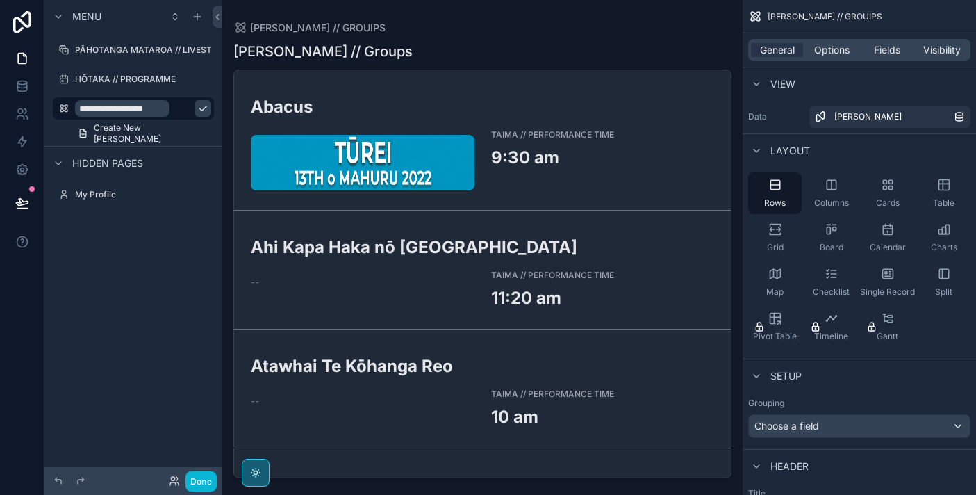
click at [197, 109] on icon "scrollable content" at bounding box center [202, 108] width 11 height 11
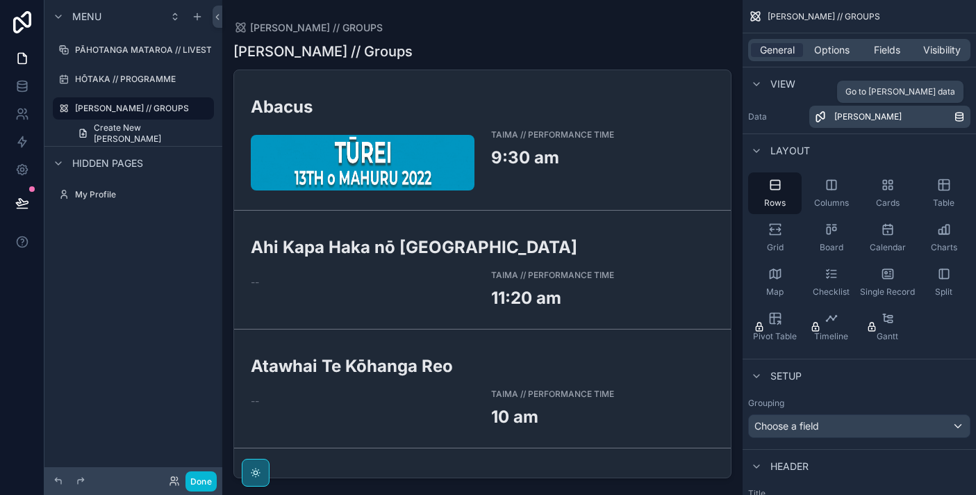
click at [902, 118] on div "[PERSON_NAME]" at bounding box center [893, 116] width 119 height 11
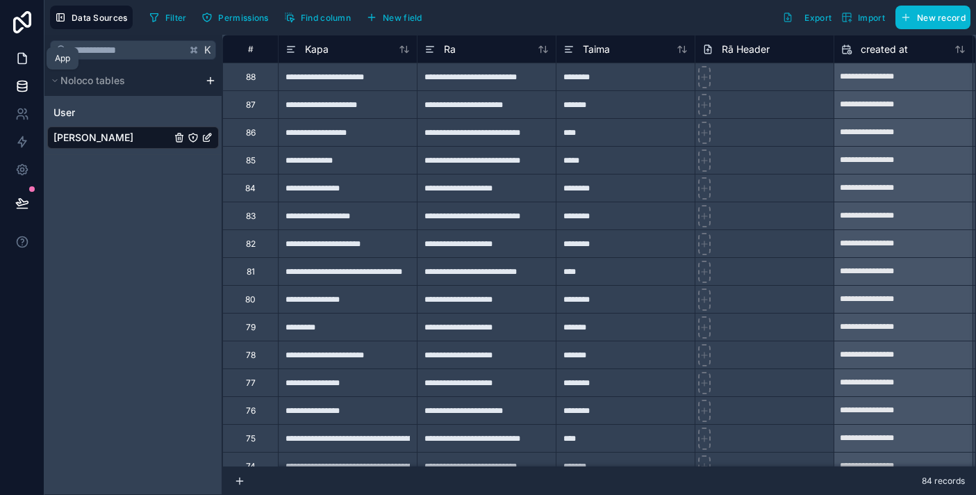
click at [23, 69] on link at bounding box center [22, 58] width 44 height 28
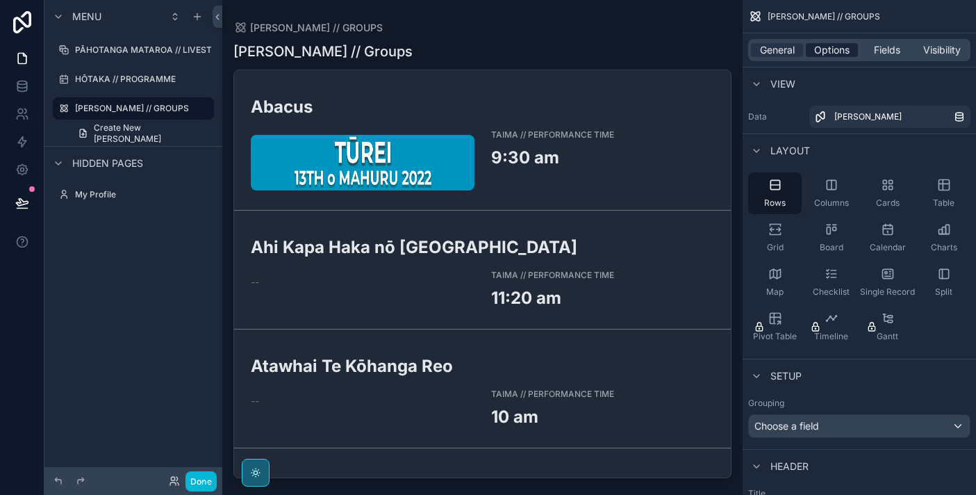
click at [843, 52] on span "Options" at bounding box center [831, 50] width 35 height 14
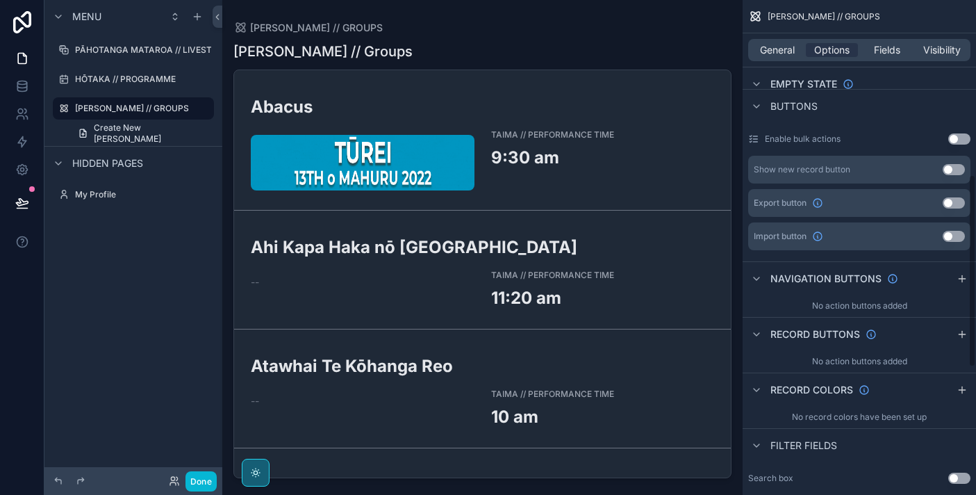
scroll to position [454, 0]
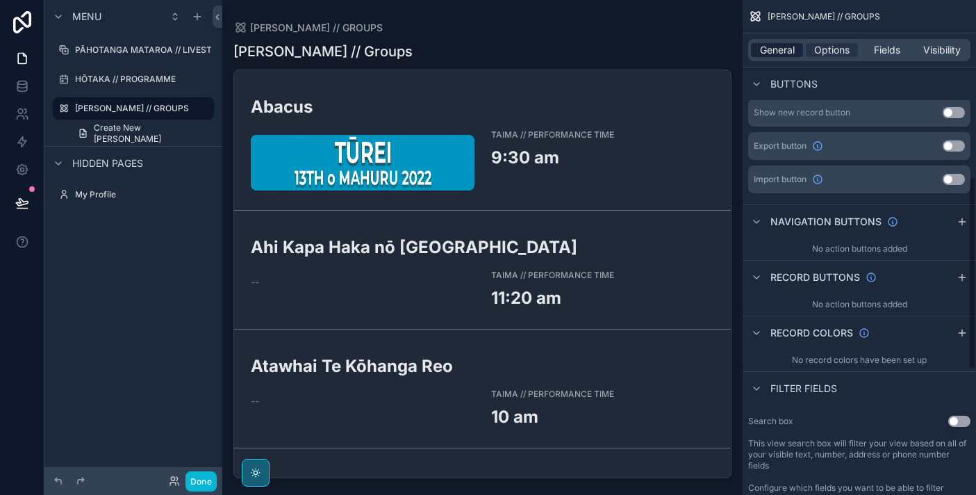
click at [777, 51] on span "General" at bounding box center [777, 50] width 35 height 14
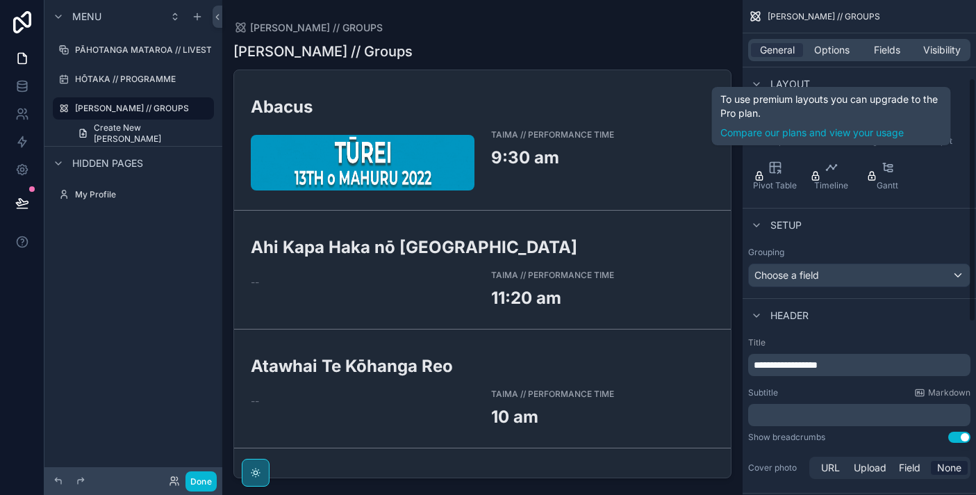
scroll to position [158, 0]
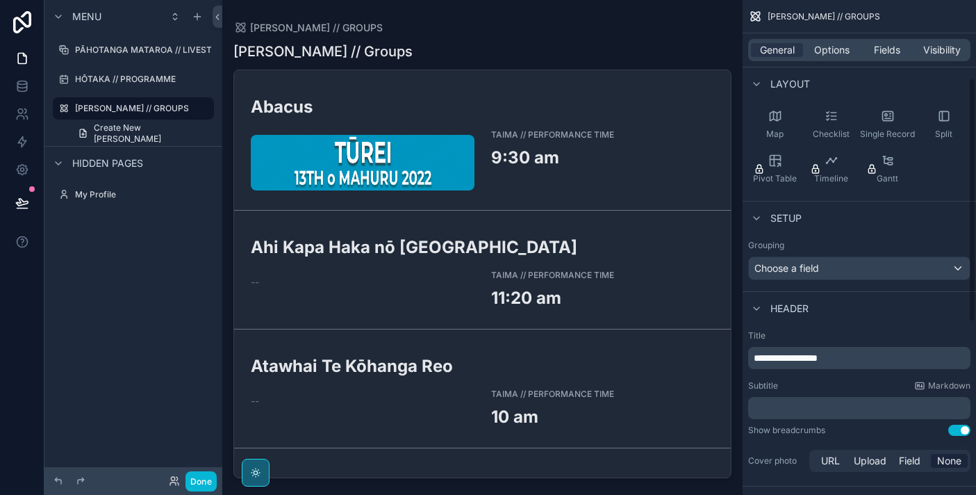
click at [872, 358] on p "**********" at bounding box center [861, 358] width 214 height 14
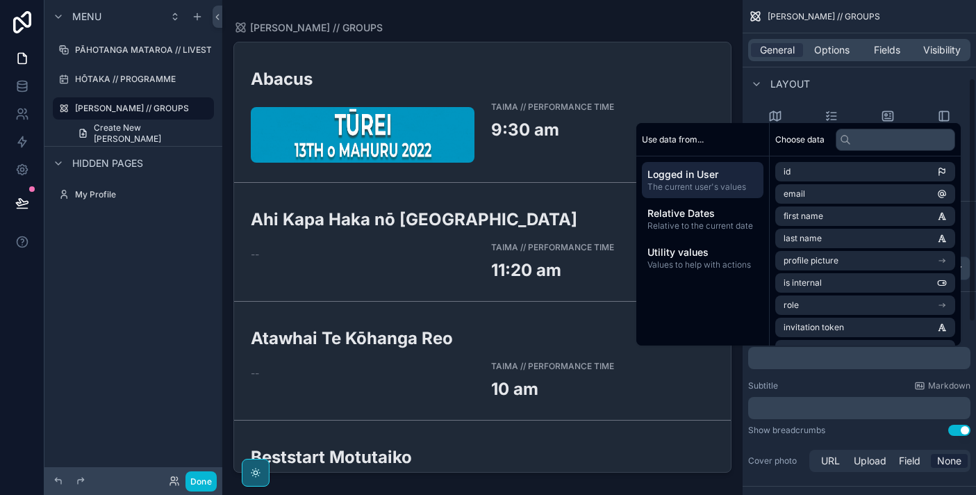
click at [832, 385] on div "Subtitle Markdown" at bounding box center [859, 385] width 222 height 11
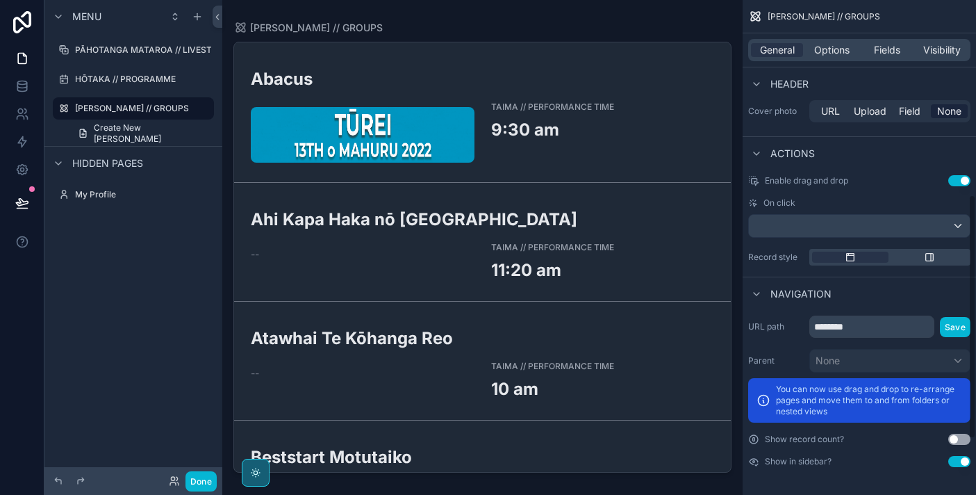
scroll to position [0, 0]
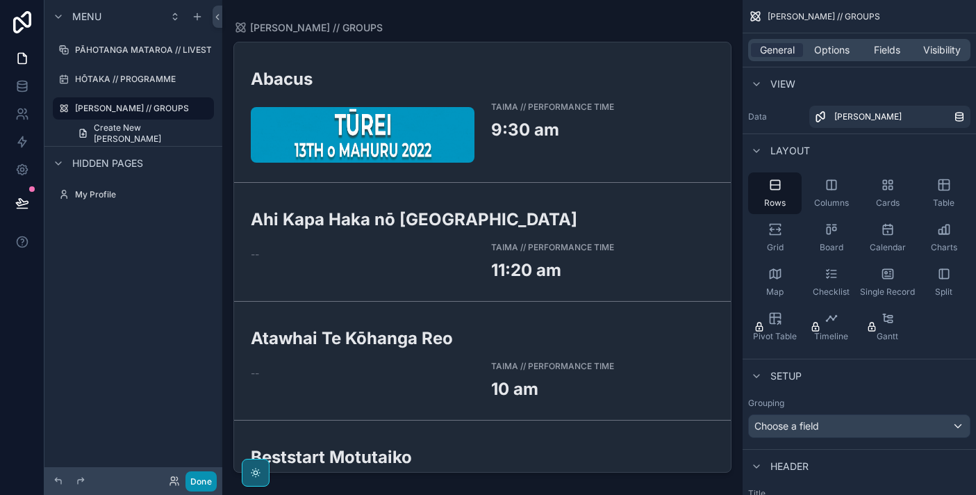
click at [211, 480] on button "Done" at bounding box center [200, 481] width 31 height 20
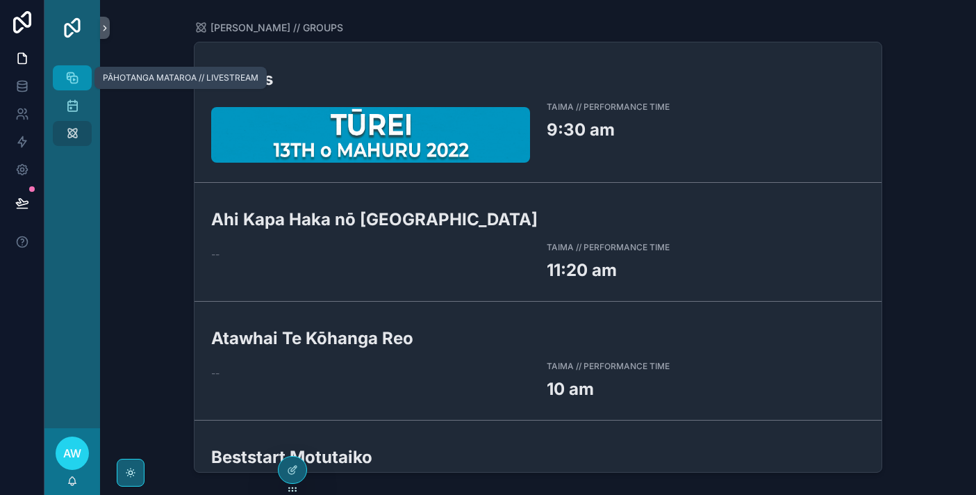
click at [77, 77] on icon "scrollable content" at bounding box center [72, 78] width 14 height 14
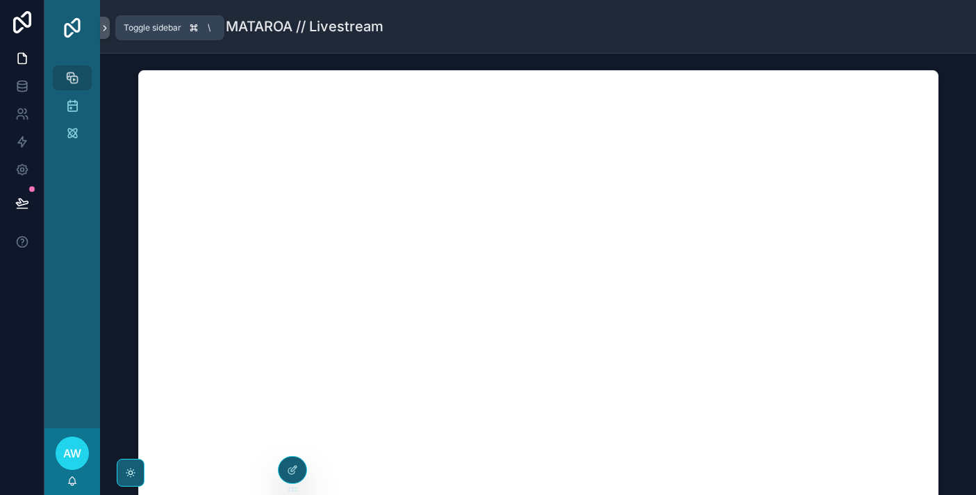
click at [107, 28] on icon "scrollable content" at bounding box center [105, 28] width 10 height 10
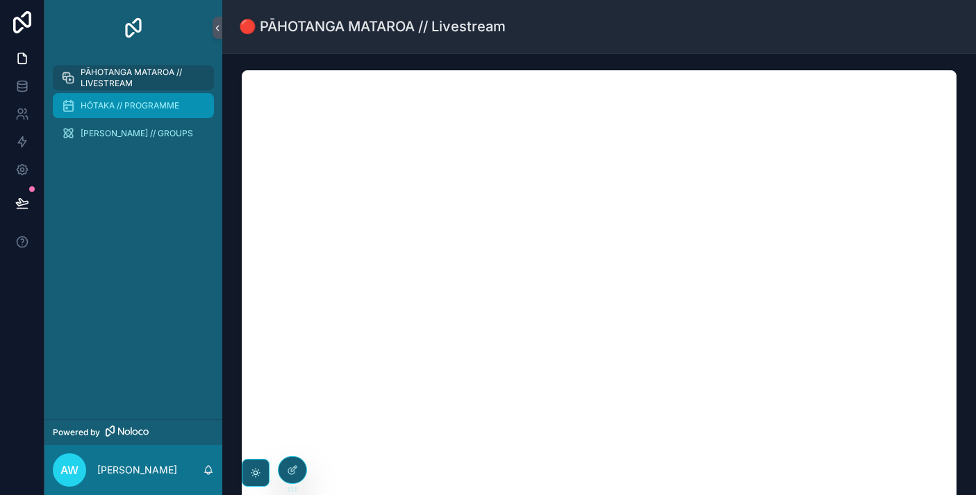
click at [163, 113] on div "HŌTAKA // PROGRAMME" at bounding box center [133, 105] width 145 height 22
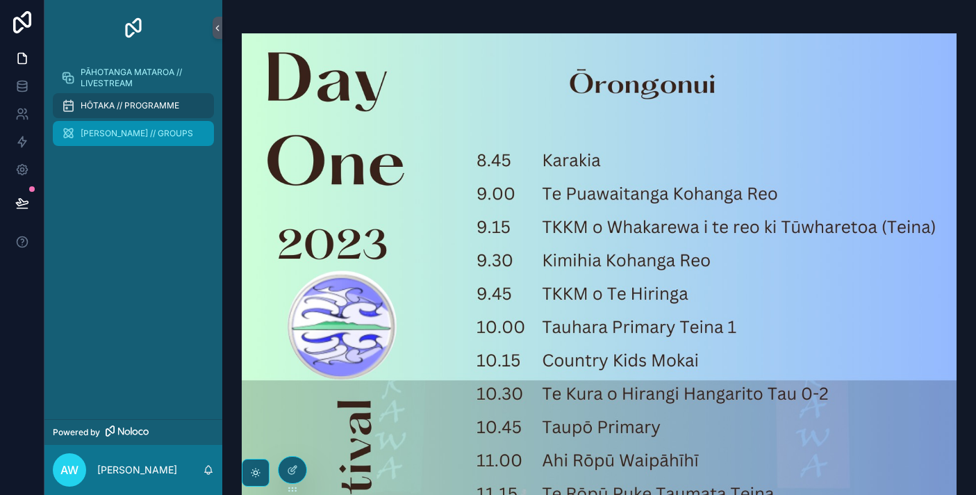
click at [154, 131] on span "[PERSON_NAME] // GROUPS" at bounding box center [137, 133] width 113 height 11
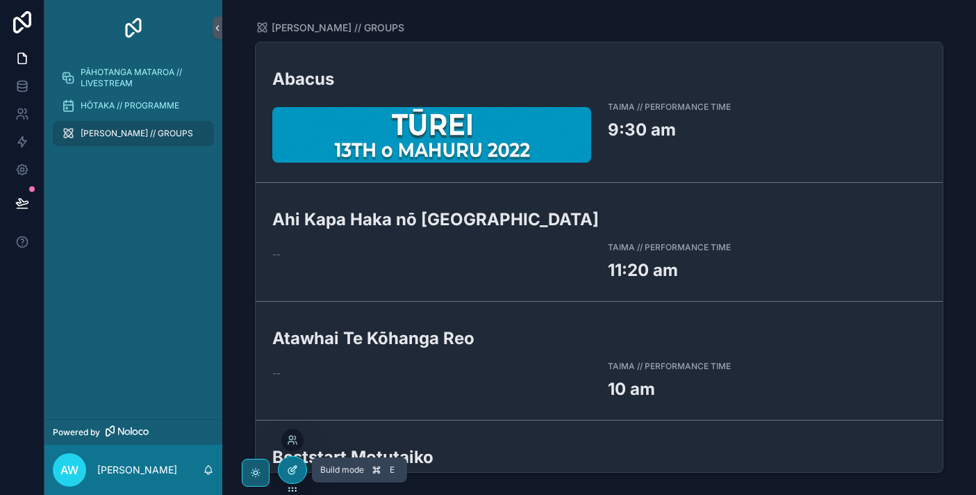
click at [293, 462] on div at bounding box center [293, 469] width 28 height 26
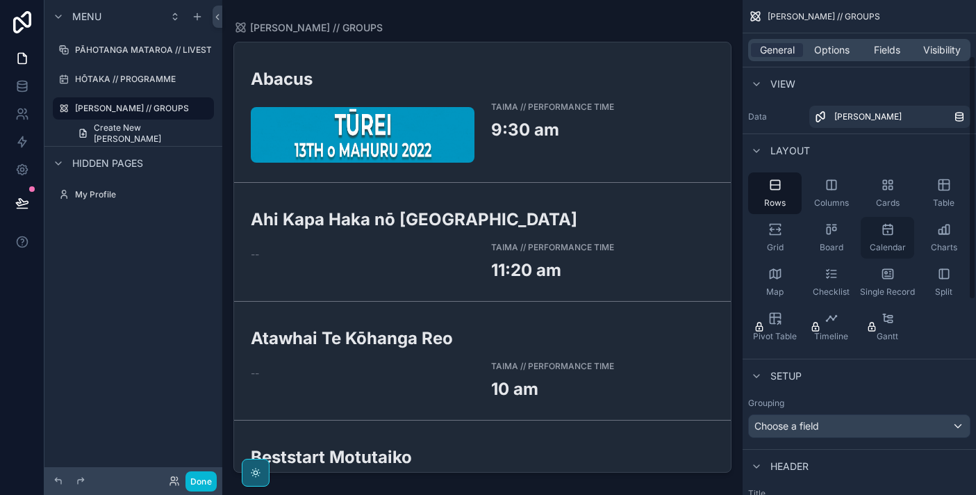
scroll to position [507, 0]
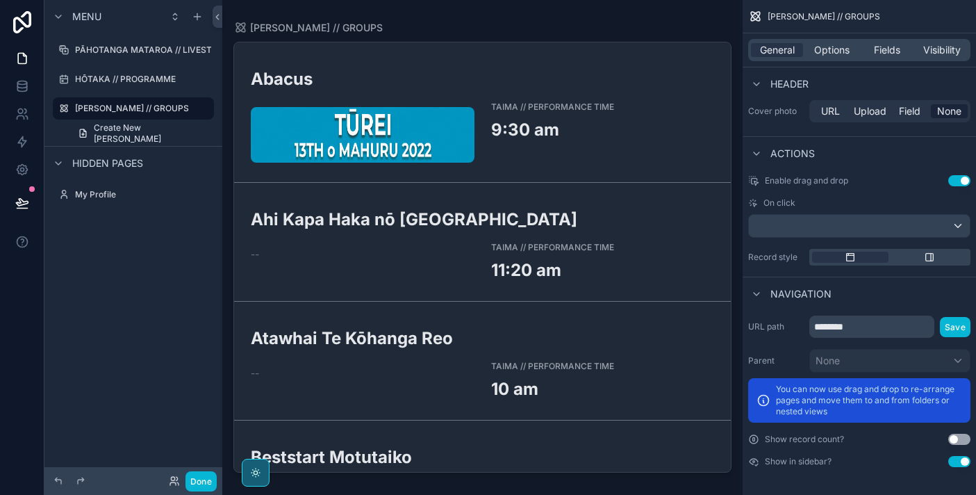
click at [957, 178] on button "Use setting" at bounding box center [959, 180] width 22 height 11
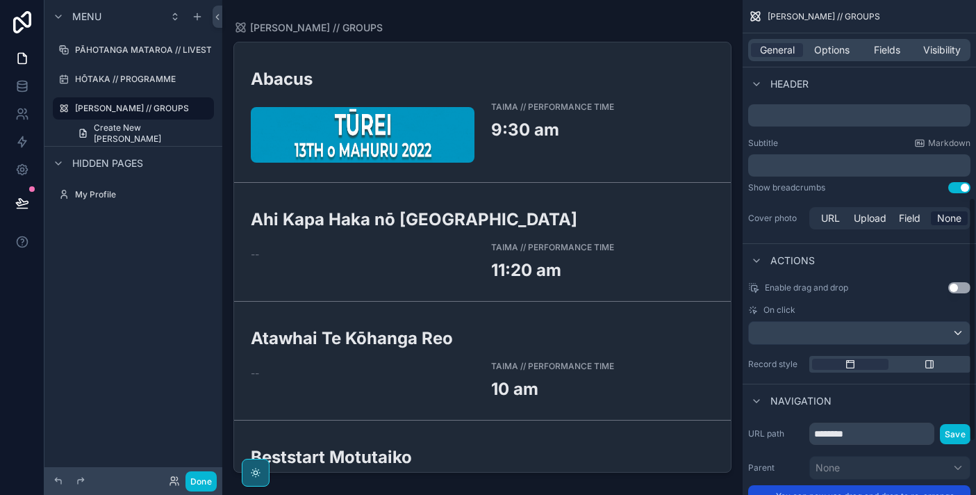
scroll to position [392, 0]
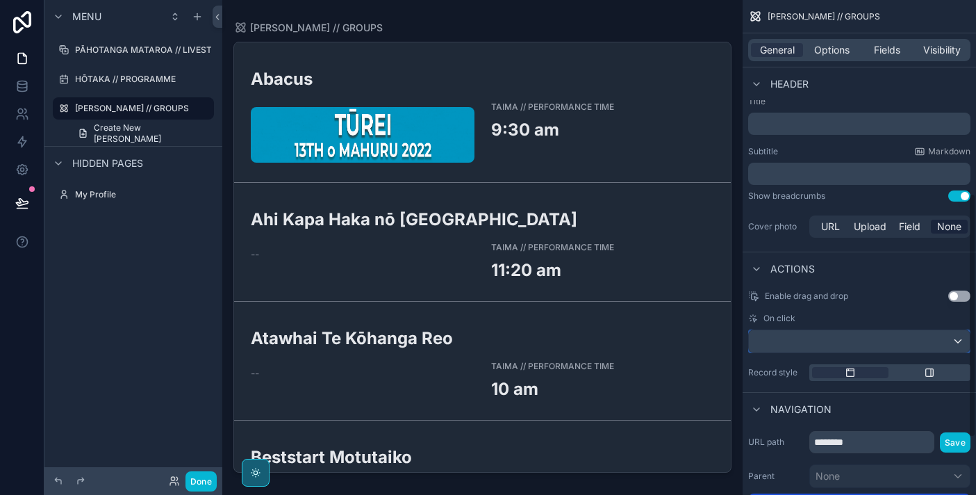
click at [881, 343] on div "scrollable content" at bounding box center [859, 341] width 221 height 22
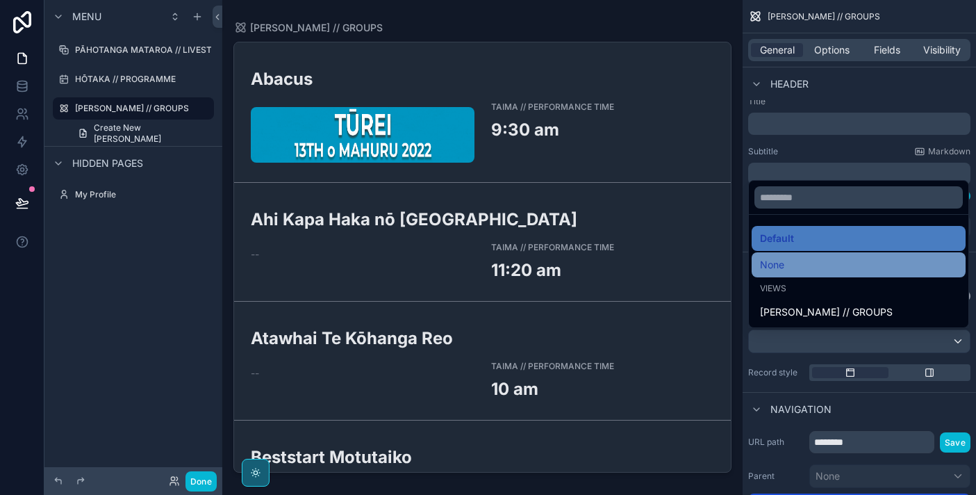
click at [872, 267] on div "None" at bounding box center [858, 264] width 197 height 17
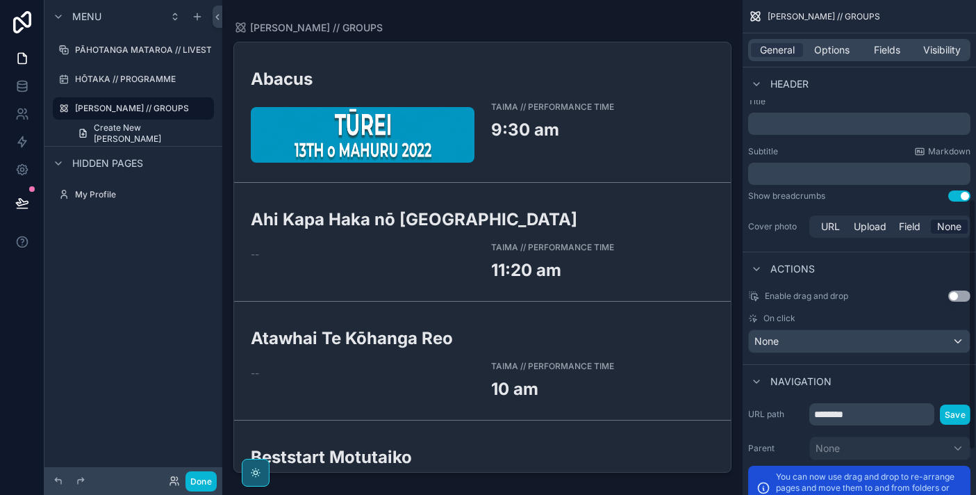
click at [528, 135] on div "scrollable content" at bounding box center [482, 239] width 520 height 478
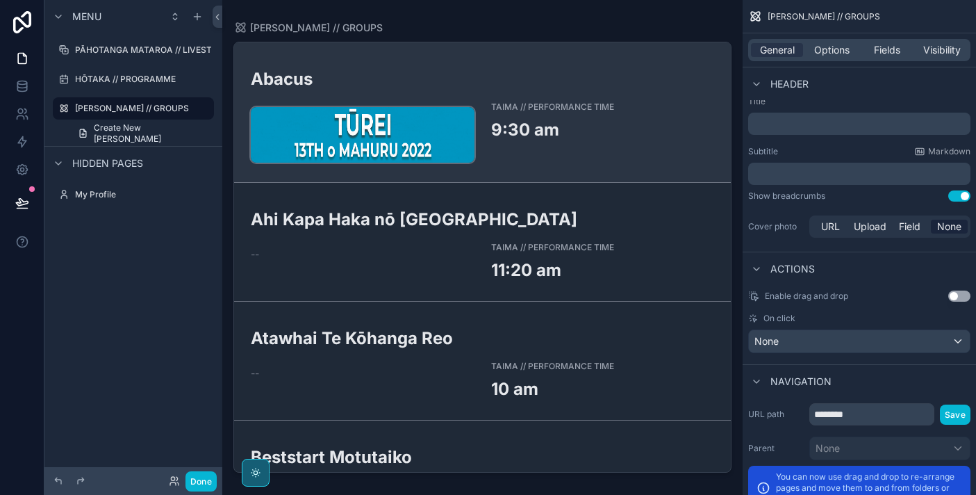
click at [418, 141] on img "scrollable content" at bounding box center [363, 135] width 224 height 56
click at [527, 139] on h2 "9:30 am" at bounding box center [562, 129] width 143 height 23
click at [411, 138] on img "scrollable content" at bounding box center [363, 135] width 224 height 56
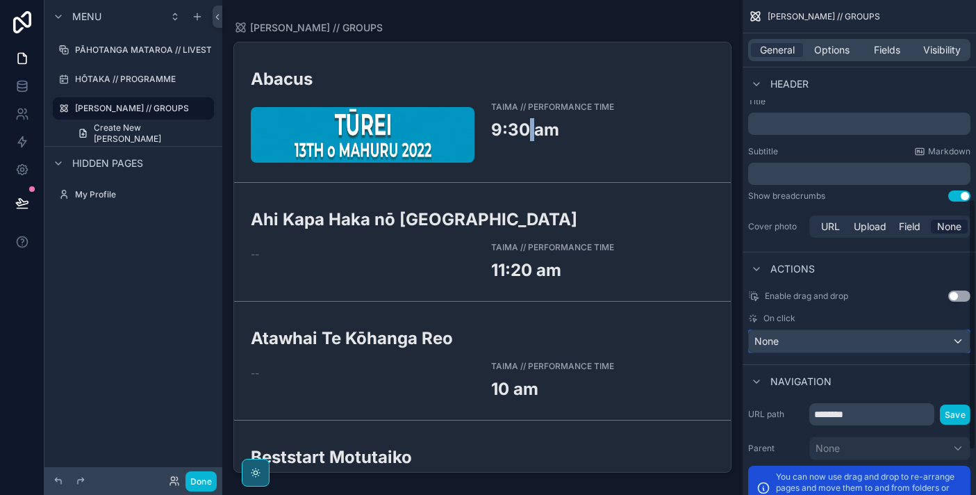
click at [784, 336] on div "None" at bounding box center [859, 341] width 221 height 22
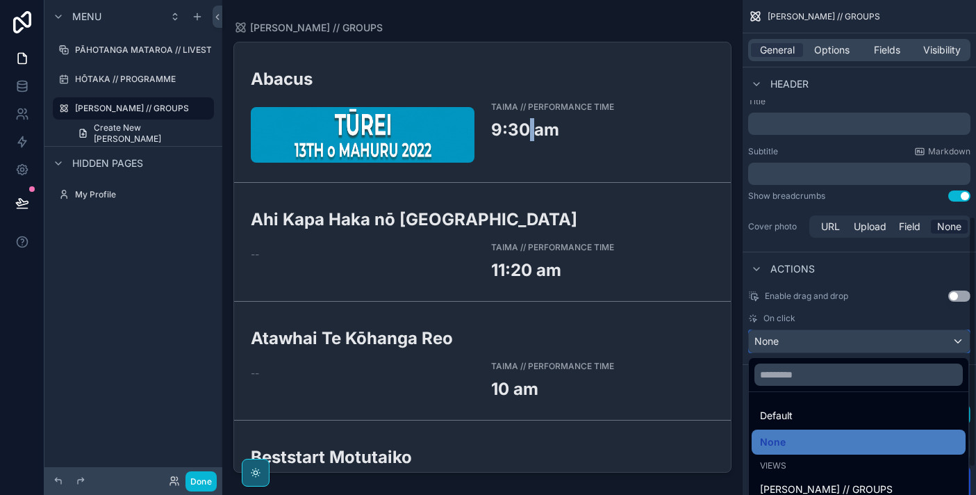
scroll to position [479, 0]
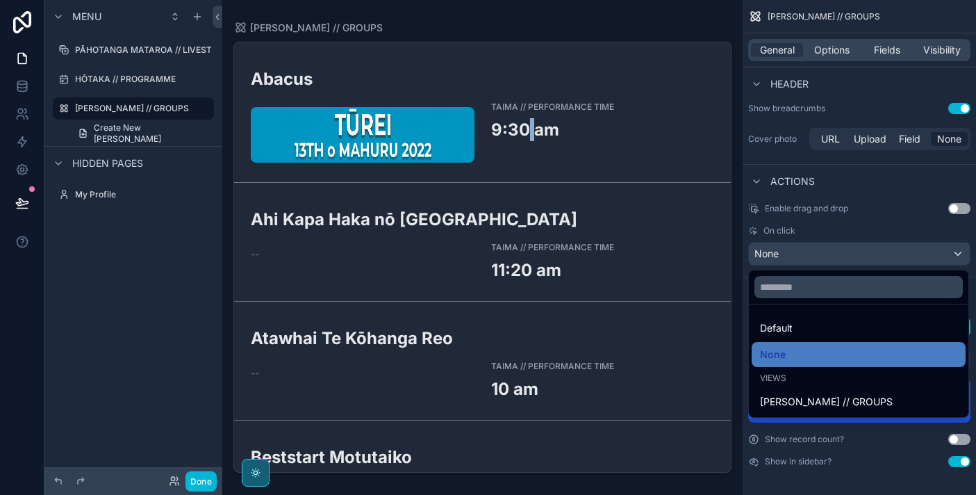
click at [843, 224] on div "scrollable content" at bounding box center [488, 247] width 976 height 495
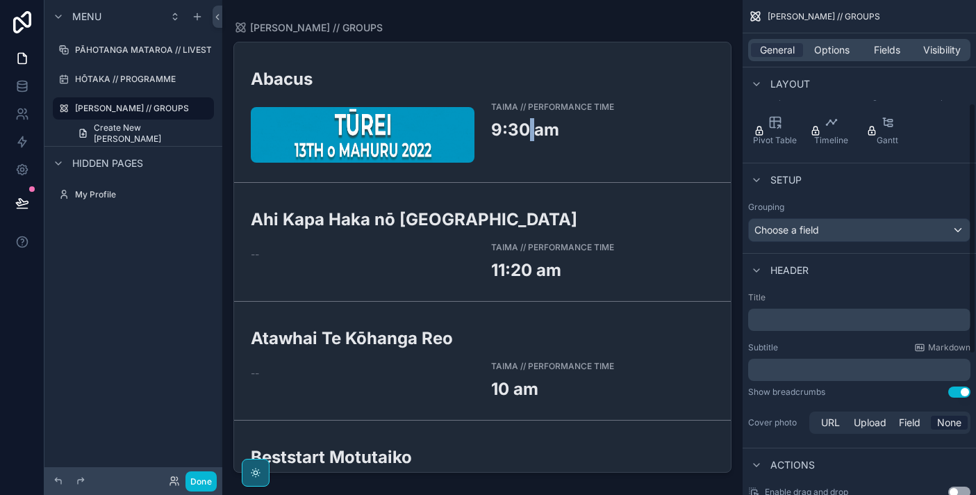
scroll to position [191, 0]
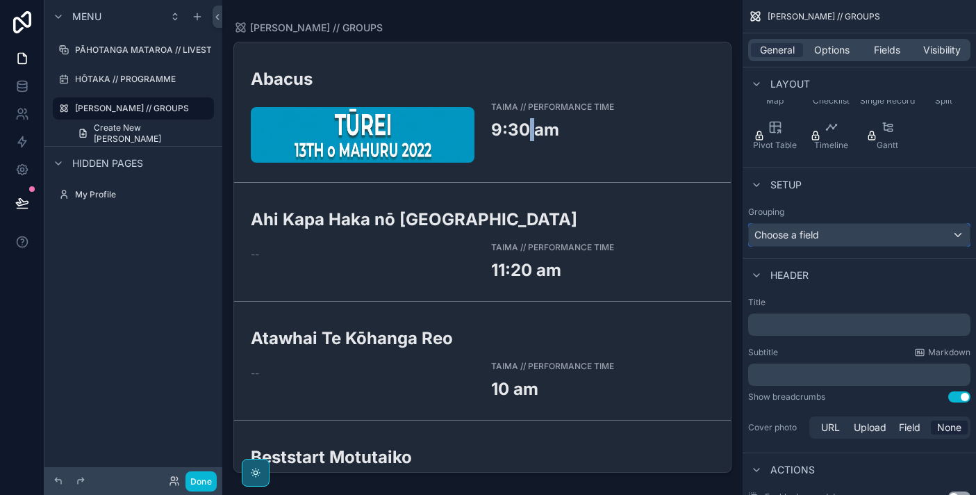
click at [806, 235] on div "Choose a field" at bounding box center [859, 235] width 221 height 22
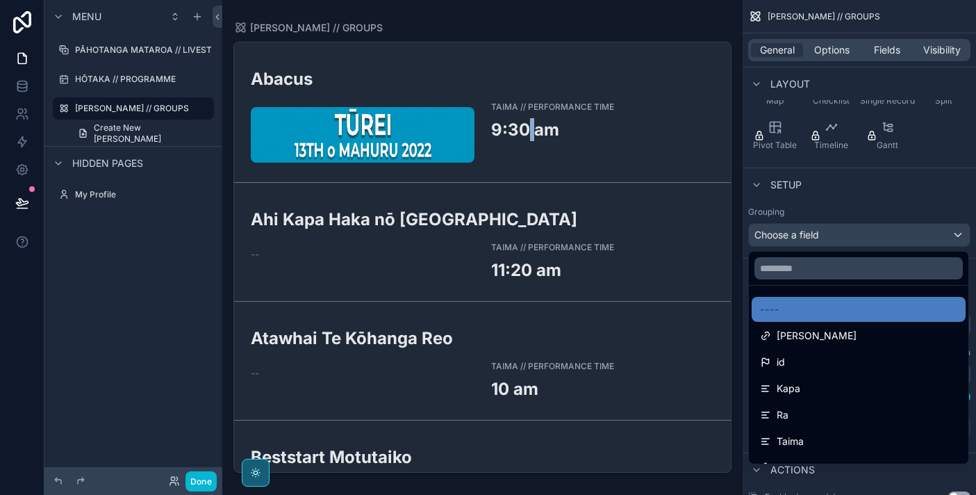
click at [806, 235] on div "scrollable content" at bounding box center [488, 247] width 976 height 495
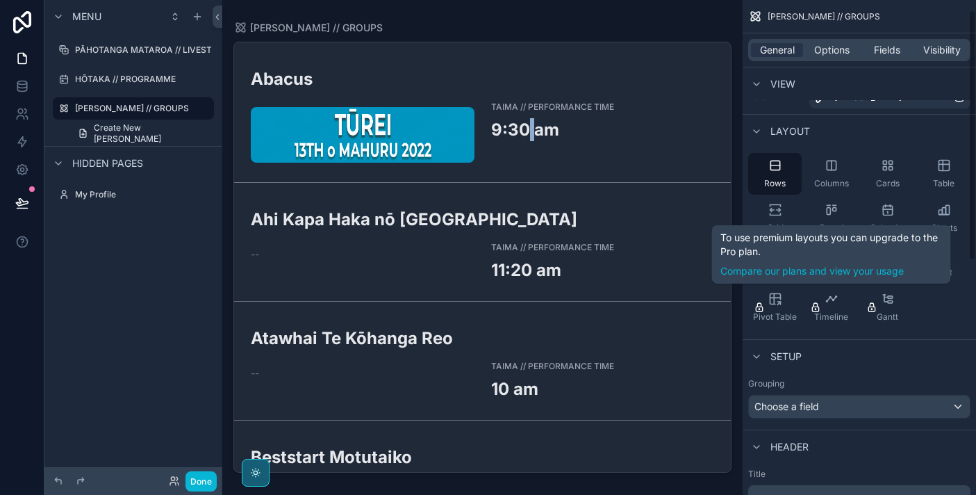
scroll to position [0, 0]
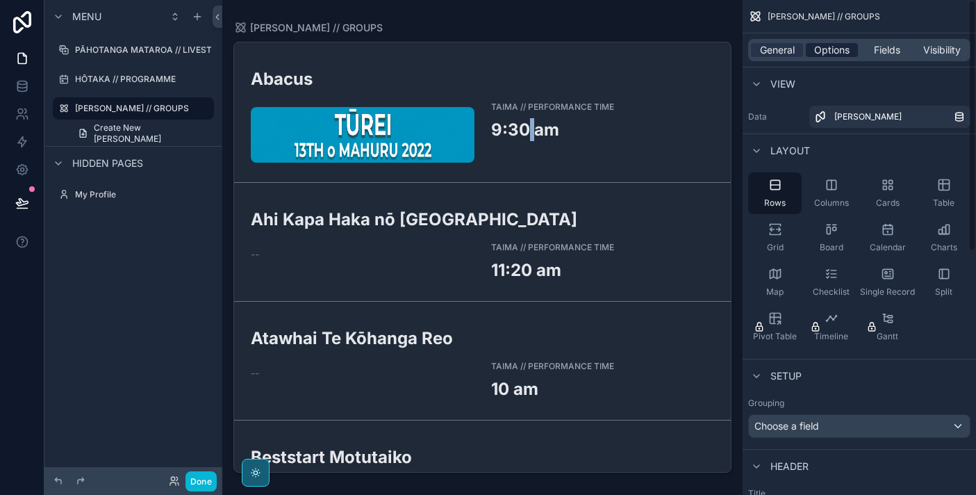
click at [823, 51] on span "Options" at bounding box center [831, 50] width 35 height 14
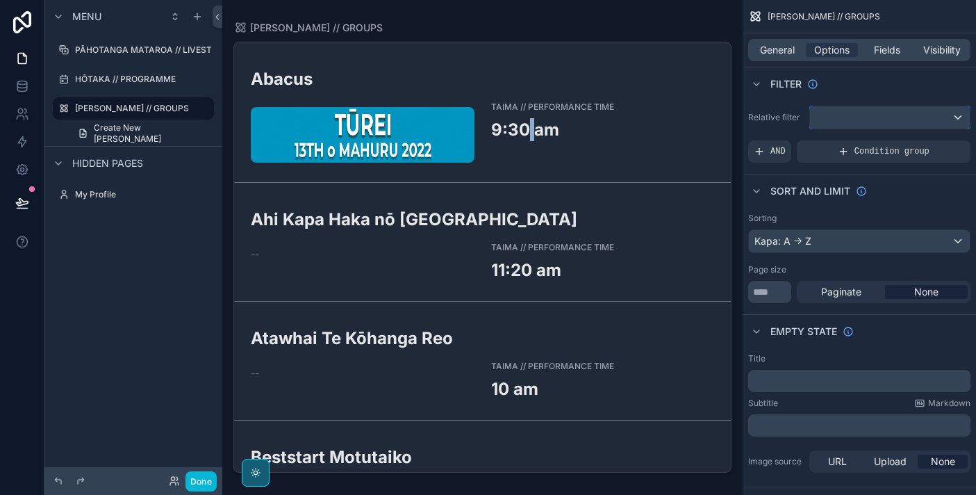
click at [892, 110] on div "scrollable content" at bounding box center [890, 117] width 160 height 22
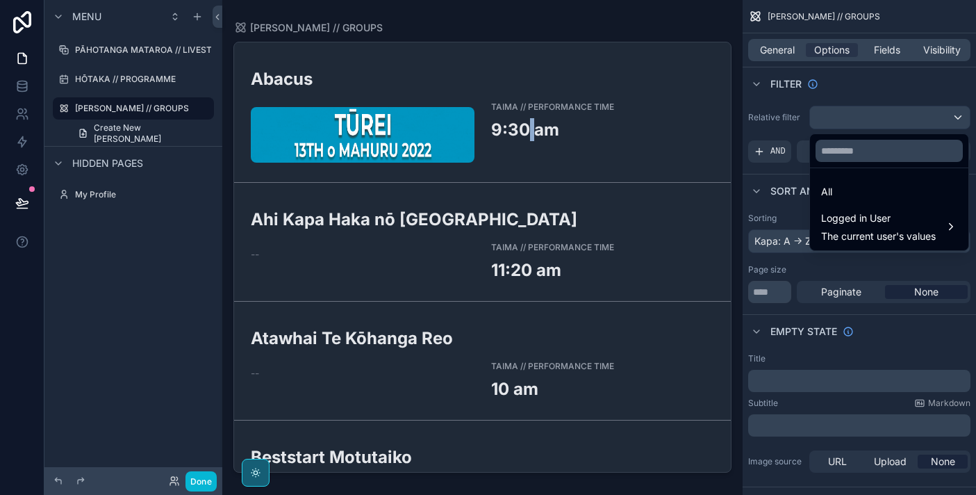
click at [892, 94] on div "scrollable content" at bounding box center [488, 247] width 976 height 495
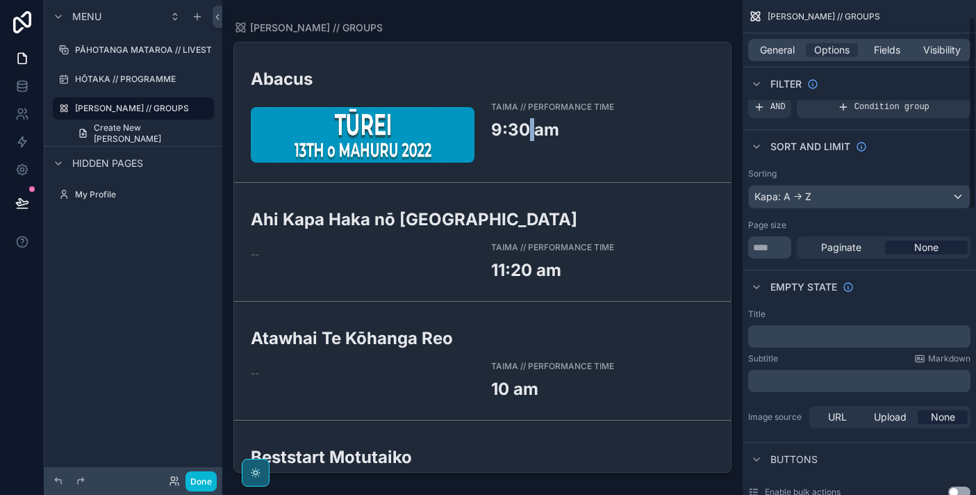
scroll to position [49, 0]
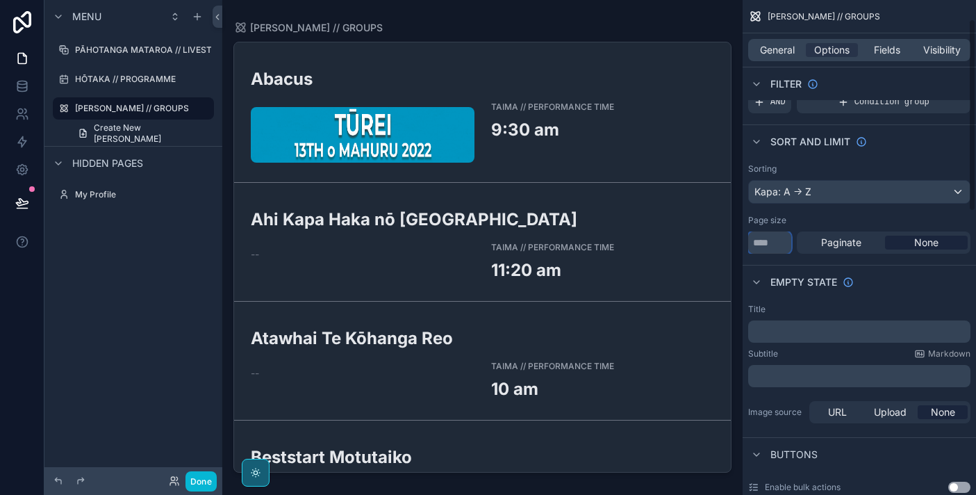
click at [768, 245] on input "**" at bounding box center [769, 242] width 43 height 22
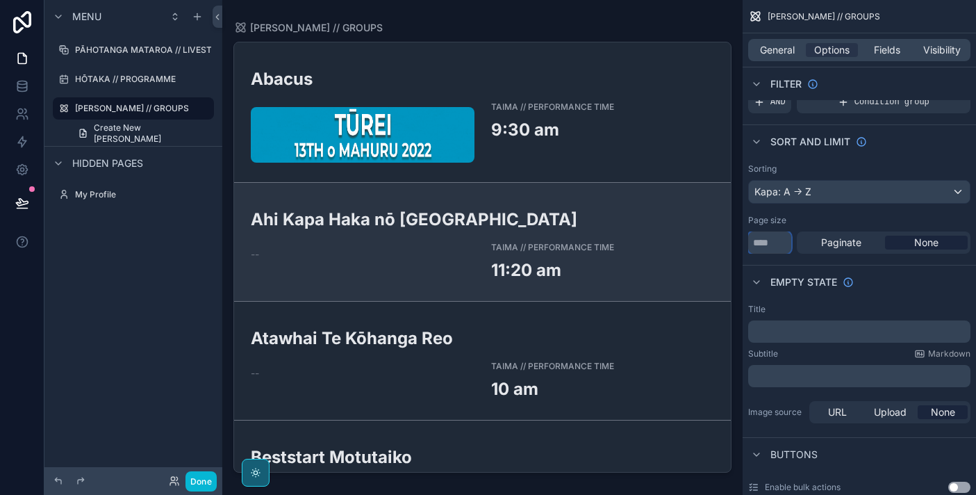
drag, startPoint x: 774, startPoint y: 244, endPoint x: 716, endPoint y: 242, distance: 57.7
click at [716, 242] on div "PĀHOTANGA MATAROA // LIVESTREAM HŌTAKA // PROGRAMME NGĀ KAPA // GROUPS My Profi…" at bounding box center [599, 247] width 754 height 495
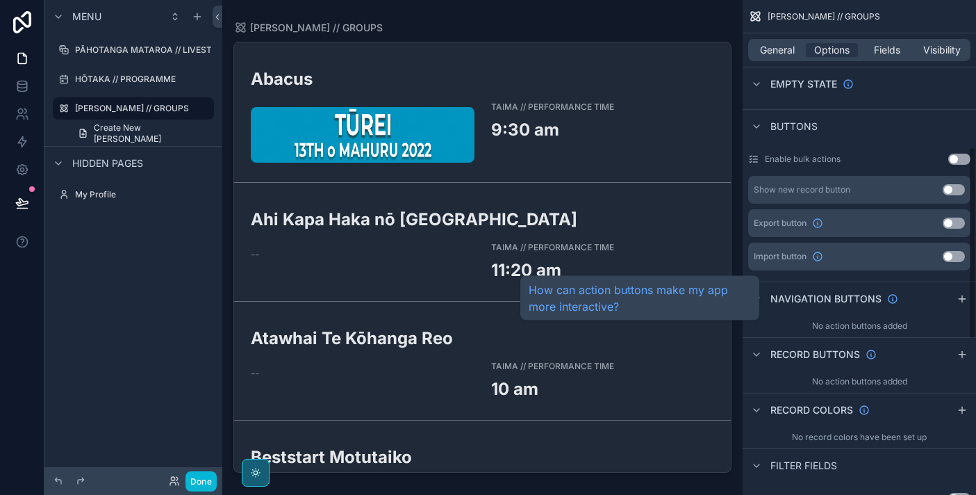
scroll to position [389, 0]
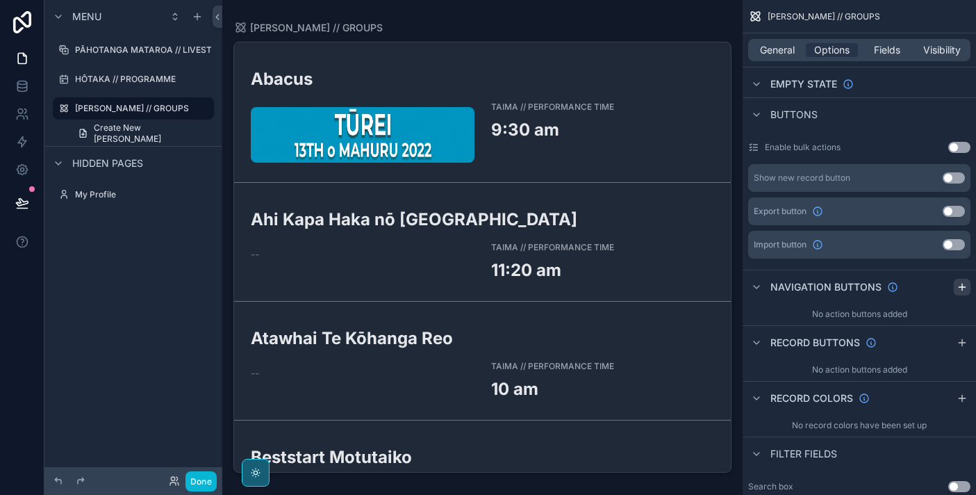
type input "**"
click at [959, 283] on icon "scrollable content" at bounding box center [962, 286] width 11 height 11
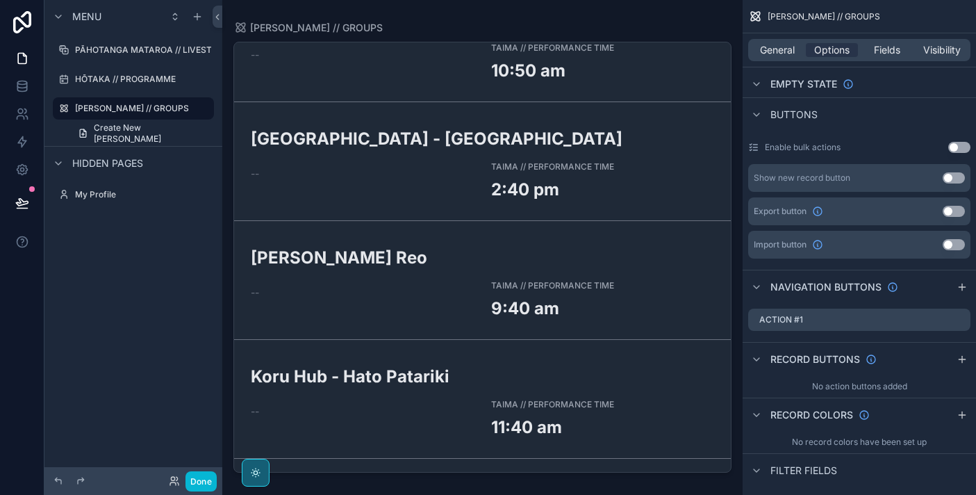
scroll to position [0, 0]
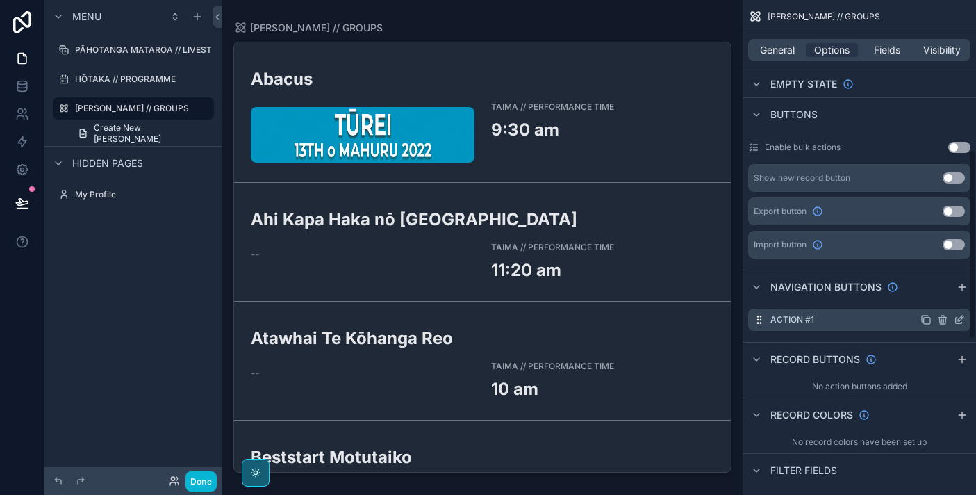
click at [843, 318] on div "Action #1" at bounding box center [859, 319] width 222 height 22
click at [958, 317] on icon "scrollable content" at bounding box center [959, 319] width 11 height 11
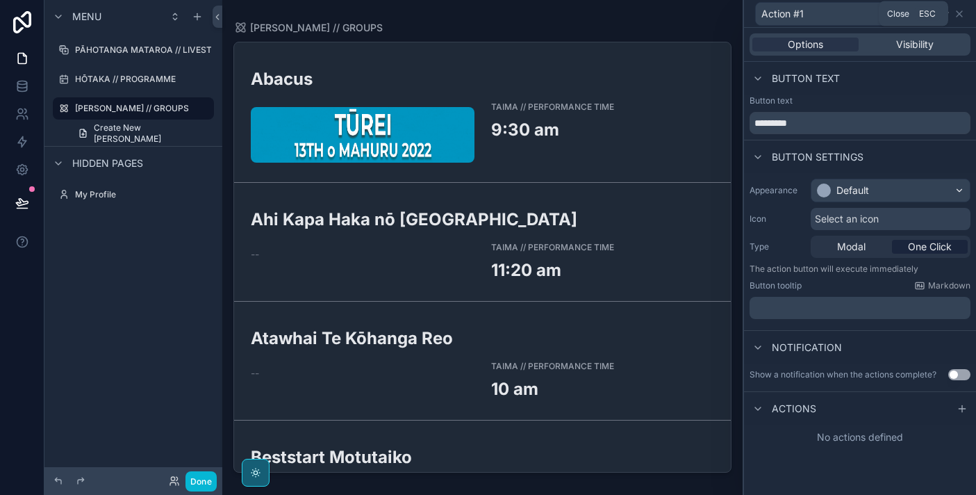
click at [965, 14] on div "Action #1" at bounding box center [860, 13] width 221 height 27
click at [963, 15] on icon at bounding box center [959, 13] width 11 height 11
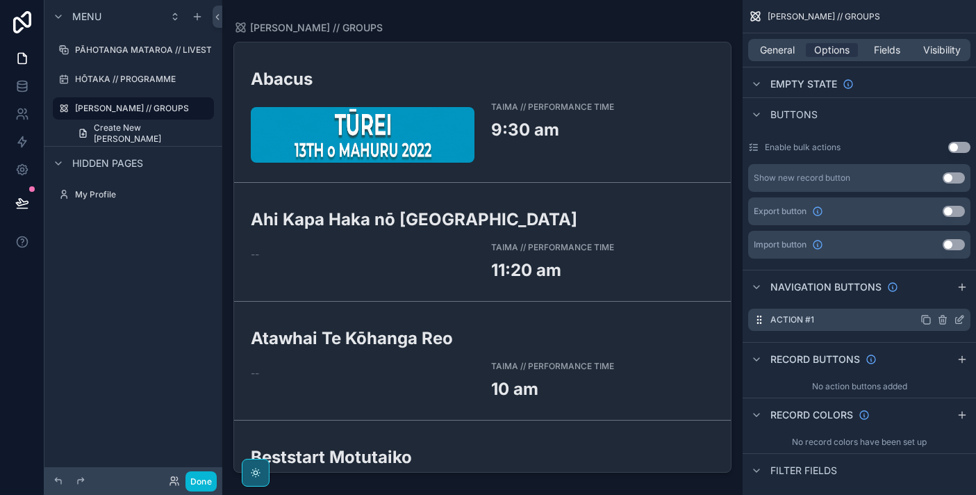
click at [943, 318] on icon "scrollable content" at bounding box center [942, 319] width 11 height 11
click at [938, 293] on icon at bounding box center [937, 294] width 3 height 2
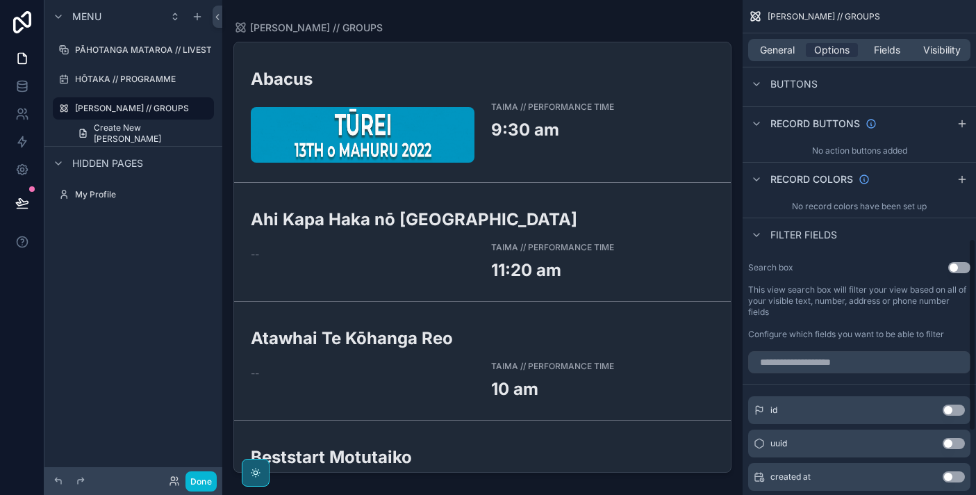
scroll to position [620, 0]
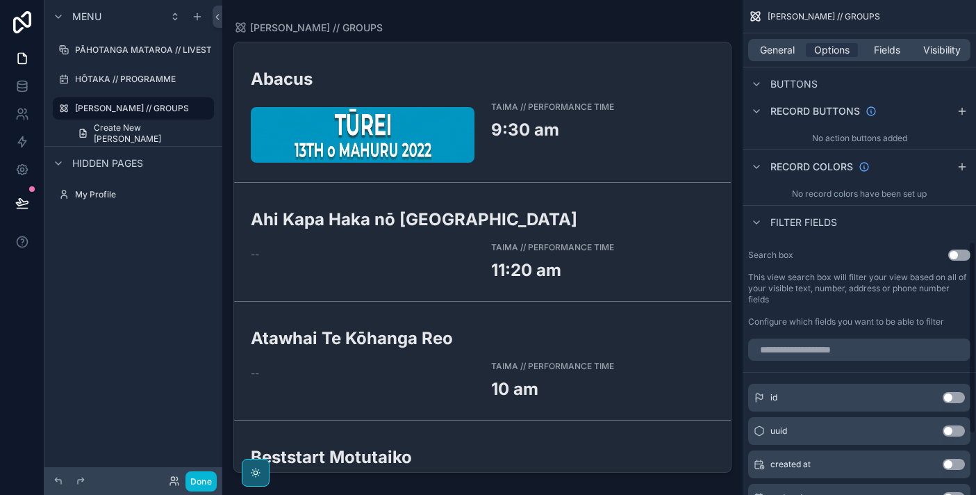
click at [958, 250] on button "Use setting" at bounding box center [959, 254] width 22 height 11
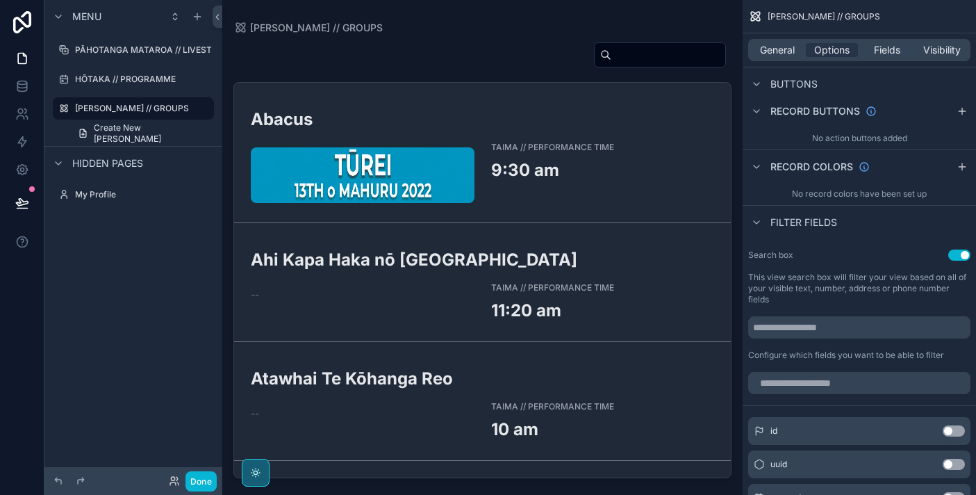
click at [627, 58] on input "scrollable content" at bounding box center [668, 54] width 114 height 19
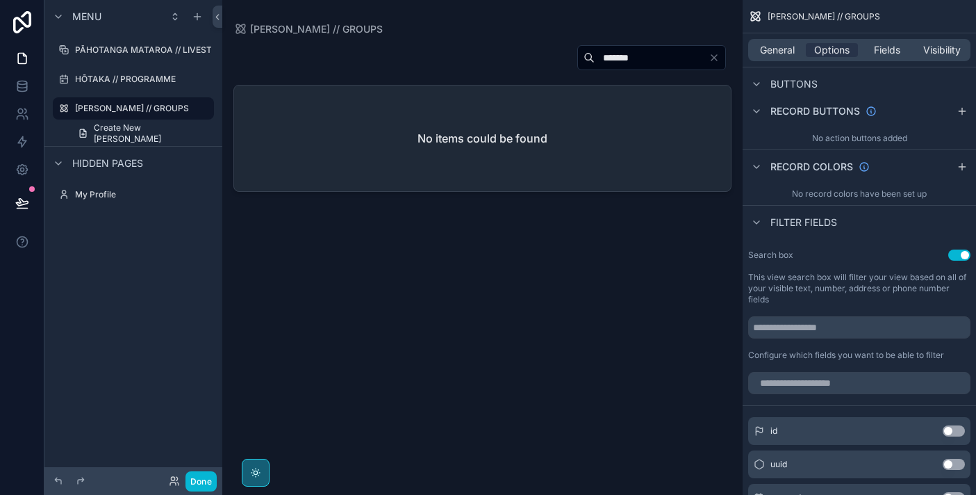
type input "*******"
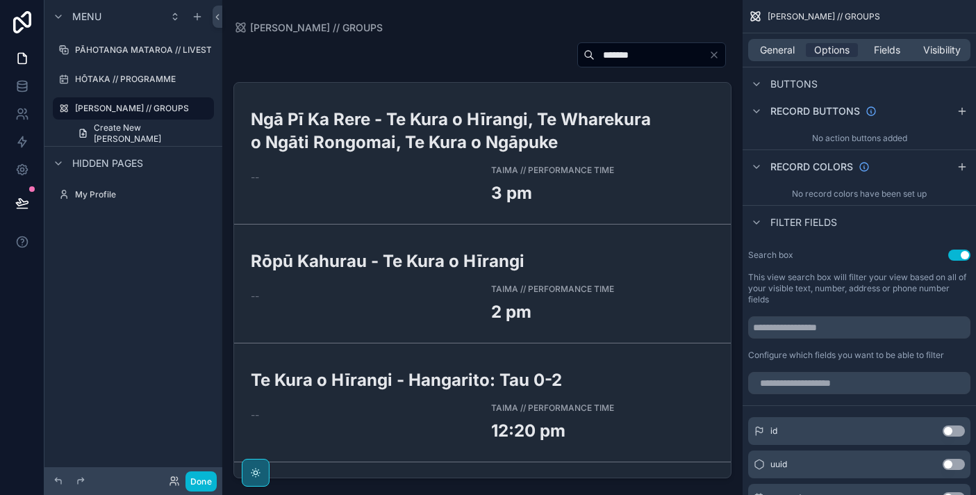
click at [718, 56] on icon "Clear" at bounding box center [714, 54] width 11 height 11
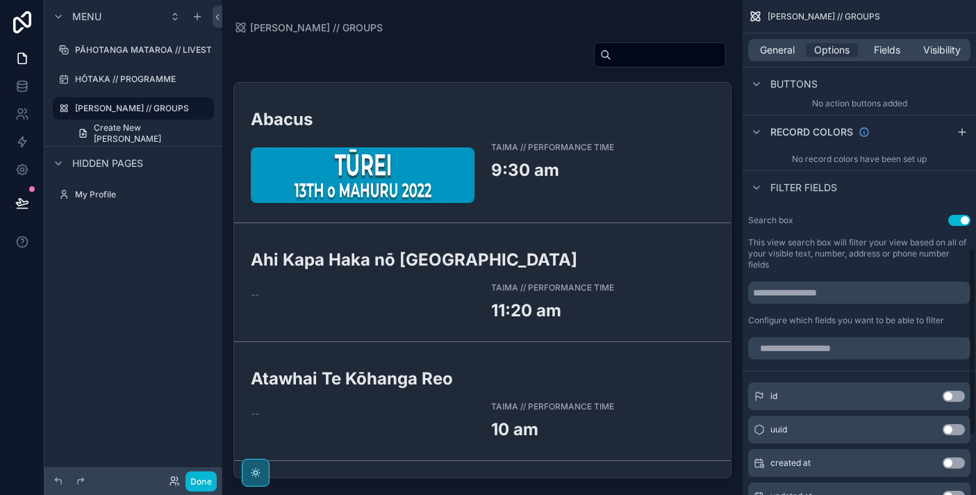
scroll to position [658, 0]
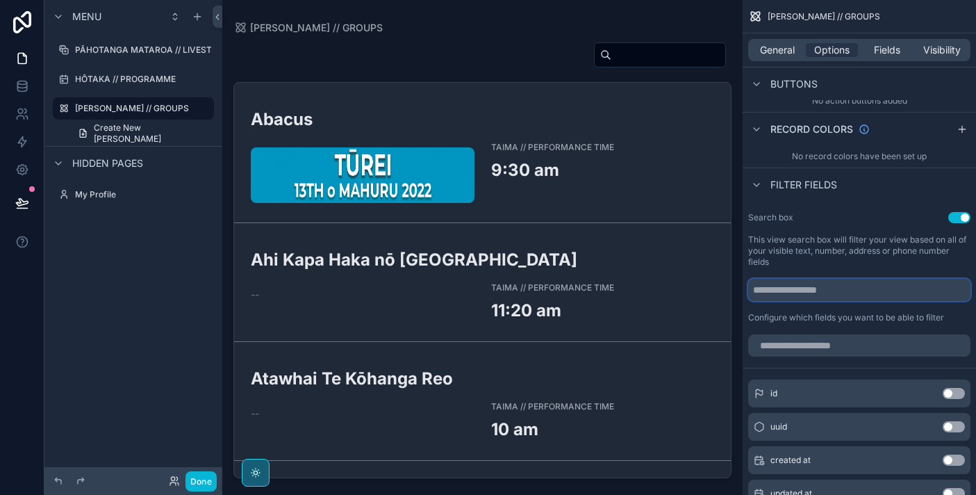
click at [863, 292] on input "scrollable content" at bounding box center [859, 290] width 222 height 22
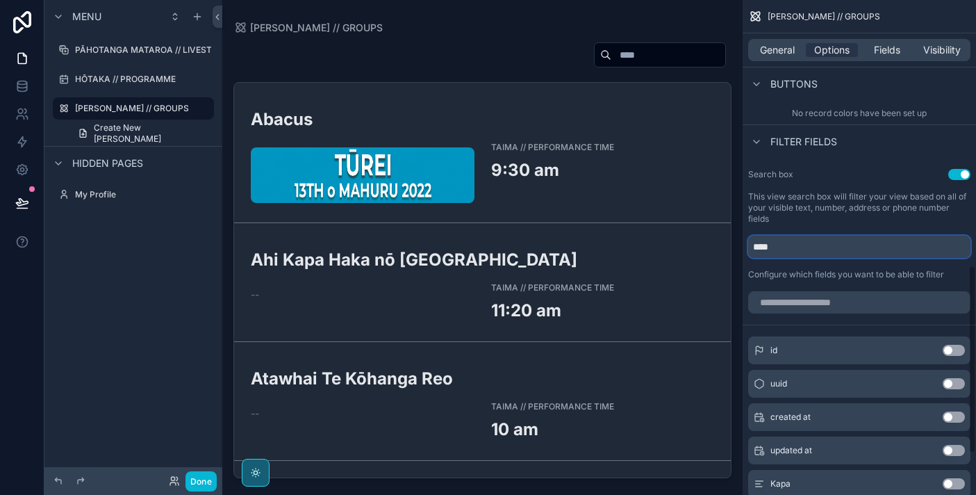
scroll to position [639, 0]
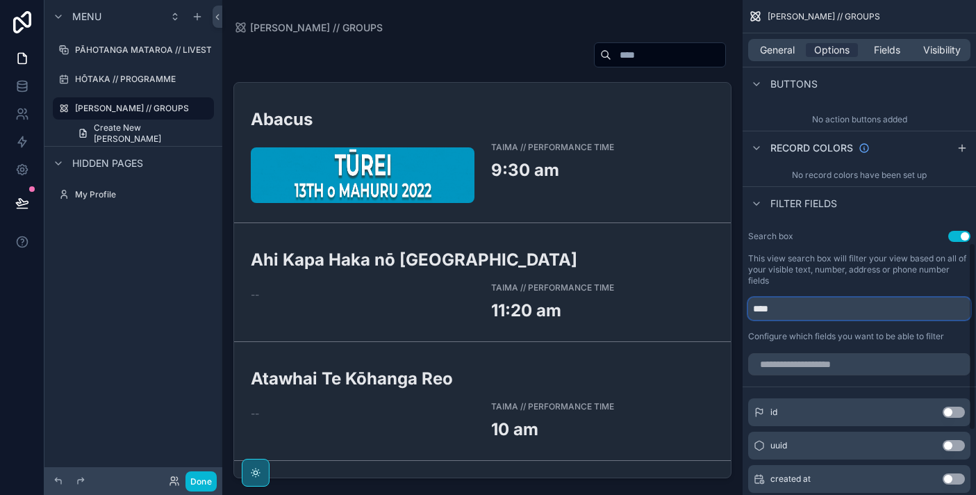
type input "****"
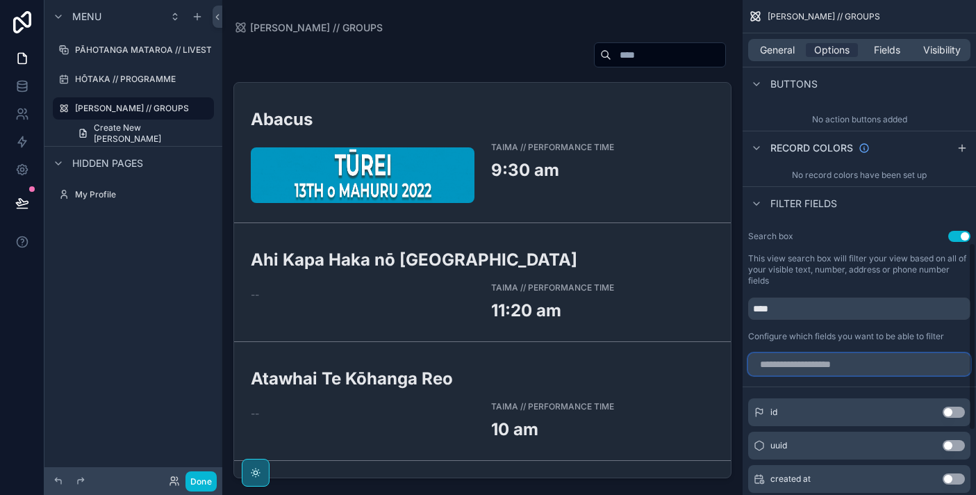
click at [821, 363] on input "scrollable content" at bounding box center [859, 364] width 222 height 22
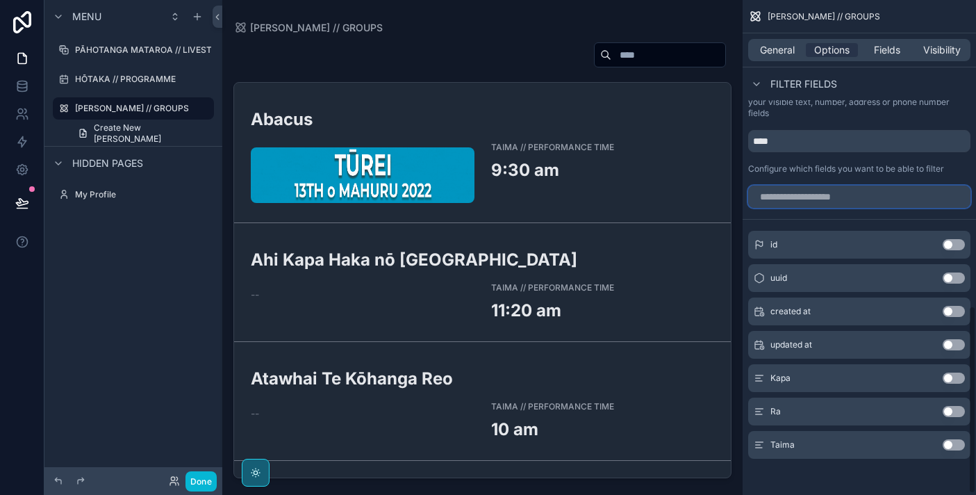
scroll to position [807, 0]
click at [951, 411] on button "Use setting" at bounding box center [954, 410] width 22 height 11
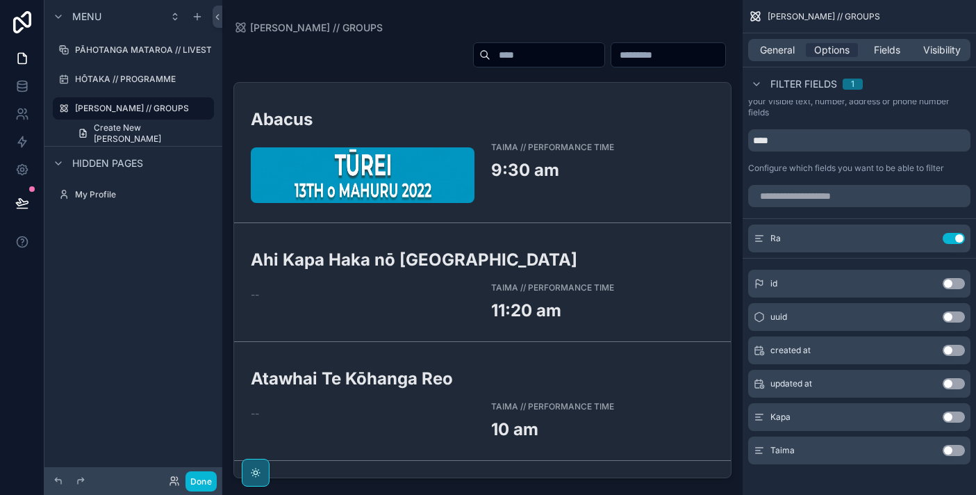
click at [656, 53] on input "scrollable content" at bounding box center [668, 54] width 114 height 19
type input "****"
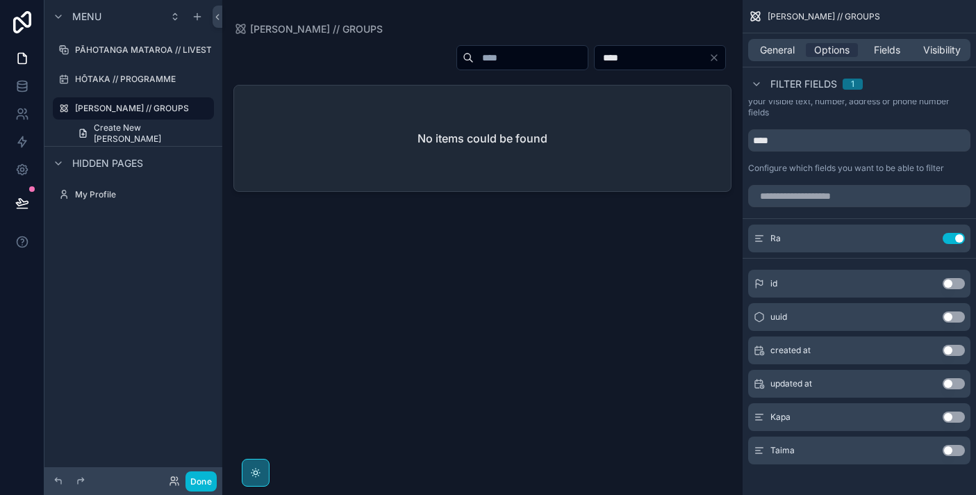
click at [714, 58] on icon "Clear" at bounding box center [714, 58] width 6 height 6
click at [669, 67] on div "scrollable content" at bounding box center [668, 57] width 115 height 25
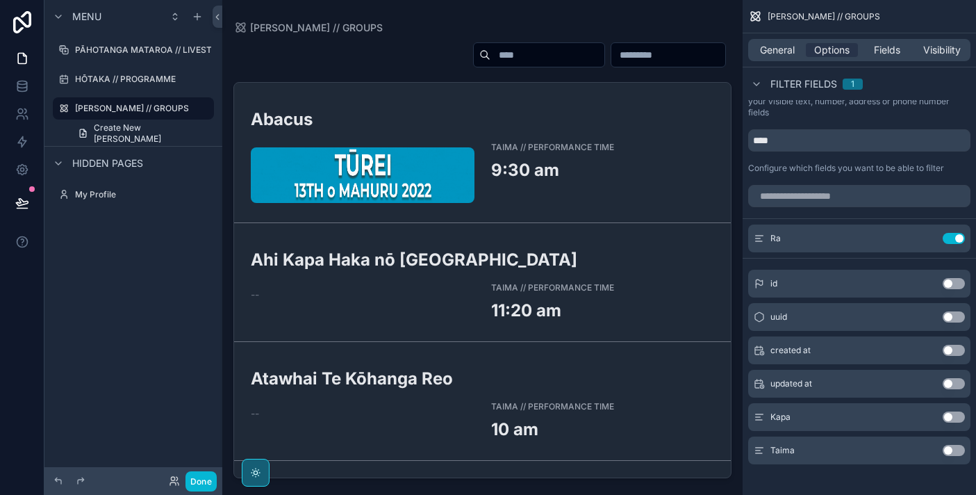
click at [667, 60] on input "scrollable content" at bounding box center [668, 54] width 114 height 19
click at [928, 239] on icon "scrollable content" at bounding box center [926, 238] width 11 height 11
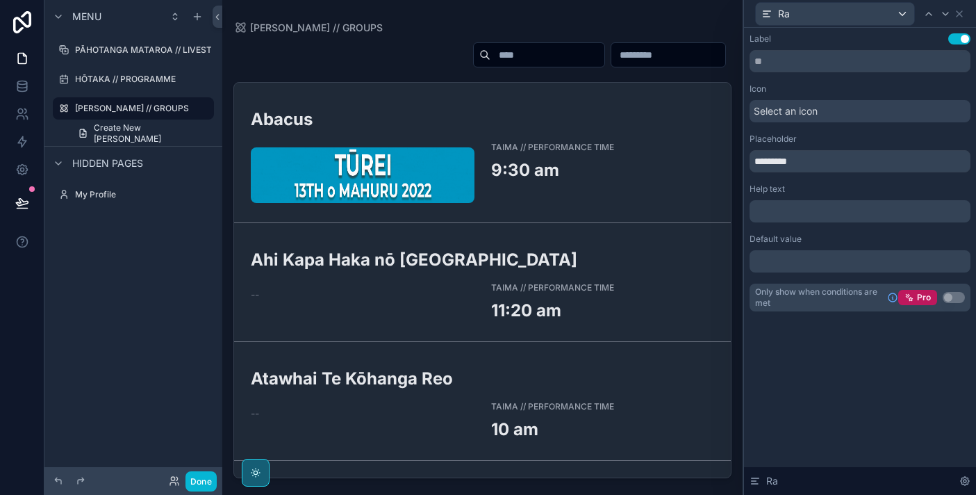
click at [839, 111] on div "Select an icon" at bounding box center [860, 111] width 221 height 22
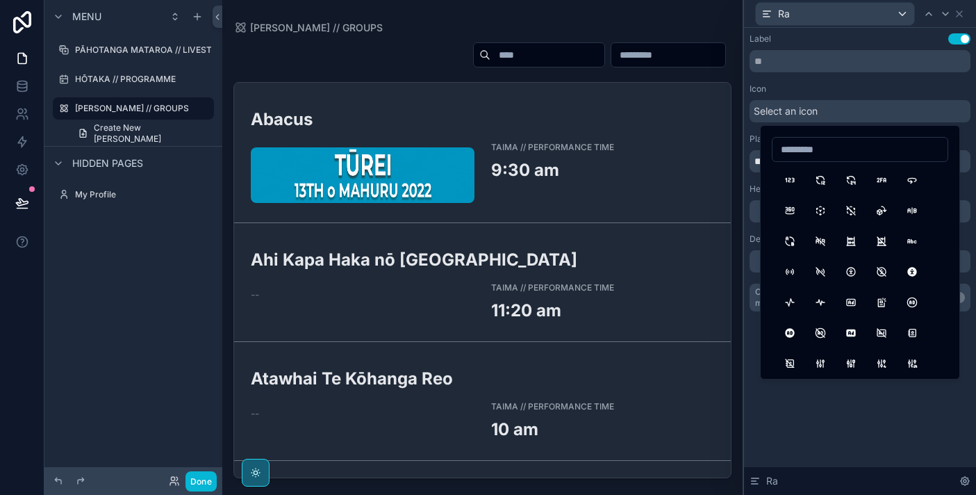
click at [839, 111] on div "Select an icon" at bounding box center [860, 111] width 221 height 22
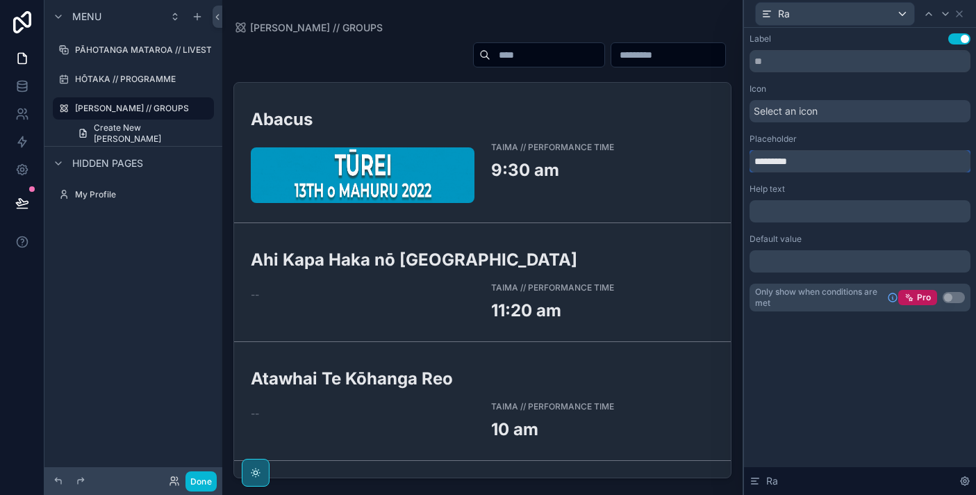
click at [822, 165] on input "*********" at bounding box center [860, 161] width 221 height 22
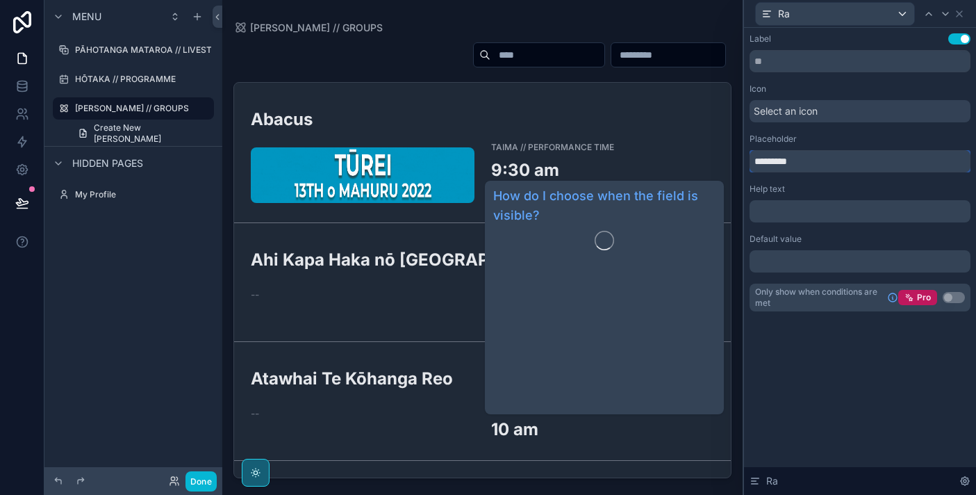
type input "*********"
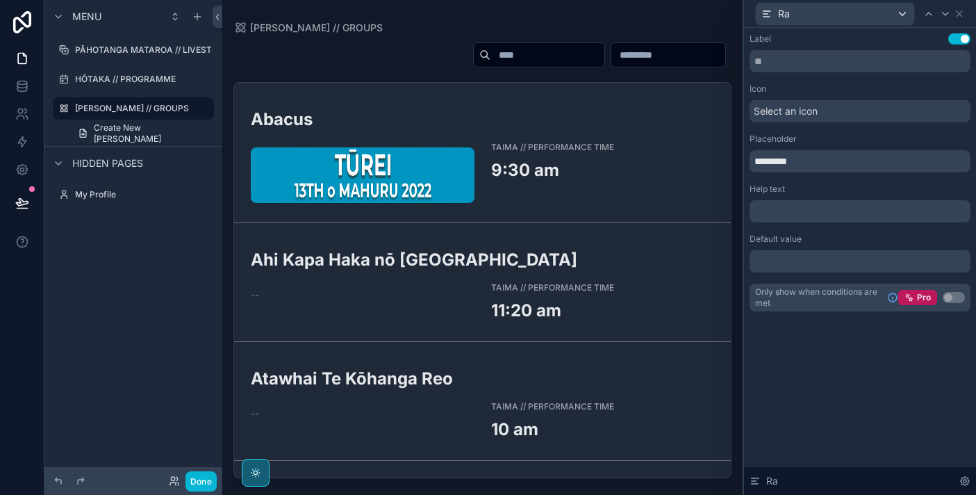
click at [885, 258] on p "﻿" at bounding box center [861, 261] width 213 height 14
click at [825, 374] on div "Label Use setting Icon Select an icon Placeholder ********* Help text ﻿ Default…" at bounding box center [860, 261] width 232 height 467
click at [963, 38] on button "Use setting" at bounding box center [959, 38] width 22 height 11
click at [962, 13] on icon at bounding box center [959, 13] width 11 height 11
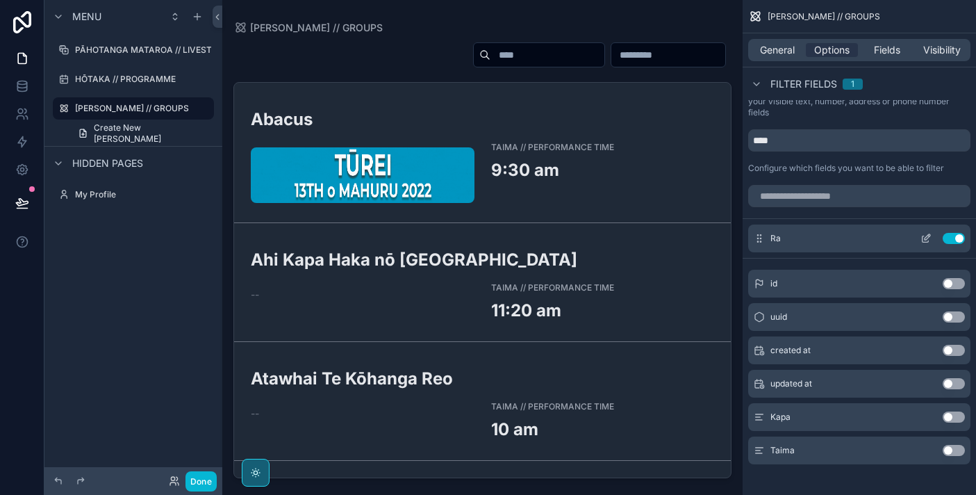
click at [956, 234] on button "Use setting" at bounding box center [954, 238] width 22 height 11
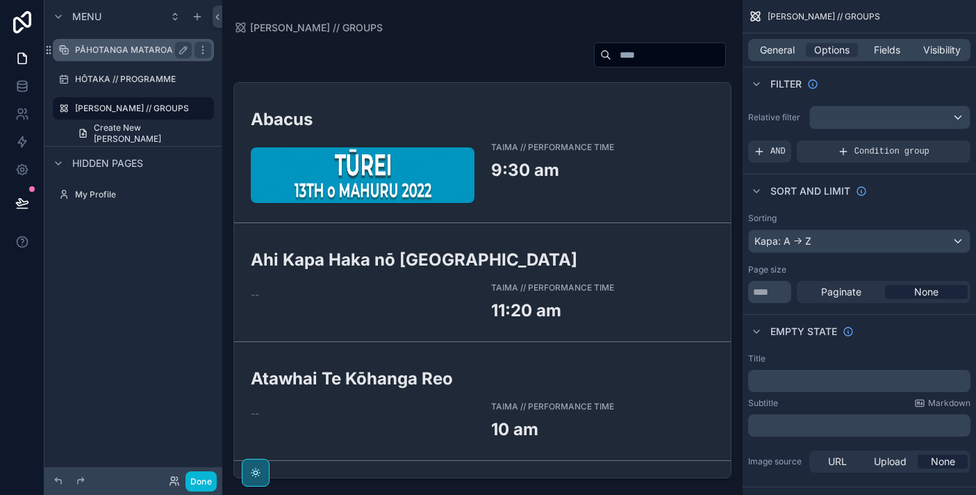
click at [126, 47] on label "PĀHOTANGA MATAROA // LIVESTREAM" at bounding box center [155, 49] width 161 height 11
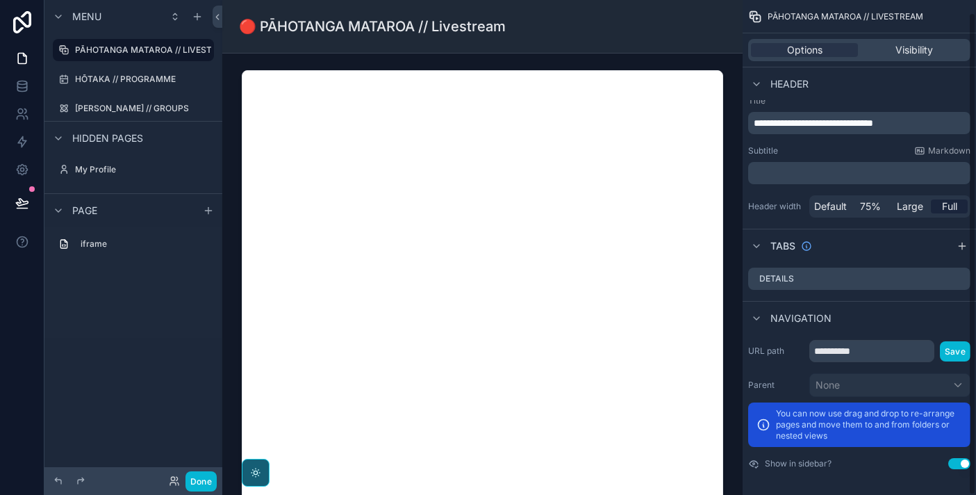
scroll to position [13, 0]
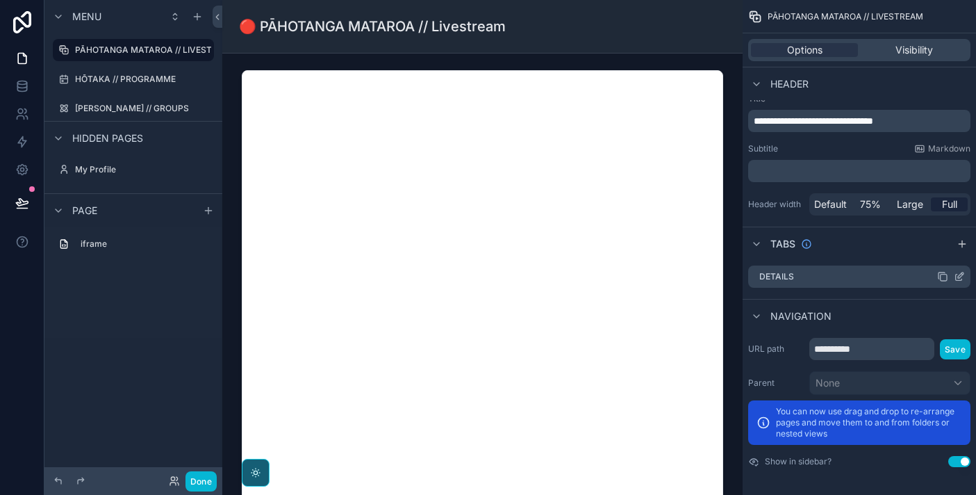
click at [961, 274] on icon "scrollable content" at bounding box center [959, 276] width 11 height 11
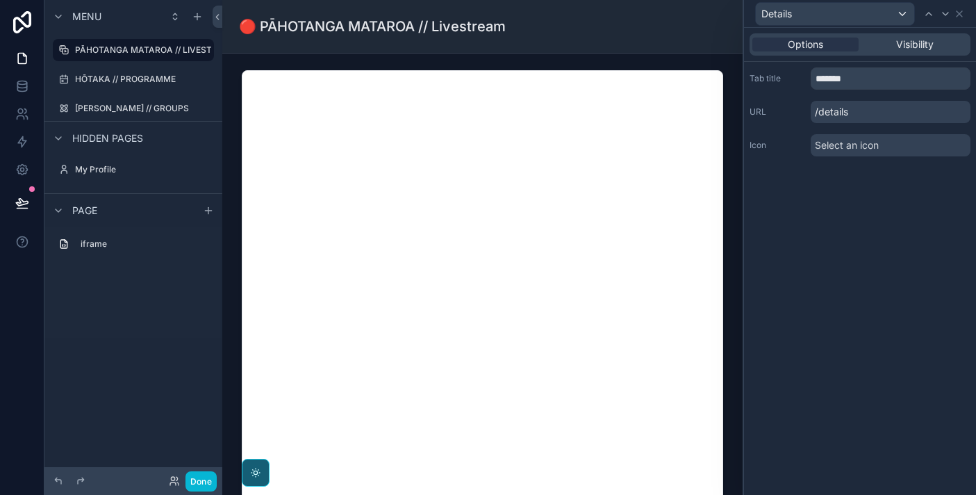
click at [882, 155] on div "Select an icon" at bounding box center [891, 145] width 160 height 22
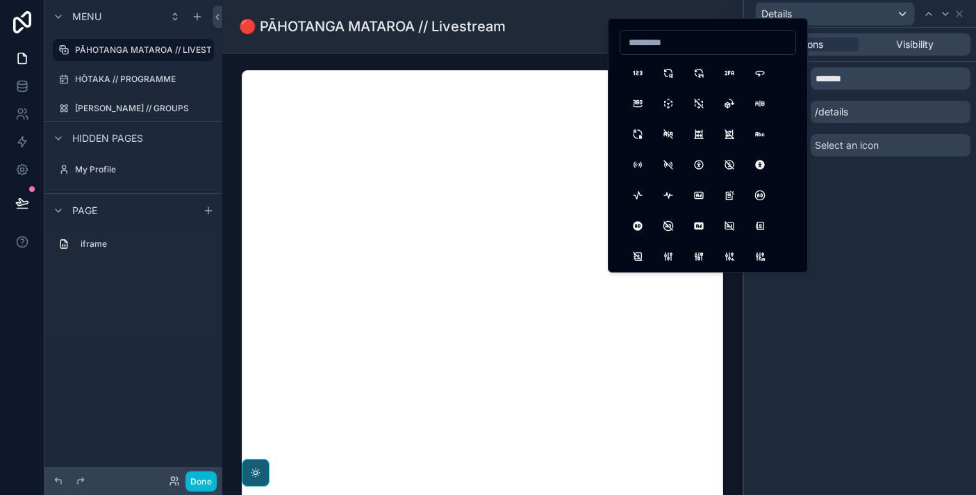
click at [941, 272] on div "Options Visibility Tab title ******* URL /details Icon Select an icon" at bounding box center [860, 261] width 232 height 467
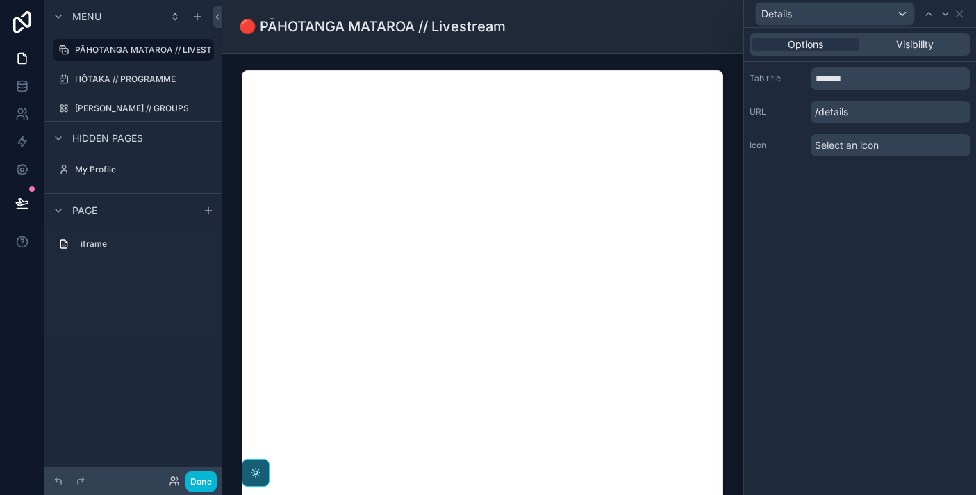
click at [893, 146] on div "Select an icon" at bounding box center [891, 145] width 160 height 22
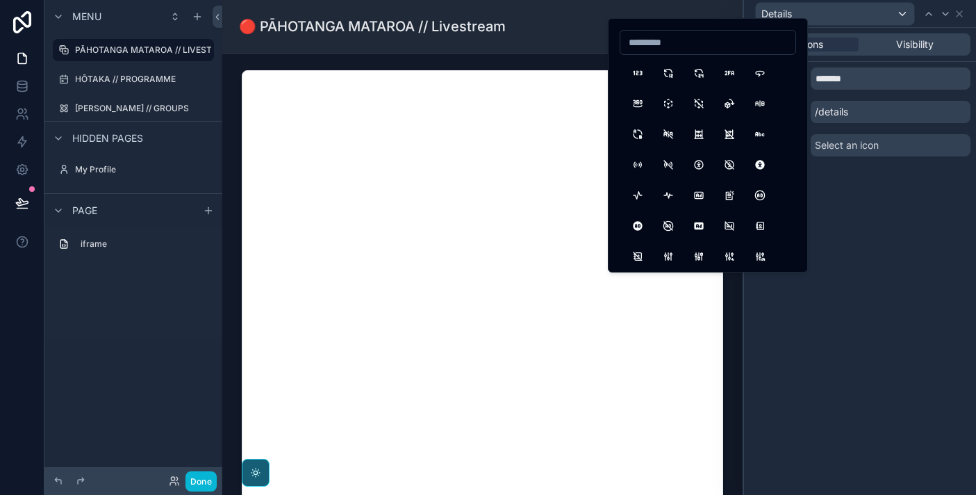
click at [905, 218] on div "Options Visibility Tab title ******* URL /details Icon Select an icon" at bounding box center [860, 261] width 232 height 467
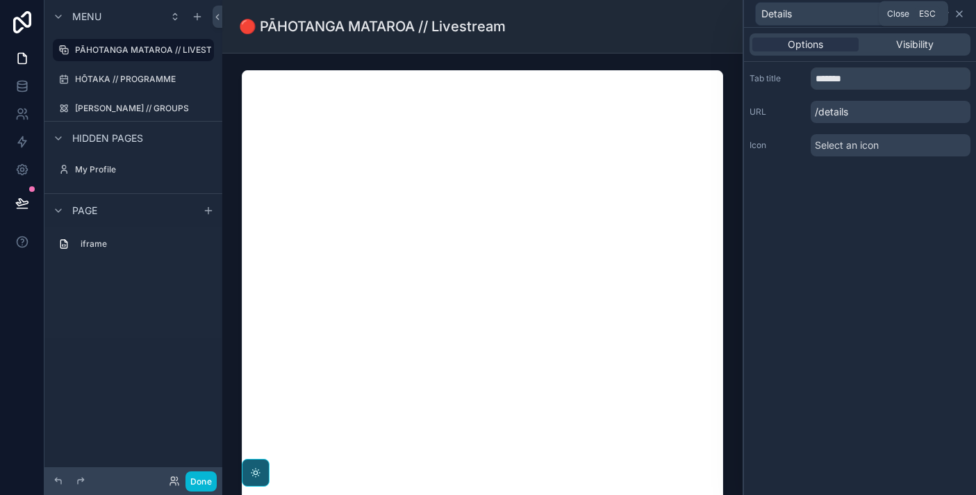
click at [960, 13] on icon at bounding box center [959, 13] width 11 height 11
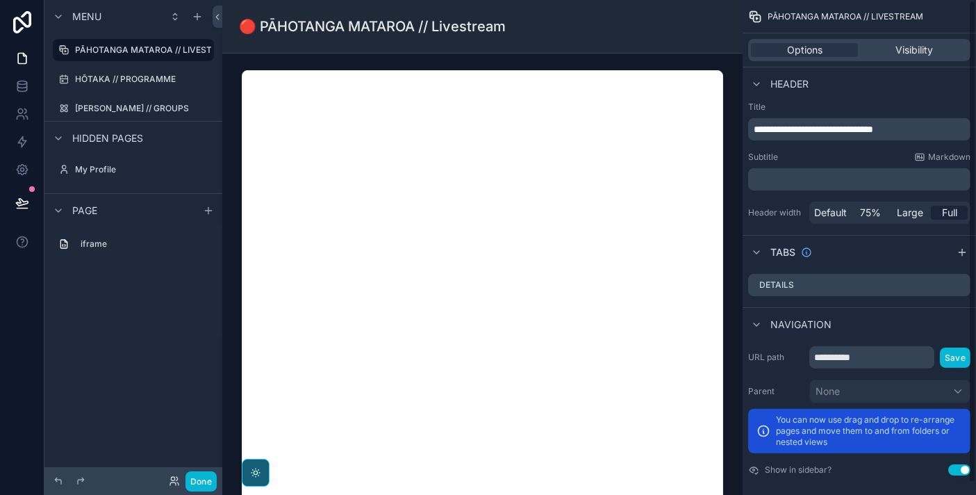
scroll to position [0, 0]
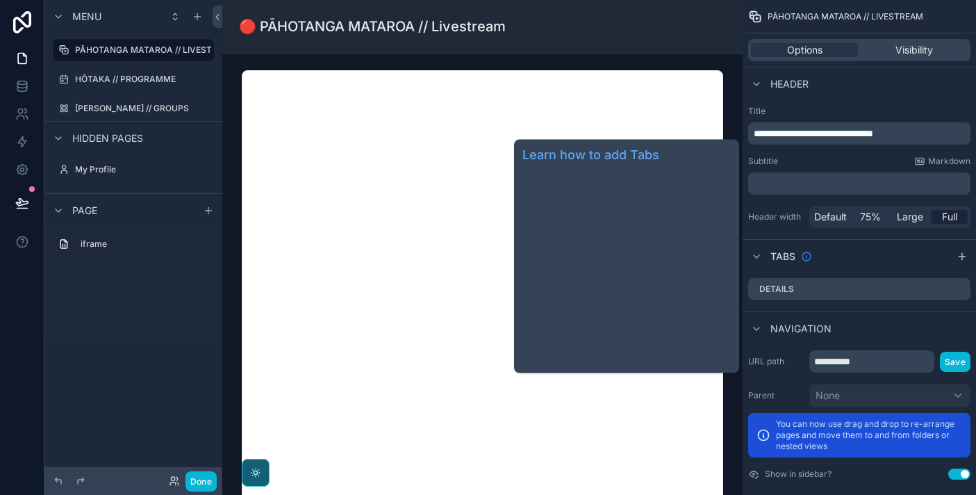
click at [807, 259] on icon "scrollable content" at bounding box center [806, 256] width 8 height 8
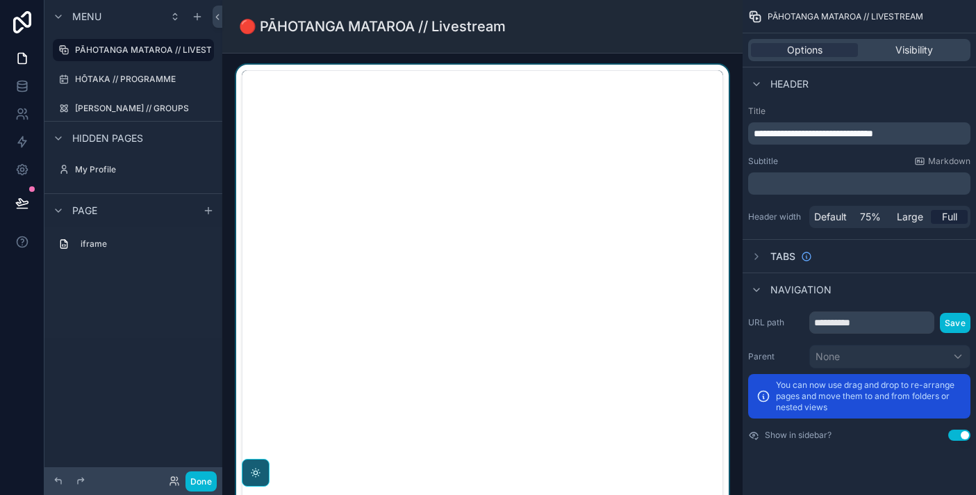
click at [627, 233] on div "scrollable content" at bounding box center [482, 318] width 498 height 507
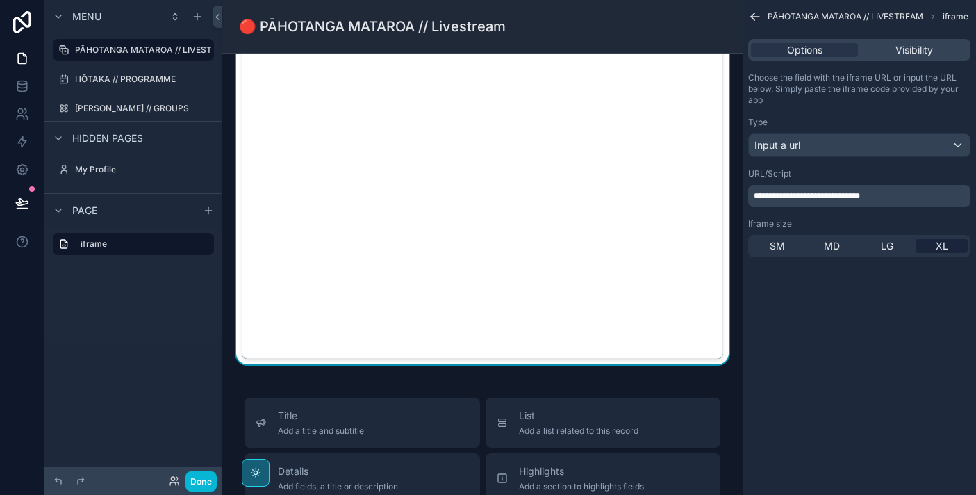
scroll to position [233, 0]
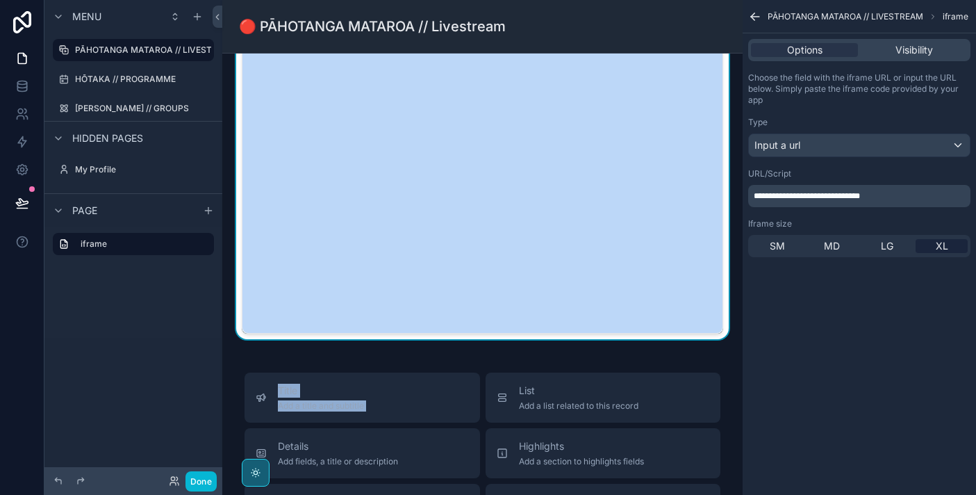
drag, startPoint x: 638, startPoint y: 336, endPoint x: 638, endPoint y: 361, distance: 25.7
click at [638, 361] on div "Title Add a title and subtitle List Add a list related to this record Details A…" at bounding box center [482, 405] width 520 height 1169
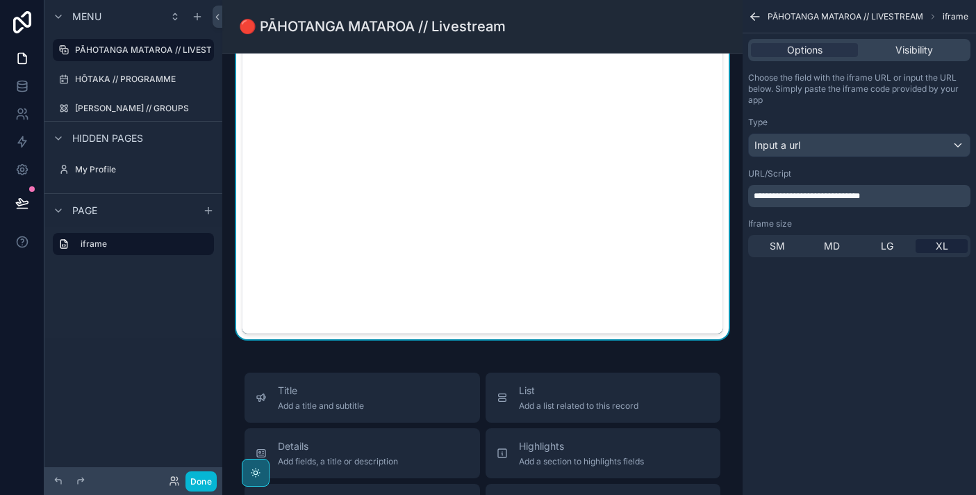
click at [638, 355] on div "Title Add a title and subtitle List Add a list related to this record Details A…" at bounding box center [482, 405] width 520 height 1169
click at [886, 245] on span "LG" at bounding box center [887, 246] width 13 height 14
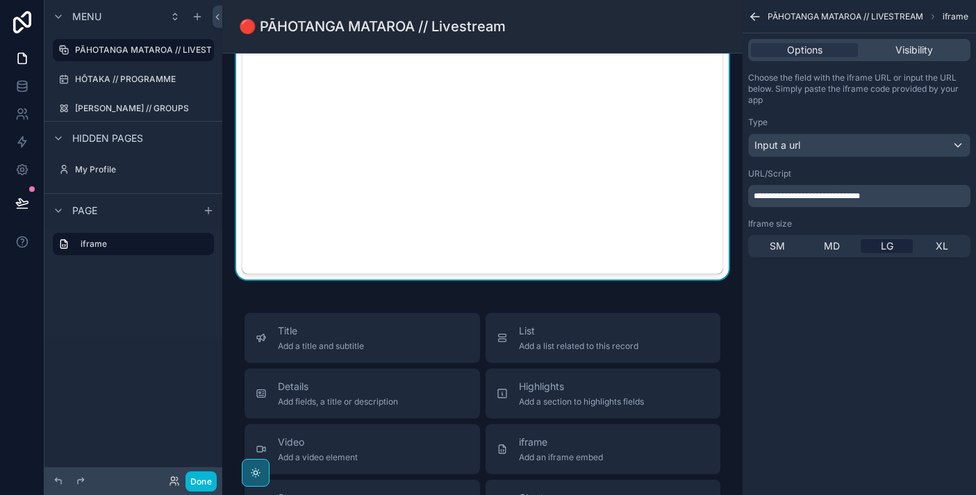
scroll to position [52, 0]
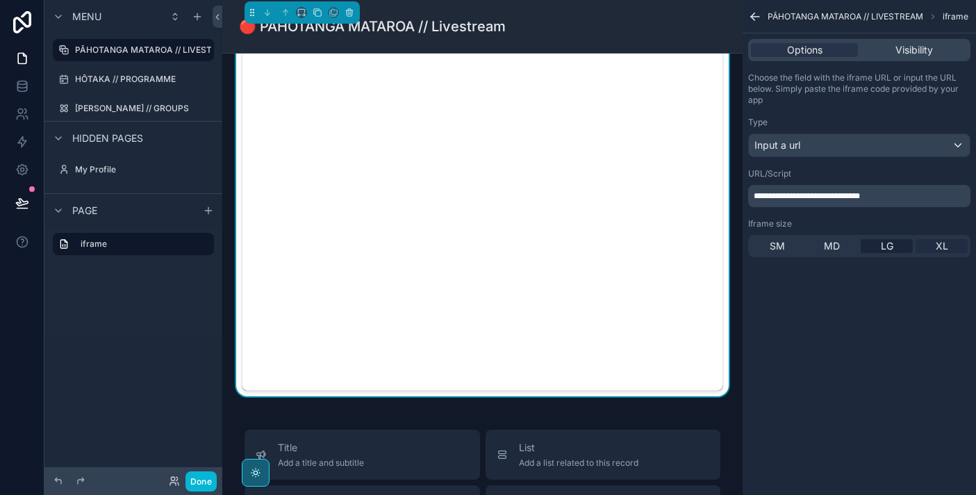
click at [953, 246] on div "XL" at bounding box center [942, 246] width 52 height 14
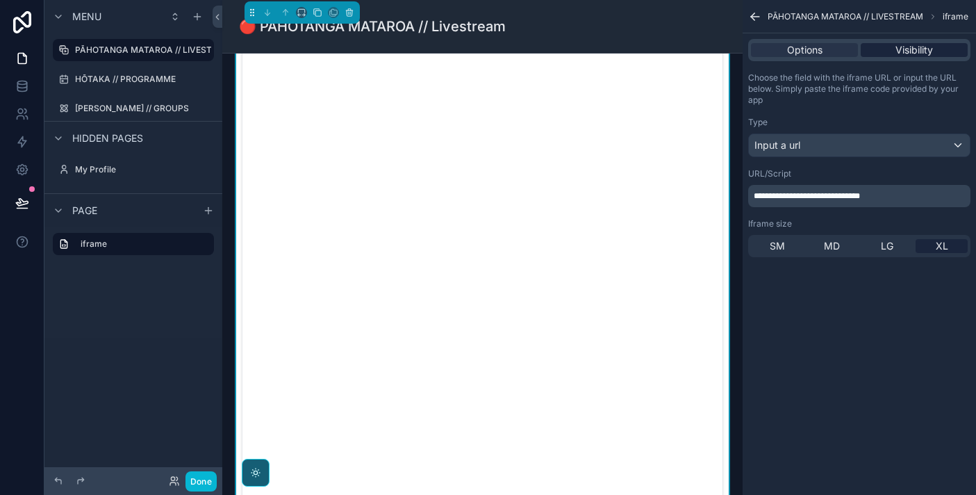
click at [887, 50] on div "Visibility" at bounding box center [914, 50] width 107 height 14
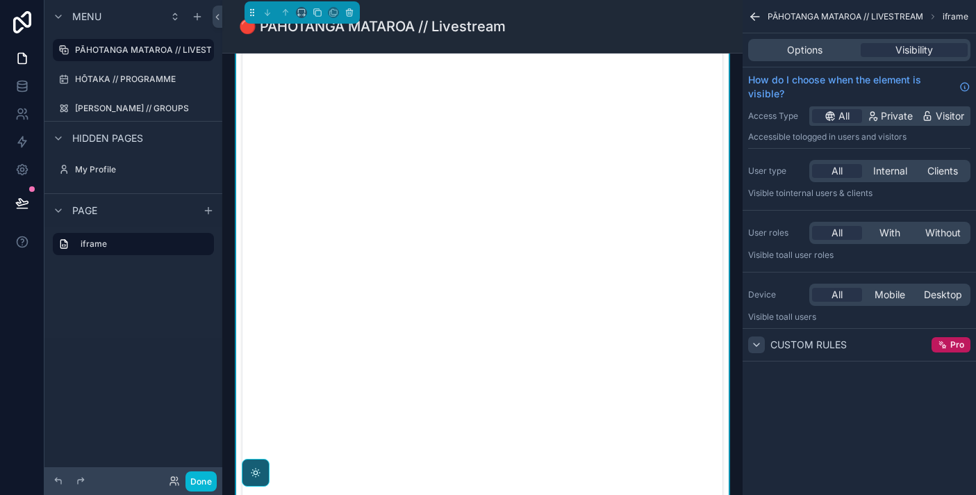
click at [759, 345] on icon "scrollable content" at bounding box center [756, 344] width 11 height 11
click at [798, 58] on div "Options Visibility" at bounding box center [859, 50] width 222 height 22
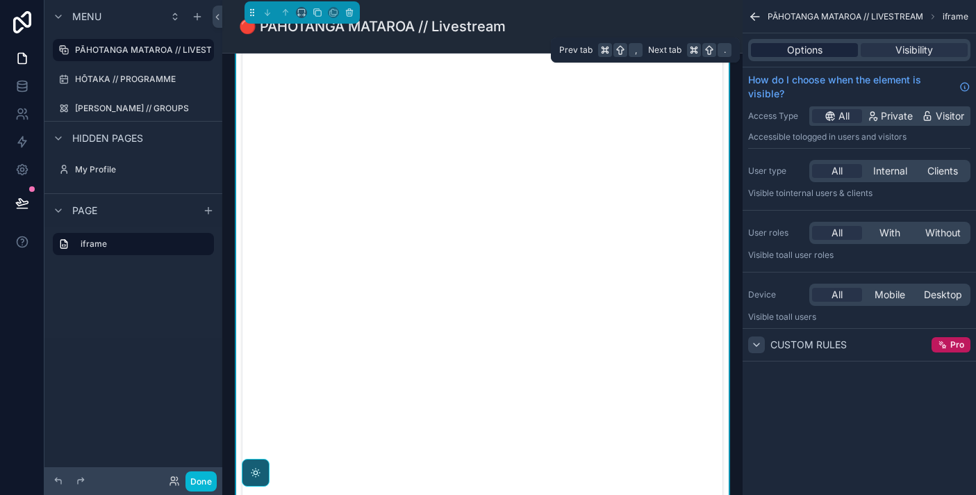
click at [798, 43] on span "Options" at bounding box center [804, 50] width 35 height 14
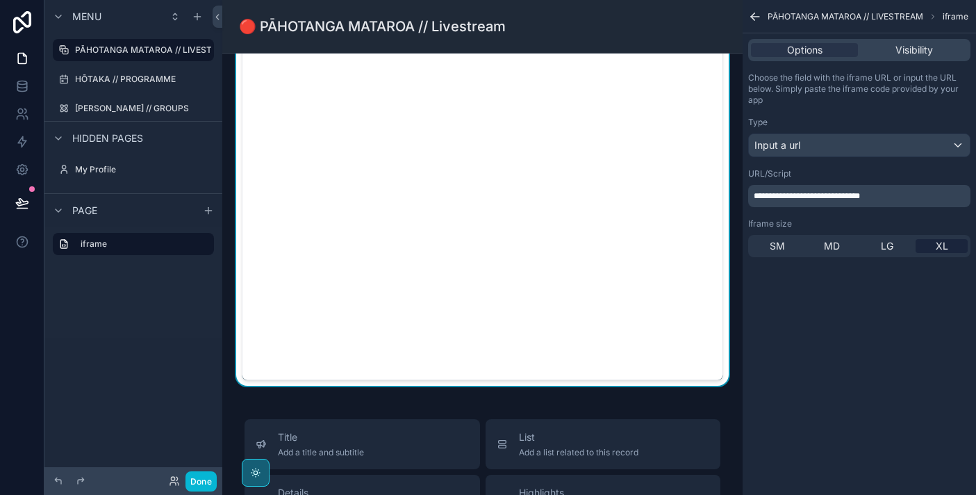
scroll to position [0, 0]
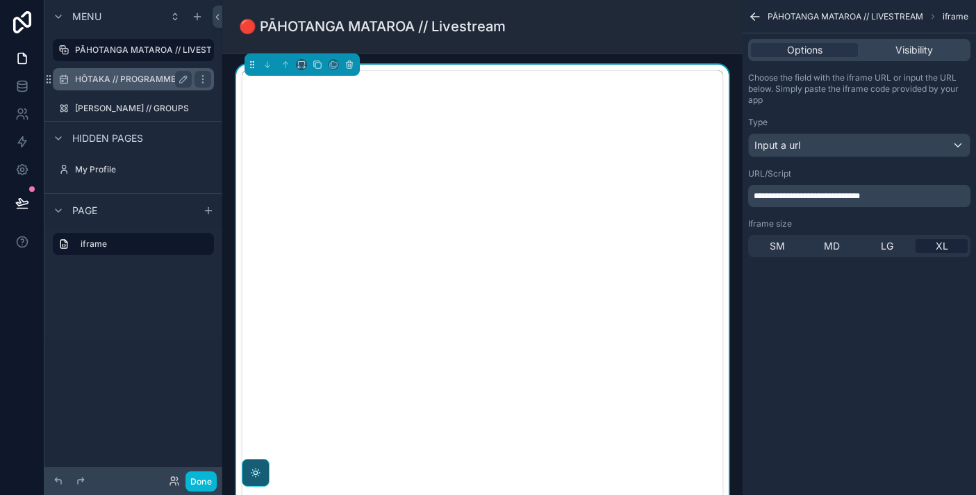
click at [104, 81] on label "HŌTAKA // PROGRAMME" at bounding box center [130, 79] width 111 height 11
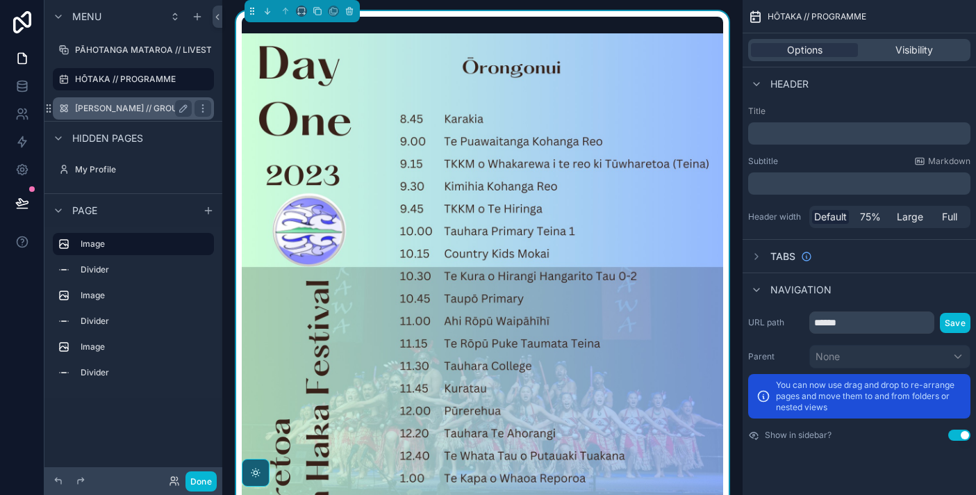
click at [108, 107] on label "[PERSON_NAME] // GROUPS" at bounding box center [132, 108] width 114 height 11
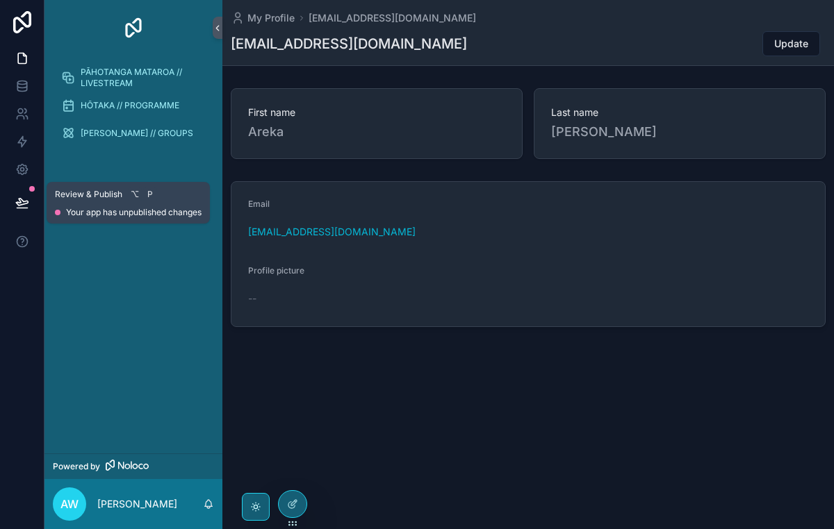
click at [23, 208] on icon at bounding box center [22, 203] width 14 height 14
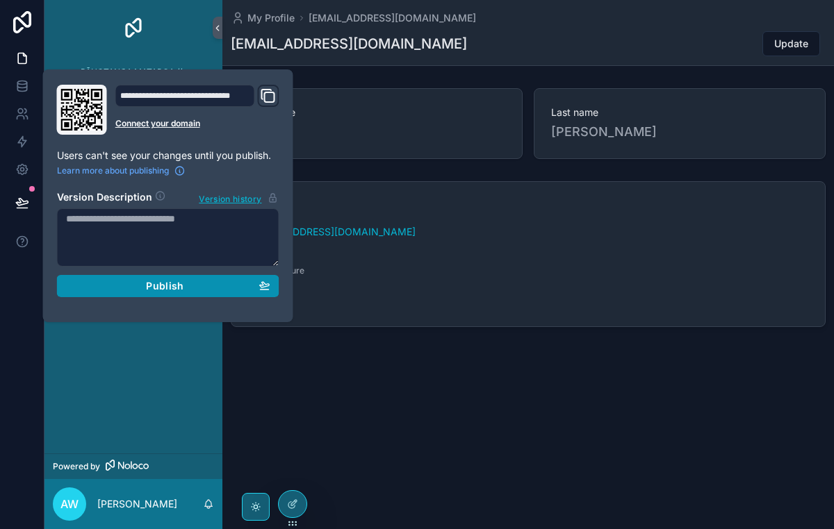
click at [162, 283] on span "Publish" at bounding box center [165, 286] width 38 height 13
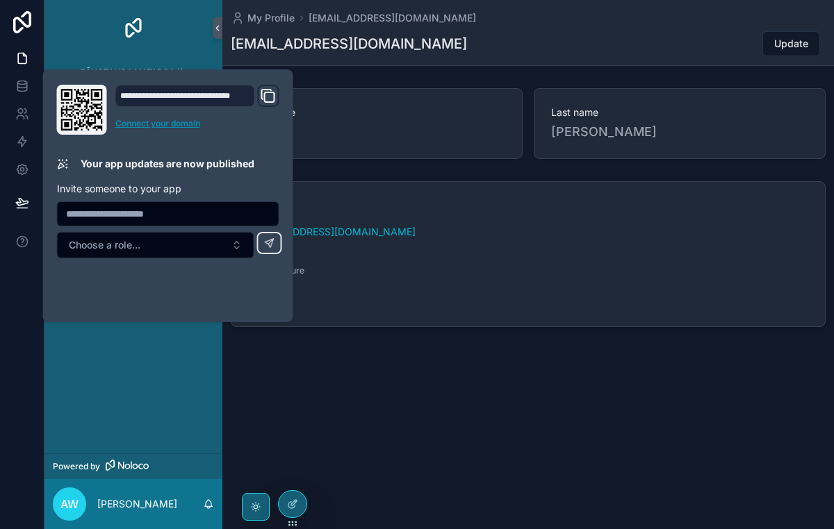
click at [175, 126] on div "**********" at bounding box center [167, 196] width 233 height 222
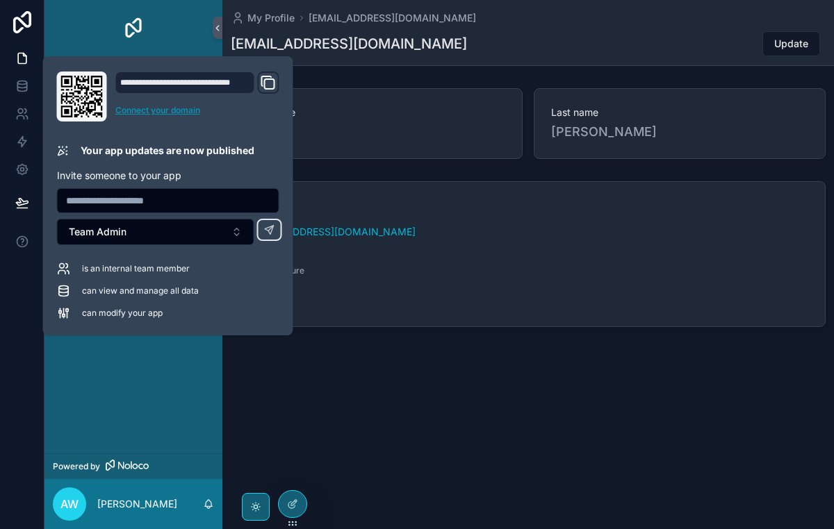
click at [174, 114] on link "Connect your domain" at bounding box center [197, 110] width 164 height 11
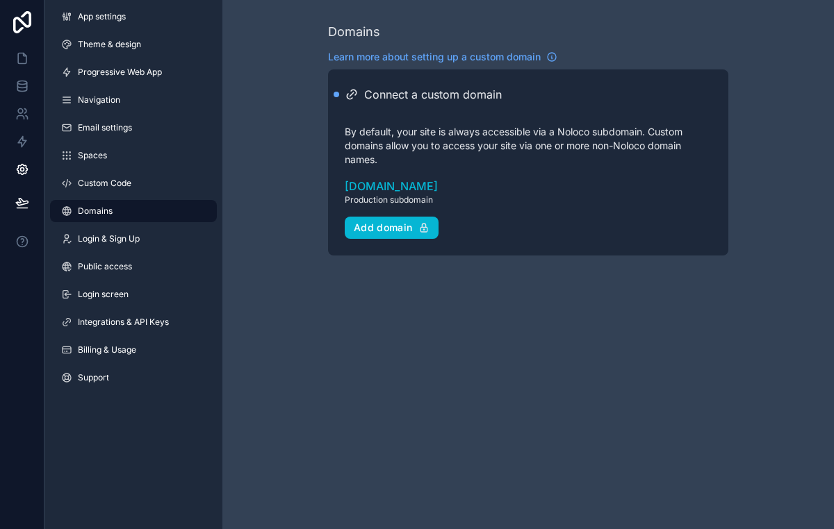
click at [472, 308] on div "Domains Learn more about setting up a custom domain Connect a custom domain By …" at bounding box center [527, 264] width 611 height 529
click at [504, 345] on div "Domains Learn more about setting up a custom domain Connect a custom domain By …" at bounding box center [527, 264] width 611 height 529
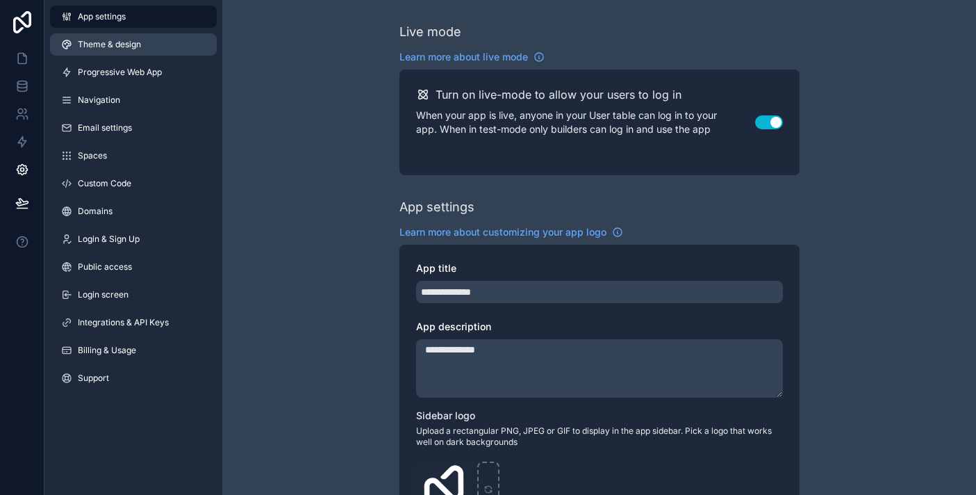
click at [163, 51] on link "Theme & design" at bounding box center [133, 44] width 167 height 22
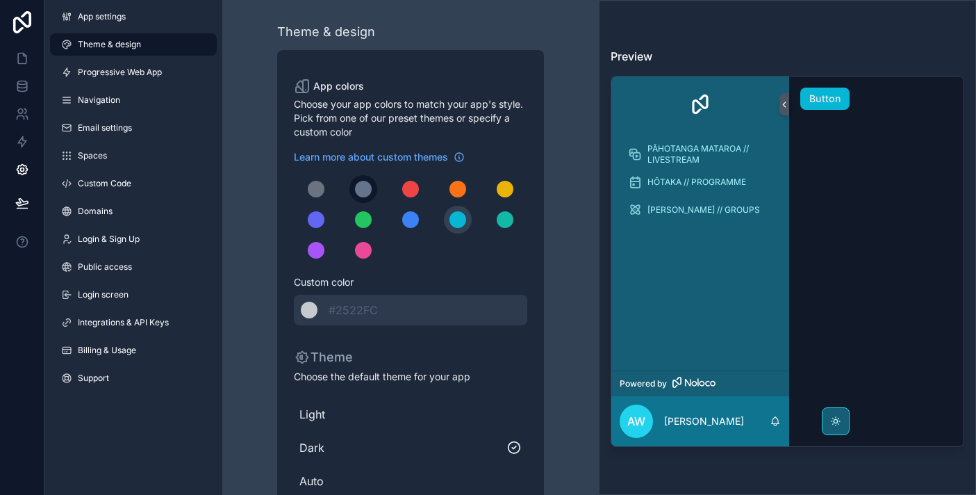
click at [363, 185] on div "scrollable content" at bounding box center [363, 189] width 17 height 17
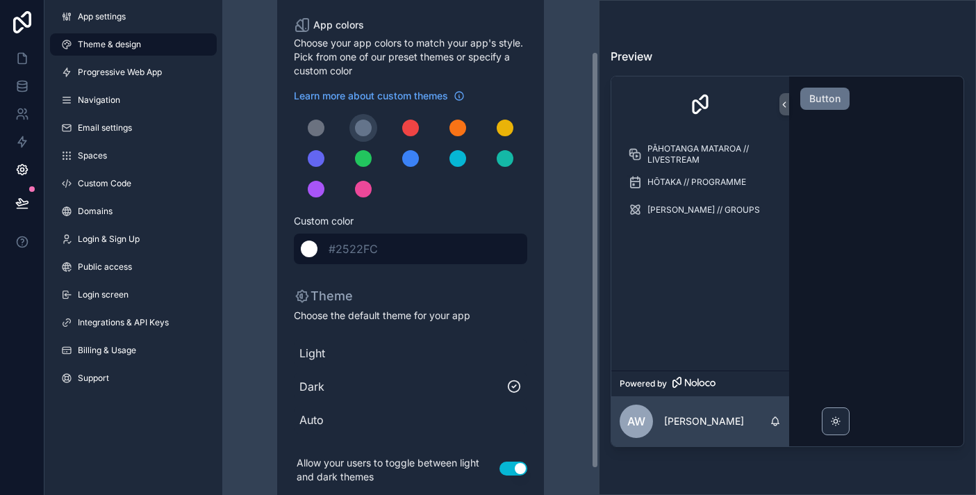
scroll to position [78, 0]
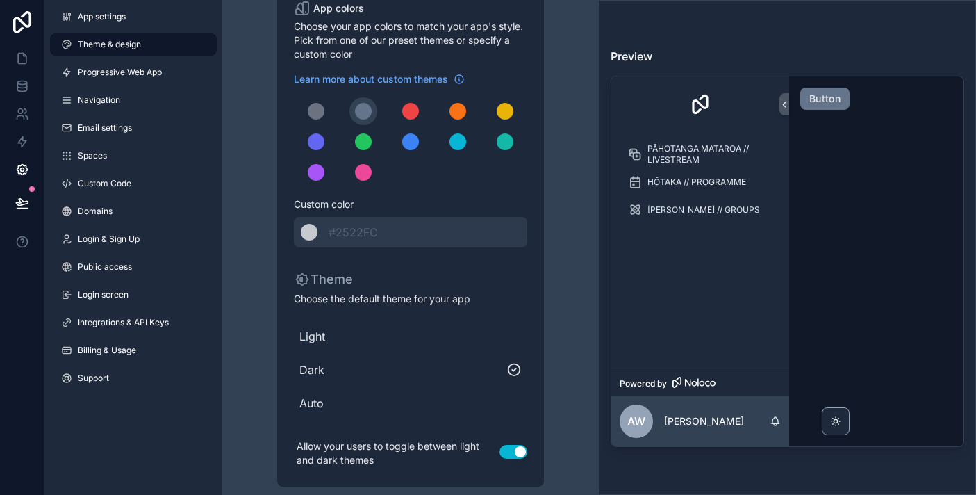
click at [511, 338] on span "Light" at bounding box center [410, 336] width 222 height 17
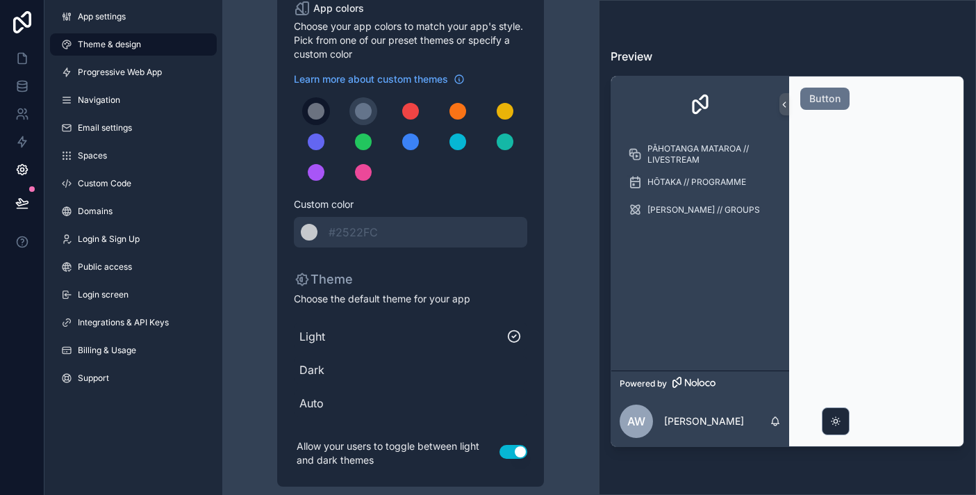
click at [311, 99] on button "scrollable content" at bounding box center [316, 111] width 28 height 28
click at [363, 104] on div "scrollable content" at bounding box center [363, 111] width 17 height 17
click at [417, 142] on div "scrollable content" at bounding box center [410, 141] width 17 height 17
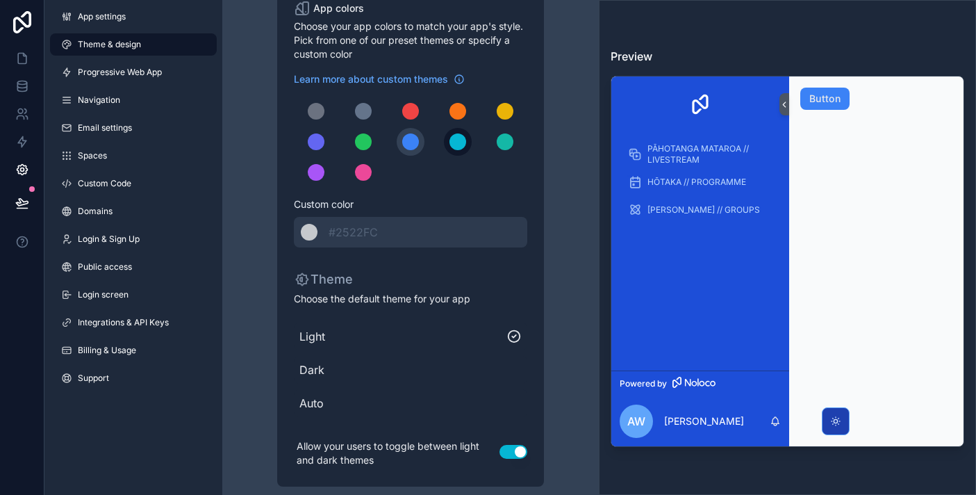
click at [460, 140] on div "scrollable content" at bounding box center [457, 141] width 17 height 17
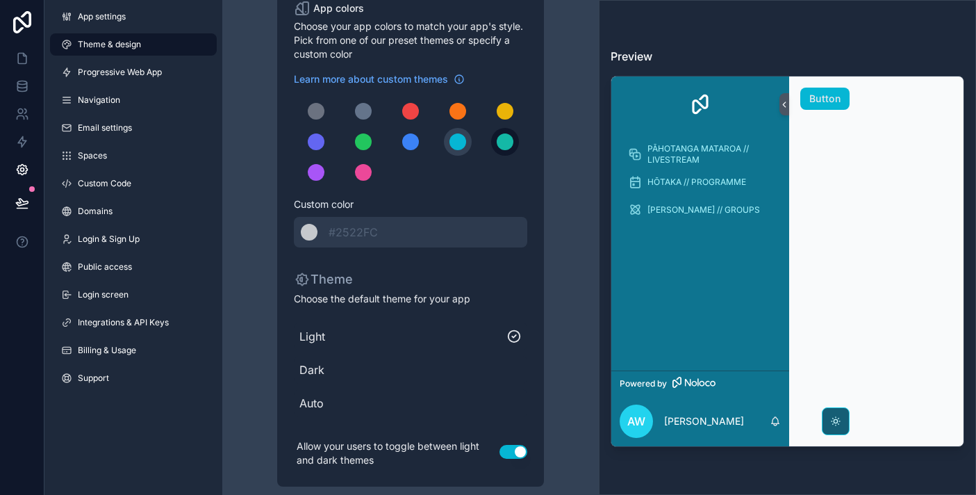
click at [506, 144] on div "scrollable content" at bounding box center [505, 141] width 17 height 17
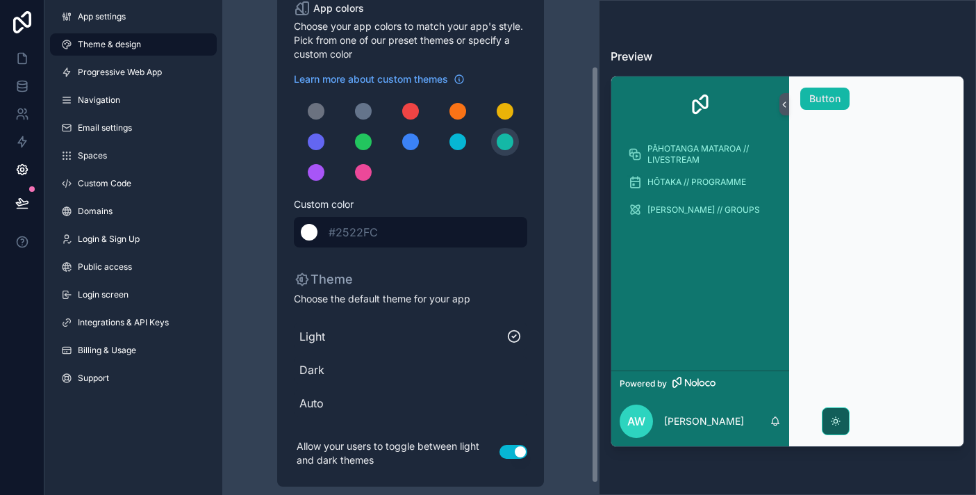
click at [464, 233] on div "******* #2522FC" at bounding box center [410, 232] width 233 height 31
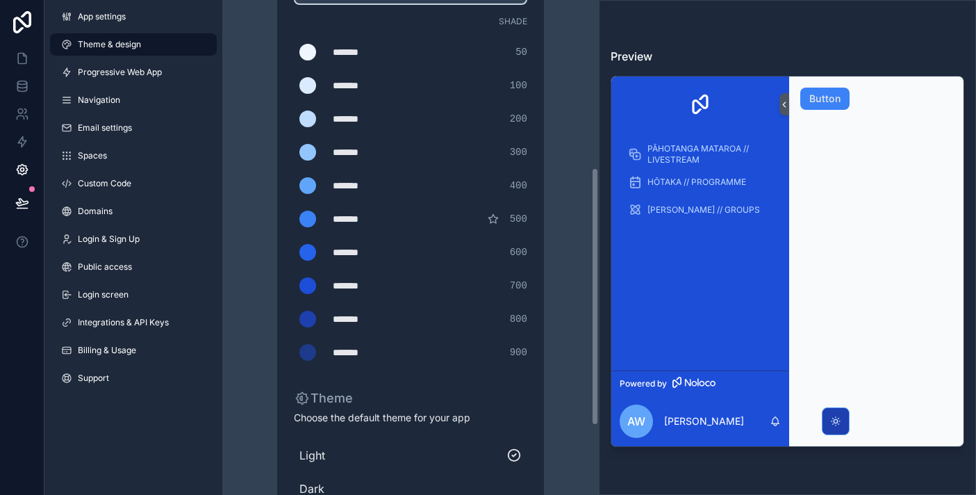
scroll to position [349, 0]
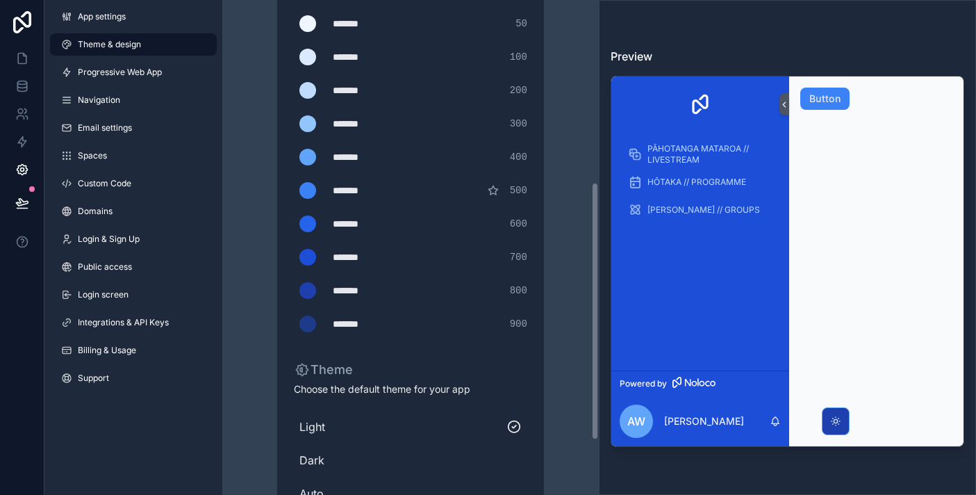
click at [446, 322] on div "******* ******* #1e3a8a 900" at bounding box center [410, 324] width 233 height 28
click at [358, 324] on div "*******" at bounding box center [367, 324] width 69 height 14
click at [310, 327] on div "scrollable content" at bounding box center [307, 323] width 17 height 17
click at [294, 324] on input "*******" at bounding box center [294, 324] width 0 height 0
click at [344, 233] on div "******* ******* #2563eb 600" at bounding box center [410, 224] width 233 height 28
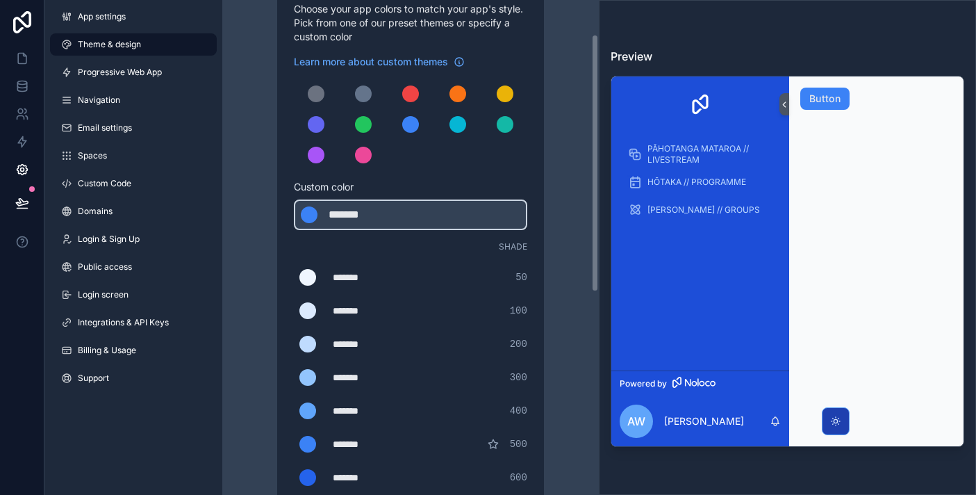
scroll to position [65, 0]
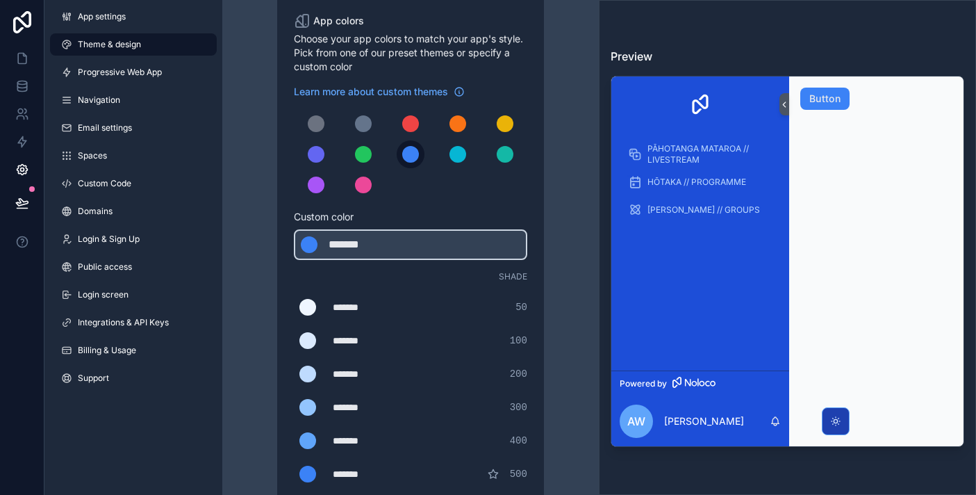
click at [415, 156] on div "scrollable content" at bounding box center [410, 154] width 17 height 17
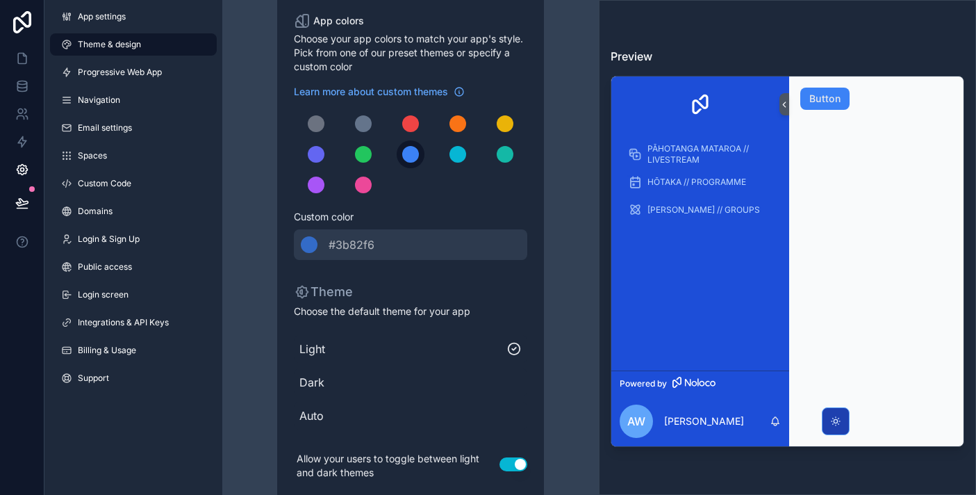
click at [411, 155] on div "scrollable content" at bounding box center [410, 154] width 17 height 17
click at [453, 156] on div "scrollable content" at bounding box center [457, 154] width 17 height 17
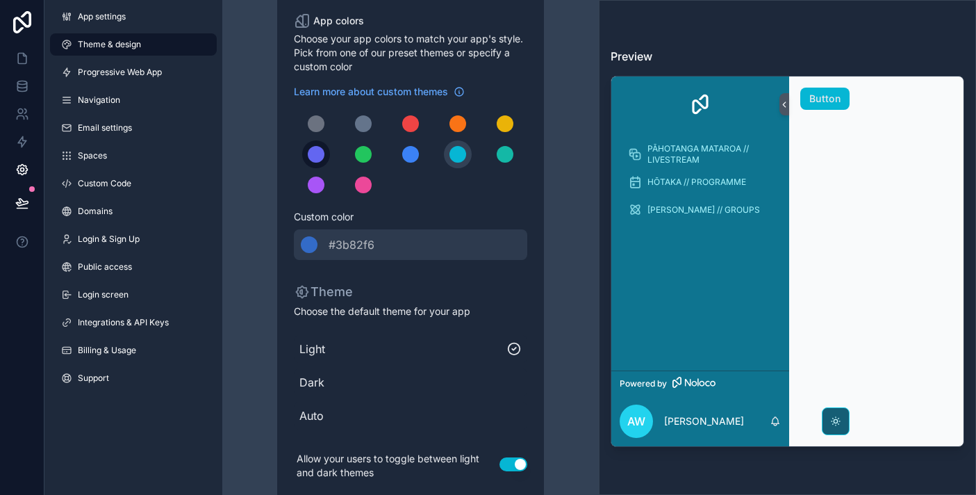
click at [311, 158] on div "scrollable content" at bounding box center [316, 154] width 17 height 17
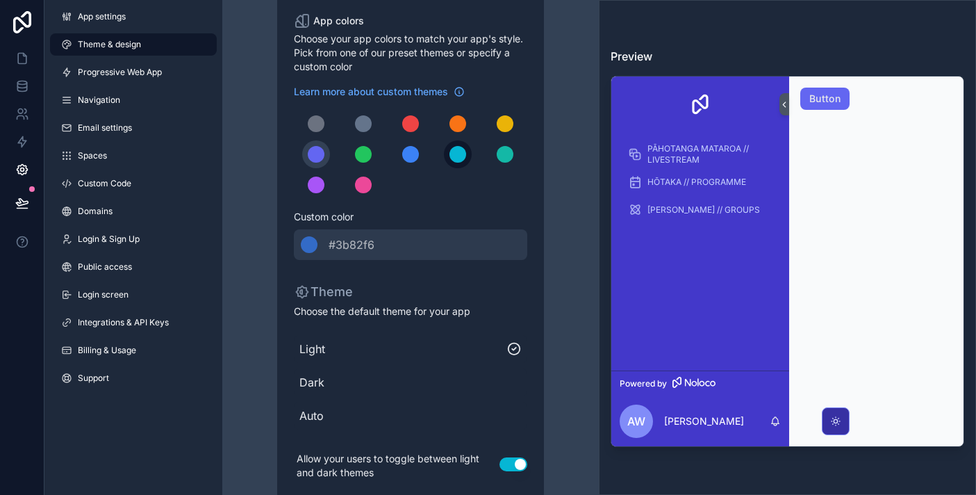
click at [458, 154] on div "scrollable content" at bounding box center [457, 154] width 17 height 17
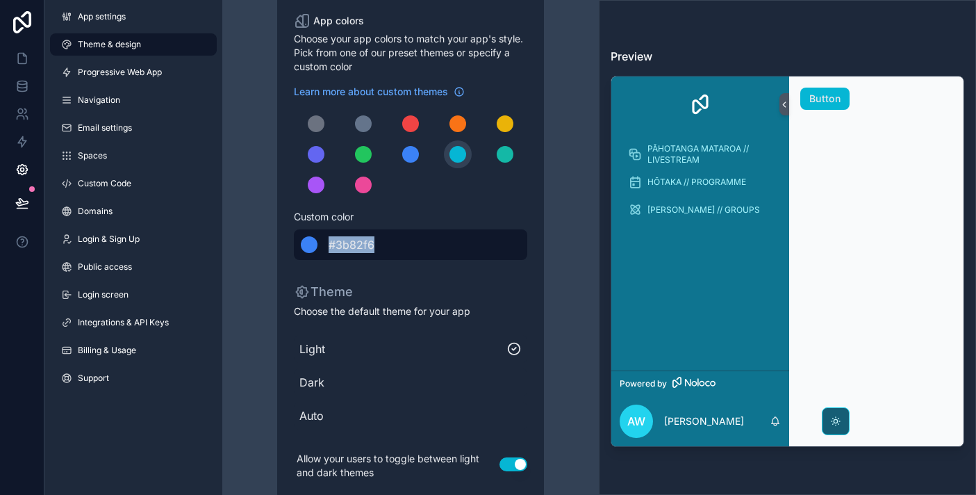
drag, startPoint x: 422, startPoint y: 248, endPoint x: 397, endPoint y: 229, distance: 31.8
click at [396, 229] on div "******* #3b82f6" at bounding box center [410, 244] width 233 height 31
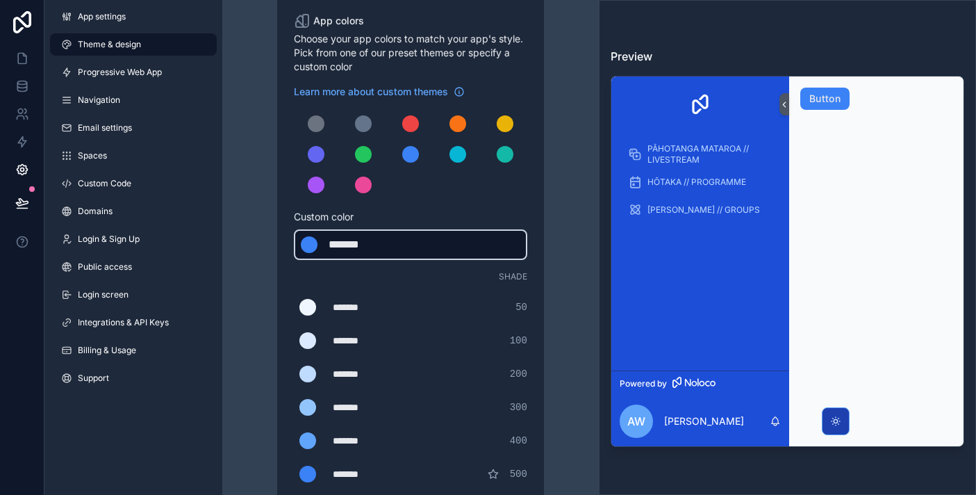
click at [399, 238] on div "******* ******* #3b82f6" at bounding box center [410, 244] width 233 height 31
click at [369, 242] on div "*******" at bounding box center [363, 244] width 69 height 17
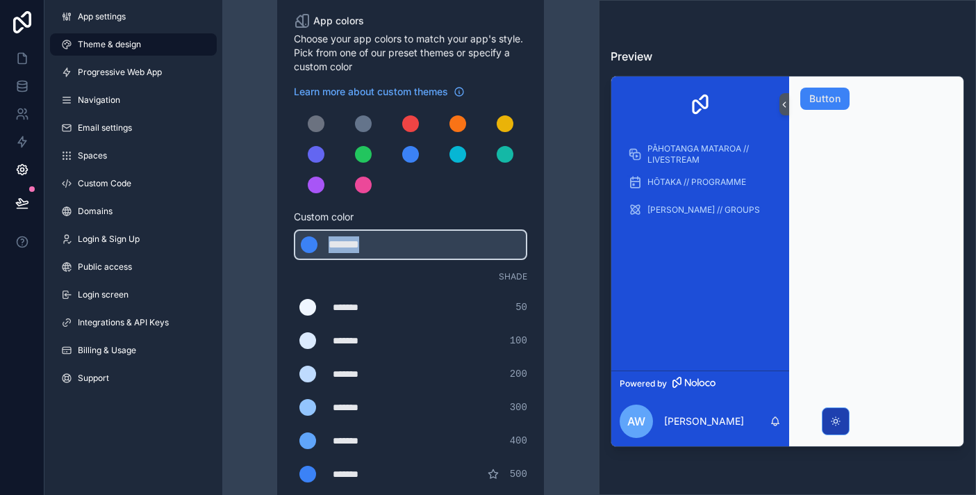
drag, startPoint x: 387, startPoint y: 242, endPoint x: 278, endPoint y: 237, distance: 109.2
click at [278, 237] on div "App colors Choose your app colors to match your app's style. Pick from one of o…" at bounding box center [410, 422] width 267 height 875
type div "*******"
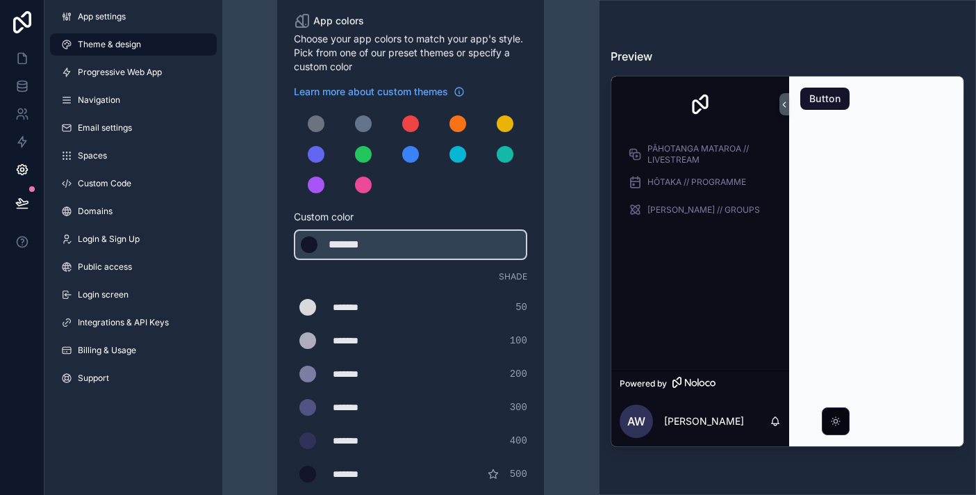
click at [482, 208] on div "Learn more about custom themes Custom color ******* ******* #14152A Shade *****…" at bounding box center [410, 353] width 233 height 536
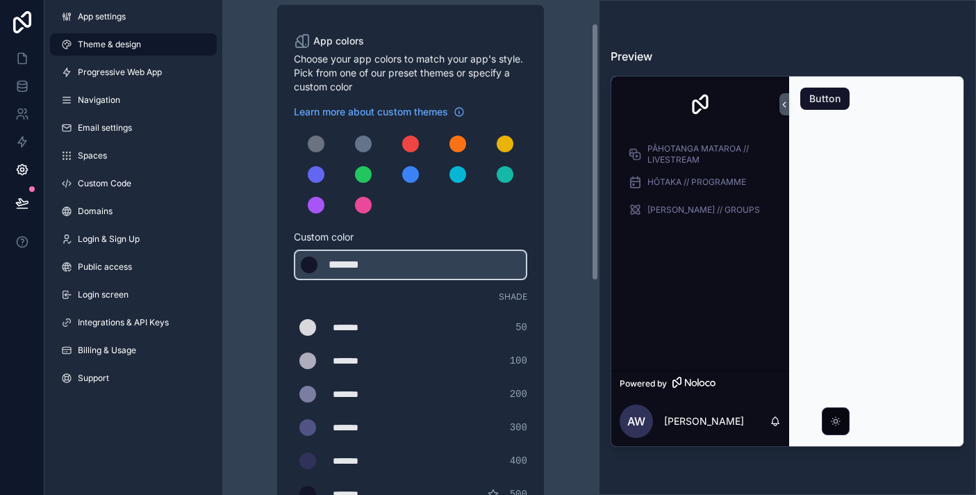
scroll to position [0, 0]
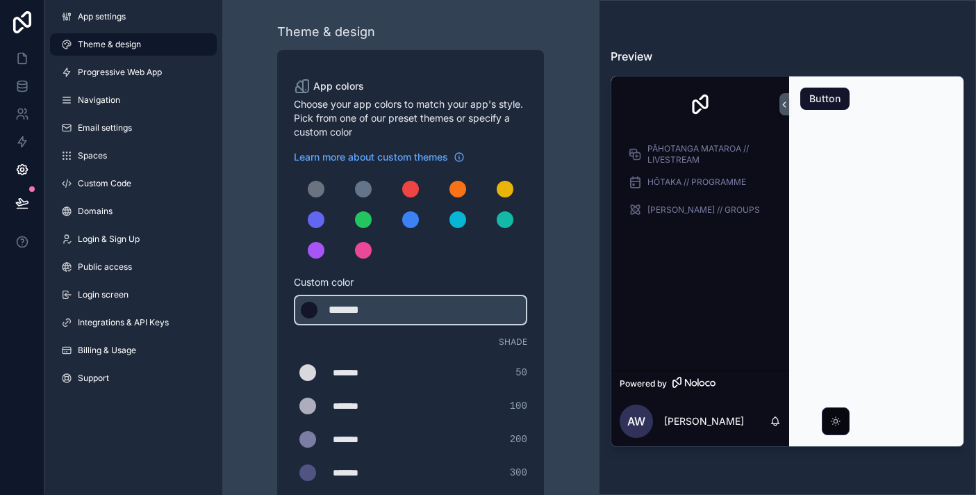
click at [514, 340] on span "Shade" at bounding box center [513, 341] width 28 height 11
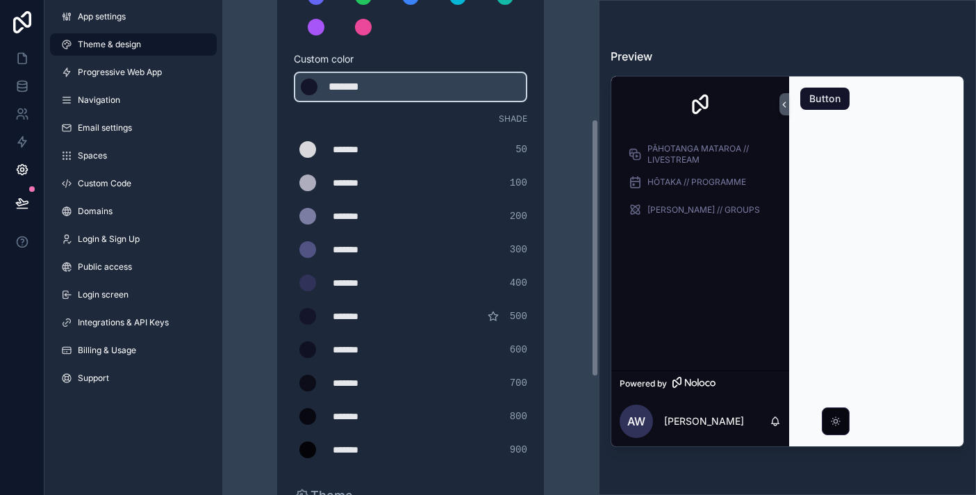
scroll to position [229, 0]
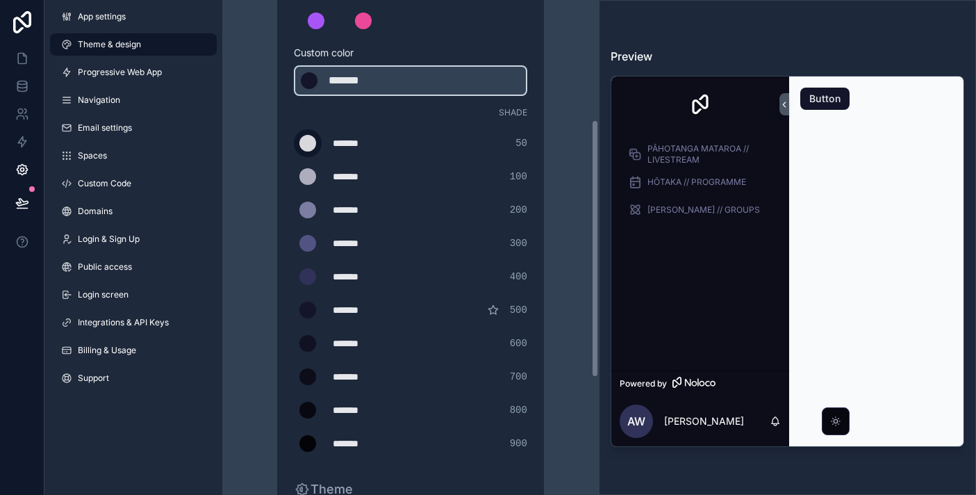
click at [313, 144] on div "scrollable content" at bounding box center [307, 143] width 17 height 17
click at [294, 143] on input "*******" at bounding box center [294, 143] width 0 height 0
click at [340, 121] on div "Shade ******* ******* #d9d9dd 50 ******* ******* #adadbe 100 ******* ******* #7…" at bounding box center [410, 282] width 233 height 350
click at [340, 140] on div "*******" at bounding box center [367, 143] width 69 height 14
click at [307, 184] on div "scrollable content" at bounding box center [307, 176] width 17 height 17
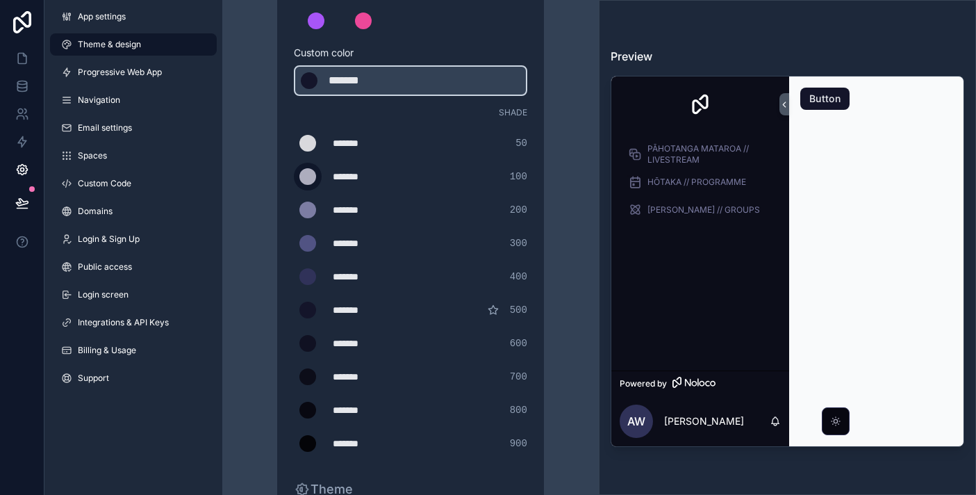
click at [294, 176] on input "*******" at bounding box center [294, 176] width 0 height 0
click at [312, 151] on label "scrollable content" at bounding box center [308, 143] width 28 height 28
click at [294, 143] on input "*******" at bounding box center [294, 143] width 0 height 0
click at [515, 172] on span "100" at bounding box center [518, 177] width 17 height 14
click at [515, 187] on div "******* ******* #adadbe 100" at bounding box center [410, 177] width 233 height 28
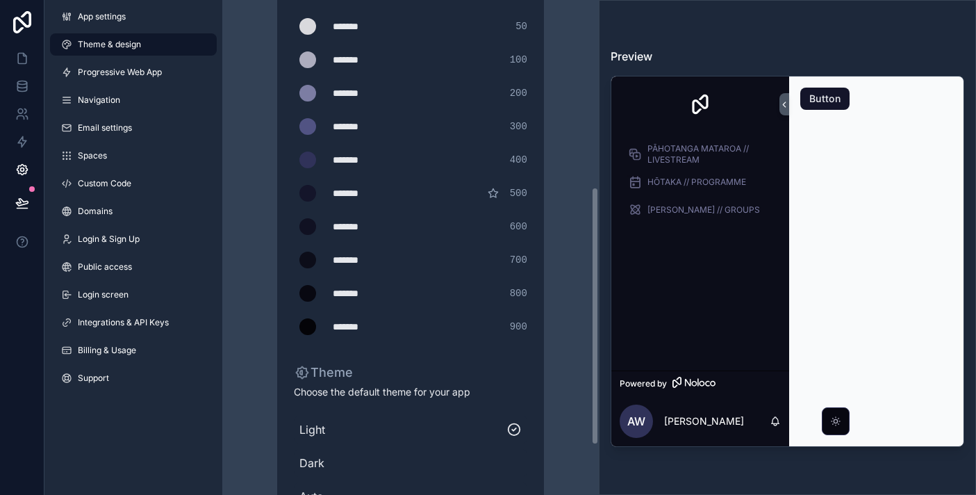
scroll to position [413, 0]
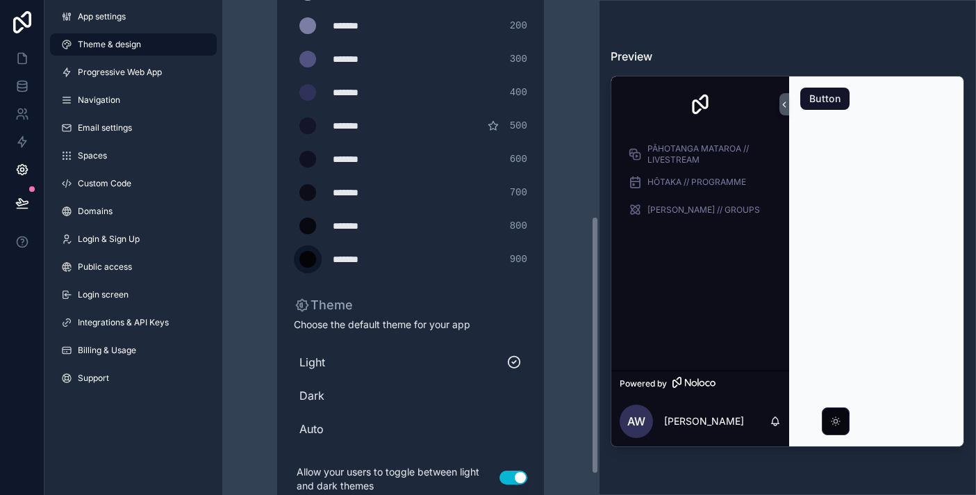
click at [308, 257] on div "scrollable content" at bounding box center [307, 259] width 17 height 17
click at [294, 259] on input "*******" at bounding box center [294, 259] width 0 height 0
click at [308, 257] on div "scrollable content" at bounding box center [307, 259] width 17 height 17
click at [294, 259] on input "*******" at bounding box center [294, 259] width 0 height 0
click at [308, 257] on div "scrollable content" at bounding box center [307, 259] width 17 height 17
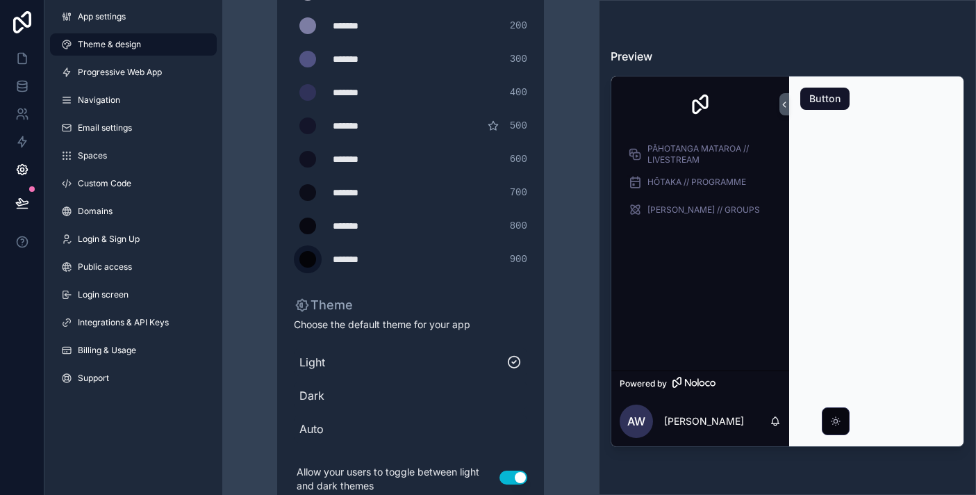
click at [294, 259] on input "*******" at bounding box center [294, 259] width 0 height 0
click at [301, 230] on div "scrollable content" at bounding box center [307, 225] width 17 height 17
click at [294, 226] on input "*******" at bounding box center [294, 226] width 0 height 0
click at [329, 60] on div "******* ******* #515383 300" at bounding box center [410, 59] width 233 height 28
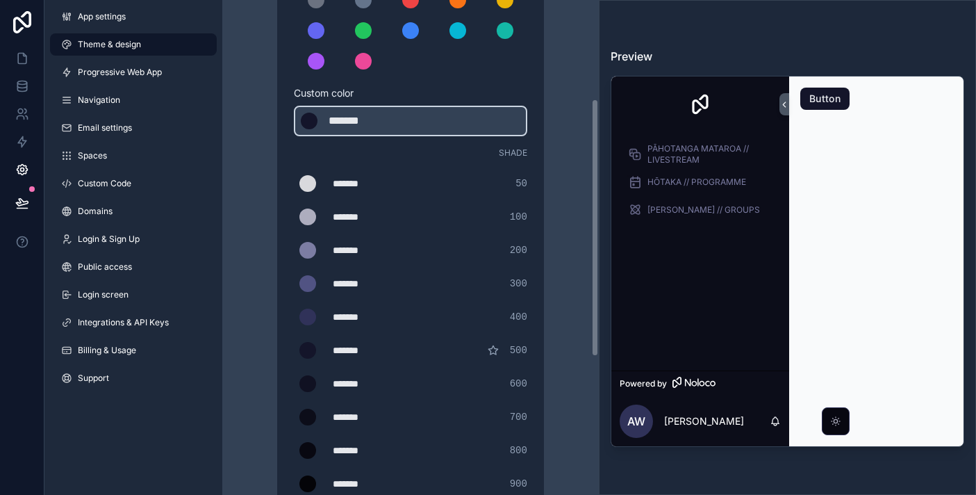
scroll to position [135, 0]
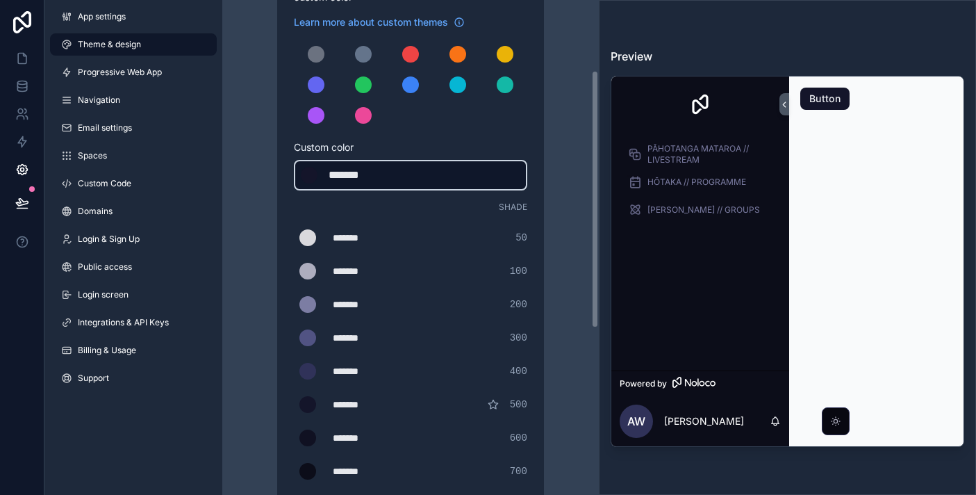
click at [386, 164] on div "******* ******* #14152A" at bounding box center [410, 175] width 233 height 31
click at [385, 168] on div "*******" at bounding box center [363, 175] width 69 height 17
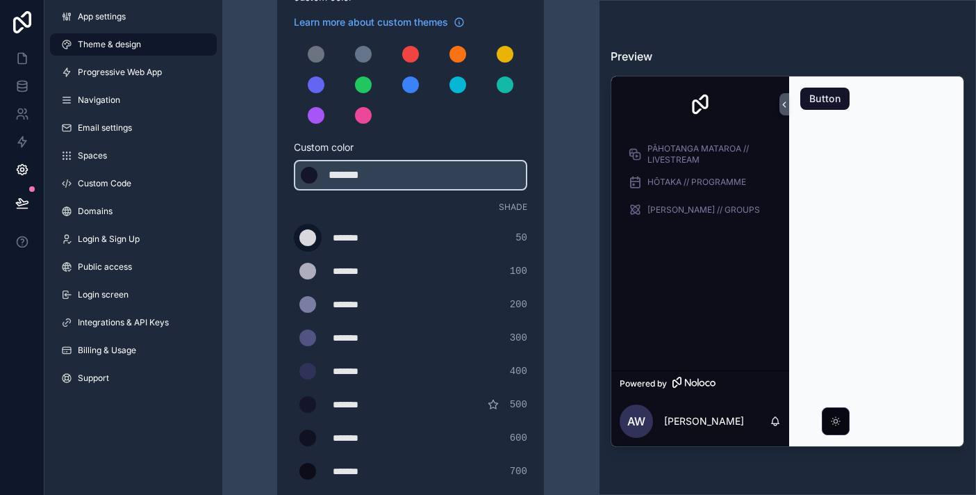
click at [309, 233] on div "scrollable content" at bounding box center [307, 237] width 17 height 17
click at [294, 238] on input "*******" at bounding box center [294, 238] width 0 height 0
click at [321, 204] on div "Shade" at bounding box center [410, 206] width 233 height 11
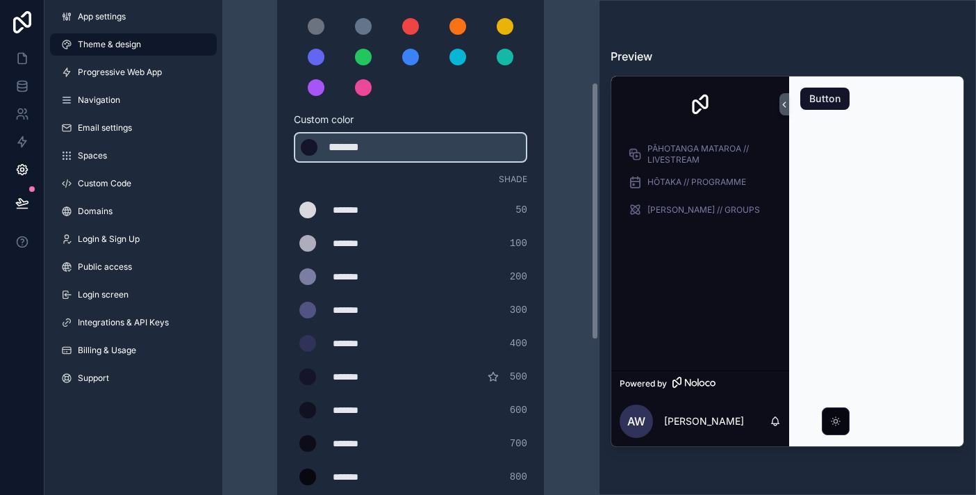
scroll to position [167, 0]
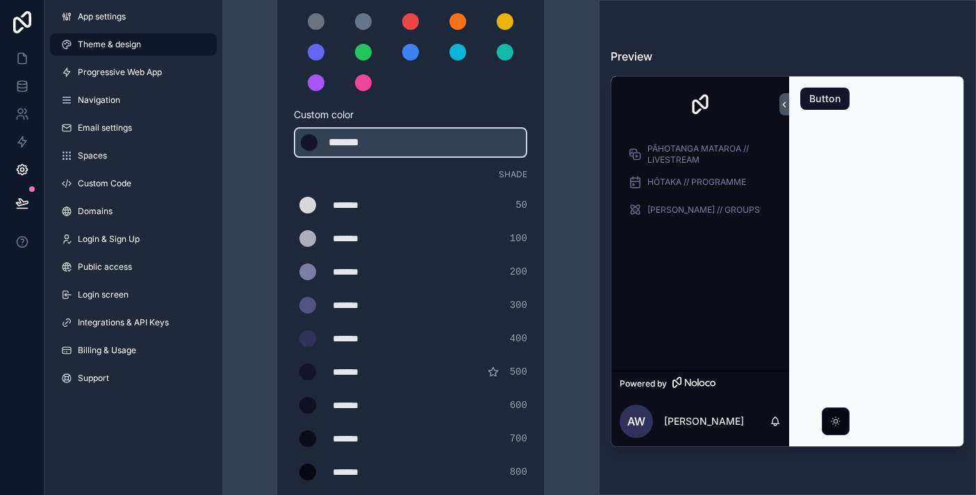
click at [493, 372] on icon "scrollable content" at bounding box center [493, 371] width 11 height 11
click at [443, 365] on div "******* ******* #14152a 500" at bounding box center [410, 372] width 233 height 28
click at [308, 333] on div "scrollable content" at bounding box center [307, 338] width 17 height 17
click at [294, 338] on input "*******" at bounding box center [294, 338] width 0 height 0
click at [493, 240] on div "******* ******* #adadbe 100" at bounding box center [410, 238] width 233 height 28
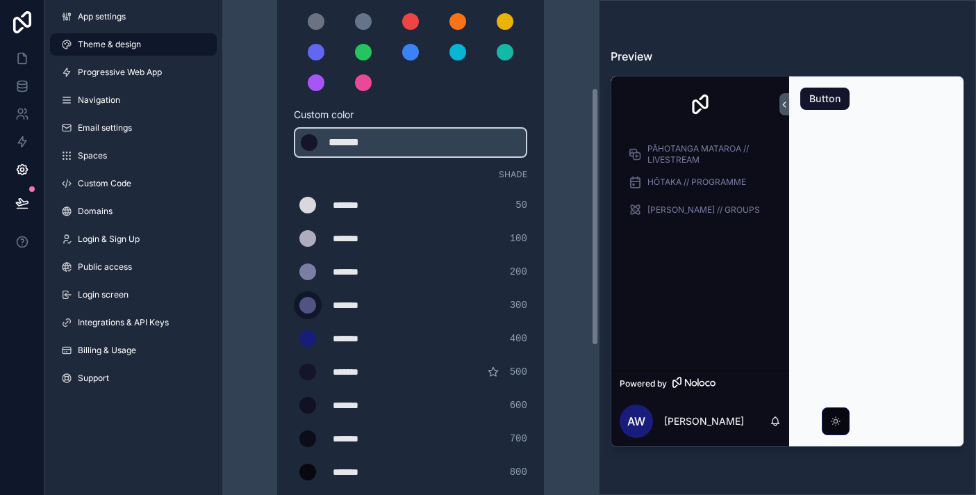
click at [307, 302] on div "scrollable content" at bounding box center [307, 305] width 17 height 17
click at [294, 305] on input "*******" at bounding box center [294, 305] width 0 height 0
click at [431, 247] on div "******* ******* #adadbe 100" at bounding box center [410, 238] width 233 height 28
click at [308, 277] on div "scrollable content" at bounding box center [307, 271] width 17 height 17
click at [294, 272] on input "*******" at bounding box center [294, 272] width 0 height 0
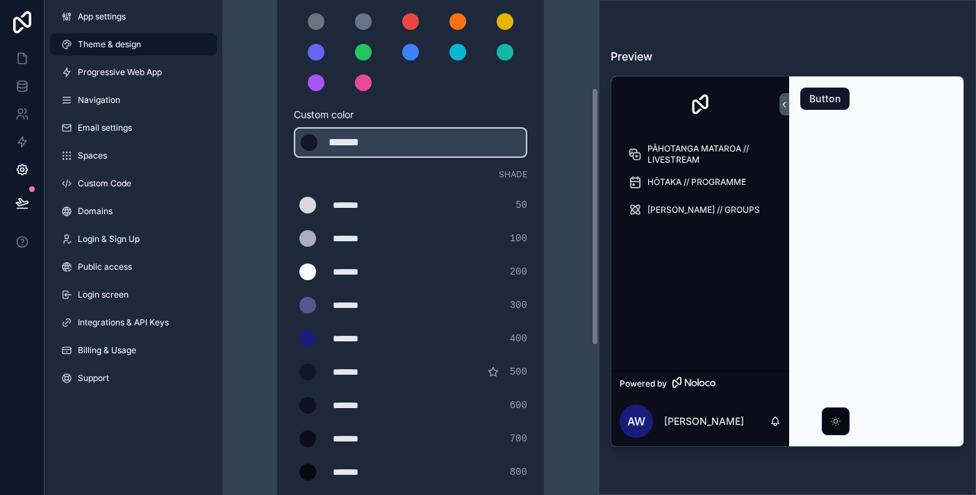
click at [451, 240] on div "******* ******* #adadbe 100" at bounding box center [410, 238] width 233 height 28
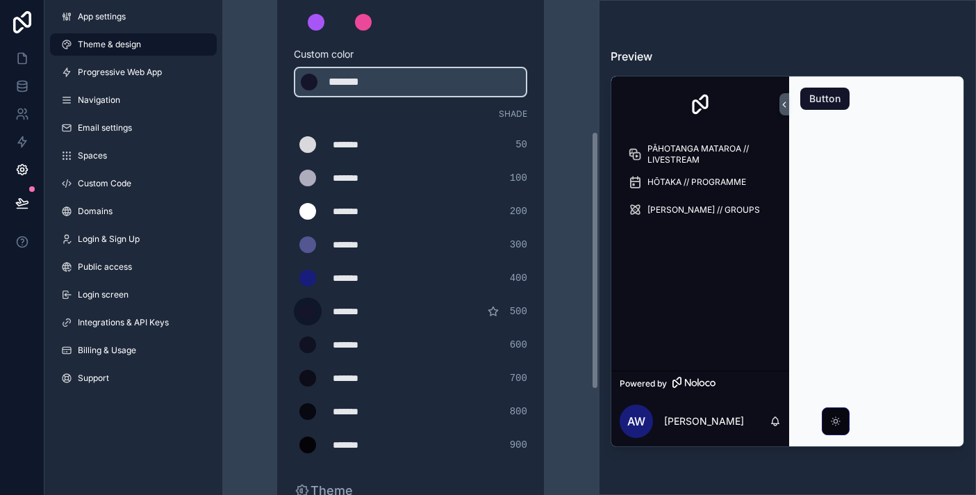
scroll to position [453, 0]
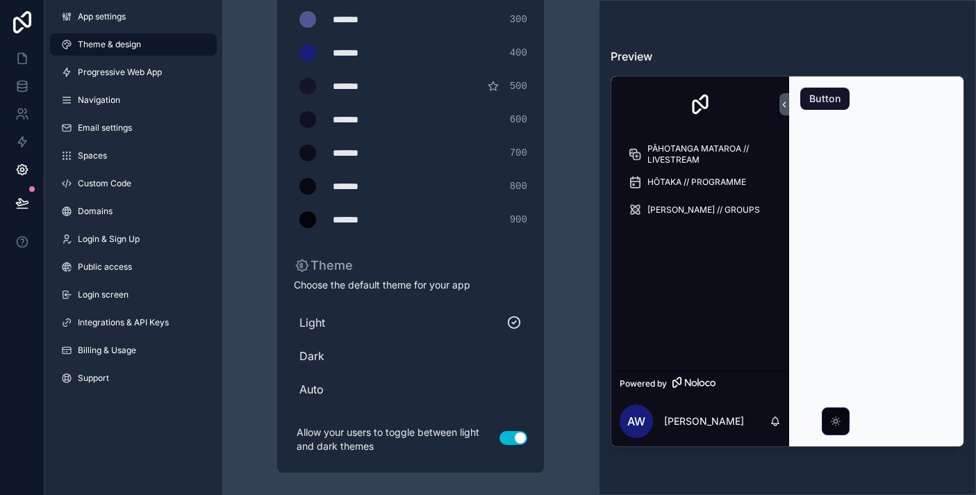
click at [514, 352] on span "Dark" at bounding box center [410, 355] width 222 height 17
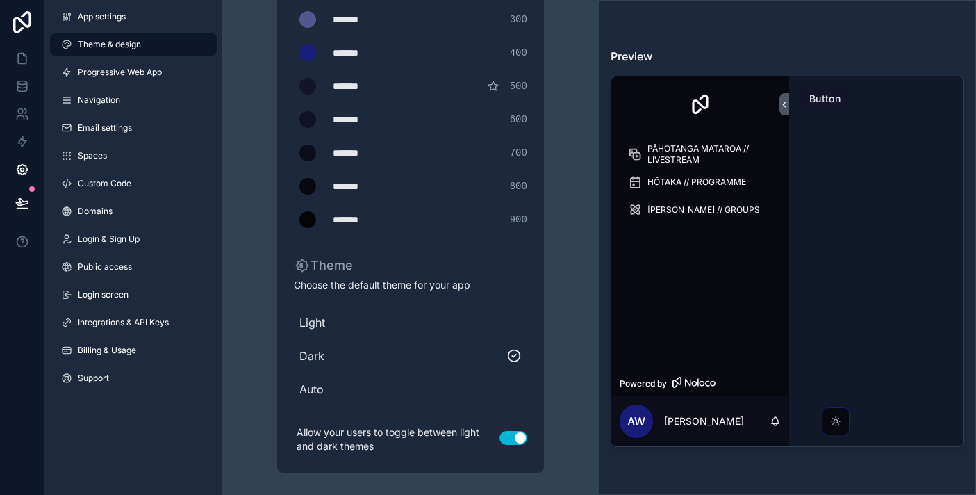
click at [513, 324] on span "Light" at bounding box center [410, 322] width 222 height 17
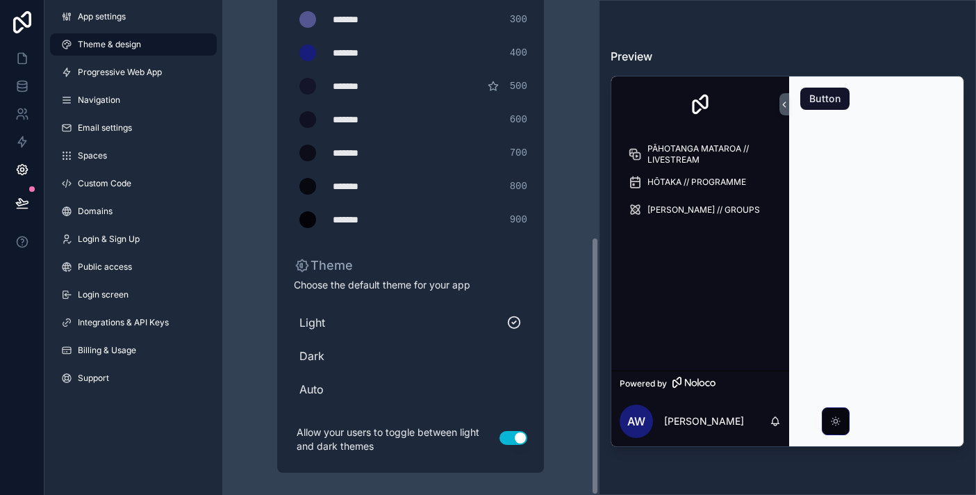
click at [518, 351] on span "Dark" at bounding box center [410, 355] width 222 height 17
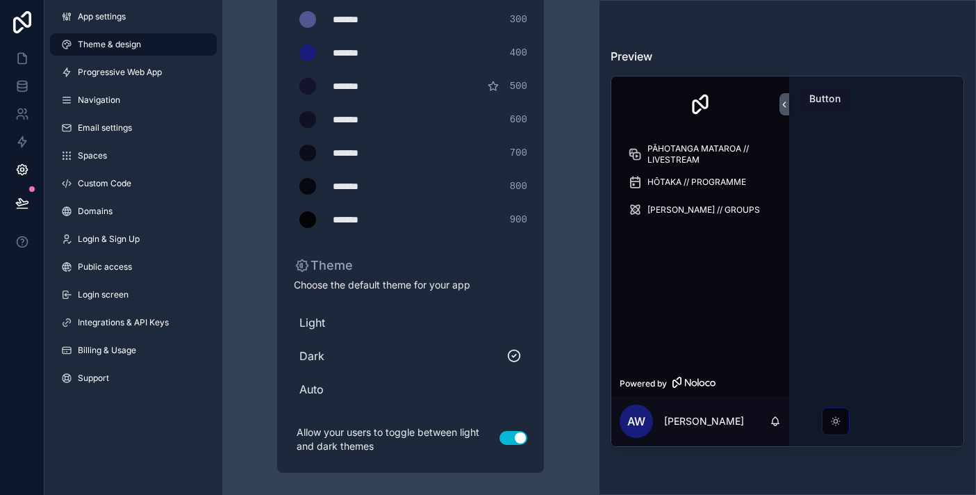
click at [515, 329] on span "Light" at bounding box center [410, 322] width 222 height 17
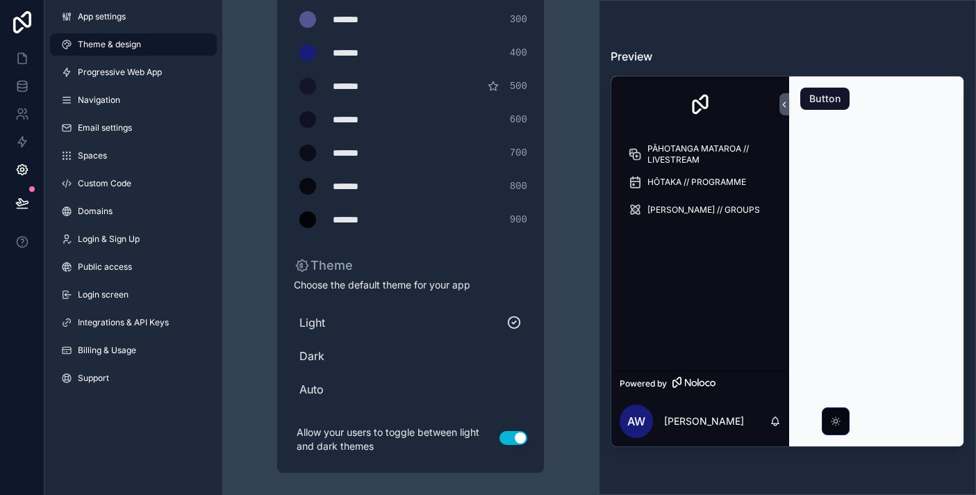
click at [156, 58] on div "App settings Theme & design Progressive Web App Navigation Email settings Space…" at bounding box center [133, 200] width 178 height 400
click at [157, 75] on span "Progressive Web App" at bounding box center [120, 72] width 84 height 11
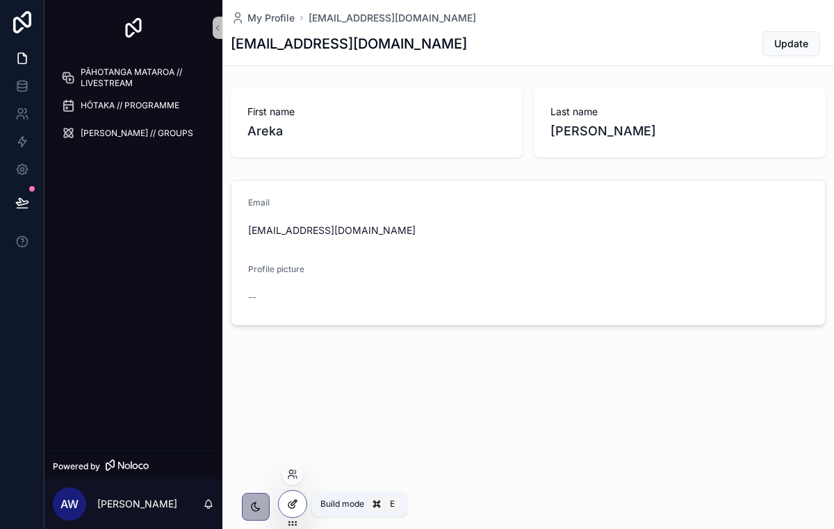
click at [292, 502] on icon at bounding box center [294, 503] width 6 height 6
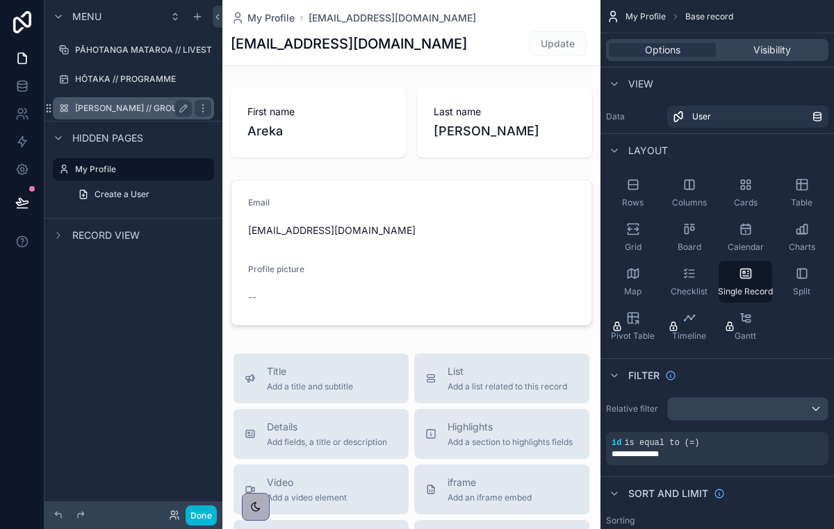
click at [118, 101] on div "[PERSON_NAME] // GROUPS" at bounding box center [133, 108] width 117 height 17
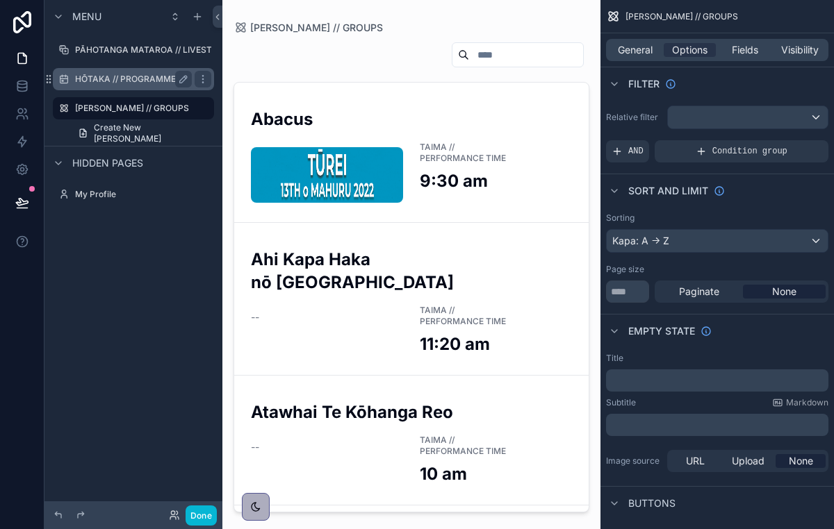
click at [128, 85] on div "HŌTAKA // PROGRAMME" at bounding box center [133, 79] width 117 height 17
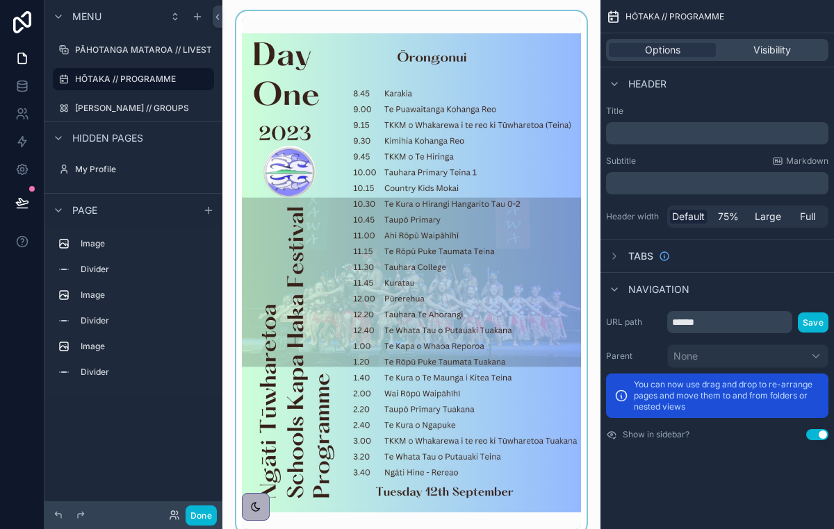
click at [401, 97] on div "scrollable content" at bounding box center [411, 273] width 356 height 524
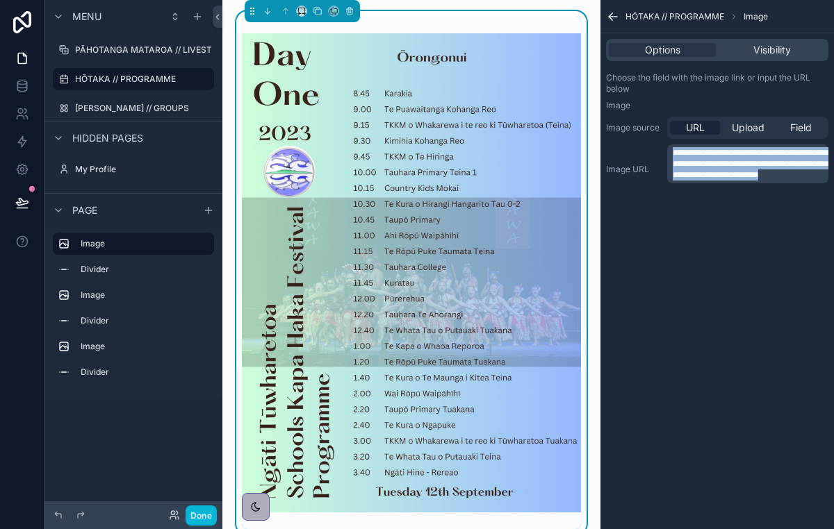
drag, startPoint x: 794, startPoint y: 183, endPoint x: 652, endPoint y: 142, distance: 148.2
click at [652, 142] on div "**********" at bounding box center [717, 156] width 222 height 78
copy span "**********"
click at [140, 248] on label "Image" at bounding box center [142, 243] width 122 height 11
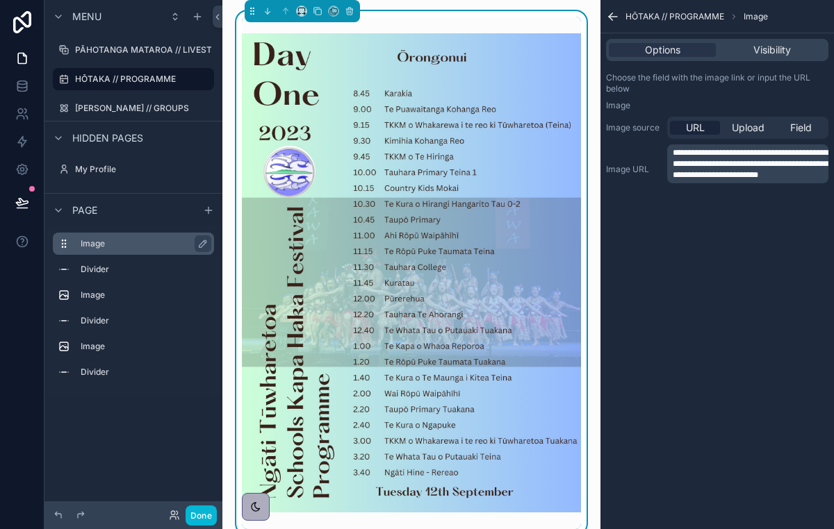
drag, startPoint x: 140, startPoint y: 248, endPoint x: 115, endPoint y: 245, distance: 24.6
click at [115, 245] on label "Image" at bounding box center [142, 243] width 122 height 11
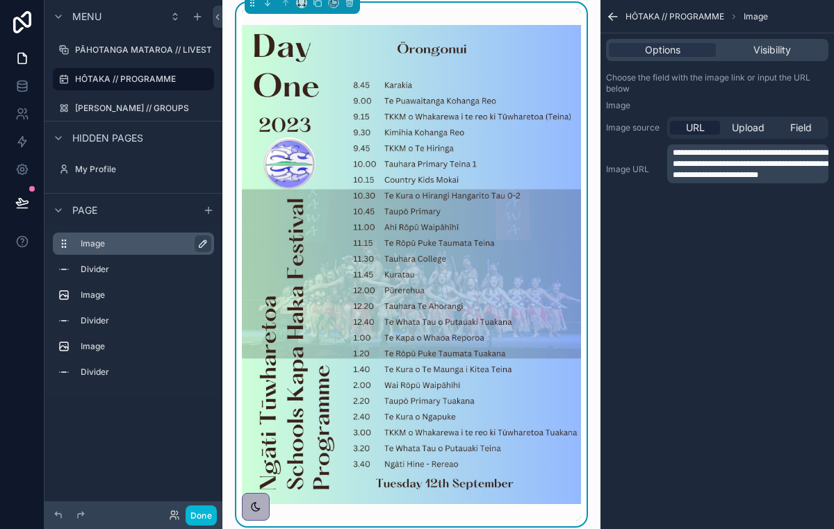
click at [206, 240] on icon "scrollable content" at bounding box center [202, 243] width 11 height 11
click at [208, 208] on icon "scrollable content" at bounding box center [208, 210] width 11 height 11
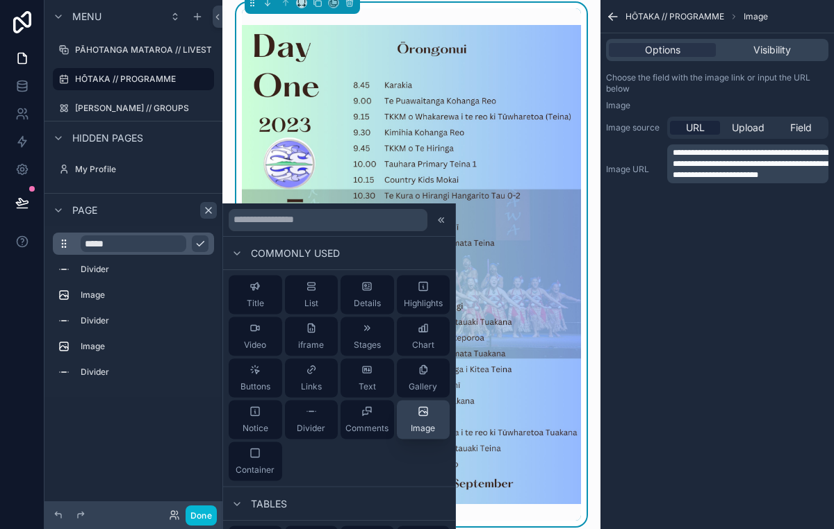
click at [418, 427] on span "Image" at bounding box center [423, 428] width 24 height 11
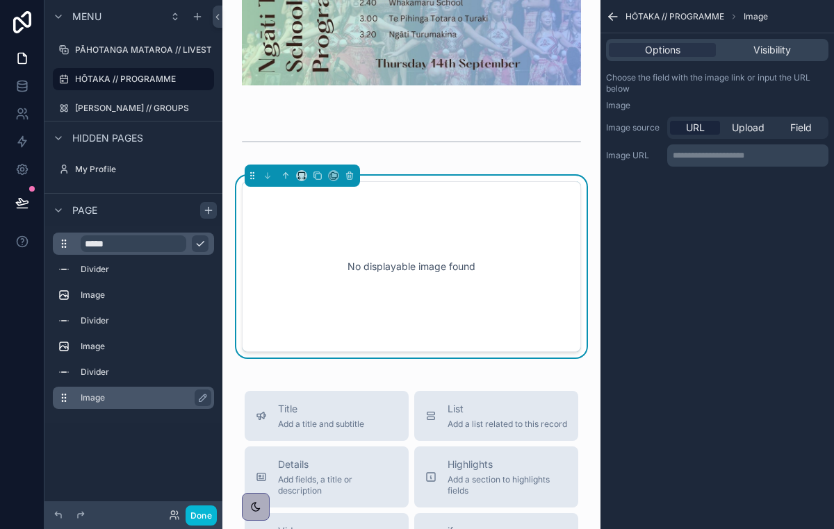
scroll to position [1615, 0]
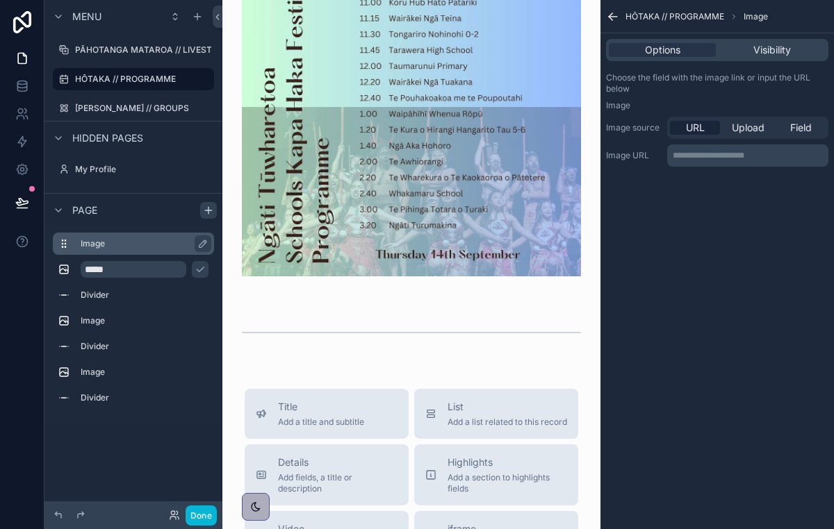
click at [132, 244] on label "Image" at bounding box center [142, 243] width 122 height 11
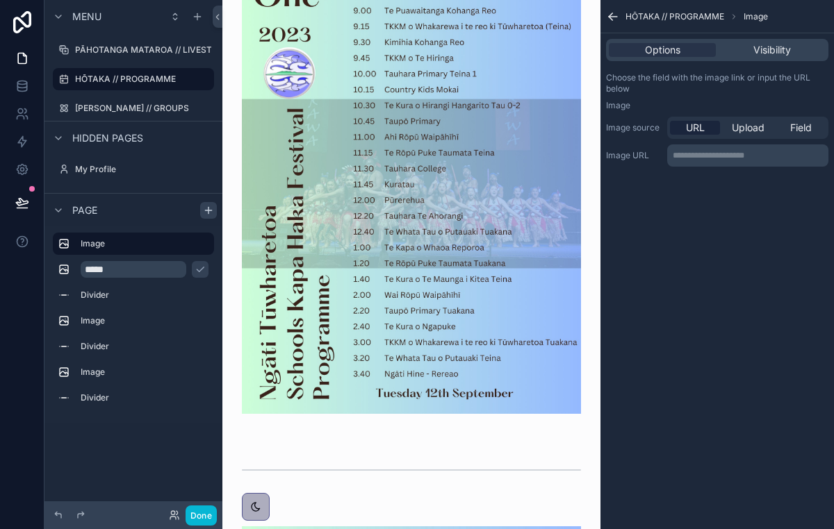
scroll to position [0, 0]
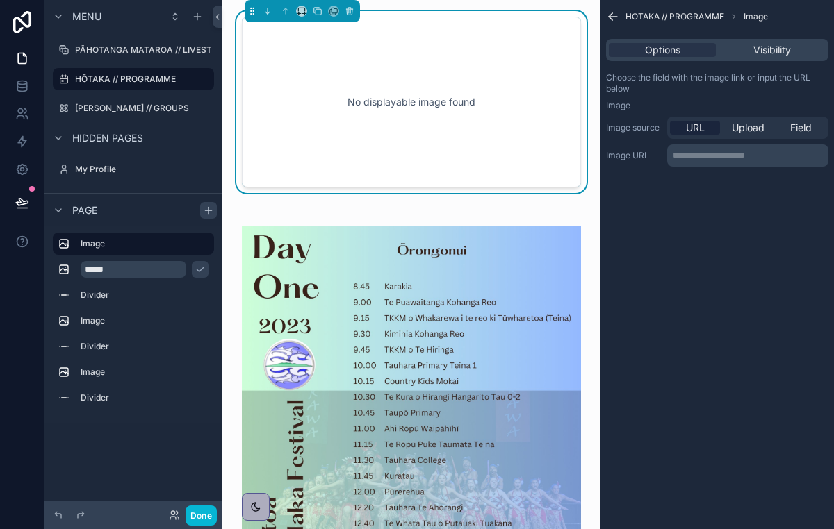
click at [697, 154] on p "**********" at bounding box center [749, 155] width 153 height 11
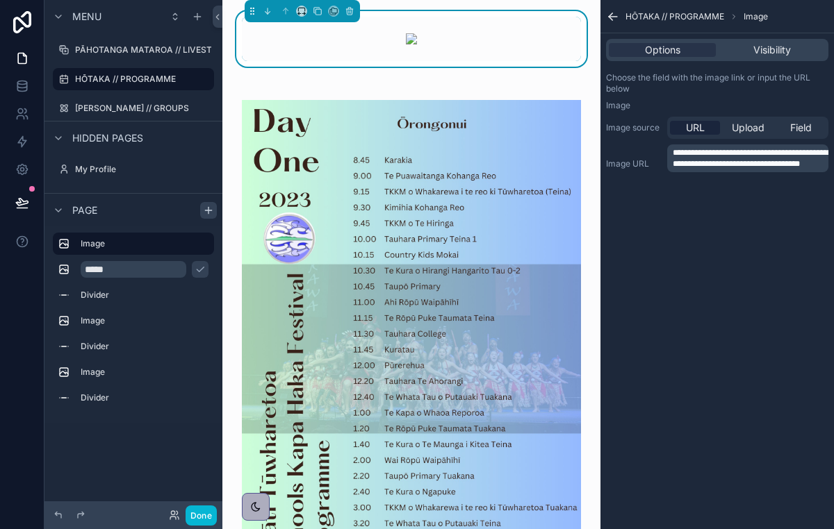
click at [716, 452] on div "**********" at bounding box center [716, 264] width 233 height 529
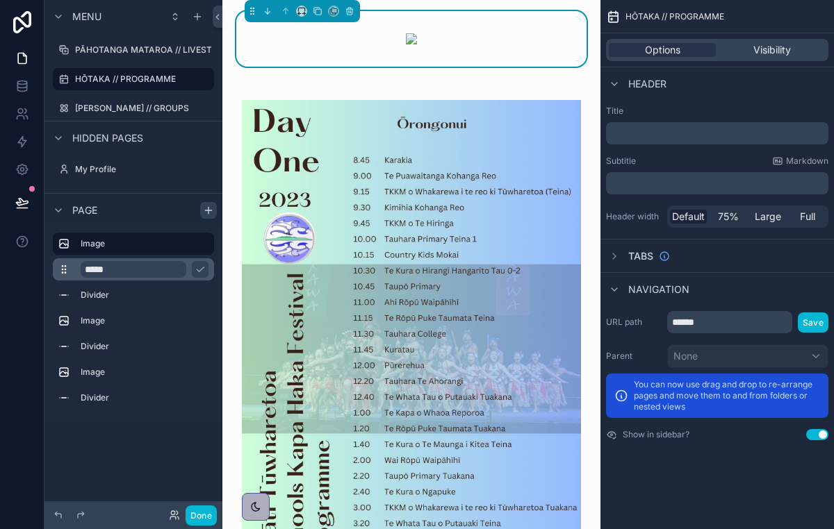
click at [135, 266] on input "*****" at bounding box center [134, 269] width 106 height 17
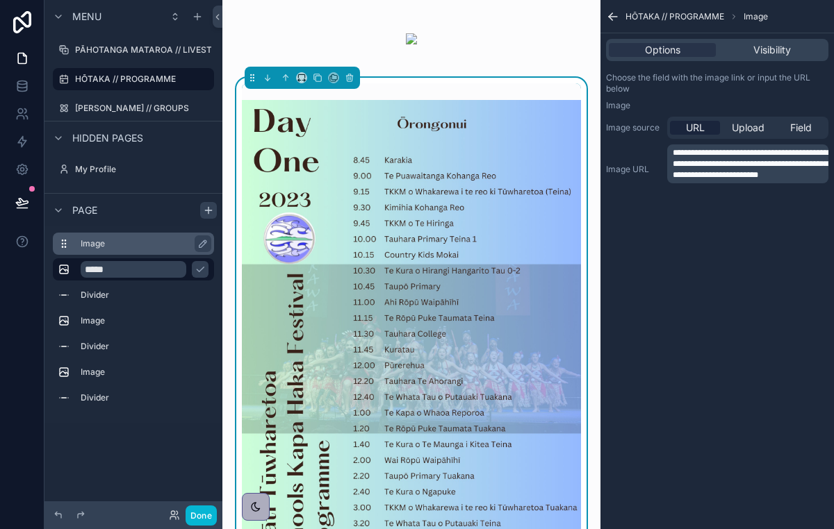
click at [141, 240] on label "Image" at bounding box center [142, 243] width 122 height 11
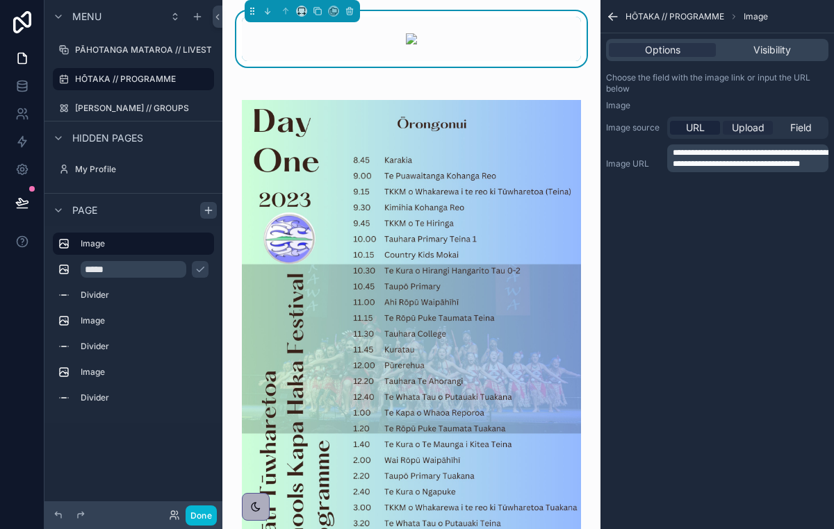
click at [742, 129] on span "Upload" at bounding box center [748, 128] width 33 height 14
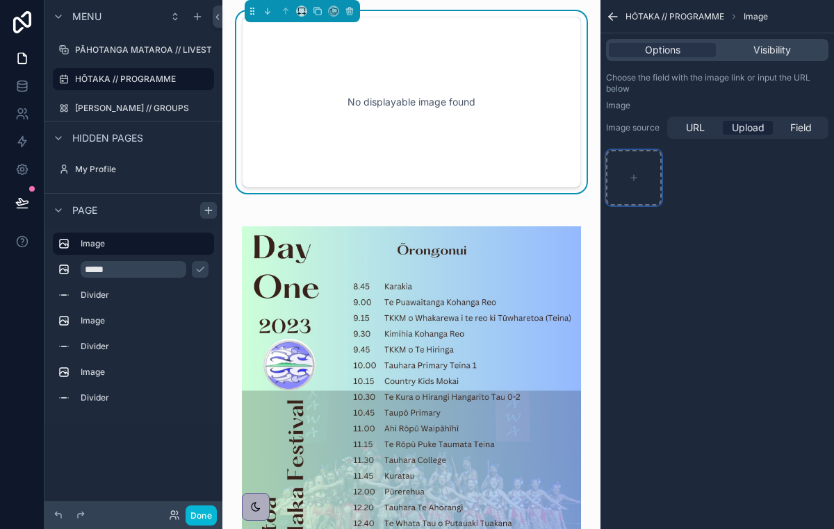
click at [647, 168] on div "scrollable content" at bounding box center [634, 178] width 56 height 56
type input "**********"
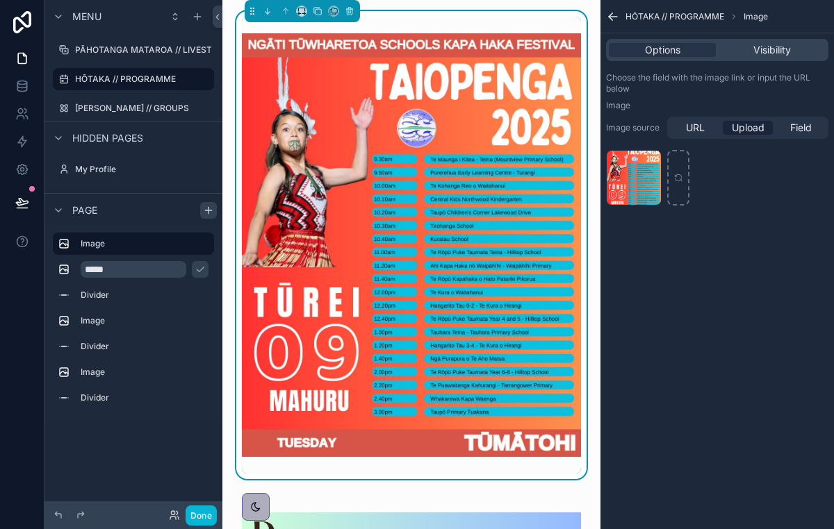
click at [465, 177] on img "scrollable content" at bounding box center [411, 245] width 339 height 424
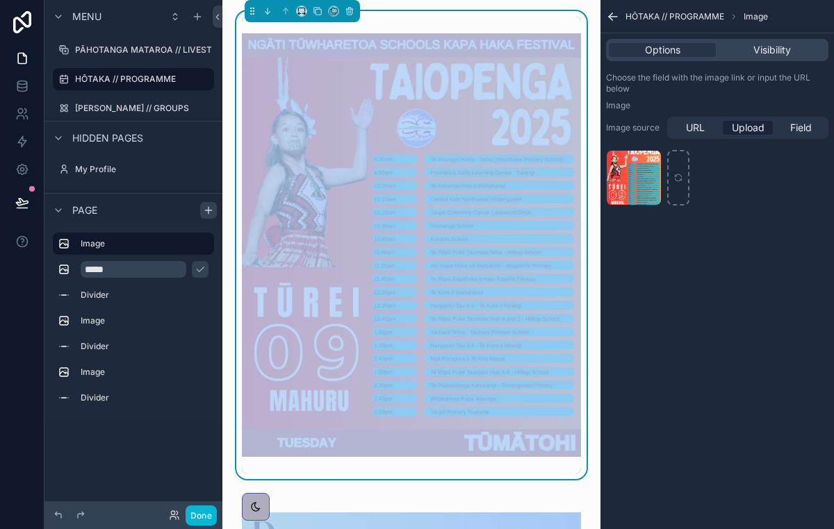
click at [629, 308] on div "HŌTAKA // PROGRAMME Image Options Visibility Choose the field with the image li…" at bounding box center [716, 264] width 233 height 529
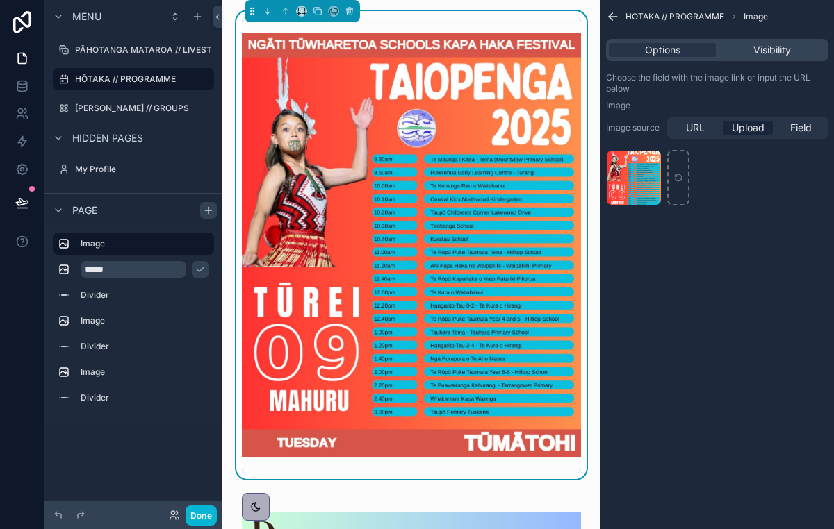
click at [427, 26] on div "scrollable content" at bounding box center [411, 245] width 339 height 457
click at [301, 10] on icon "scrollable content" at bounding box center [302, 11] width 10 height 10
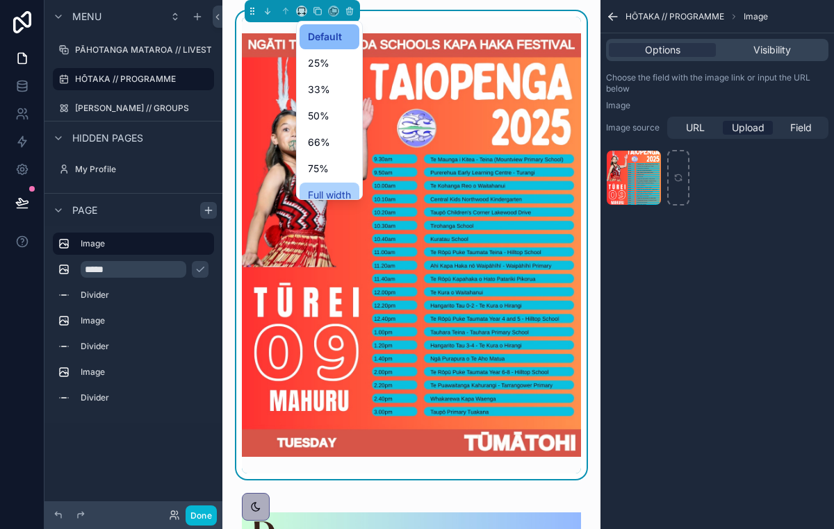
click at [333, 187] on span "Full width" at bounding box center [329, 195] width 43 height 17
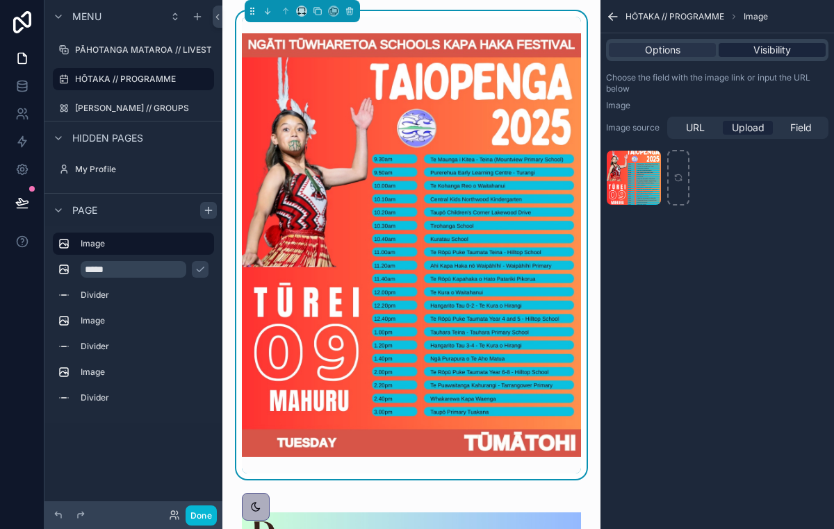
click at [768, 51] on span "Visibility" at bounding box center [772, 50] width 38 height 14
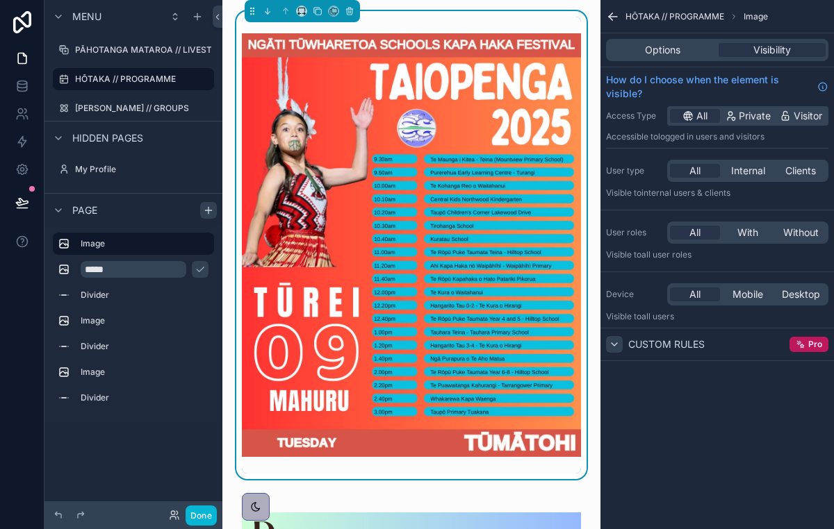
click at [615, 347] on icon "scrollable content" at bounding box center [614, 344] width 11 height 11
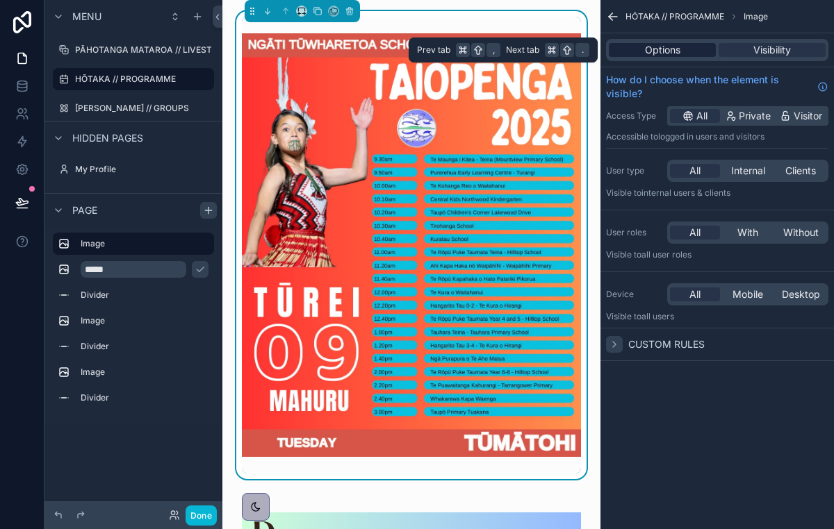
click at [657, 48] on span "Options" at bounding box center [662, 50] width 35 height 14
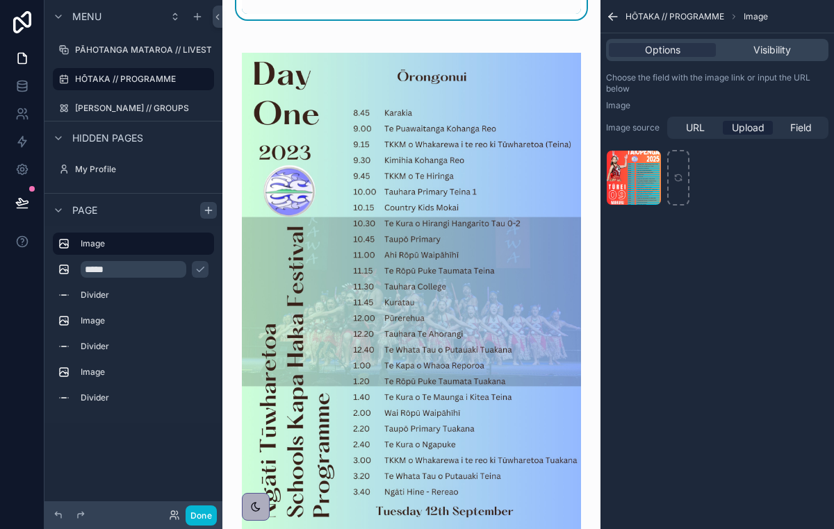
scroll to position [486, 0]
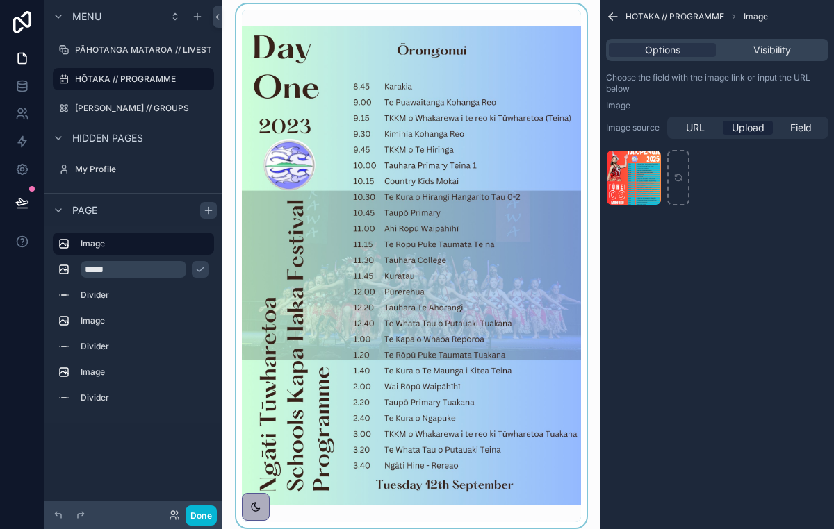
click at [355, 178] on div "scrollable content" at bounding box center [411, 266] width 356 height 524
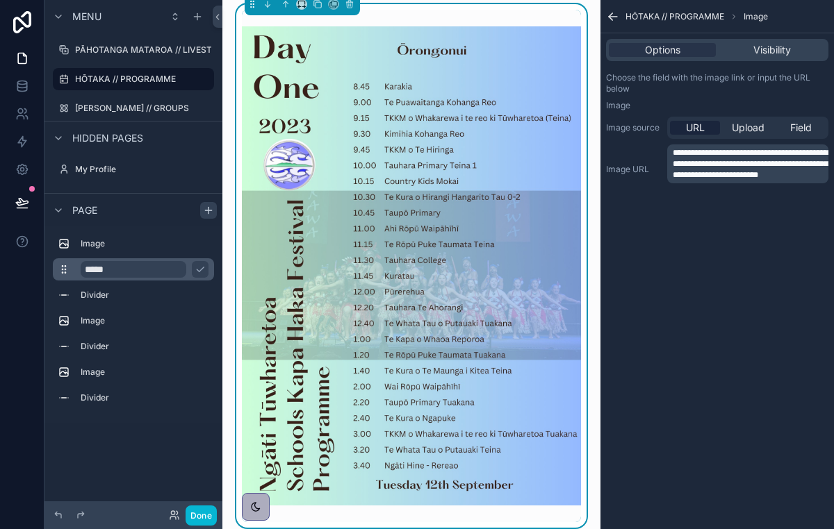
click at [163, 277] on input "*****" at bounding box center [134, 269] width 106 height 17
click at [65, 272] on icon "scrollable content" at bounding box center [63, 269] width 11 height 11
click at [201, 265] on icon "scrollable content" at bounding box center [200, 269] width 11 height 11
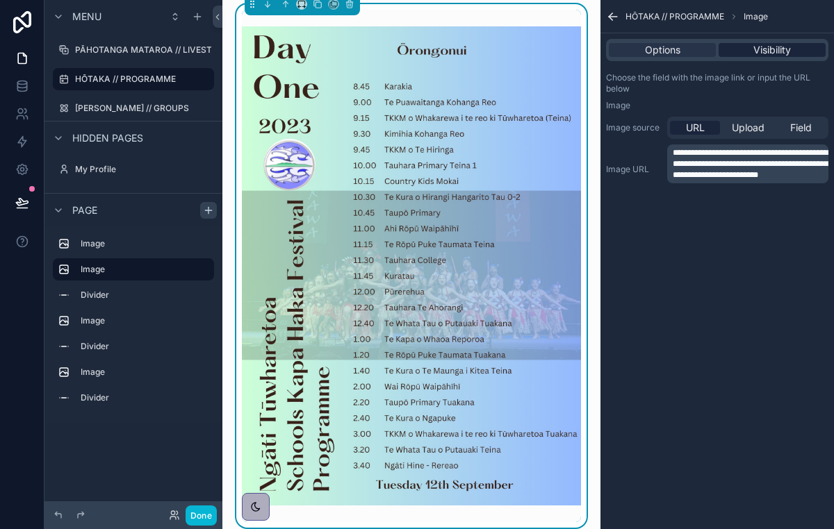
click at [782, 46] on span "Visibility" at bounding box center [772, 50] width 38 height 14
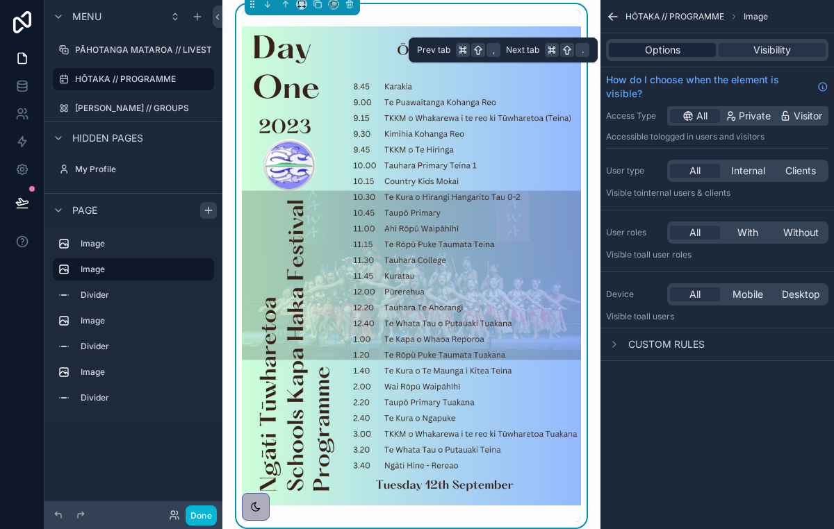
click at [685, 51] on div "Options" at bounding box center [662, 50] width 107 height 14
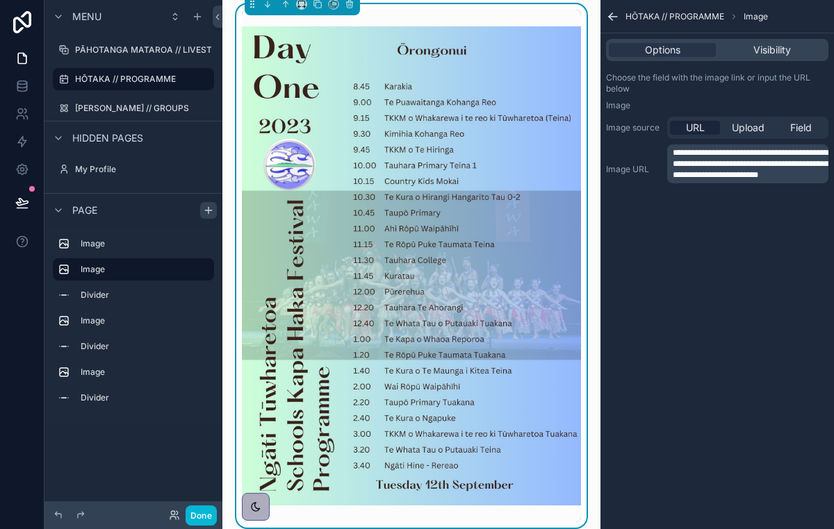
click at [0, 0] on button "scrollable content" at bounding box center [0, 0] width 0 height 0
click at [208, 276] on div "*****" at bounding box center [133, 269] width 161 height 22
click at [200, 263] on button "scrollable content" at bounding box center [200, 269] width 17 height 17
click at [201, 519] on button "Done" at bounding box center [200, 516] width 31 height 20
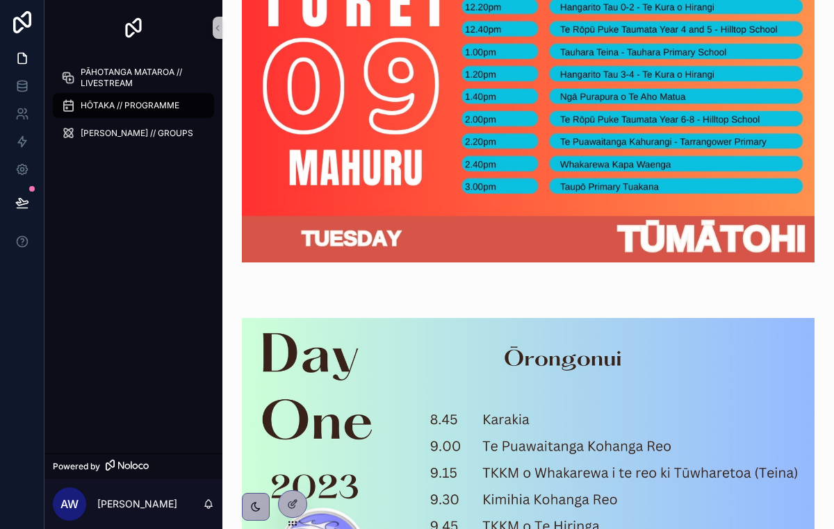
scroll to position [0, 0]
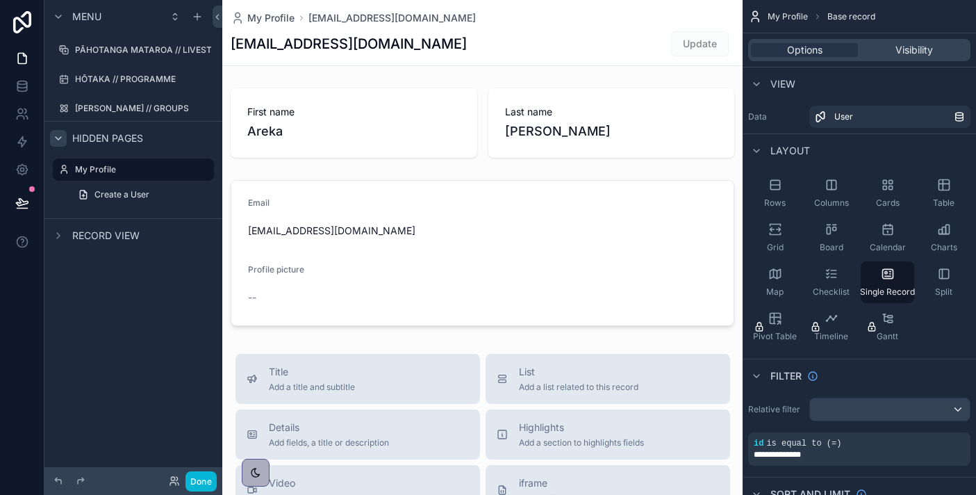
click at [52, 142] on div "scrollable content" at bounding box center [58, 138] width 17 height 17
click at [78, 179] on span "Record view" at bounding box center [105, 183] width 67 height 14
click at [68, 181] on div "Record view" at bounding box center [95, 182] width 90 height 17
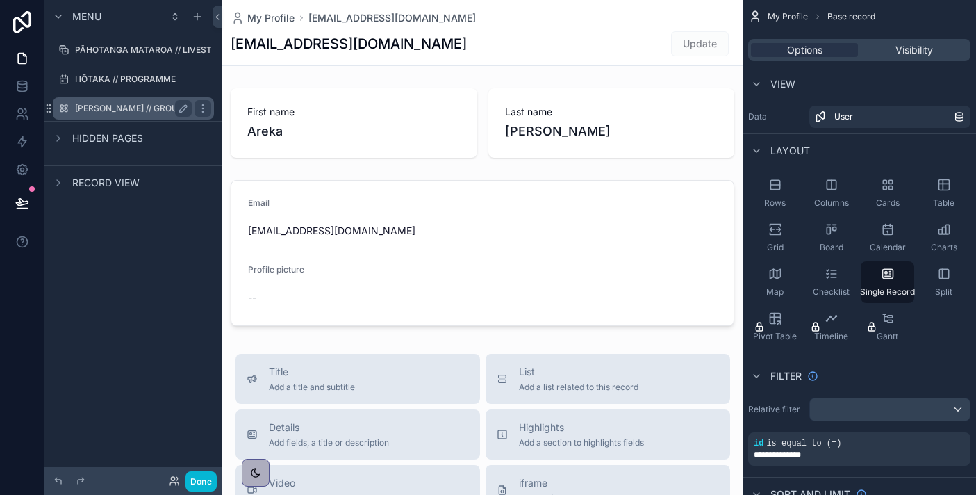
click at [122, 100] on div "[PERSON_NAME] // GROUPS" at bounding box center [133, 108] width 117 height 17
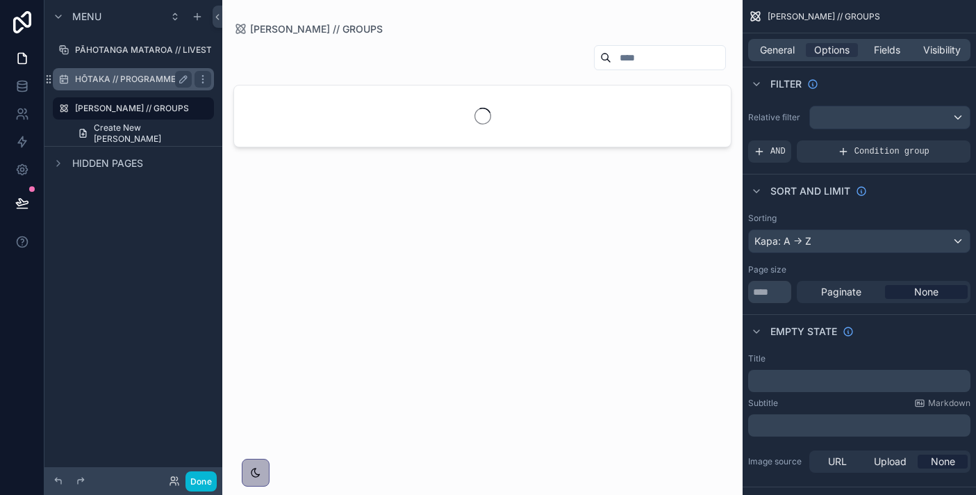
click at [129, 85] on div "HŌTAKA // PROGRAMME" at bounding box center [133, 79] width 117 height 17
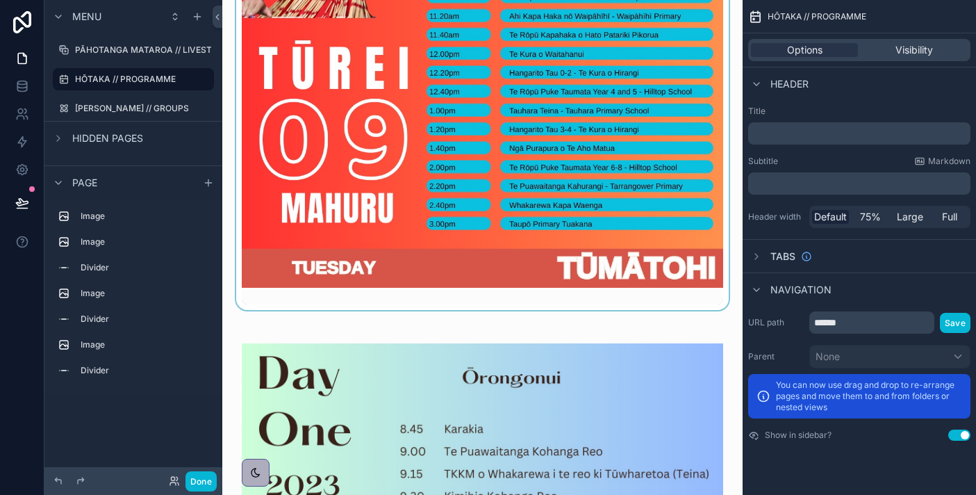
scroll to position [498, 0]
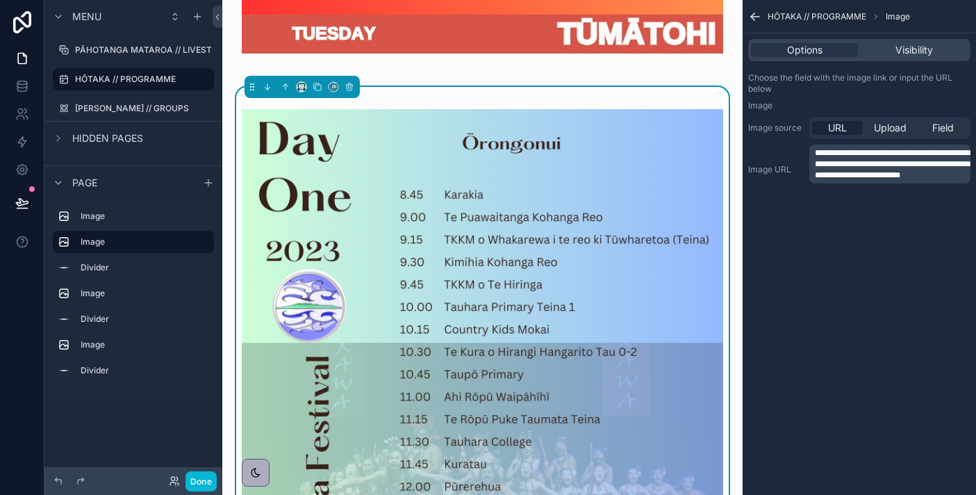
scroll to position [606, 0]
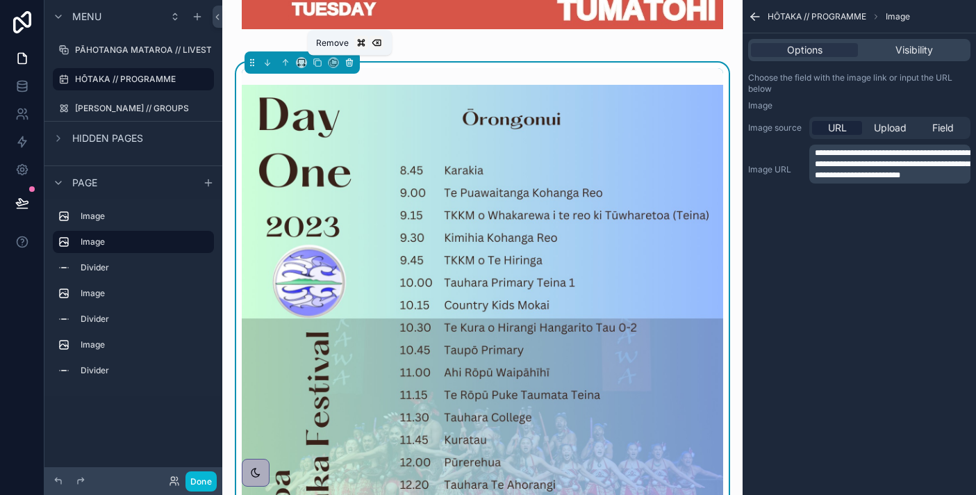
click at [349, 63] on icon "scrollable content" at bounding box center [349, 64] width 0 height 3
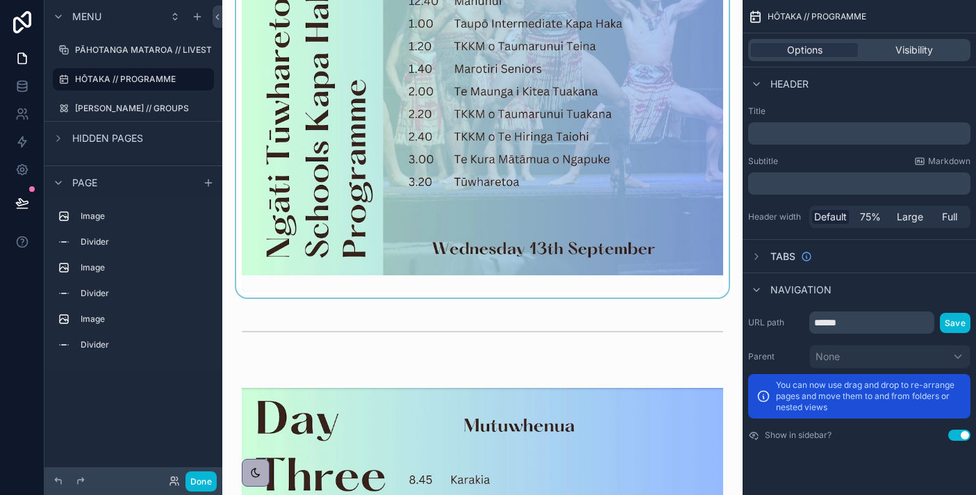
scroll to position [657, 0]
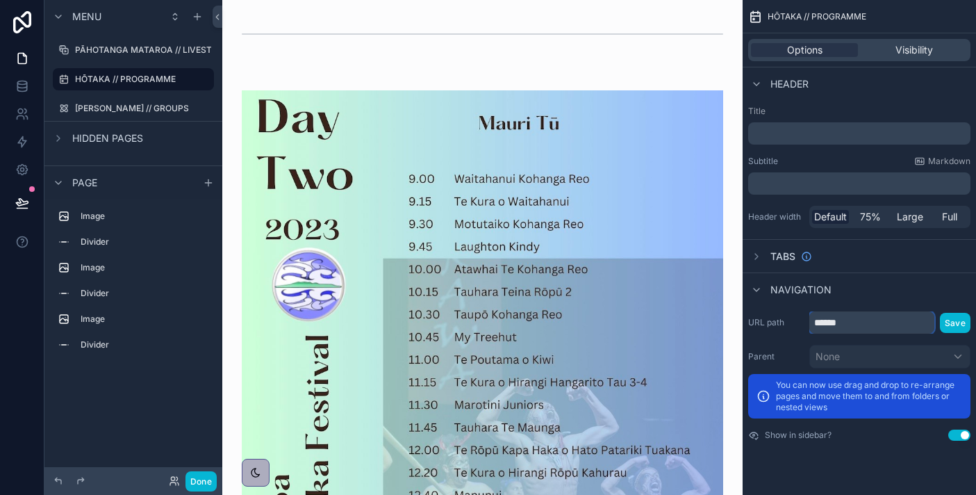
drag, startPoint x: 857, startPoint y: 325, endPoint x: 760, endPoint y: 323, distance: 96.6
click at [760, 323] on div "URL path ****** Save" at bounding box center [859, 322] width 222 height 22
type input "******"
click at [955, 321] on button "Save" at bounding box center [955, 323] width 31 height 20
click at [124, 110] on label "[PERSON_NAME] // GROUPS" at bounding box center [132, 108] width 114 height 11
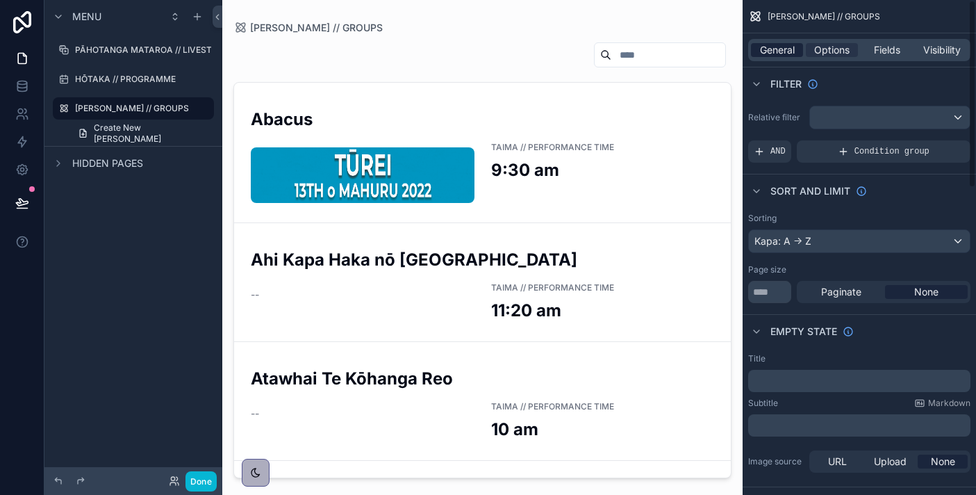
click at [776, 49] on span "General" at bounding box center [777, 50] width 35 height 14
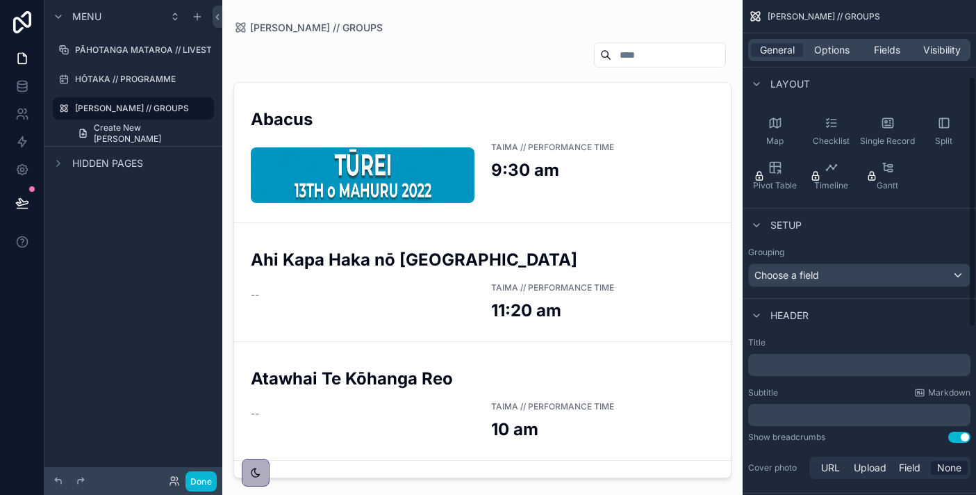
scroll to position [479, 0]
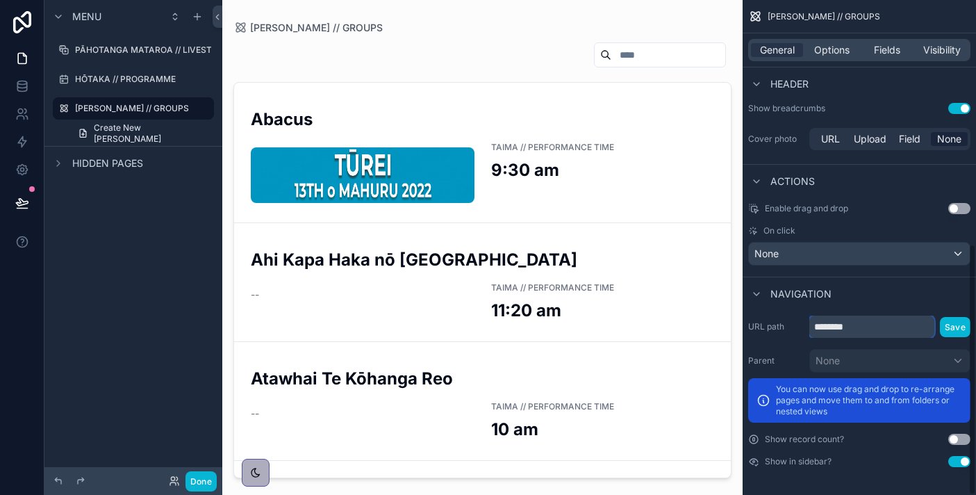
click at [828, 324] on input "********" at bounding box center [871, 326] width 125 height 22
type input "********"
click at [954, 328] on button "Save" at bounding box center [955, 327] width 31 height 20
click at [142, 72] on div "HŌTAKA // PROGRAMME" at bounding box center [133, 79] width 117 height 17
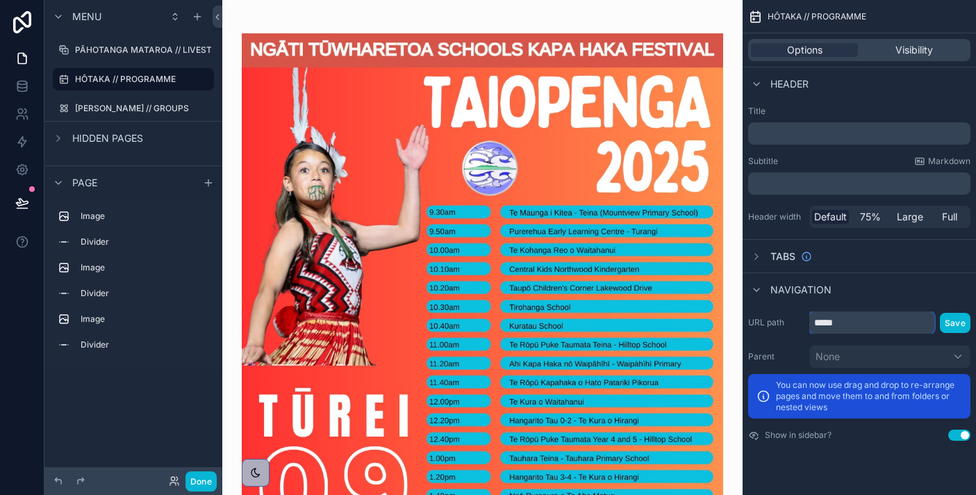
click at [820, 322] on input "*****" at bounding box center [871, 322] width 125 height 22
type input "******"
click at [946, 315] on button "Save" at bounding box center [955, 323] width 31 height 20
click at [120, 100] on div "[PERSON_NAME] // GROUPS" at bounding box center [133, 108] width 117 height 17
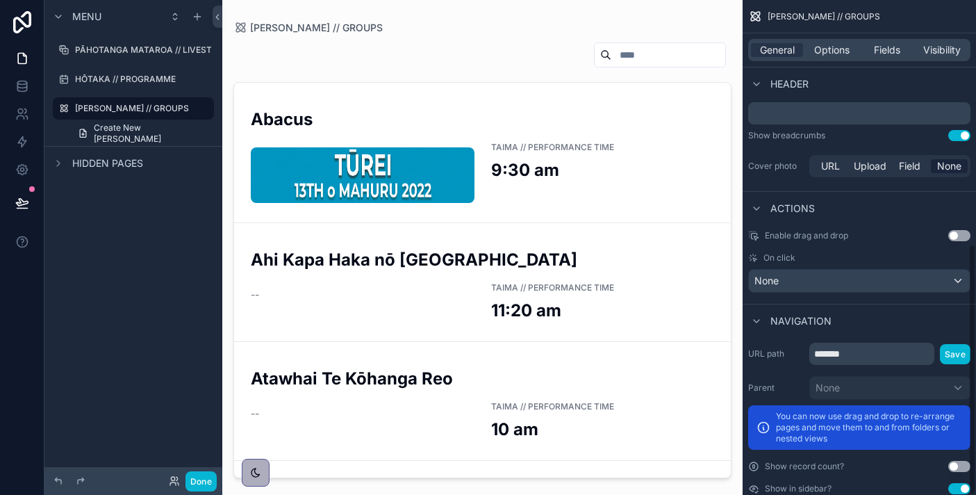
scroll to position [479, 0]
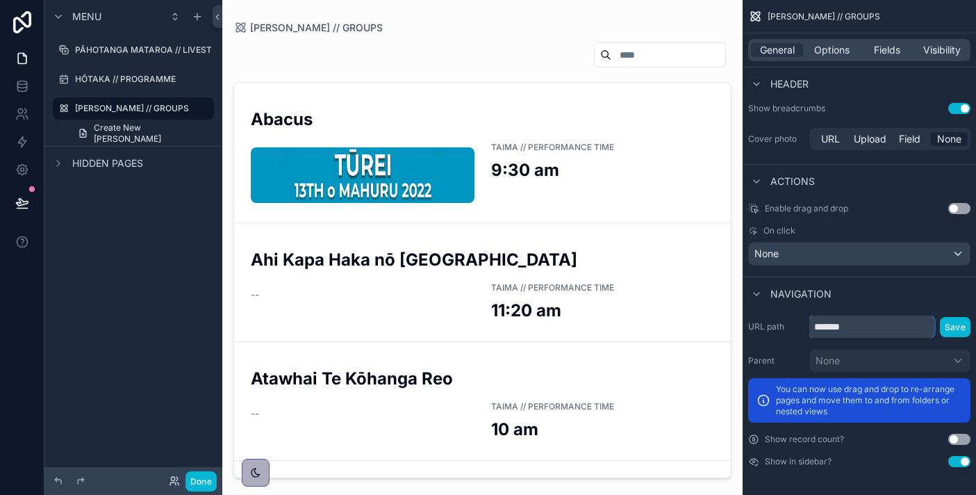
click at [824, 327] on input "*******" at bounding box center [871, 326] width 125 height 22
type input "********"
click at [951, 324] on button "Save" at bounding box center [955, 327] width 31 height 20
click at [110, 72] on div "HŌTAKA // PROGRAMME" at bounding box center [133, 79] width 117 height 17
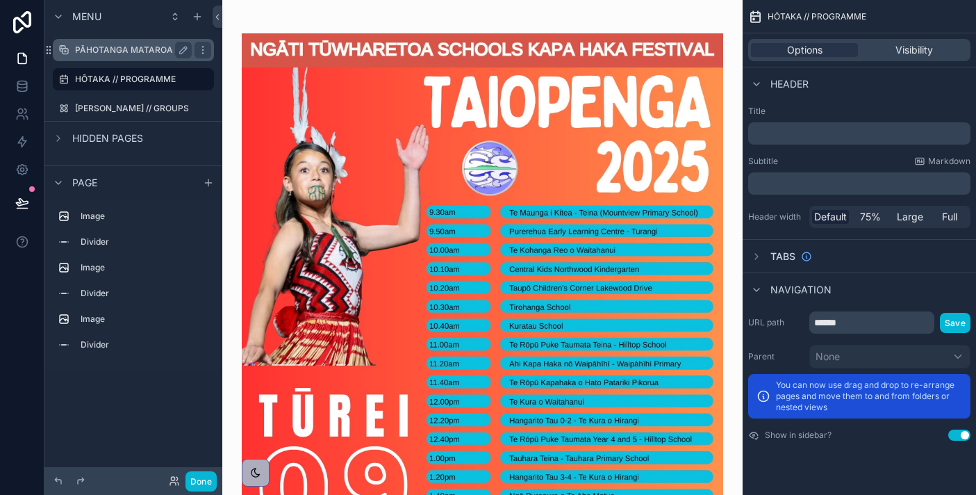
click at [115, 51] on label "PĀHOTANGA MATAROA // LIVESTREAM" at bounding box center [155, 49] width 161 height 11
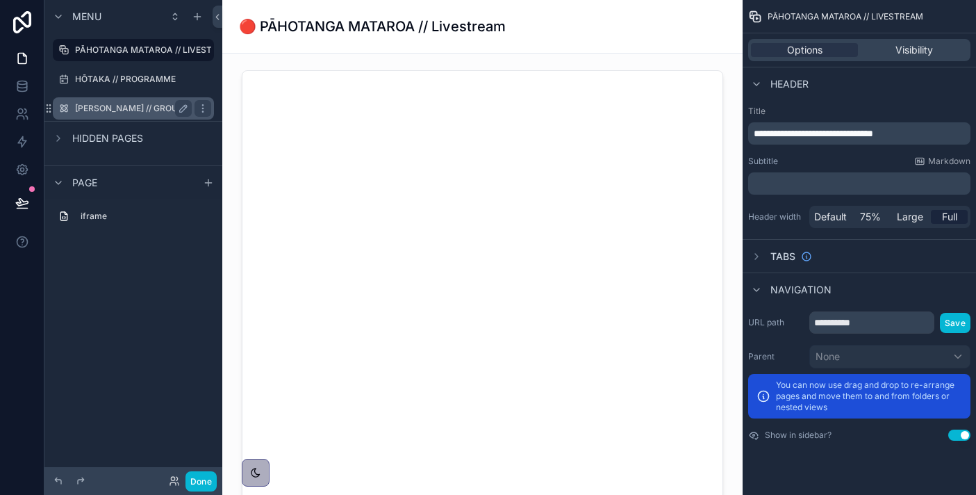
click at [121, 110] on label "[PERSON_NAME] // GROUPS" at bounding box center [132, 108] width 114 height 11
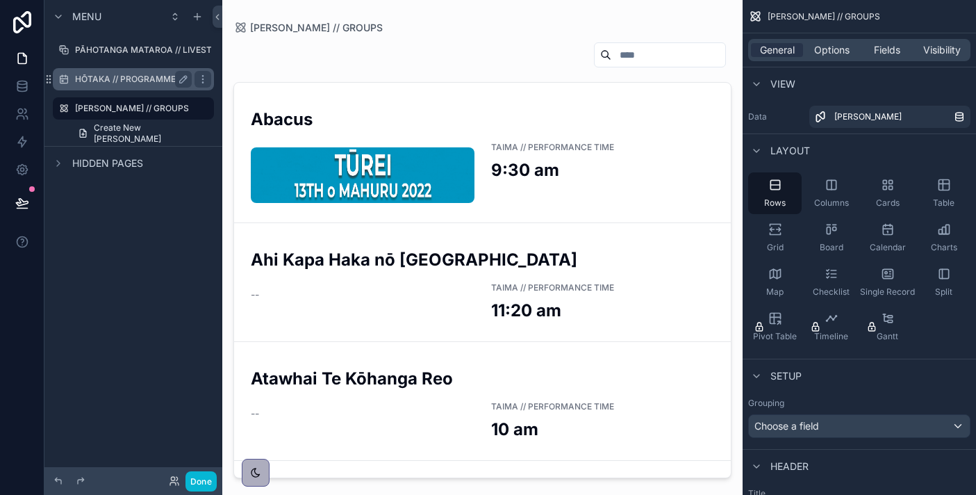
click at [143, 71] on div "HŌTAKA // PROGRAMME" at bounding box center [133, 79] width 117 height 17
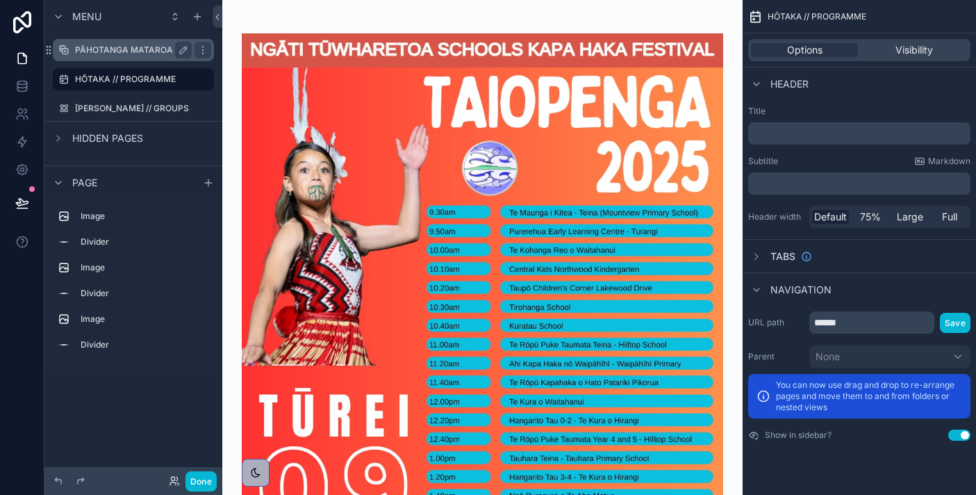
click at [145, 55] on label "PĀHOTANGA MATAROA // LIVESTREAM" at bounding box center [155, 49] width 161 height 11
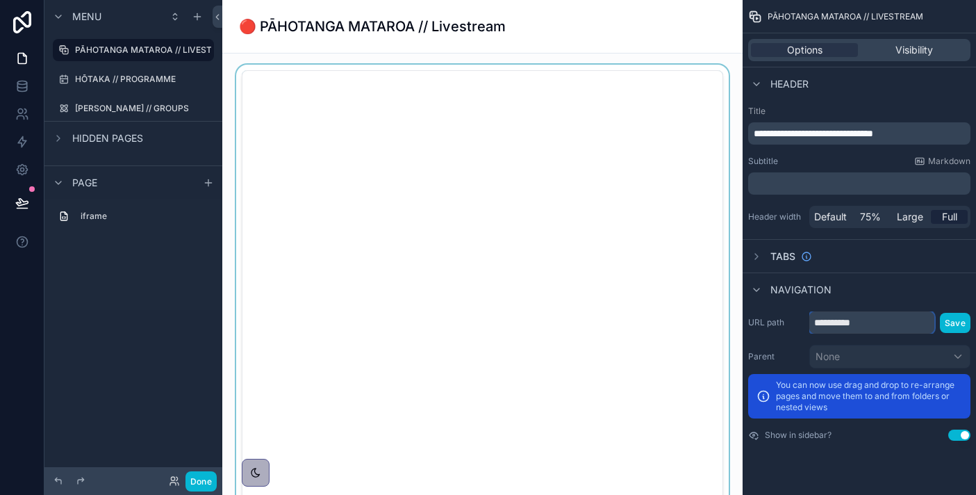
drag, startPoint x: 882, startPoint y: 320, endPoint x: 716, endPoint y: 312, distance: 166.2
click at [716, 313] on div "**********" at bounding box center [599, 247] width 754 height 495
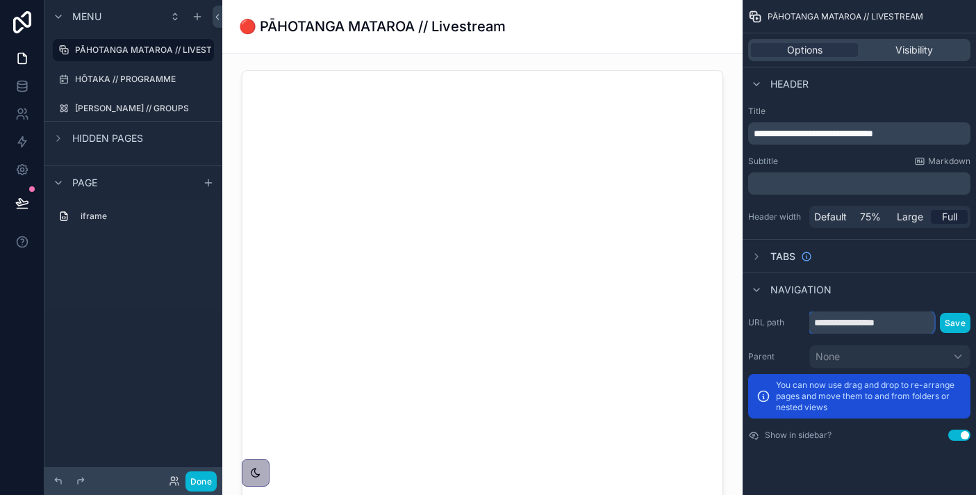
type input "**********"
click at [947, 311] on div "**********" at bounding box center [859, 376] width 233 height 140
click at [953, 322] on button "Save" at bounding box center [955, 323] width 31 height 20
click at [99, 111] on label "[PERSON_NAME] // GROUPS" at bounding box center [132, 108] width 114 height 11
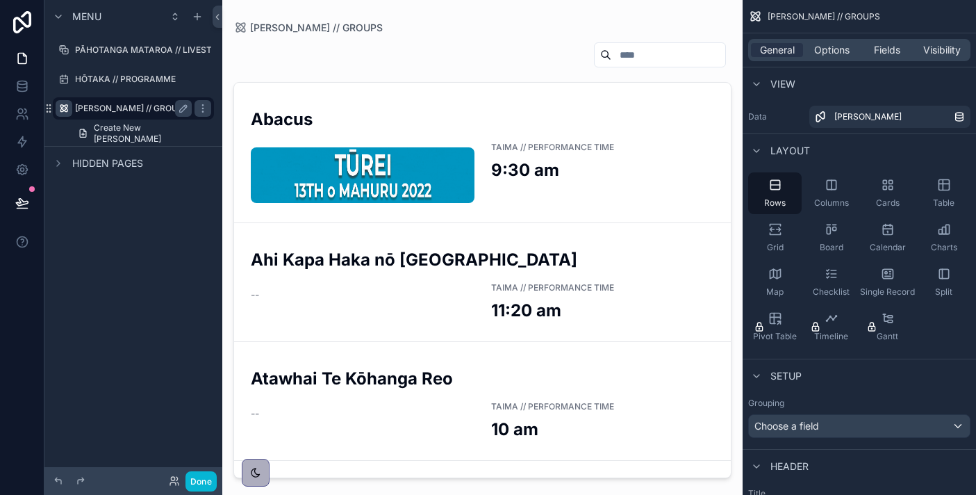
click at [63, 108] on icon "scrollable content" at bounding box center [63, 108] width 11 height 11
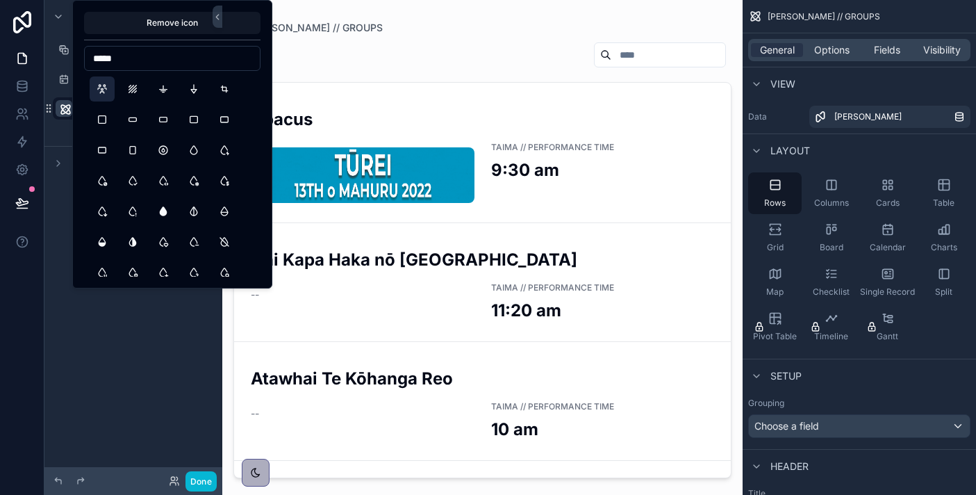
type input "*****"
click at [108, 93] on button "UsersGroup" at bounding box center [102, 88] width 25 height 25
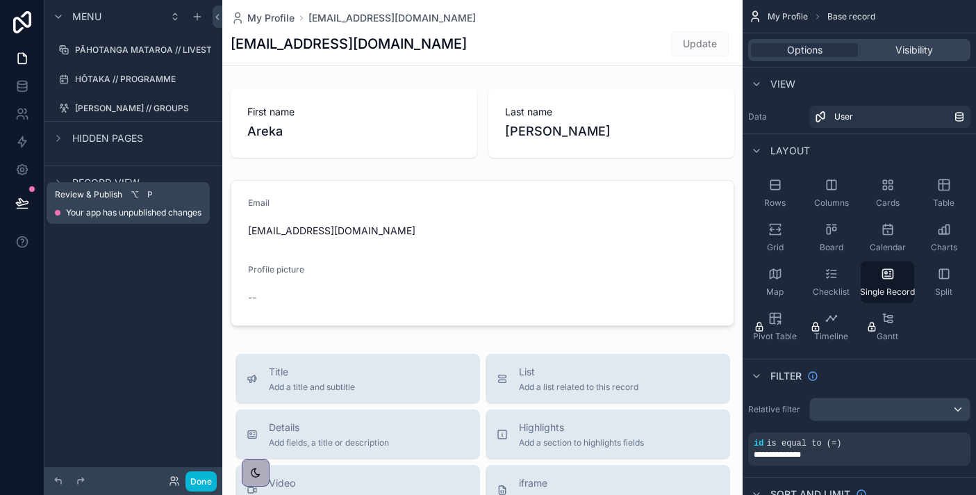
click at [15, 206] on icon at bounding box center [22, 203] width 14 height 14
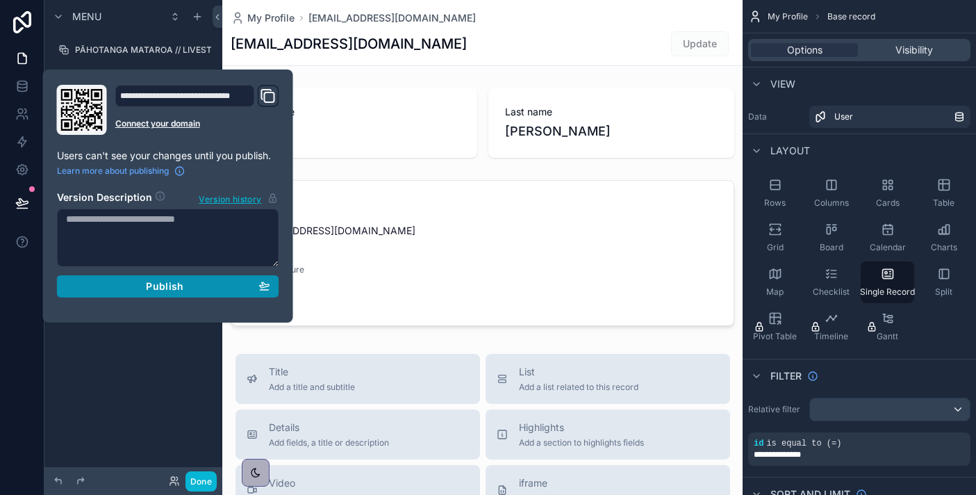
click at [224, 287] on div "Publish" at bounding box center [168, 286] width 204 height 13
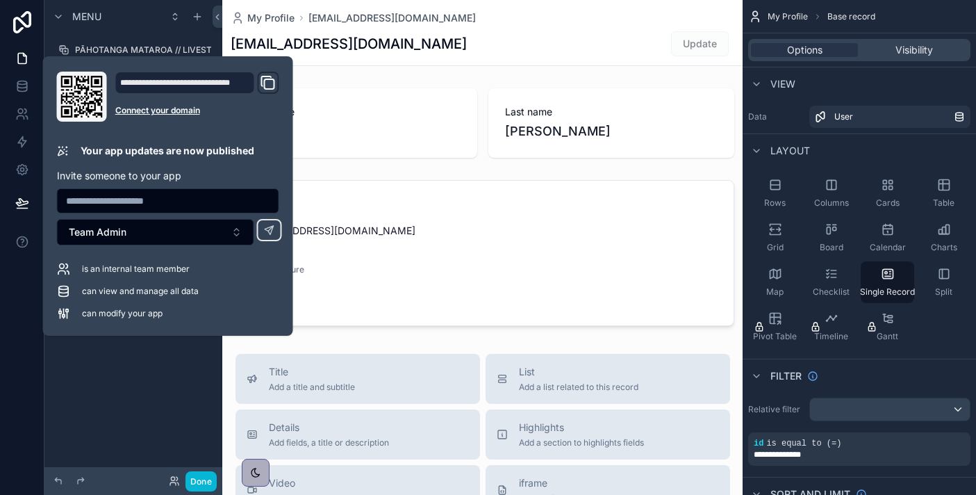
click at [120, 432] on div "Menu PĀHOTANGA MATAROA // LIVESTREAM HŌTAKA // PROGRAMME [PERSON_NAME] // GROUP…" at bounding box center [133, 239] width 178 height 478
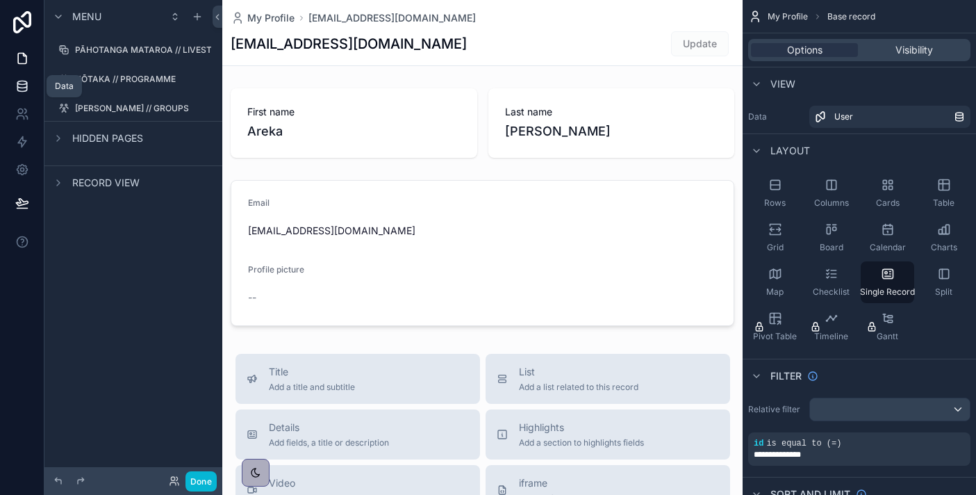
click at [22, 80] on icon at bounding box center [22, 86] width 14 height 14
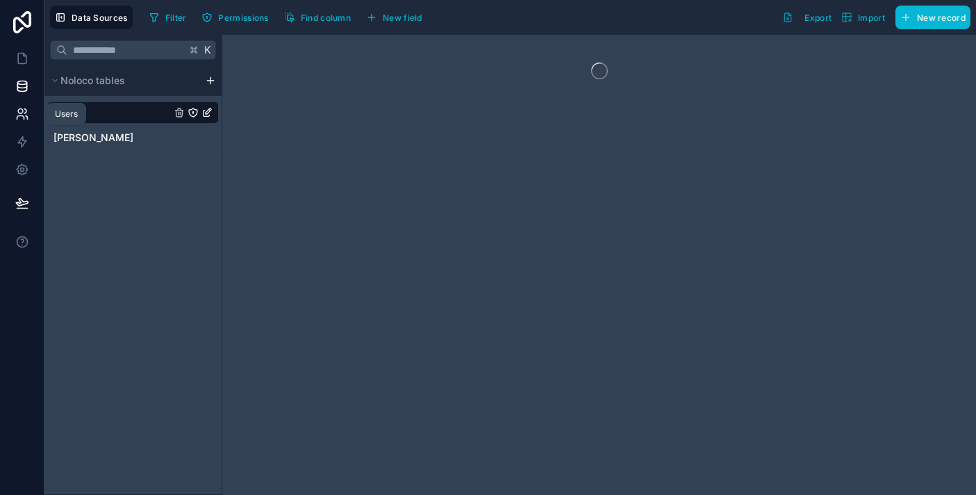
click at [22, 116] on icon at bounding box center [20, 117] width 7 height 3
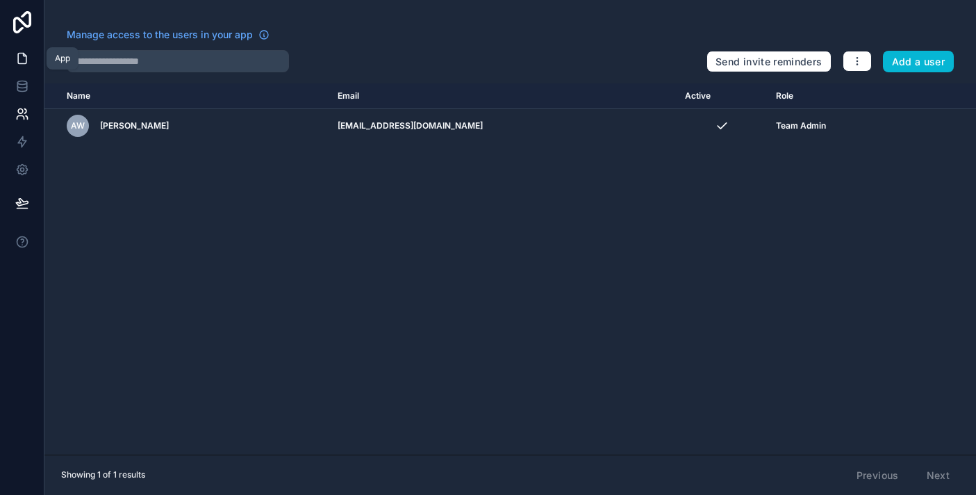
click at [22, 62] on icon at bounding box center [22, 58] width 14 height 14
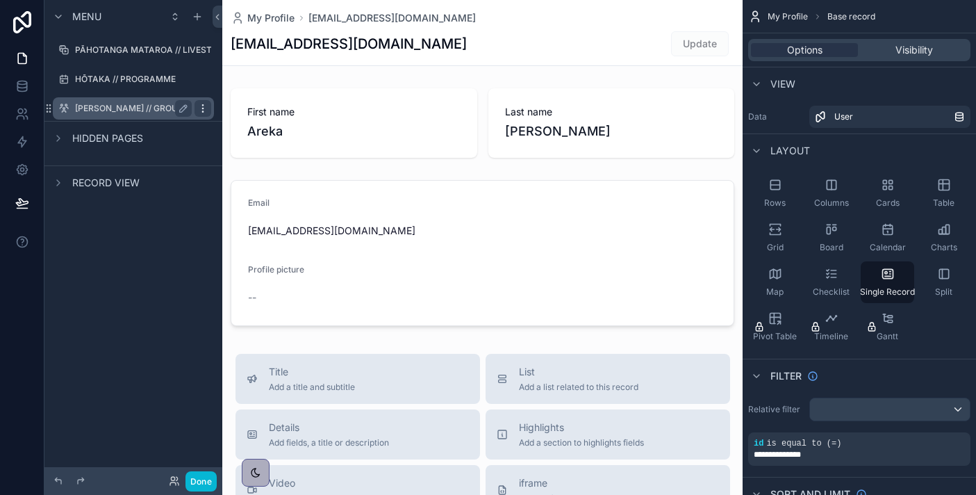
click at [206, 105] on icon "scrollable content" at bounding box center [202, 108] width 11 height 11
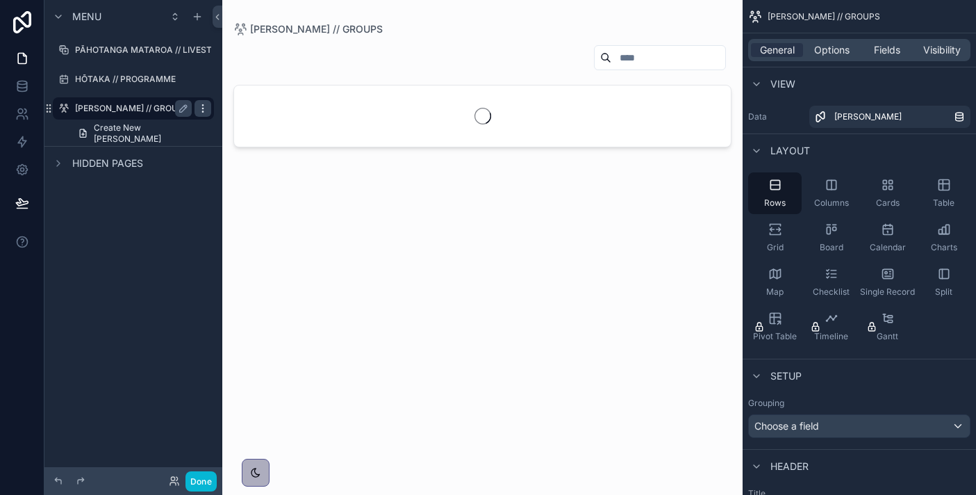
click at [206, 105] on icon "scrollable content" at bounding box center [202, 108] width 11 height 11
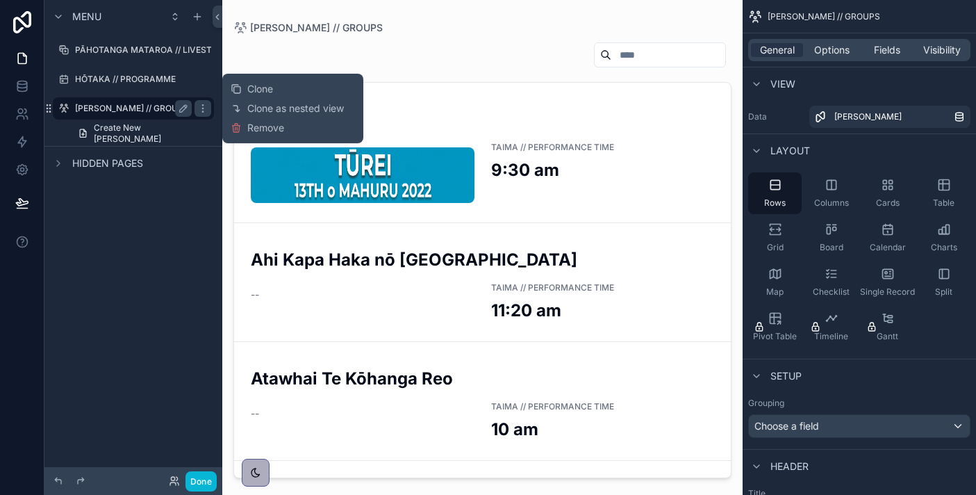
click at [126, 111] on label "[PERSON_NAME] // GROUPS" at bounding box center [132, 108] width 114 height 11
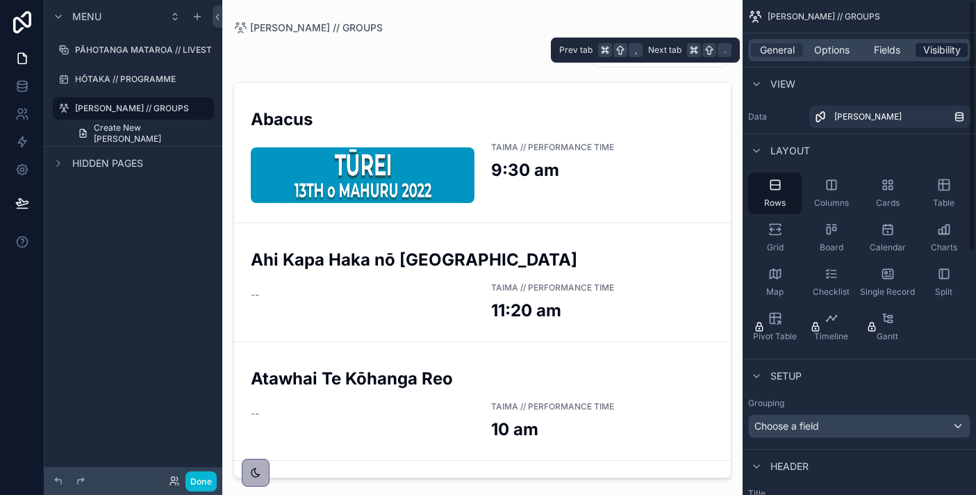
click at [950, 53] on span "Visibility" at bounding box center [942, 50] width 38 height 14
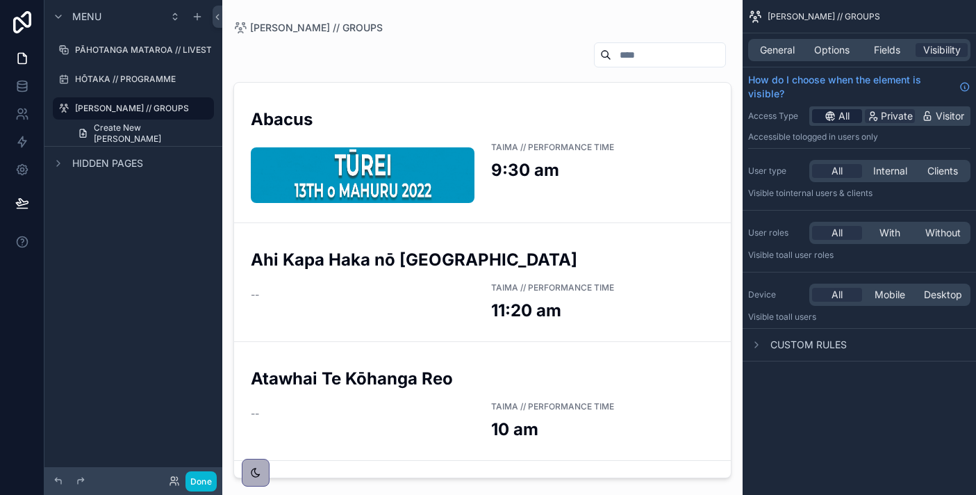
click at [843, 114] on span "All" at bounding box center [844, 116] width 11 height 14
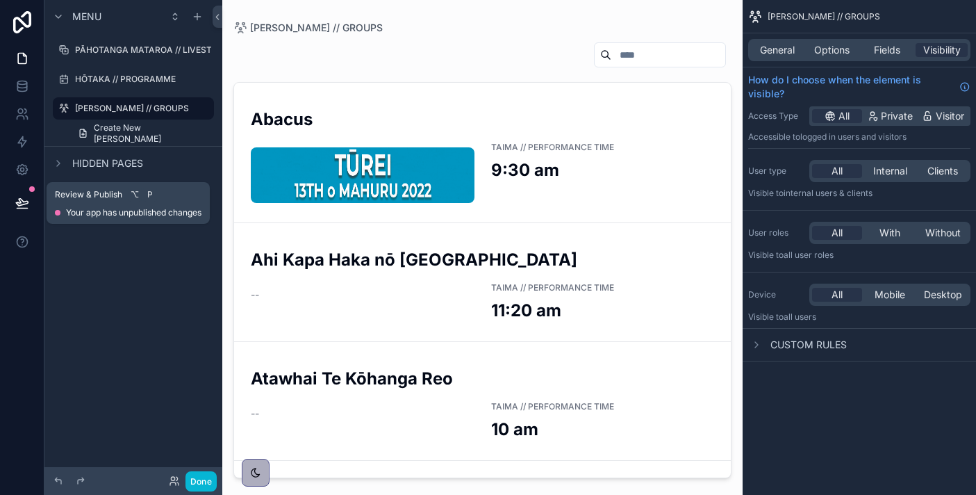
click at [14, 195] on button at bounding box center [22, 202] width 31 height 39
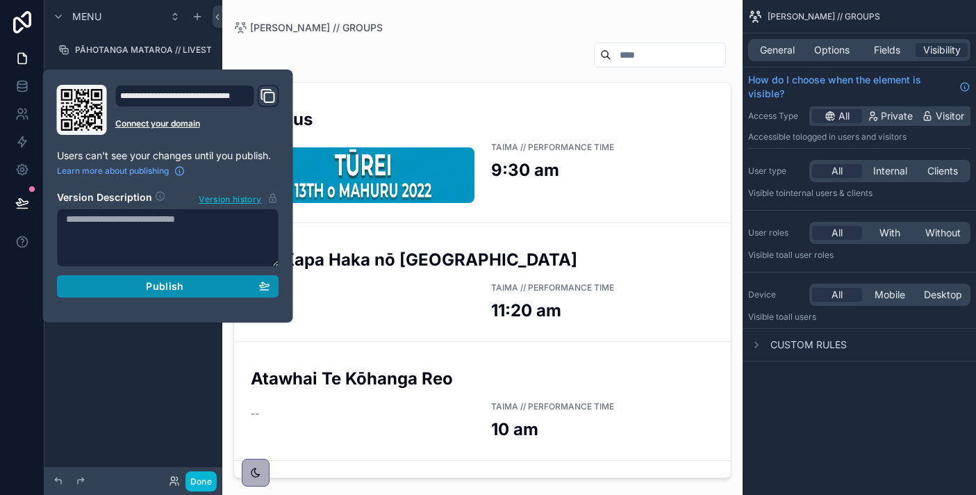
click at [163, 292] on button "Publish" at bounding box center [168, 286] width 222 height 22
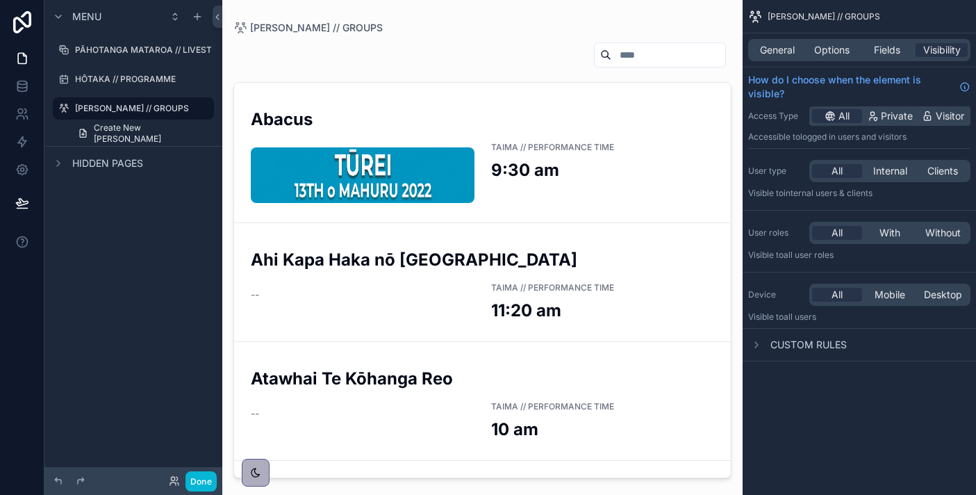
click at [855, 426] on div "[PERSON_NAME] // GROUPS General Options Fields Visibility How do I choose when …" at bounding box center [859, 247] width 233 height 495
click at [146, 78] on label "HŌTAKA // PROGRAMME" at bounding box center [130, 79] width 111 height 11
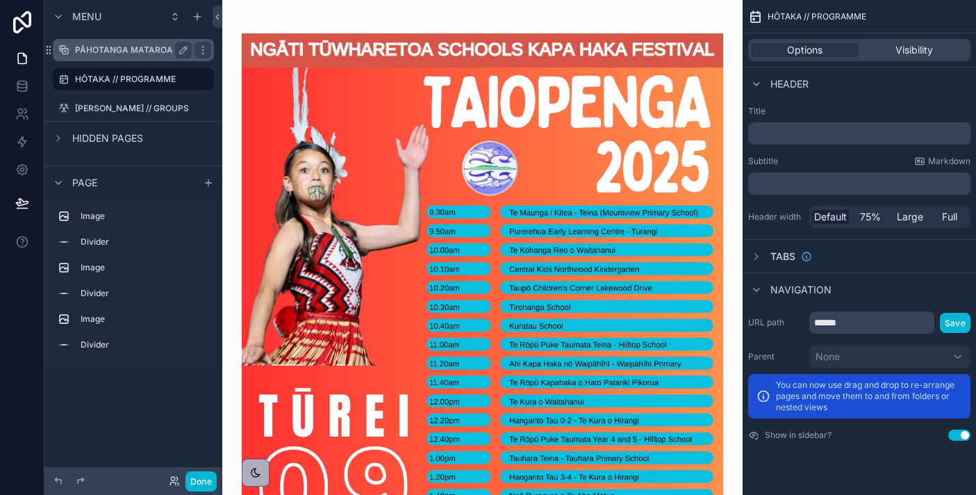
click at [131, 58] on div "PĀHOTANGA MATAROA // LIVESTREAM" at bounding box center [134, 50] width 156 height 22
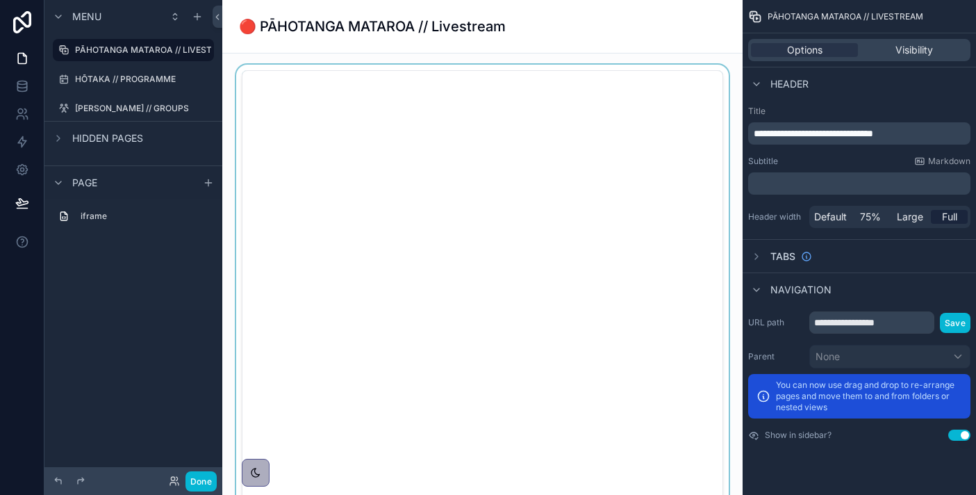
click at [433, 344] on div "scrollable content" at bounding box center [482, 318] width 498 height 507
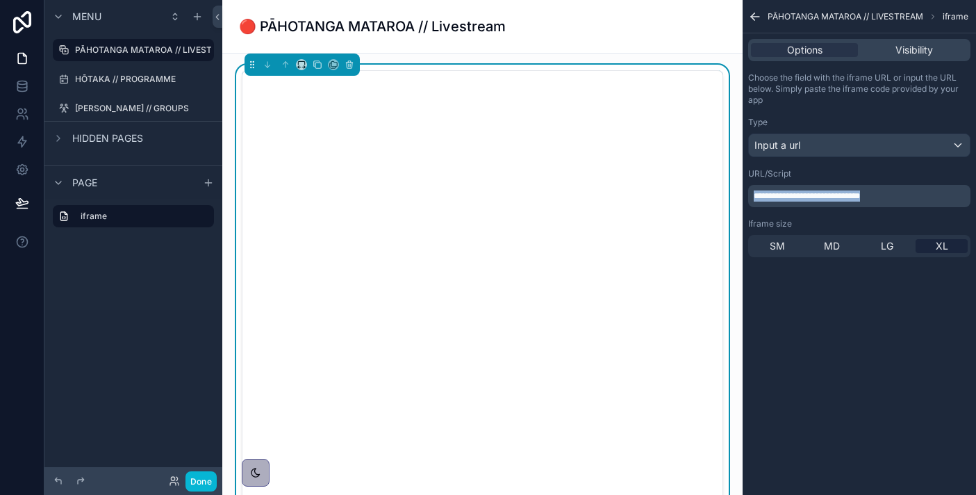
drag, startPoint x: 917, startPoint y: 197, endPoint x: 875, endPoint y: 172, distance: 48.3
click at [875, 172] on div "**********" at bounding box center [859, 187] width 222 height 39
copy span "**********"
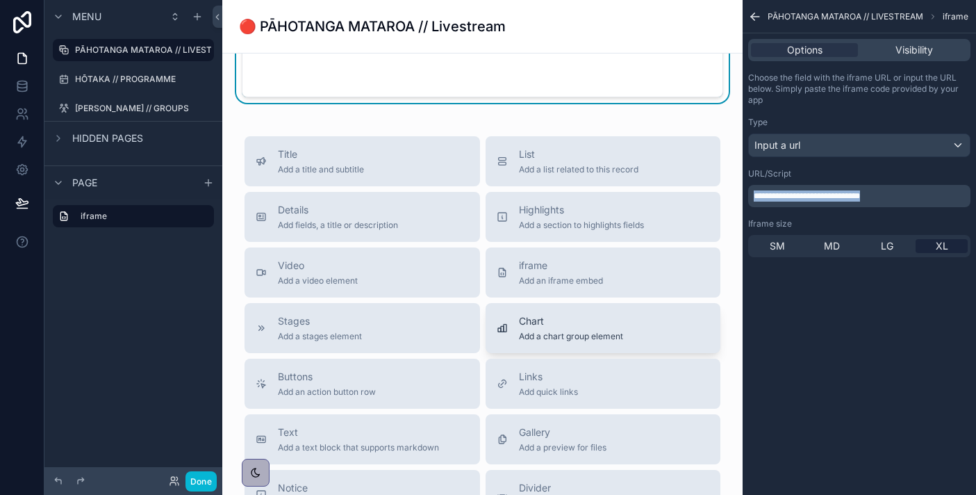
scroll to position [584, 0]
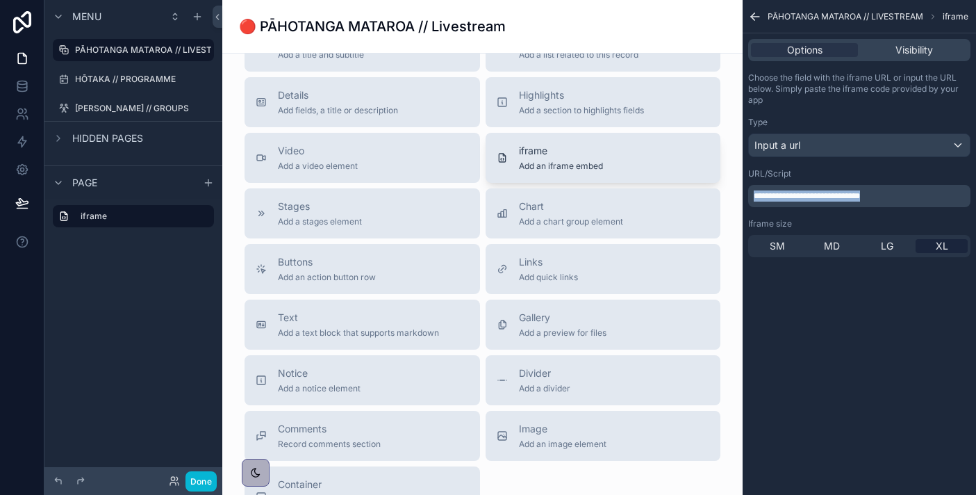
click at [576, 156] on span "iframe" at bounding box center [561, 151] width 84 height 14
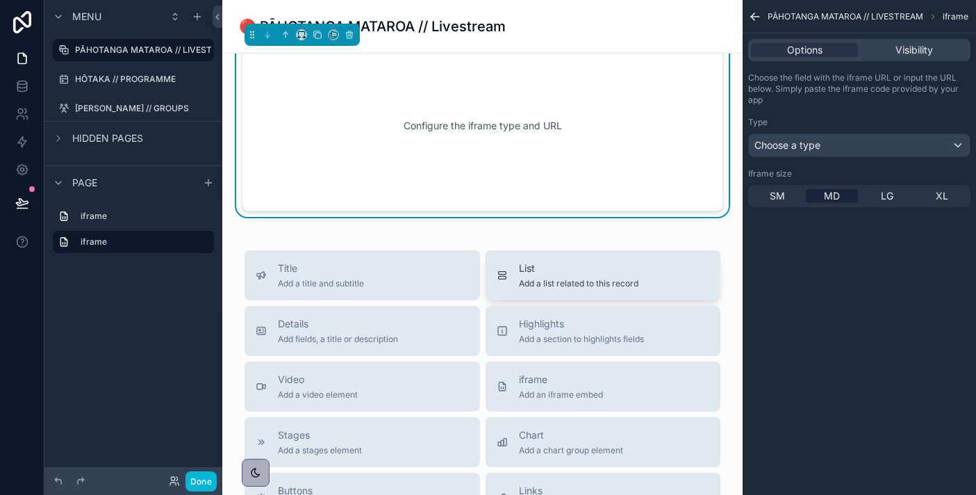
scroll to position [427, 0]
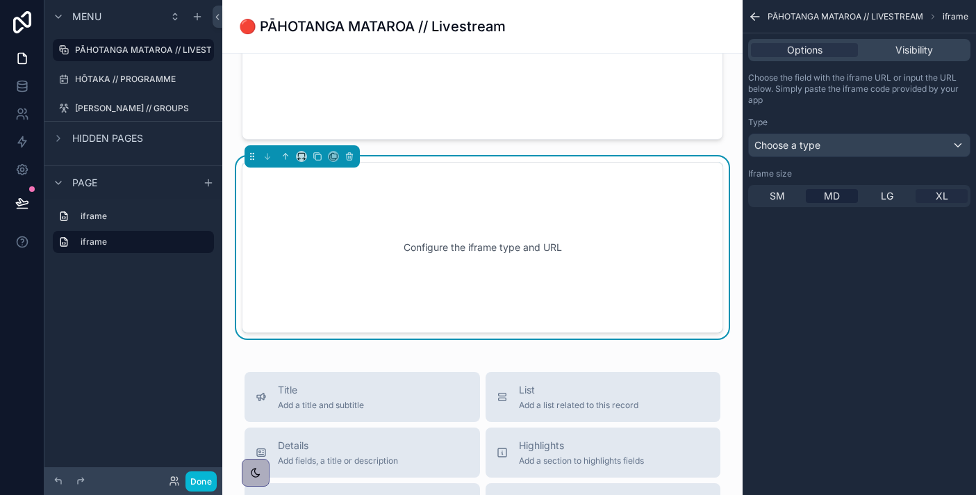
click at [934, 198] on div "XL" at bounding box center [942, 196] width 52 height 14
click at [851, 142] on div "Choose a type" at bounding box center [859, 145] width 221 height 22
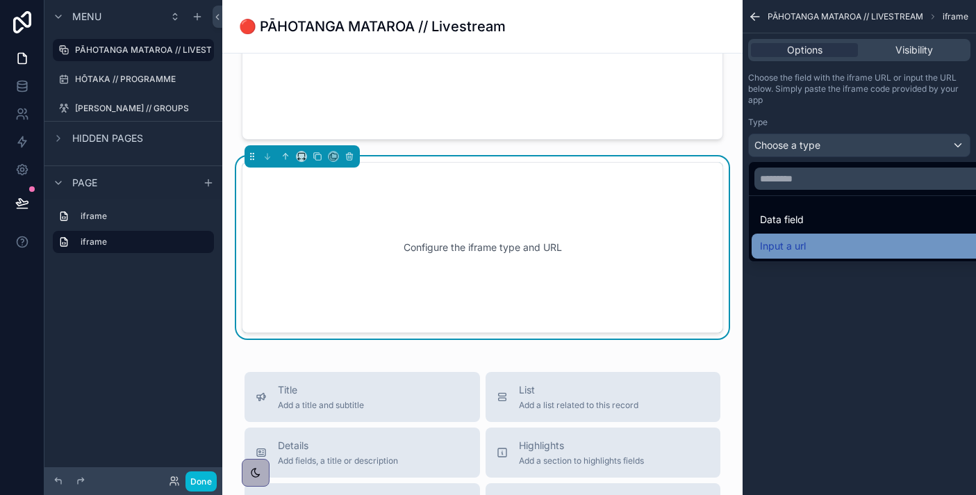
click at [826, 249] on div "Input a url" at bounding box center [875, 246] width 231 height 17
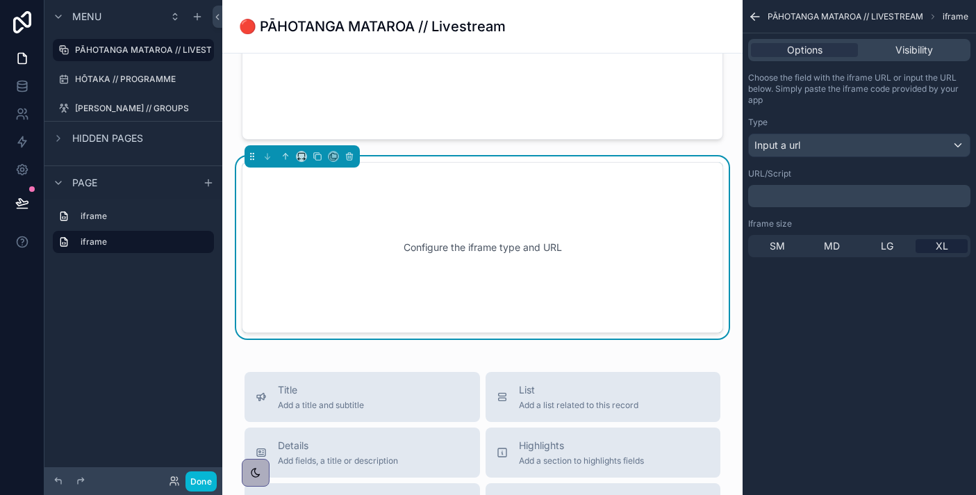
click at [824, 201] on p "﻿" at bounding box center [861, 195] width 214 height 11
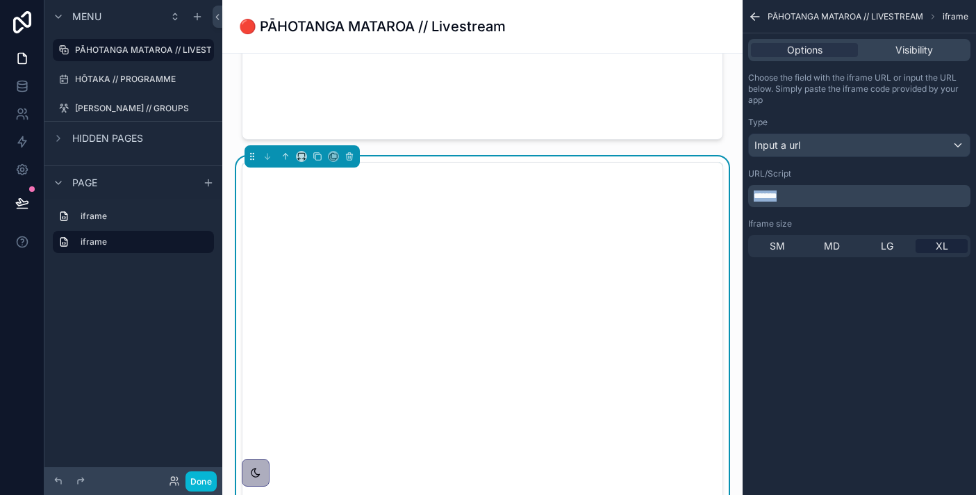
drag, startPoint x: 817, startPoint y: 195, endPoint x: 746, endPoint y: 191, distance: 70.9
click at [746, 191] on div "Choose the field with the iframe URL or input the URL below. Simply paste the i…" at bounding box center [859, 165] width 233 height 196
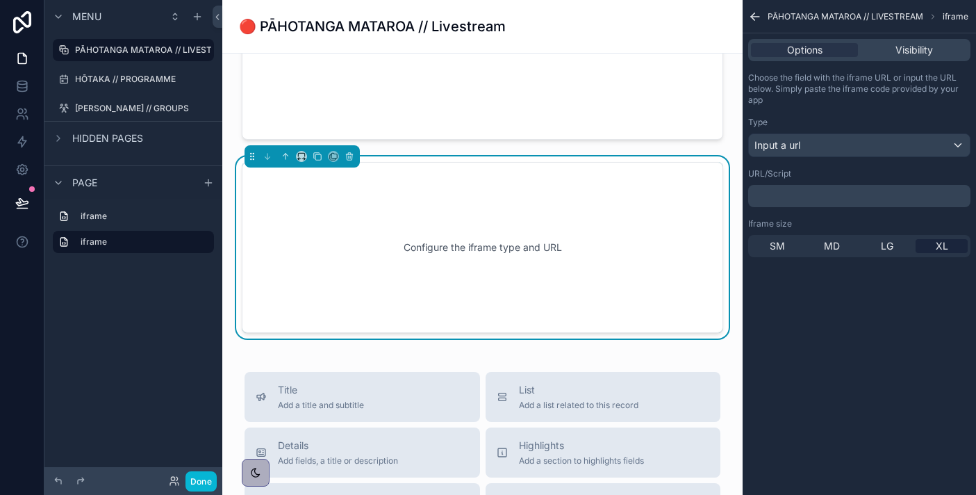
click at [782, 191] on p "﻿" at bounding box center [861, 195] width 214 height 11
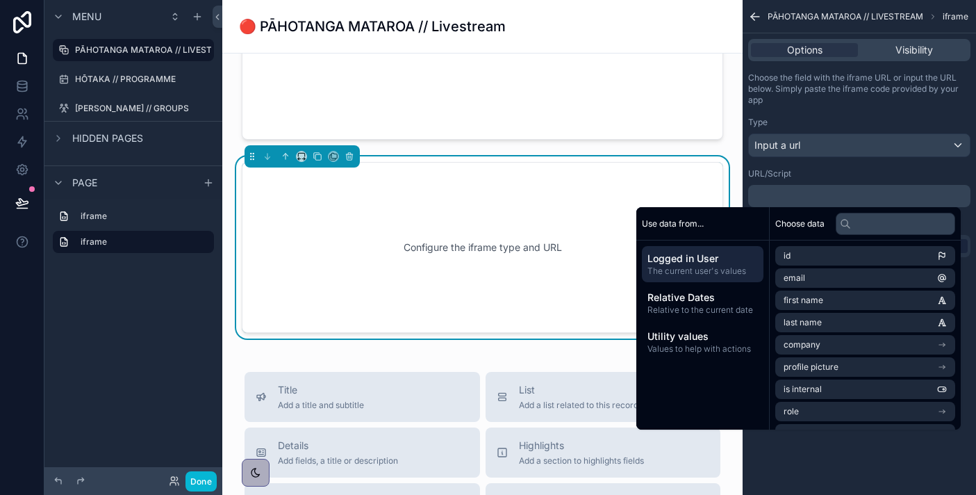
scroll to position [0, 0]
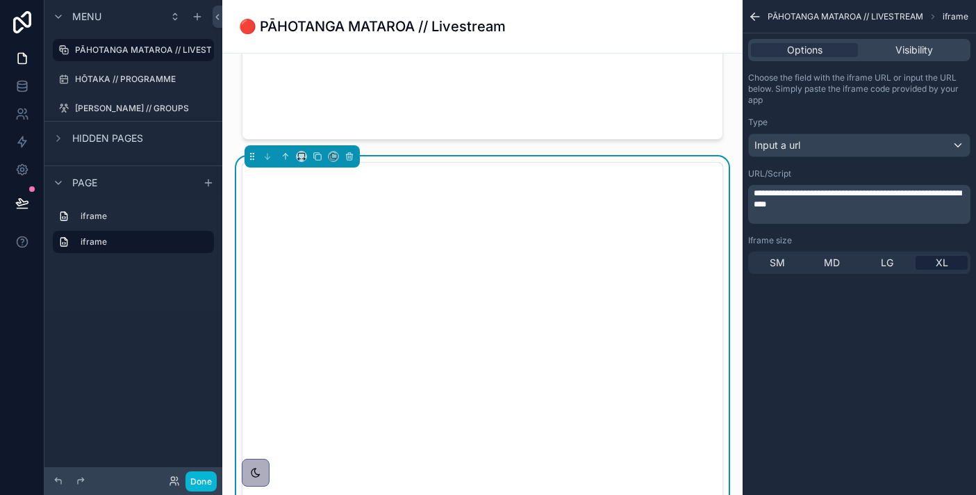
click at [782, 215] on p "﻿" at bounding box center [861, 215] width 214 height 11
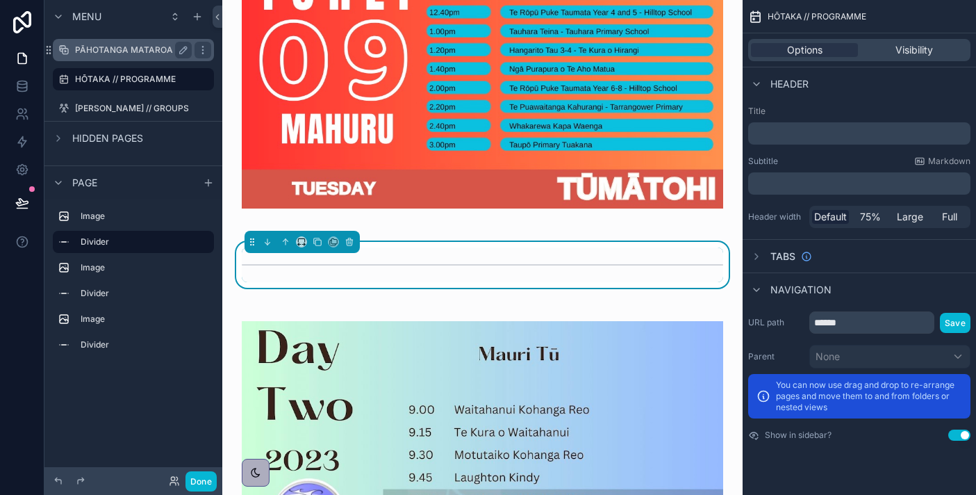
click at [158, 52] on label "PĀHOTANGA MATAROA // LIVESTREAM" at bounding box center [155, 49] width 161 height 11
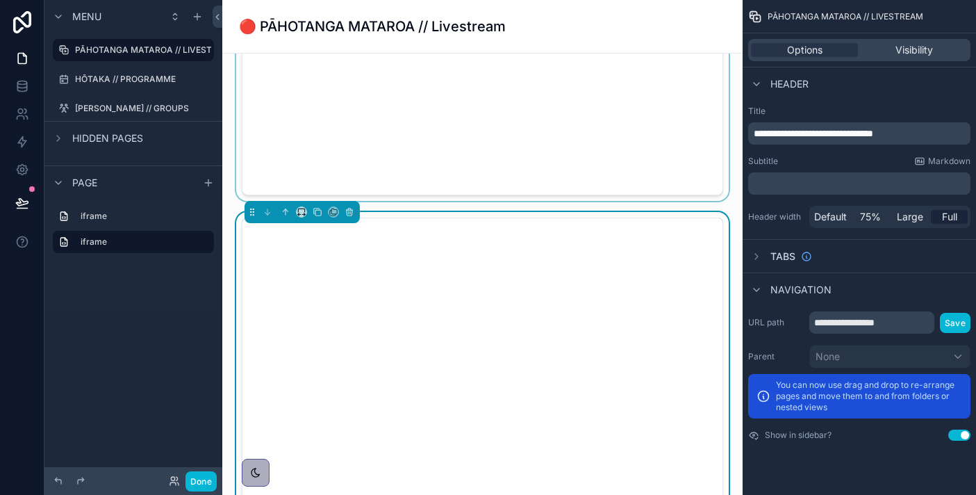
scroll to position [363, 0]
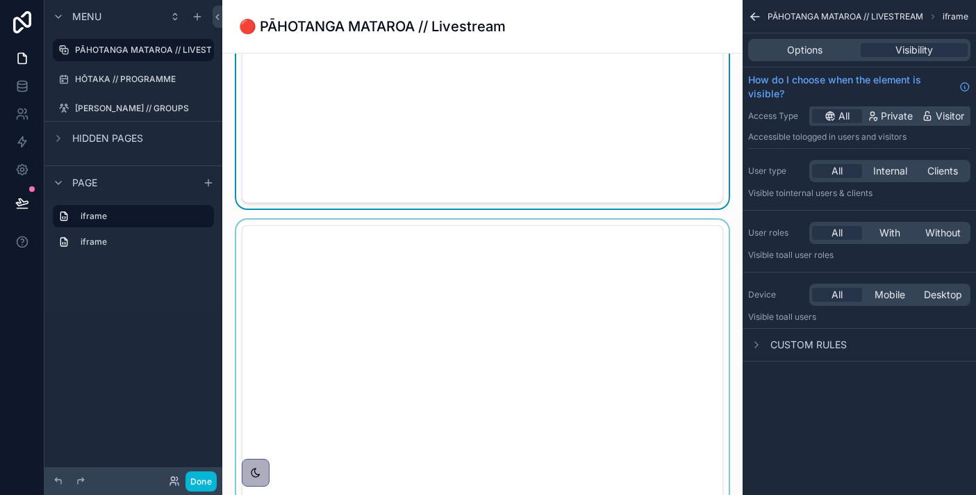
click at [612, 363] on div "scrollable content" at bounding box center [482, 473] width 498 height 507
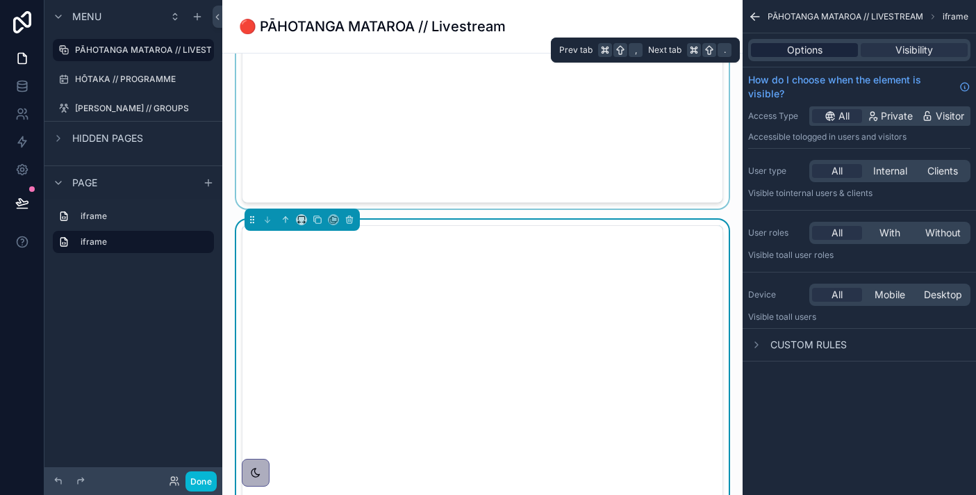
click at [800, 51] on span "Options" at bounding box center [804, 50] width 35 height 14
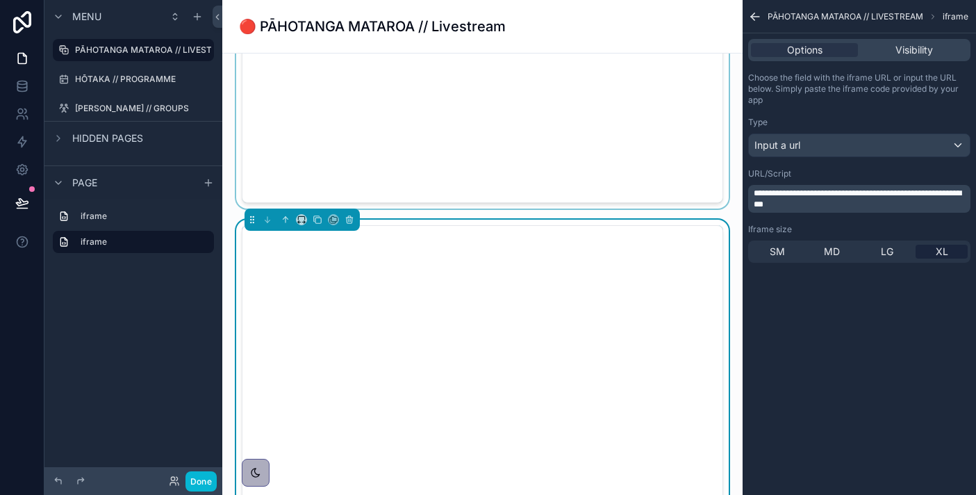
click at [759, 196] on span "**********" at bounding box center [858, 198] width 208 height 19
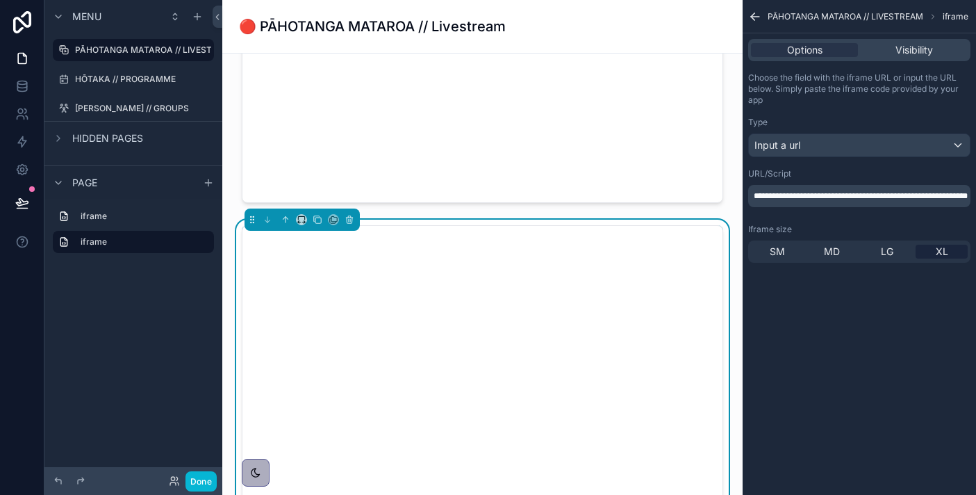
click at [818, 449] on div "**********" at bounding box center [859, 247] width 233 height 495
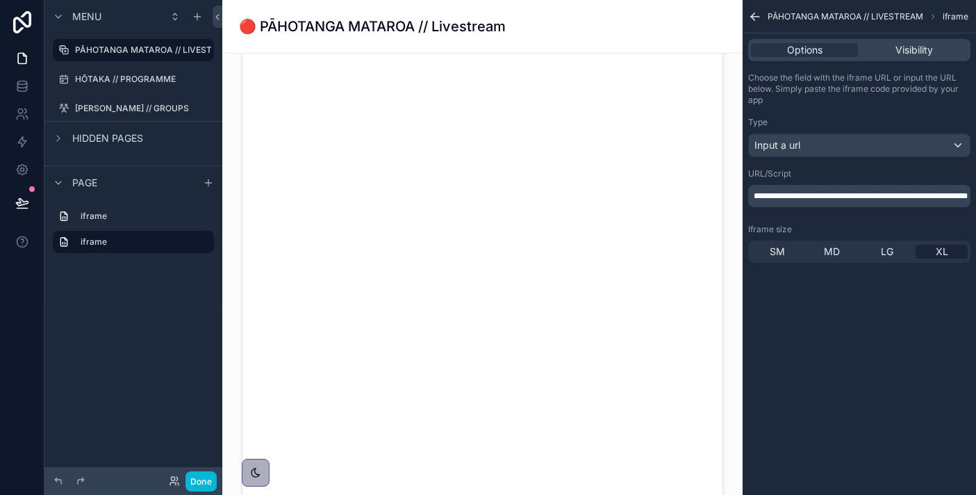
scroll to position [0, 0]
click at [63, 216] on icon "scrollable content" at bounding box center [62, 215] width 1 height 1
click at [932, 59] on div "Options Visibility" at bounding box center [859, 50] width 222 height 22
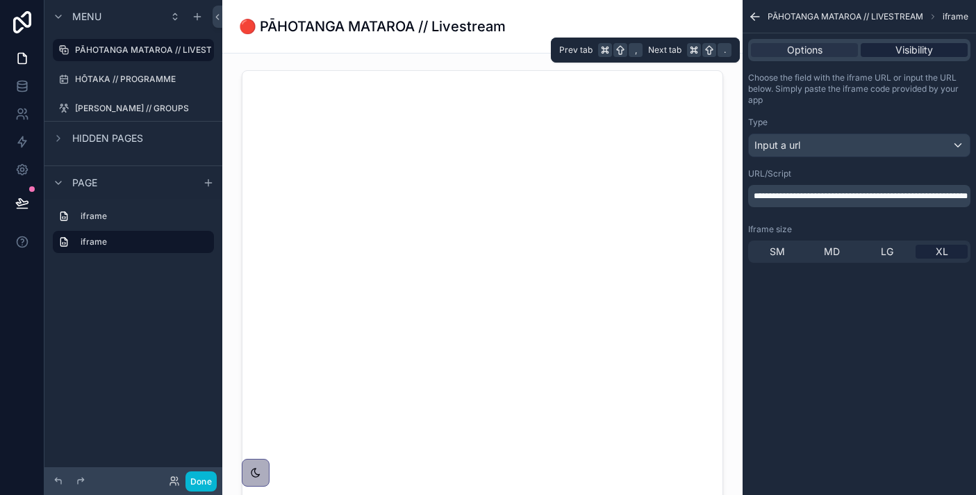
click at [932, 43] on span "Visibility" at bounding box center [915, 50] width 38 height 14
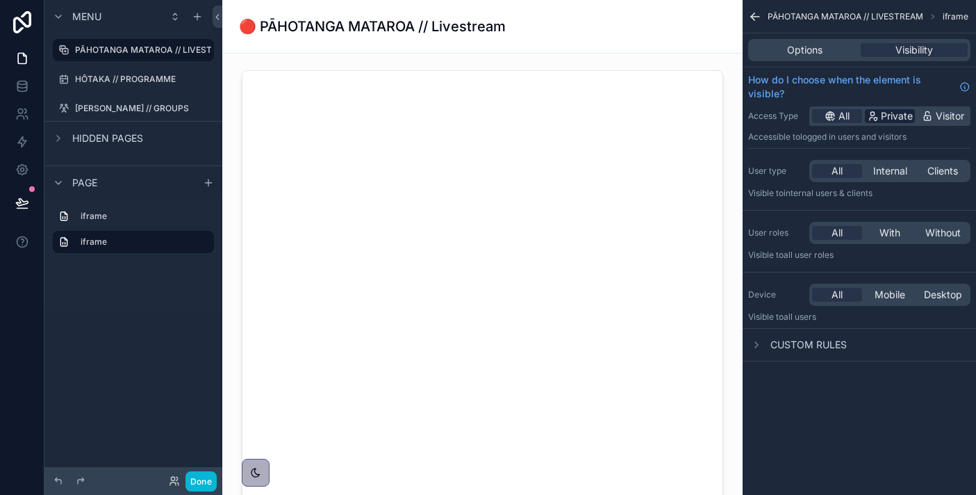
click at [900, 109] on span "Private" at bounding box center [897, 116] width 32 height 14
click at [124, 217] on label "iframe" at bounding box center [142, 216] width 122 height 11
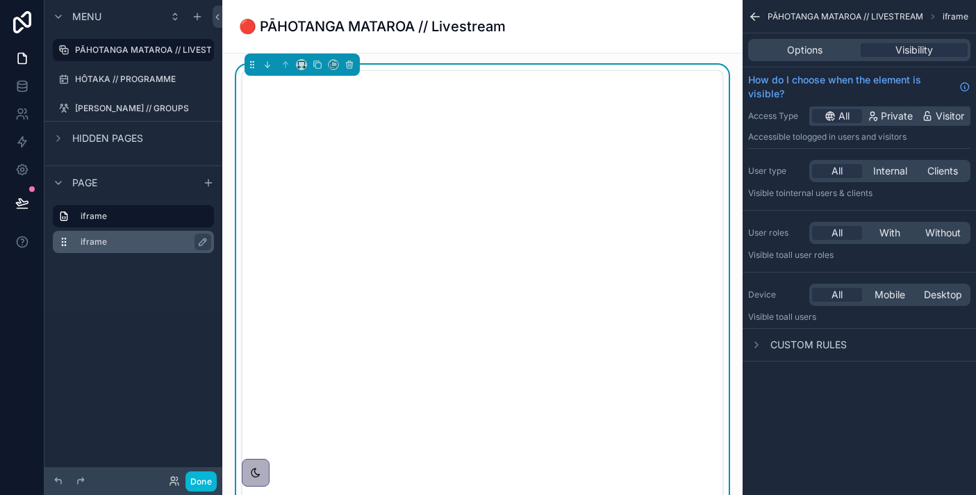
click at [130, 249] on div "iframe" at bounding box center [145, 241] width 128 height 17
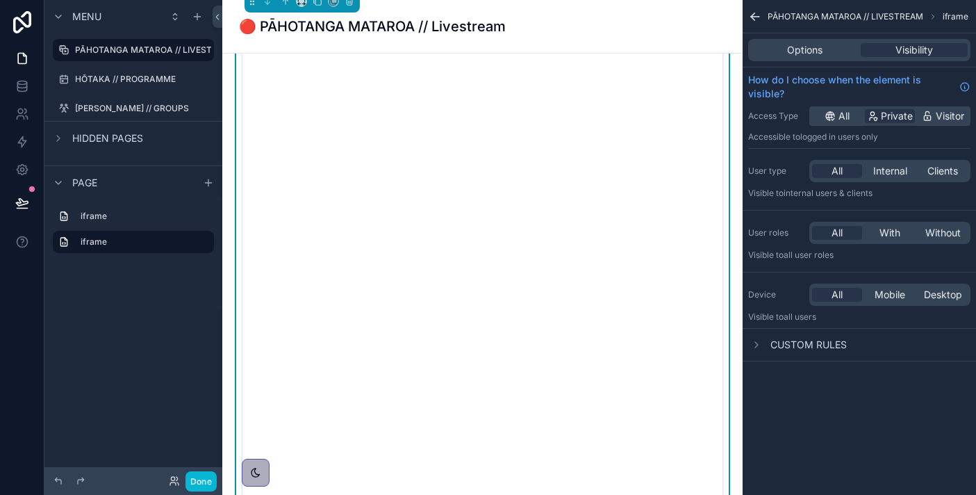
scroll to position [380, 0]
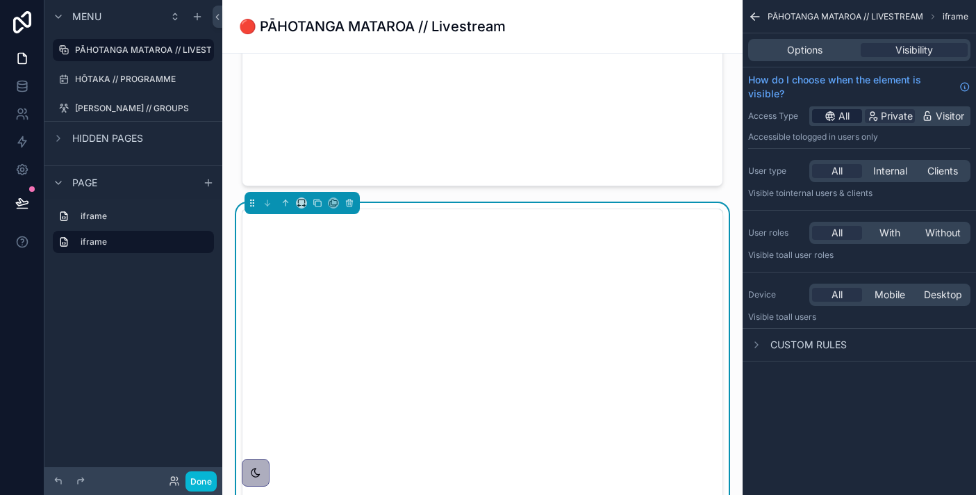
click at [849, 114] on span "All" at bounding box center [844, 116] width 11 height 14
click at [132, 202] on icon "scrollable content" at bounding box center [133, 202] width 13 height 13
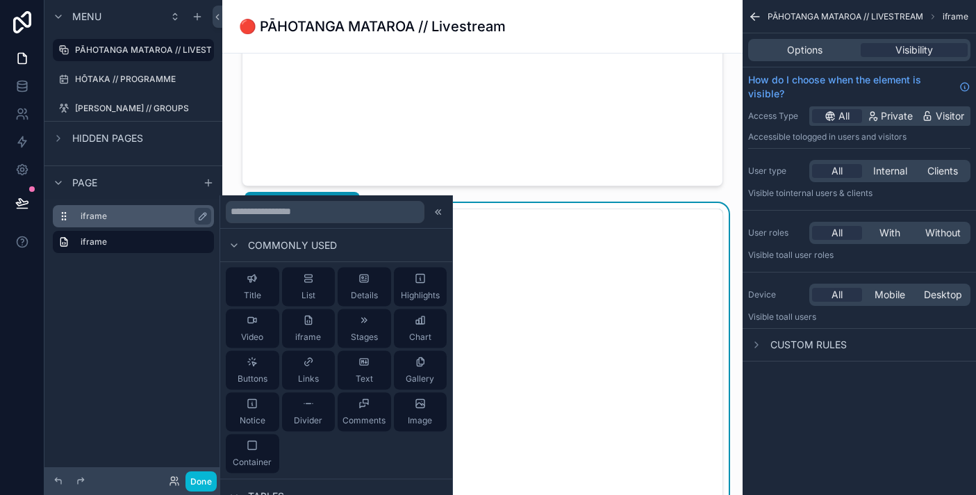
click at [125, 217] on label "iframe" at bounding box center [142, 216] width 122 height 11
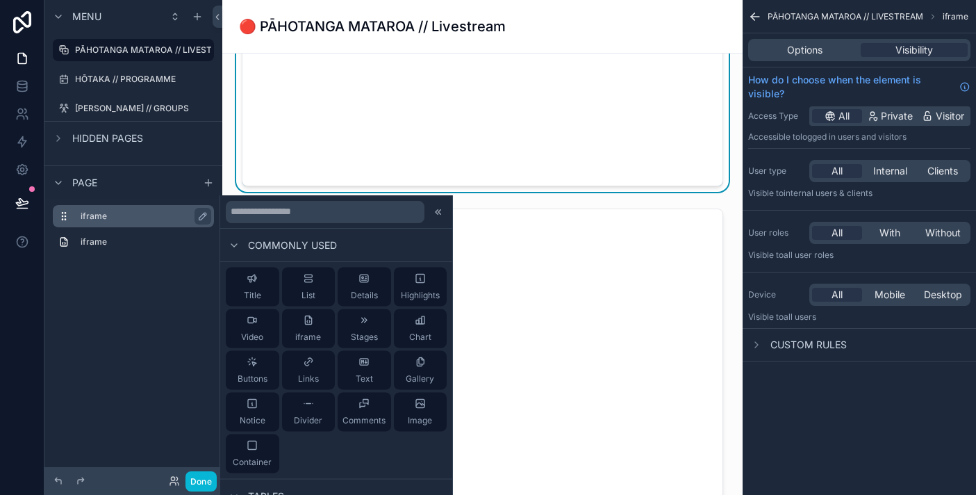
click at [125, 217] on label "iframe" at bounding box center [142, 216] width 122 height 11
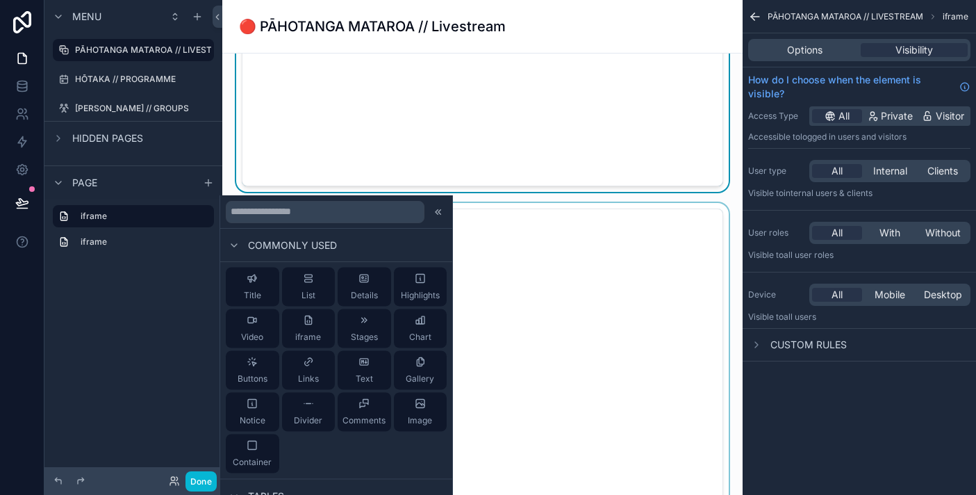
click at [500, 336] on div "scrollable content" at bounding box center [482, 456] width 498 height 507
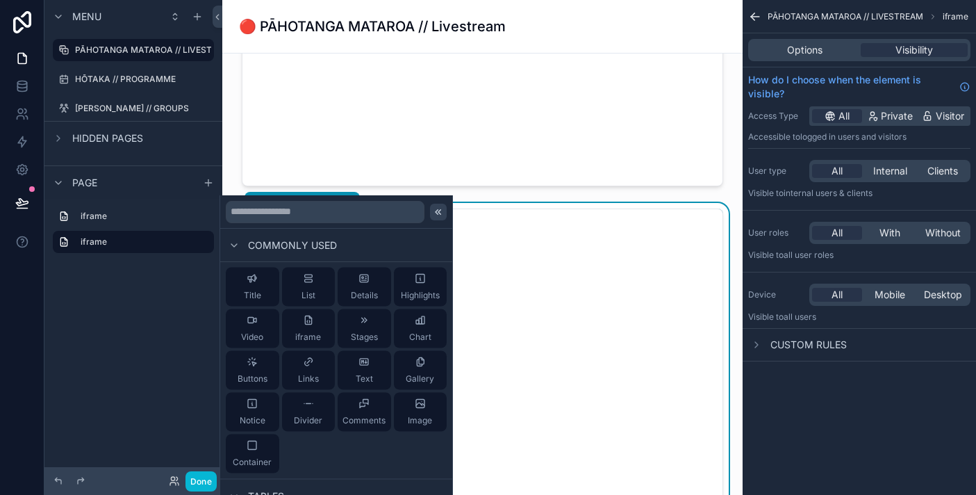
click at [438, 213] on icon at bounding box center [438, 211] width 11 height 11
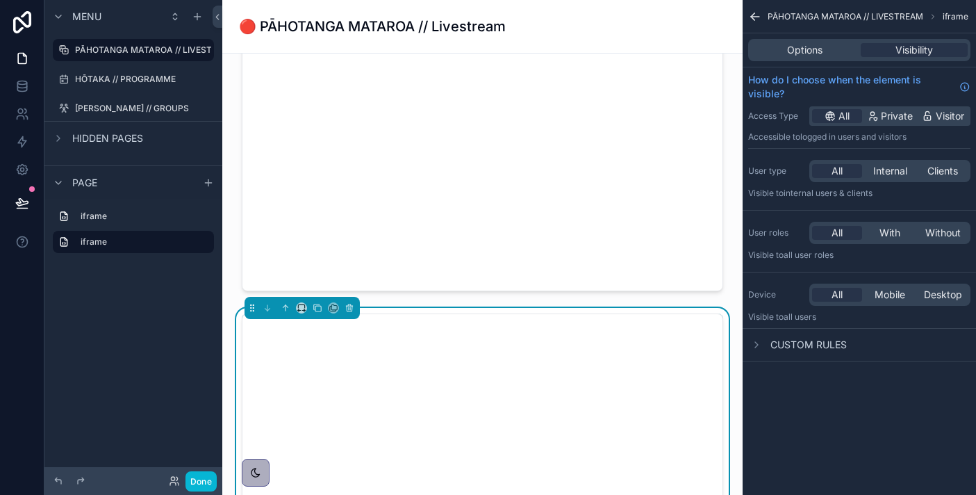
scroll to position [232, 0]
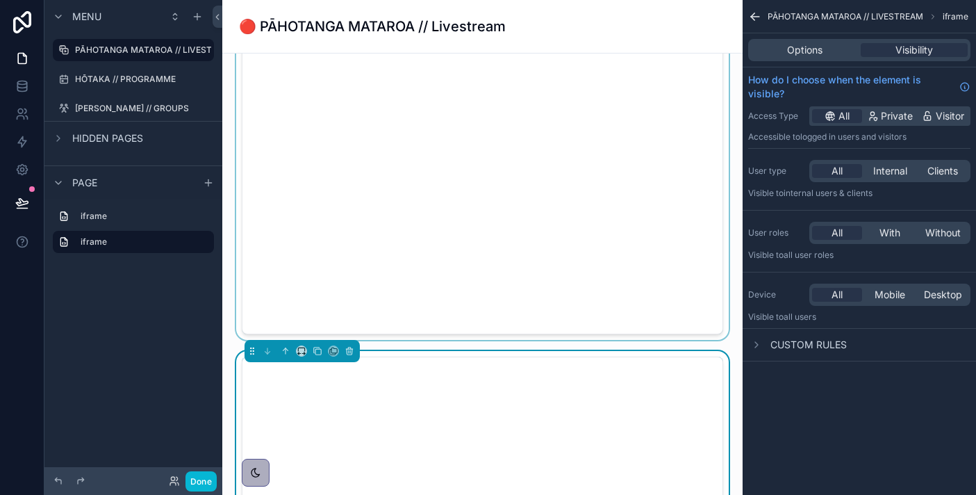
click at [471, 236] on div "scrollable content" at bounding box center [482, 86] width 498 height 507
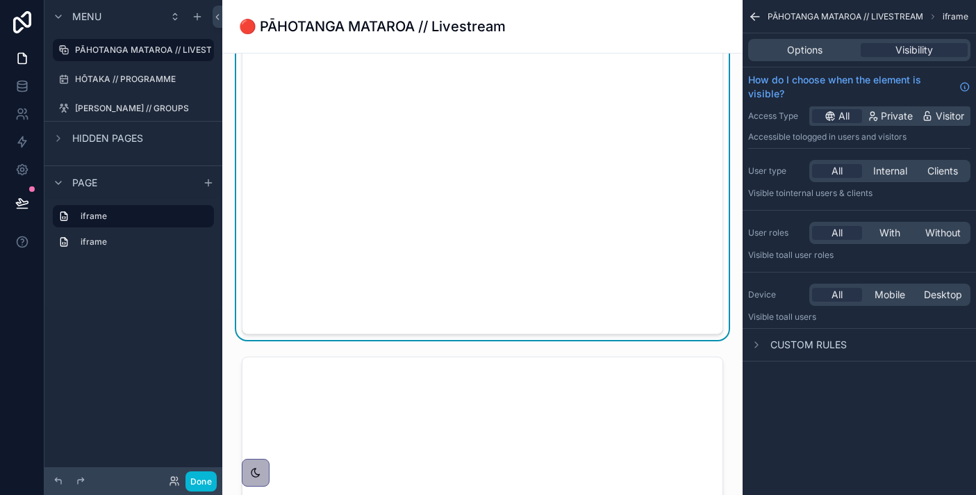
scroll to position [0, 0]
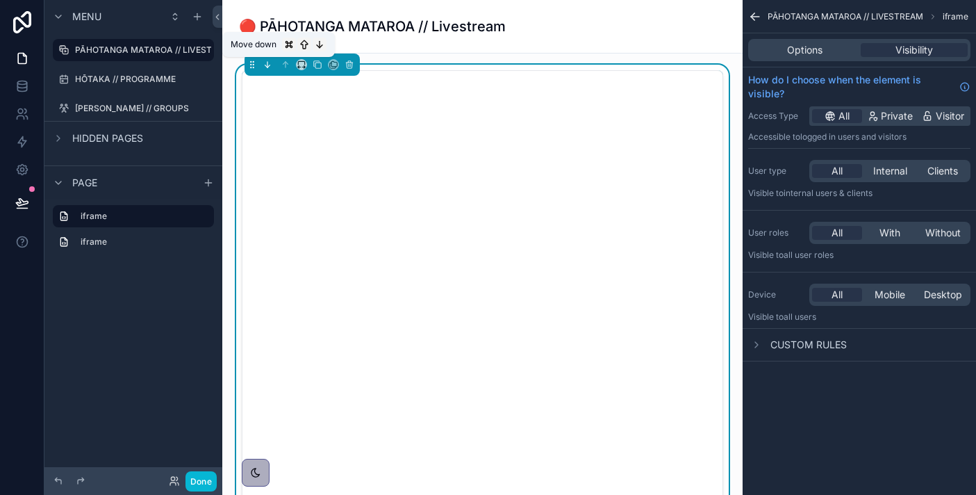
click at [264, 63] on icon "scrollable content" at bounding box center [268, 65] width 10 height 10
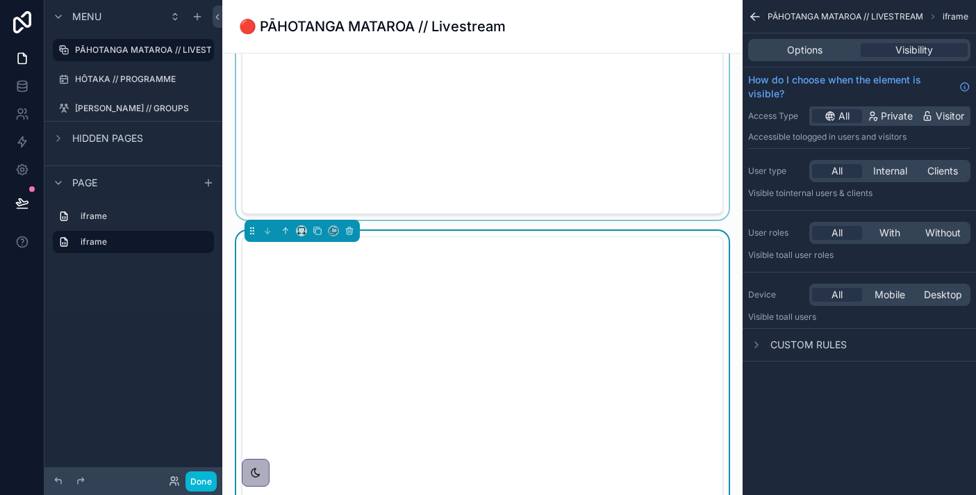
scroll to position [478, 0]
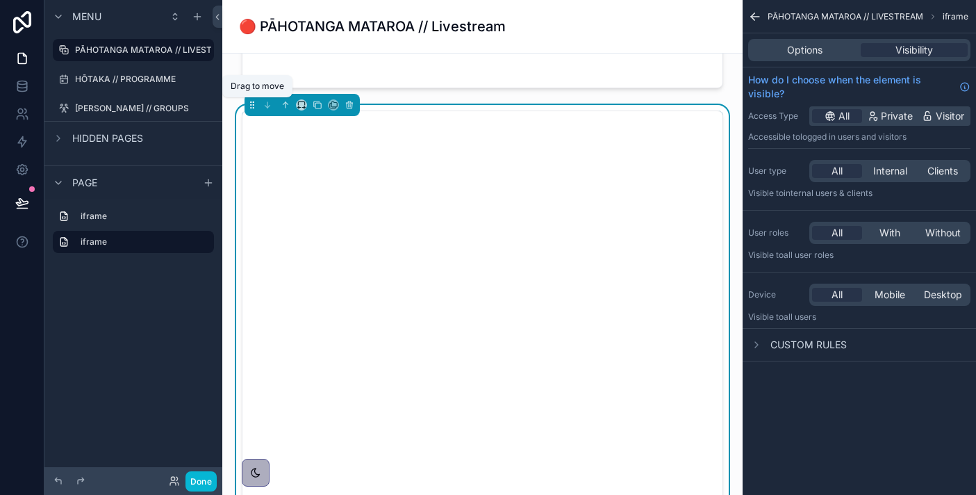
click at [250, 104] on icon "scrollable content" at bounding box center [252, 105] width 10 height 10
click at [115, 429] on div "Menu PĀHOTANGA MATAROA // LIVESTREAM HŌTAKA // PROGRAMME [PERSON_NAME] // GROUP…" at bounding box center [133, 239] width 178 height 478
click at [56, 141] on icon "scrollable content" at bounding box center [58, 138] width 11 height 11
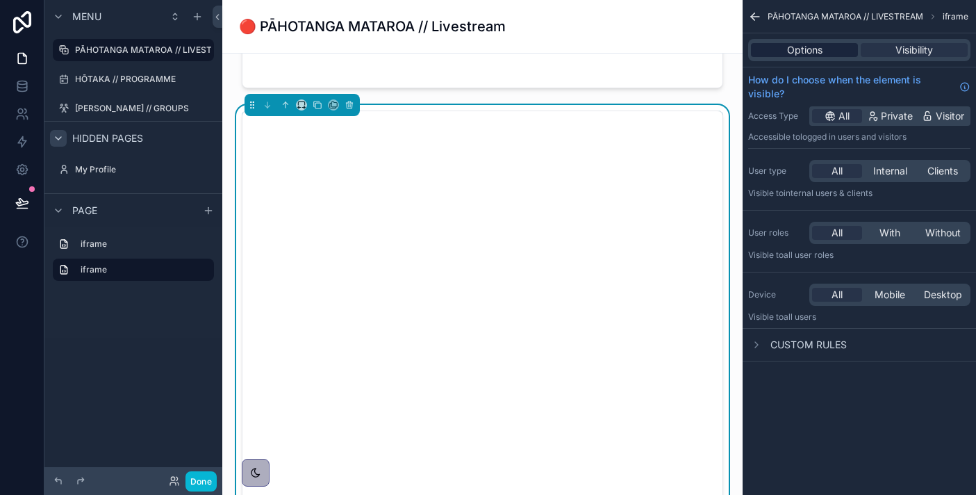
click at [814, 56] on span "Options" at bounding box center [804, 50] width 35 height 14
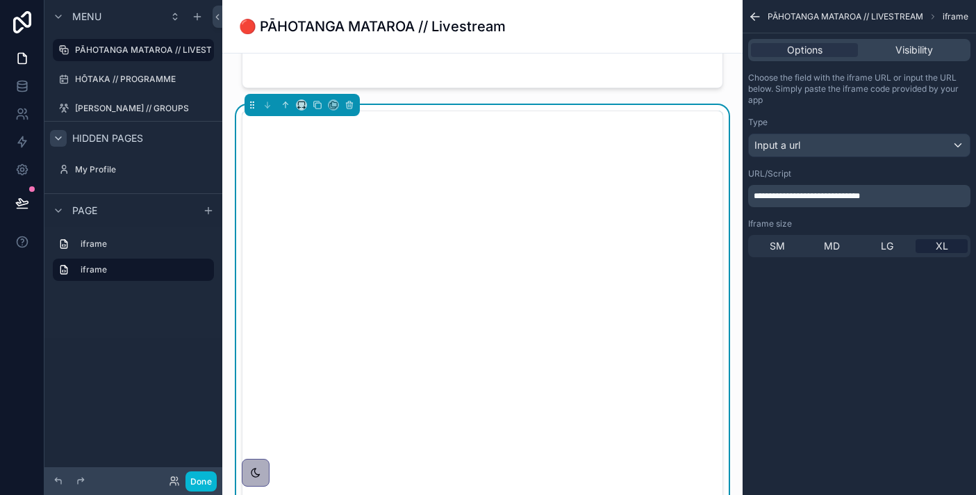
click at [889, 199] on p "**********" at bounding box center [861, 195] width 214 height 11
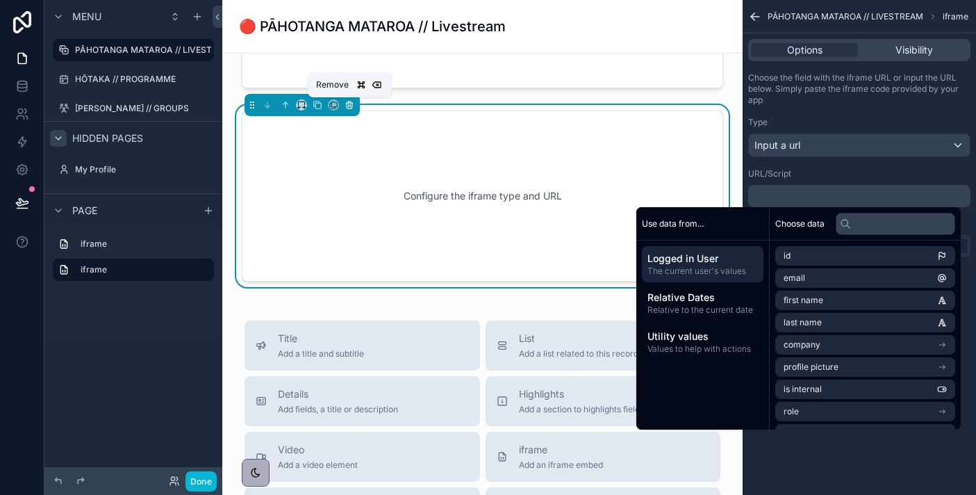
click at [353, 103] on icon "scrollable content" at bounding box center [350, 105] width 10 height 10
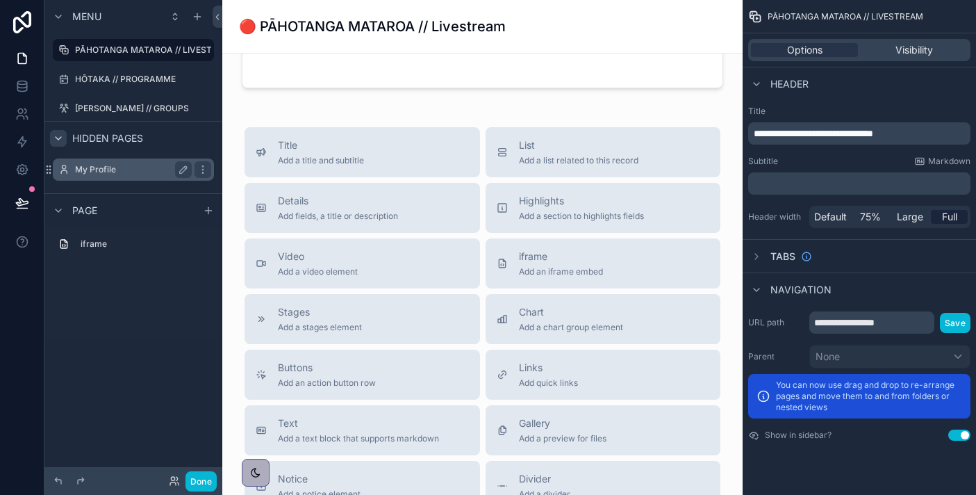
click at [137, 168] on label "My Profile" at bounding box center [130, 169] width 111 height 11
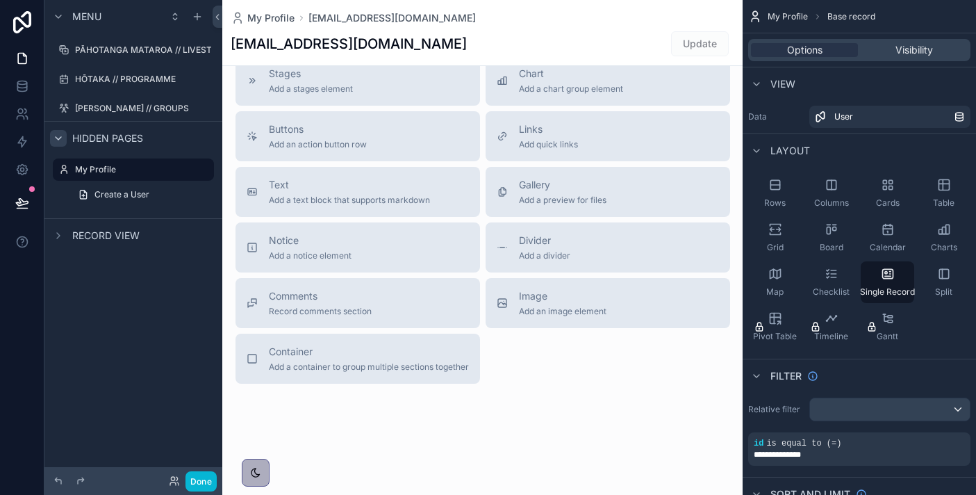
click at [133, 140] on span "Hidden pages" at bounding box center [107, 138] width 71 height 14
click at [147, 145] on div "Hidden pages" at bounding box center [133, 137] width 178 height 33
click at [51, 135] on div "scrollable content" at bounding box center [58, 138] width 17 height 17
click at [204, 169] on icon "scrollable content" at bounding box center [202, 169] width 11 height 11
click at [178, 194] on link "Create a User" at bounding box center [141, 194] width 145 height 22
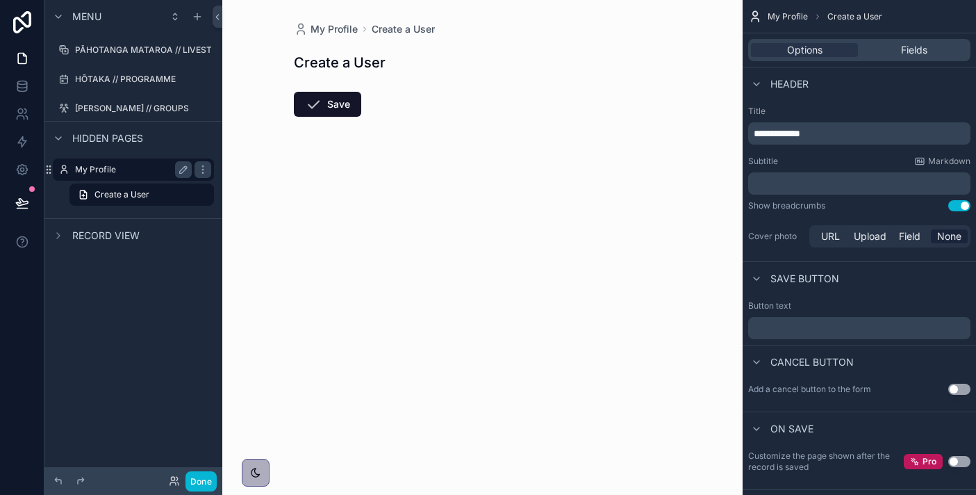
click at [147, 167] on label "My Profile" at bounding box center [130, 169] width 111 height 11
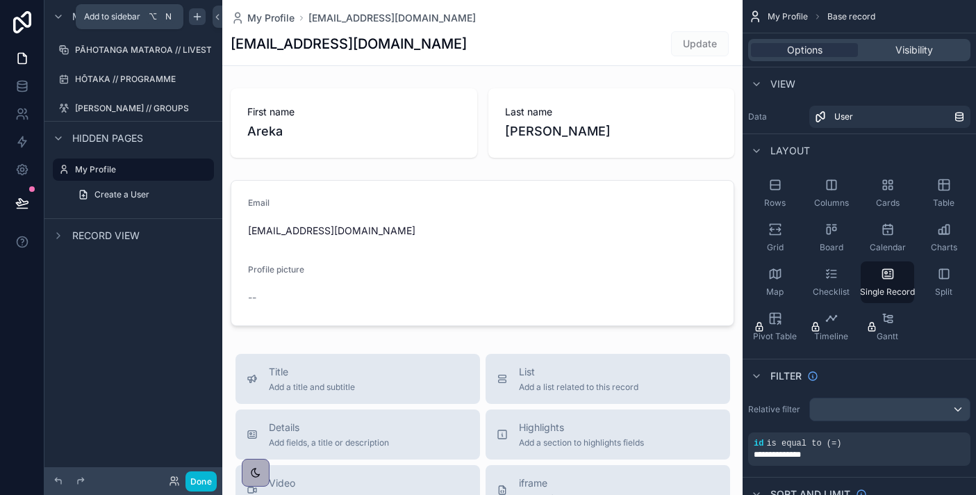
click at [198, 19] on icon "scrollable content" at bounding box center [197, 16] width 11 height 11
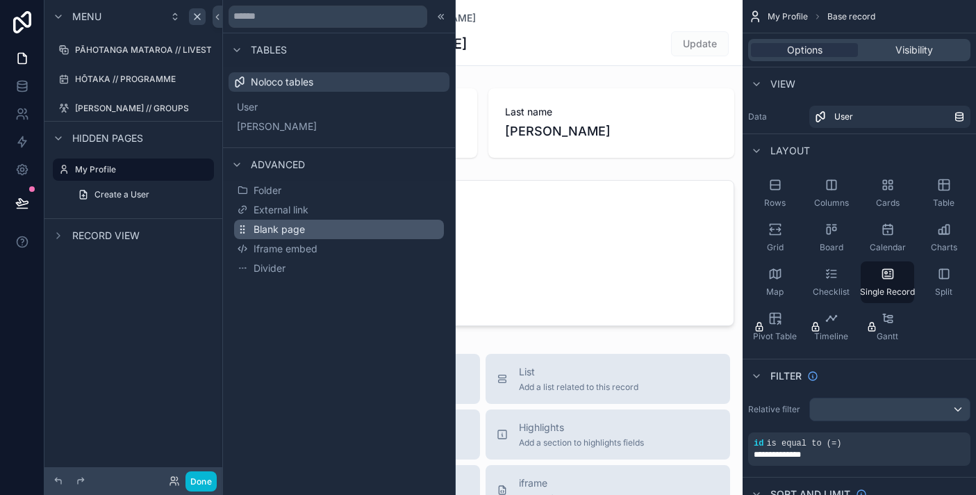
click at [290, 228] on span "Blank page" at bounding box center [279, 229] width 51 height 14
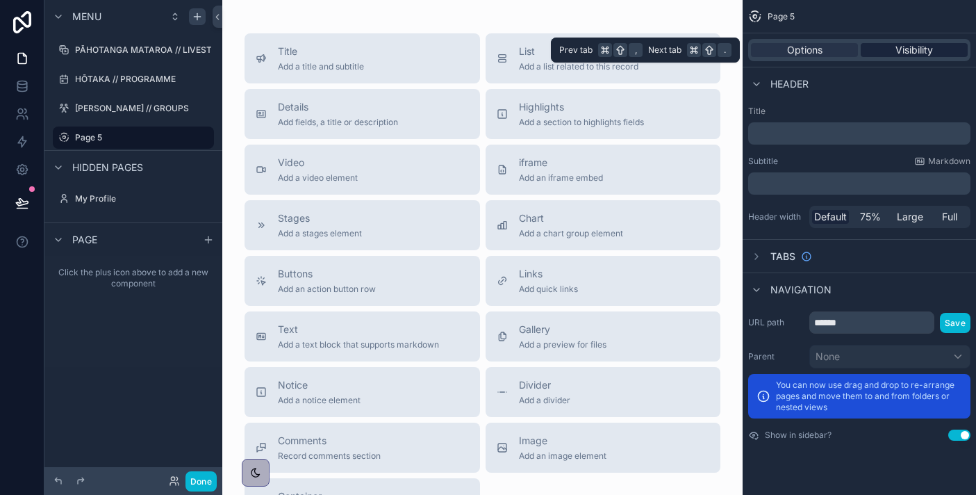
click at [923, 49] on span "Visibility" at bounding box center [915, 50] width 38 height 14
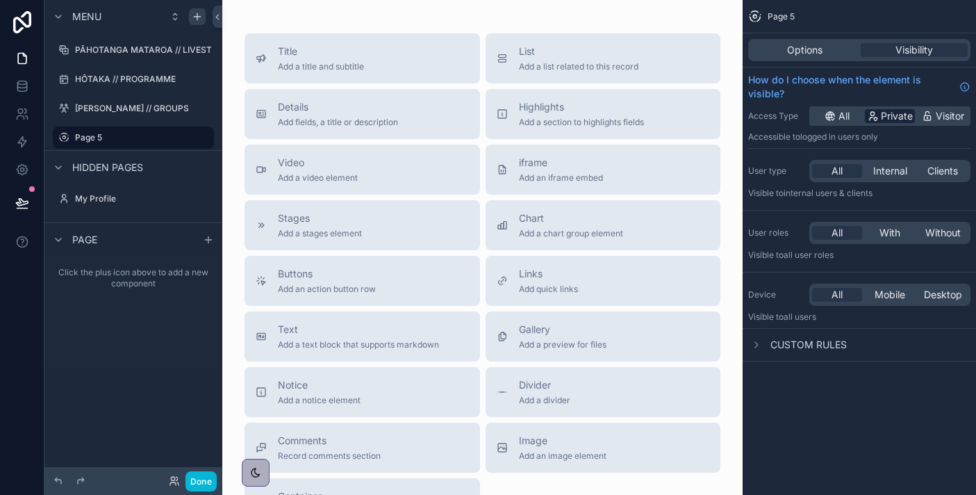
click at [898, 119] on span "Private" at bounding box center [897, 116] width 32 height 14
click at [941, 176] on span "Clients" at bounding box center [942, 171] width 31 height 14
click at [901, 174] on span "Internal" at bounding box center [890, 171] width 34 height 14
click at [936, 232] on span "Without" at bounding box center [942, 233] width 35 height 14
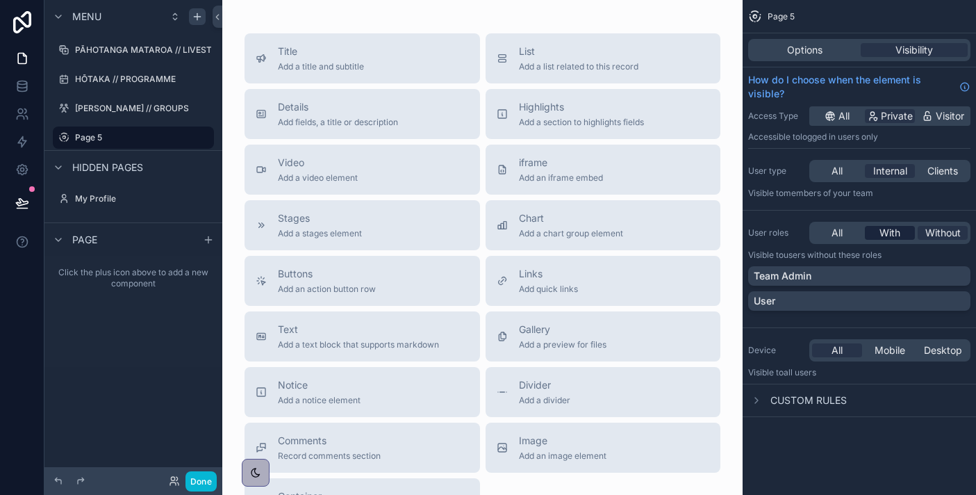
click at [896, 235] on span "With" at bounding box center [890, 233] width 21 height 14
click at [832, 222] on div "All With Without" at bounding box center [889, 233] width 161 height 22
click at [832, 230] on span "All" at bounding box center [837, 233] width 11 height 14
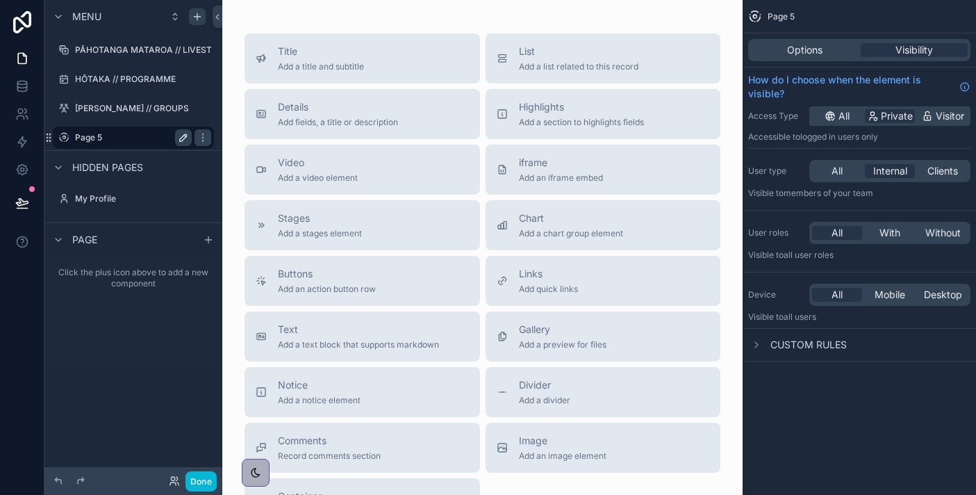
click at [185, 139] on icon "scrollable content" at bounding box center [183, 137] width 11 height 11
click at [151, 138] on input "******" at bounding box center [122, 137] width 94 height 17
click at [577, 174] on span "Add an iframe embed" at bounding box center [561, 177] width 84 height 11
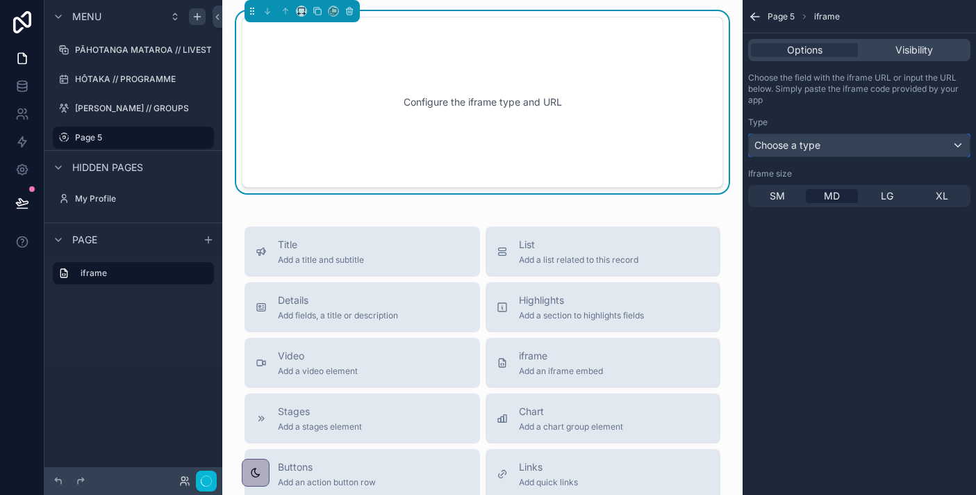
click at [852, 140] on div "Choose a type" at bounding box center [859, 145] width 221 height 22
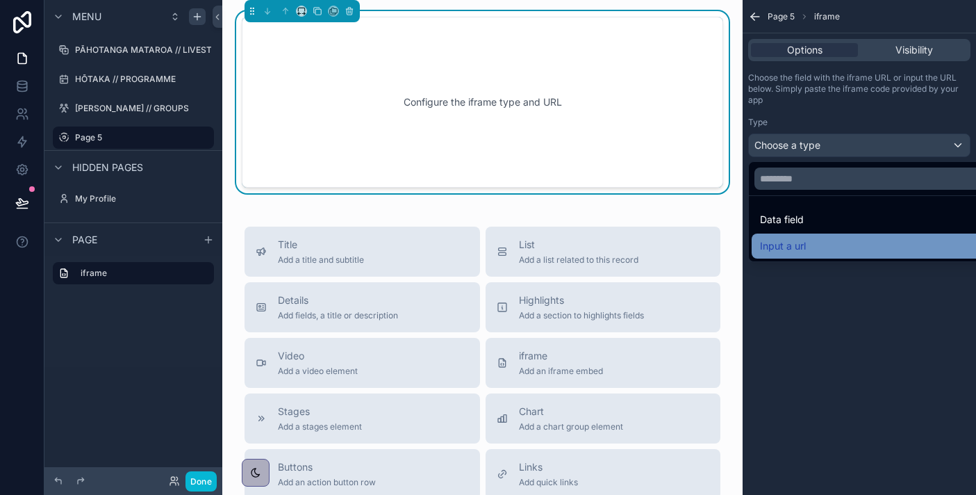
click at [833, 245] on div "Input a url" at bounding box center [875, 246] width 231 height 17
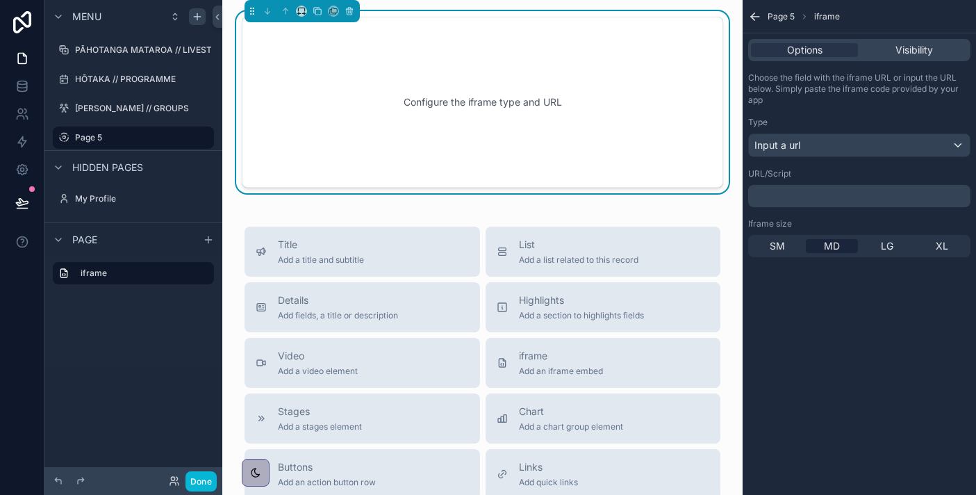
click at [852, 202] on div "﻿" at bounding box center [859, 196] width 222 height 22
click at [850, 193] on p "﻿" at bounding box center [861, 195] width 214 height 11
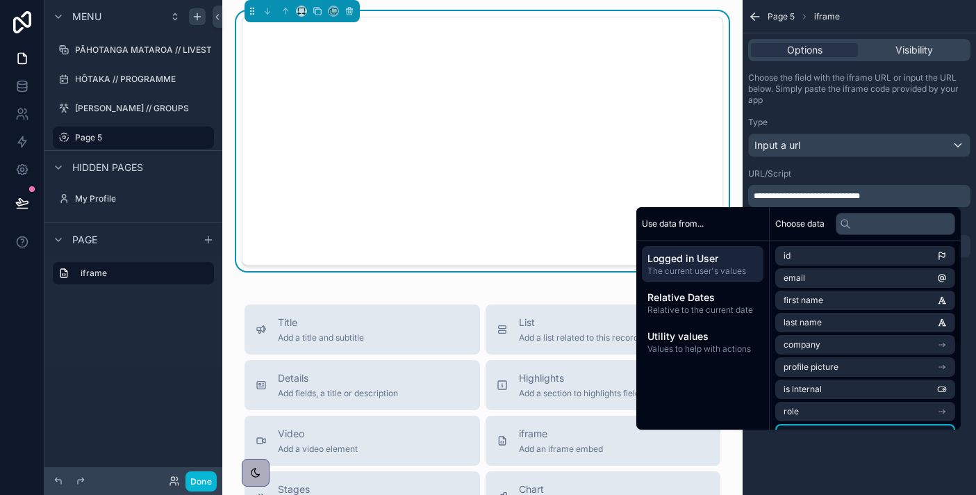
click at [857, 424] on li "invitation token" at bounding box center [865, 433] width 180 height 19
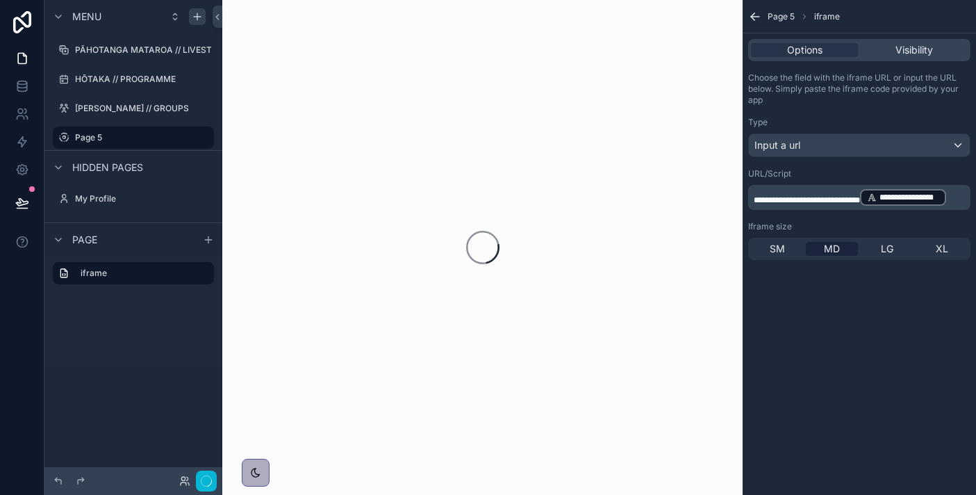
click at [859, 449] on div "**********" at bounding box center [859, 247] width 233 height 495
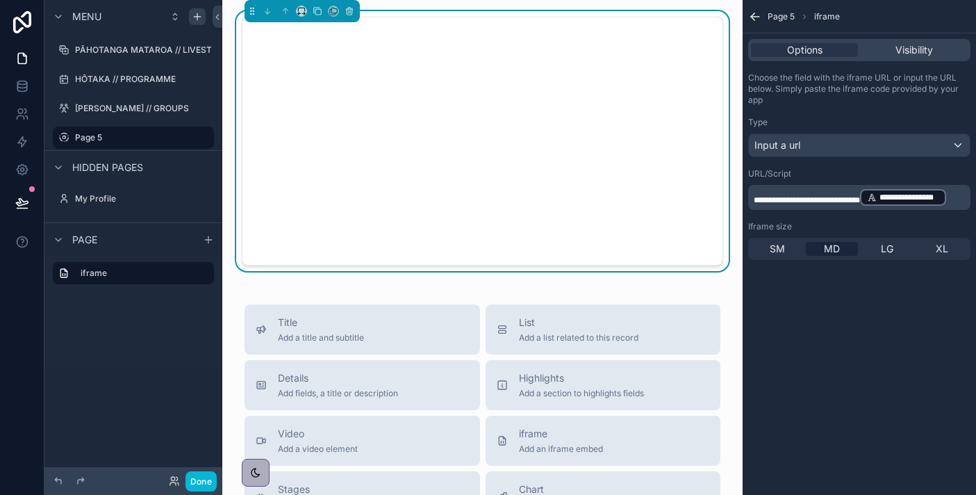
click at [860, 196] on span "**********" at bounding box center [807, 200] width 106 height 8
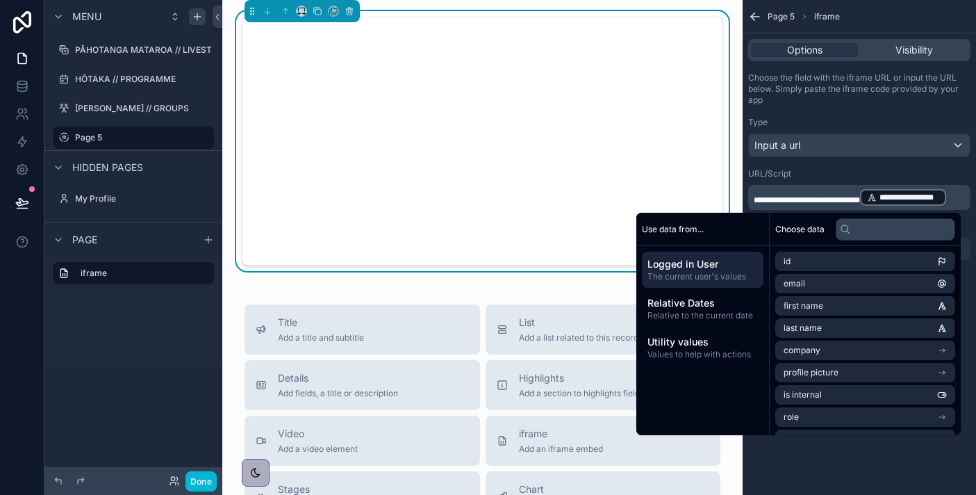
click at [873, 479] on div "**********" at bounding box center [859, 247] width 233 height 495
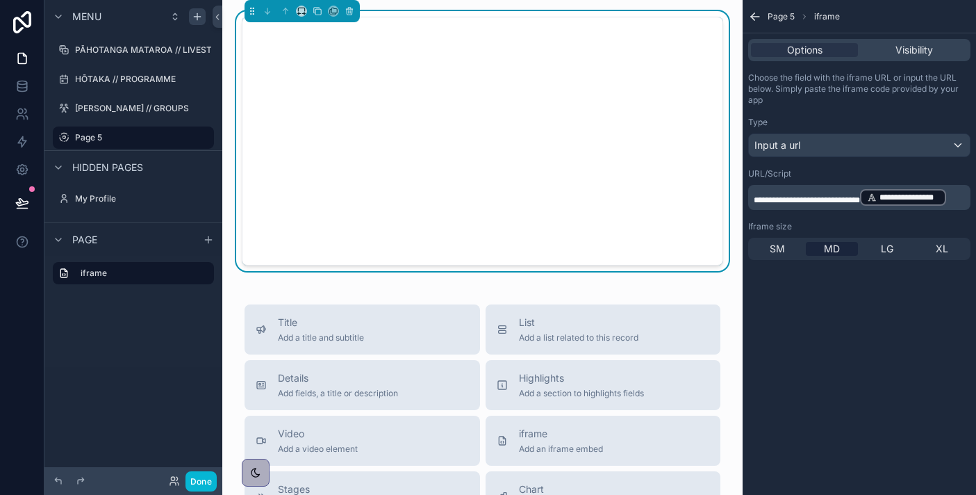
click at [859, 204] on p "**********" at bounding box center [861, 197] width 214 height 19
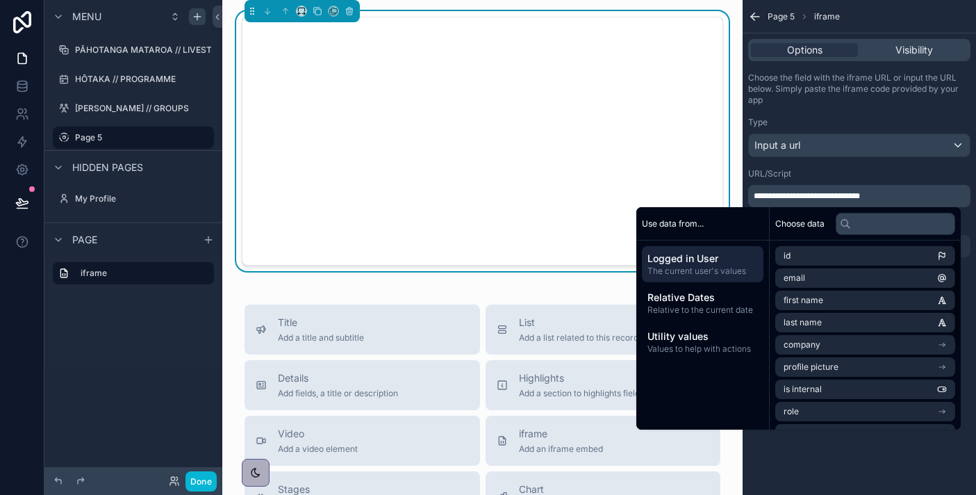
click at [866, 446] on div "**********" at bounding box center [859, 247] width 233 height 495
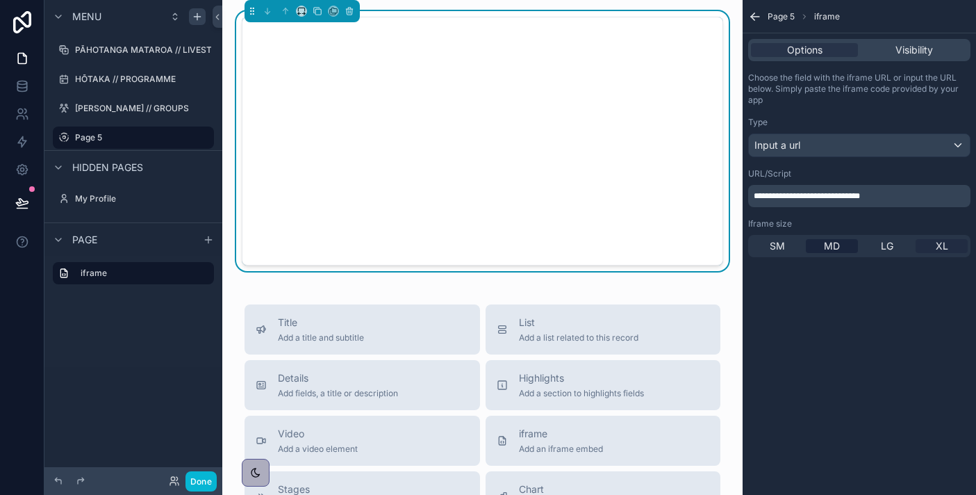
click at [946, 245] on span "XL" at bounding box center [942, 246] width 13 height 14
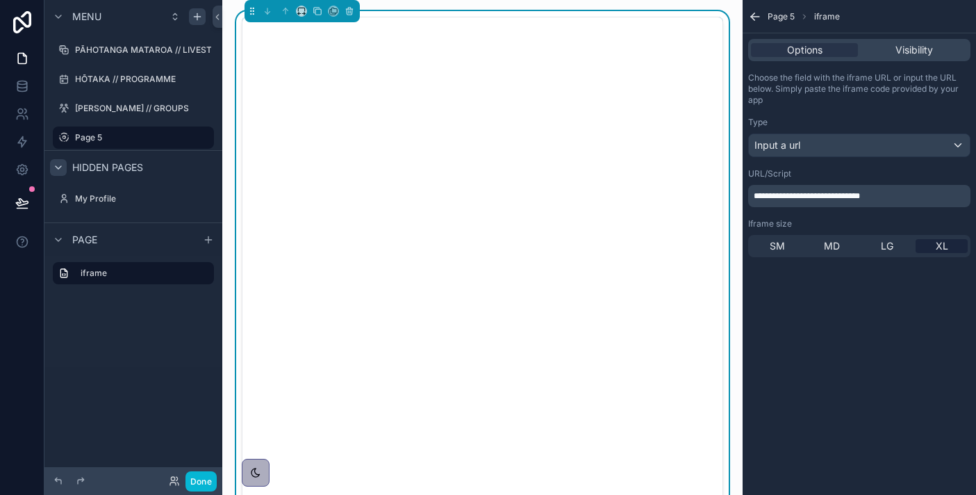
click at [60, 166] on icon "scrollable content" at bounding box center [59, 167] width 6 height 3
click at [113, 266] on div "iframe" at bounding box center [133, 249] width 178 height 42
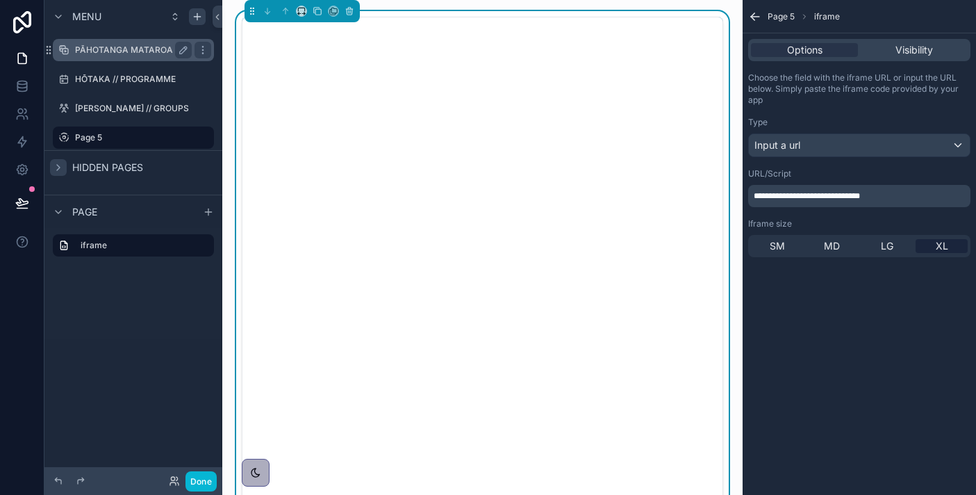
click at [139, 46] on label "PĀHOTANGA MATAROA // LIVESTREAM" at bounding box center [155, 49] width 161 height 11
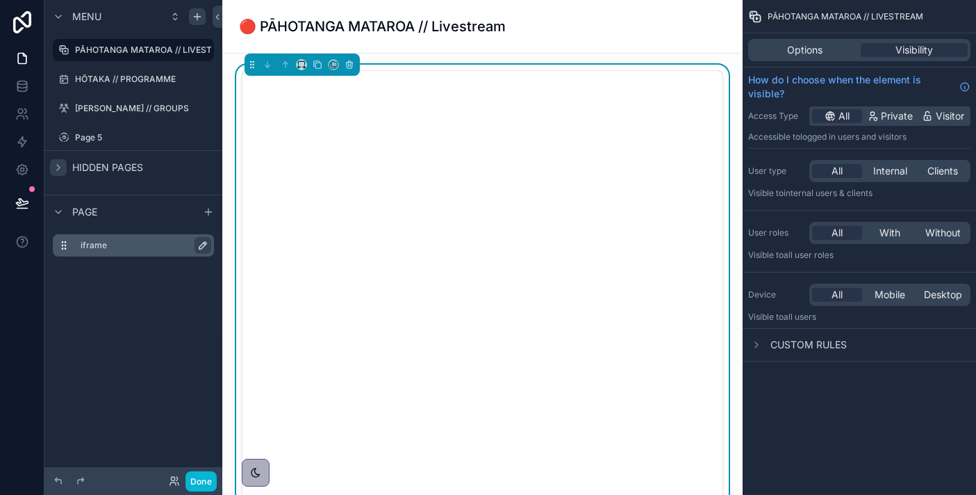
click at [200, 245] on icon "scrollable content" at bounding box center [202, 245] width 7 height 7
click at [151, 415] on div "Menu PĀHOTANGA MATAROA // LIVESTREAM HŌTAKA // PROGRAMME [PERSON_NAME] // GROUP…" at bounding box center [133, 239] width 178 height 478
click at [134, 246] on input "******" at bounding box center [134, 245] width 106 height 17
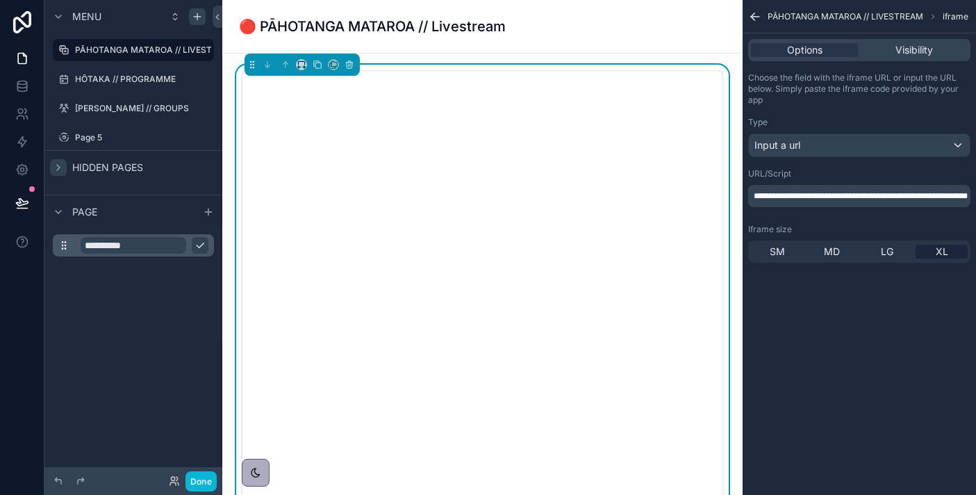
type input "**********"
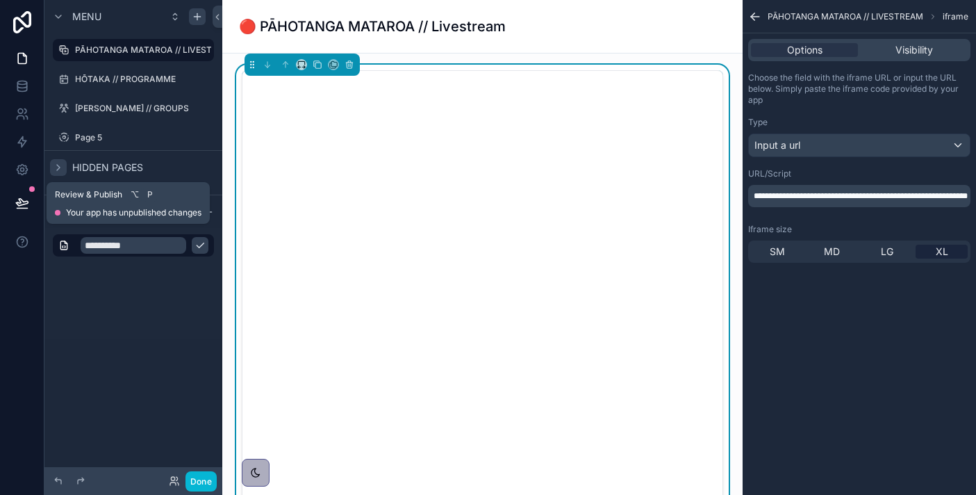
click at [35, 201] on button at bounding box center [22, 202] width 31 height 39
click at [165, 376] on div "**********" at bounding box center [133, 239] width 178 height 478
click at [201, 242] on icon "scrollable content" at bounding box center [200, 245] width 11 height 11
click at [33, 204] on button at bounding box center [22, 202] width 31 height 39
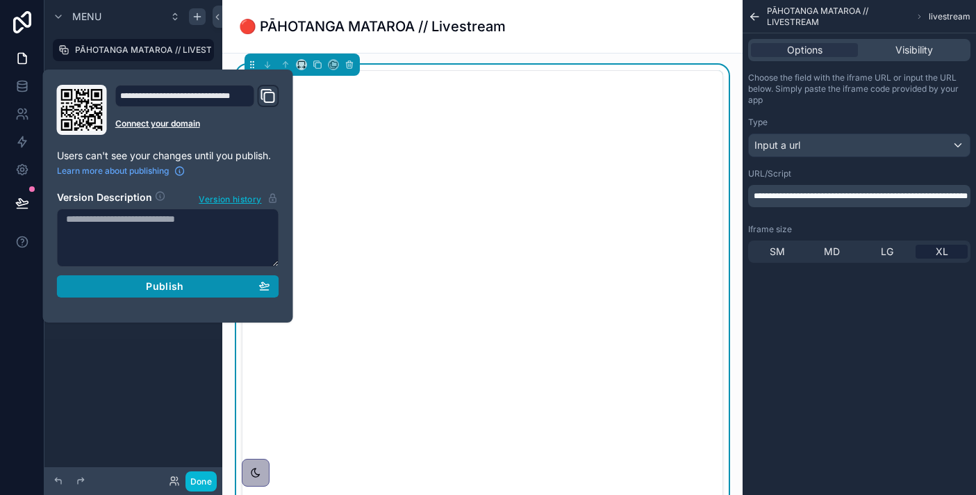
click at [204, 288] on div "Publish" at bounding box center [168, 286] width 204 height 13
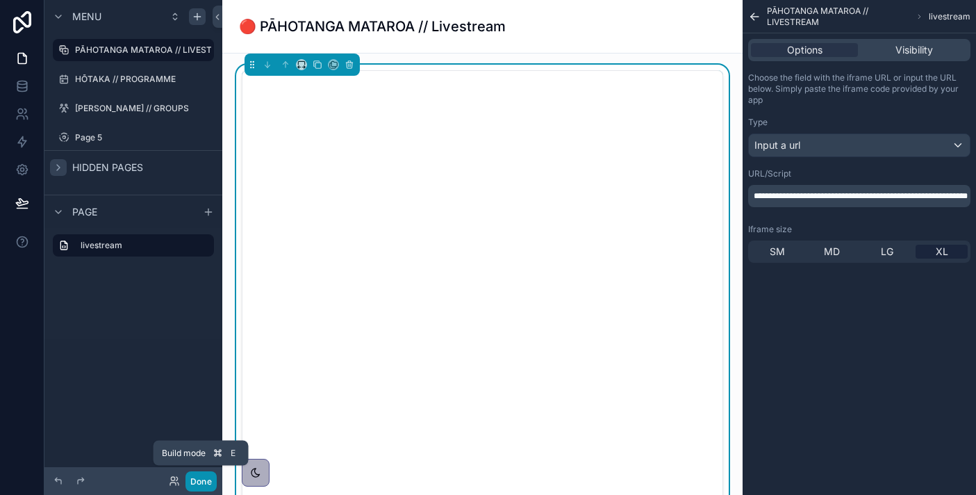
click at [194, 475] on button "Done" at bounding box center [200, 481] width 31 height 20
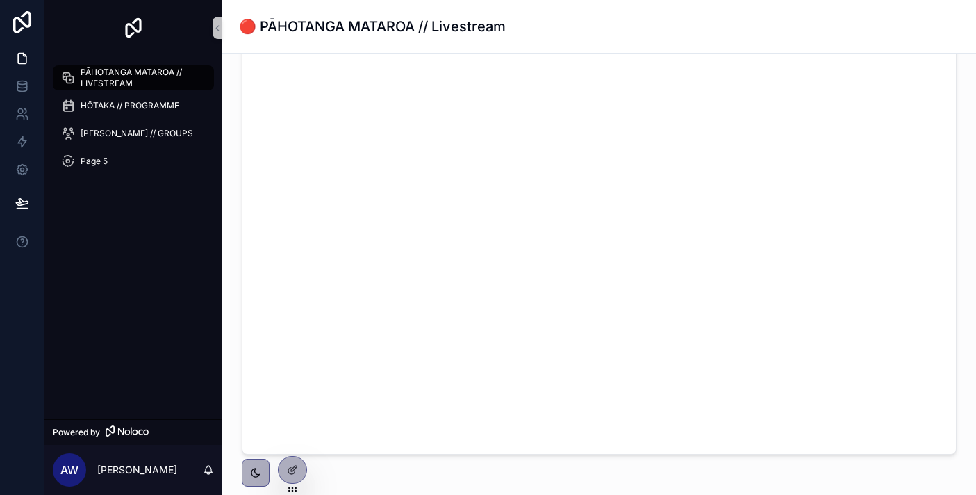
scroll to position [188, 0]
click at [130, 76] on span "PĀHOTANGA MATAROA // LIVESTREAM" at bounding box center [140, 78] width 119 height 22
click at [112, 143] on div "[PERSON_NAME] // GROUPS" at bounding box center [133, 133] width 145 height 22
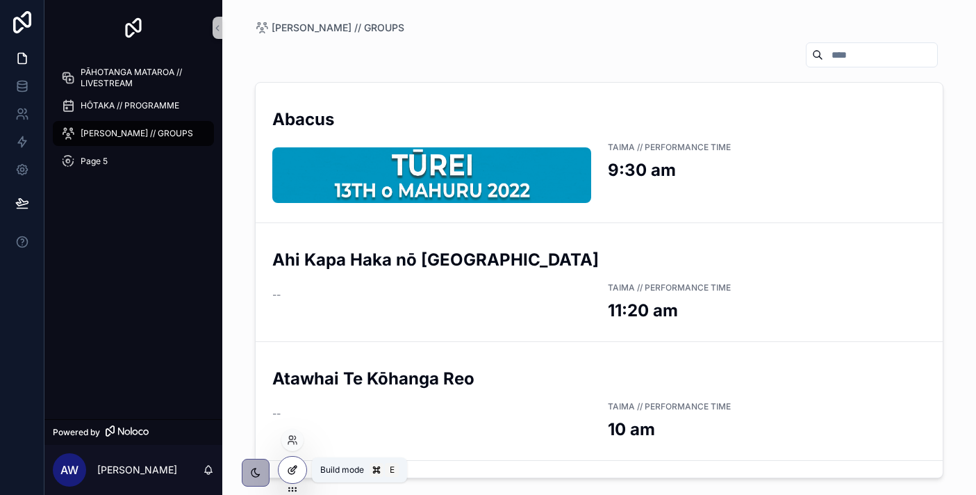
click at [301, 473] on div at bounding box center [293, 469] width 28 height 26
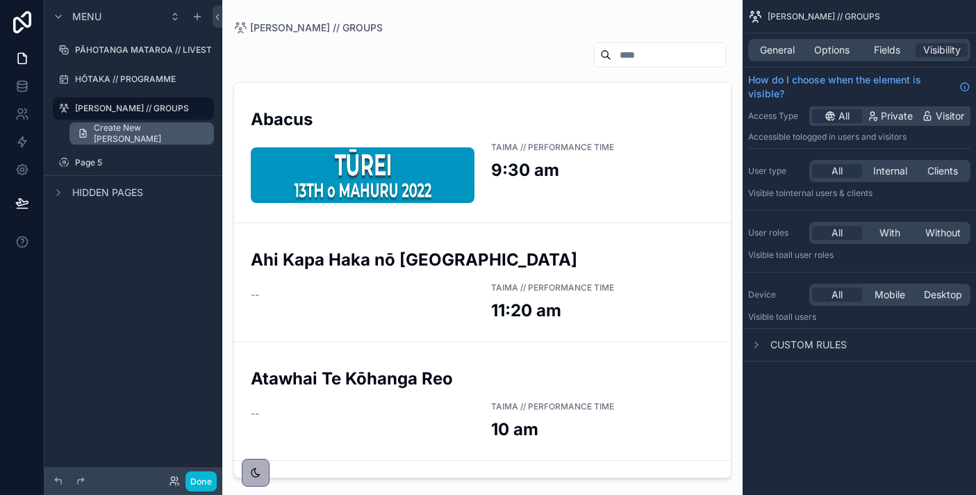
click at [160, 136] on span "Create New [PERSON_NAME]" at bounding box center [150, 133] width 112 height 22
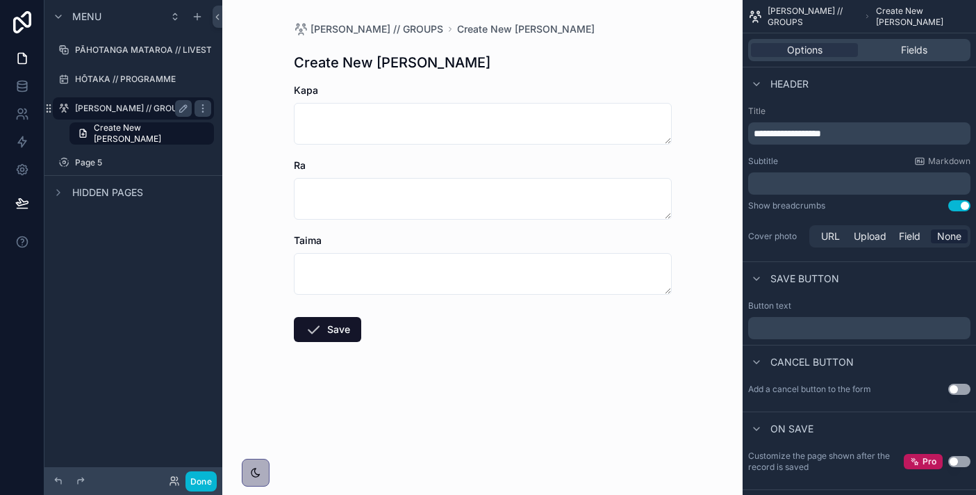
click at [142, 108] on label "[PERSON_NAME] // GROUPS" at bounding box center [132, 108] width 114 height 11
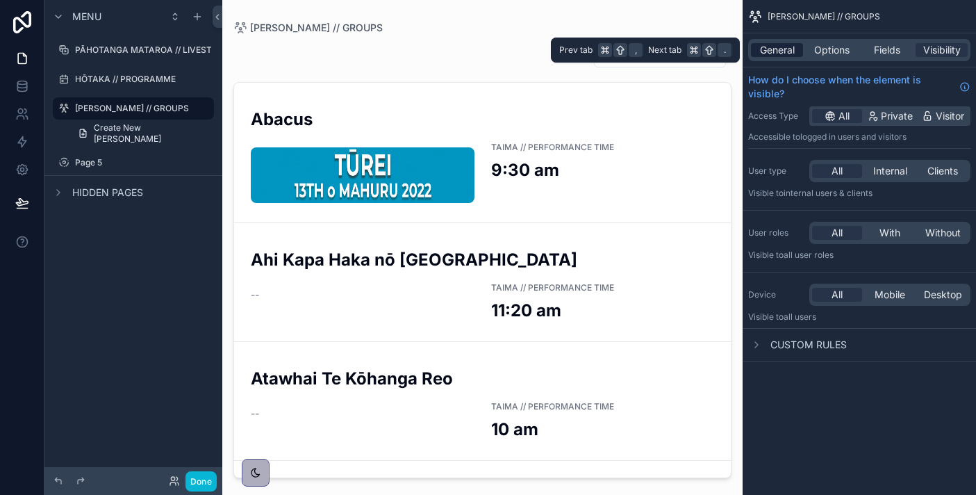
click at [779, 46] on span "General" at bounding box center [777, 50] width 35 height 14
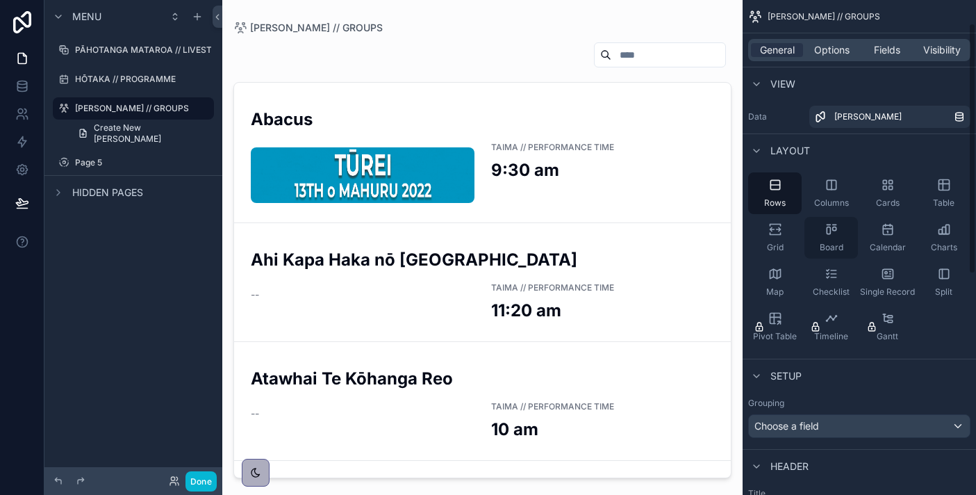
scroll to position [479, 0]
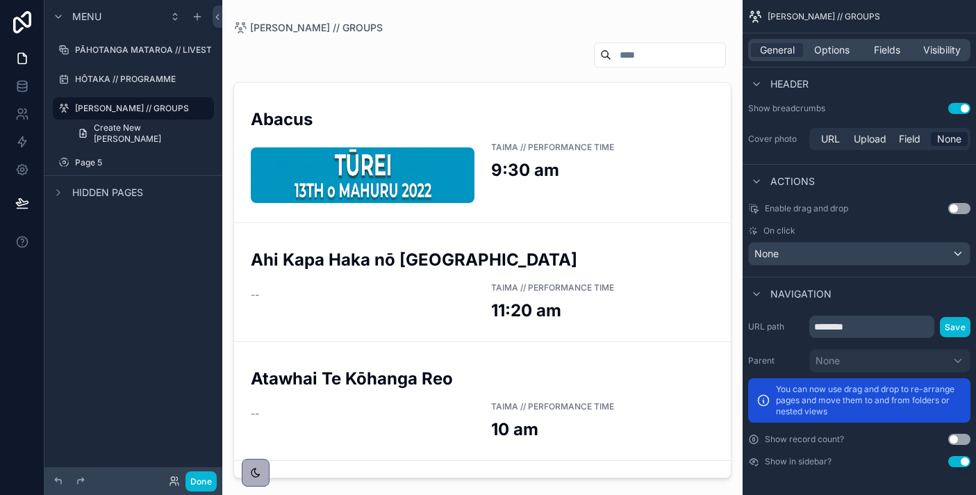
click at [959, 461] on button "Use setting" at bounding box center [959, 461] width 22 height 11
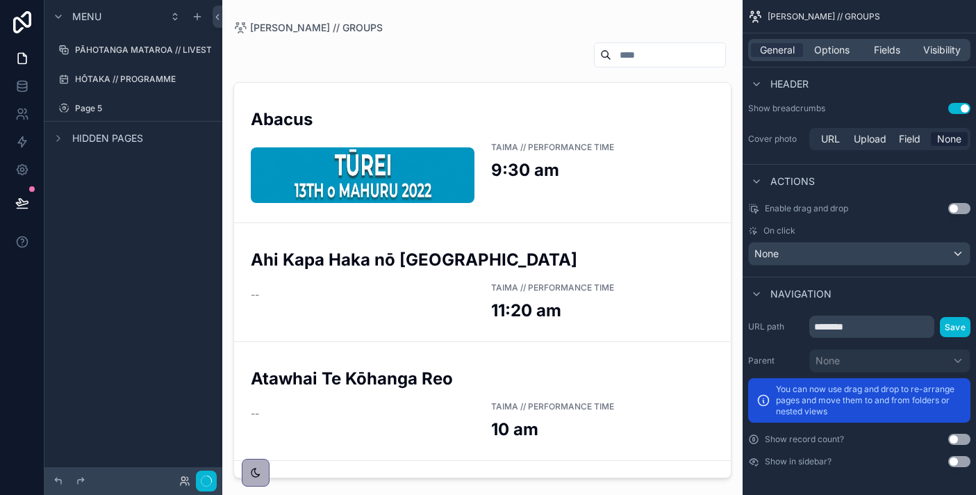
click at [959, 461] on button "Use setting" at bounding box center [959, 461] width 22 height 11
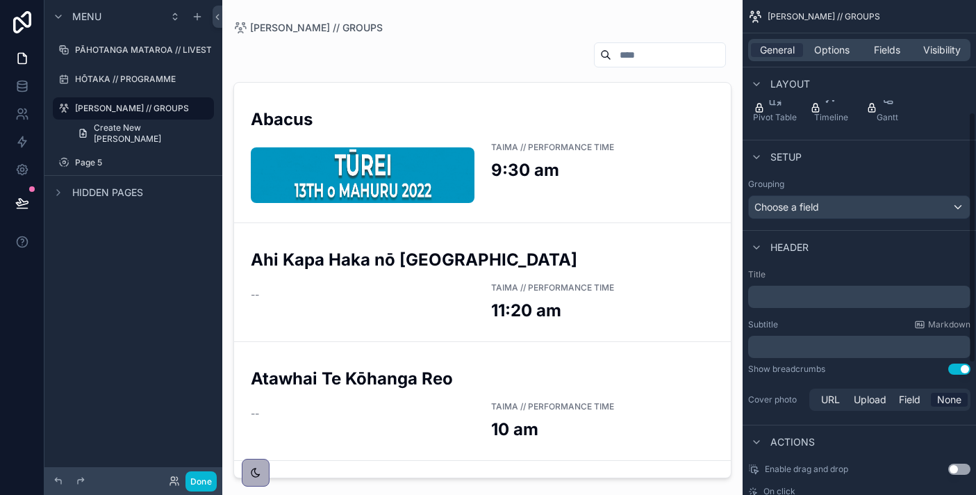
scroll to position [218, 0]
click at [756, 246] on icon "scrollable content" at bounding box center [756, 247] width 11 height 11
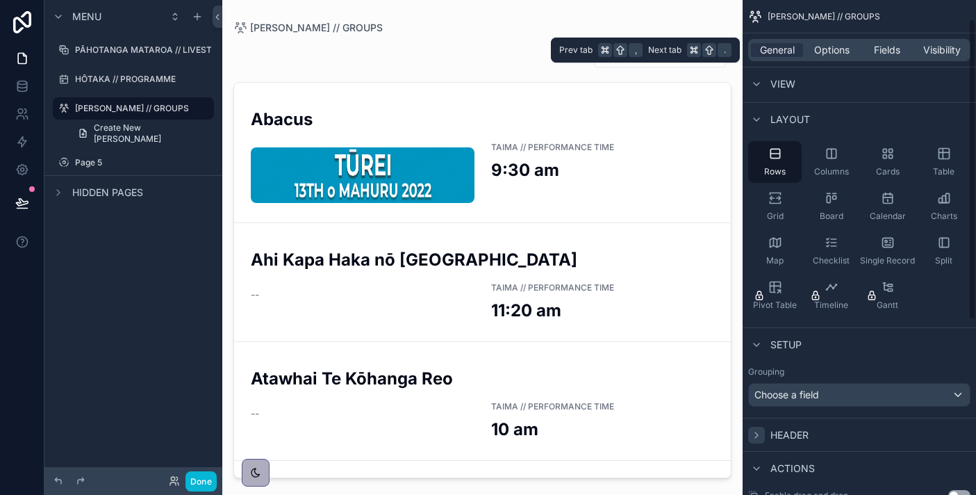
scroll to position [0, 0]
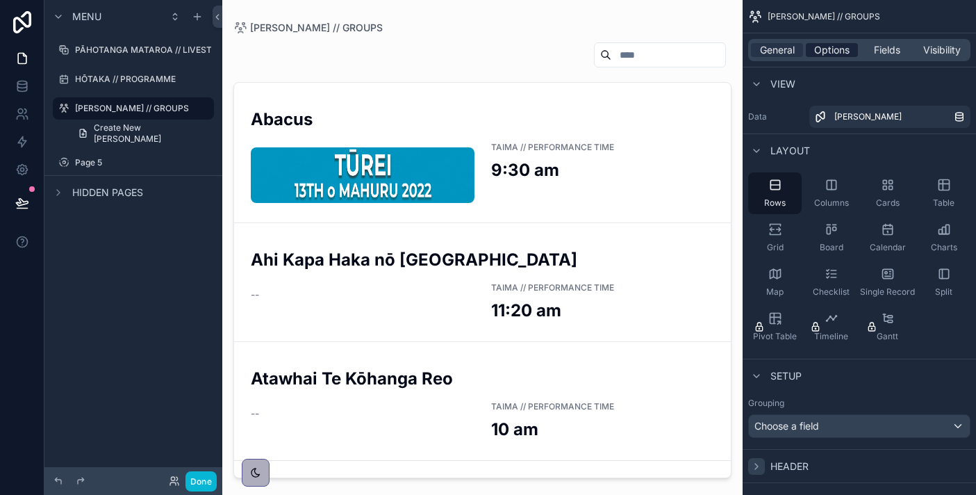
click at [834, 51] on span "Options" at bounding box center [831, 50] width 35 height 14
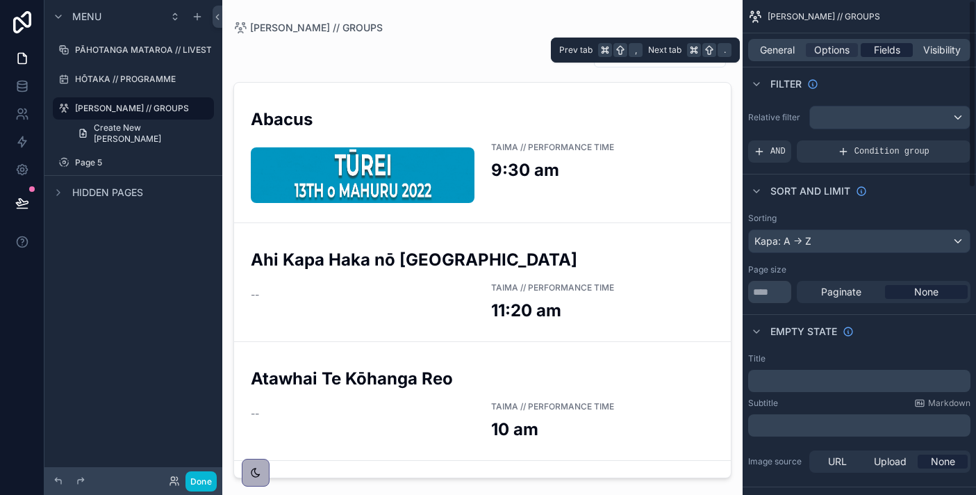
click at [898, 54] on span "Fields" at bounding box center [887, 50] width 26 height 14
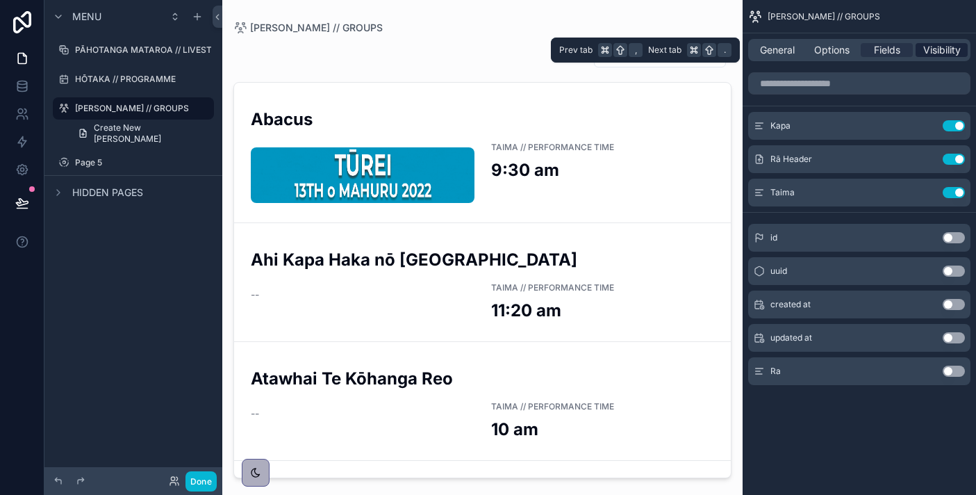
click at [937, 44] on span "Visibility" at bounding box center [942, 50] width 38 height 14
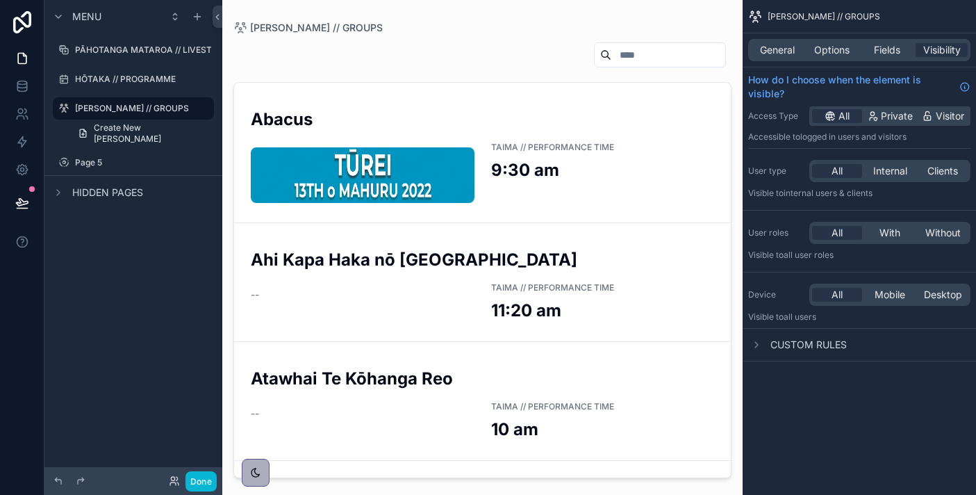
click at [750, 353] on div "Custom rules" at bounding box center [859, 344] width 233 height 33
click at [760, 347] on icon "scrollable content" at bounding box center [756, 344] width 11 height 11
click at [28, 207] on icon at bounding box center [22, 203] width 14 height 14
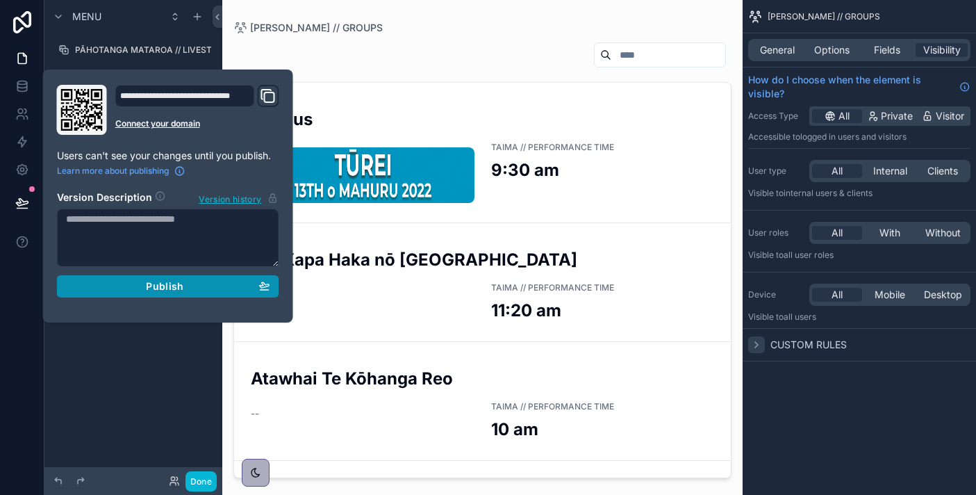
click at [151, 286] on span "Publish" at bounding box center [165, 286] width 38 height 13
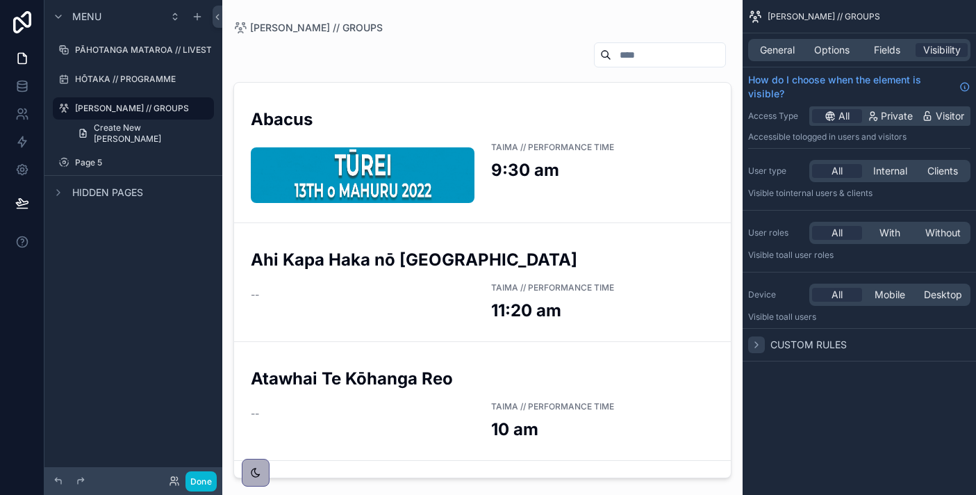
click at [101, 391] on div "Menu PĀHOTANGA MATAROA // LIVESTREAM HŌTAKA // PROGRAMME [PERSON_NAME] // GROUP…" at bounding box center [133, 239] width 178 height 478
click at [203, 106] on icon "scrollable content" at bounding box center [202, 108] width 11 height 11
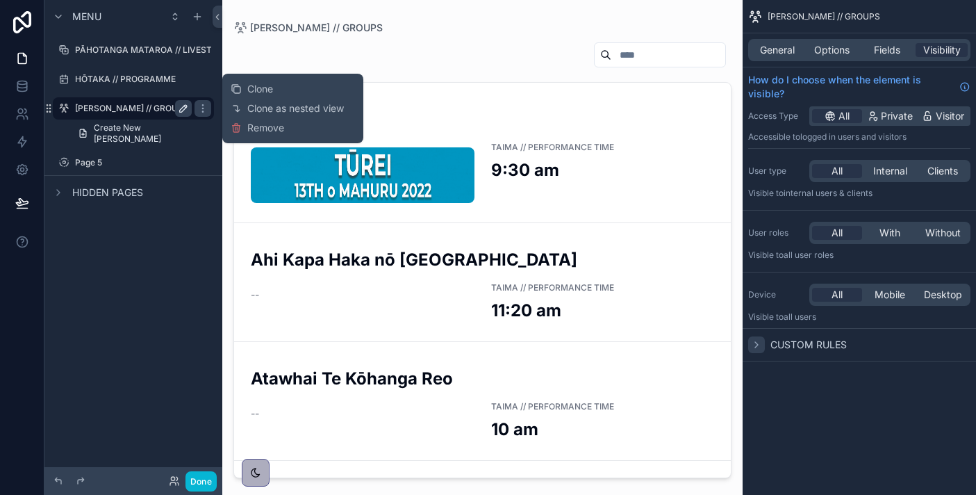
click at [181, 112] on icon "scrollable content" at bounding box center [183, 108] width 7 height 7
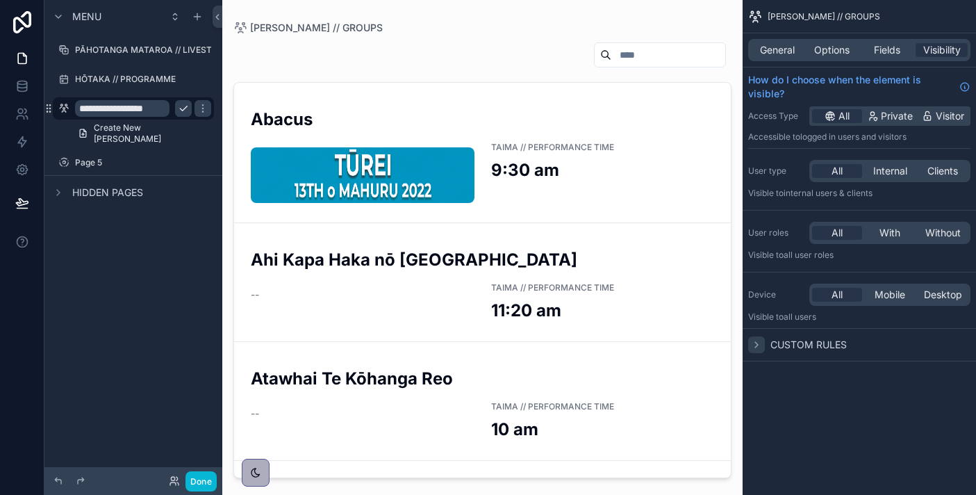
click at [157, 290] on div "**********" at bounding box center [133, 239] width 178 height 478
click at [195, 108] on button "scrollable content" at bounding box center [203, 108] width 17 height 17
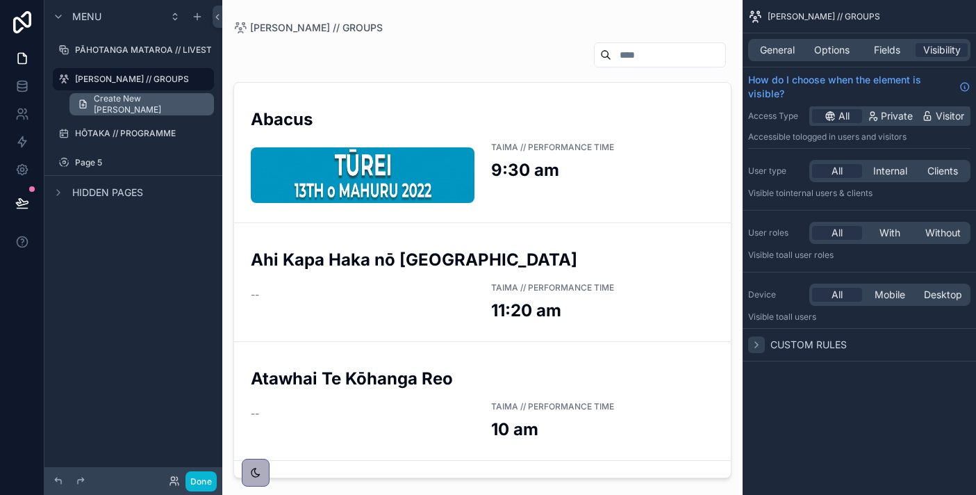
click at [156, 105] on span "Create New [PERSON_NAME]" at bounding box center [150, 104] width 112 height 22
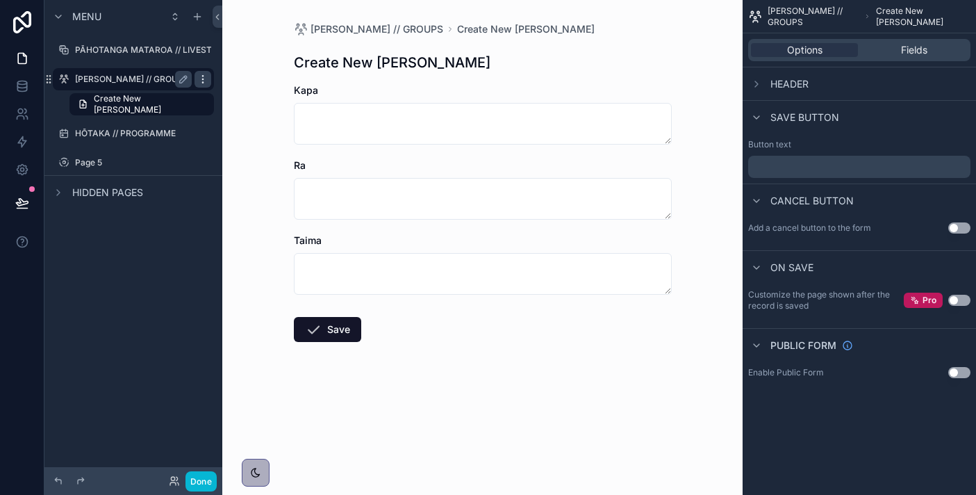
click at [204, 77] on icon "scrollable content" at bounding box center [202, 79] width 11 height 11
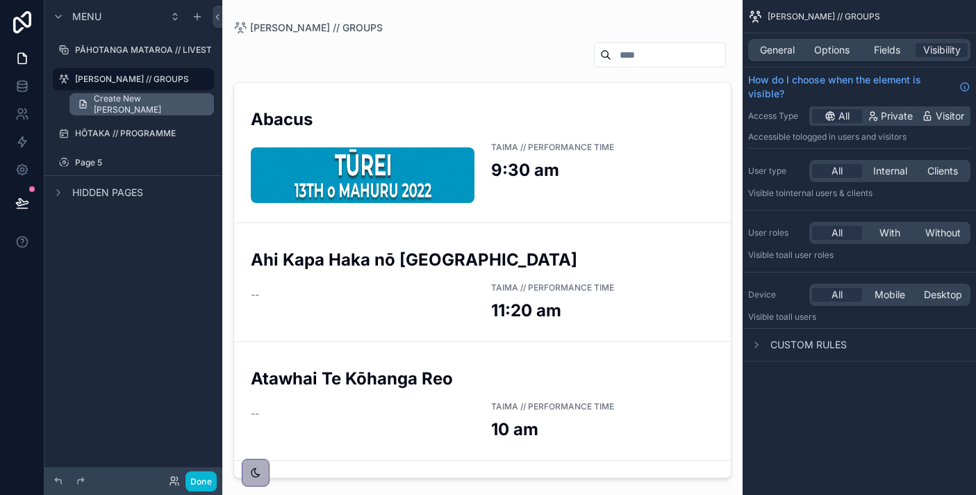
click at [166, 104] on span "Create New [PERSON_NAME]" at bounding box center [150, 104] width 112 height 22
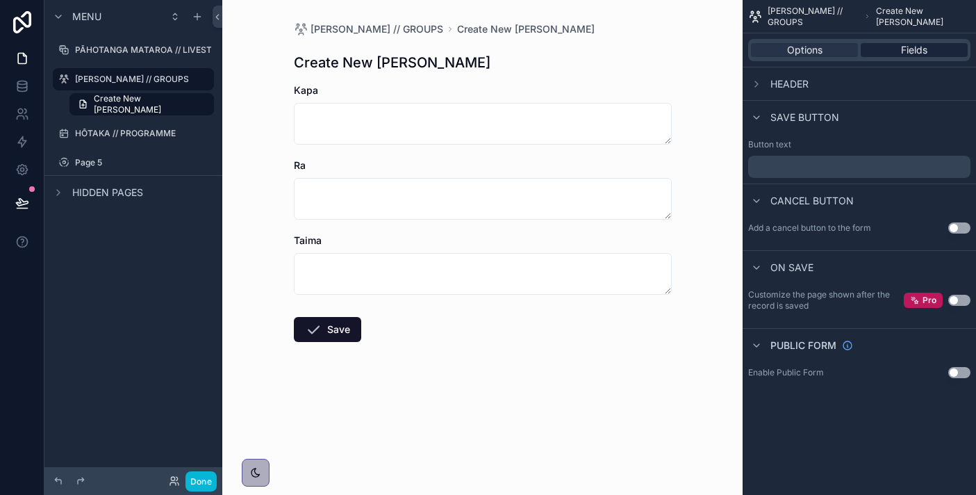
click at [907, 47] on span "Fields" at bounding box center [914, 50] width 26 height 14
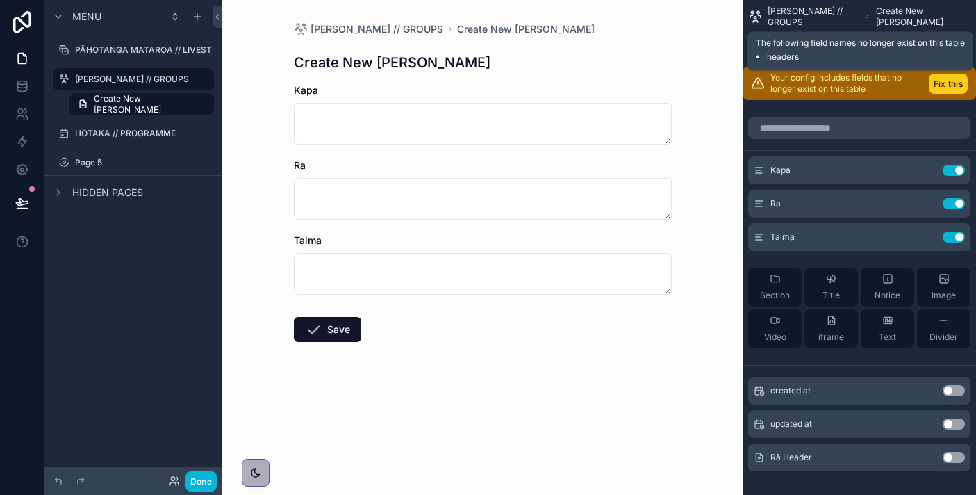
click at [947, 85] on button "Fix this" at bounding box center [948, 84] width 39 height 20
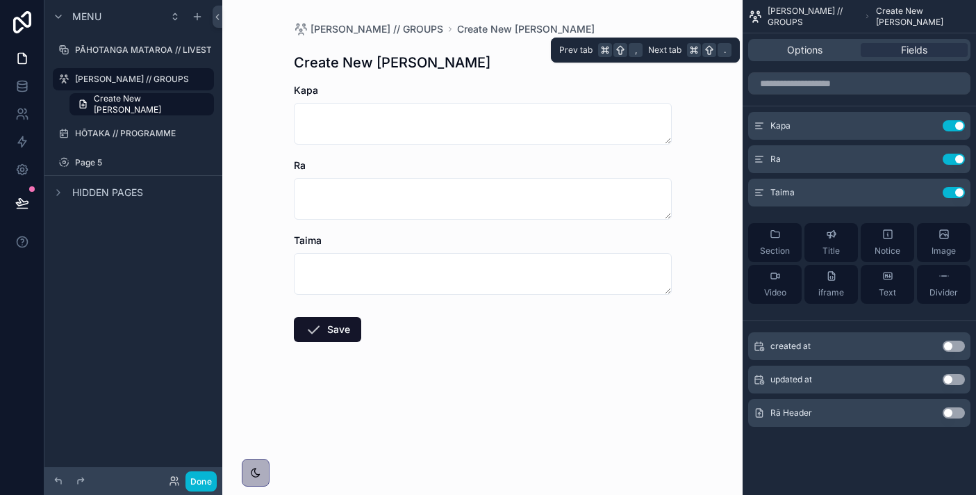
click at [824, 35] on div "Options Fields" at bounding box center [859, 49] width 233 height 33
click at [806, 50] on span "Options" at bounding box center [804, 50] width 35 height 14
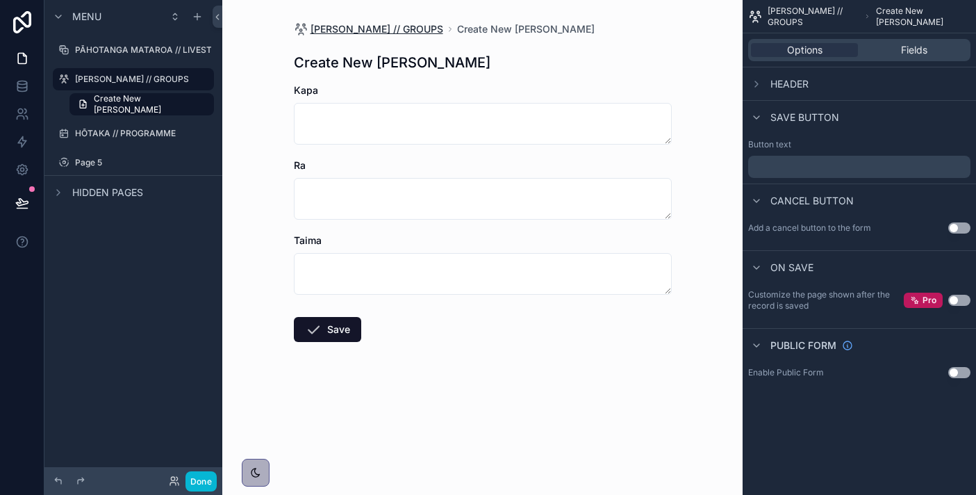
click at [372, 26] on span "[PERSON_NAME] // GROUPS" at bounding box center [377, 29] width 133 height 14
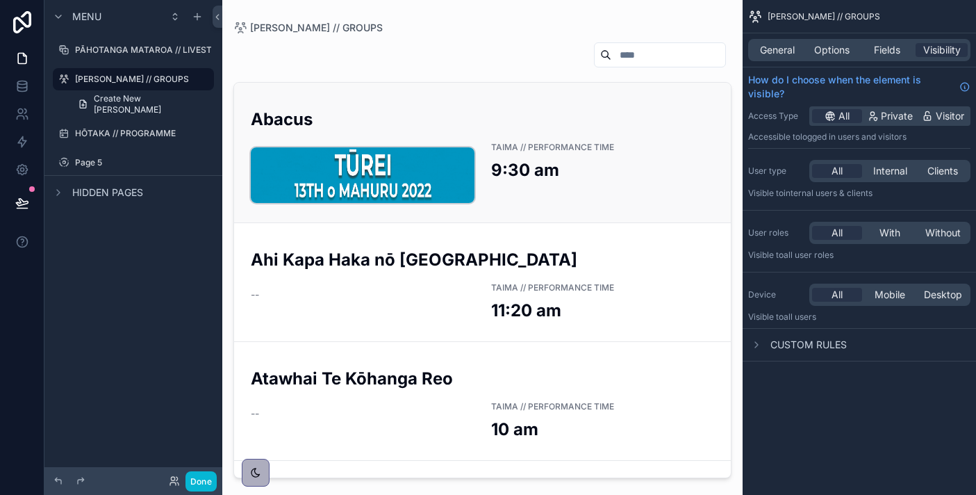
click at [368, 179] on img "scrollable content" at bounding box center [363, 175] width 224 height 56
click at [126, 133] on label "HŌTAKA // PROGRAMME" at bounding box center [130, 133] width 111 height 11
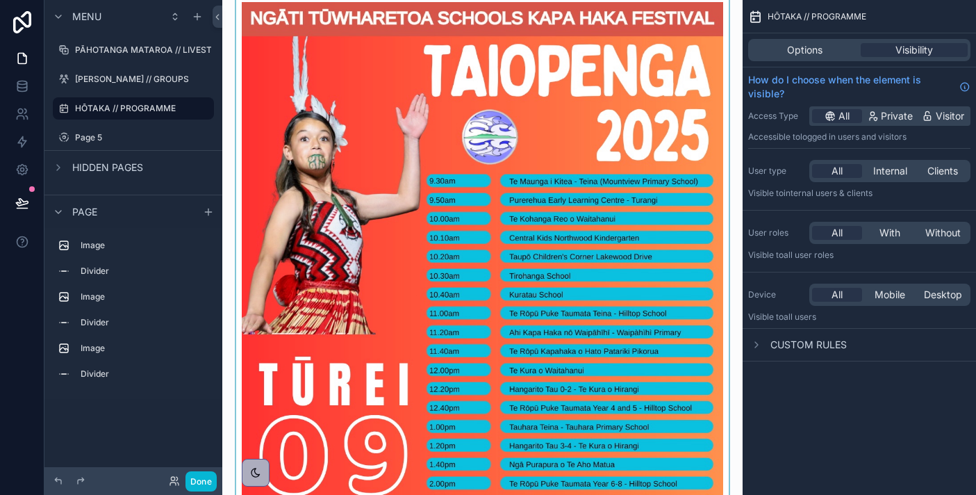
scroll to position [33, 0]
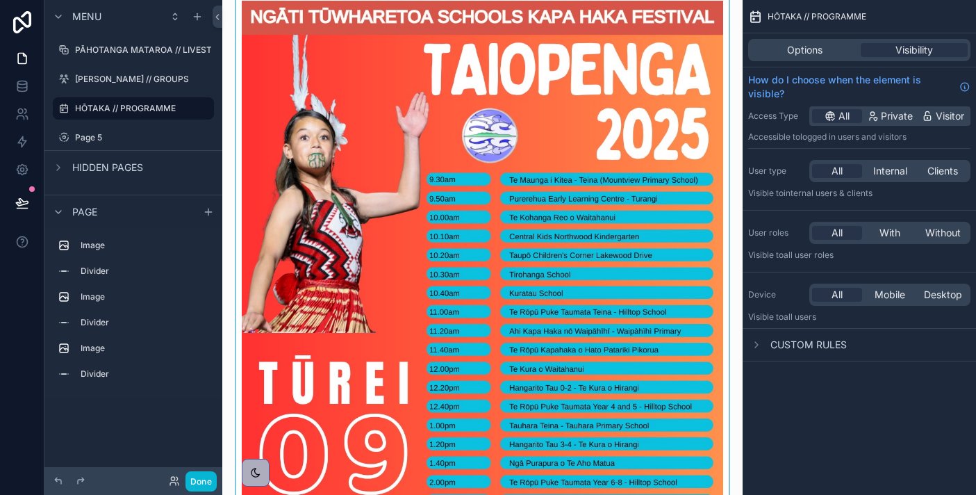
click at [402, 281] on div "scrollable content" at bounding box center [482, 301] width 498 height 646
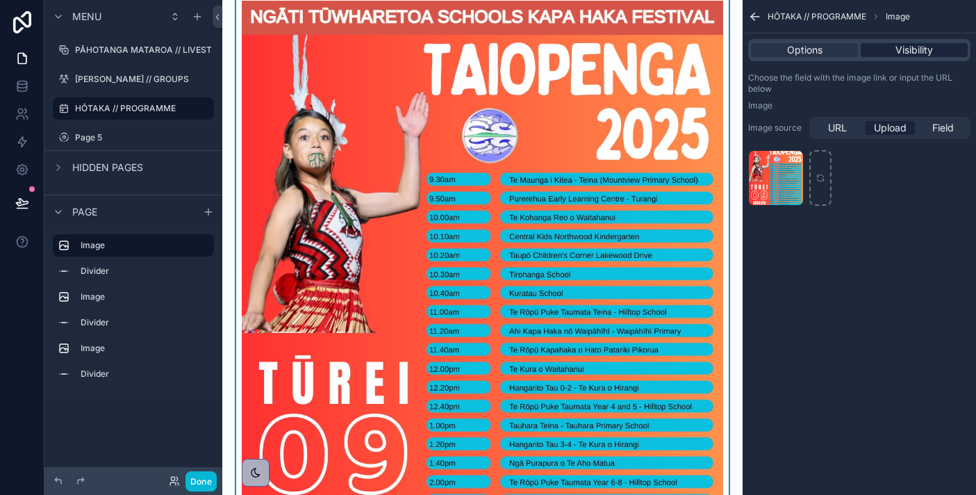
click at [917, 56] on span "Visibility" at bounding box center [915, 50] width 38 height 14
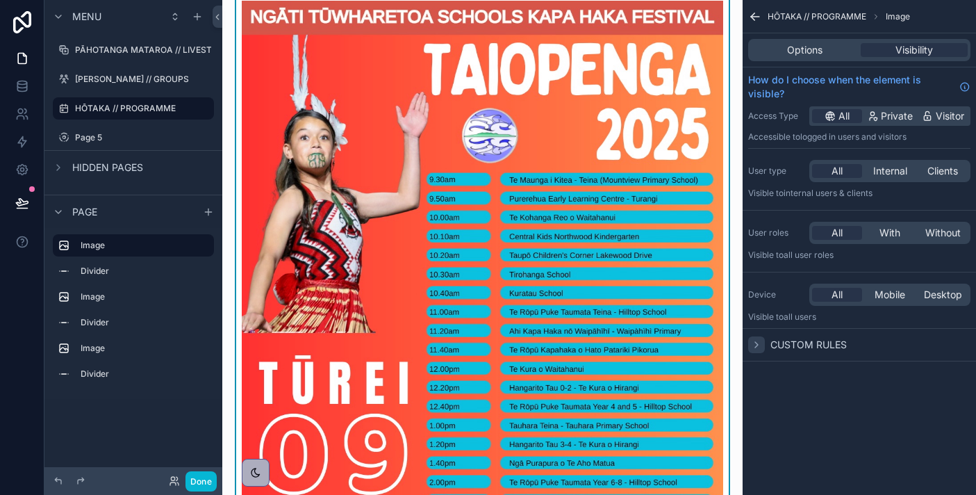
click at [753, 349] on icon "scrollable content" at bounding box center [756, 344] width 11 height 11
click at [784, 53] on div "Options" at bounding box center [804, 50] width 107 height 14
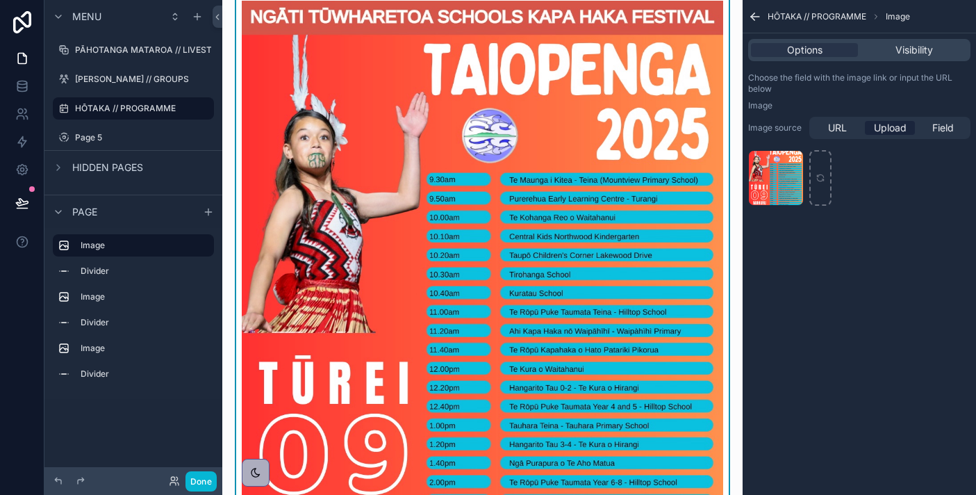
click at [372, 319] on img "scrollable content" at bounding box center [482, 302] width 481 height 602
click at [850, 122] on div "URL" at bounding box center [837, 128] width 50 height 14
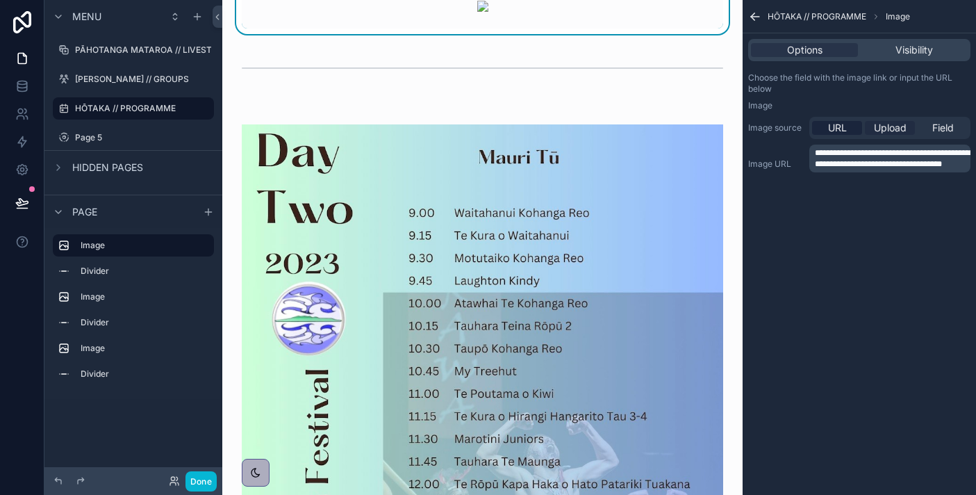
click at [884, 124] on span "Upload" at bounding box center [890, 128] width 33 height 14
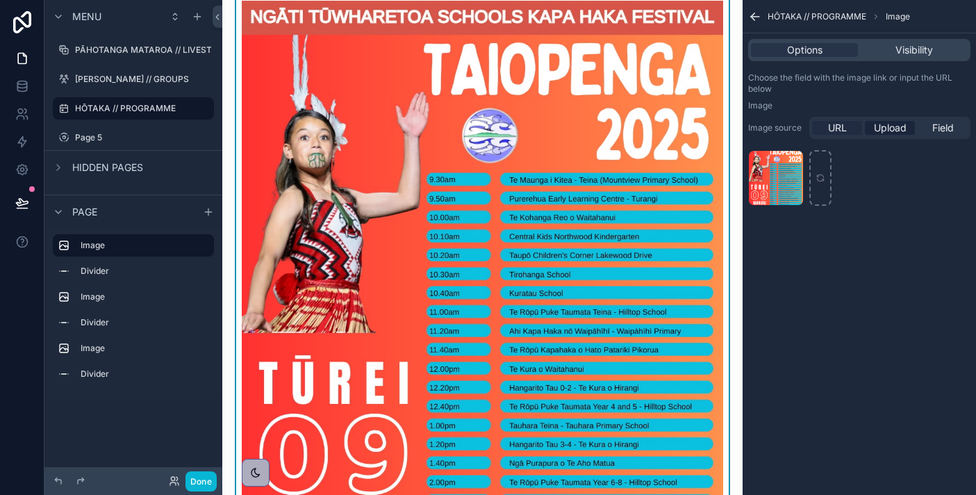
click at [824, 127] on div "URL" at bounding box center [837, 128] width 50 height 14
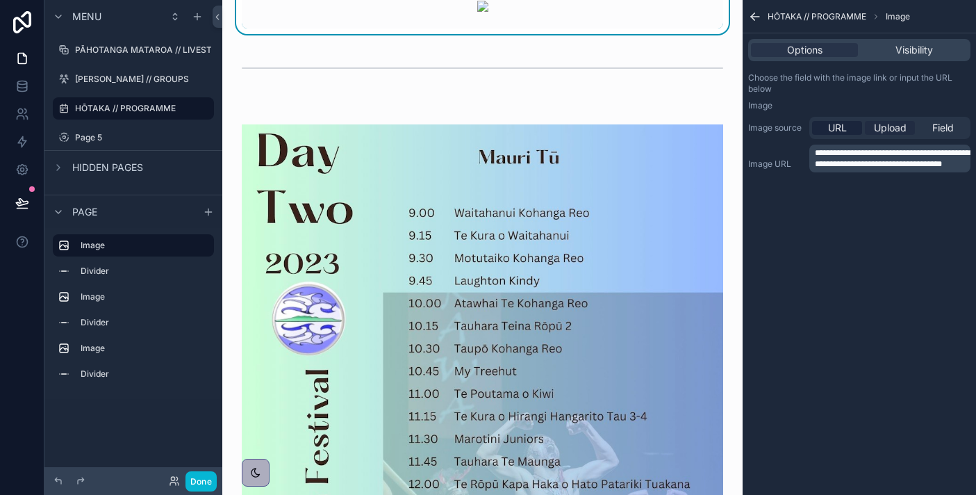
click at [898, 131] on span "Upload" at bounding box center [890, 128] width 33 height 14
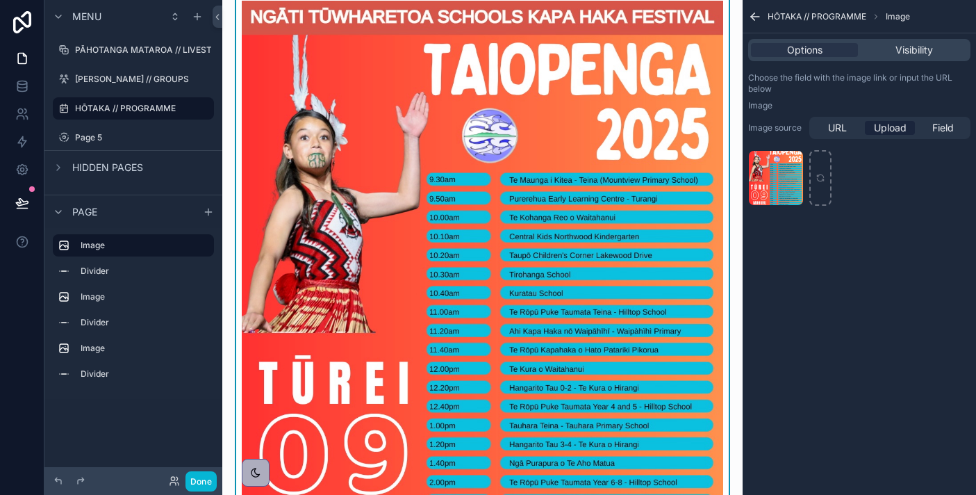
click at [473, 117] on img "scrollable content" at bounding box center [482, 302] width 481 height 602
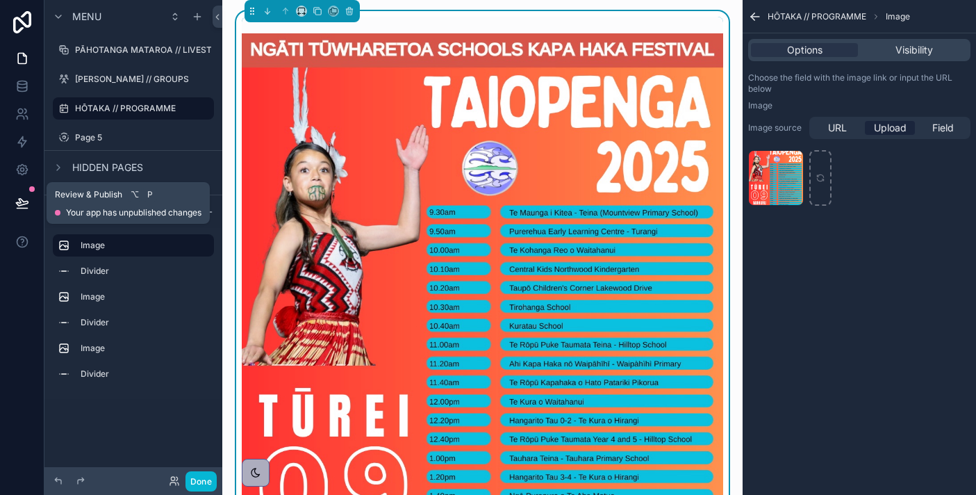
click at [25, 203] on icon at bounding box center [22, 203] width 14 height 14
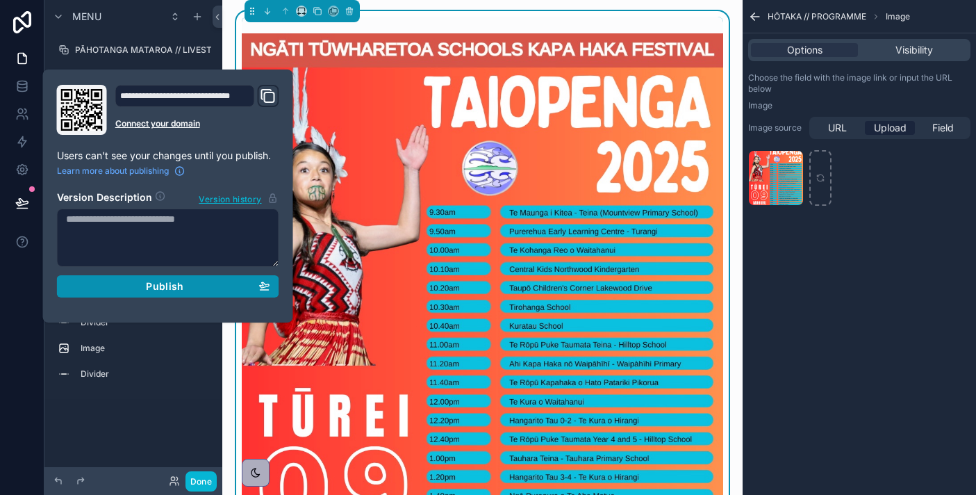
click at [160, 287] on span "Publish" at bounding box center [165, 286] width 38 height 13
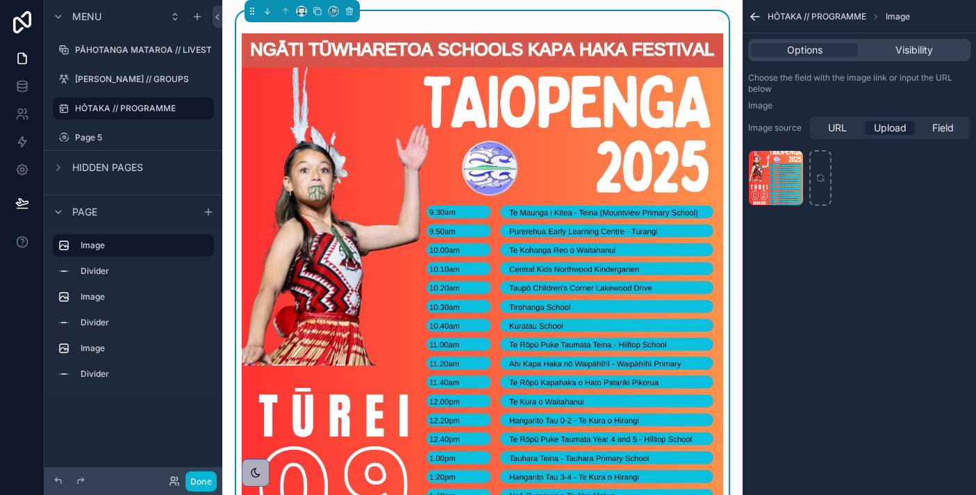
click at [397, 131] on img "scrollable content" at bounding box center [482, 334] width 481 height 602
